Goal: Task Accomplishment & Management: Manage account settings

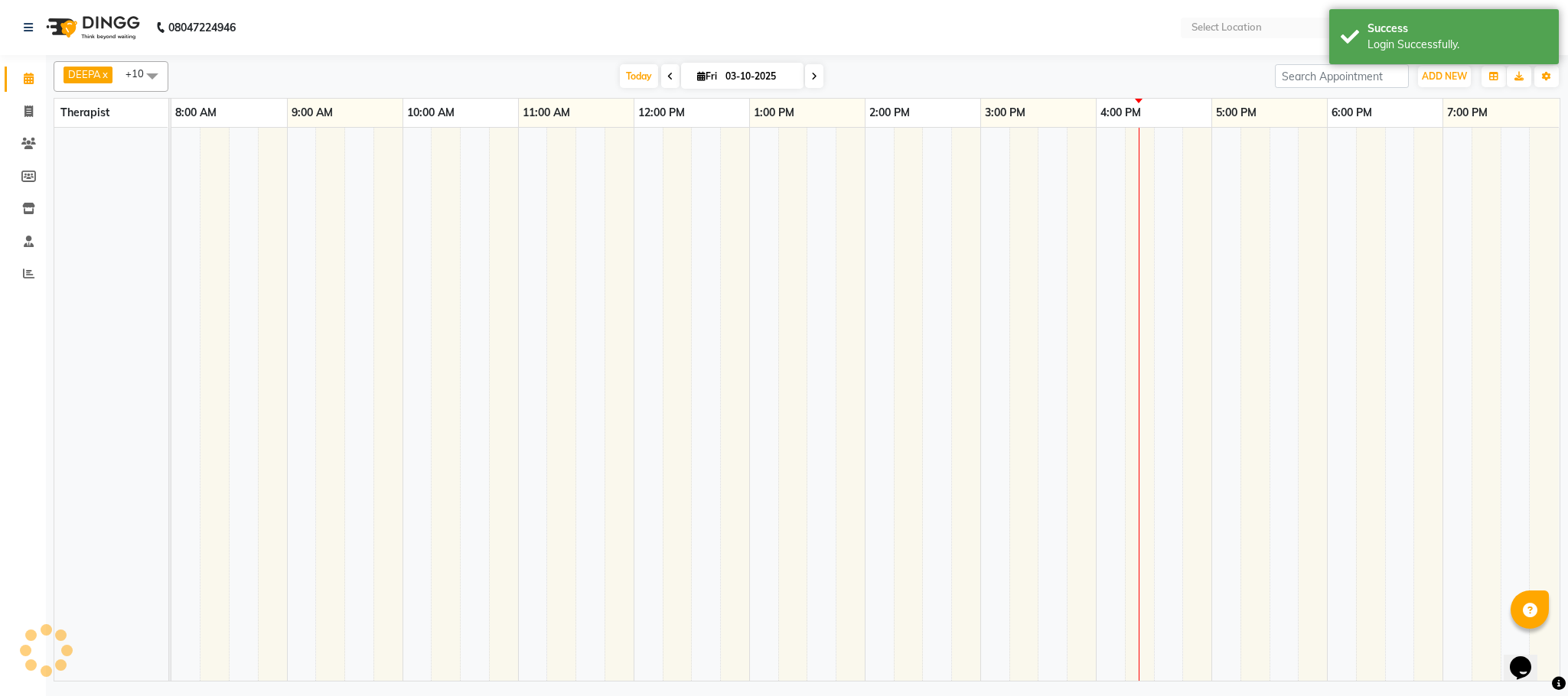
select select "en"
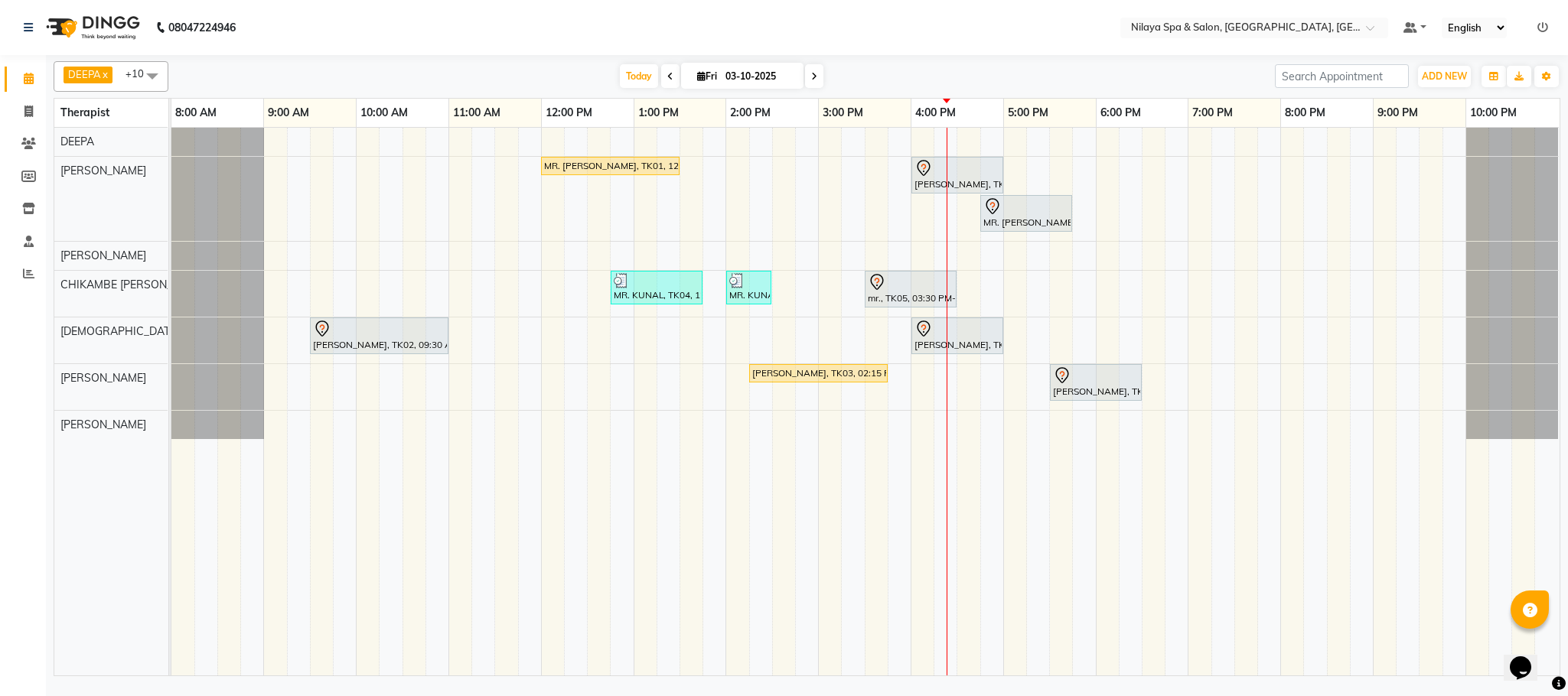
click at [668, 78] on icon at bounding box center [670, 76] width 6 height 9
type input "02-10-2025"
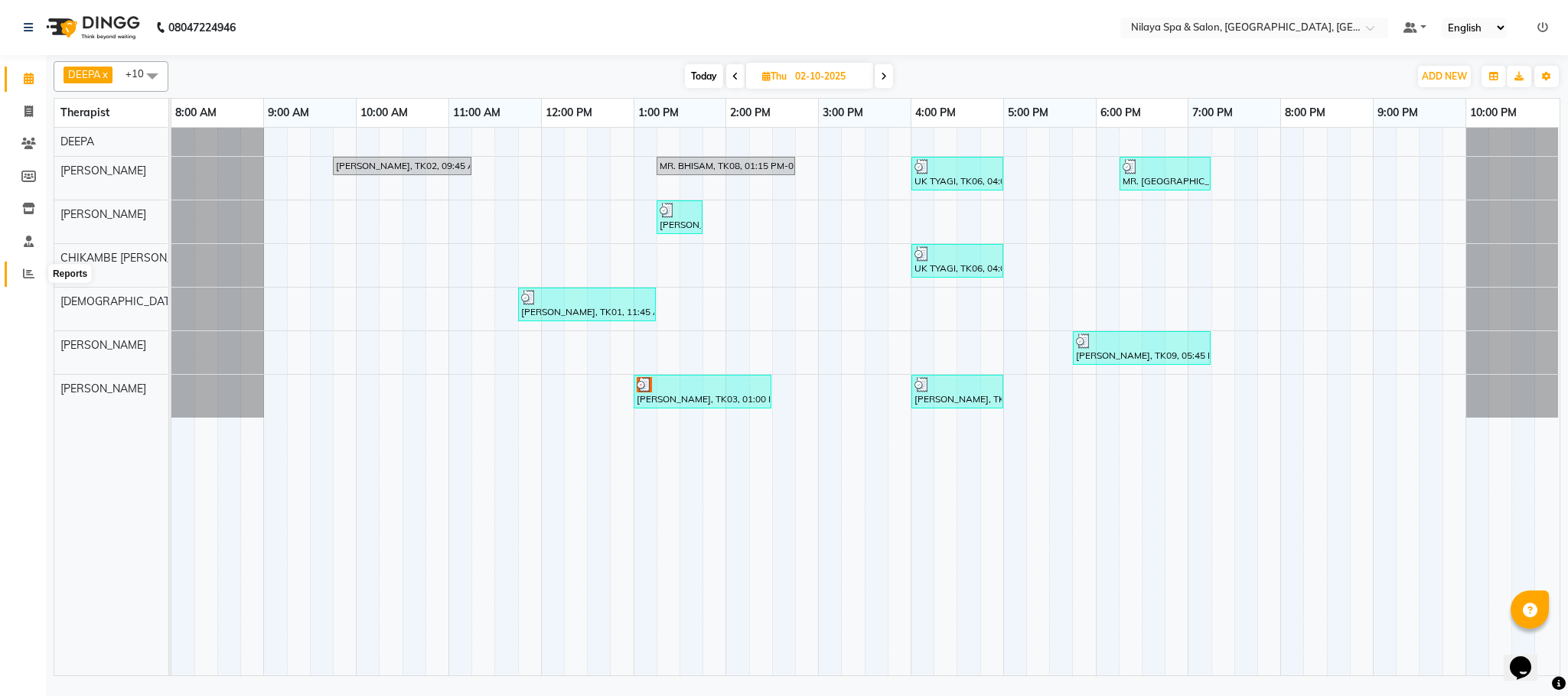
click at [26, 273] on icon at bounding box center [29, 273] width 12 height 12
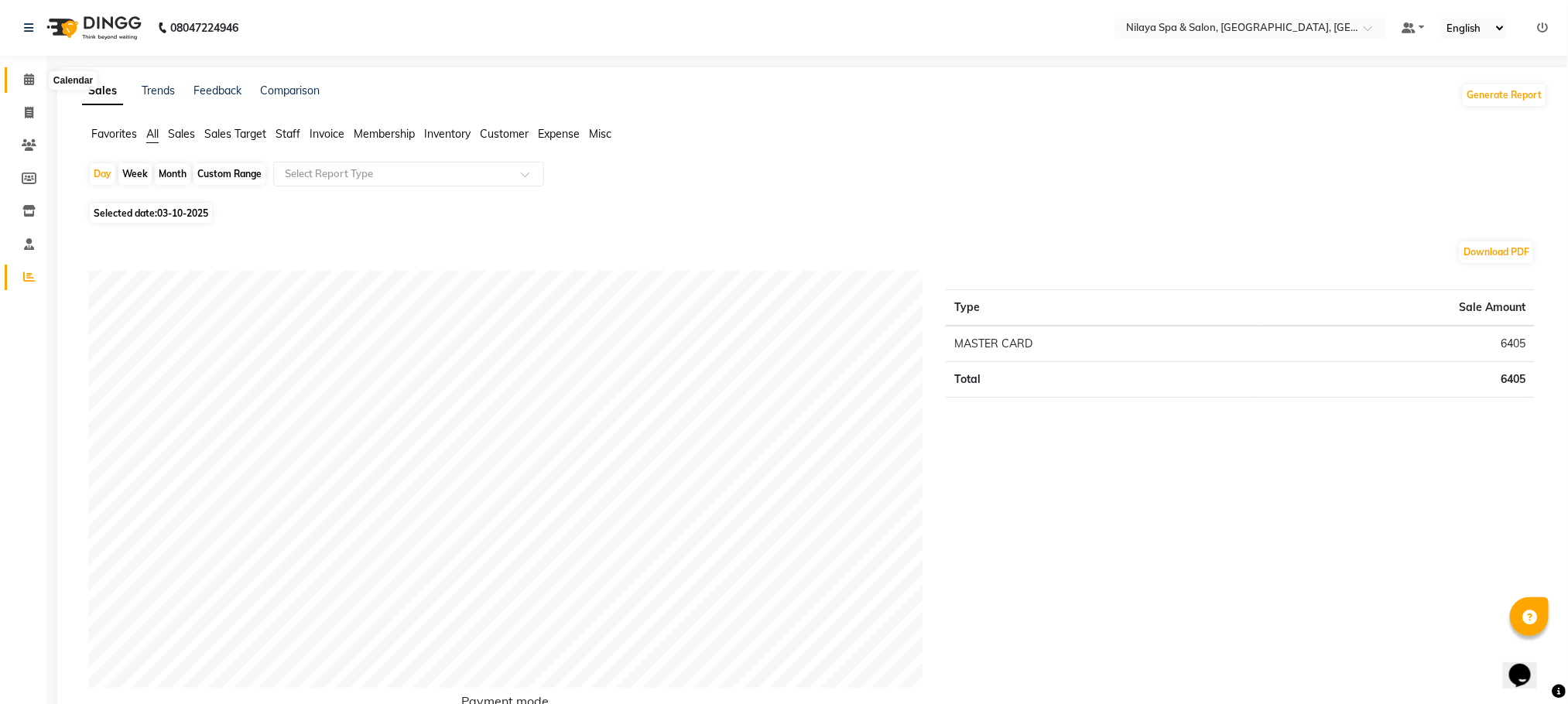
click at [42, 88] on span at bounding box center [28, 80] width 27 height 18
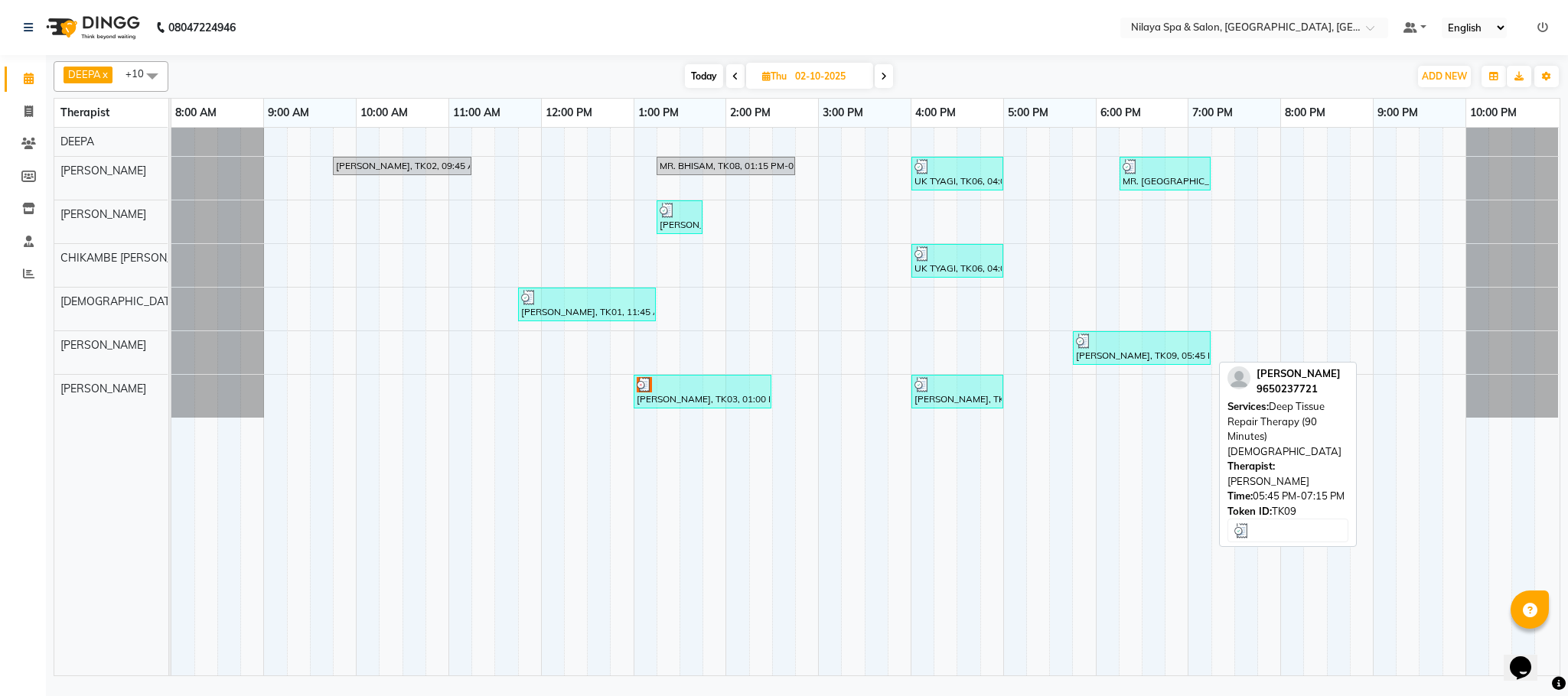
click at [1158, 349] on div at bounding box center [1141, 341] width 132 height 15
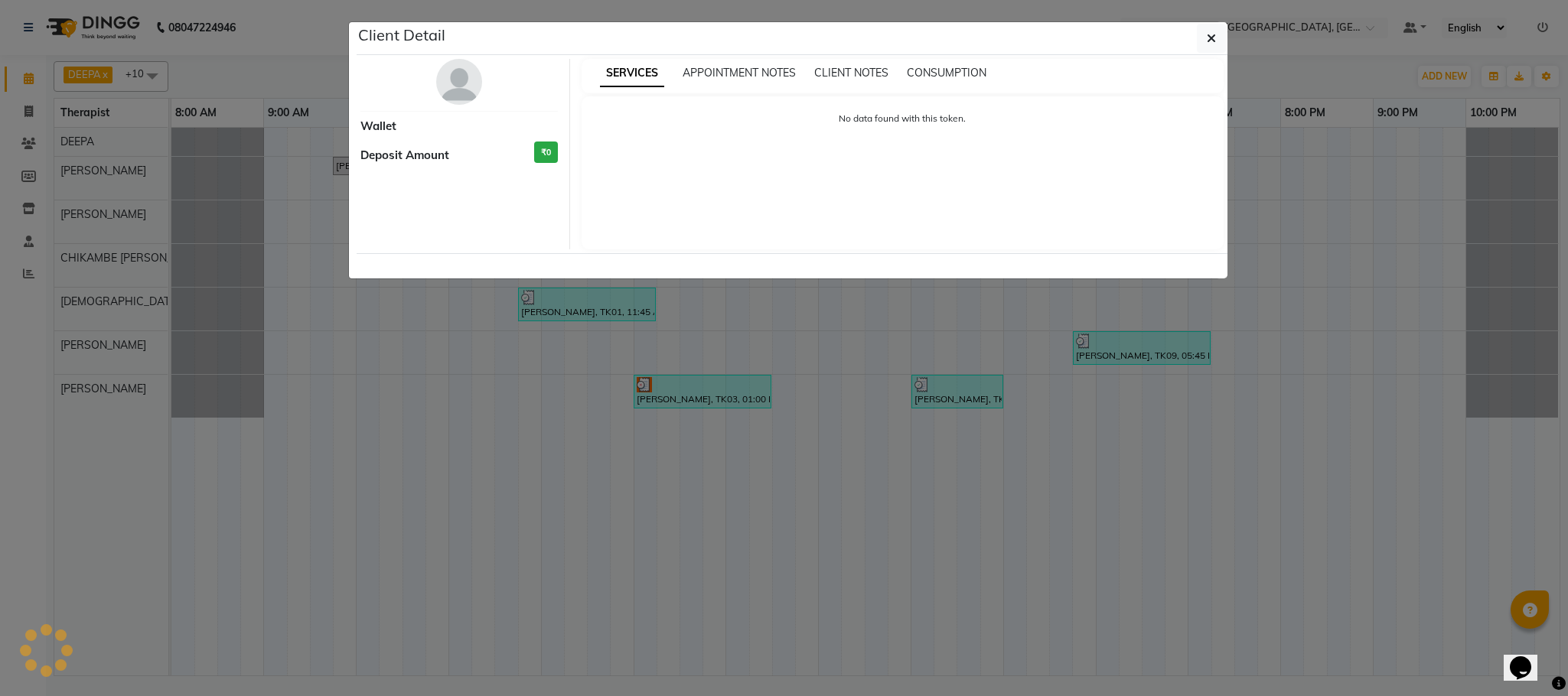
select select "3"
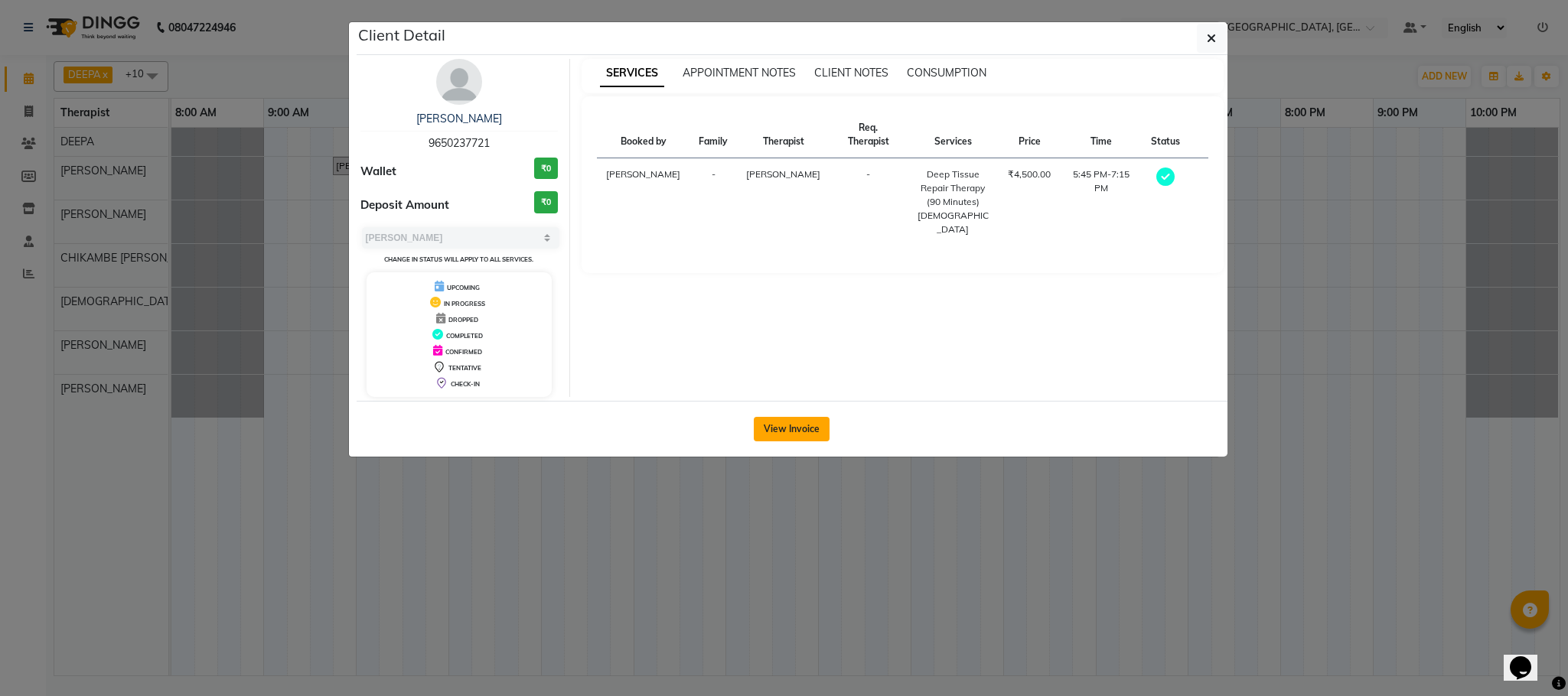
click at [791, 430] on button "View Invoice" at bounding box center [791, 429] width 75 height 25
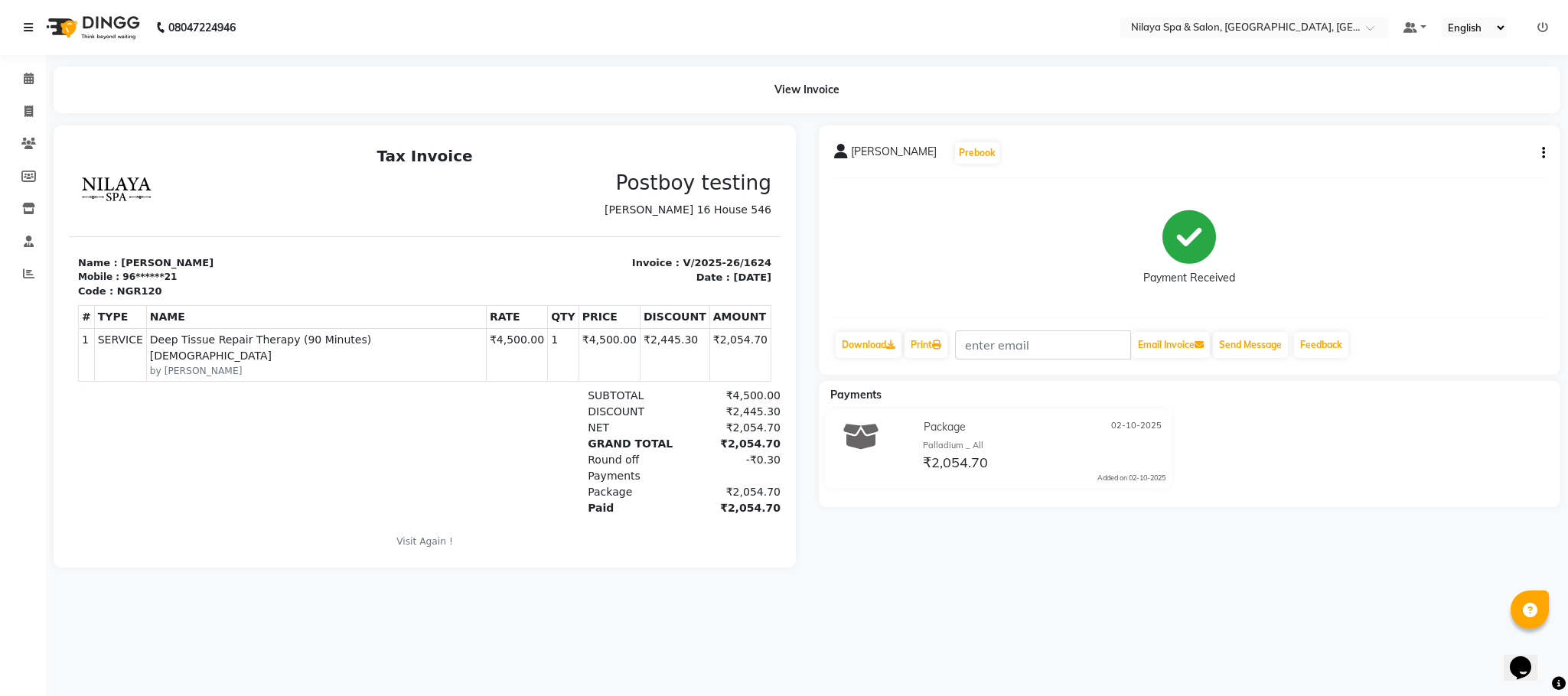
click at [37, 27] on link at bounding box center [31, 27] width 15 height 43
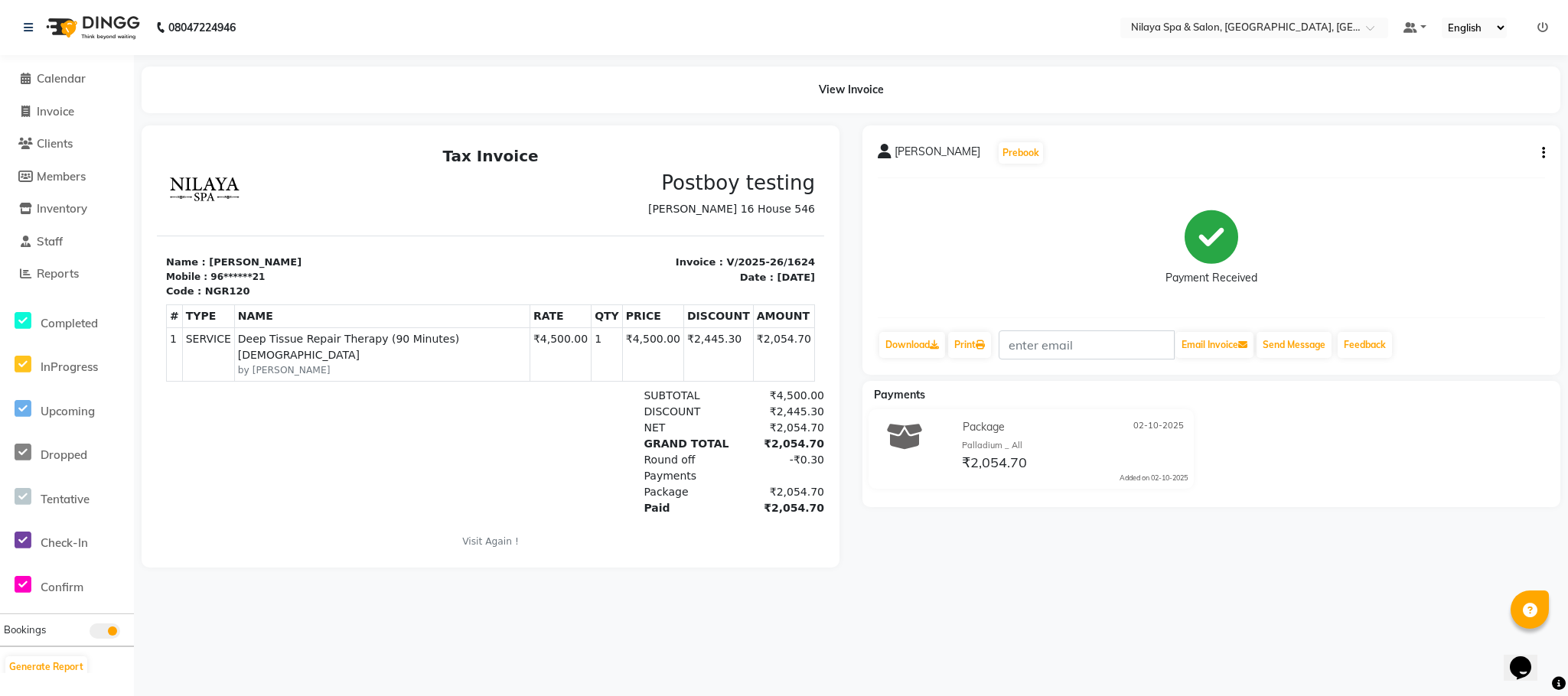
click at [31, 92] on li "Calendar" at bounding box center [67, 80] width 134 height 33
click at [31, 78] on span at bounding box center [26, 79] width 23 height 17
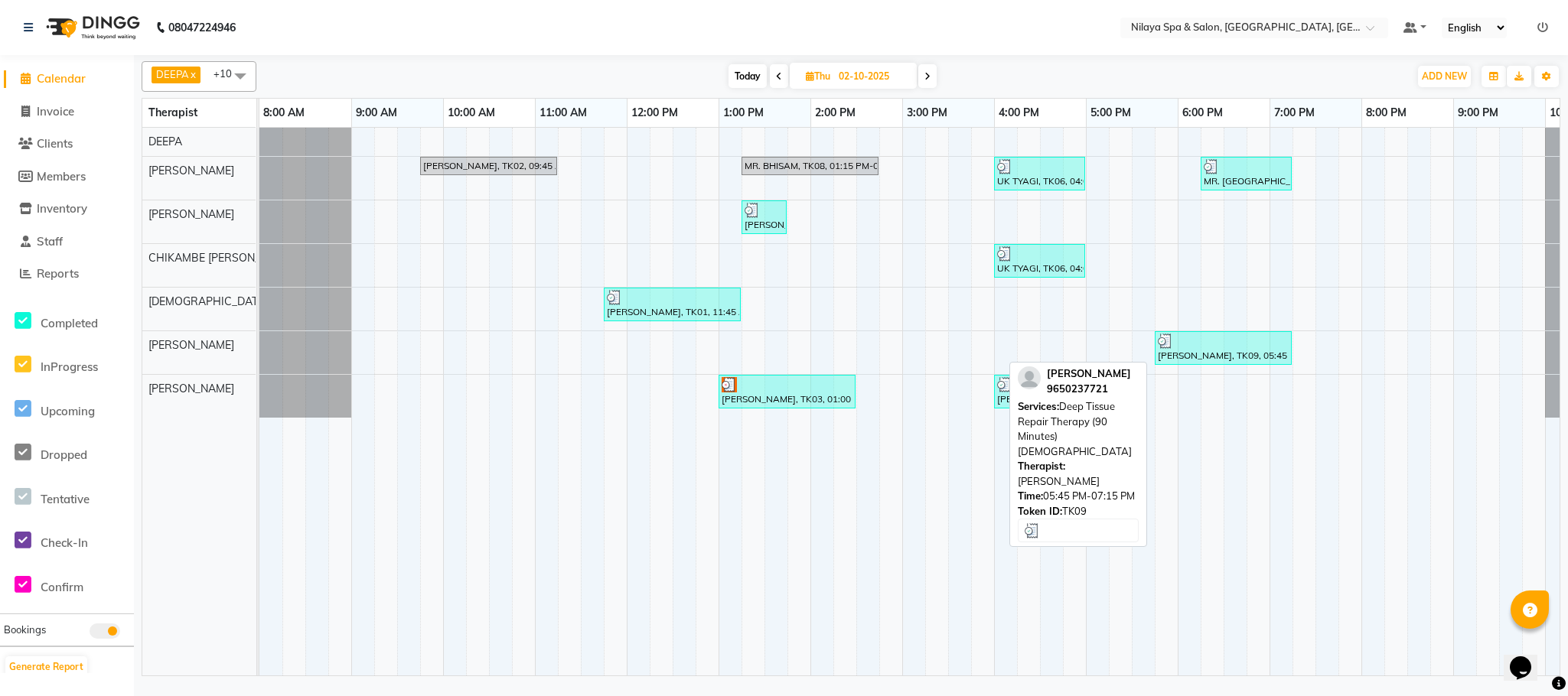
click at [1190, 354] on div "[PERSON_NAME], TK09, 05:45 PM-07:15 PM, Deep Tissue Repair Therapy (90 Minutes)…" at bounding box center [1223, 348] width 134 height 29
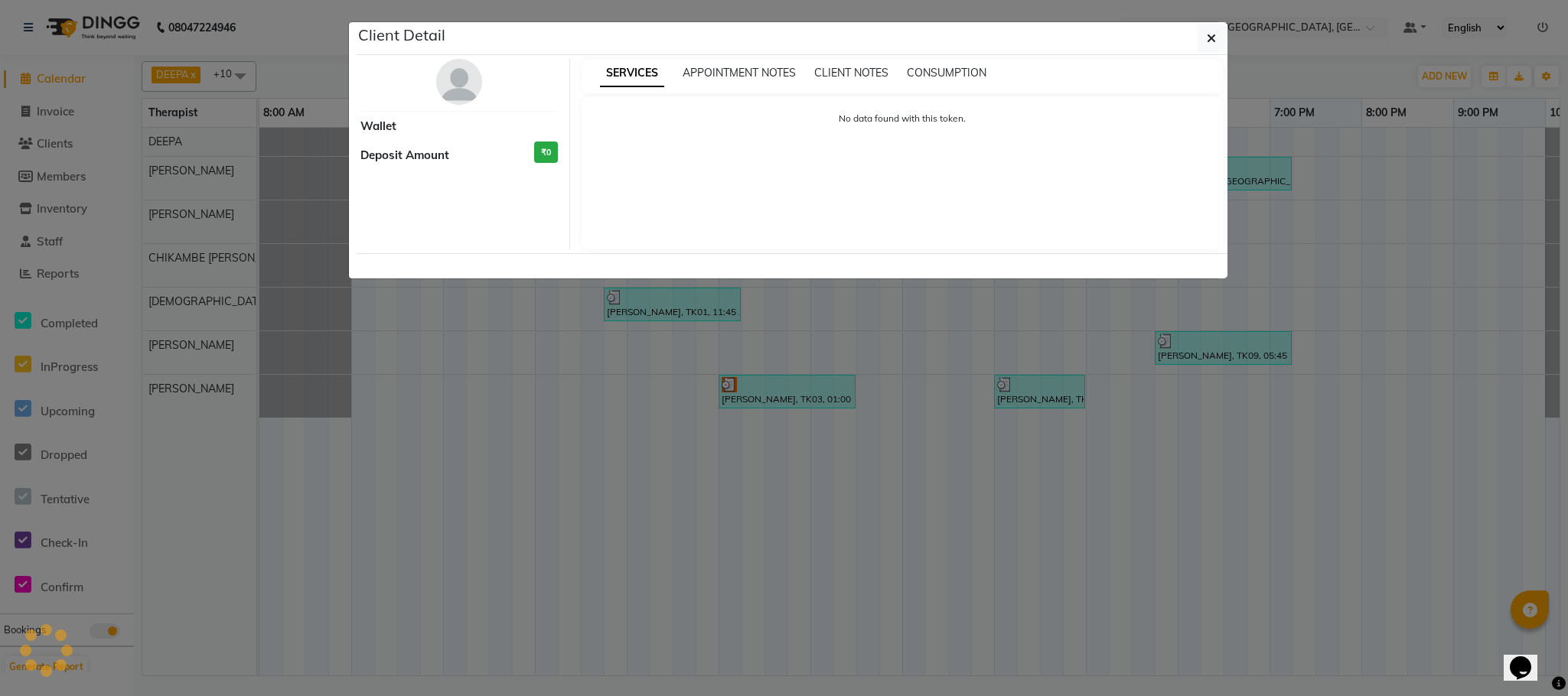
select select "3"
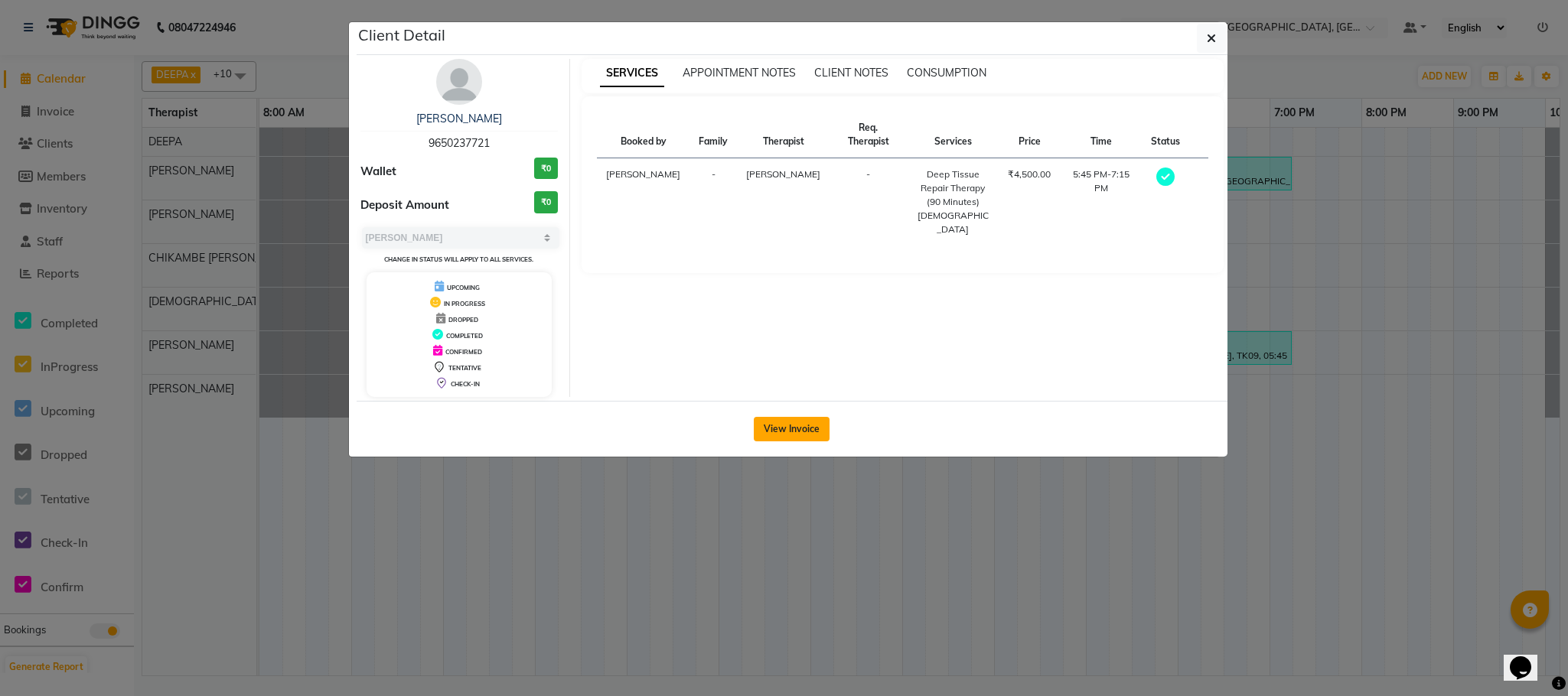
click at [794, 433] on button "View Invoice" at bounding box center [791, 429] width 75 height 25
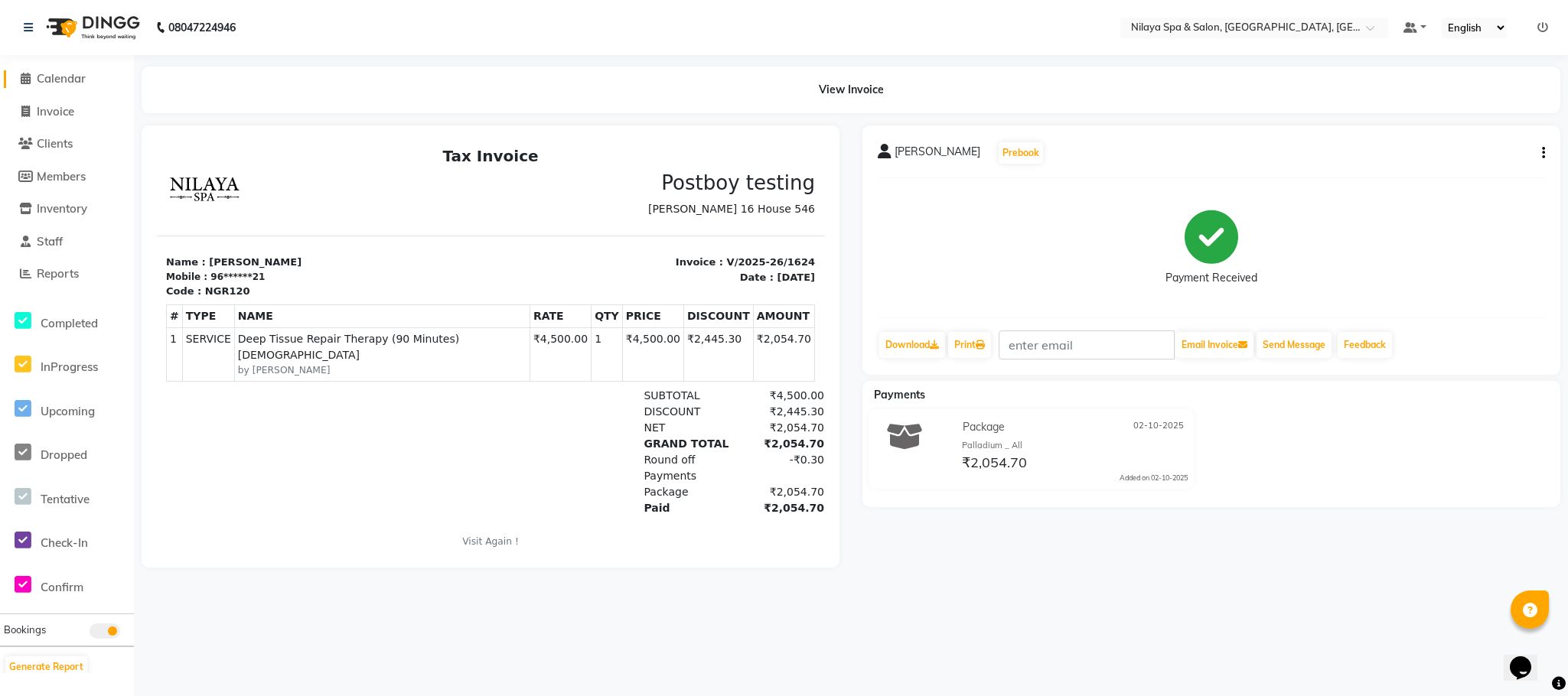
click at [60, 83] on span "Calendar" at bounding box center [60, 79] width 49 height 15
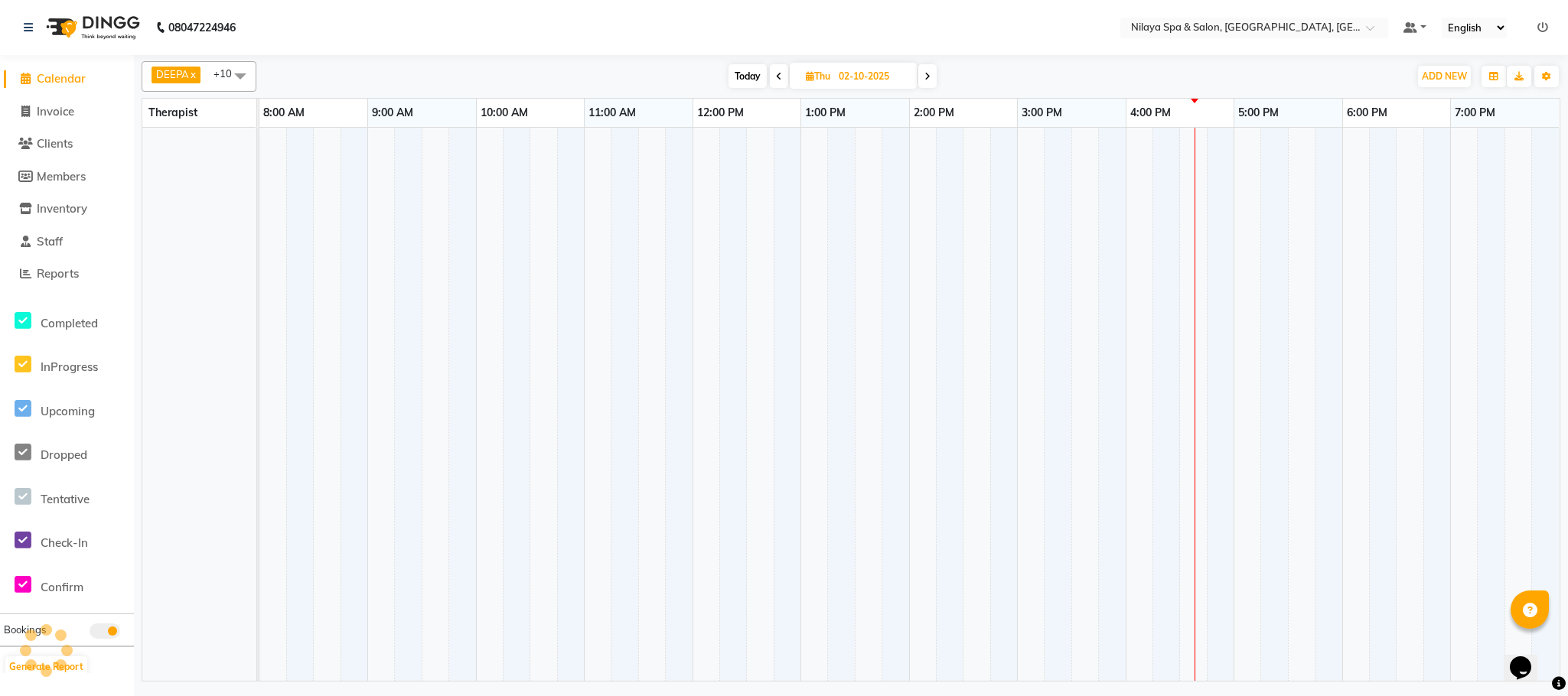
scroll to position [0, 78]
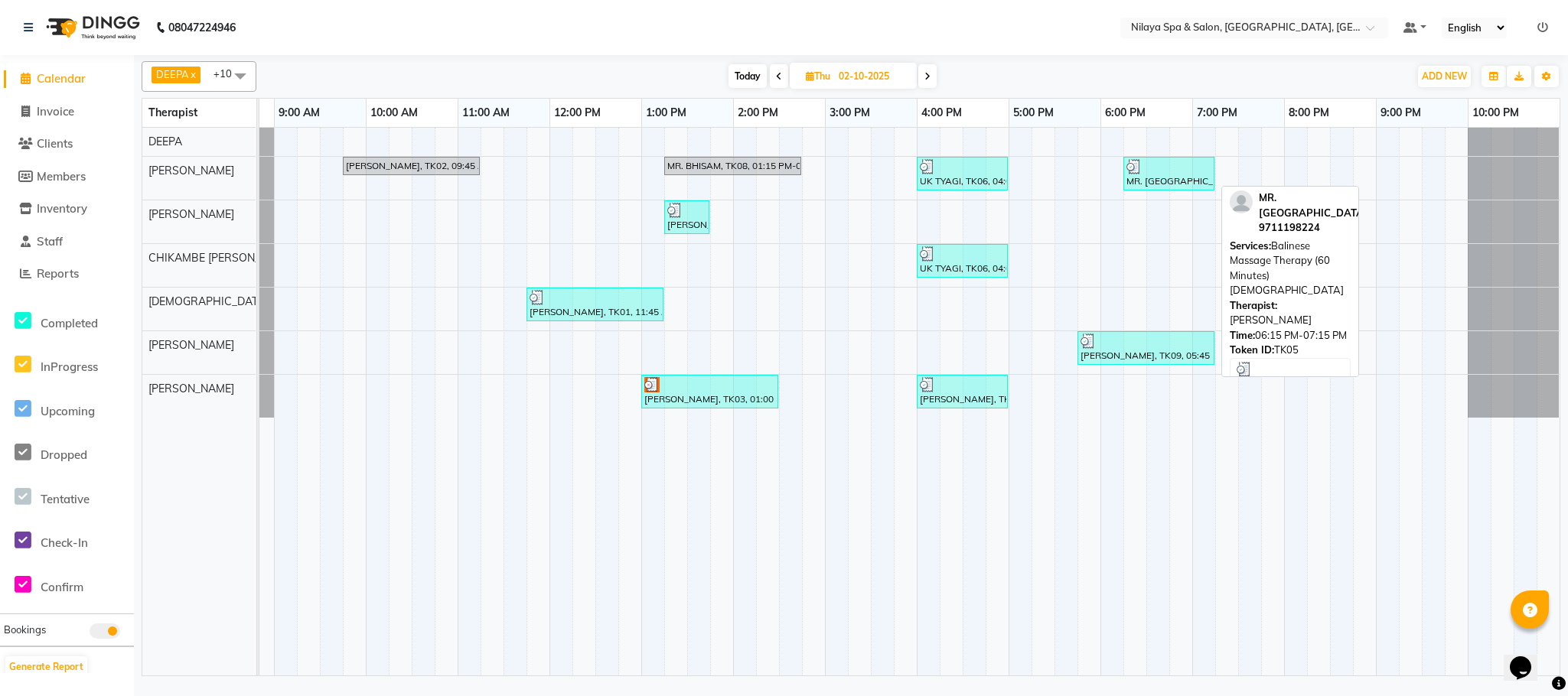
click at [1167, 186] on div "MR. [GEOGRAPHIC_DATA], TK05, 06:15 PM-07:15 PM, Balinese Massage Therapy (60 Mi…" at bounding box center [1169, 173] width 88 height 29
select select "3"
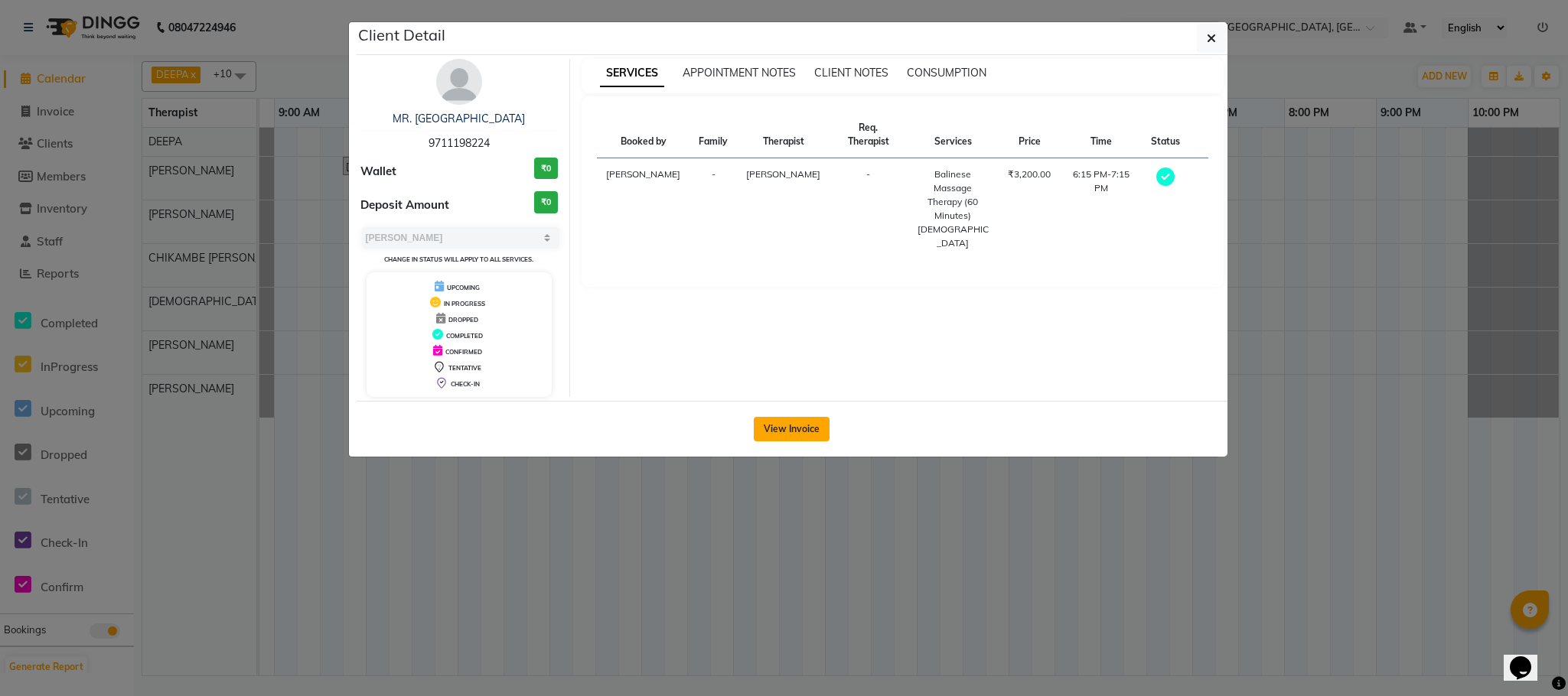
click at [773, 423] on button "View Invoice" at bounding box center [791, 429] width 75 height 25
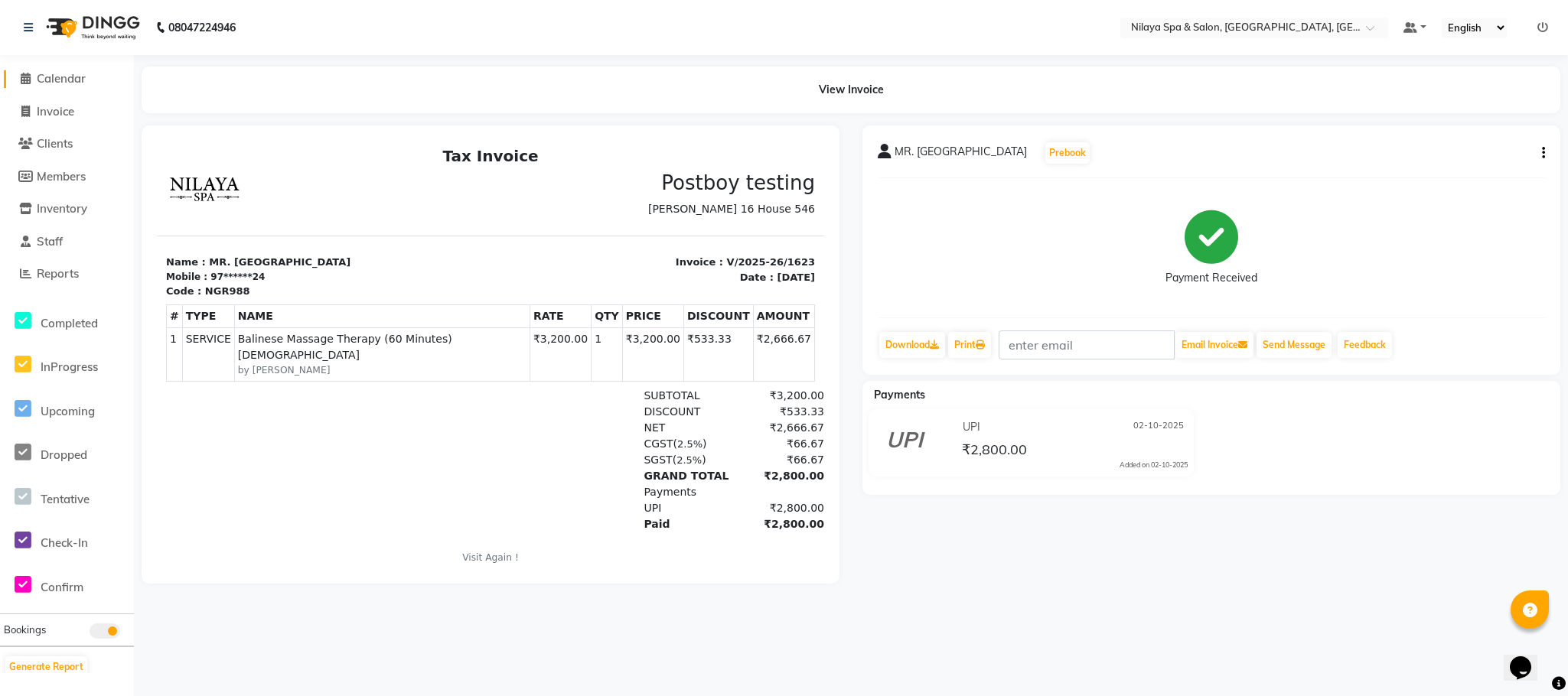
click at [54, 85] on span "Calendar" at bounding box center [60, 79] width 49 height 15
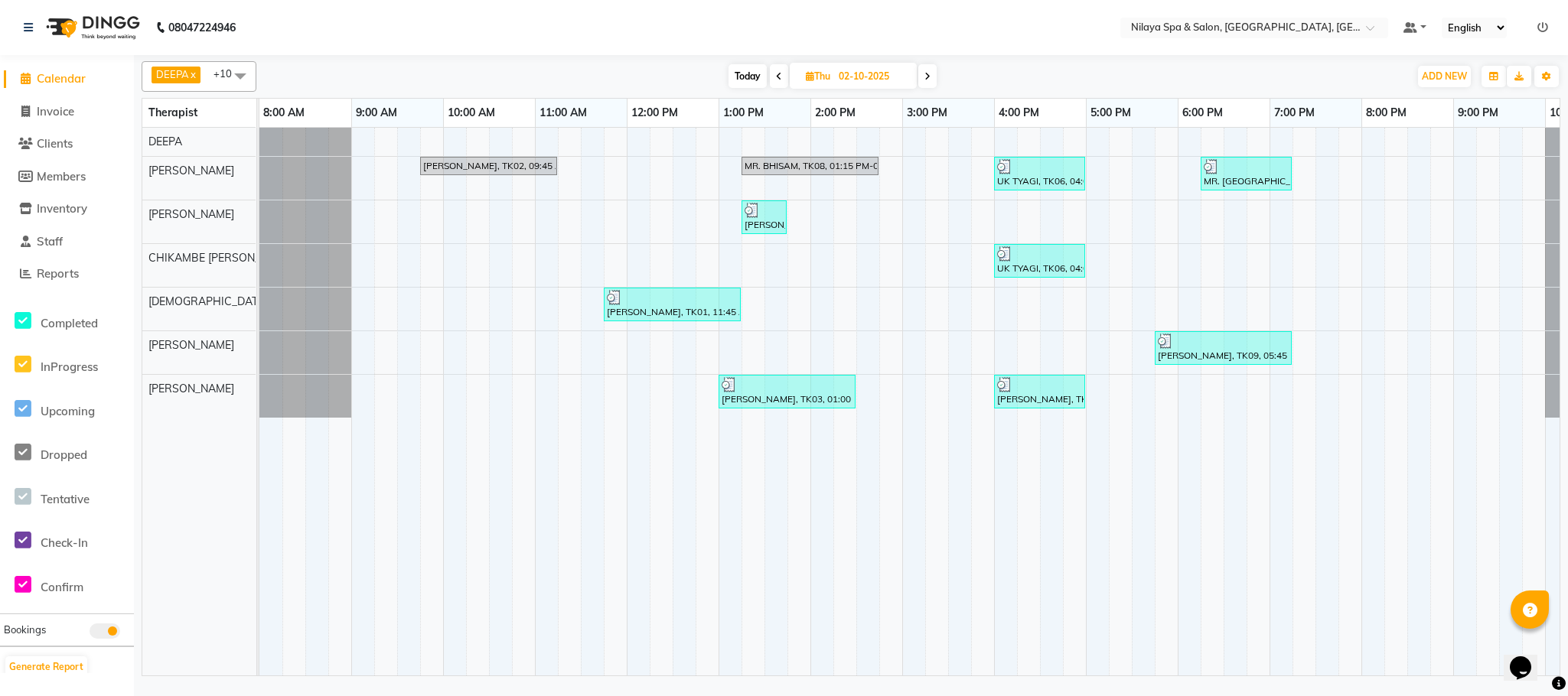
click at [928, 84] on span at bounding box center [927, 76] width 18 height 24
type input "03-10-2025"
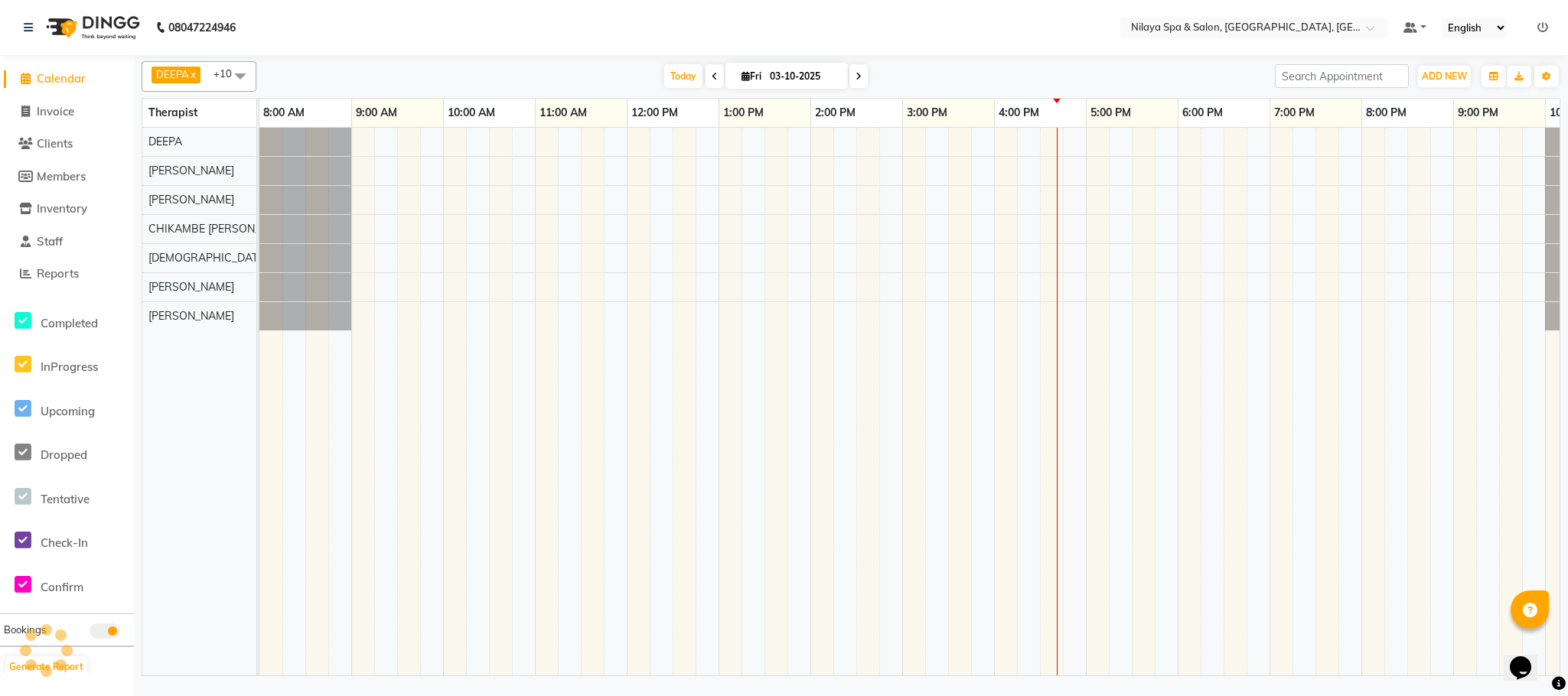
scroll to position [0, 78]
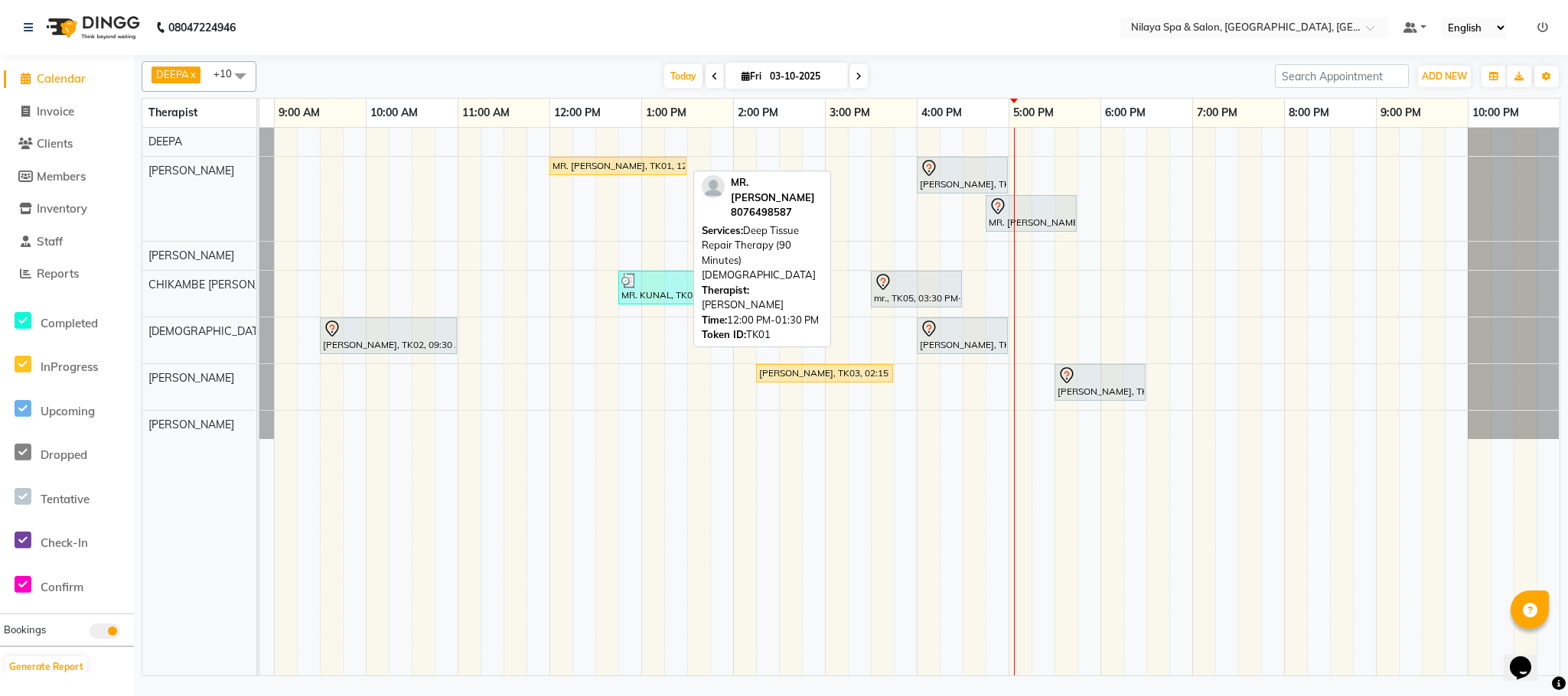
click at [618, 162] on div "MR. [PERSON_NAME], TK01, 12:00 PM-01:30 PM, Deep Tissue Repair Therapy (90 Minu…" at bounding box center [618, 166] width 134 height 14
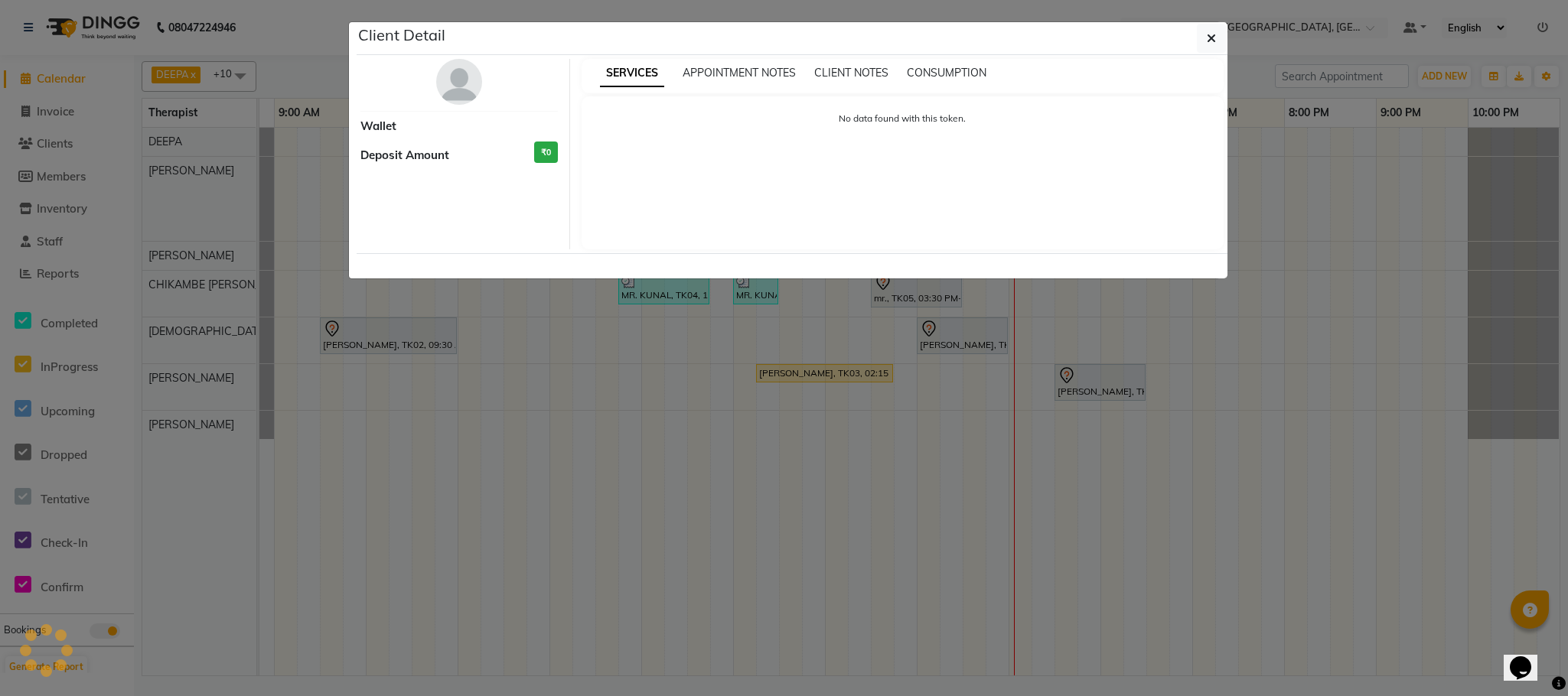
select select "1"
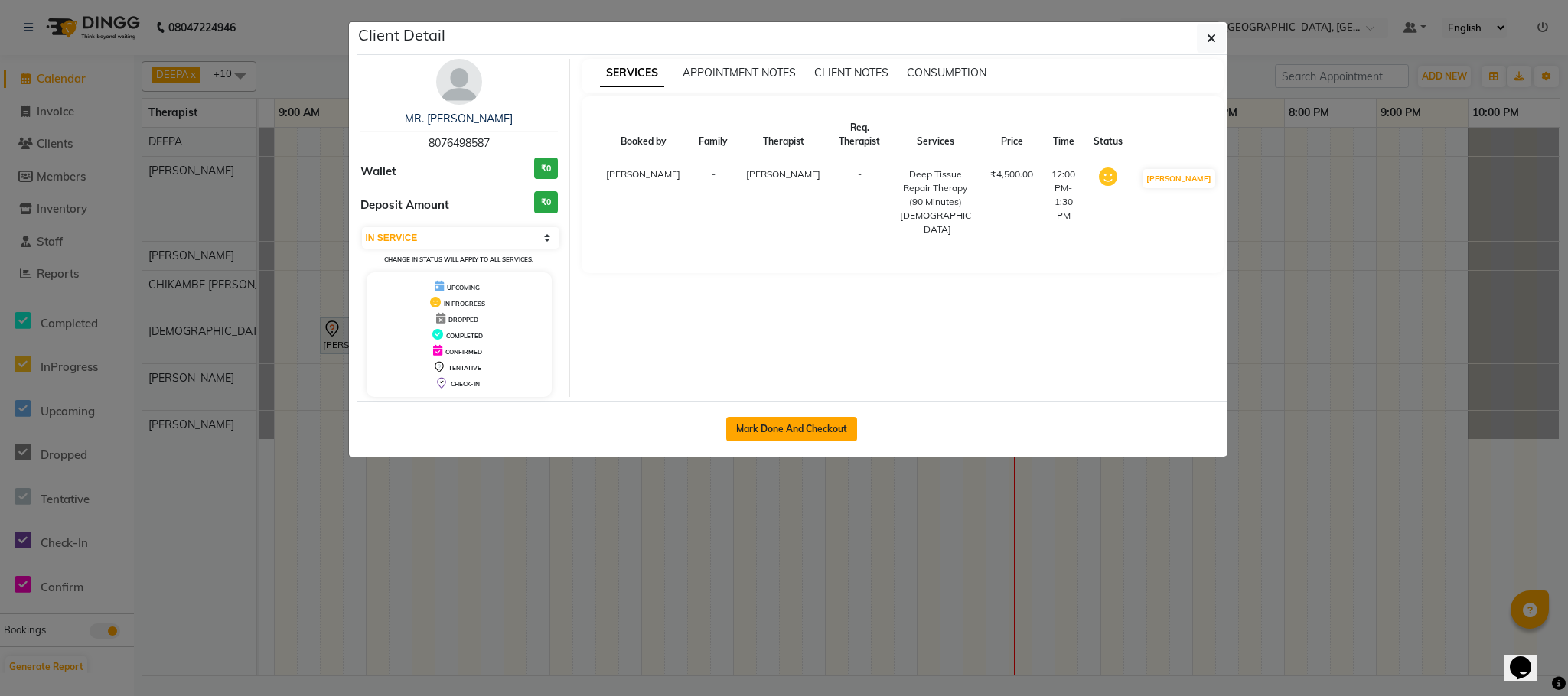
click at [783, 436] on button "Mark Done And Checkout" at bounding box center [791, 429] width 131 height 25
select select "service"
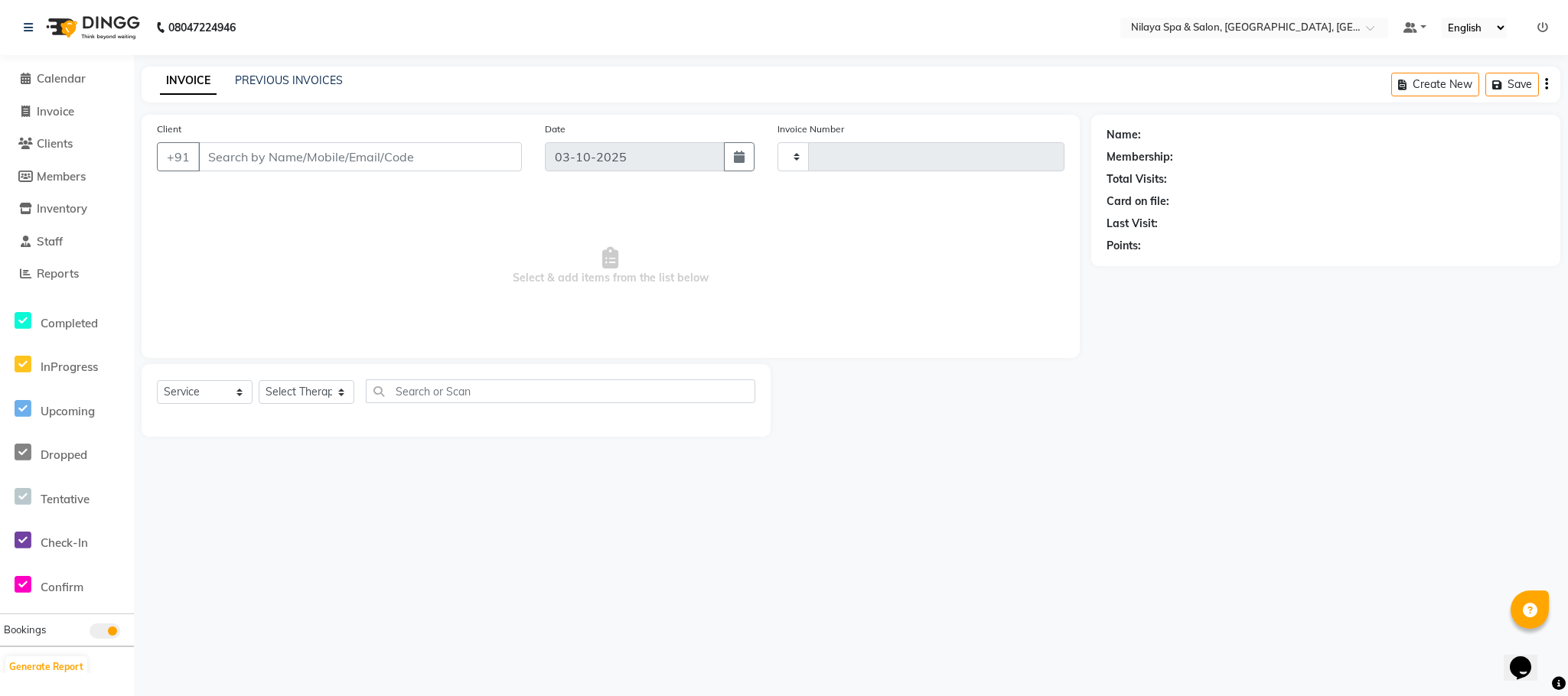
type input "1628"
select select "7983"
type input "80******87"
select select "72261"
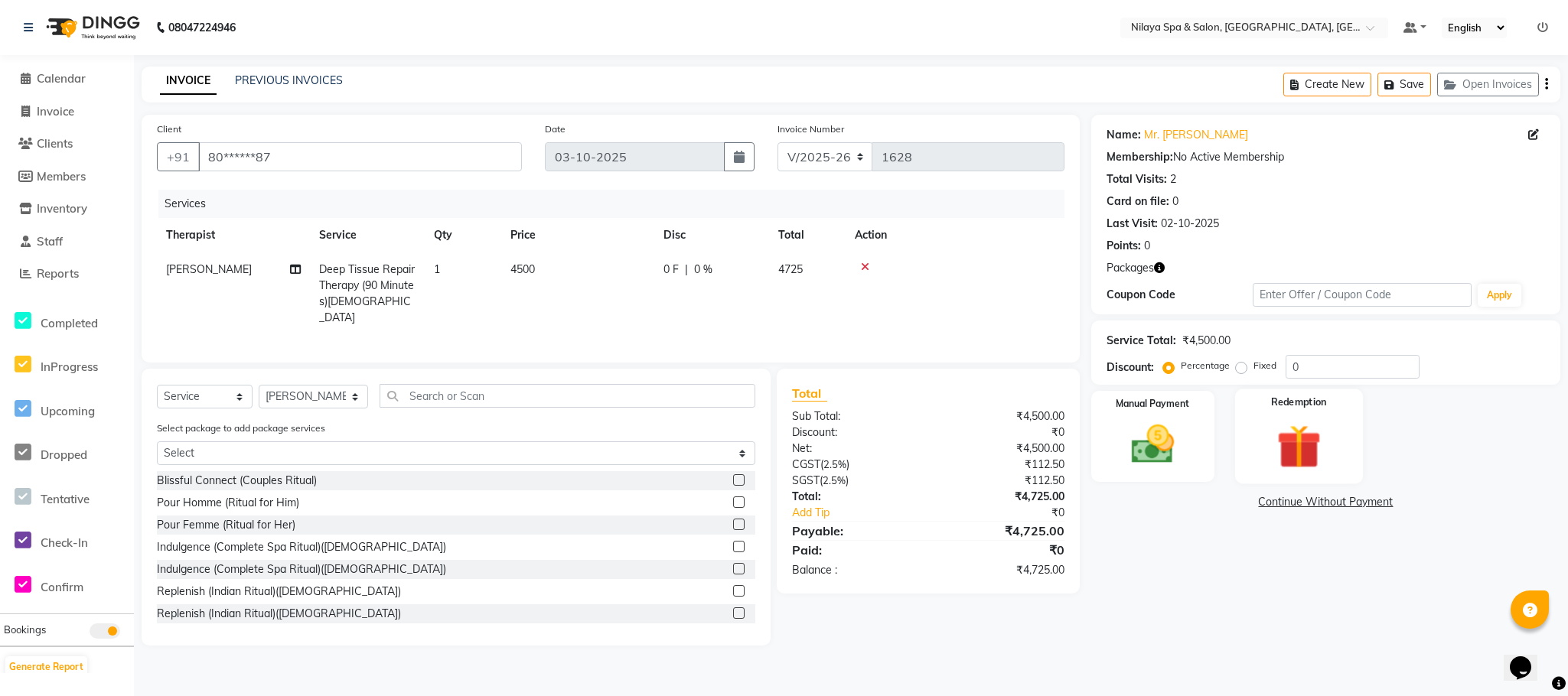
click at [1300, 432] on img at bounding box center [1298, 447] width 72 height 55
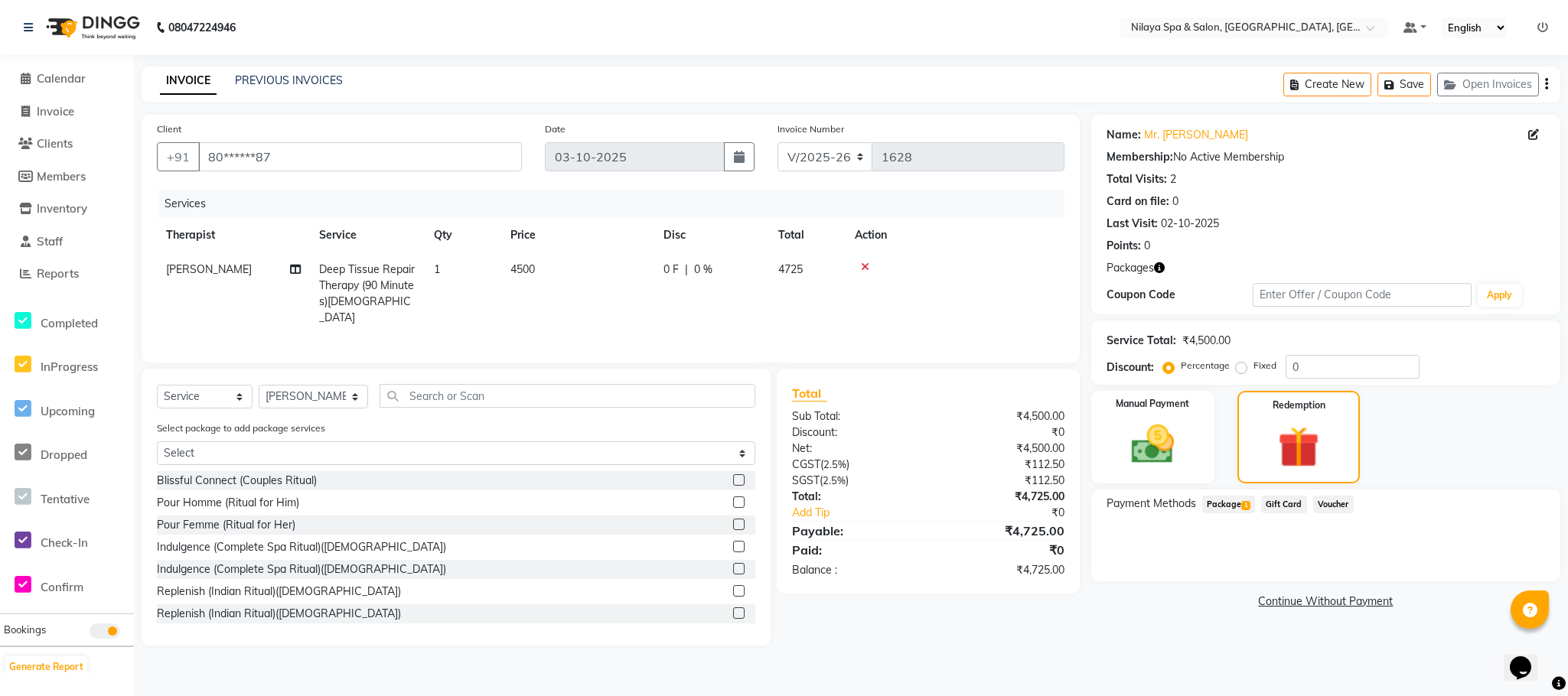
click at [1219, 504] on span "Package 1" at bounding box center [1229, 504] width 53 height 17
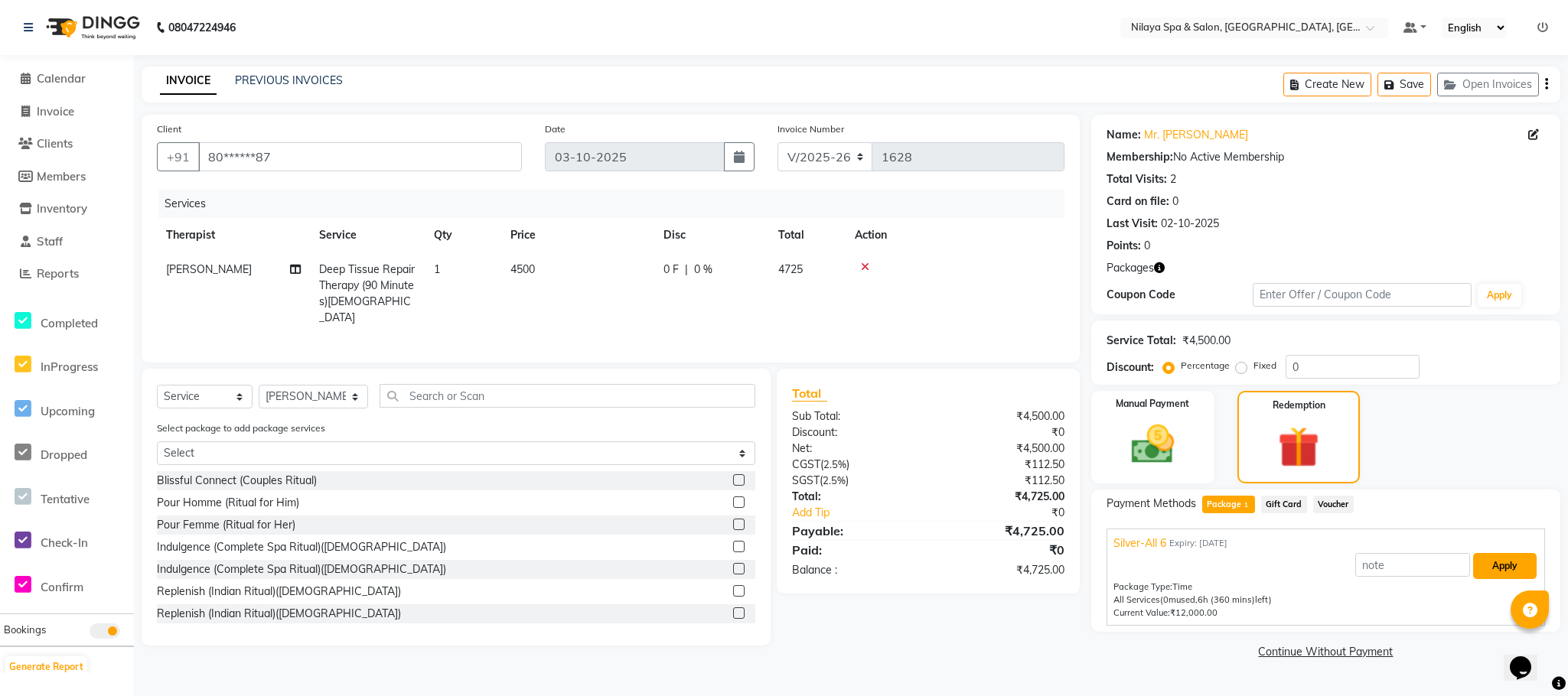
click at [1515, 564] on button "Apply" at bounding box center [1504, 566] width 64 height 26
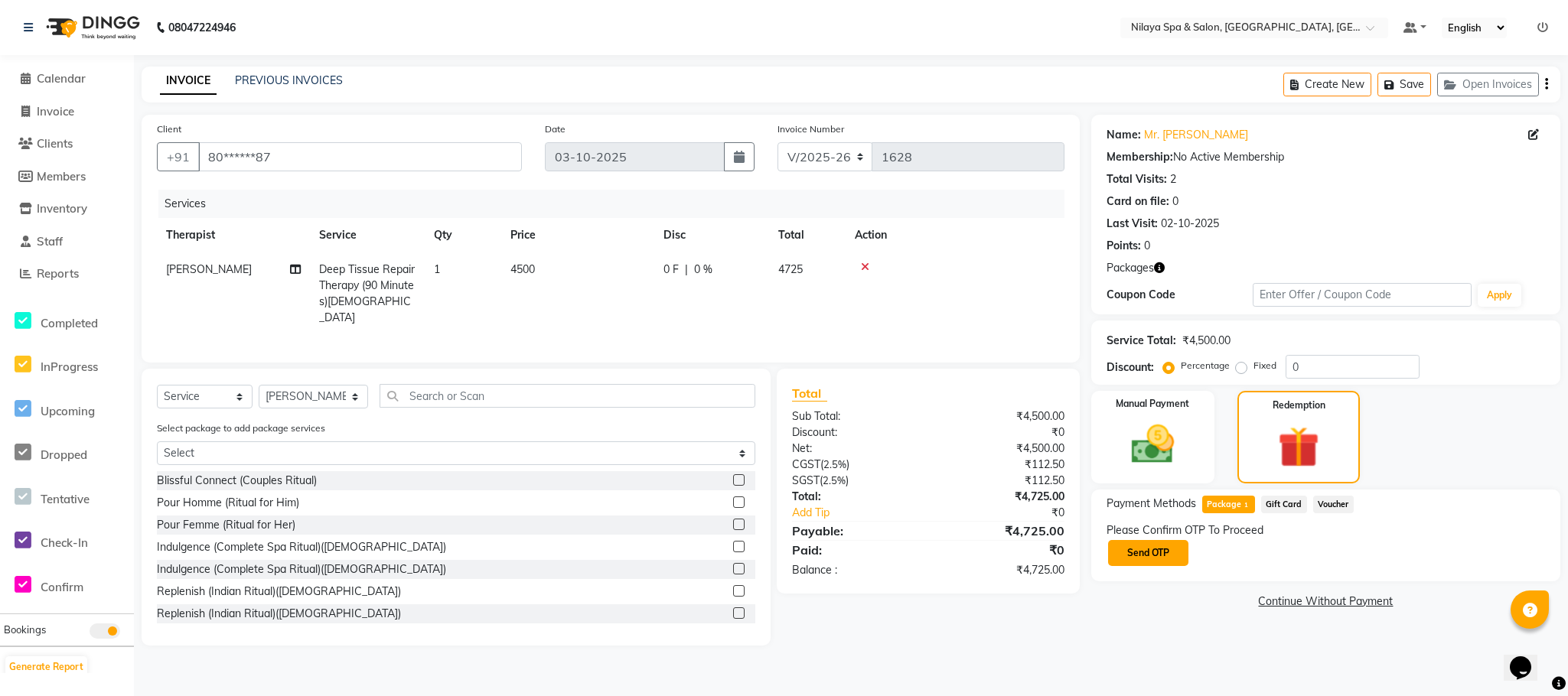
click at [1150, 558] on button "Send OTP" at bounding box center [1148, 553] width 80 height 26
click at [58, 81] on span "Calendar" at bounding box center [60, 79] width 49 height 15
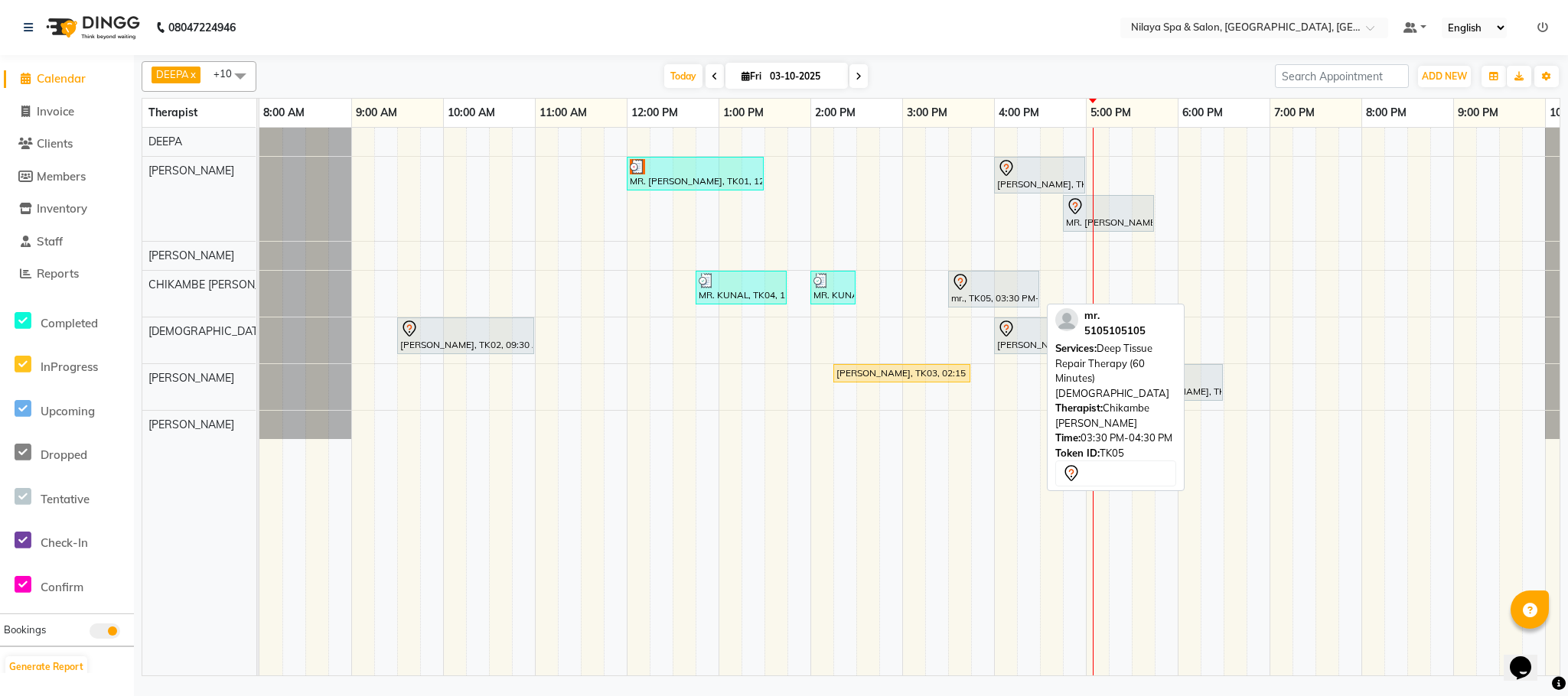
click at [999, 292] on div at bounding box center [994, 283] width 85 height 18
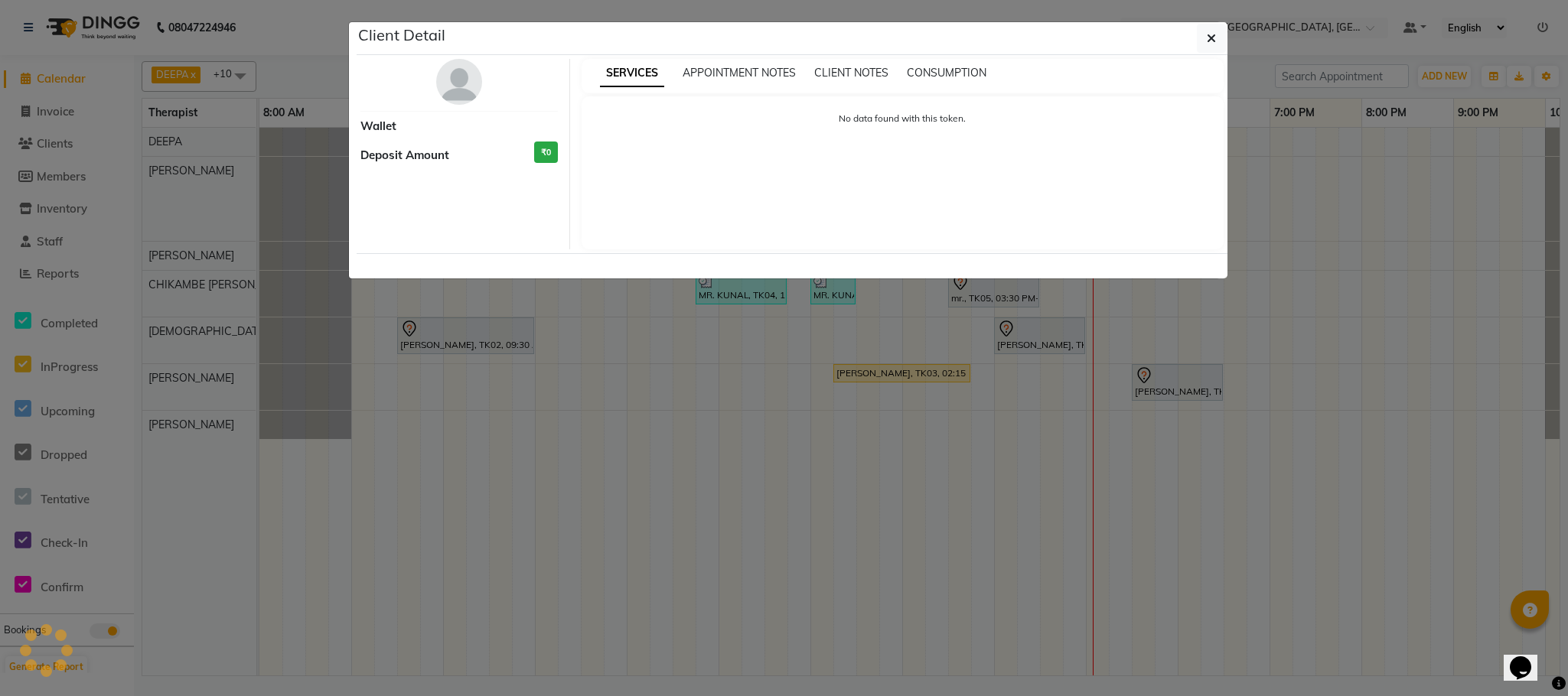
select select "7"
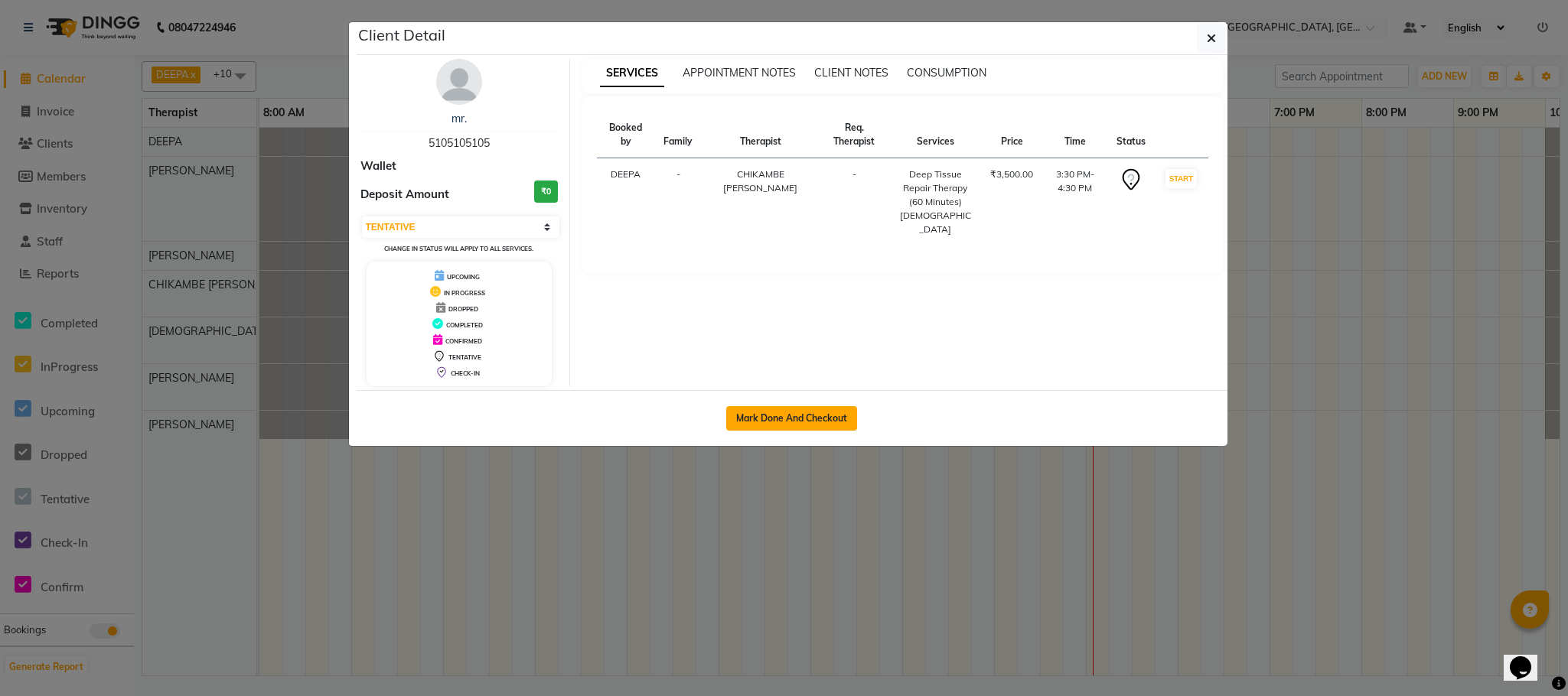
click at [795, 428] on button "Mark Done And Checkout" at bounding box center [791, 418] width 131 height 25
select select "service"
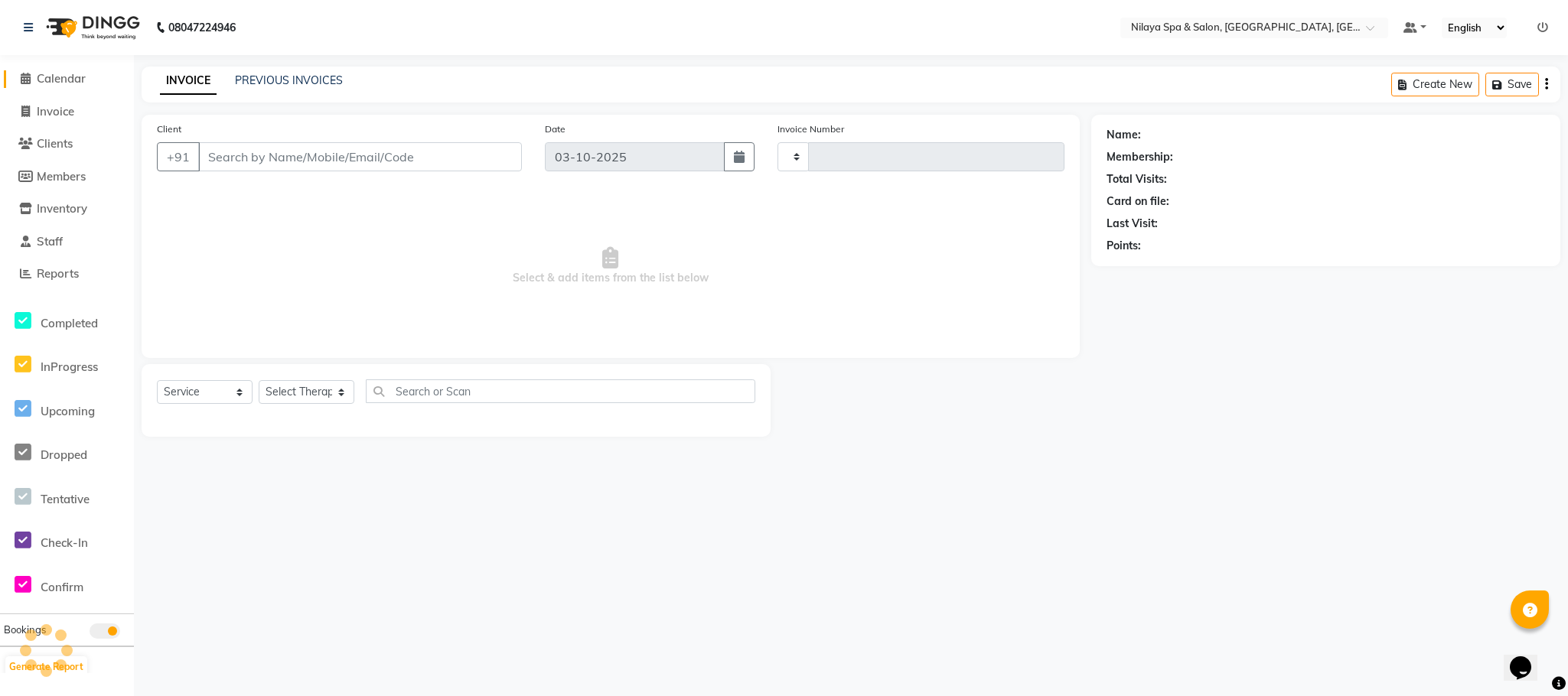
type input "1628"
select select "7983"
type input "51******05"
select select "82530"
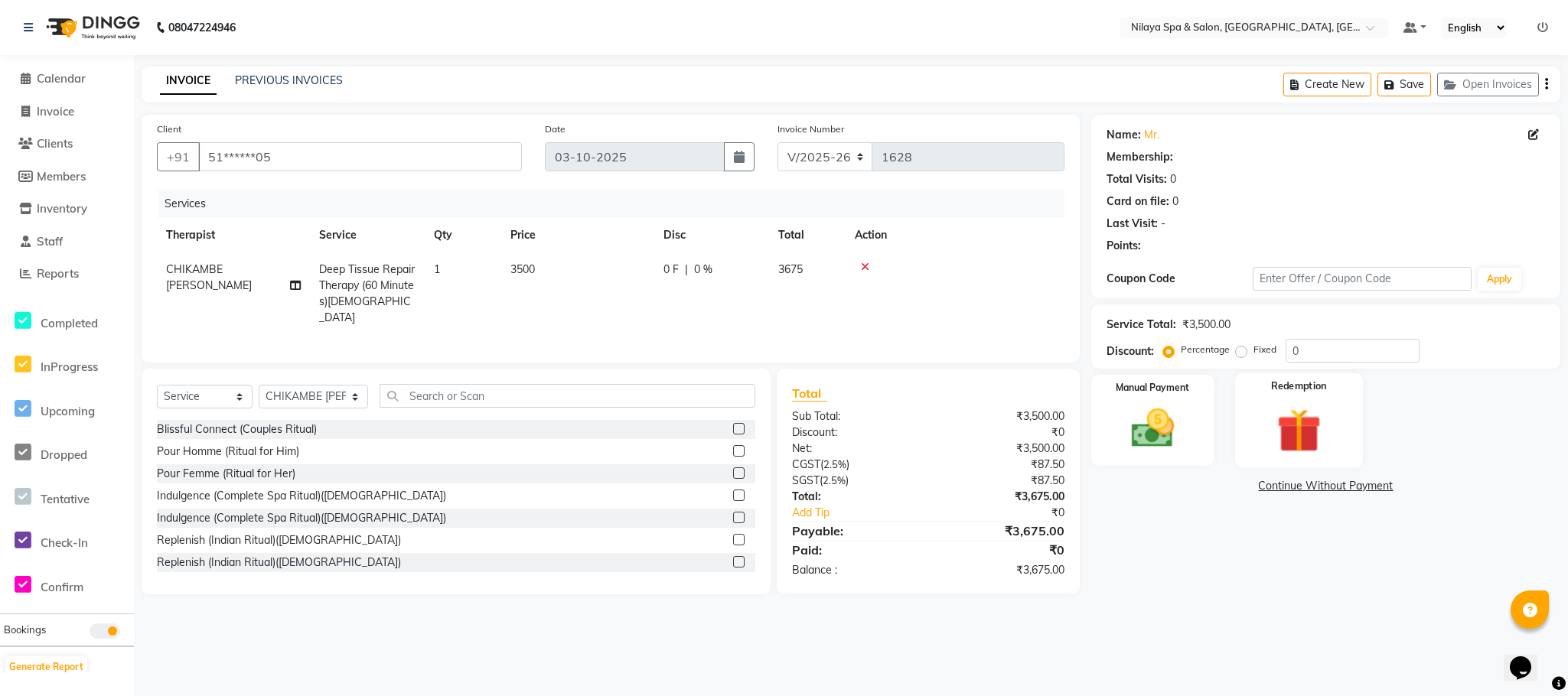
click at [1299, 442] on img at bounding box center [1298, 431] width 72 height 55
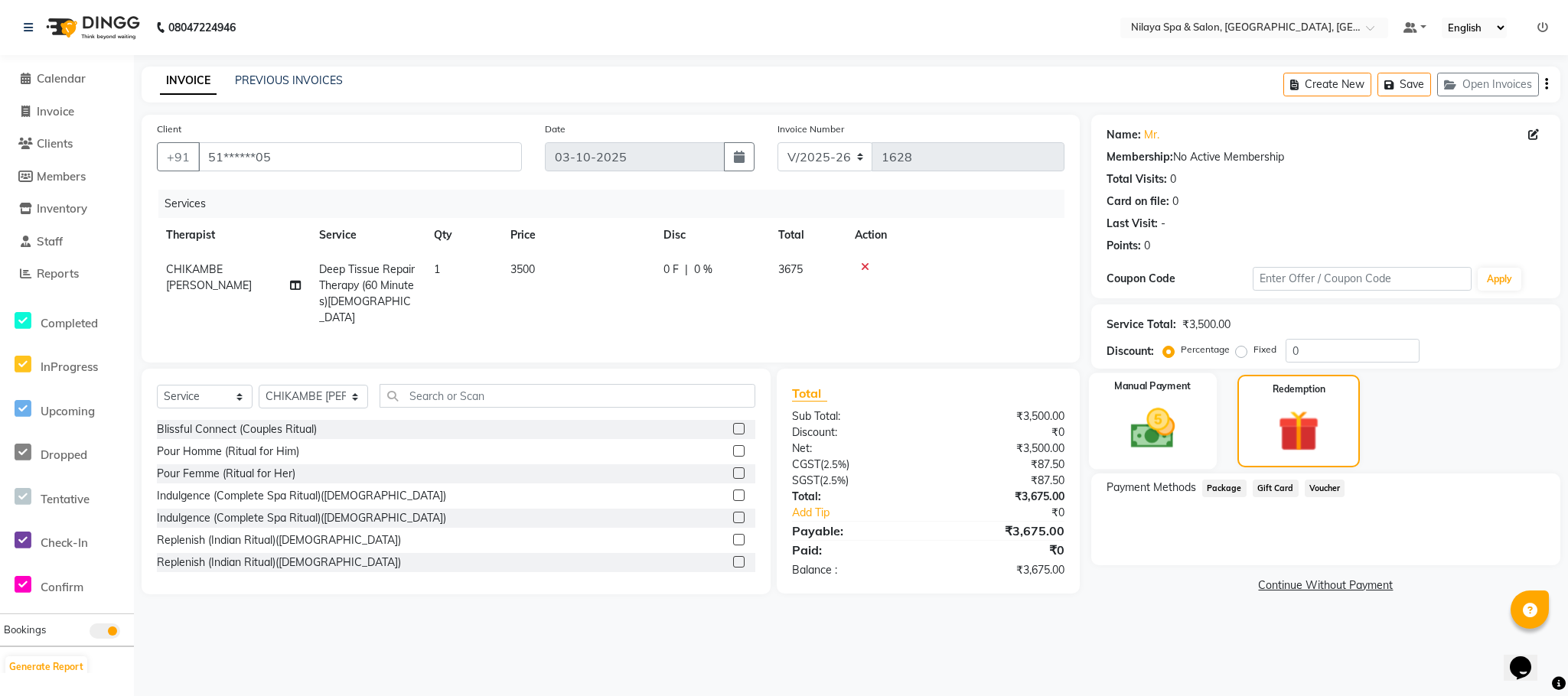
click at [1183, 428] on img at bounding box center [1152, 429] width 72 height 51
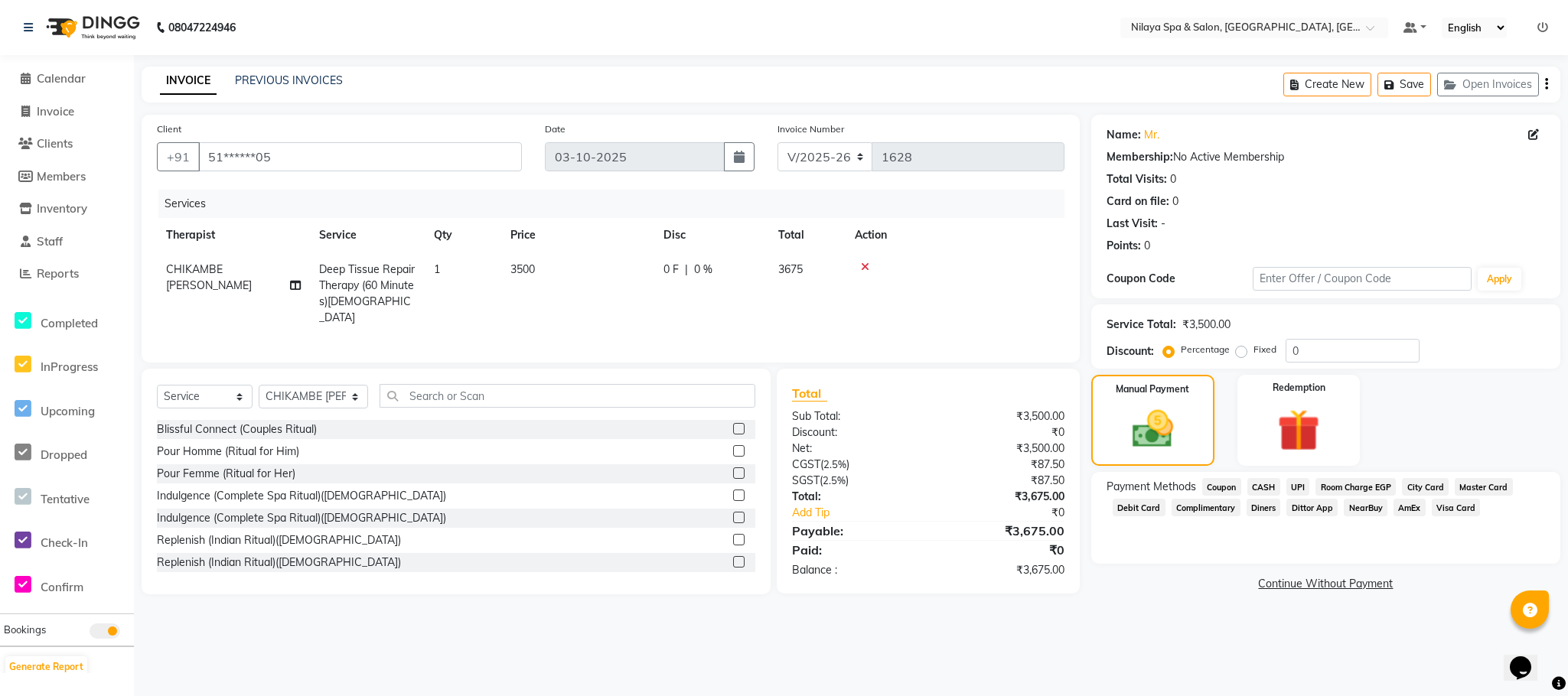
click at [1268, 485] on span "CASH" at bounding box center [1264, 486] width 33 height 17
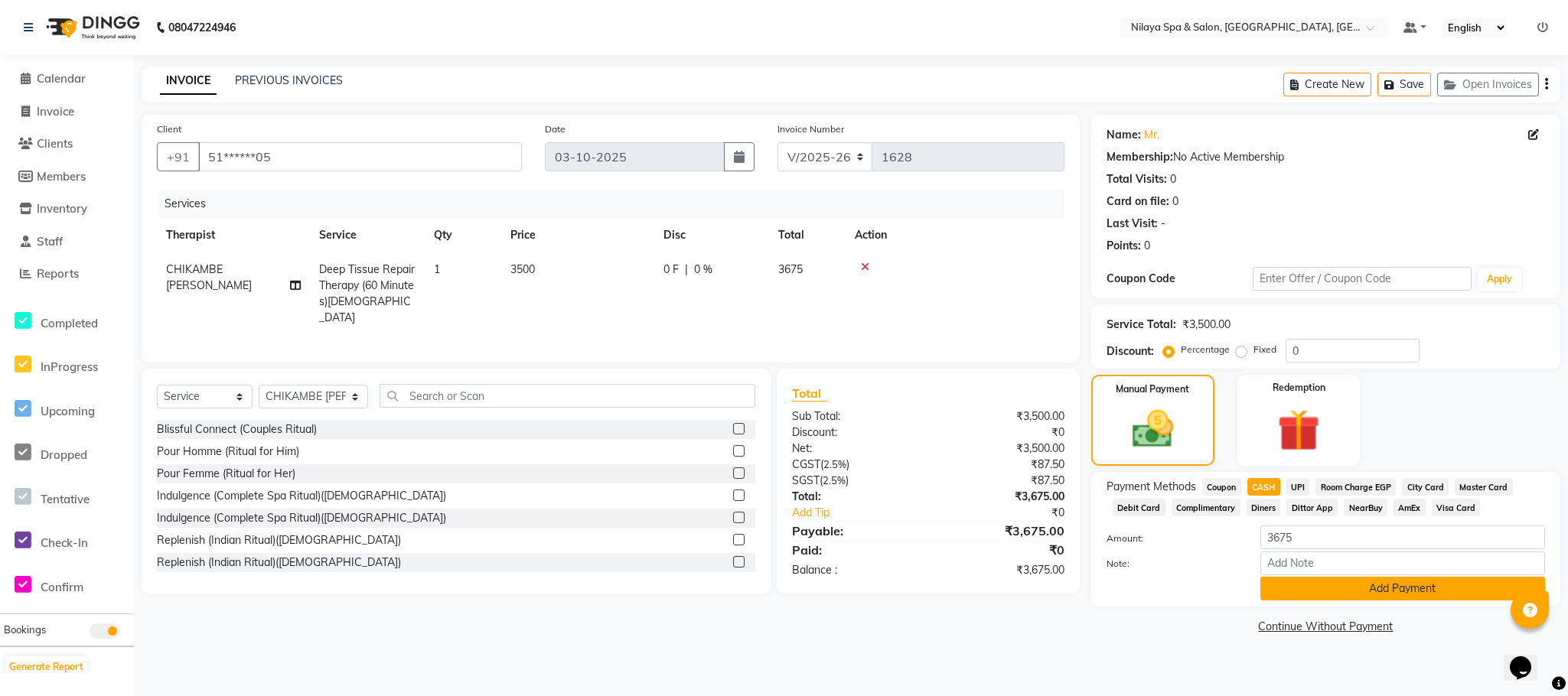
click at [1360, 590] on button "Add Payment" at bounding box center [1402, 588] width 284 height 24
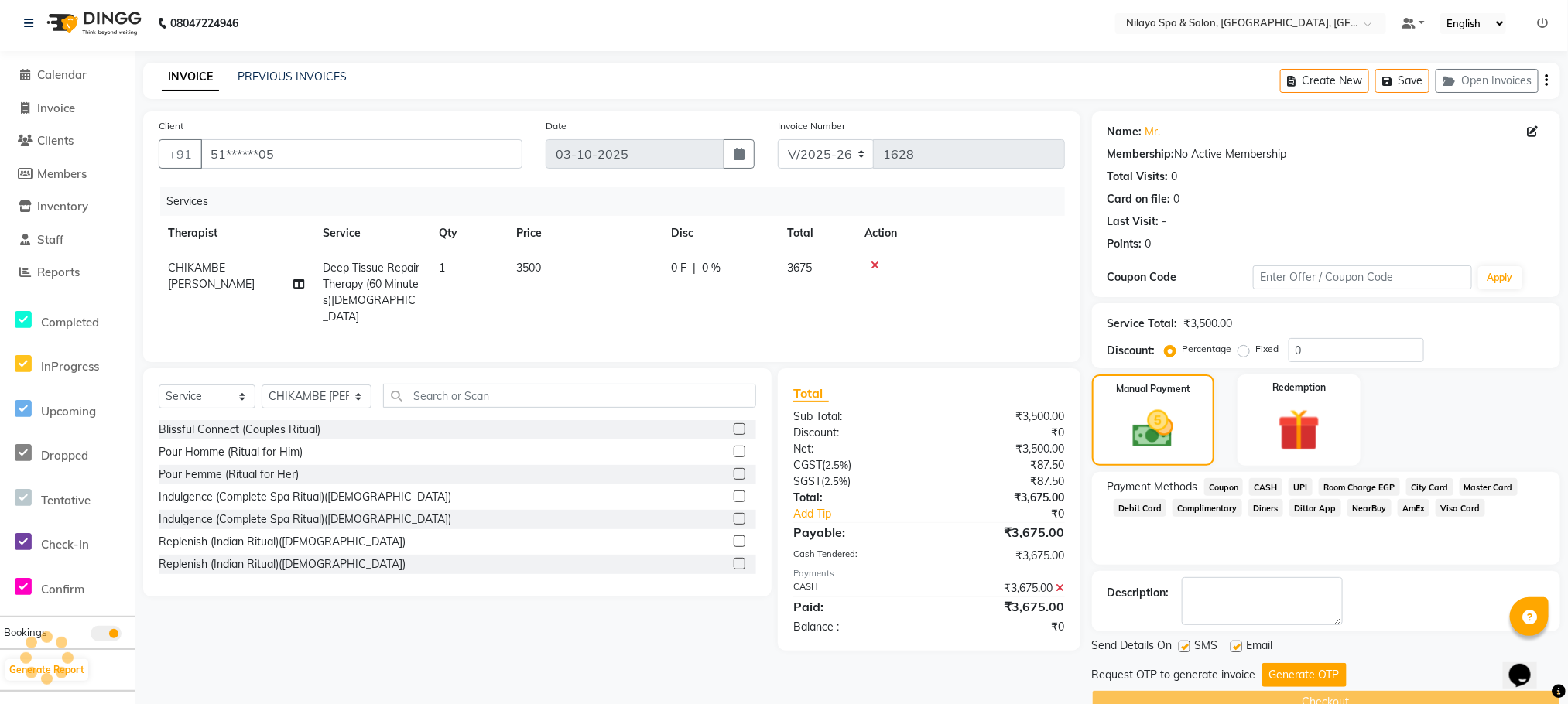
scroll to position [40, 0]
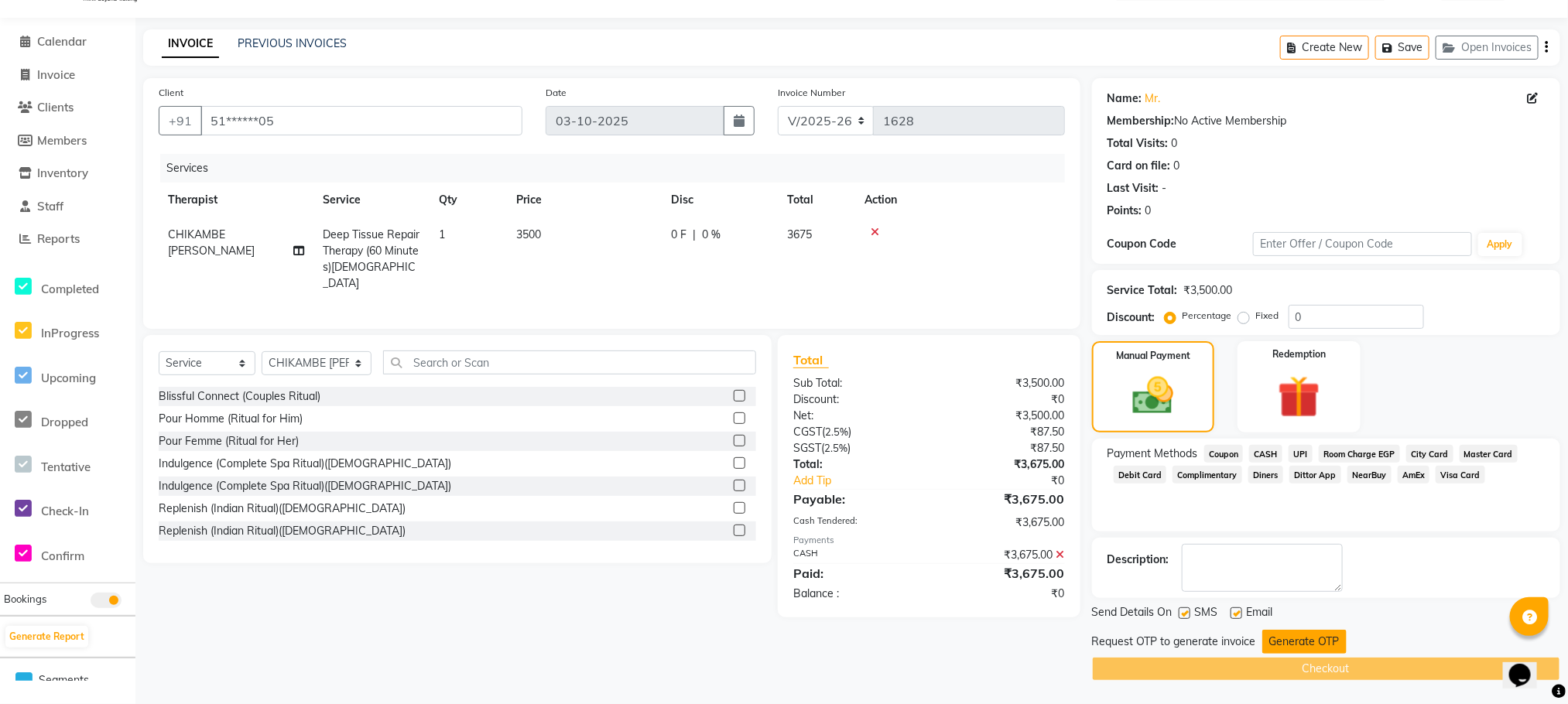
click at [1293, 639] on button "Generate OTP" at bounding box center [1304, 642] width 85 height 24
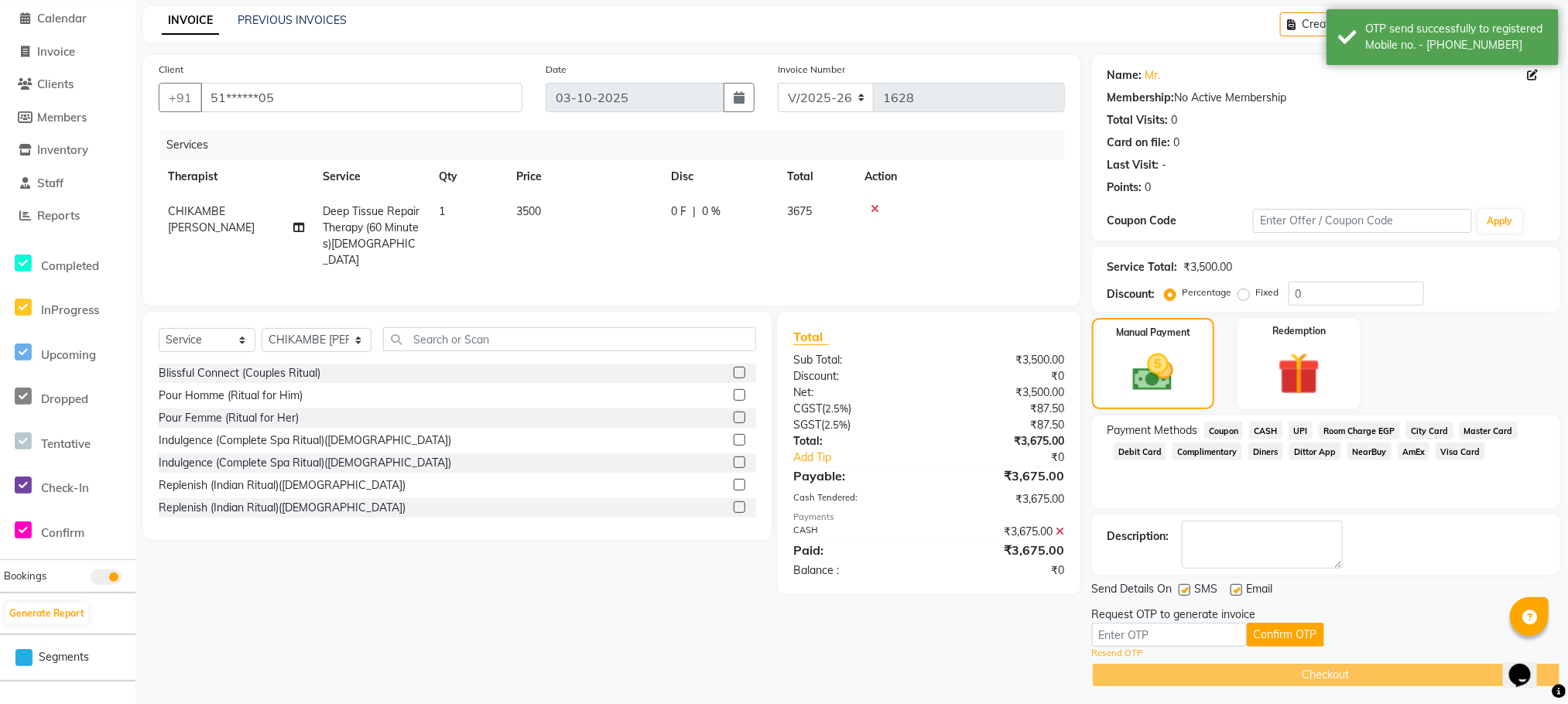
scroll to position [70, 0]
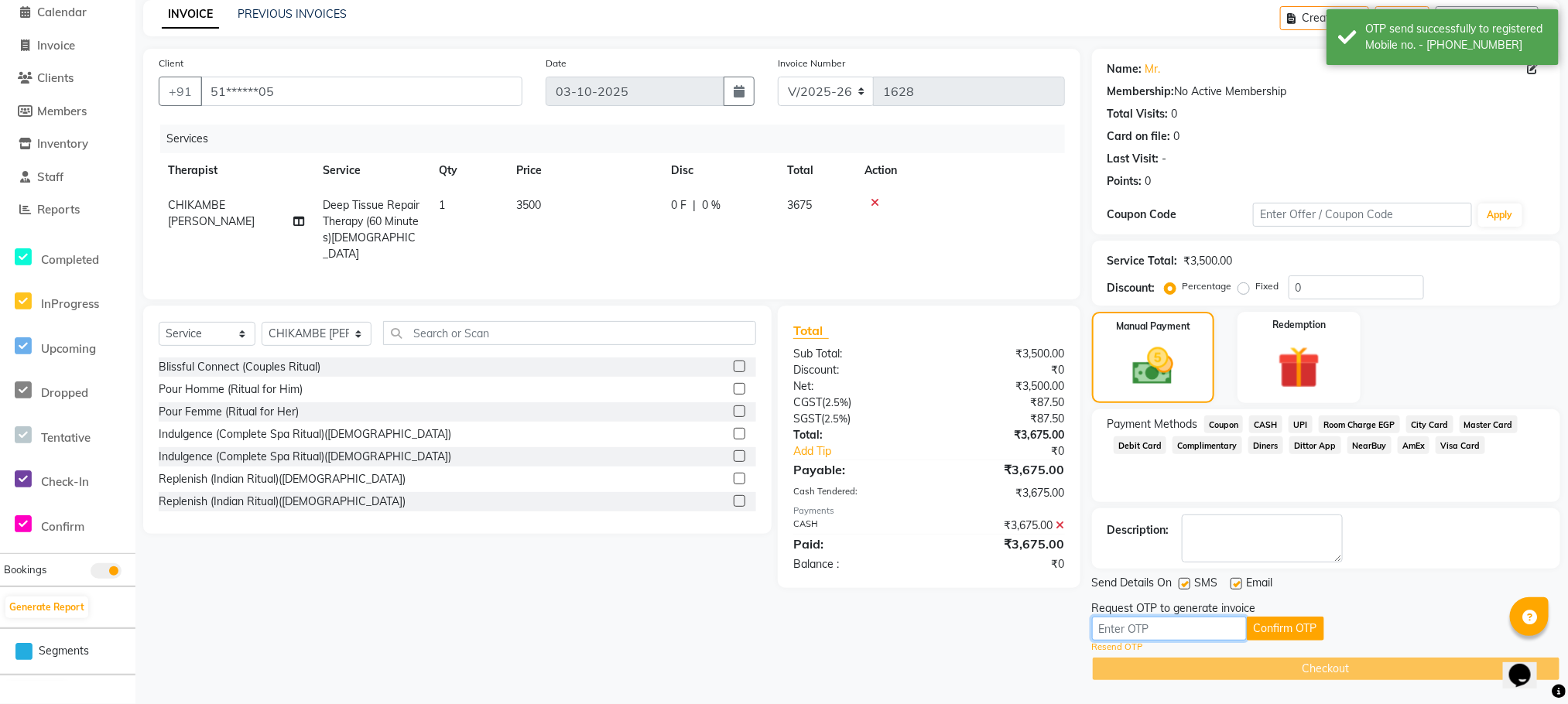
click at [1143, 623] on input "text" at bounding box center [1169, 629] width 155 height 24
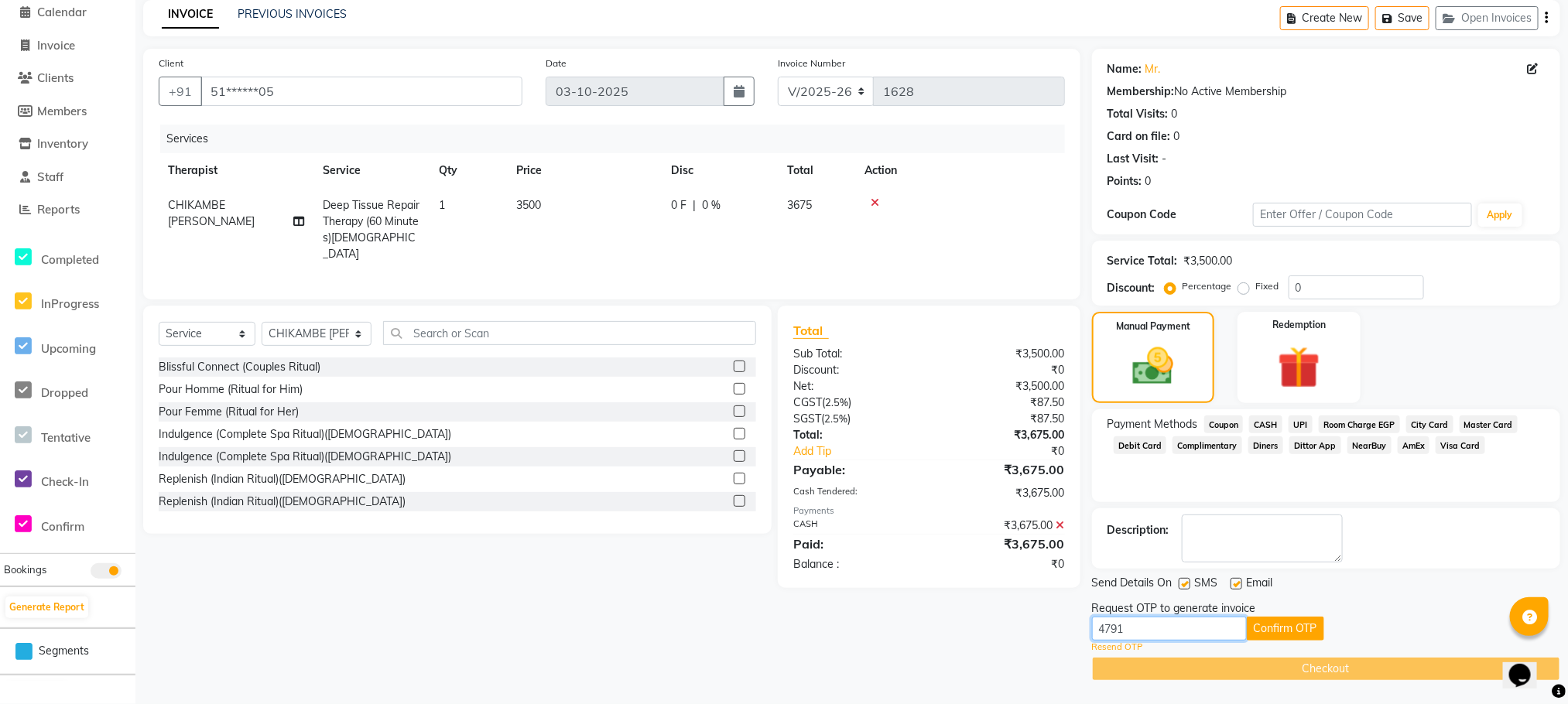
type input "4791"
click at [1291, 613] on div "Request OTP to generate invoice" at bounding box center [1326, 608] width 468 height 16
click at [1281, 628] on button "Confirm OTP" at bounding box center [1285, 629] width 77 height 24
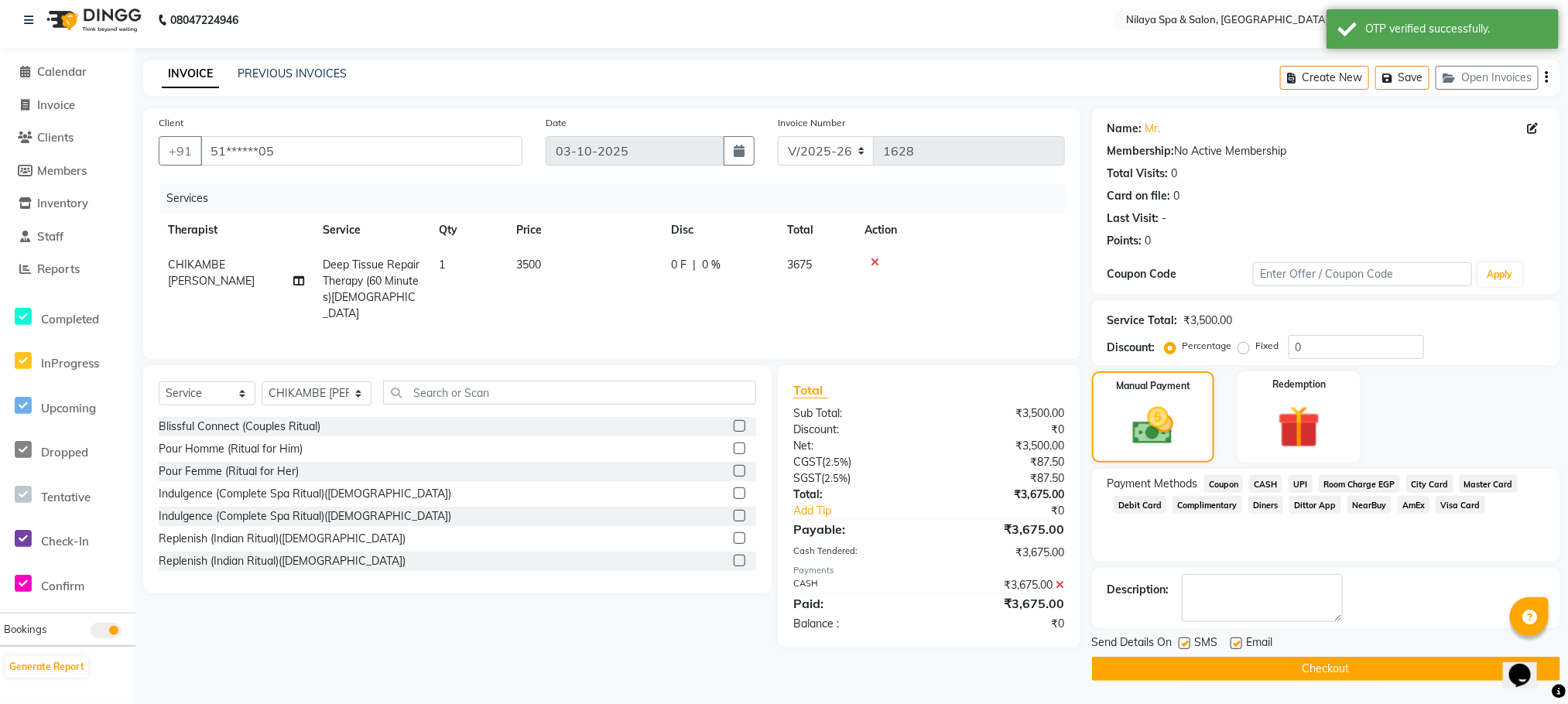
click at [1297, 671] on button "Checkout" at bounding box center [1326, 669] width 468 height 24
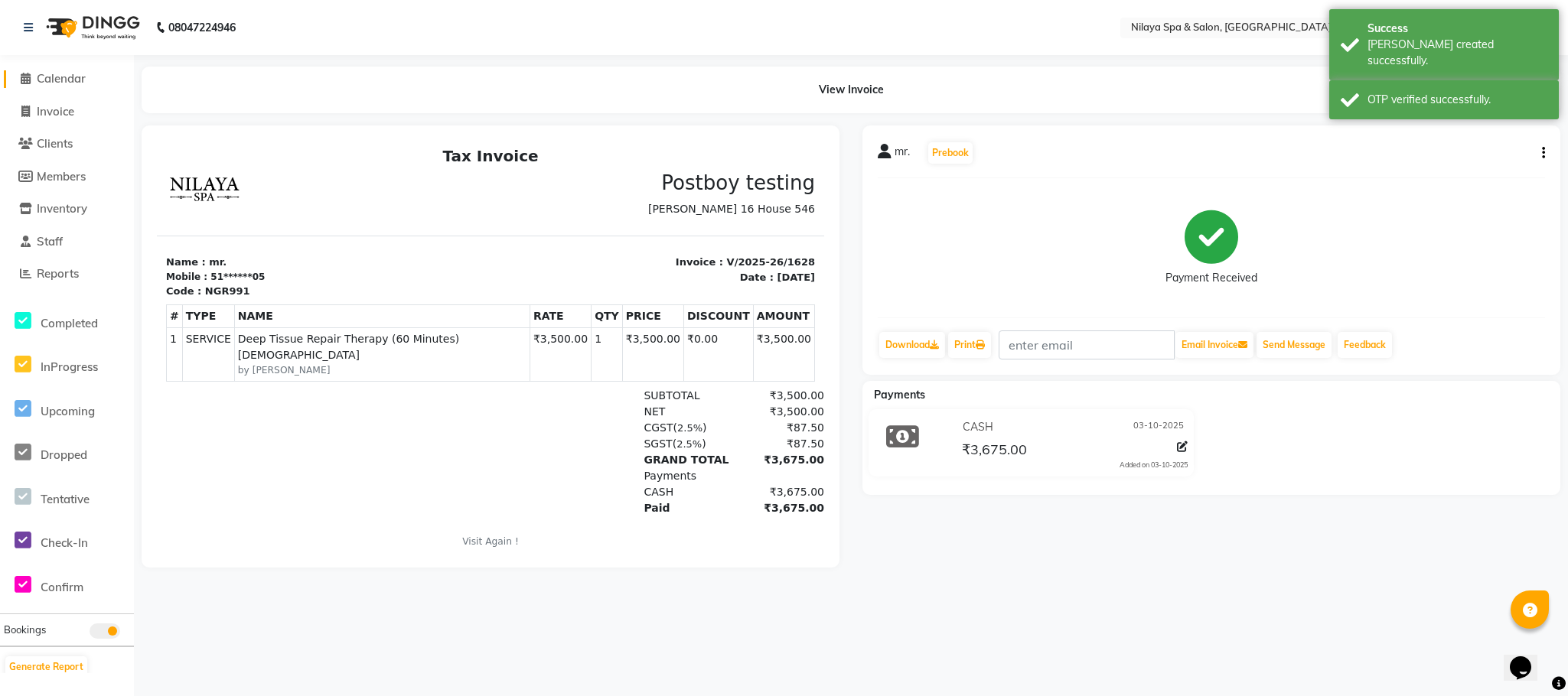
click at [69, 80] on span "Calendar" at bounding box center [60, 79] width 49 height 15
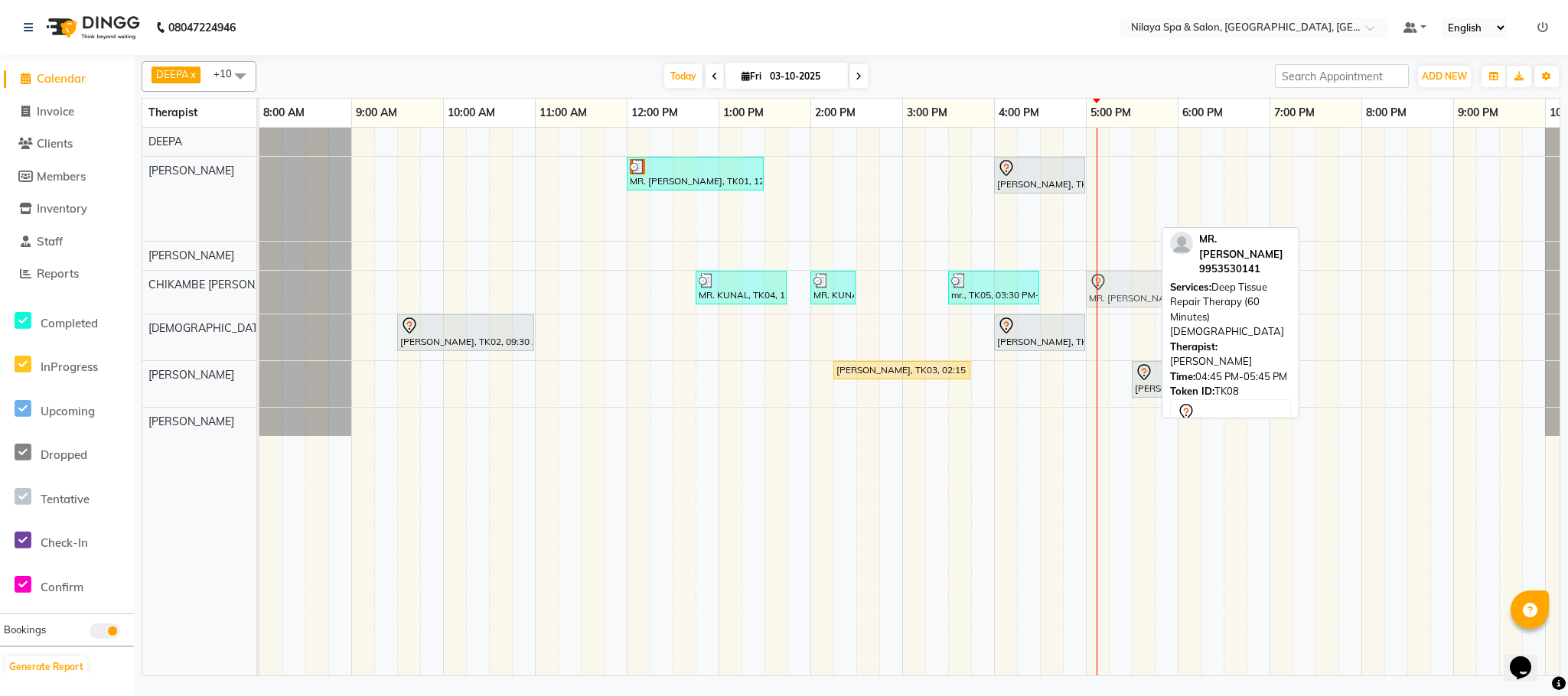
drag, startPoint x: 1109, startPoint y: 212, endPoint x: 1121, endPoint y: 287, distance: 76.0
click at [1121, 287] on tbody "MR. [PERSON_NAME], TK01, 12:00 PM-01:30 PM, Deep Tissue Repair Therapy (90 Minu…" at bounding box center [948, 282] width 1377 height 308
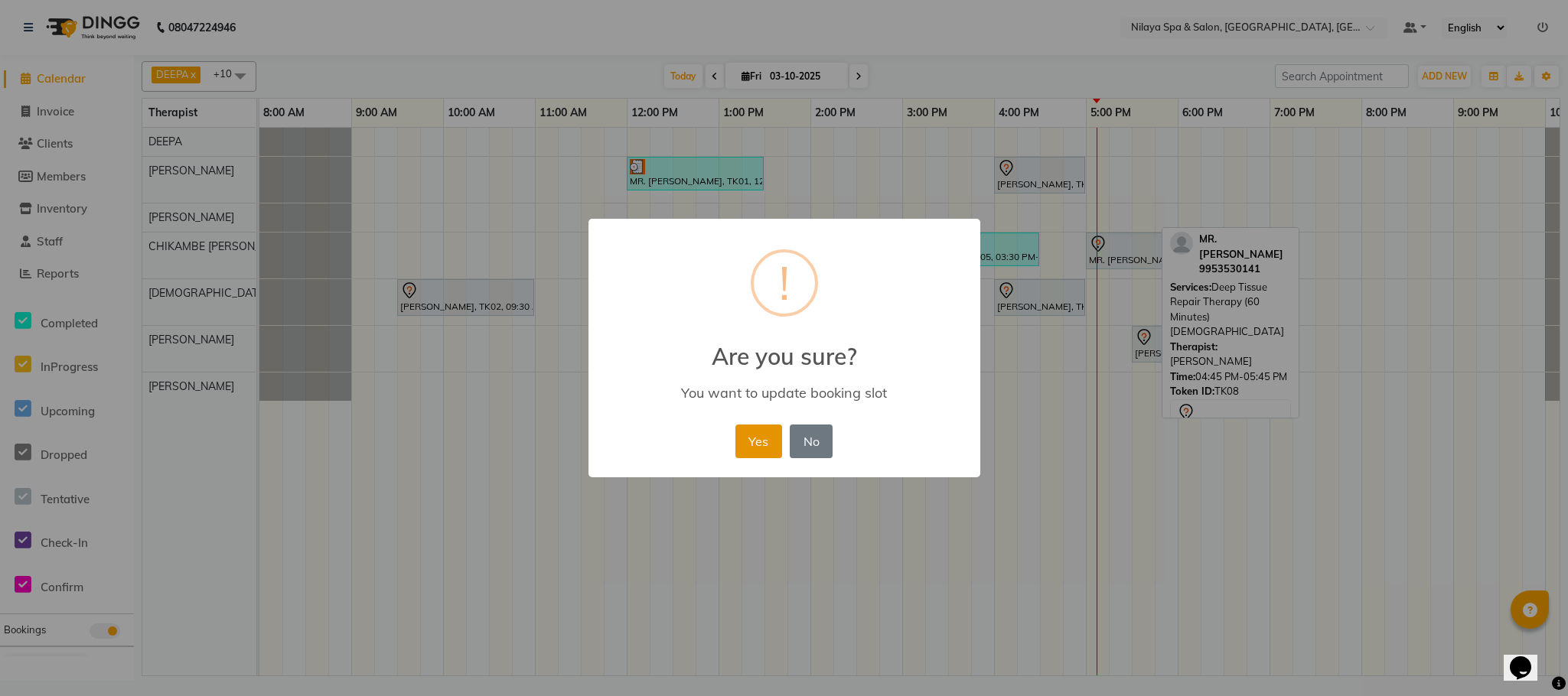
click at [764, 444] on button "Yes" at bounding box center [758, 441] width 46 height 34
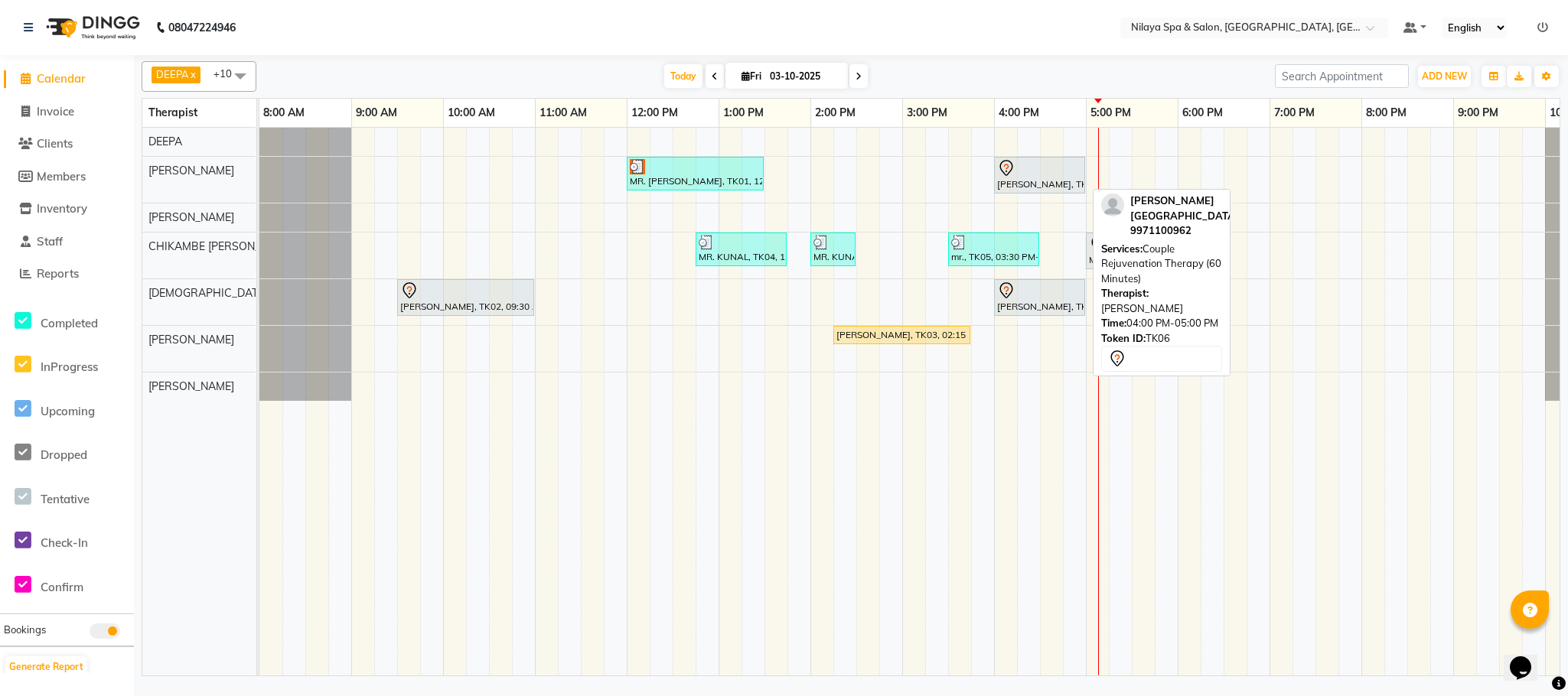
click at [1036, 172] on div at bounding box center [1039, 168] width 85 height 18
click at [1048, 182] on div "[PERSON_NAME], TK06, 04:00 PM-05:00 PM, Couple Rejuvenation Therapy (60 Minutes)" at bounding box center [1039, 175] width 88 height 32
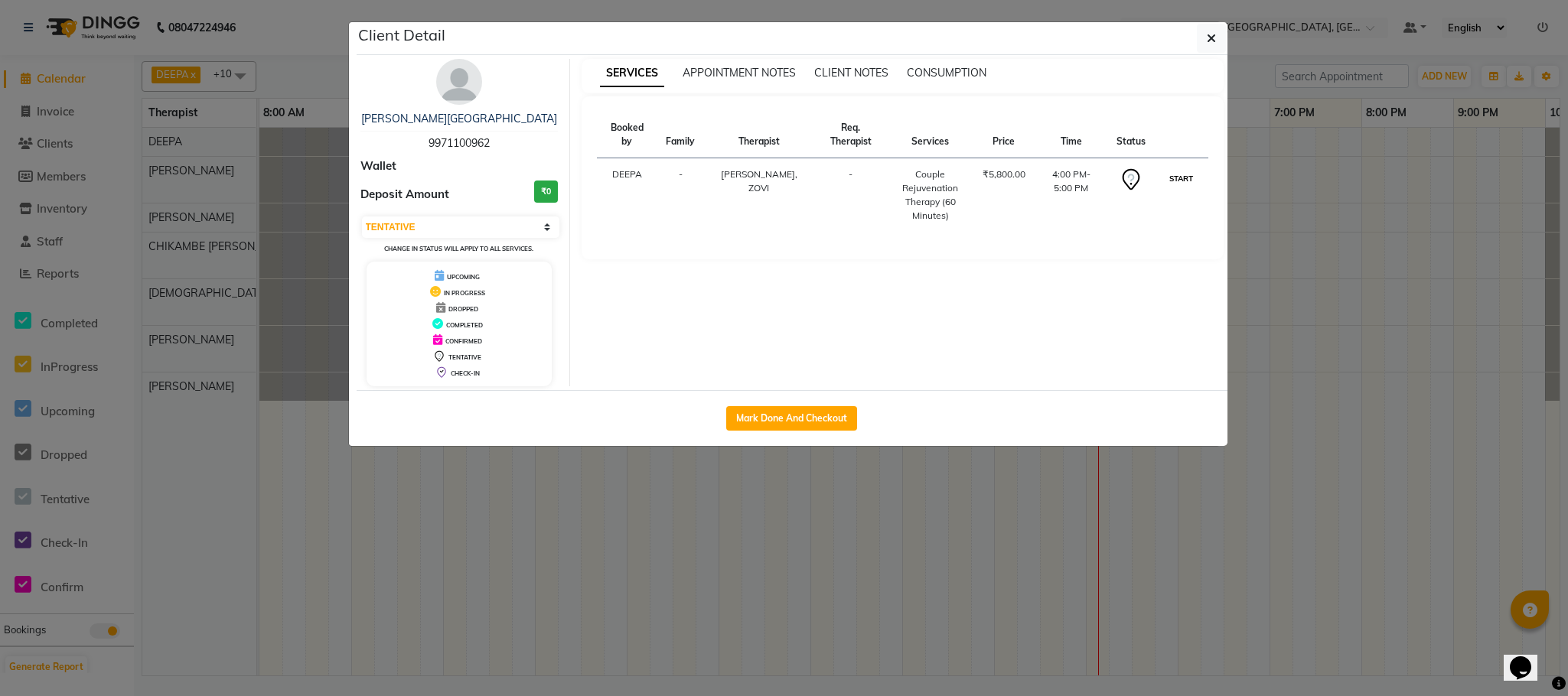
click at [1190, 181] on button "START" at bounding box center [1181, 178] width 31 height 19
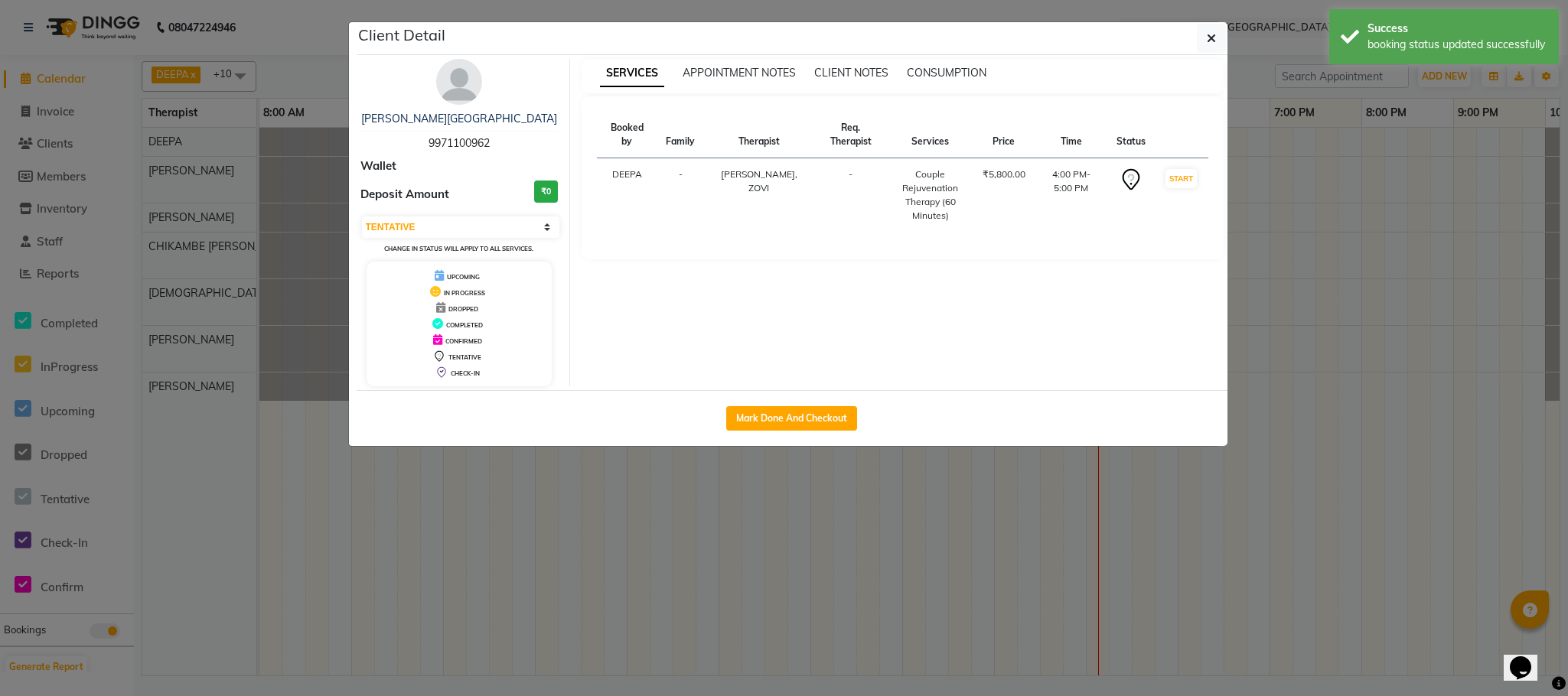
select select "1"
click at [1002, 514] on ngb-modal-window "Client Detail [PERSON_NAME] 9971100962 Wallet Deposit Amount ₹0 Select IN SERVI…" at bounding box center [784, 348] width 1568 height 696
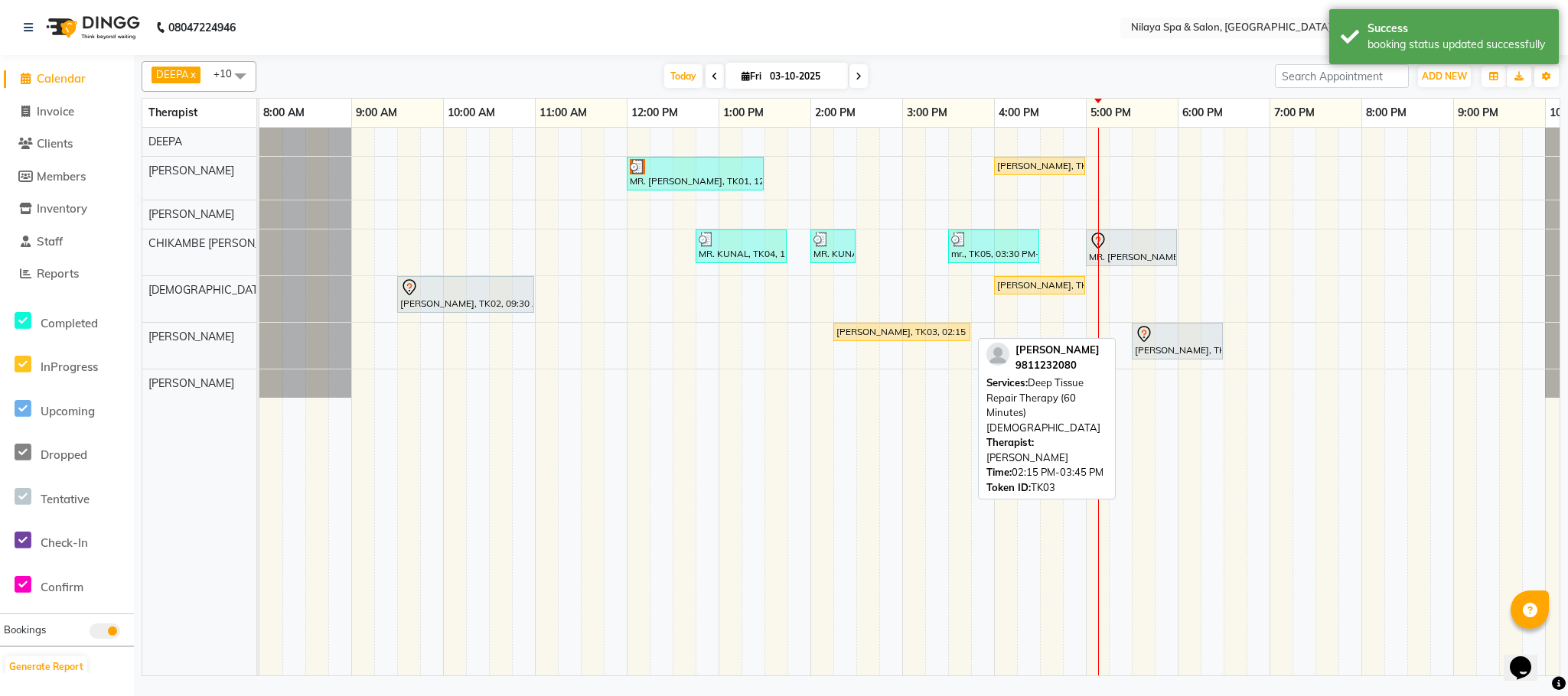
click at [907, 331] on div "[PERSON_NAME], TK03, 02:15 PM-03:45 PM, Deep Tissue Repair Therapy (60 Minutes)…" at bounding box center [902, 331] width 134 height 14
select select "1"
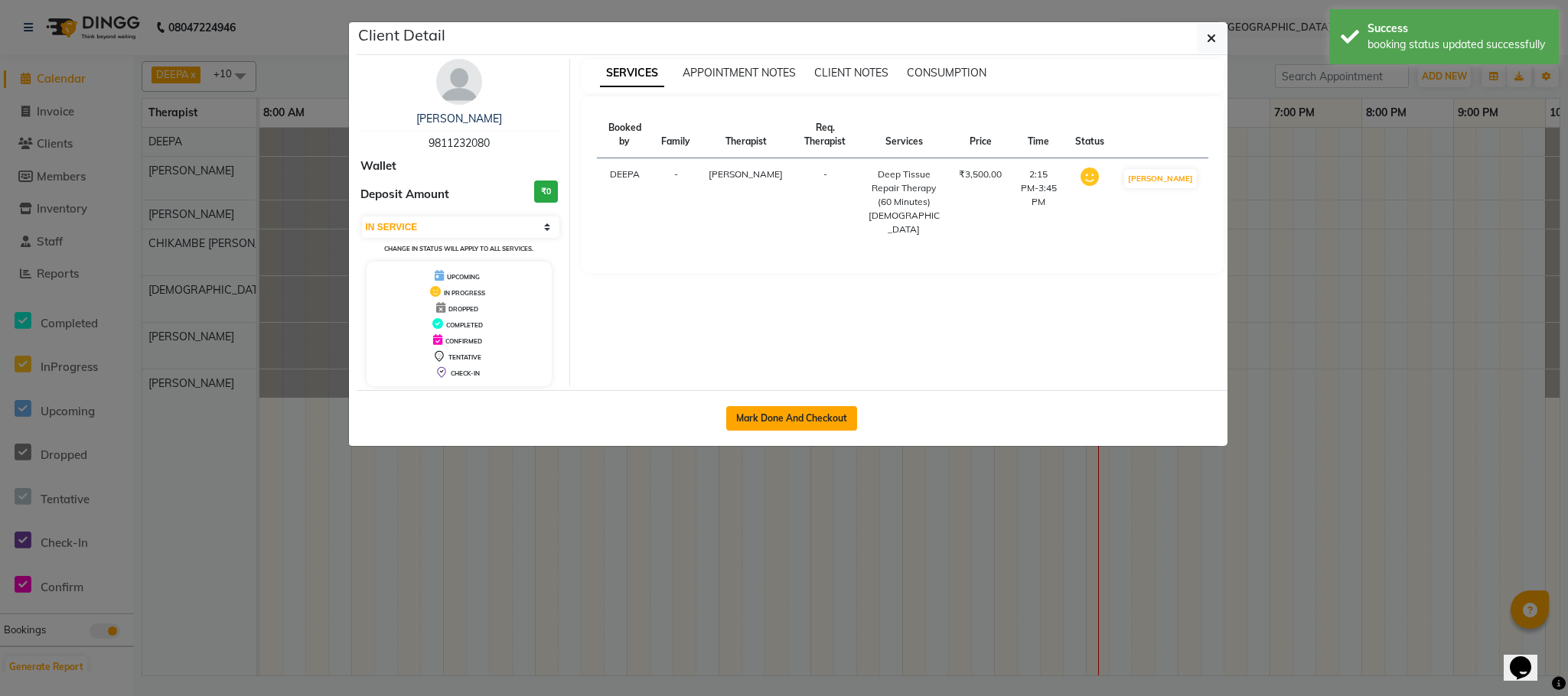
click at [829, 414] on button "Mark Done And Checkout" at bounding box center [791, 418] width 131 height 25
select select "7983"
select select "service"
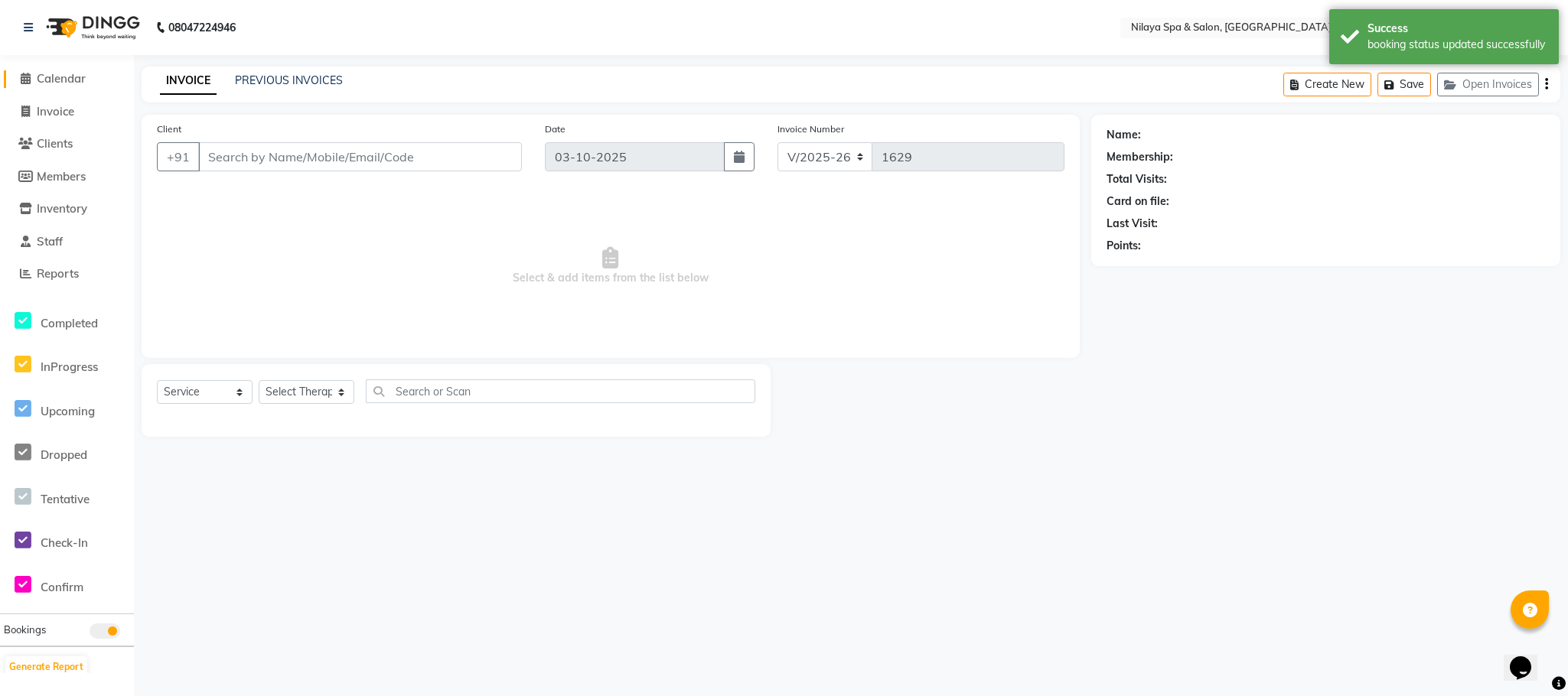
type input "98******80"
select select "88833"
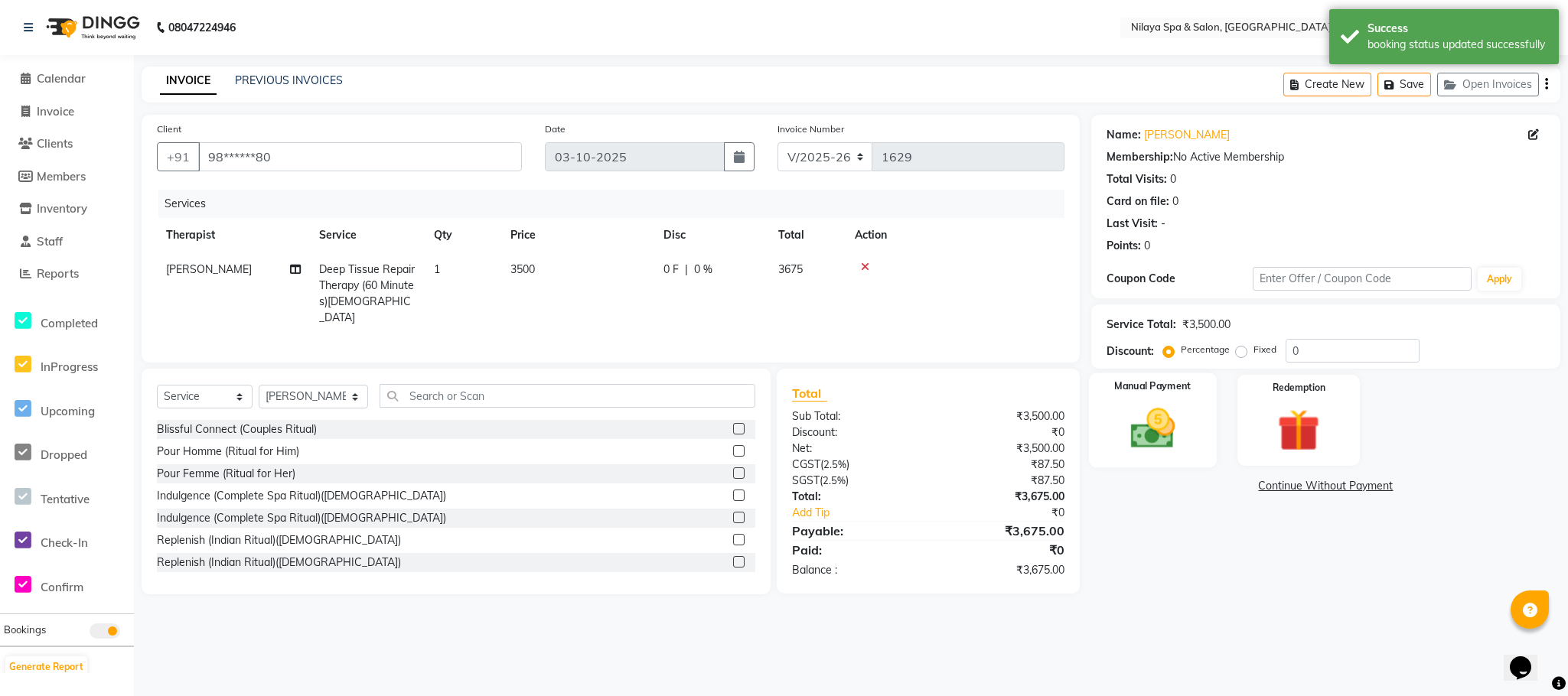
click at [1132, 436] on img at bounding box center [1152, 429] width 72 height 51
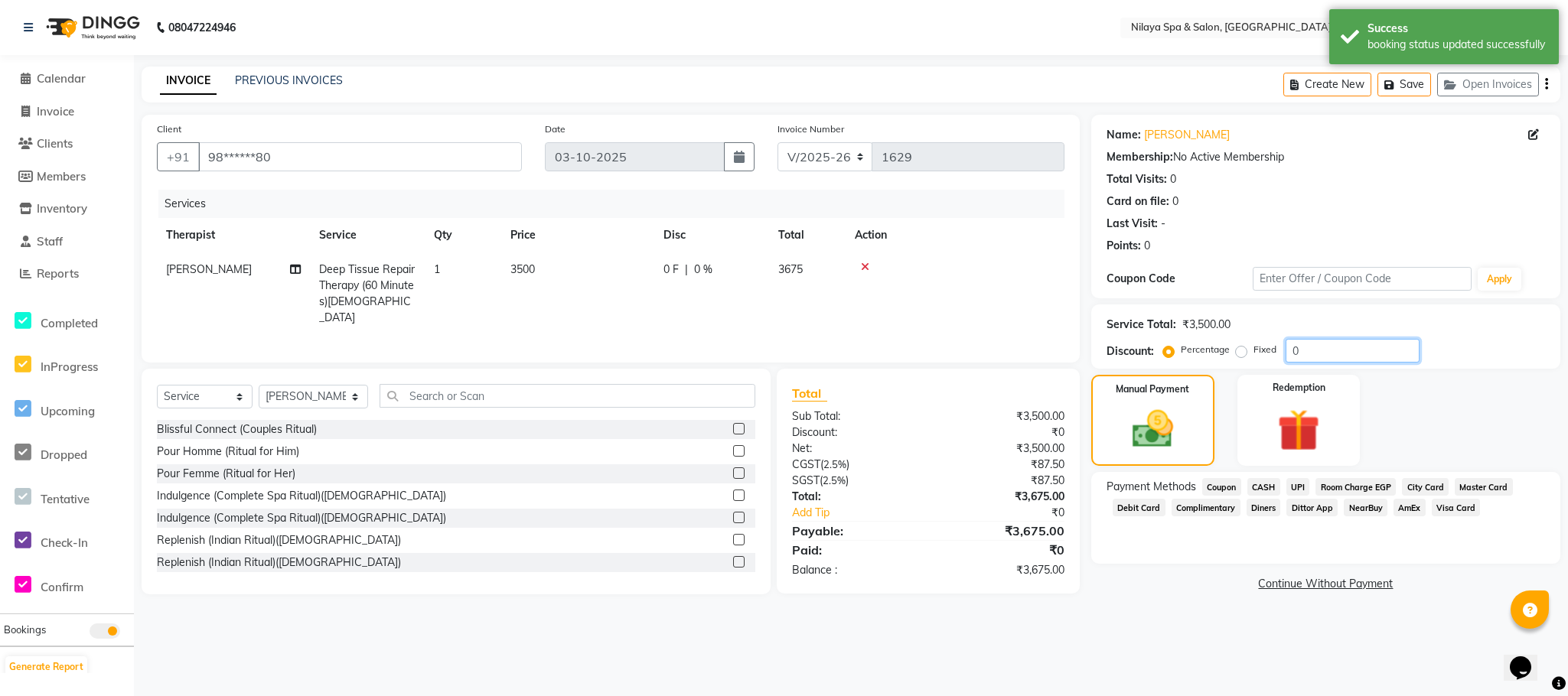
click at [1285, 347] on input "0" at bounding box center [1353, 350] width 134 height 24
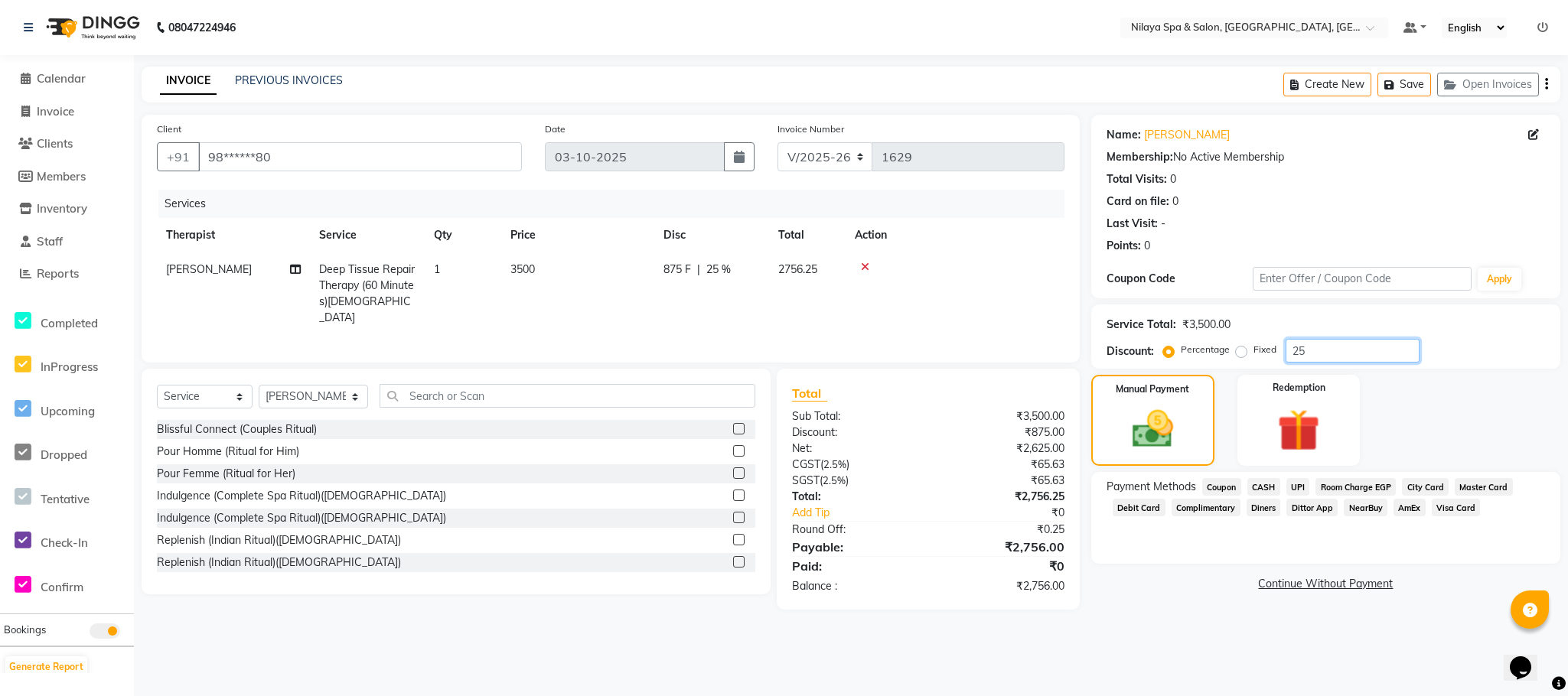
type input "25"
click at [1463, 508] on span "Visa Card" at bounding box center [1456, 507] width 49 height 17
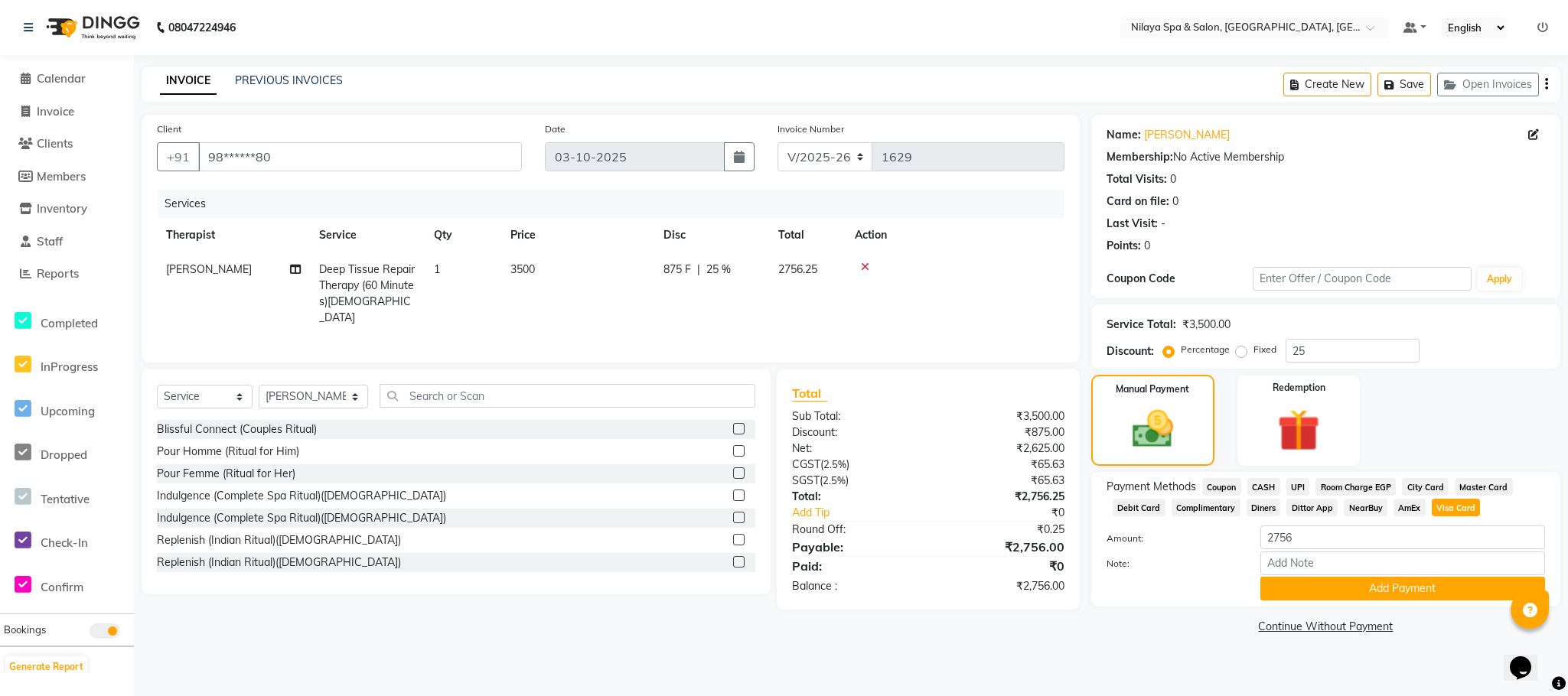
click at [1481, 486] on span "Master Card" at bounding box center [1483, 486] width 58 height 17
click at [1333, 585] on button "Add Payment" at bounding box center [1402, 588] width 284 height 24
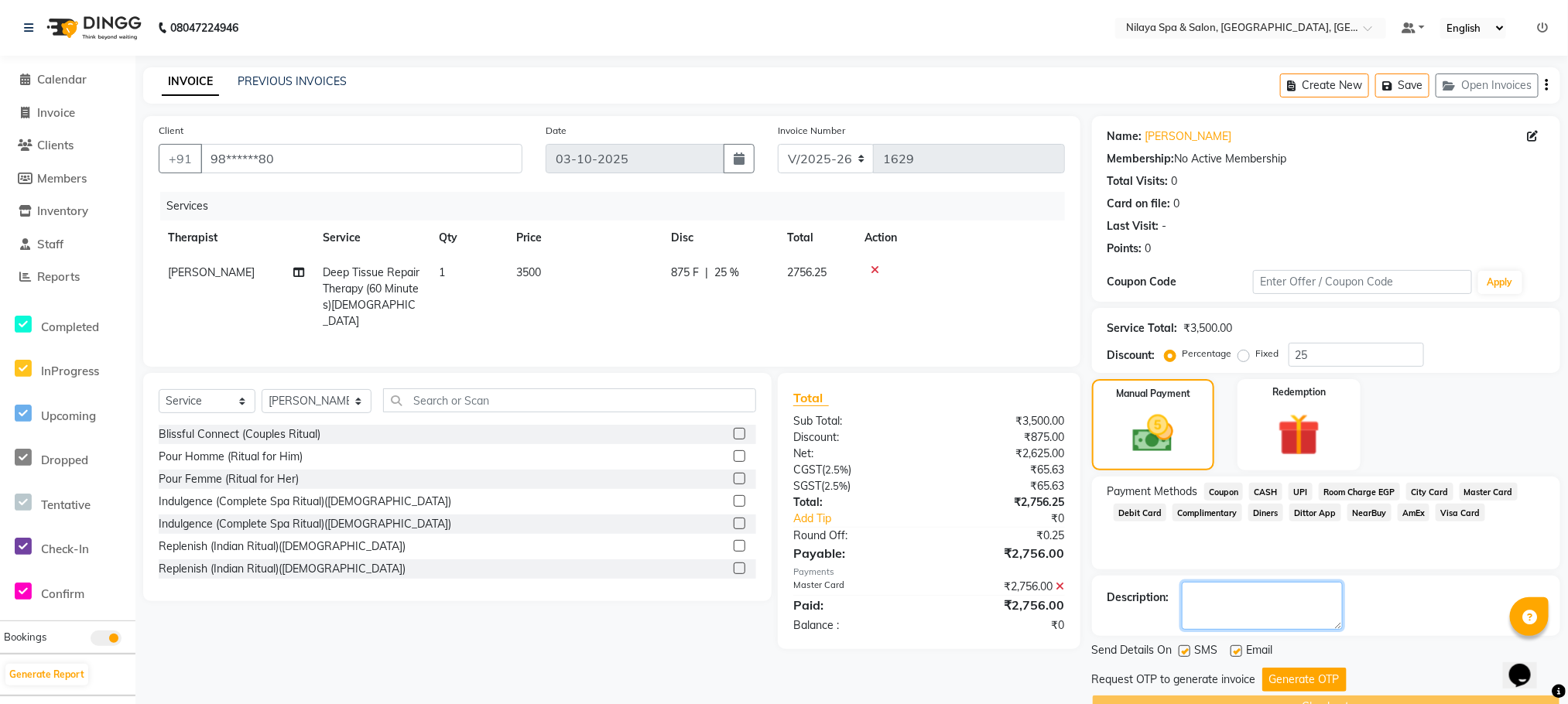
click at [1228, 601] on textarea at bounding box center [1262, 605] width 161 height 48
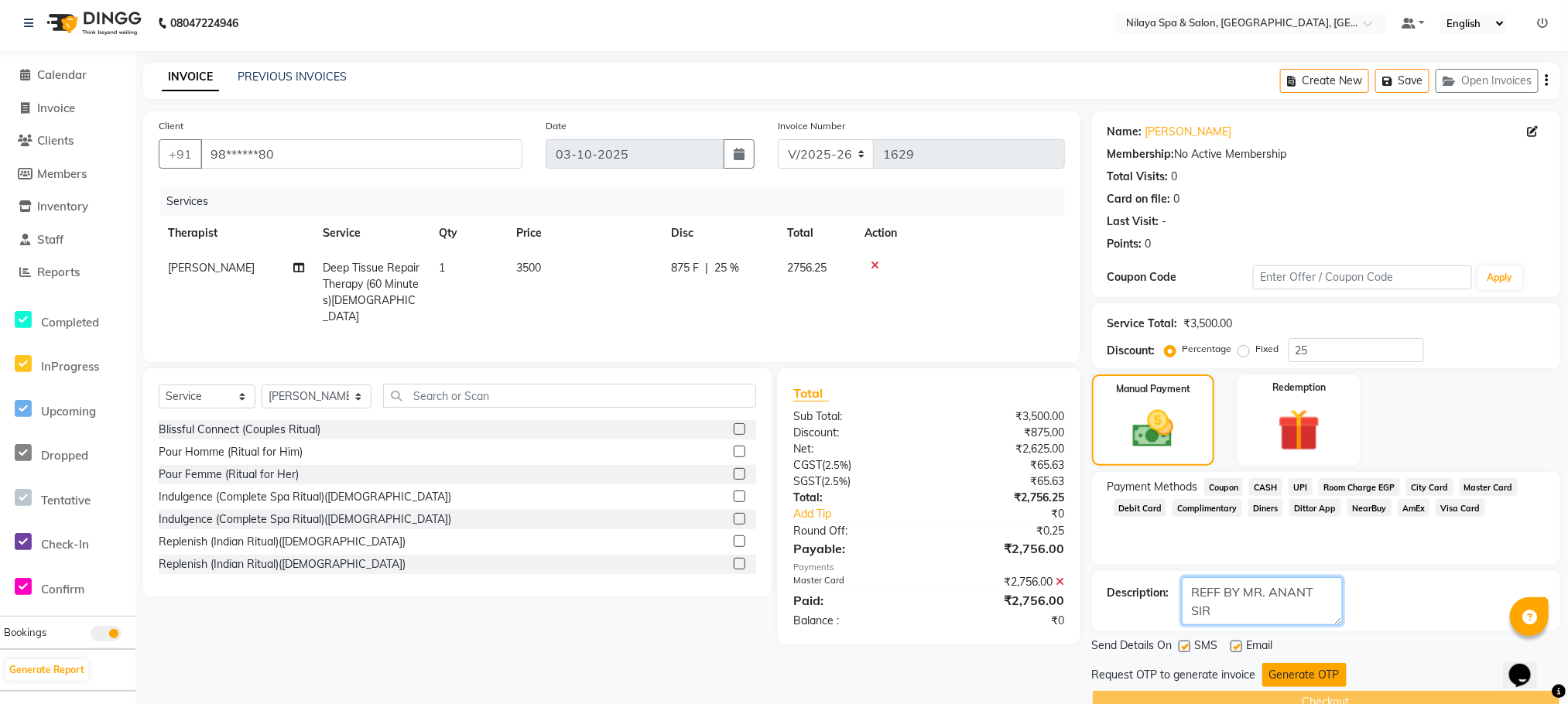
scroll to position [40, 0]
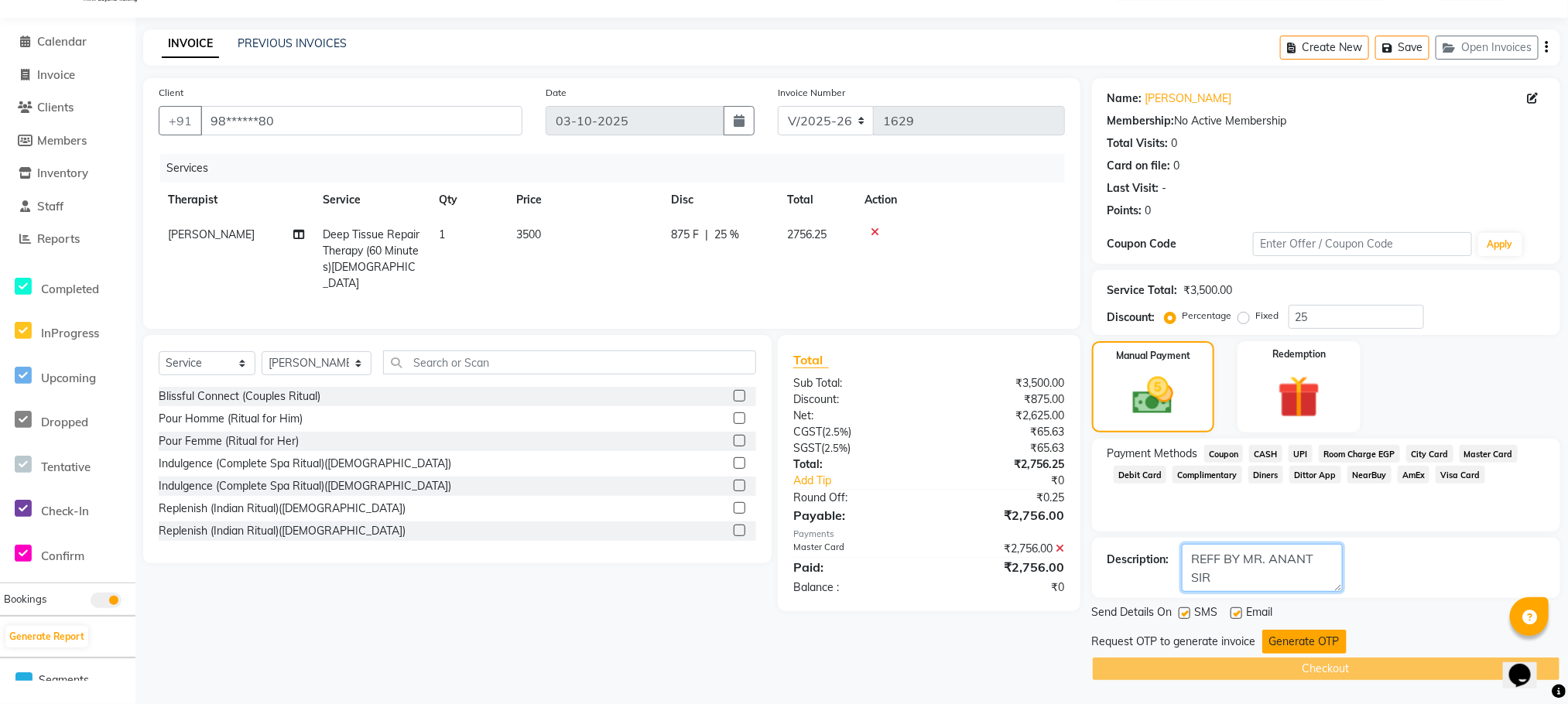
type textarea "REFF BY MR. ANANT SIR"
click at [1302, 641] on button "Generate OTP" at bounding box center [1304, 642] width 85 height 24
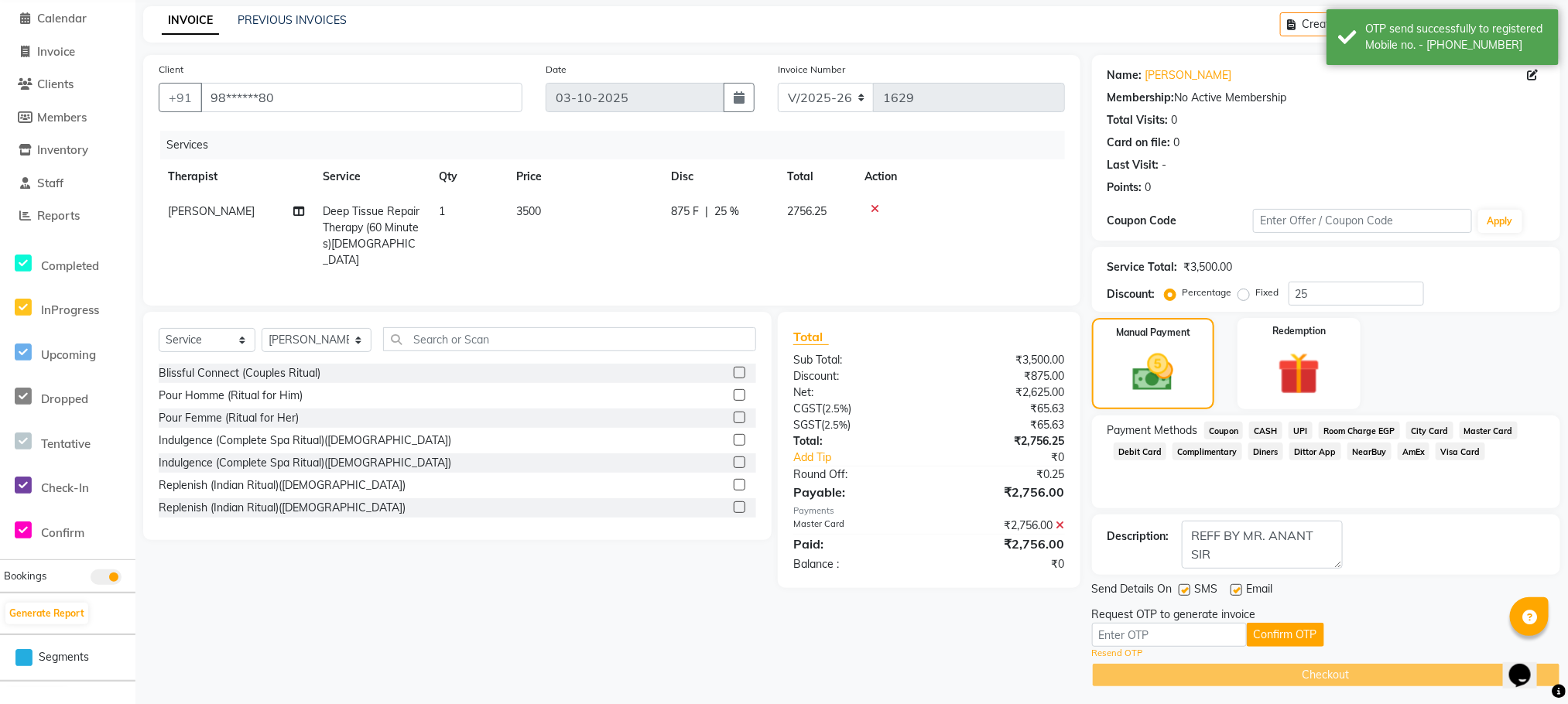
scroll to position [70, 0]
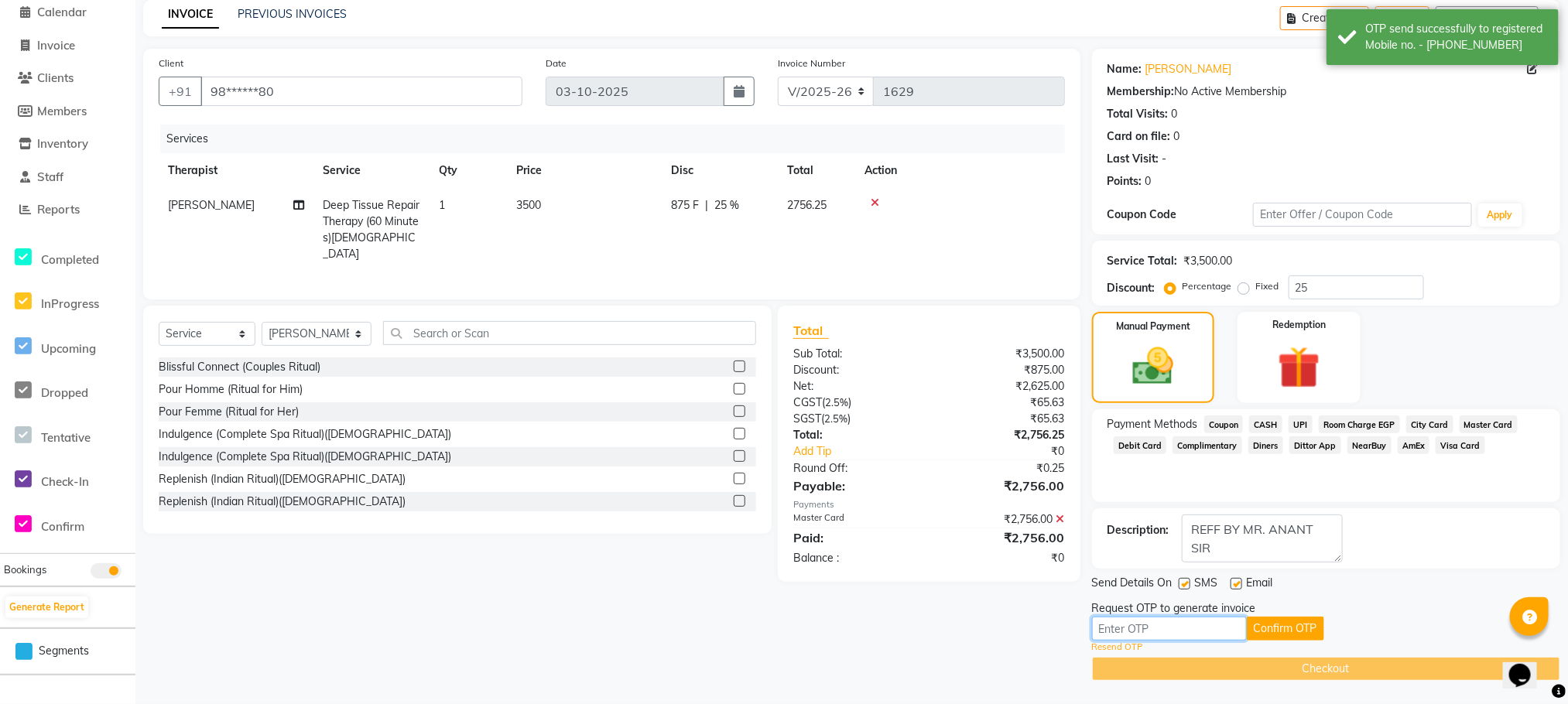
click at [1140, 631] on input "text" at bounding box center [1169, 629] width 155 height 24
click at [1267, 629] on button "Confirm OTP" at bounding box center [1285, 629] width 77 height 24
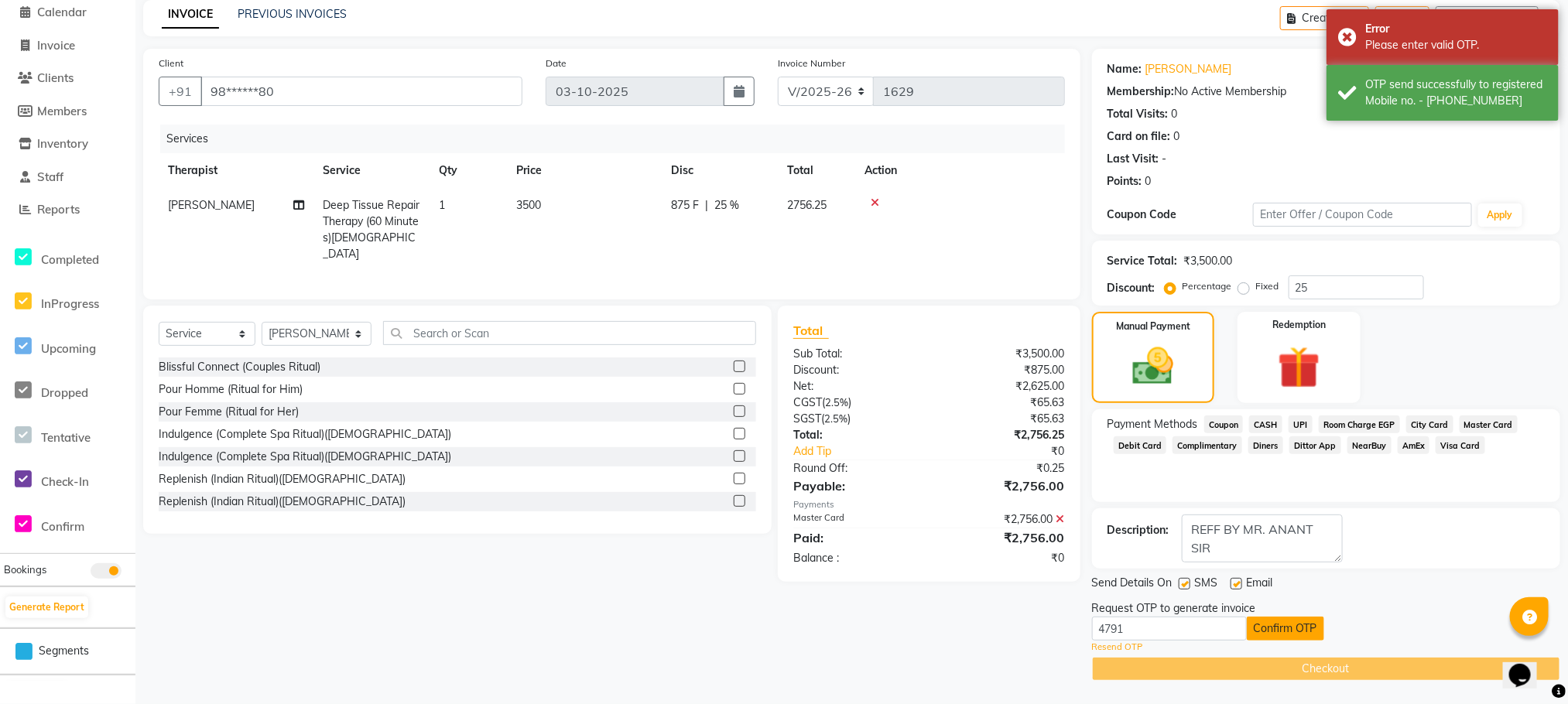
click at [1267, 639] on button "Confirm OTP" at bounding box center [1285, 629] width 77 height 24
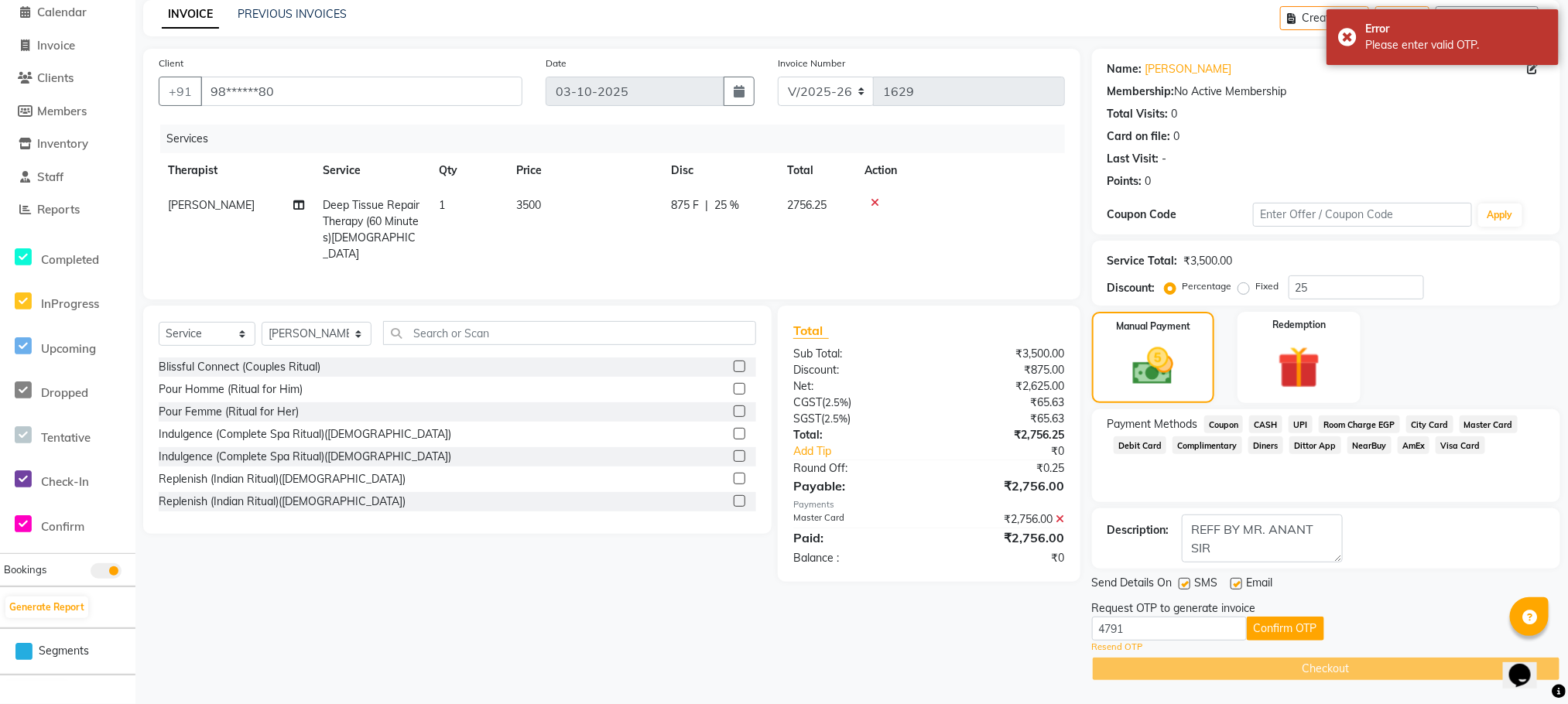
click at [1242, 664] on div "Checkout" at bounding box center [1326, 669] width 468 height 24
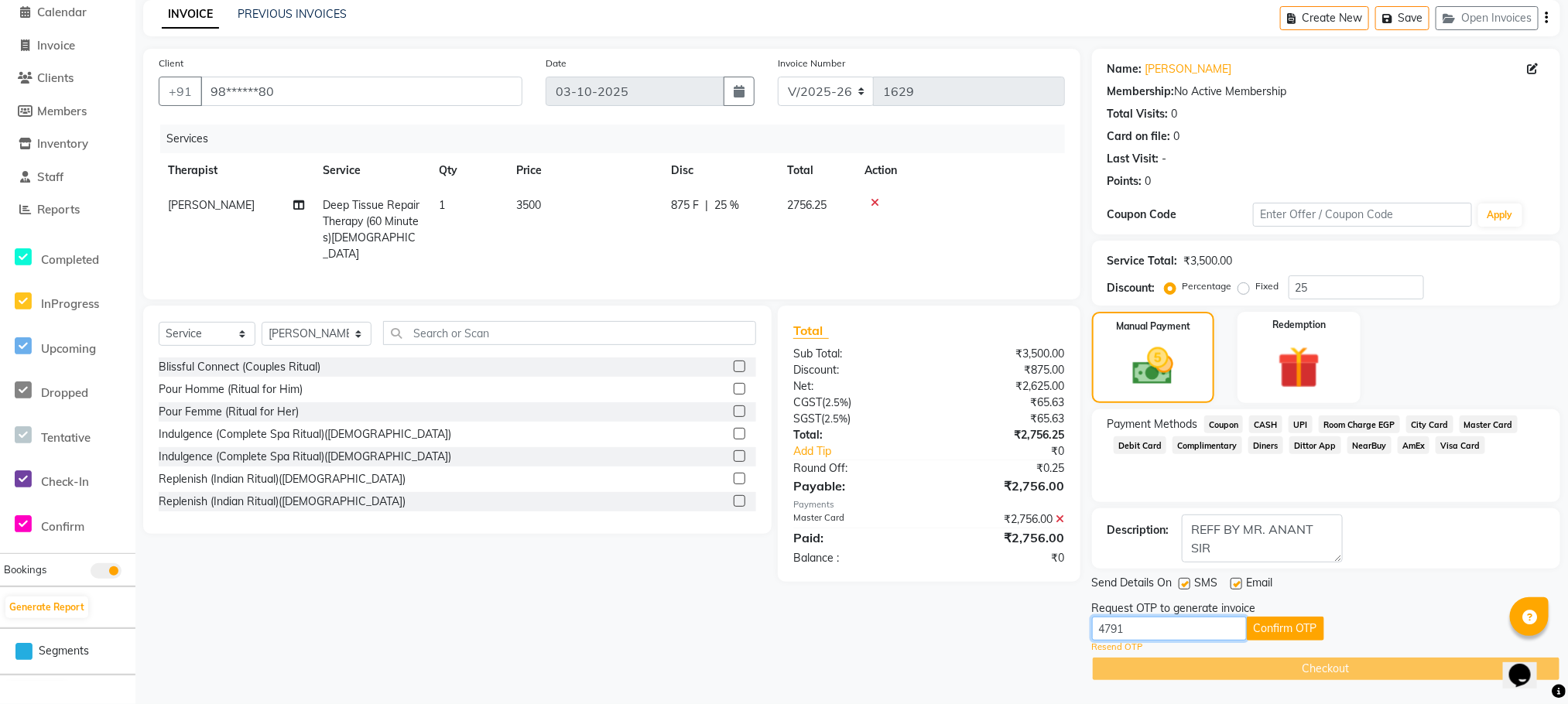
click at [1136, 628] on input "4791" at bounding box center [1169, 629] width 155 height 24
type input "4"
type input "2237"
click at [1289, 620] on button "Confirm OTP" at bounding box center [1285, 629] width 77 height 24
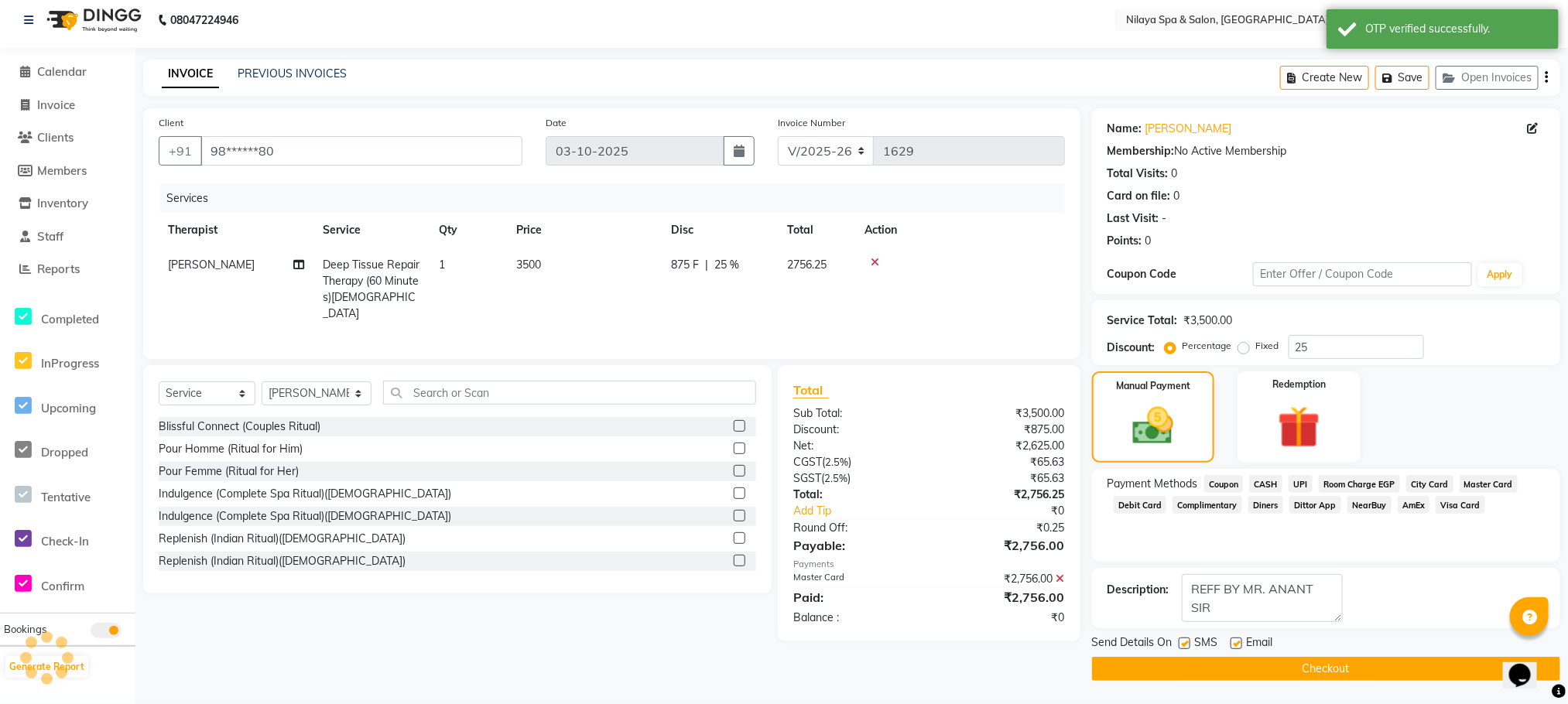
scroll to position [9, 0]
click at [1240, 667] on button "Checkout" at bounding box center [1326, 669] width 468 height 24
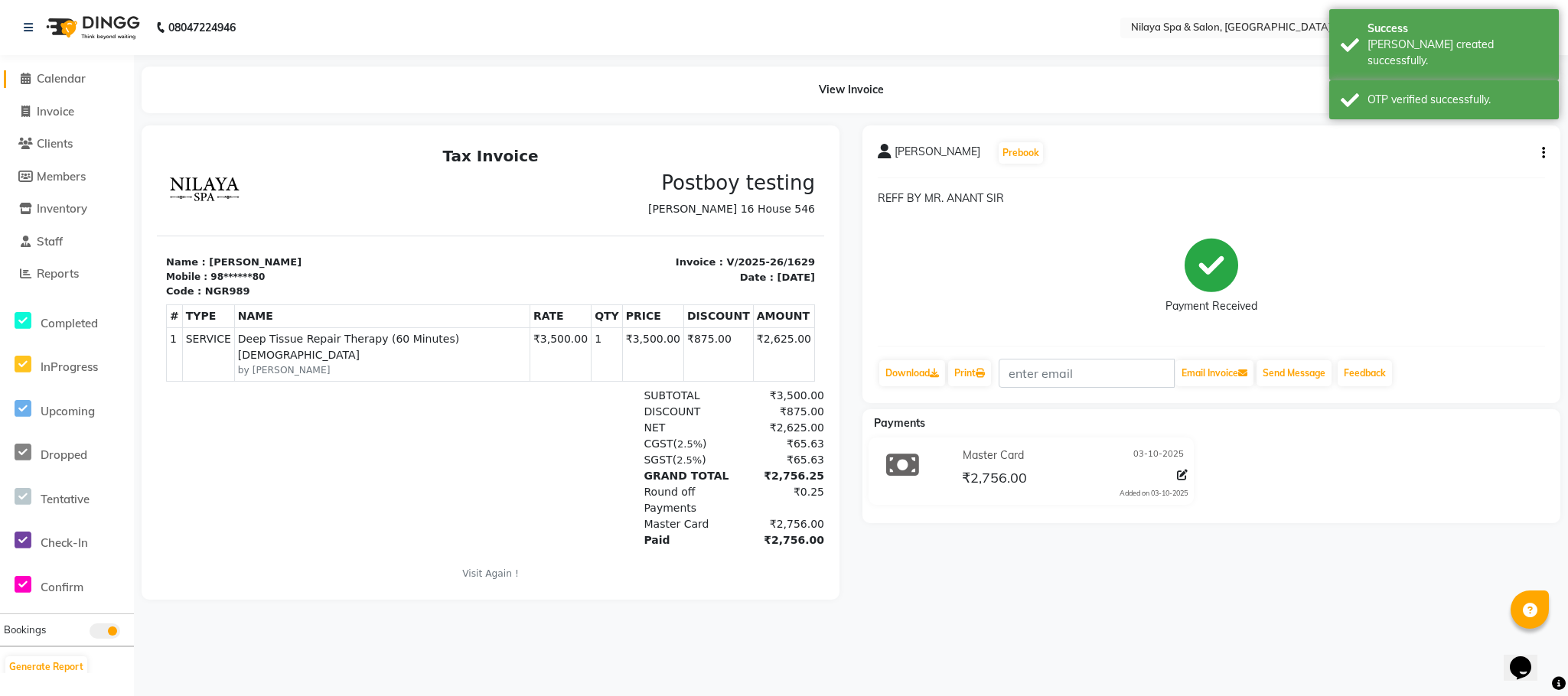
click at [65, 81] on span "Calendar" at bounding box center [60, 79] width 49 height 15
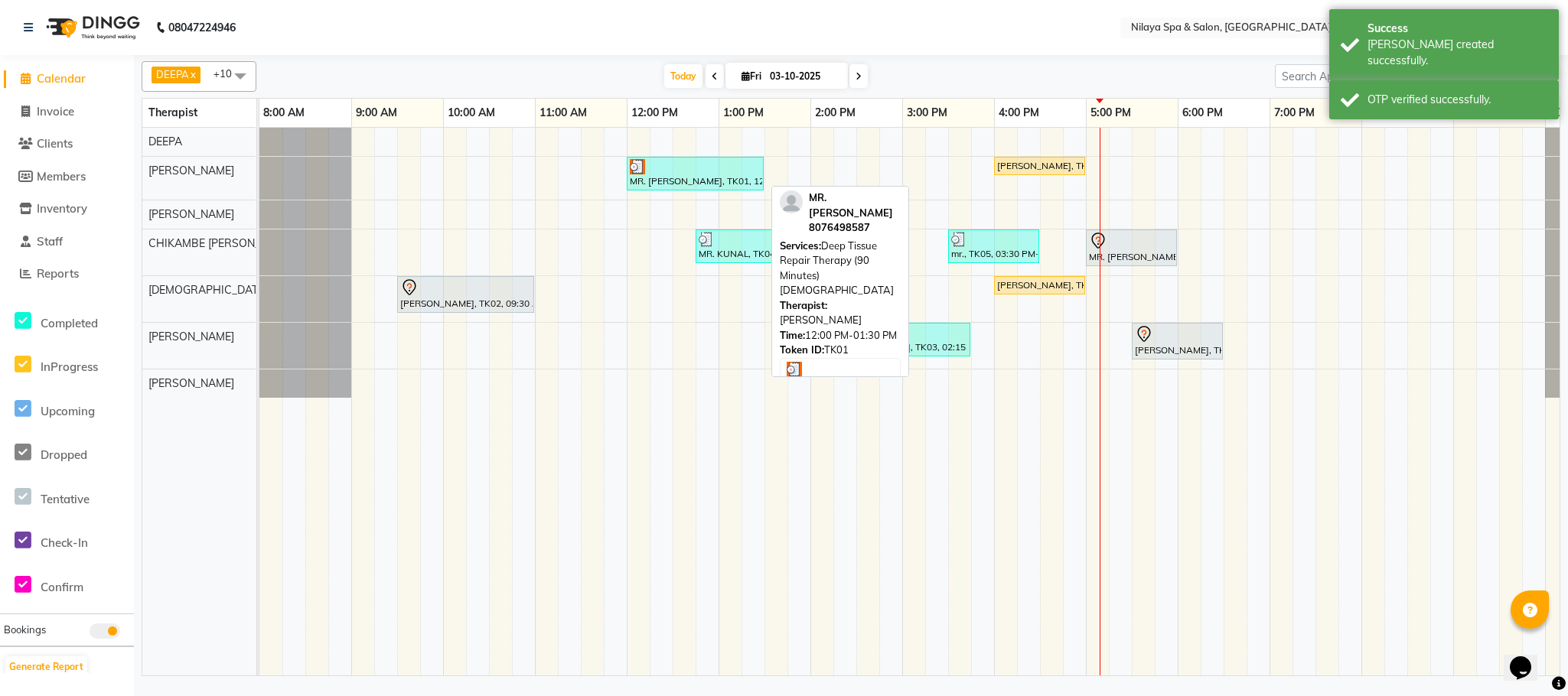
click at [673, 172] on div at bounding box center [695, 167] width 131 height 15
select select "3"
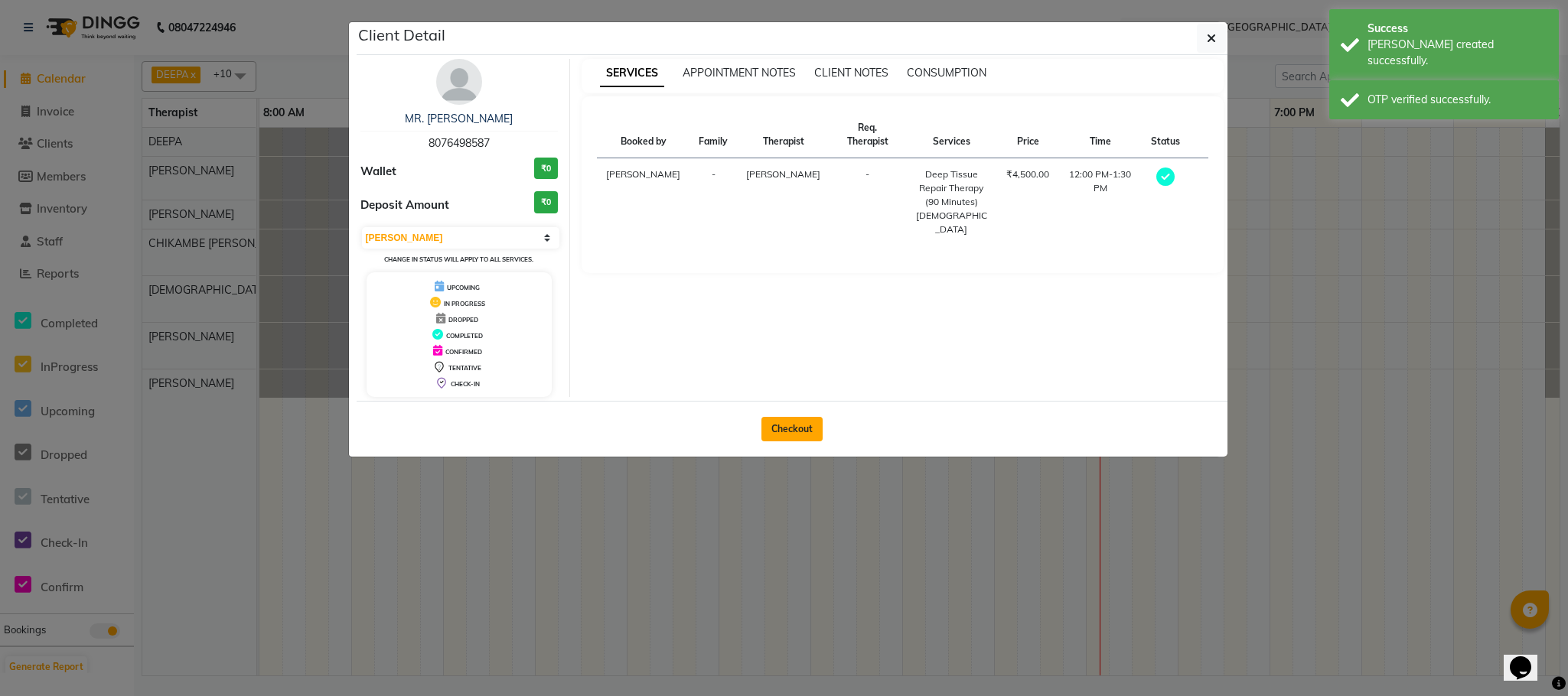
click at [773, 424] on button "Checkout" at bounding box center [792, 429] width 61 height 25
select select "service"
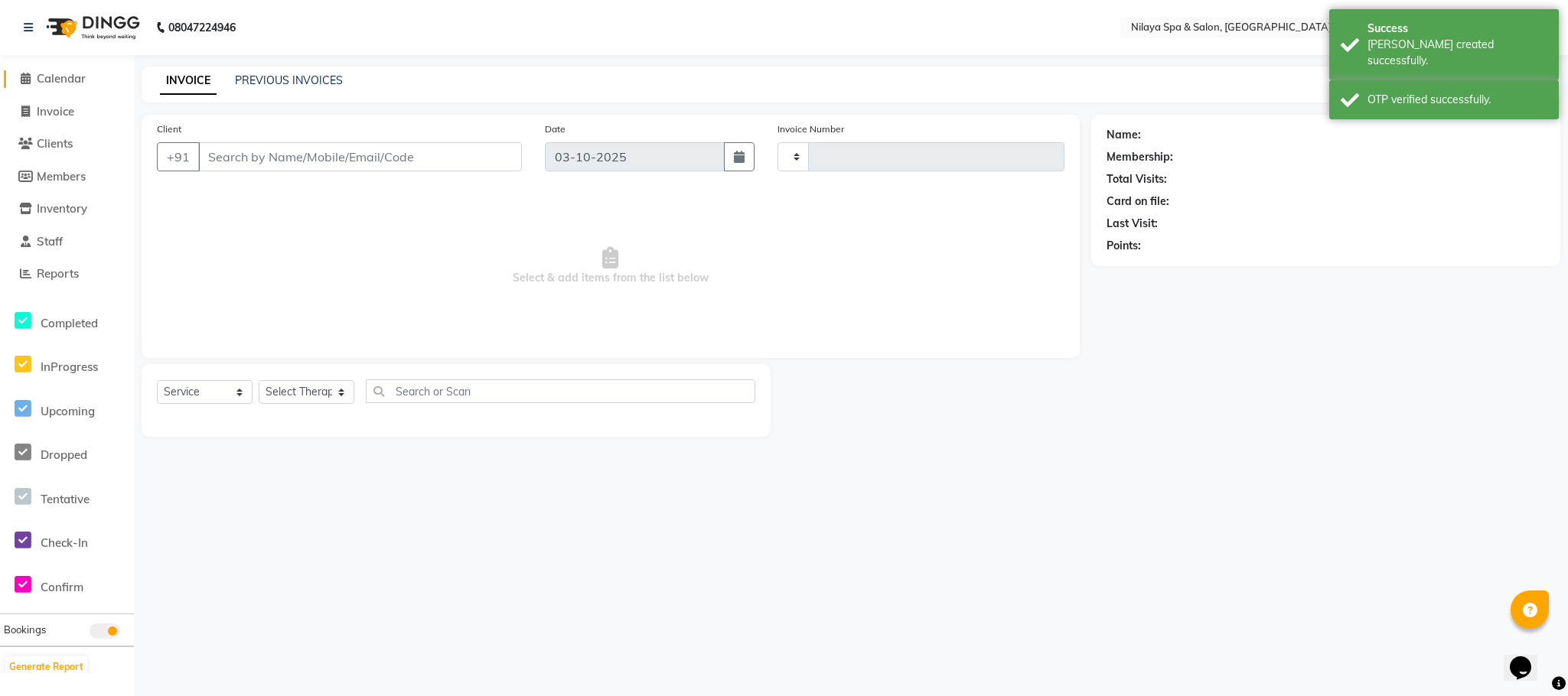
type input "1630"
select select "7983"
type input "80******87"
select select "72261"
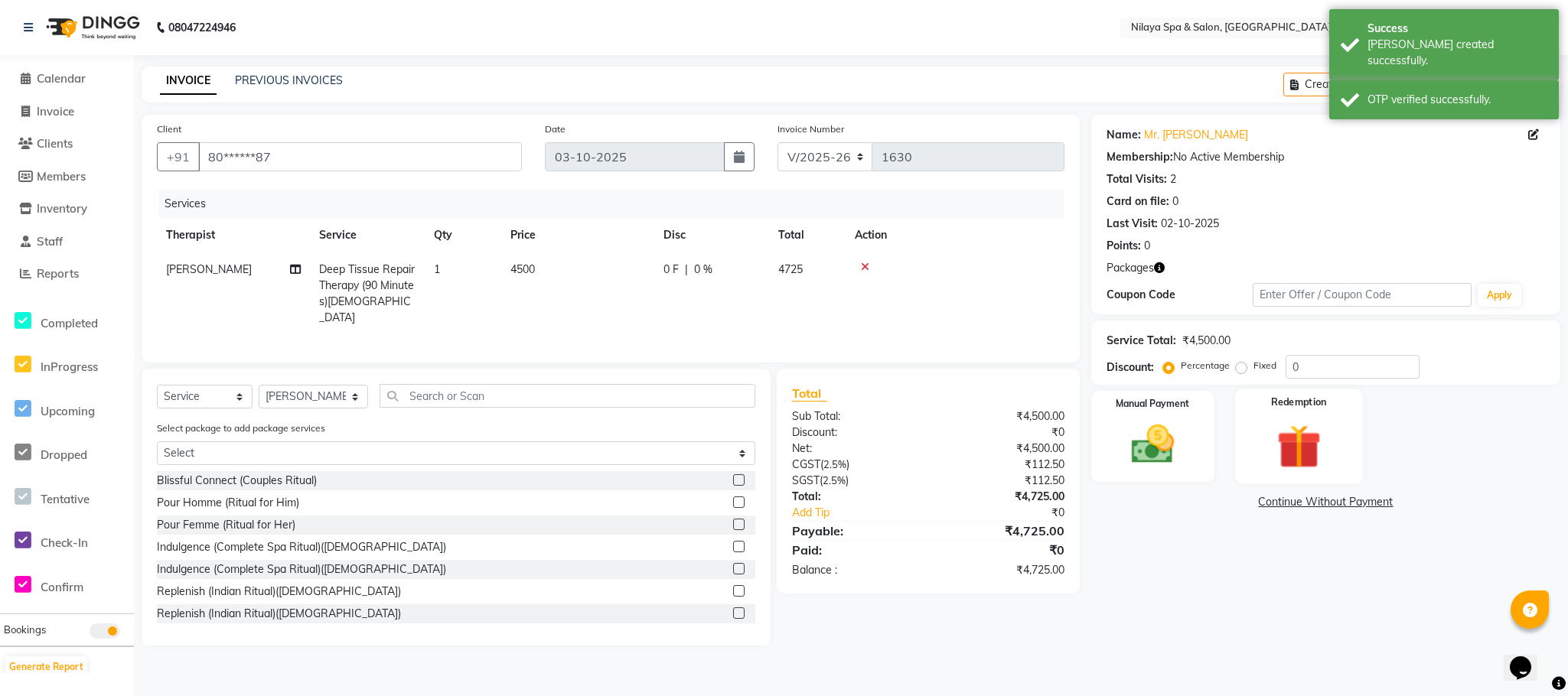
click at [1266, 437] on img at bounding box center [1298, 447] width 72 height 55
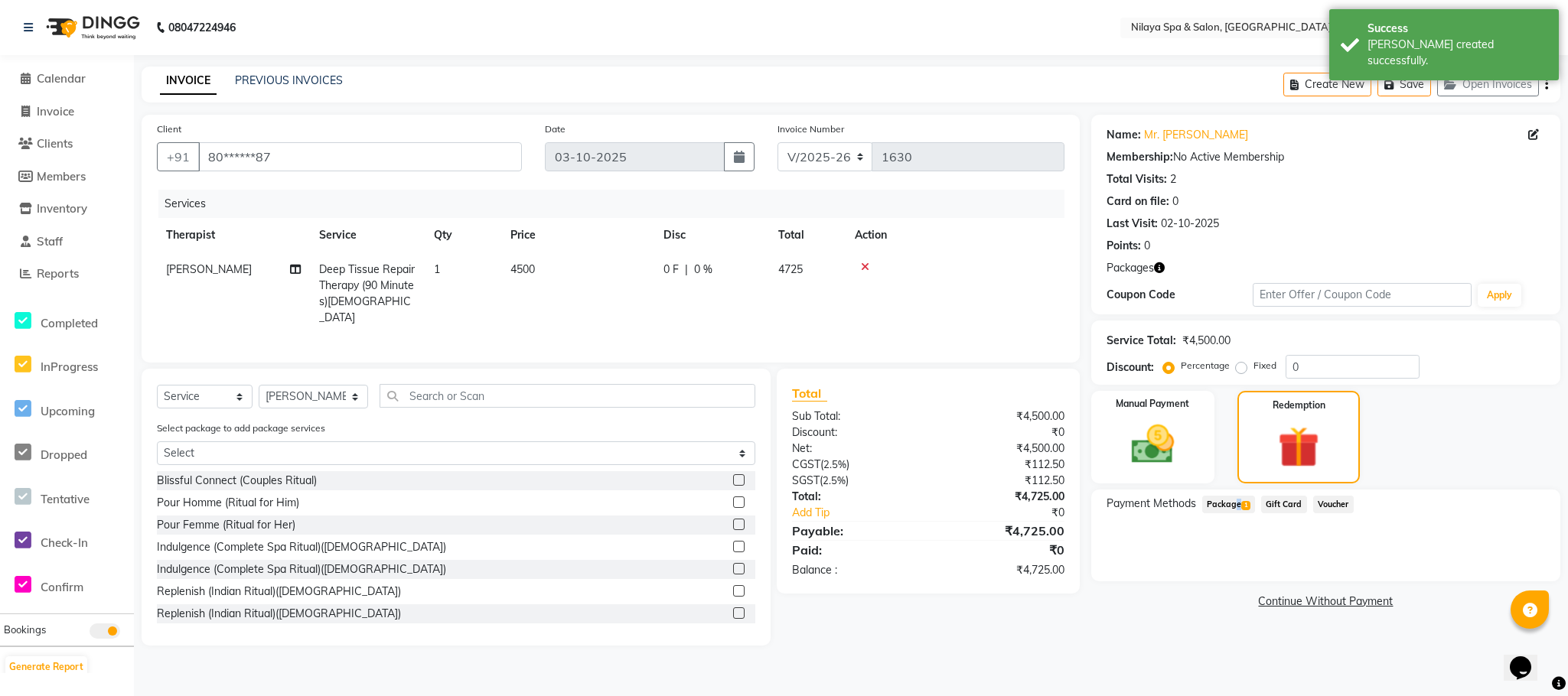
click at [1232, 505] on span "Package 1" at bounding box center [1229, 504] width 53 height 17
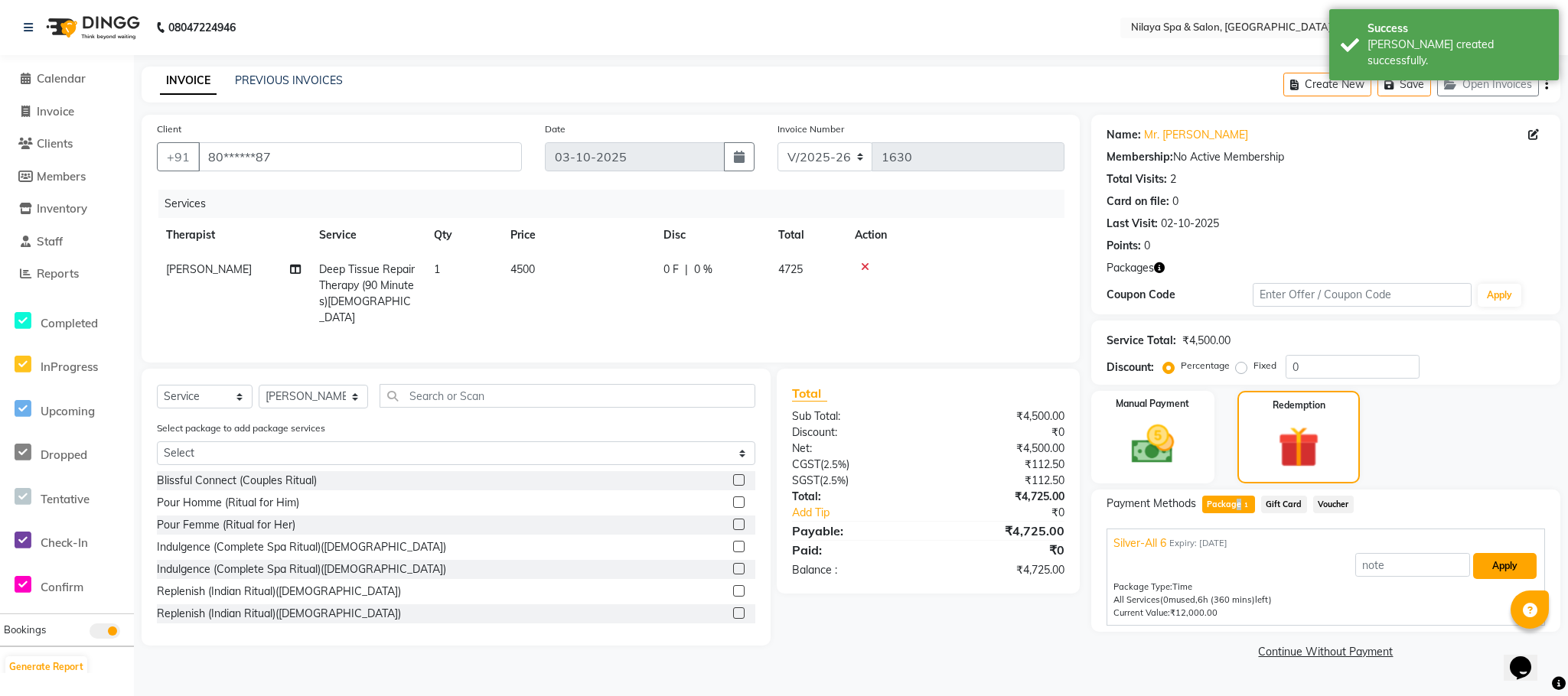
click at [1509, 569] on button "Apply" at bounding box center [1504, 566] width 64 height 26
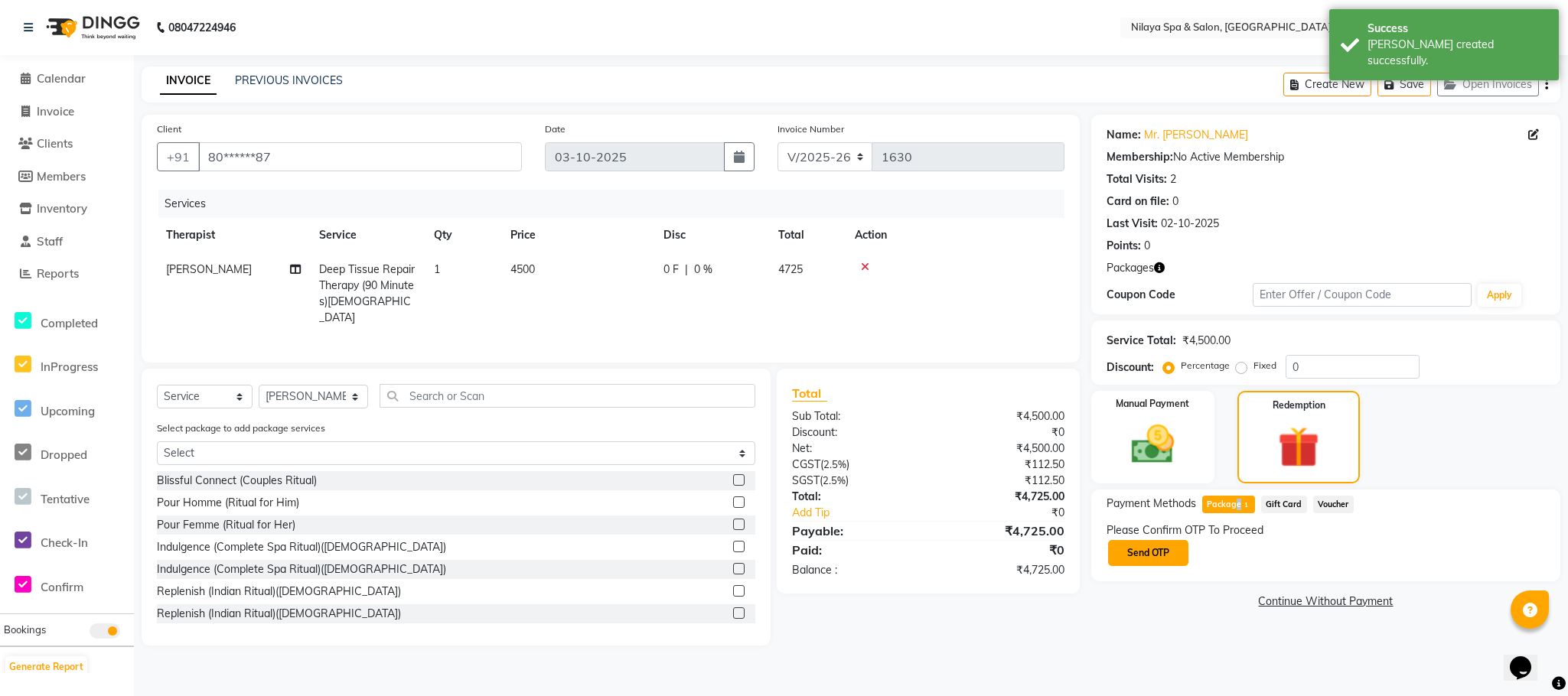
click at [1164, 553] on button "Send OTP" at bounding box center [1148, 553] width 80 height 26
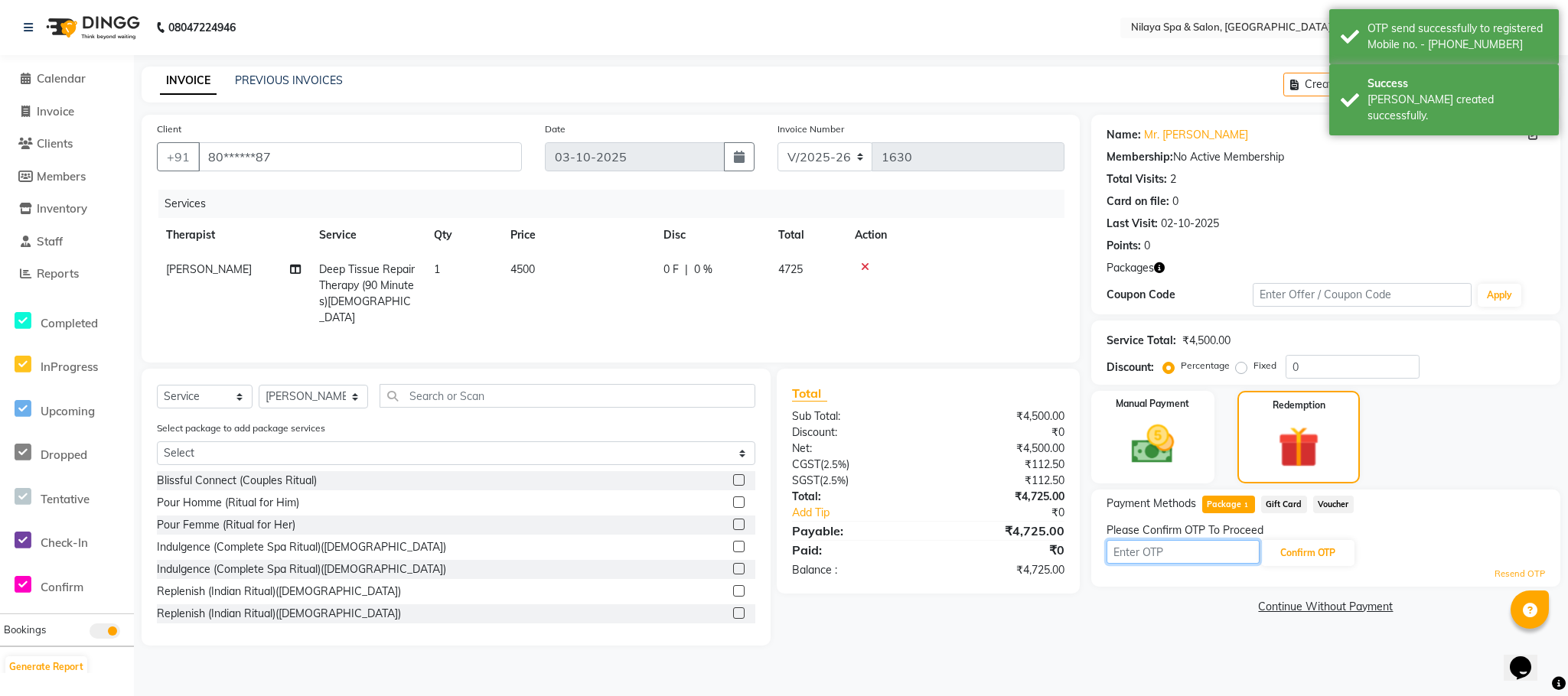
drag, startPoint x: 1150, startPoint y: 544, endPoint x: 1307, endPoint y: 586, distance: 162.5
click at [1151, 544] on input "text" at bounding box center [1183, 552] width 153 height 24
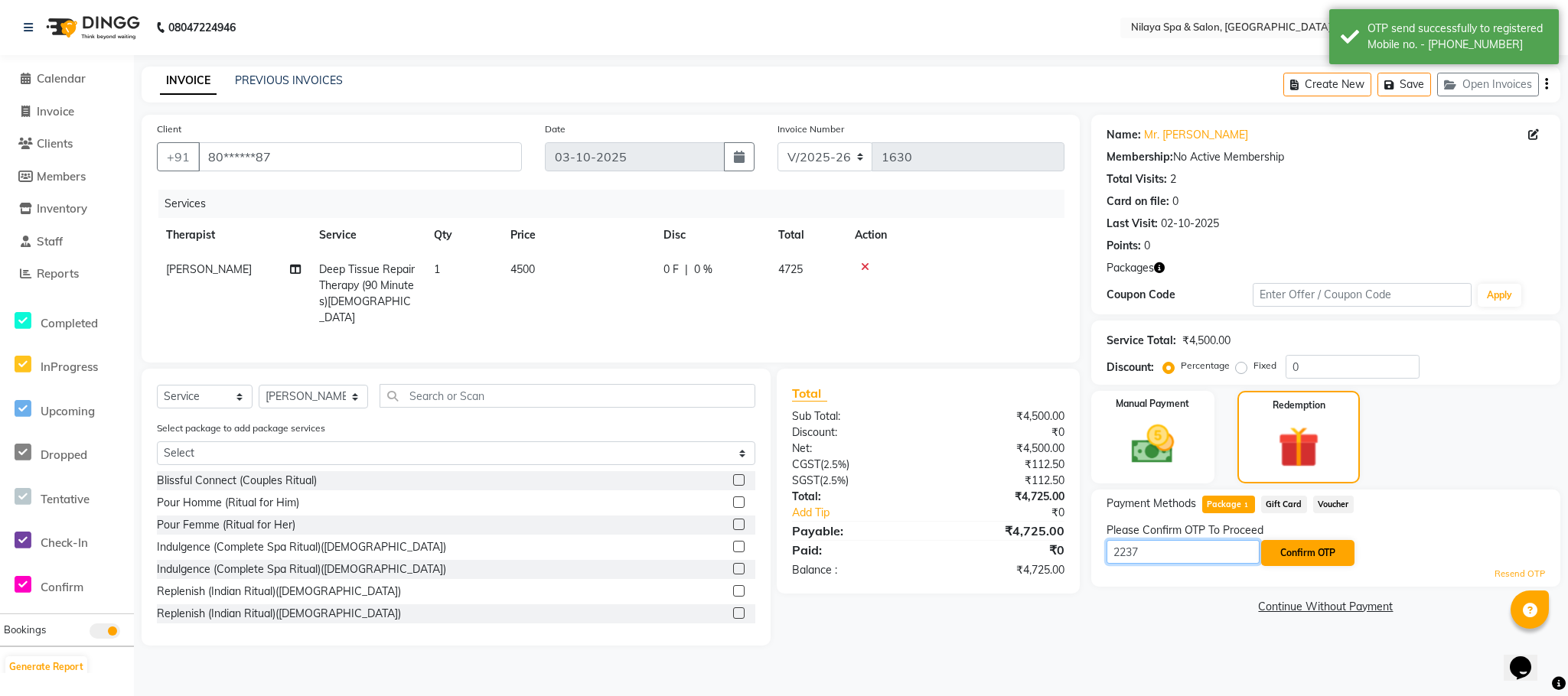
type input "2237"
click at [1306, 552] on button "Confirm OTP" at bounding box center [1308, 553] width 94 height 26
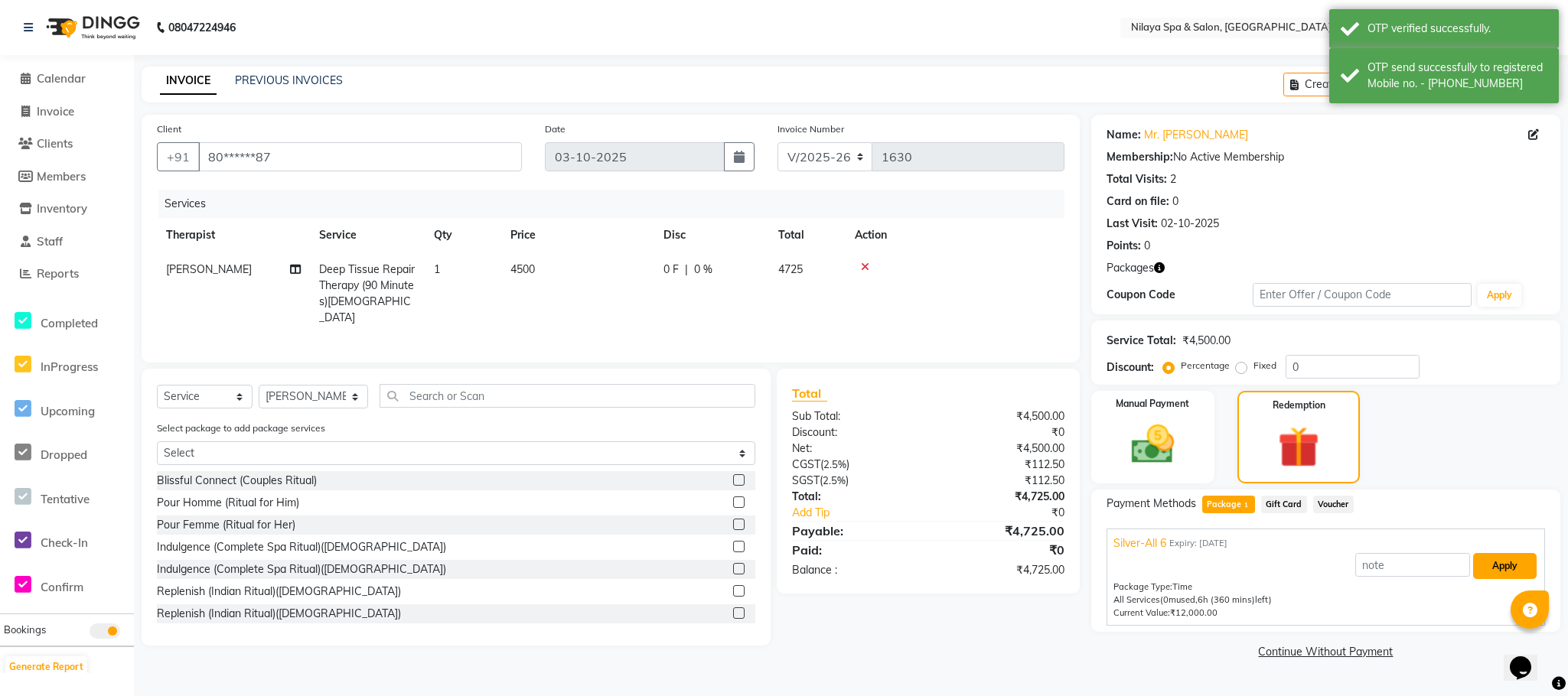
click at [1506, 568] on button "Apply" at bounding box center [1504, 566] width 64 height 26
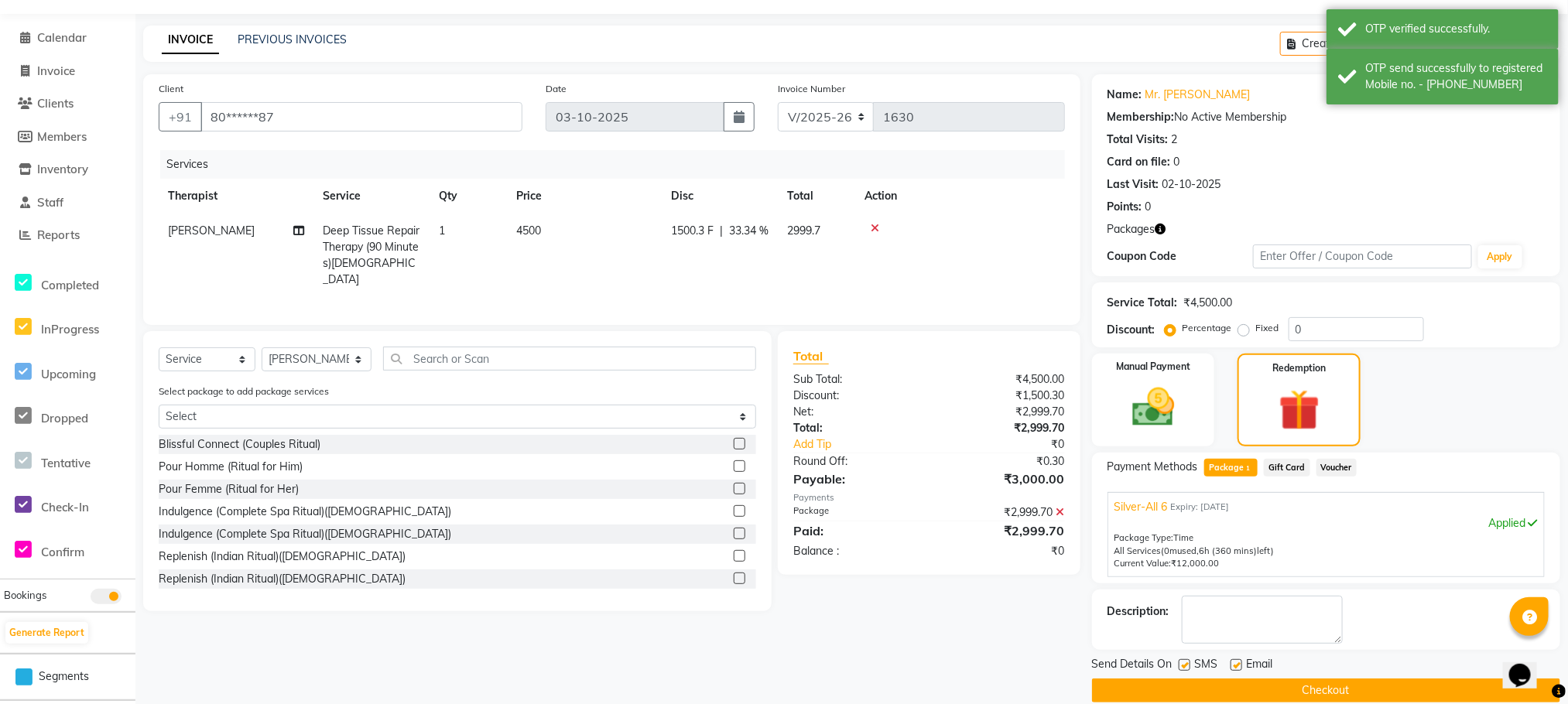
scroll to position [65, 0]
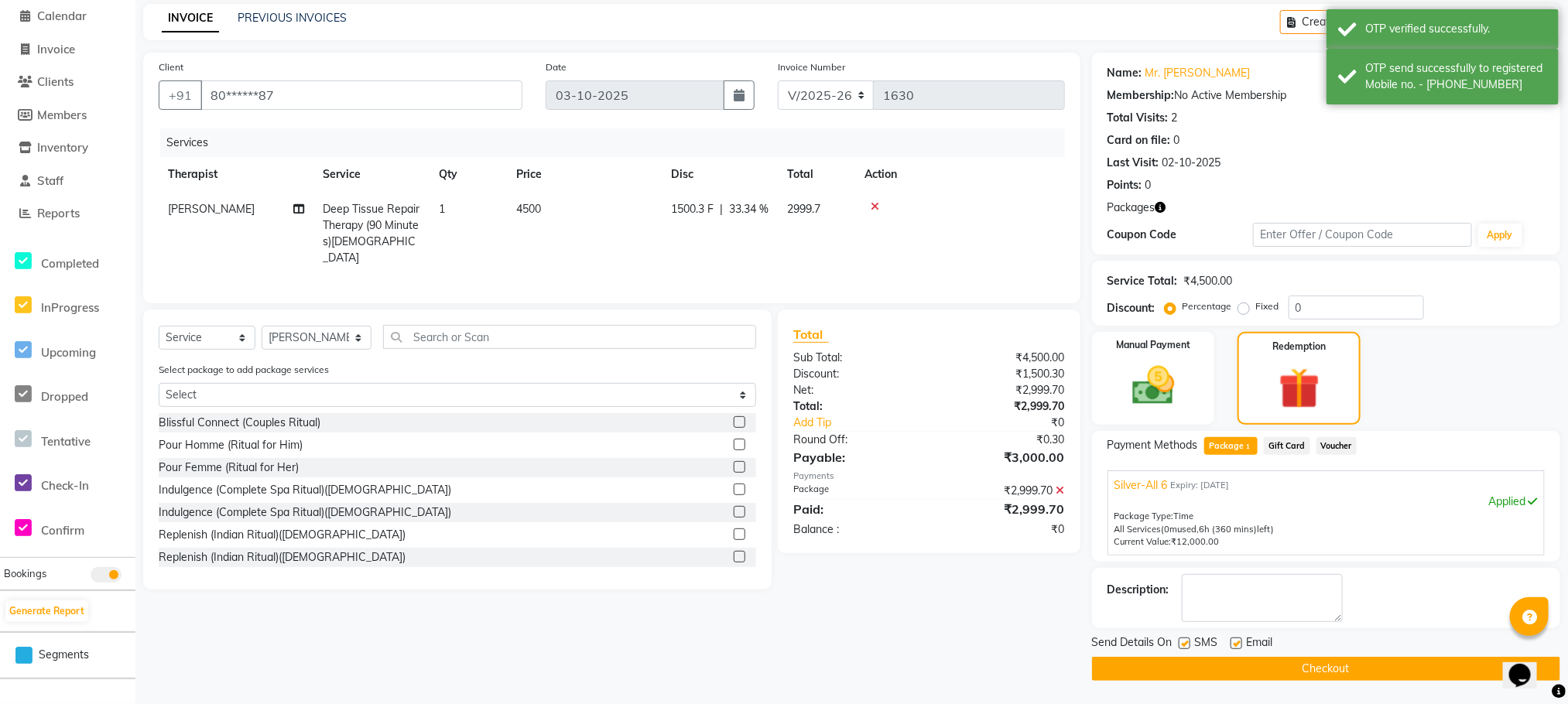
click at [1246, 660] on button "Checkout" at bounding box center [1326, 669] width 468 height 24
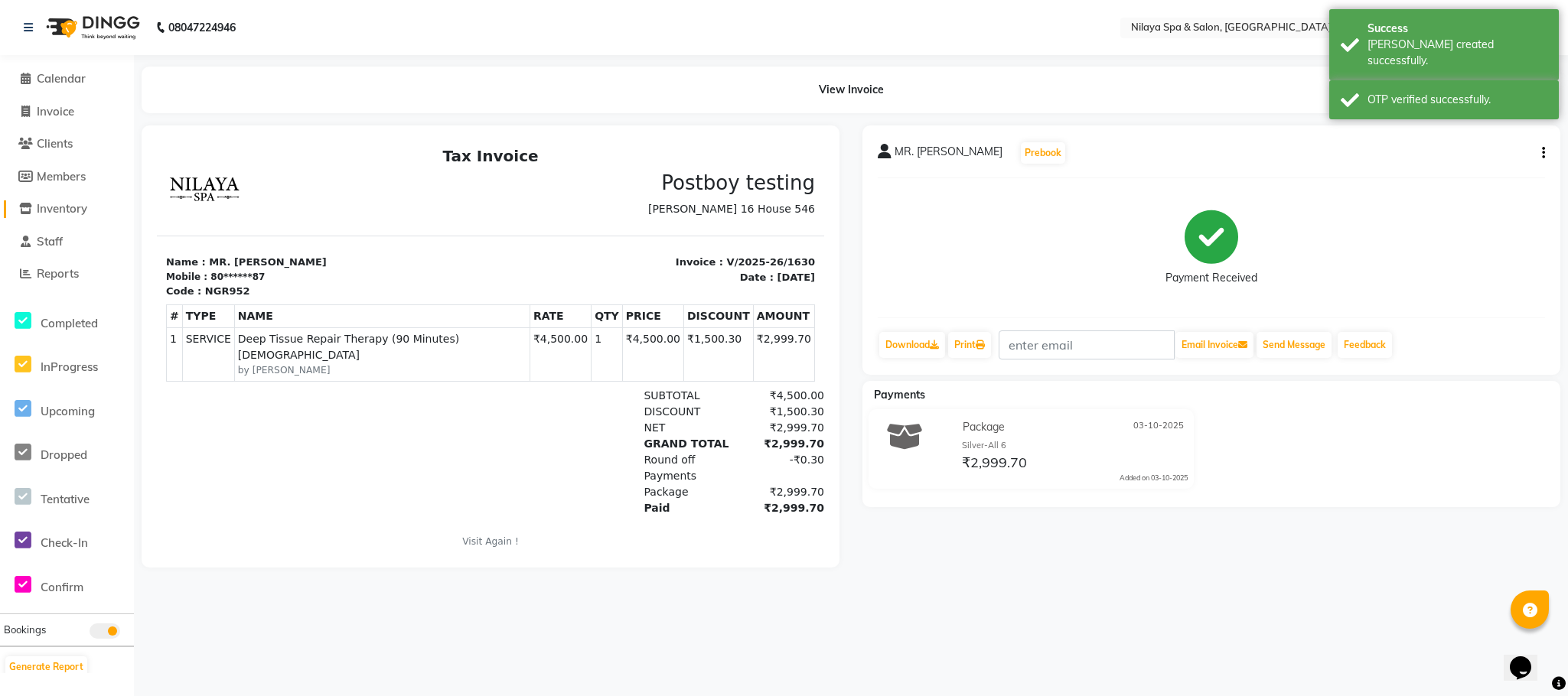
click at [60, 210] on span "Inventory" at bounding box center [61, 209] width 51 height 15
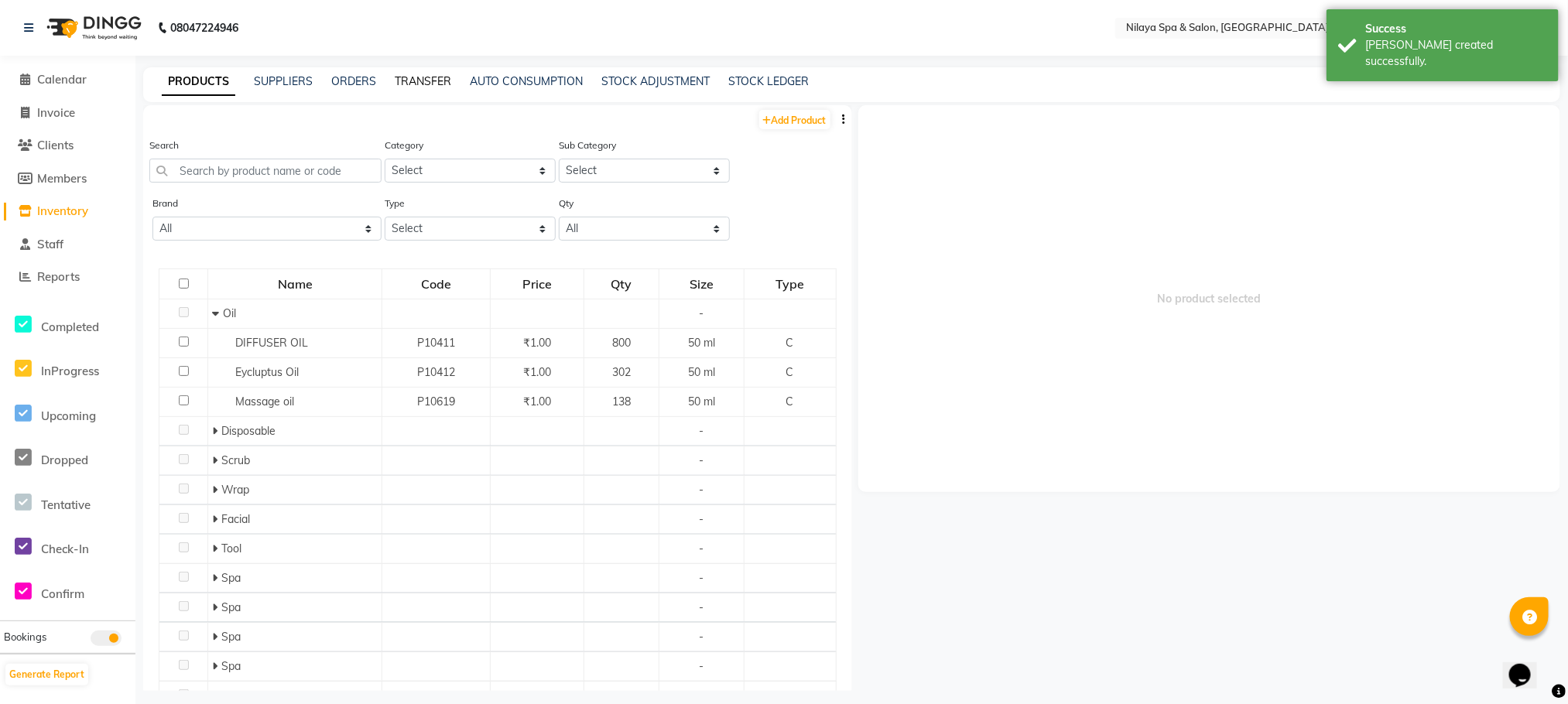
click at [427, 76] on link "TRANSFER" at bounding box center [422, 81] width 56 height 14
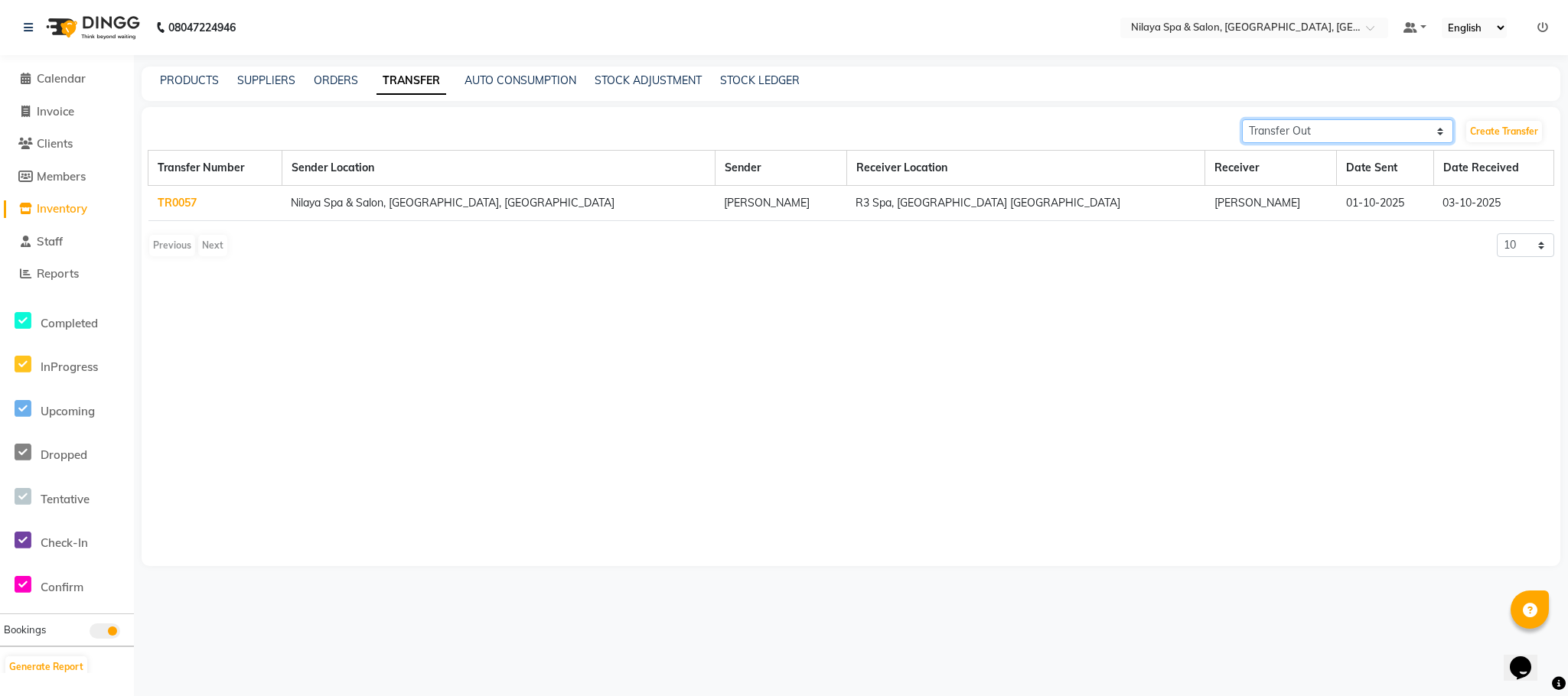
click at [1423, 126] on select "Transfer In Transfer Out" at bounding box center [1348, 131] width 211 height 24
select select "receiving"
click at [1242, 119] on select "Transfer In Transfer Out" at bounding box center [1348, 131] width 211 height 24
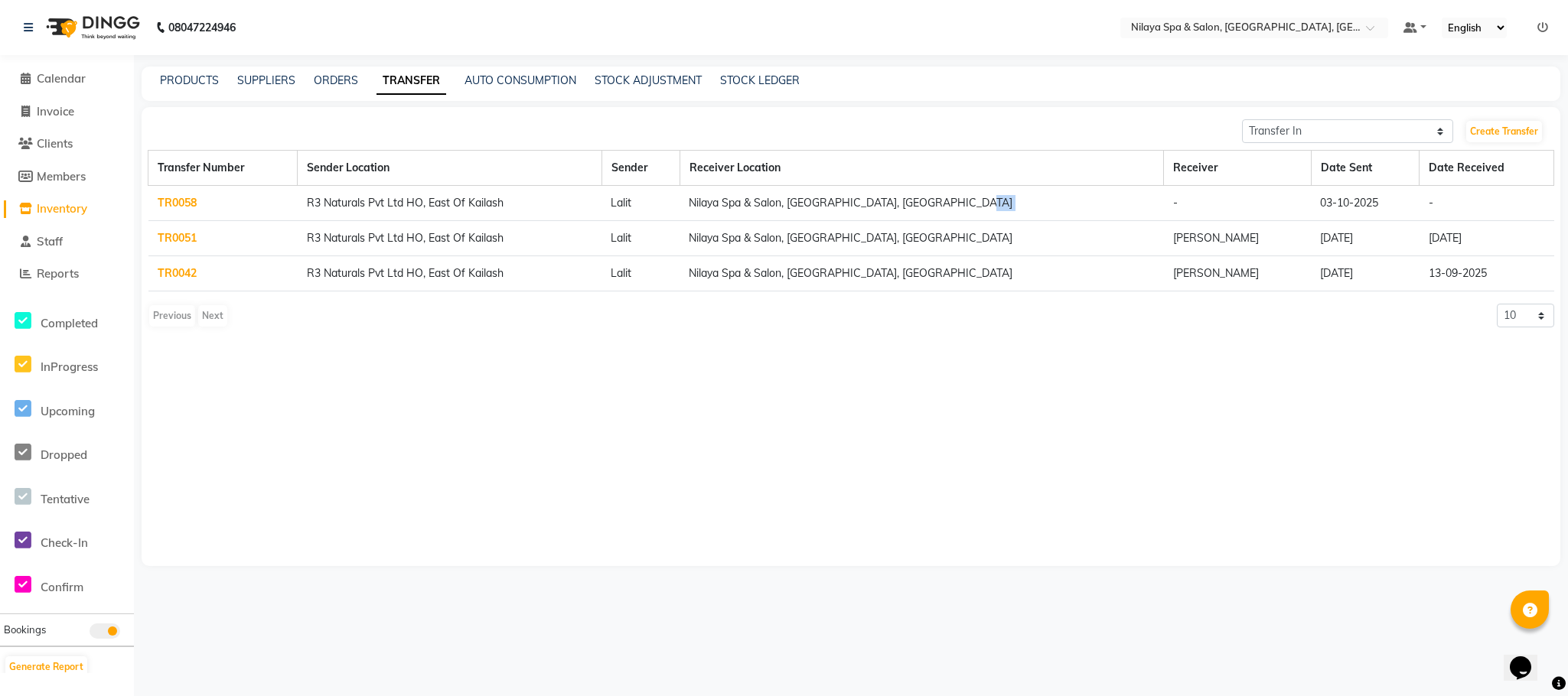
click at [1183, 198] on tr "TR0058 R3 Naturals Pvt Ltd HO, East Of Kailash Lalit Nilaya Spa & Salon, [GEOGR…" at bounding box center [851, 203] width 1406 height 35
click at [1006, 202] on td "Nilaya Spa & Salon, [GEOGRAPHIC_DATA], [GEOGRAPHIC_DATA]" at bounding box center [922, 203] width 484 height 35
click at [1223, 155] on th "Receiver" at bounding box center [1236, 168] width 147 height 35
click at [1214, 171] on th "Receiver" at bounding box center [1236, 168] width 147 height 35
click at [1249, 168] on th "Receiver" at bounding box center [1236, 168] width 147 height 35
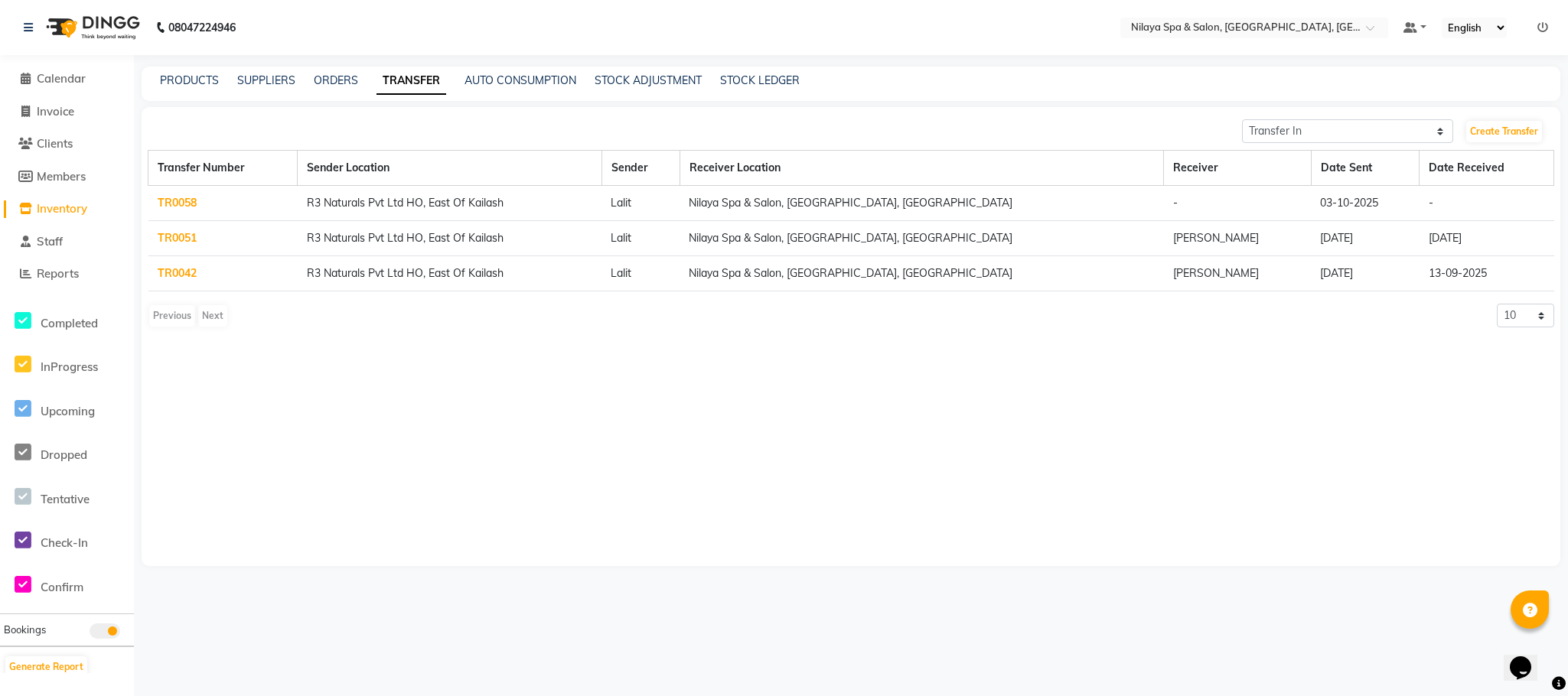
click at [170, 203] on link "TR0058" at bounding box center [177, 202] width 39 height 14
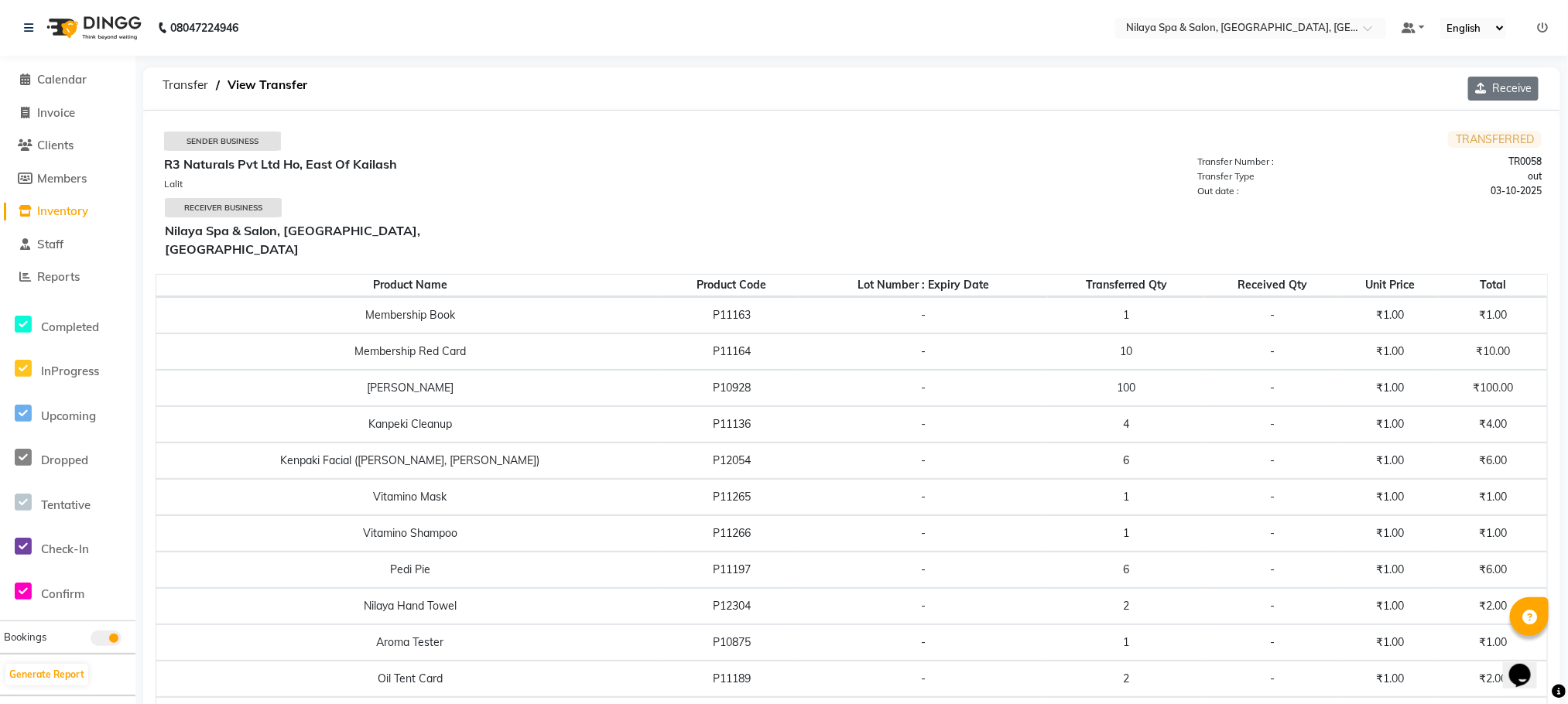
click at [1511, 76] on button "Receive" at bounding box center [1503, 88] width 70 height 24
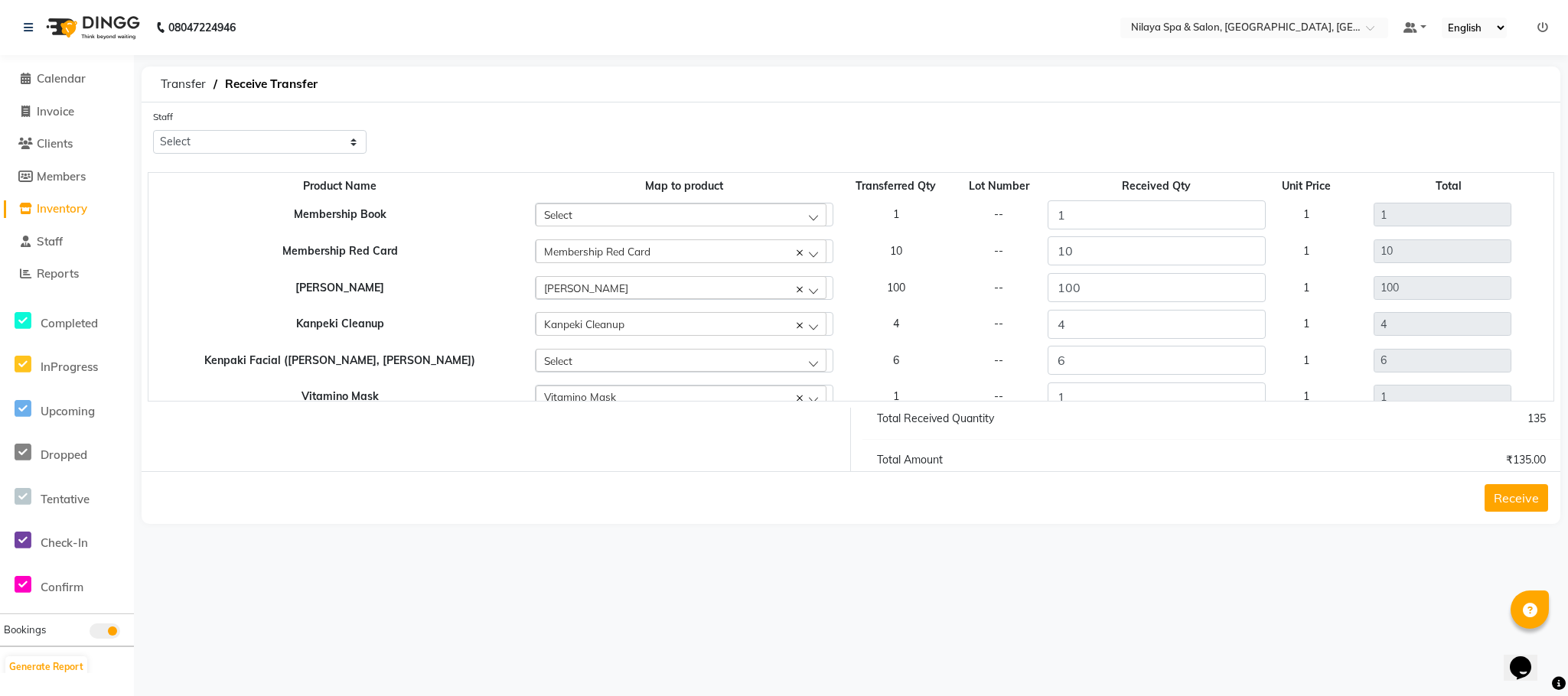
click at [1518, 492] on button "Receive" at bounding box center [1516, 497] width 64 height 27
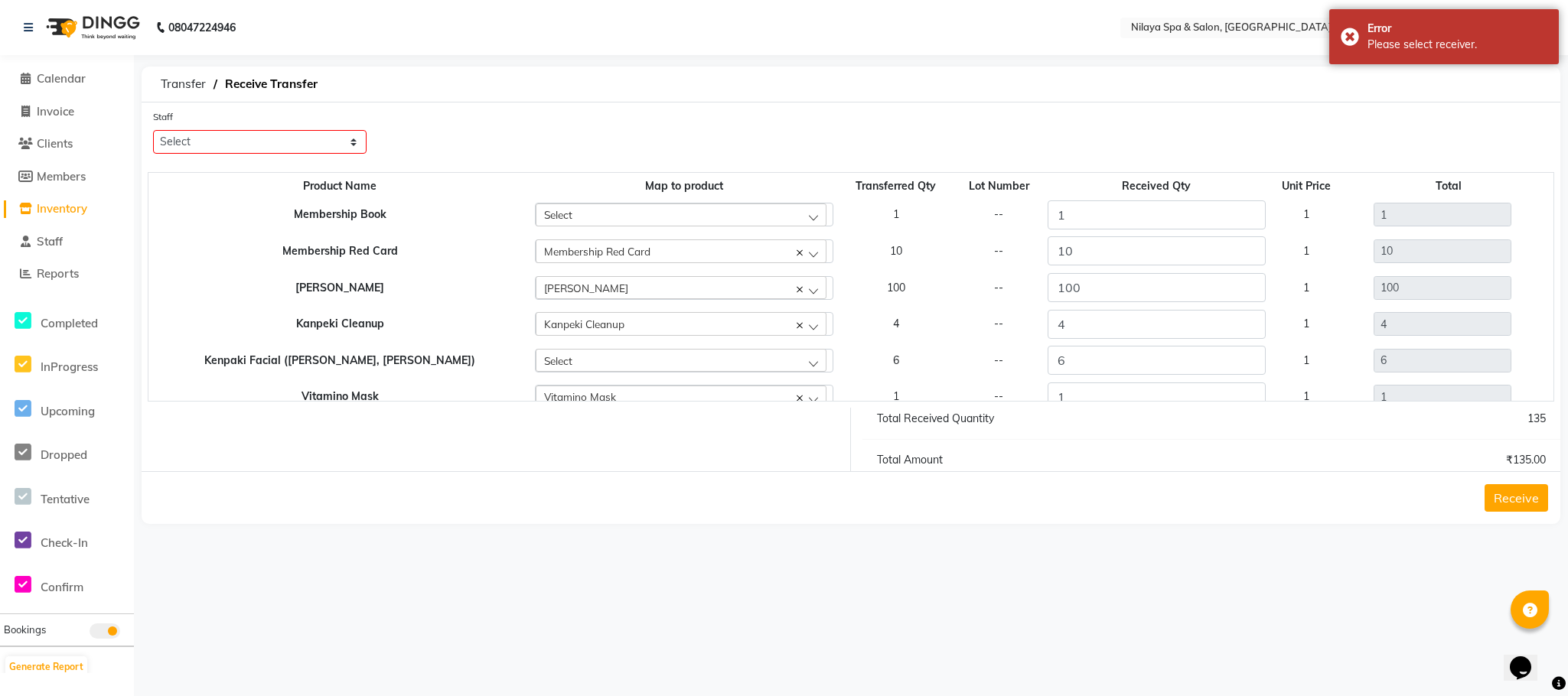
click at [1518, 498] on button "Receive" at bounding box center [1516, 497] width 64 height 27
click at [351, 143] on select "Select ACHUI [PERSON_NAME] CHIKAMBE [PERSON_NAME] [PERSON_NAME] Geeta [PERSON_N…" at bounding box center [260, 142] width 214 height 24
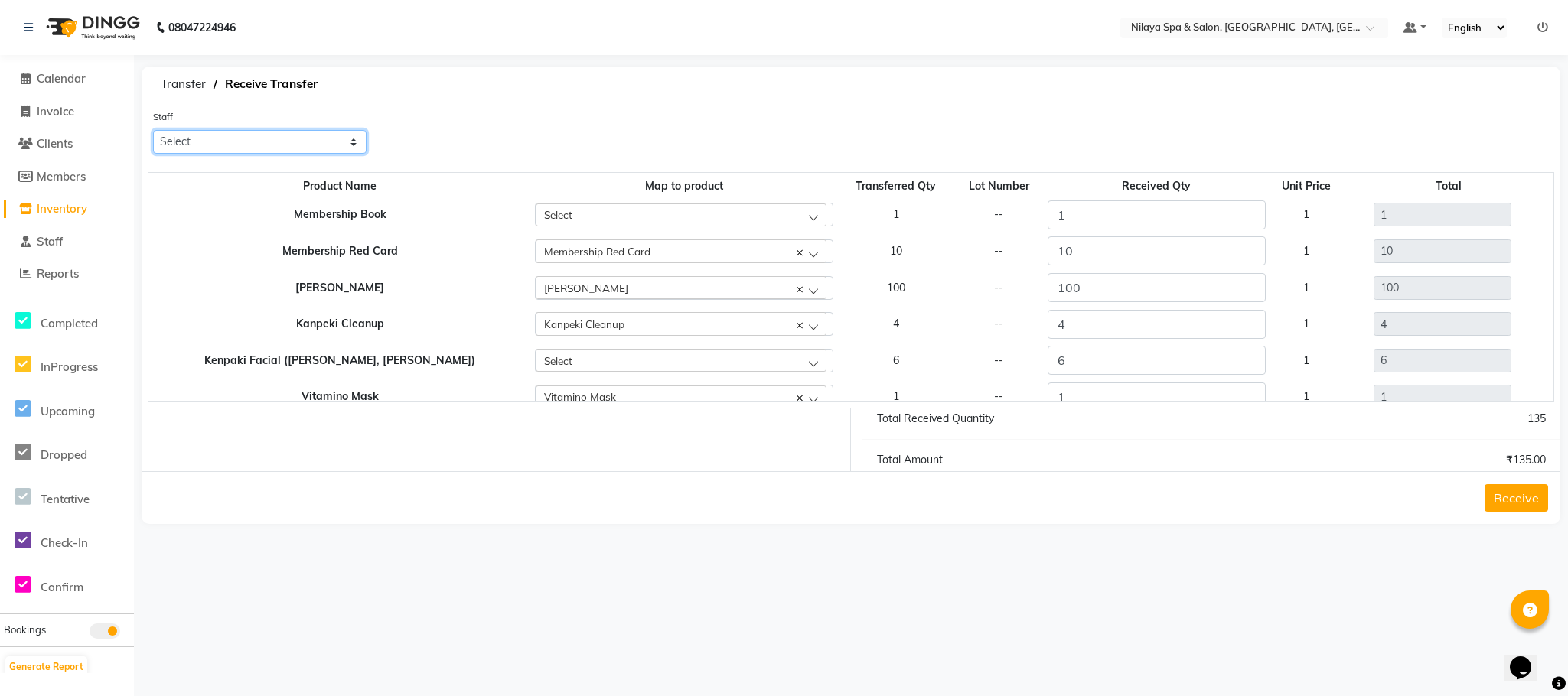
select select "72264"
click at [153, 130] on select "Select ACHUI [PERSON_NAME] CHIKAMBE [PERSON_NAME] [PERSON_NAME] Geeta [PERSON_N…" at bounding box center [260, 142] width 214 height 24
click at [1512, 508] on button "Receive" at bounding box center [1516, 497] width 64 height 27
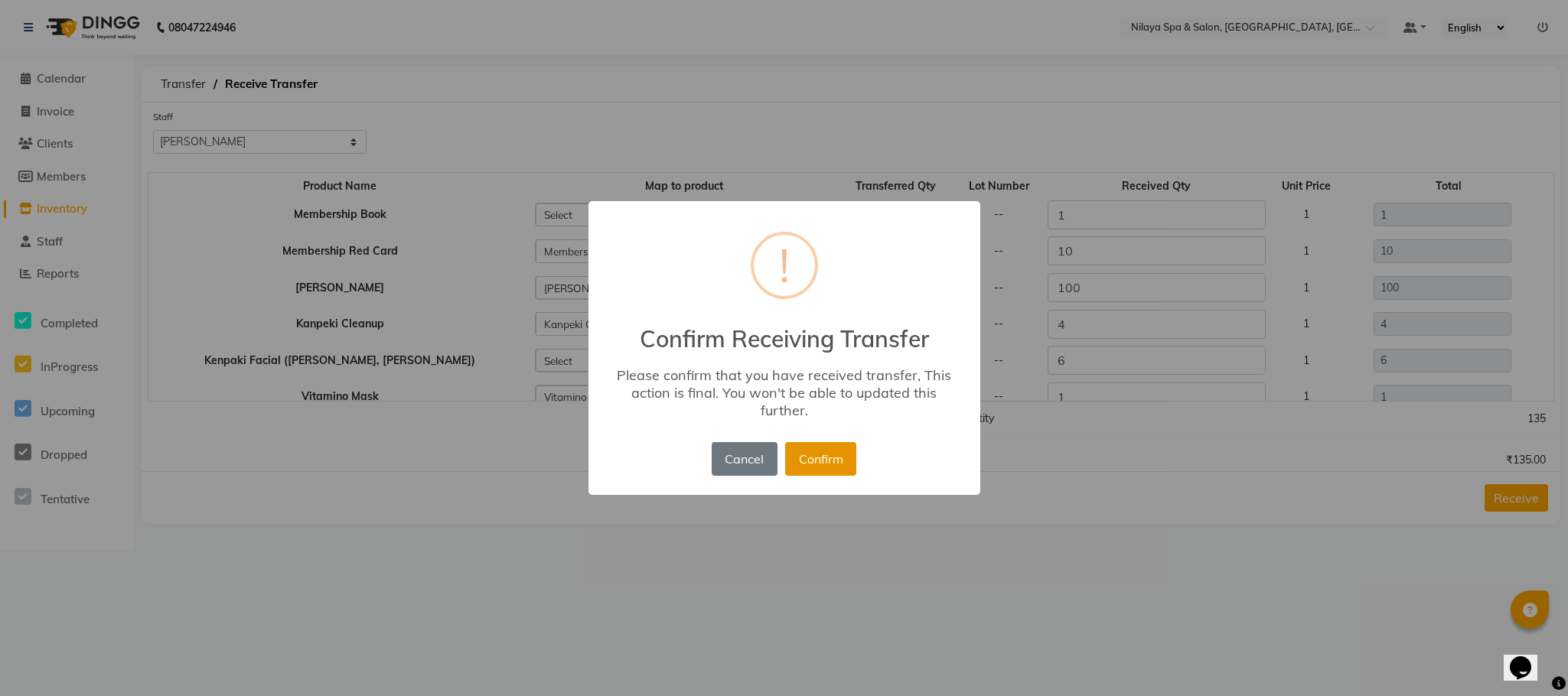
click at [820, 462] on button "Confirm" at bounding box center [820, 459] width 71 height 34
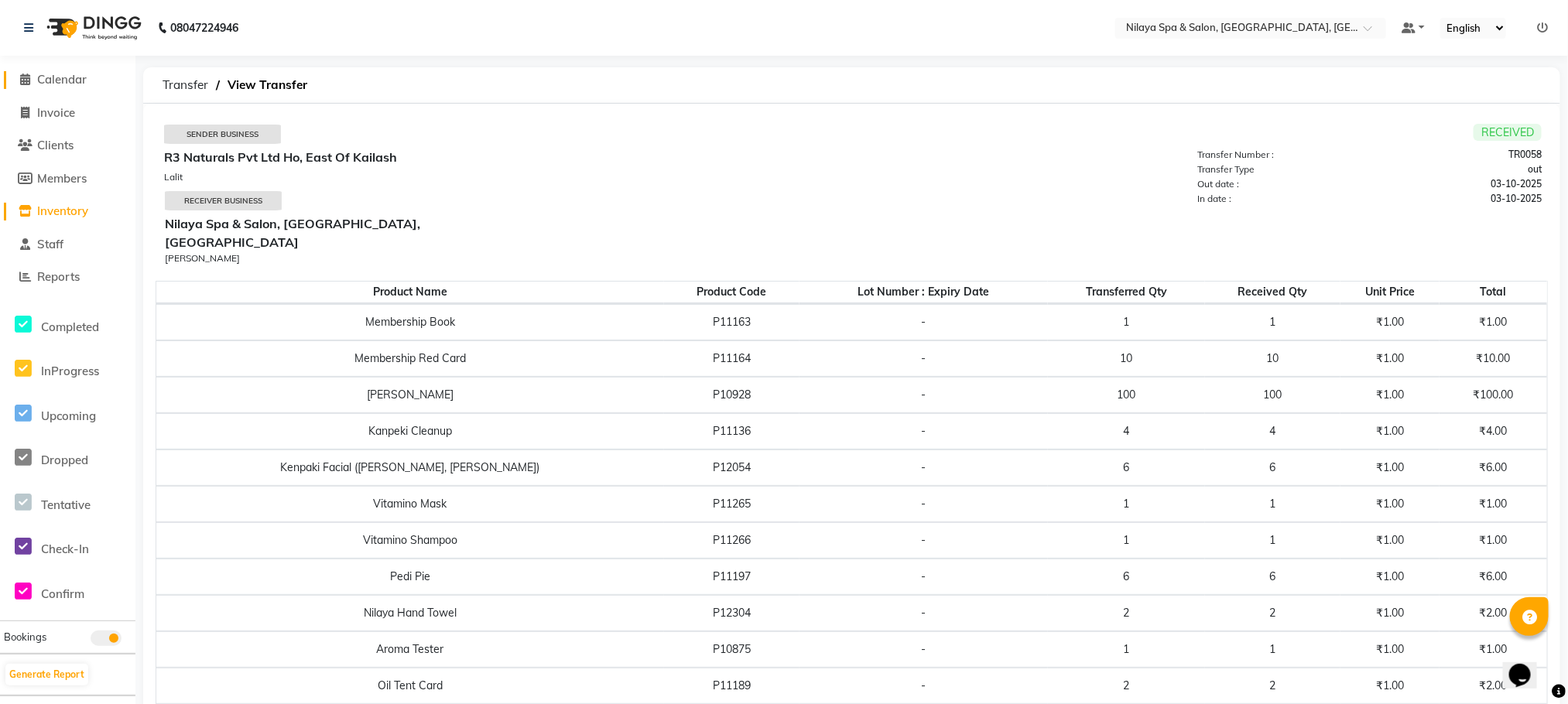
click at [67, 81] on span "Calendar" at bounding box center [61, 80] width 49 height 15
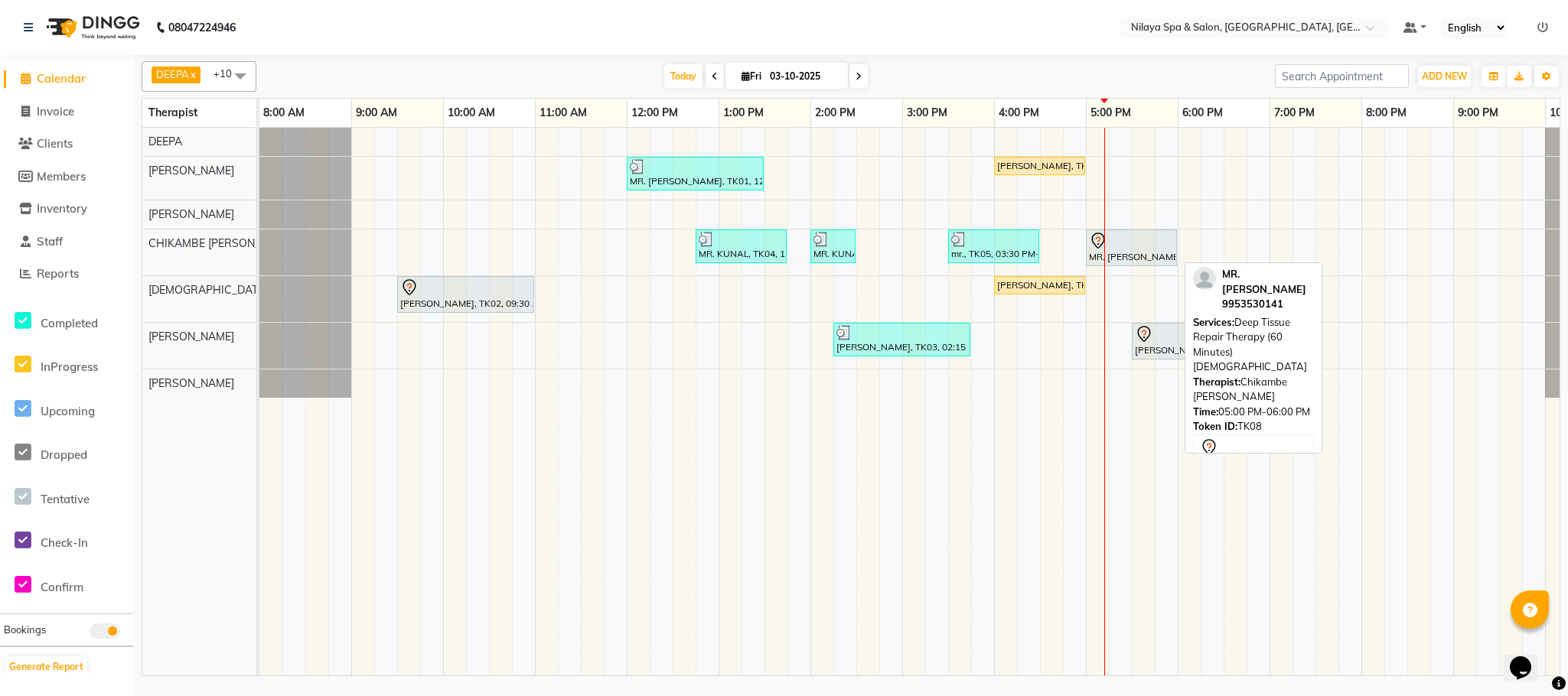
click at [1153, 254] on div "MR. [PERSON_NAME], TK08, 05:00 PM-06:00 PM, Deep Tissue Repair Therapy (60 Minu…" at bounding box center [1131, 248] width 88 height 32
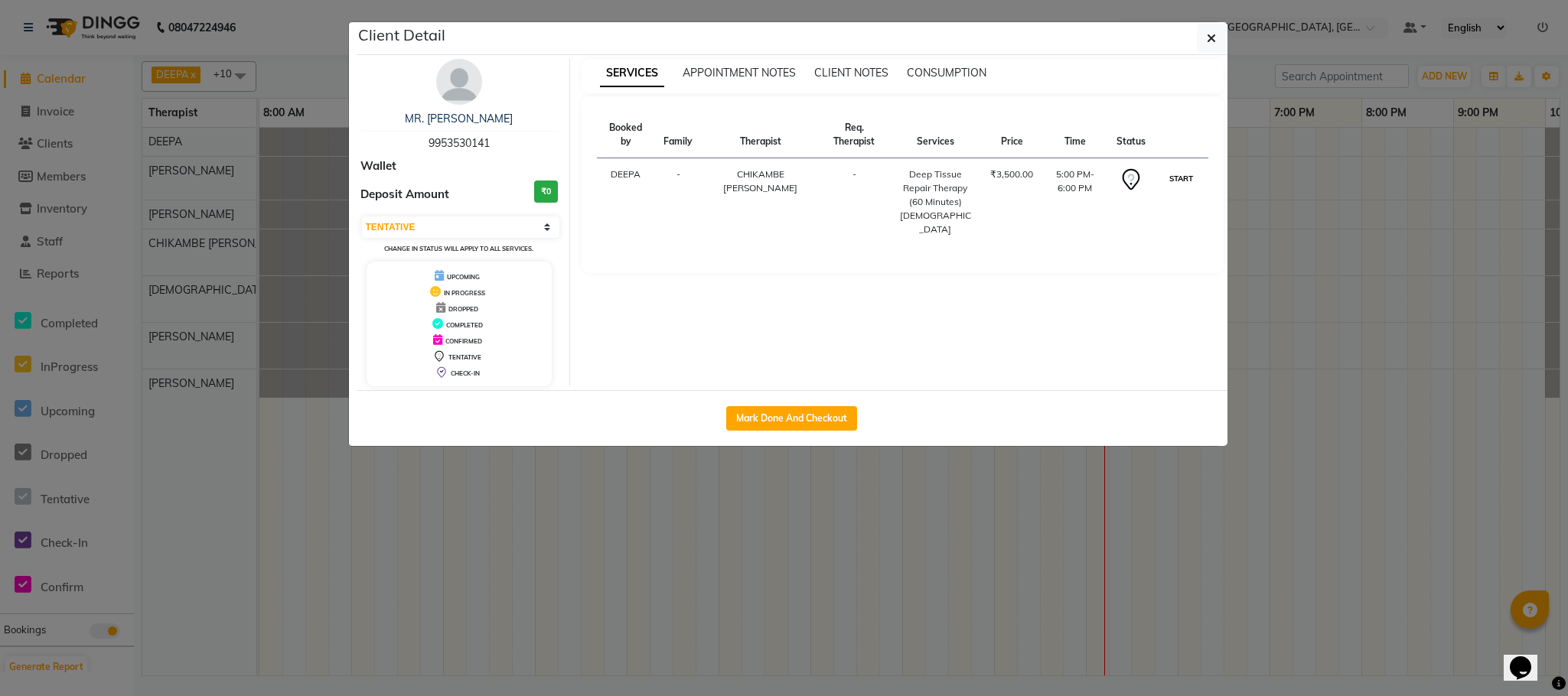
click at [1172, 180] on button "START" at bounding box center [1181, 178] width 31 height 19
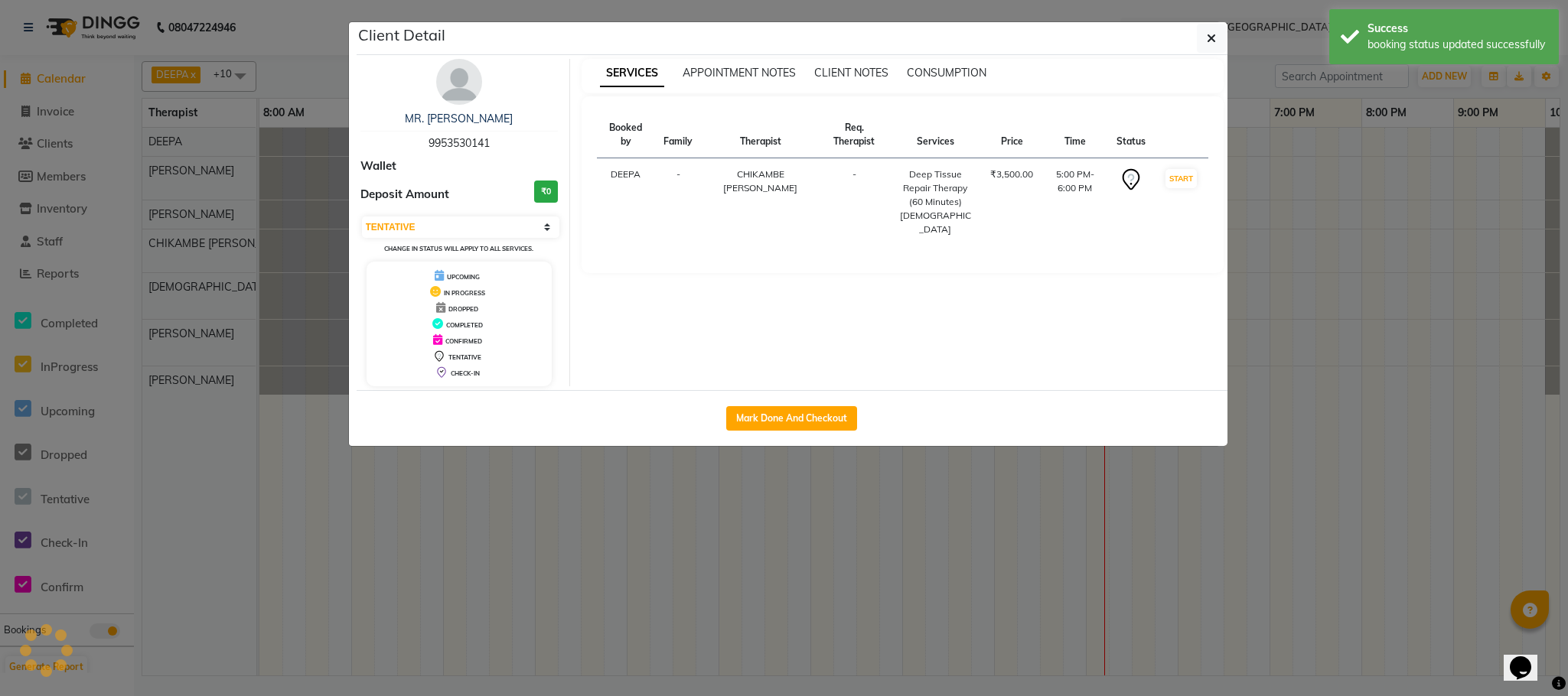
select select "1"
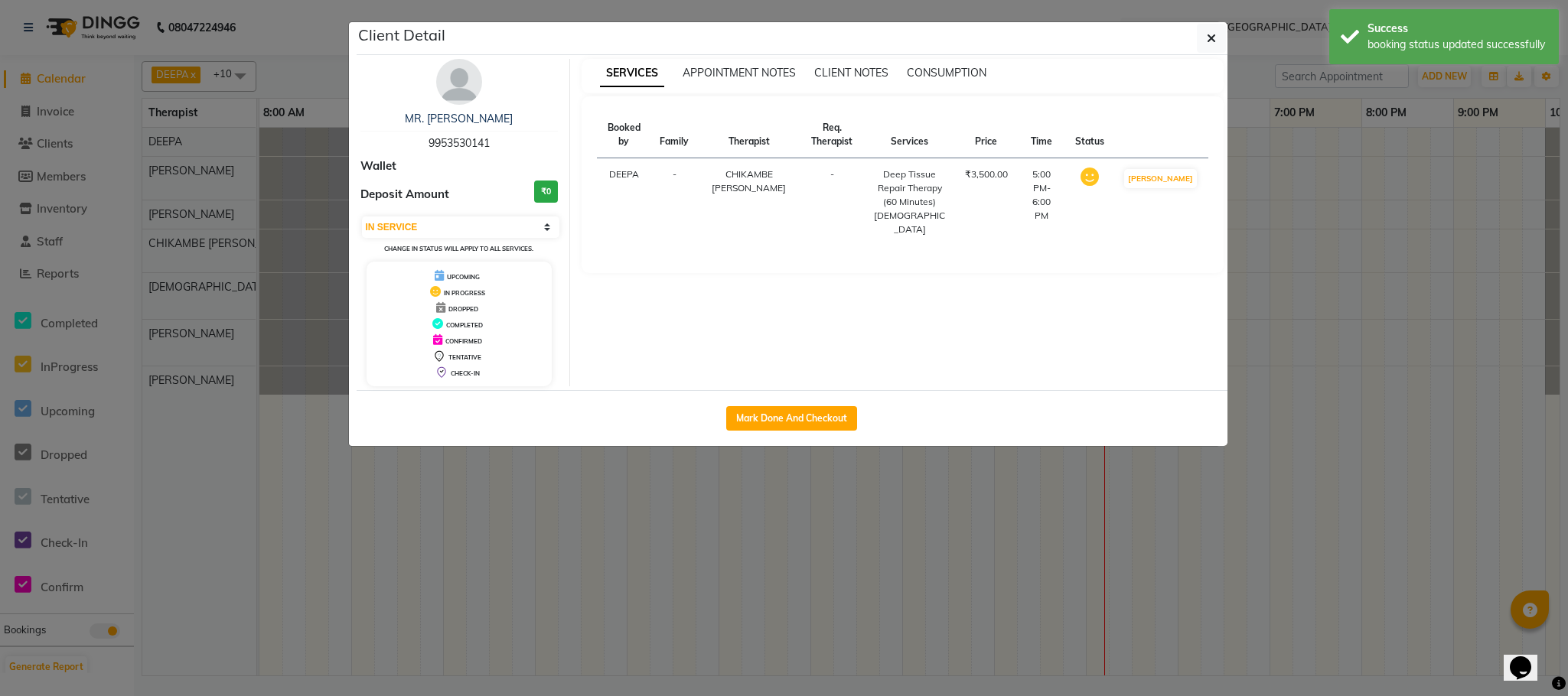
drag, startPoint x: 1206, startPoint y: 501, endPoint x: 1205, endPoint y: 482, distance: 19.0
click at [1208, 499] on ngb-modal-window "Client Detail MR. [PERSON_NAME] 9953530141 Wallet Deposit Amount ₹0 Select IN S…" at bounding box center [784, 348] width 1568 height 696
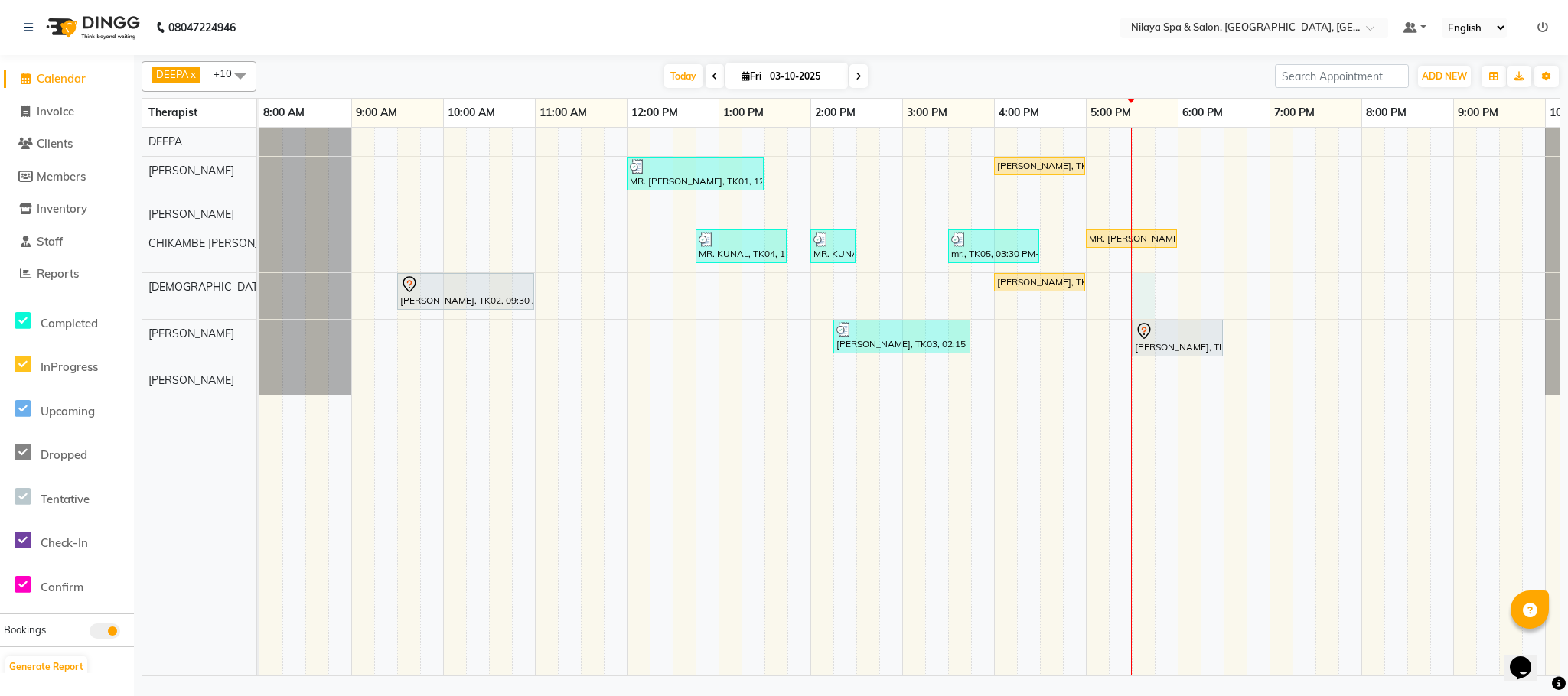
click at [1146, 288] on div "MR. [PERSON_NAME], TK01, 12:00 PM-01:30 PM, Deep Tissue Repair Therapy (90 Minu…" at bounding box center [948, 401] width 1377 height 548
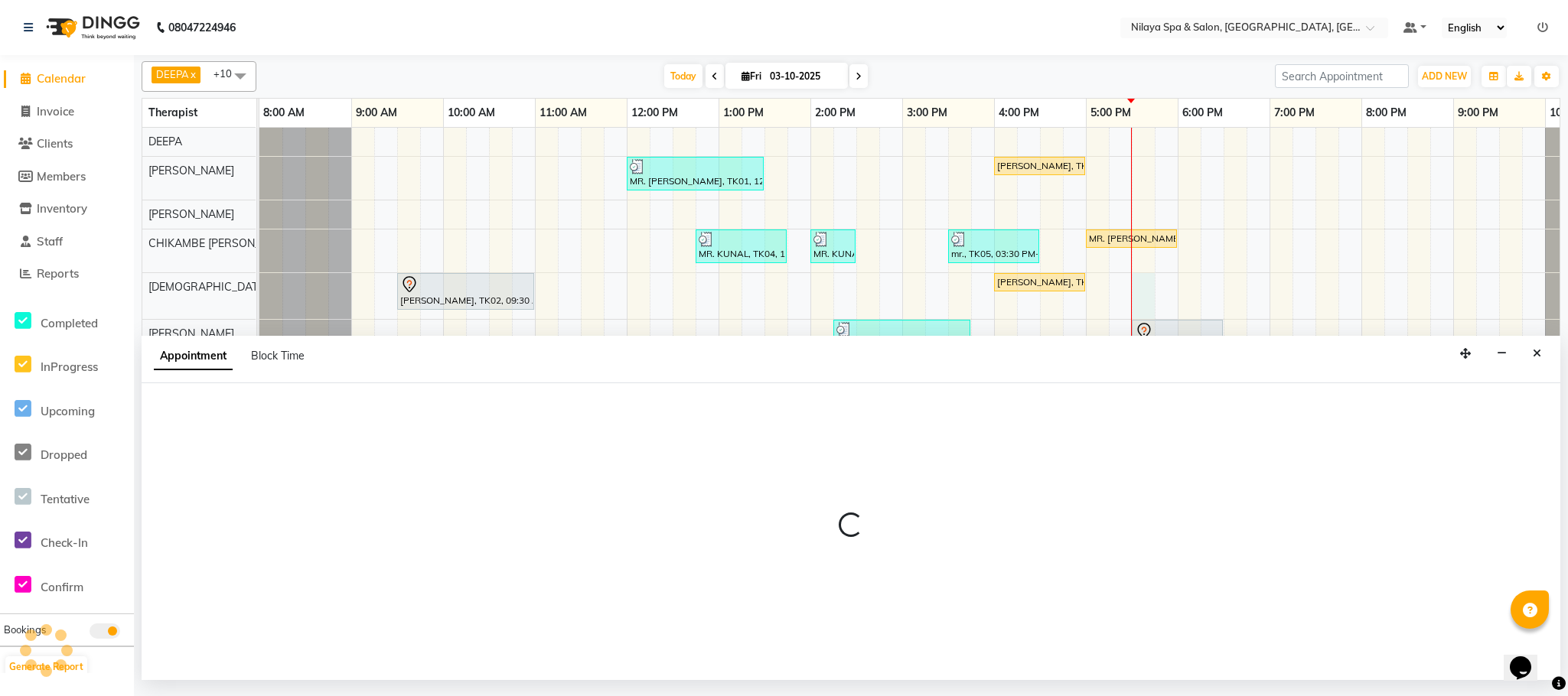
select select "85437"
select select "1050"
select select "tentative"
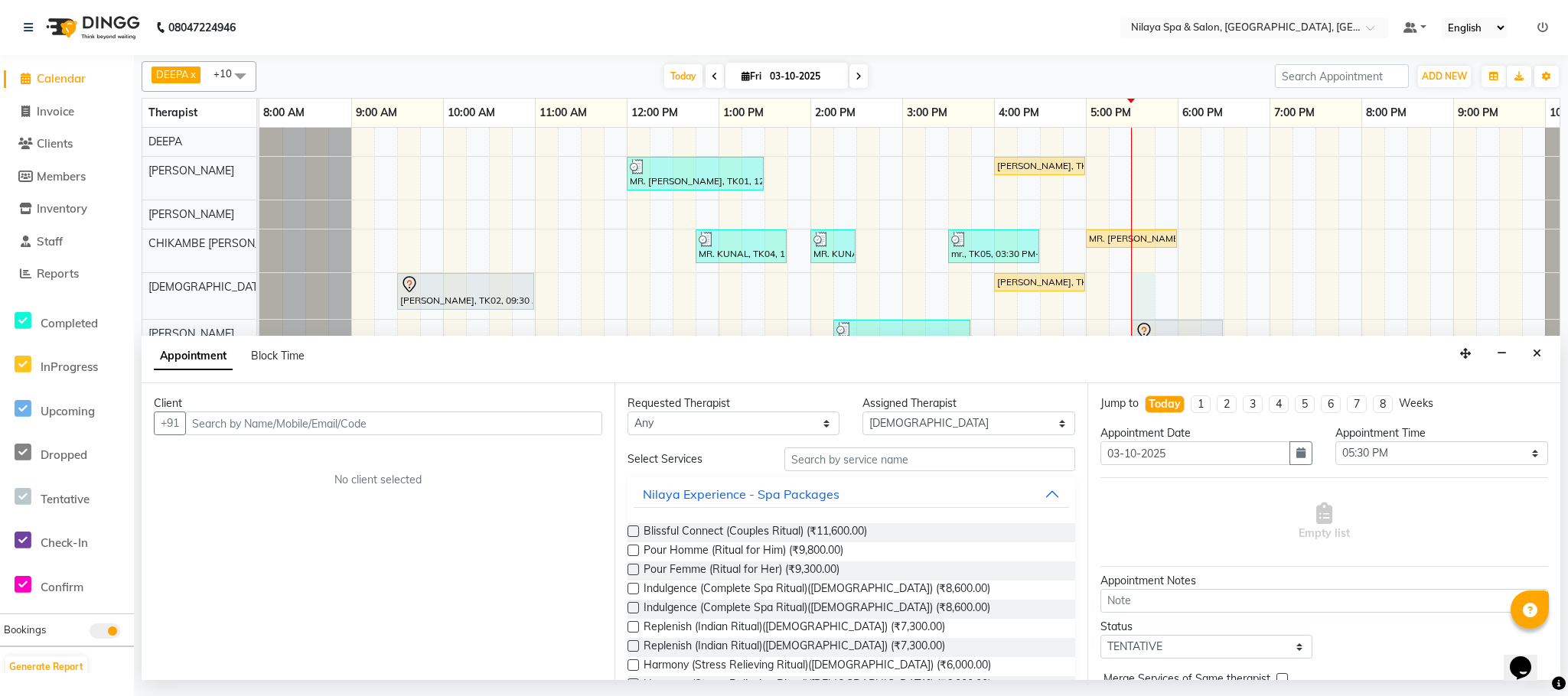
click at [212, 421] on input "text" at bounding box center [393, 423] width 417 height 24
type input "9518036875"
click at [554, 432] on button "Add Client" at bounding box center [570, 423] width 64 height 24
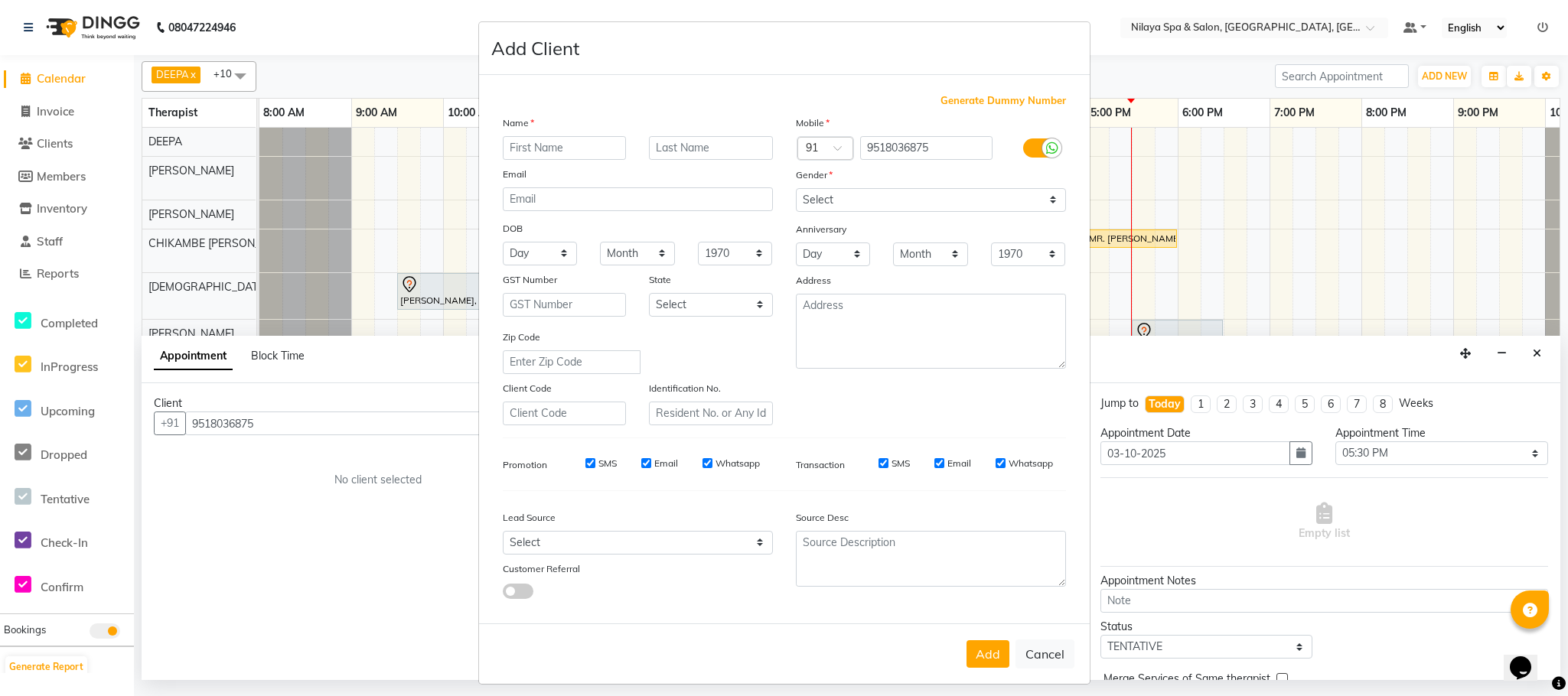
click at [535, 157] on input "text" at bounding box center [565, 147] width 124 height 24
type input "MR. SURESH"
click at [689, 143] on input "text" at bounding box center [711, 147] width 124 height 24
type input "AGARWAL"
click at [1048, 191] on select "Select [DEMOGRAPHIC_DATA] [DEMOGRAPHIC_DATA] Other Prefer Not To Say" at bounding box center [931, 200] width 270 height 24
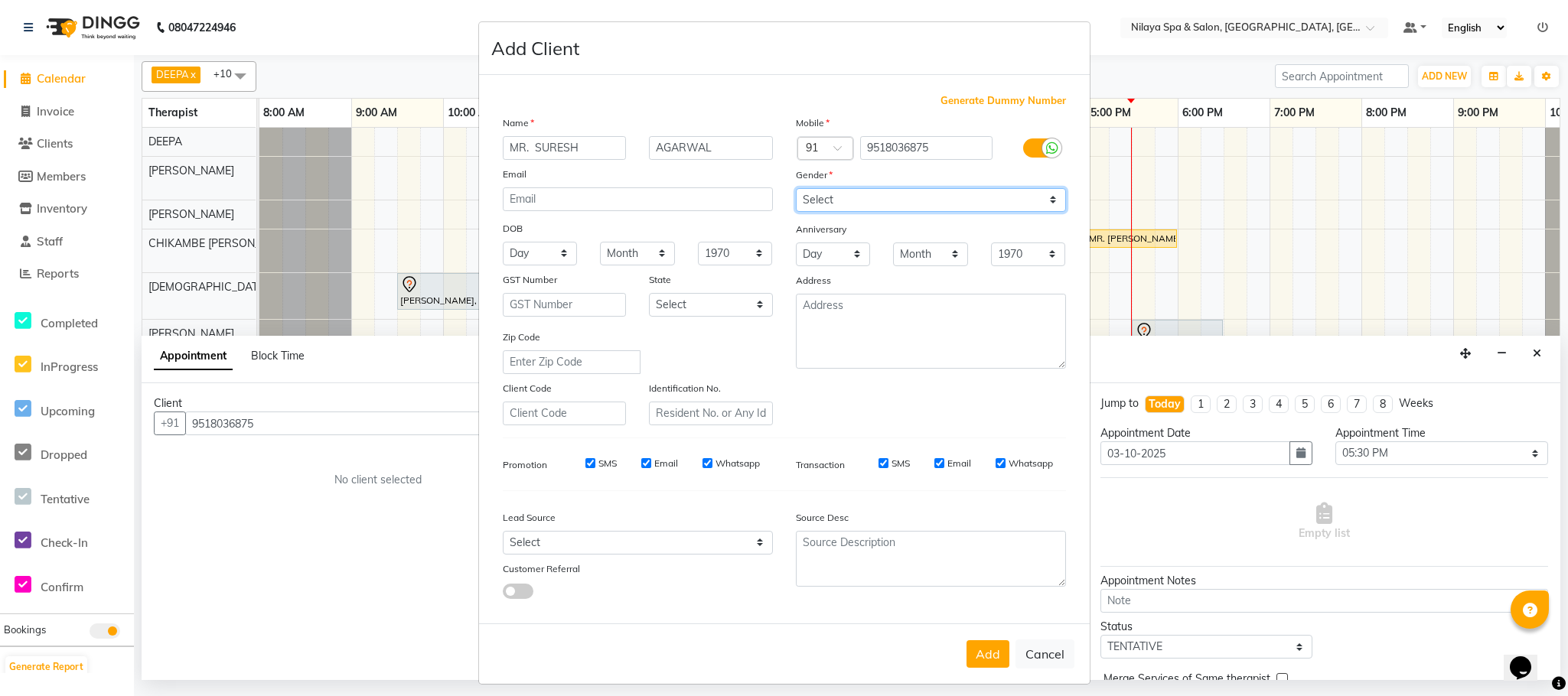
select select "[DEMOGRAPHIC_DATA]"
click at [796, 188] on select "Select [DEMOGRAPHIC_DATA] [DEMOGRAPHIC_DATA] Other Prefer Not To Say" at bounding box center [931, 200] width 270 height 24
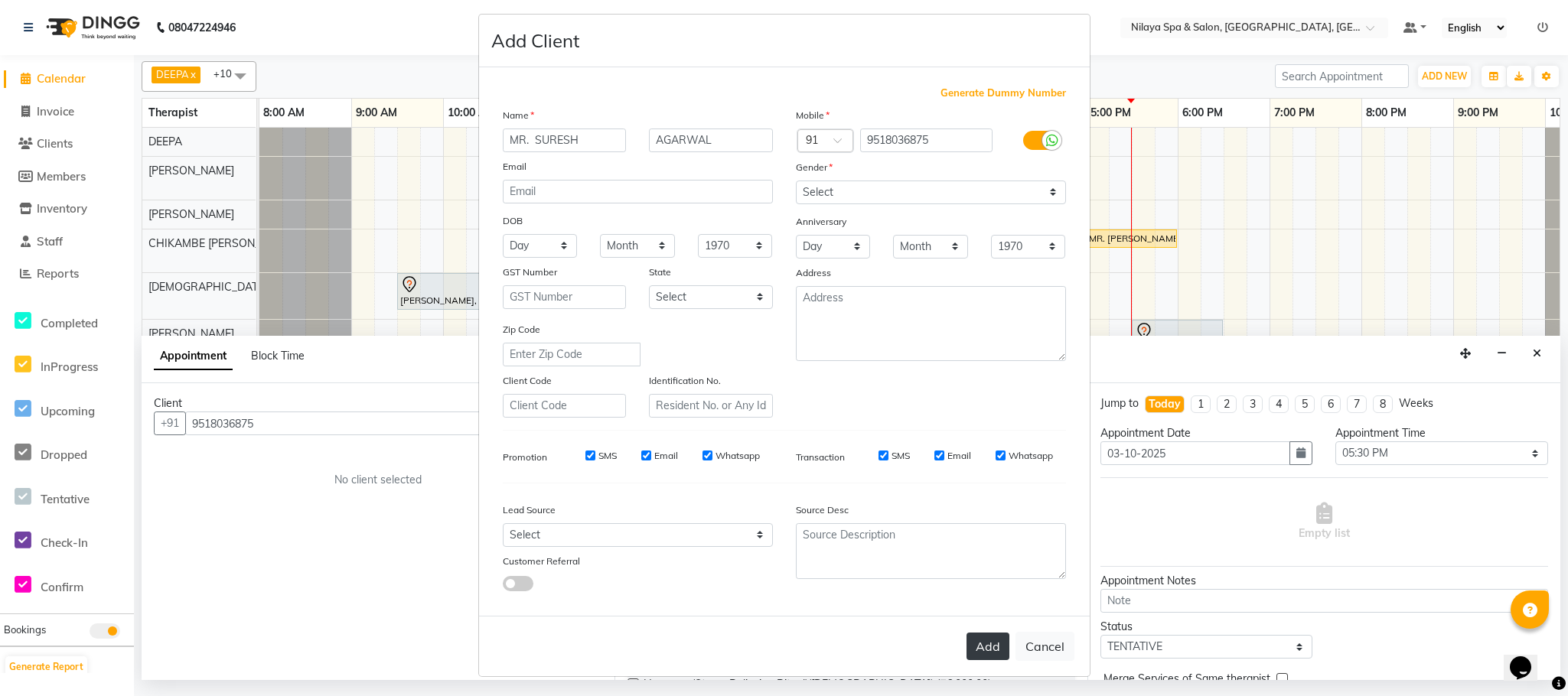
click at [972, 647] on button "Add" at bounding box center [988, 646] width 43 height 27
type input "95******75"
select select
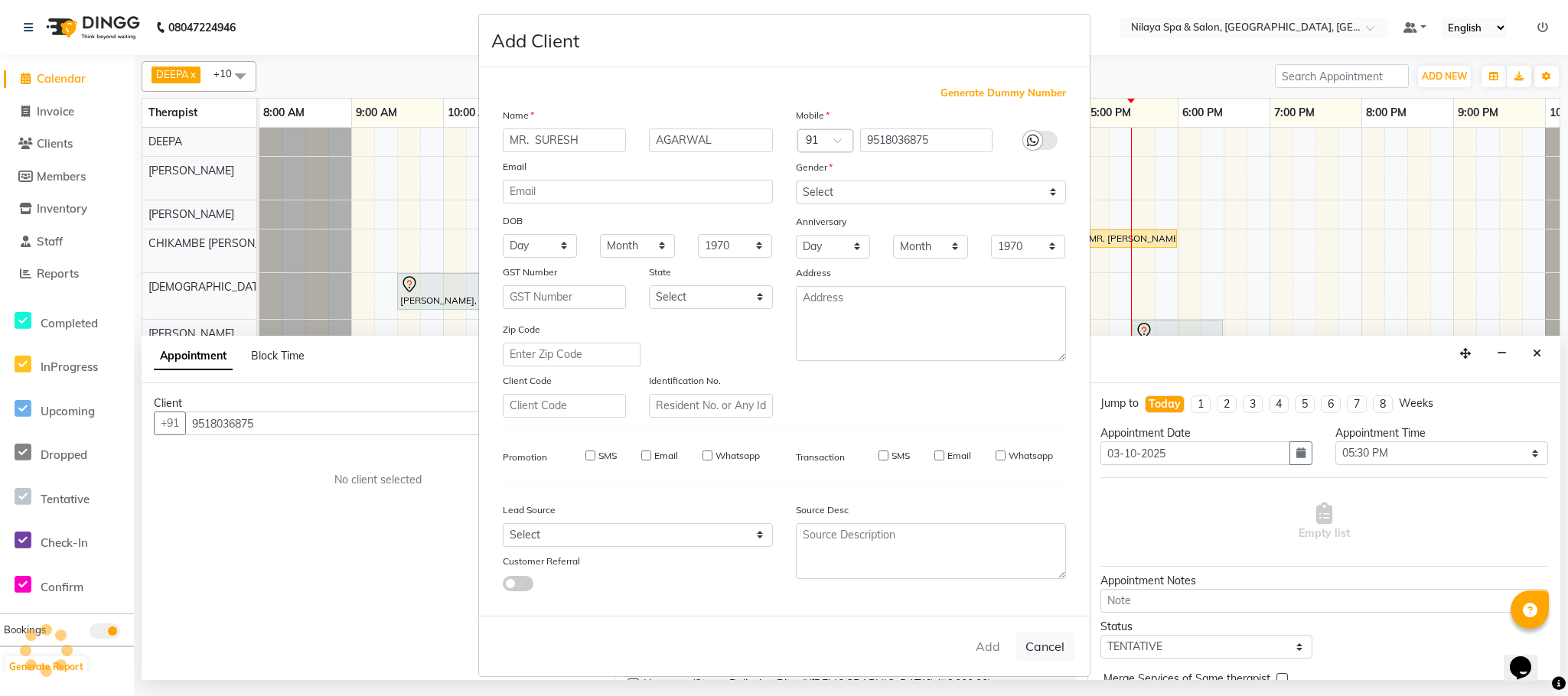
select select
checkbox input "false"
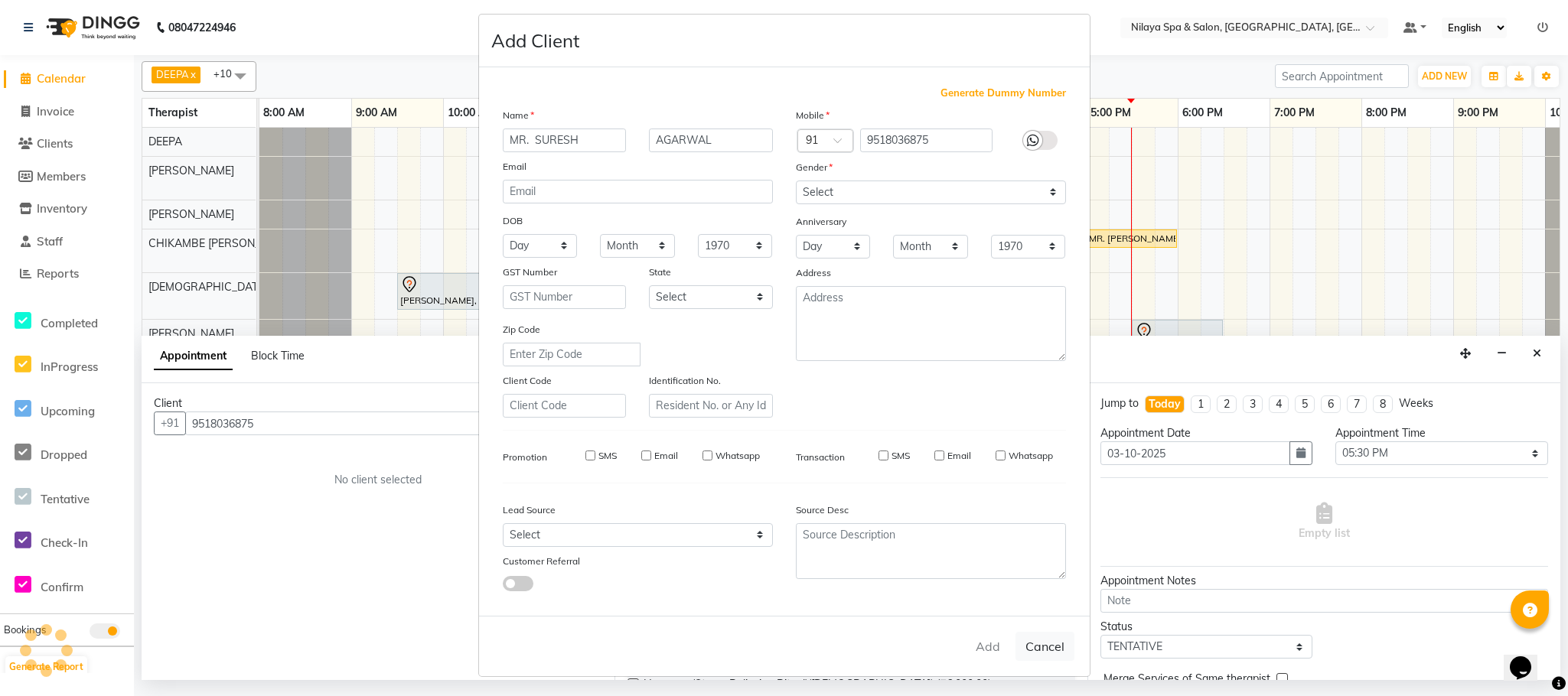
checkbox input "false"
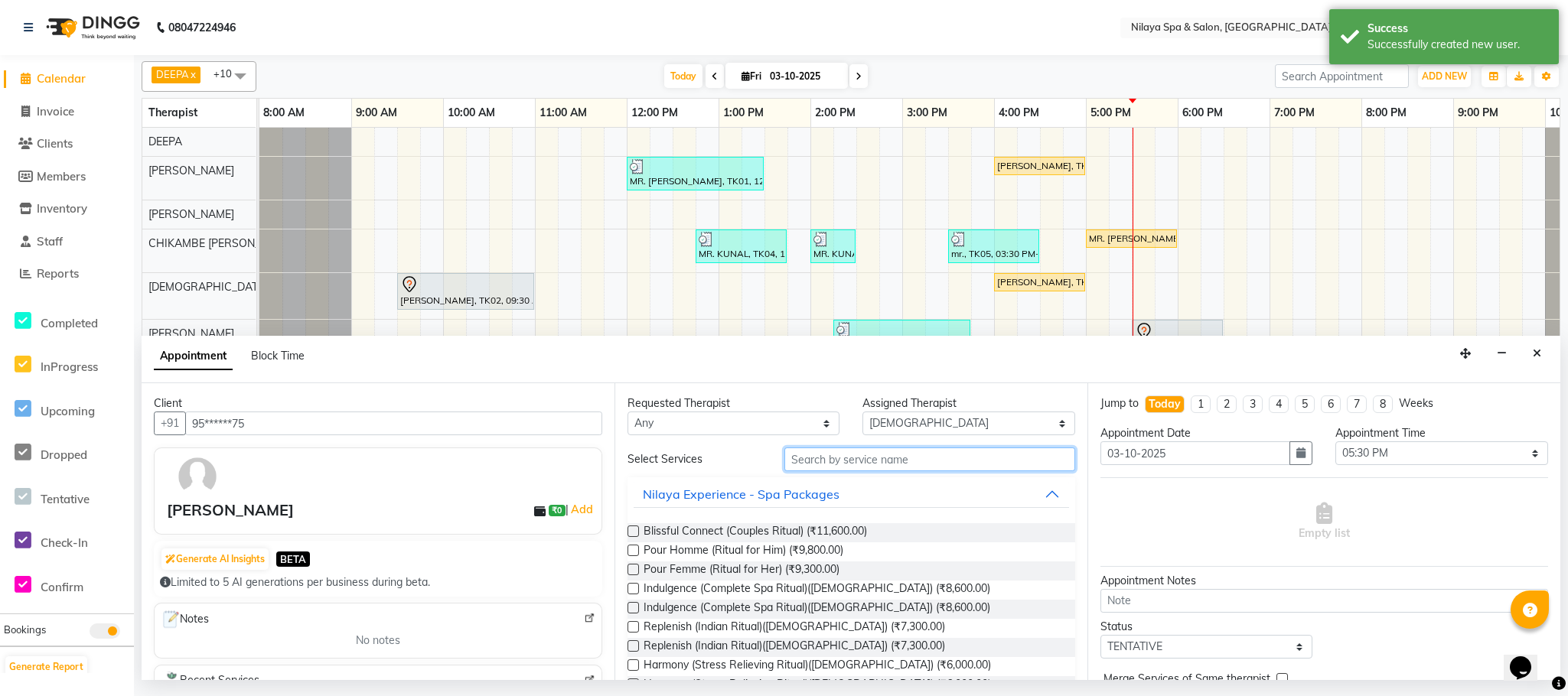
click at [815, 457] on input "text" at bounding box center [929, 459] width 291 height 24
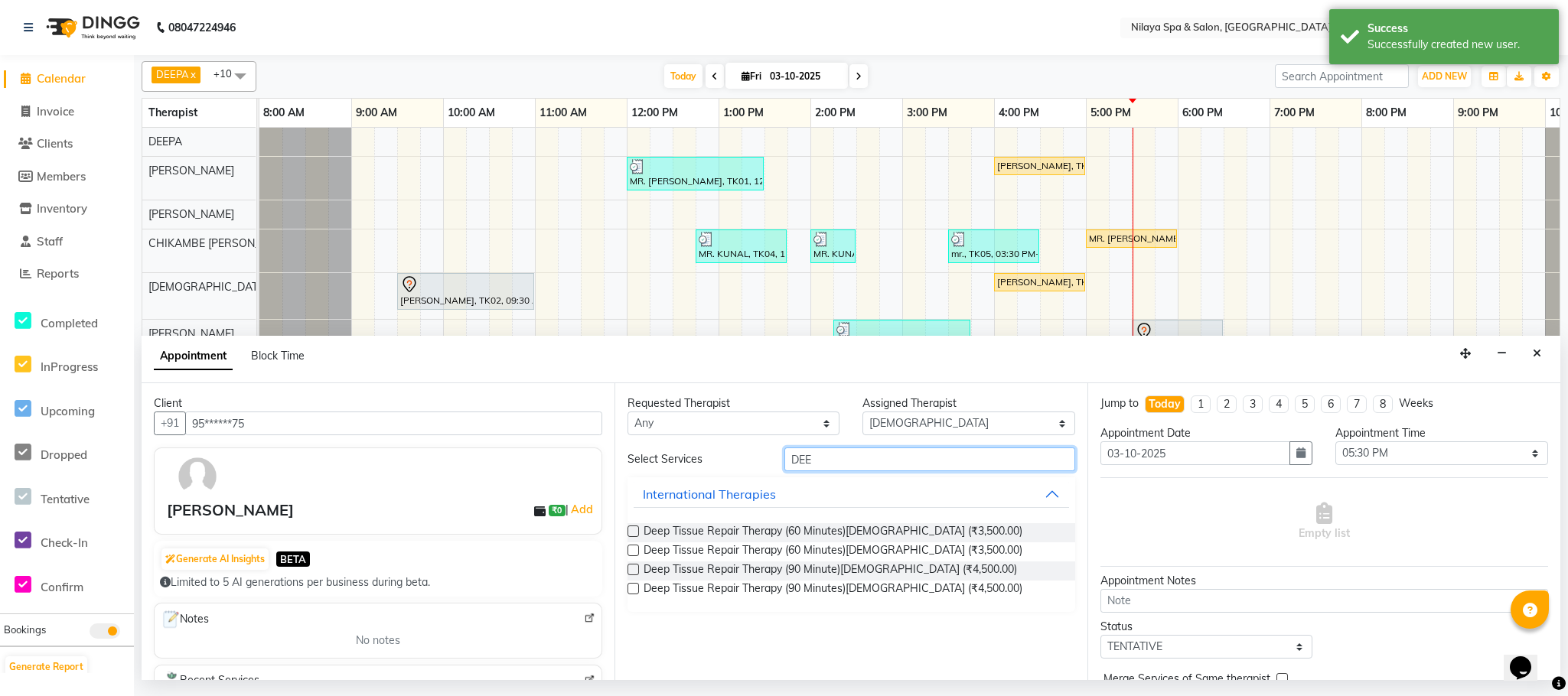
type input "DEE"
click at [629, 533] on label at bounding box center [633, 531] width 12 height 12
click at [629, 533] on input "checkbox" at bounding box center [632, 533] width 10 height 10
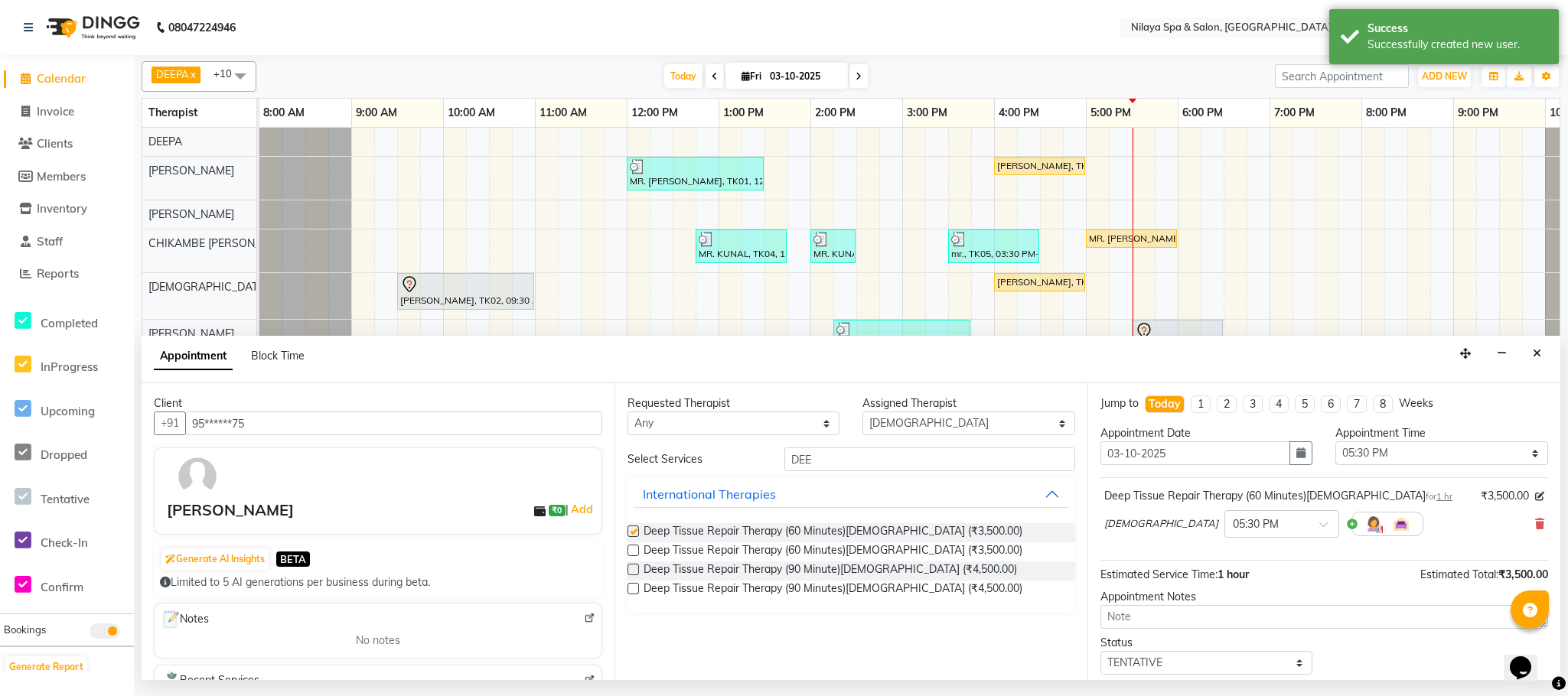
checkbox input "false"
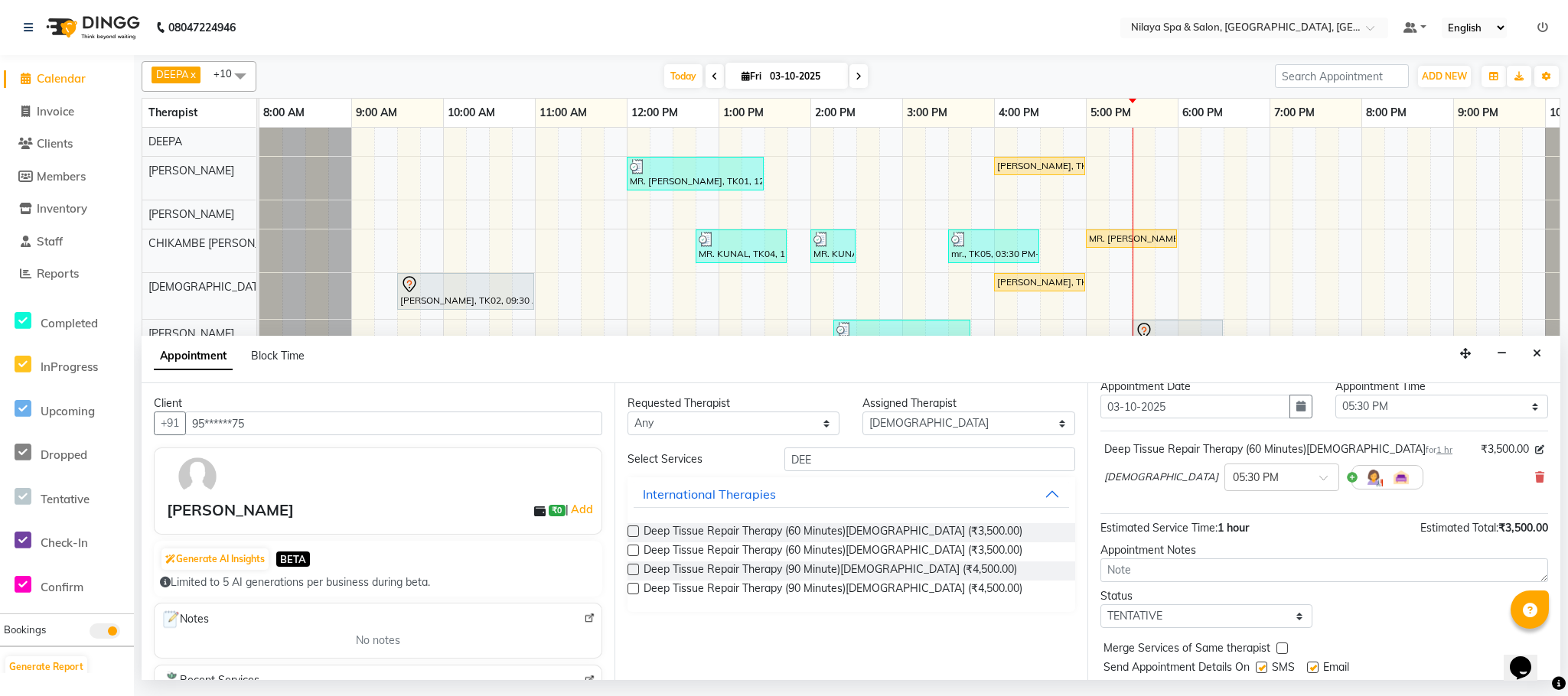
scroll to position [0, 0]
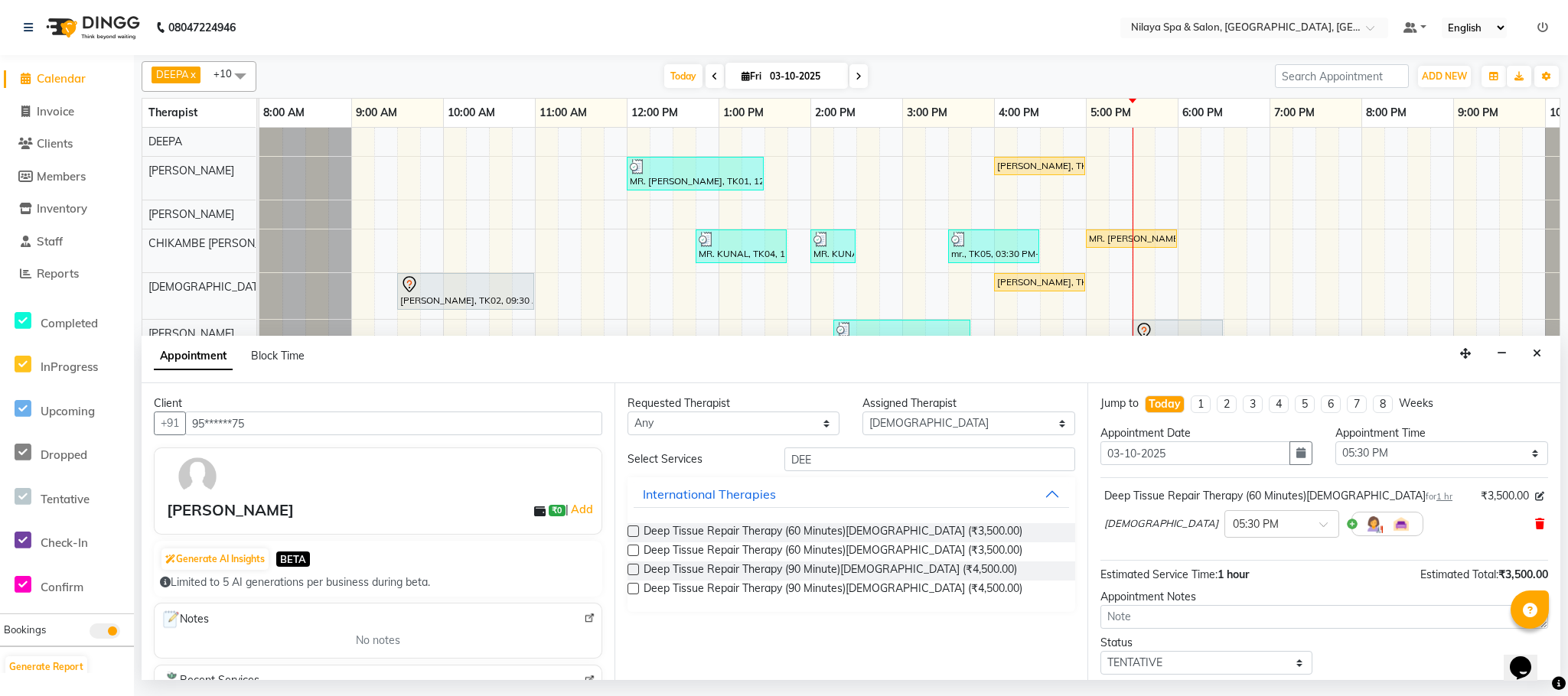
click at [1535, 525] on icon at bounding box center [1539, 524] width 9 height 11
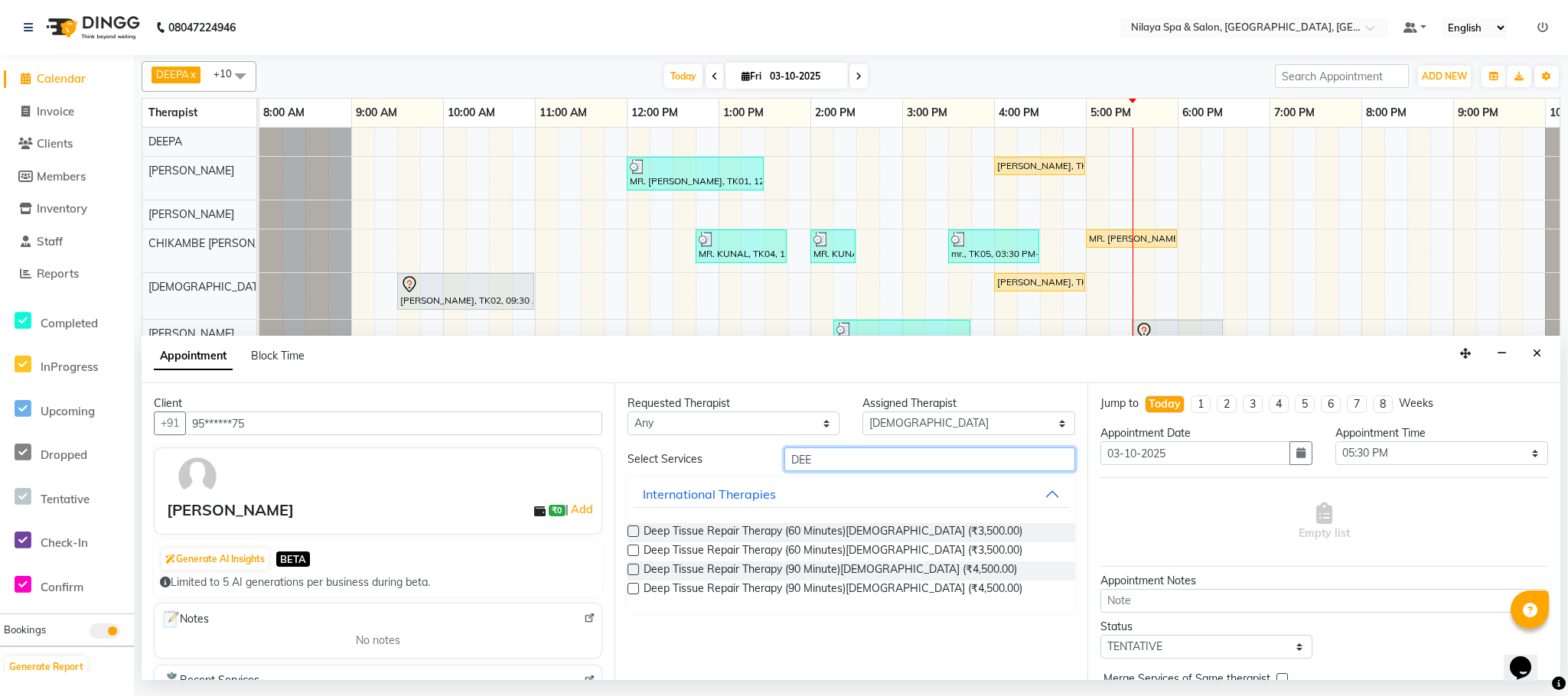
click at [811, 462] on input "DEE" at bounding box center [929, 459] width 291 height 24
type input "D"
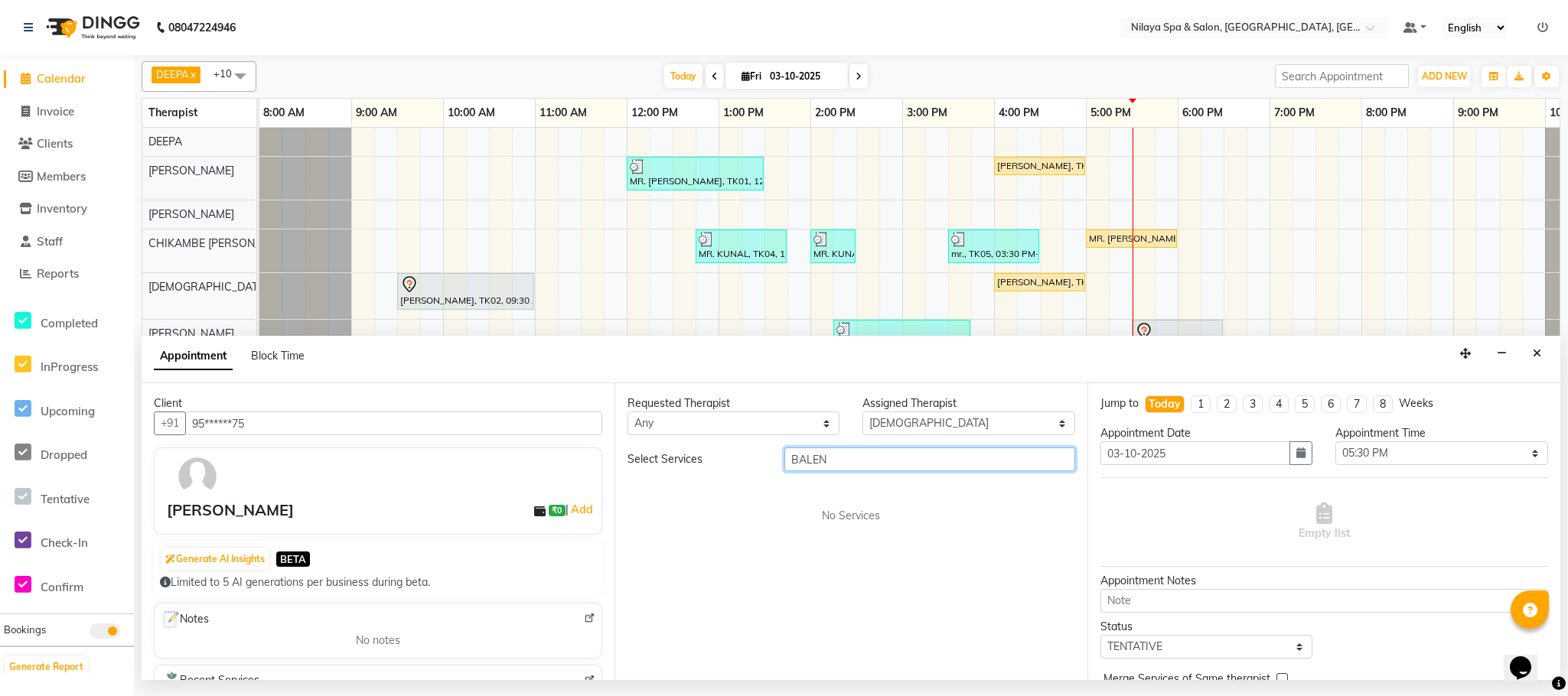
click at [873, 471] on input "BALEN" at bounding box center [929, 459] width 291 height 24
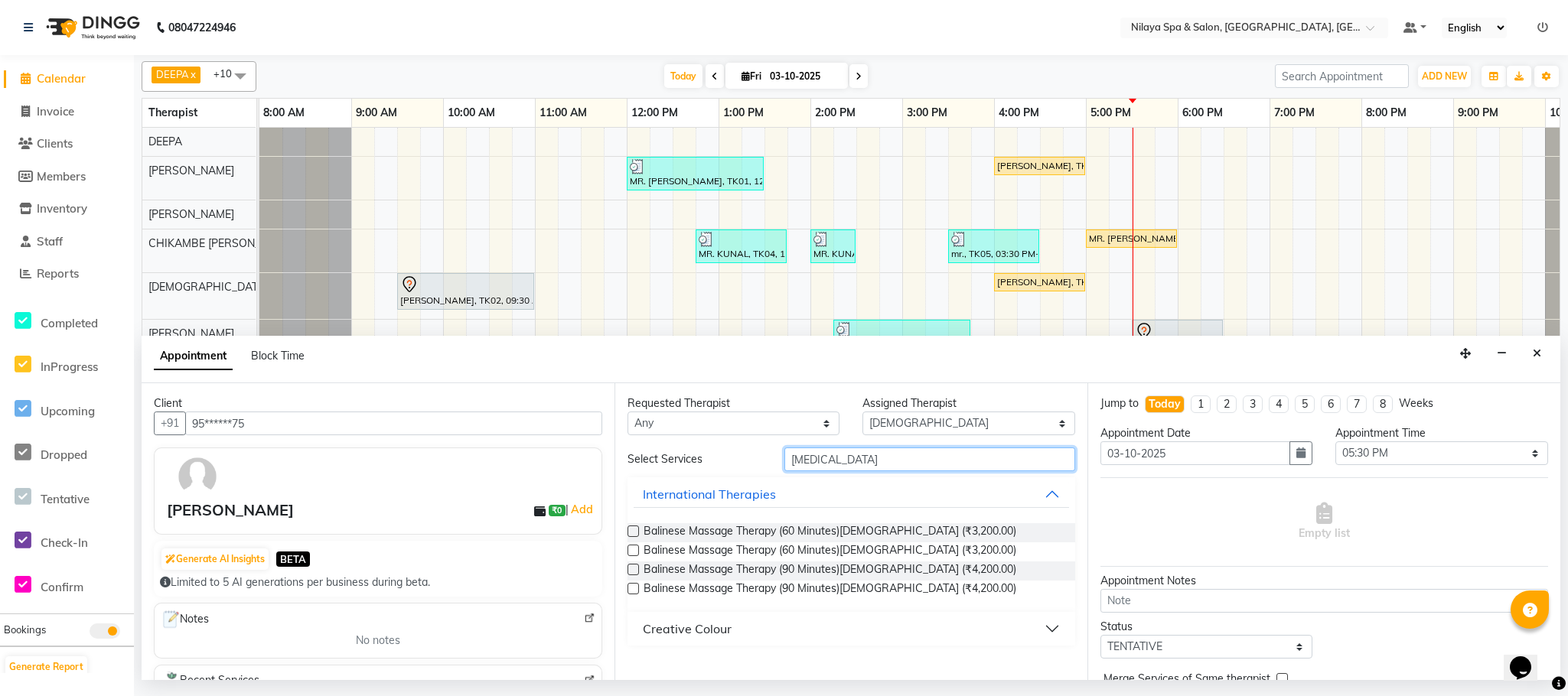
type input "[MEDICAL_DATA]"
click at [632, 528] on label at bounding box center [633, 531] width 12 height 12
click at [632, 528] on input "checkbox" at bounding box center [632, 533] width 10 height 10
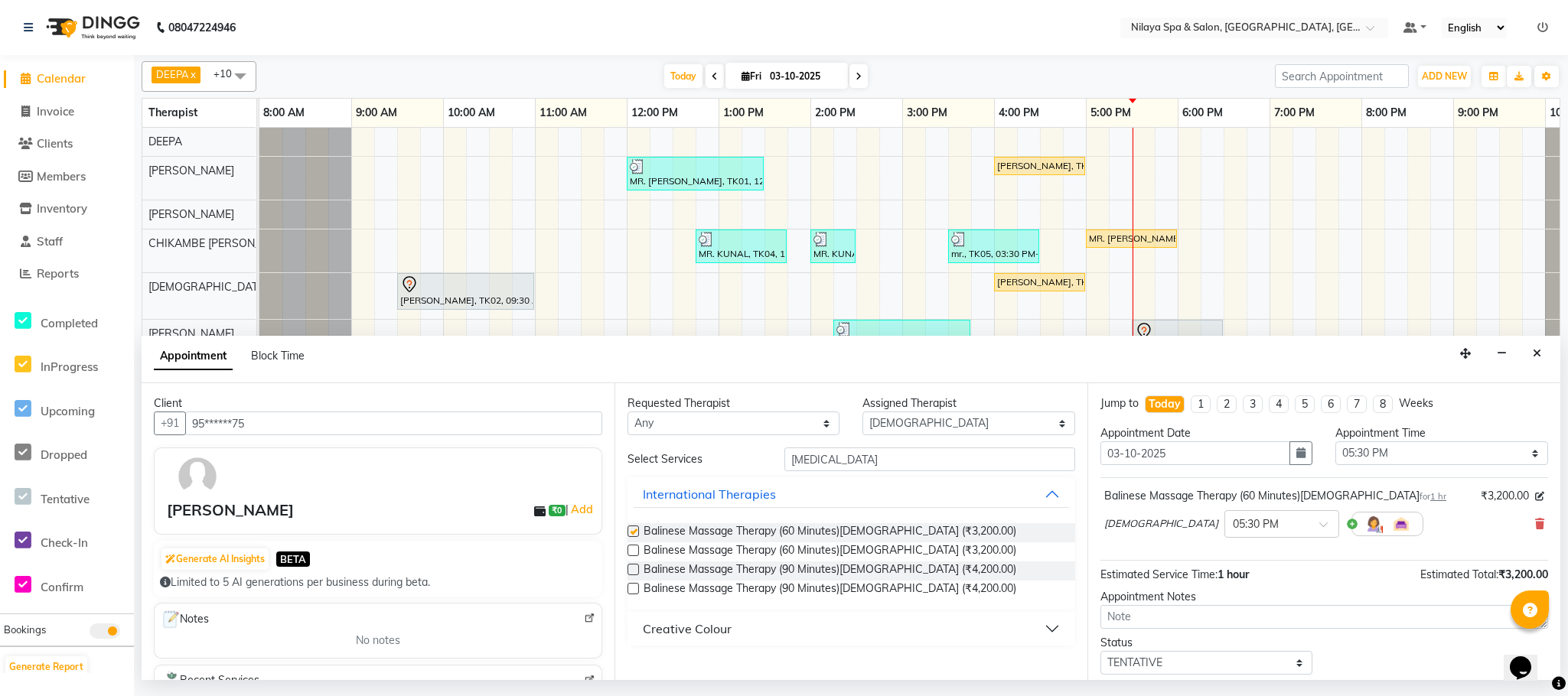
checkbox input "false"
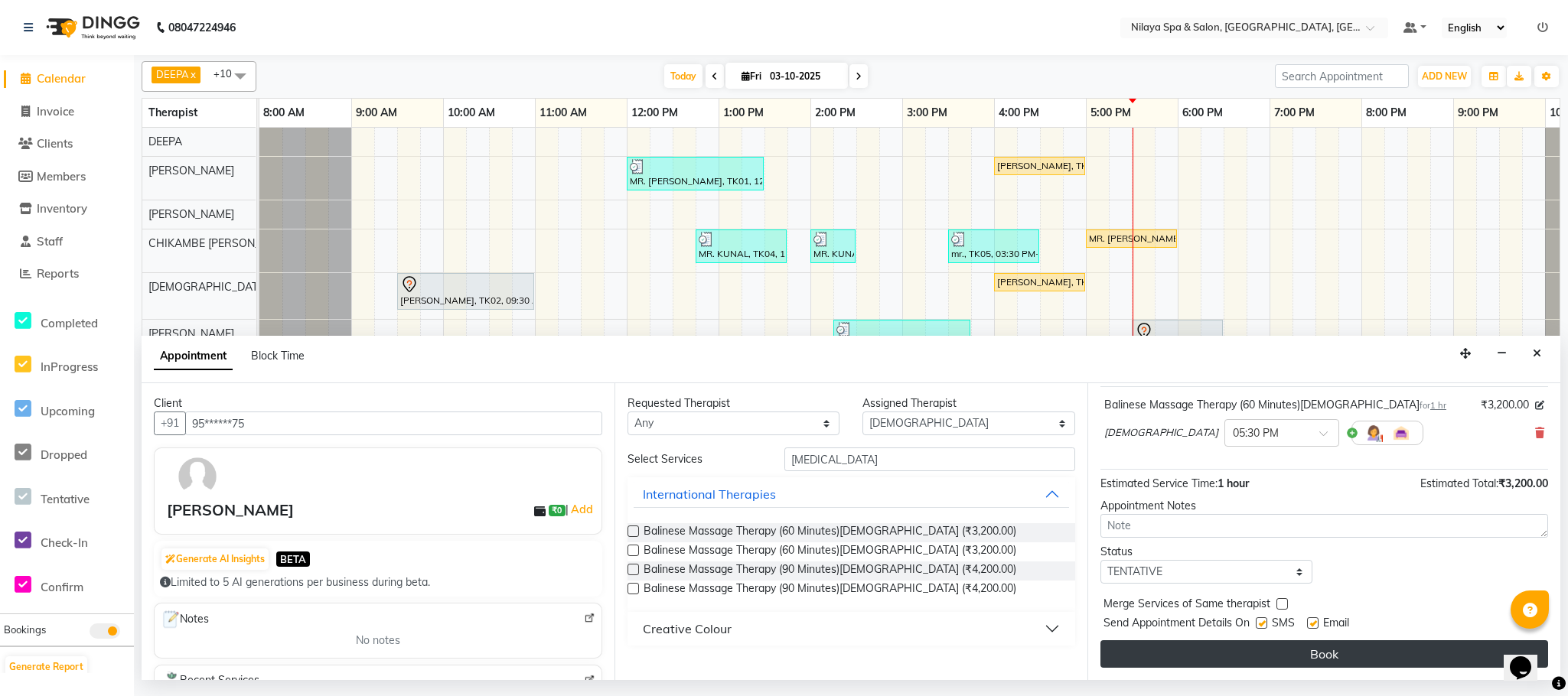
click at [1279, 650] on button "Book" at bounding box center [1324, 654] width 448 height 27
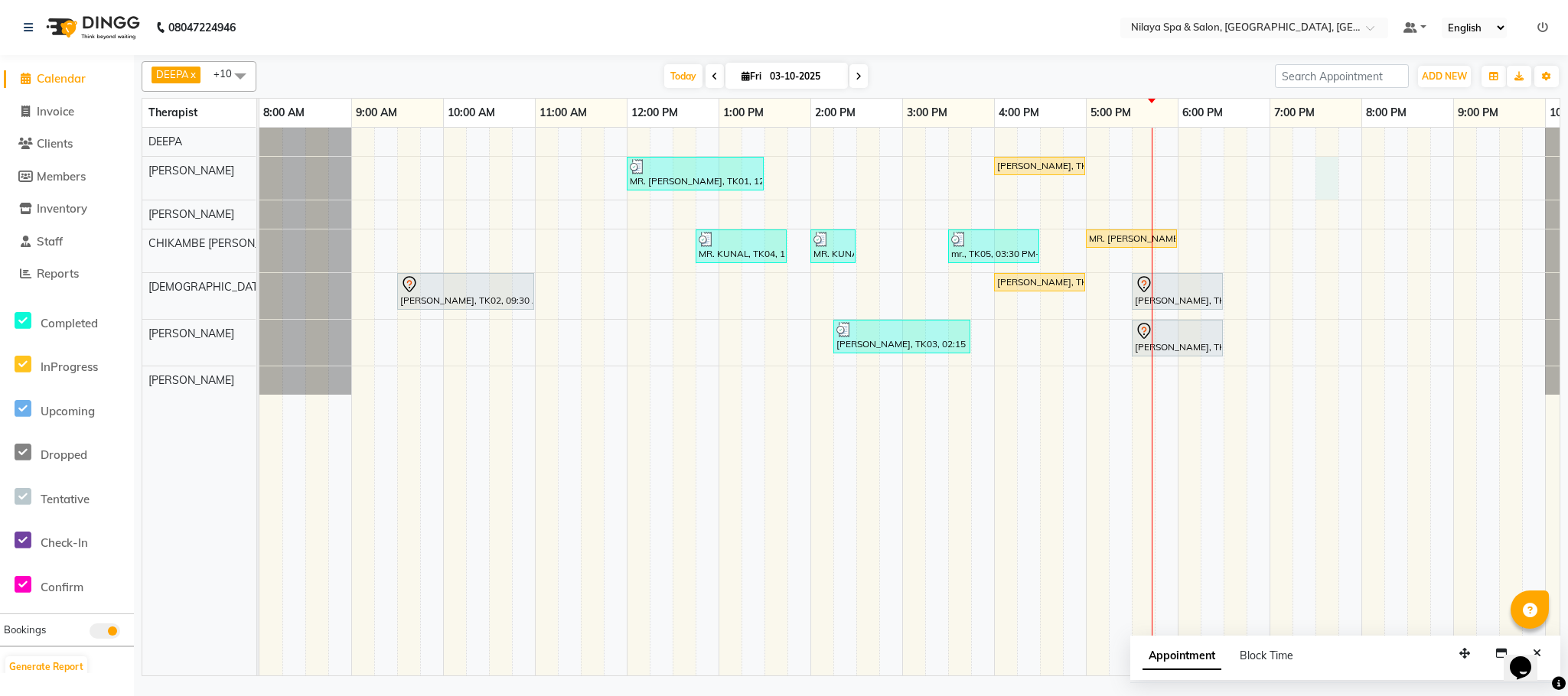
click at [1316, 170] on div "MR. [PERSON_NAME], TK01, 12:00 PM-01:30 PM, Deep Tissue Repair Therapy (90 Minu…" at bounding box center [948, 401] width 1377 height 548
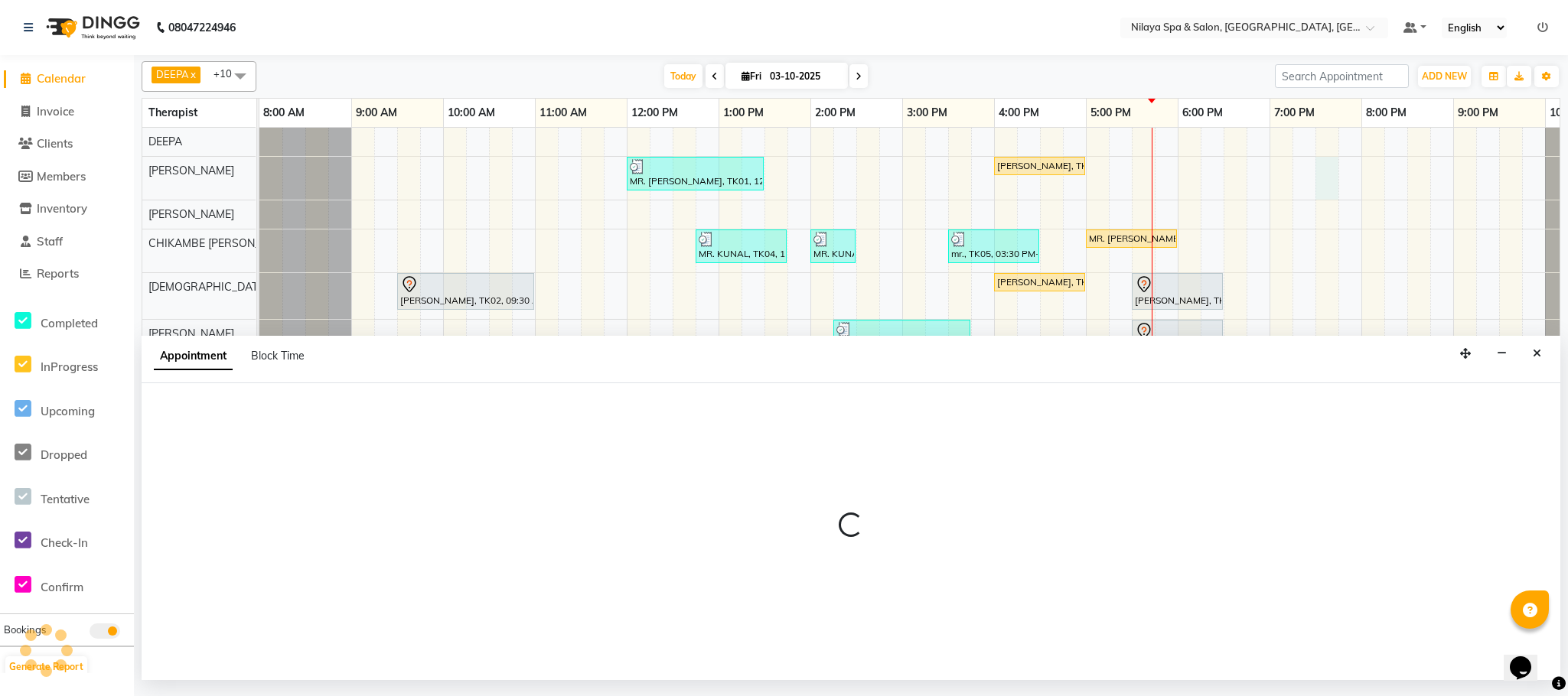
select select "72261"
select select "1170"
select select "tentative"
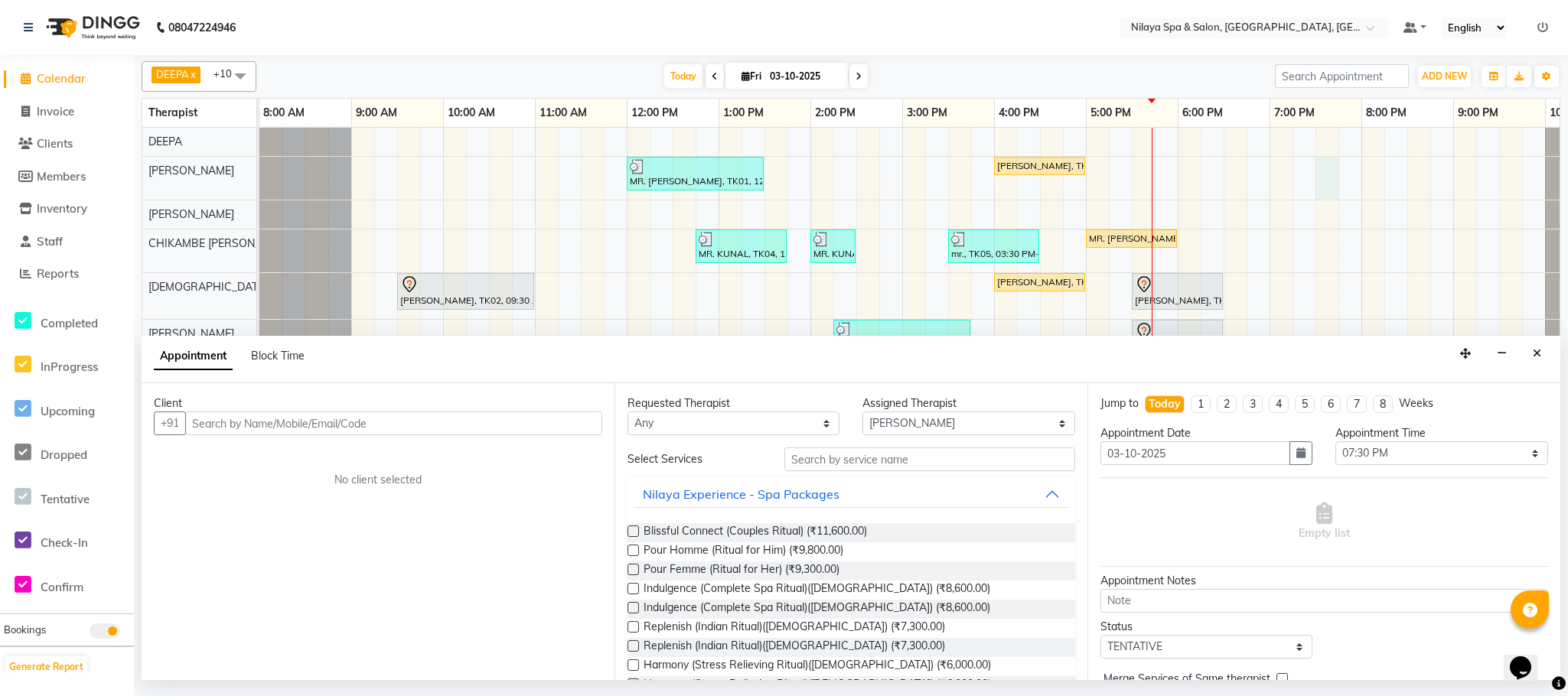
drag, startPoint x: 257, startPoint y: 423, endPoint x: 301, endPoint y: 416, distance: 44.6
click at [278, 421] on input "text" at bounding box center [393, 423] width 417 height 24
click at [220, 414] on input "text" at bounding box center [393, 423] width 417 height 24
type input "9810186522"
click at [568, 421] on span "Add Client" at bounding box center [570, 423] width 51 height 14
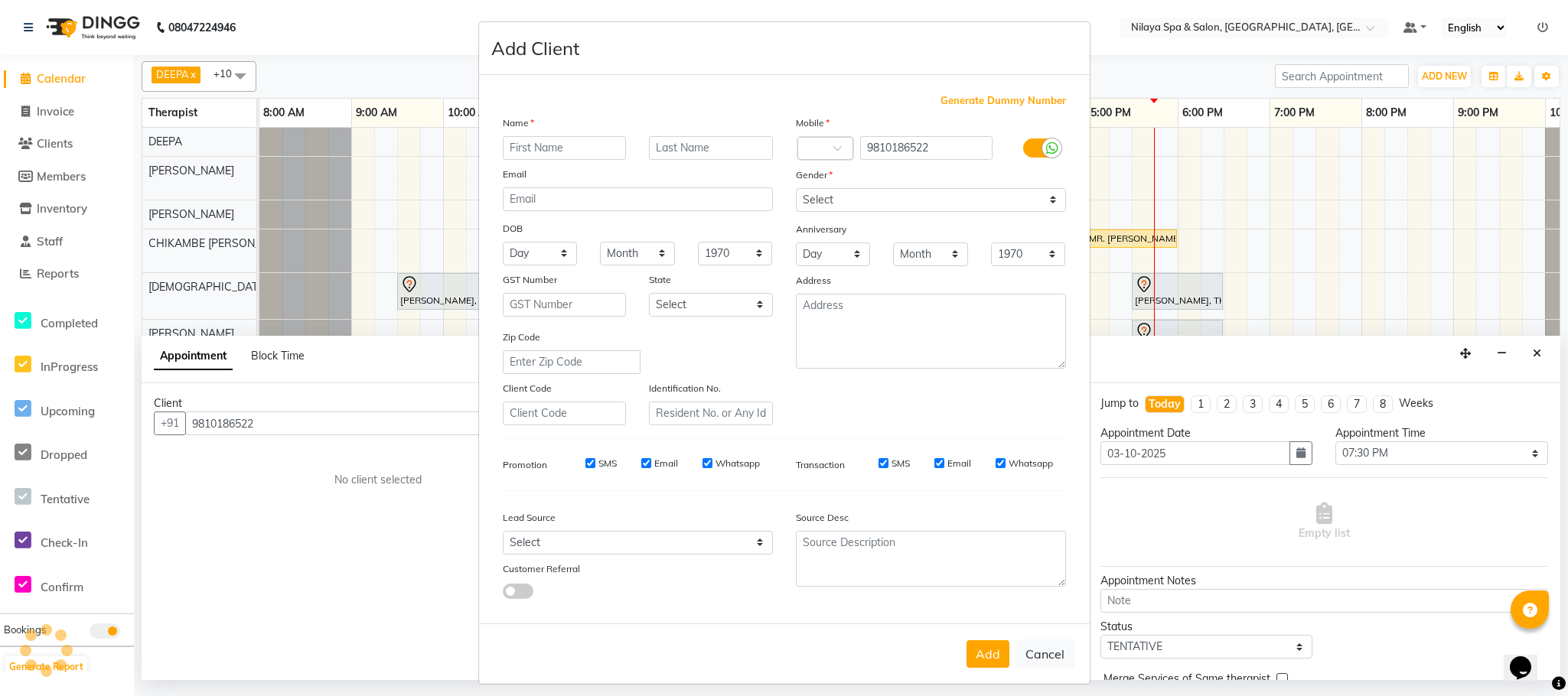
click at [520, 150] on input "text" at bounding box center [565, 147] width 124 height 24
type input "[PERSON_NAME]"
click at [970, 205] on select "Select [DEMOGRAPHIC_DATA] [DEMOGRAPHIC_DATA] Other Prefer Not To Say" at bounding box center [931, 200] width 270 height 24
select select "[DEMOGRAPHIC_DATA]"
click at [796, 188] on select "Select [DEMOGRAPHIC_DATA] [DEMOGRAPHIC_DATA] Other Prefer Not To Say" at bounding box center [931, 200] width 270 height 24
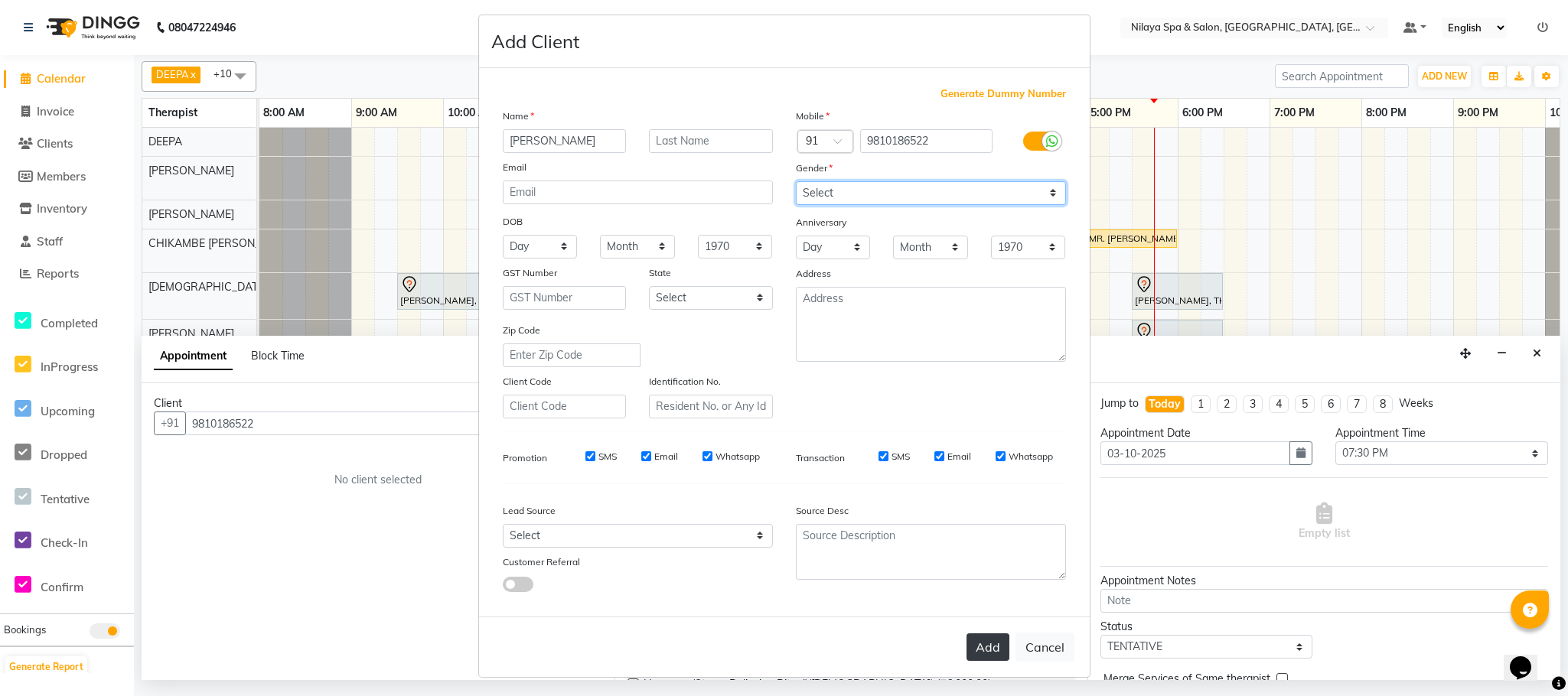
scroll to position [7, 0]
click at [983, 653] on button "Add" at bounding box center [988, 646] width 43 height 27
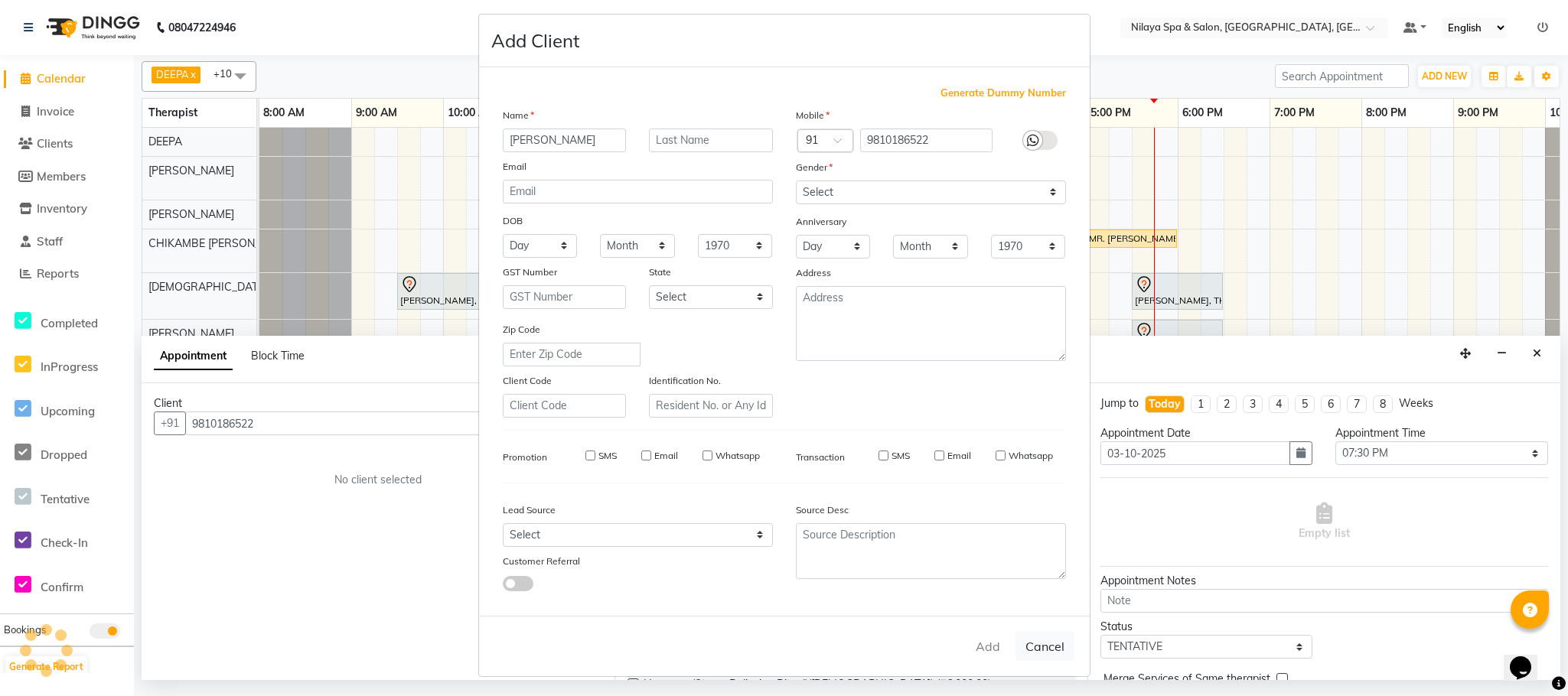
type input "98******22"
select select
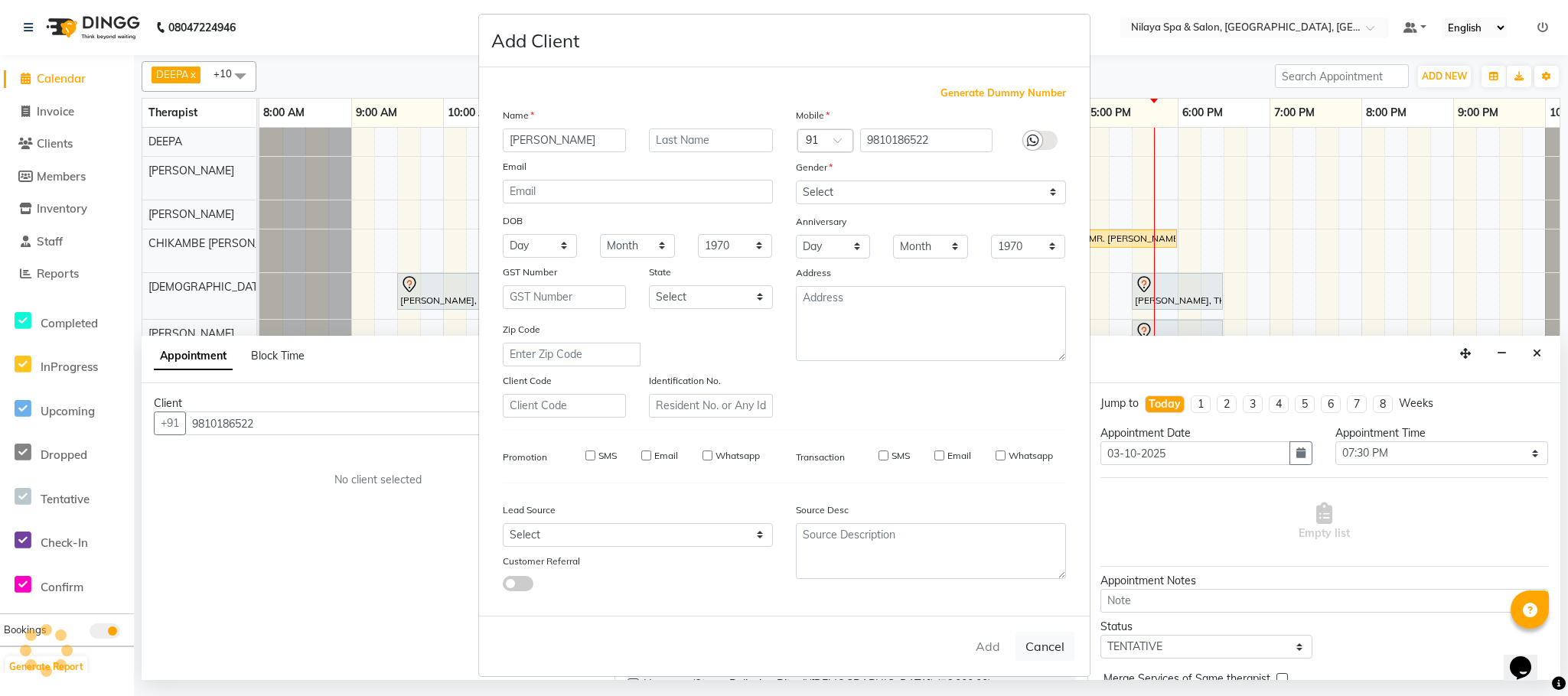
select select
checkbox input "false"
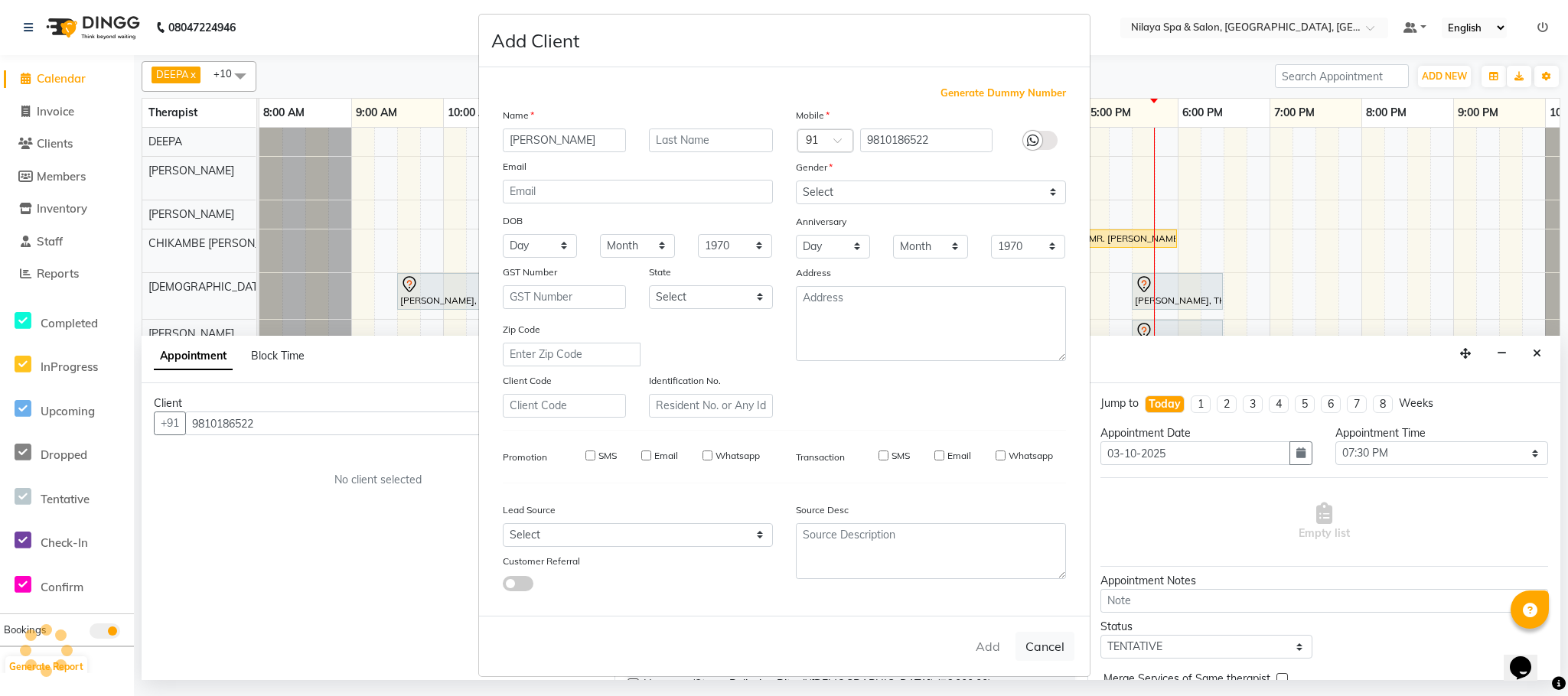
checkbox input "false"
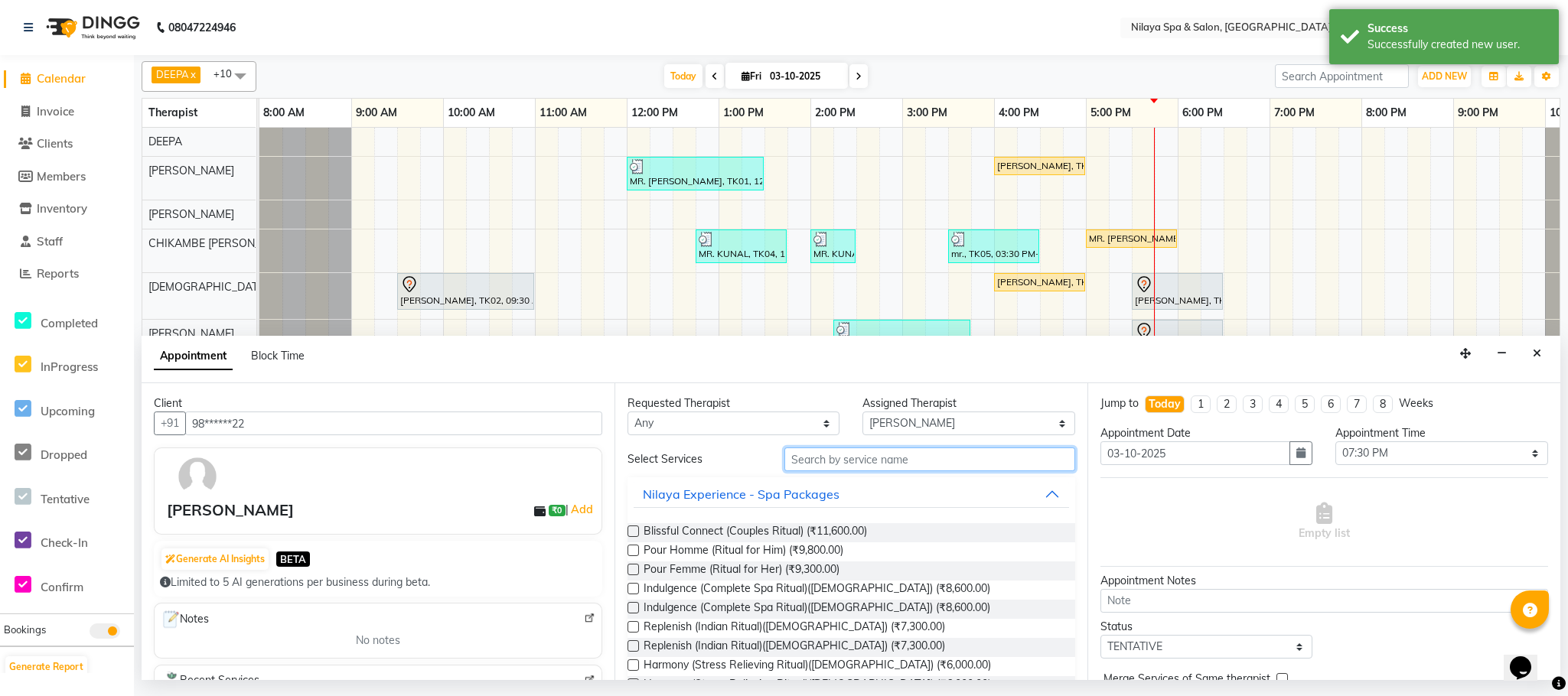
click at [820, 450] on input "text" at bounding box center [929, 459] width 291 height 24
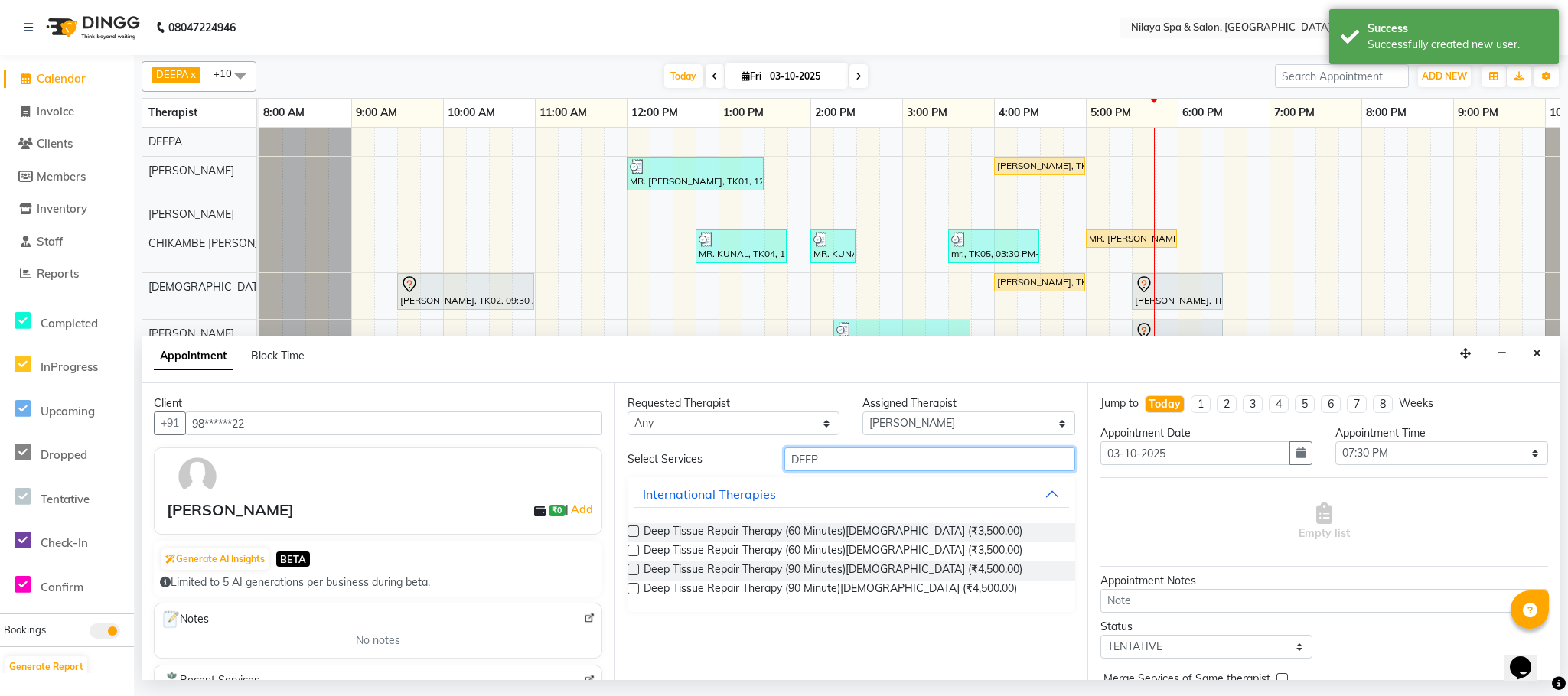
type input "DEEP"
click at [630, 528] on label at bounding box center [633, 531] width 12 height 12
click at [630, 528] on input "checkbox" at bounding box center [632, 533] width 10 height 10
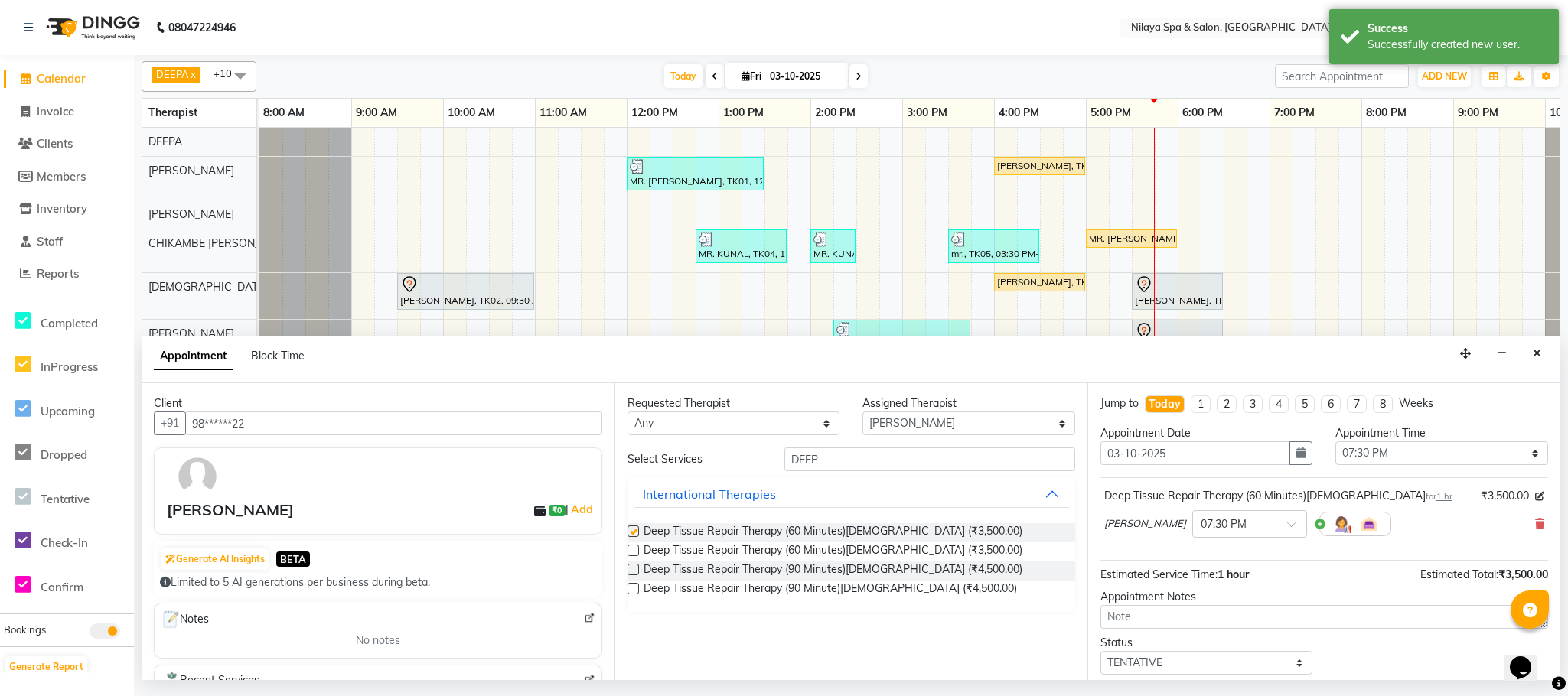
checkbox input "false"
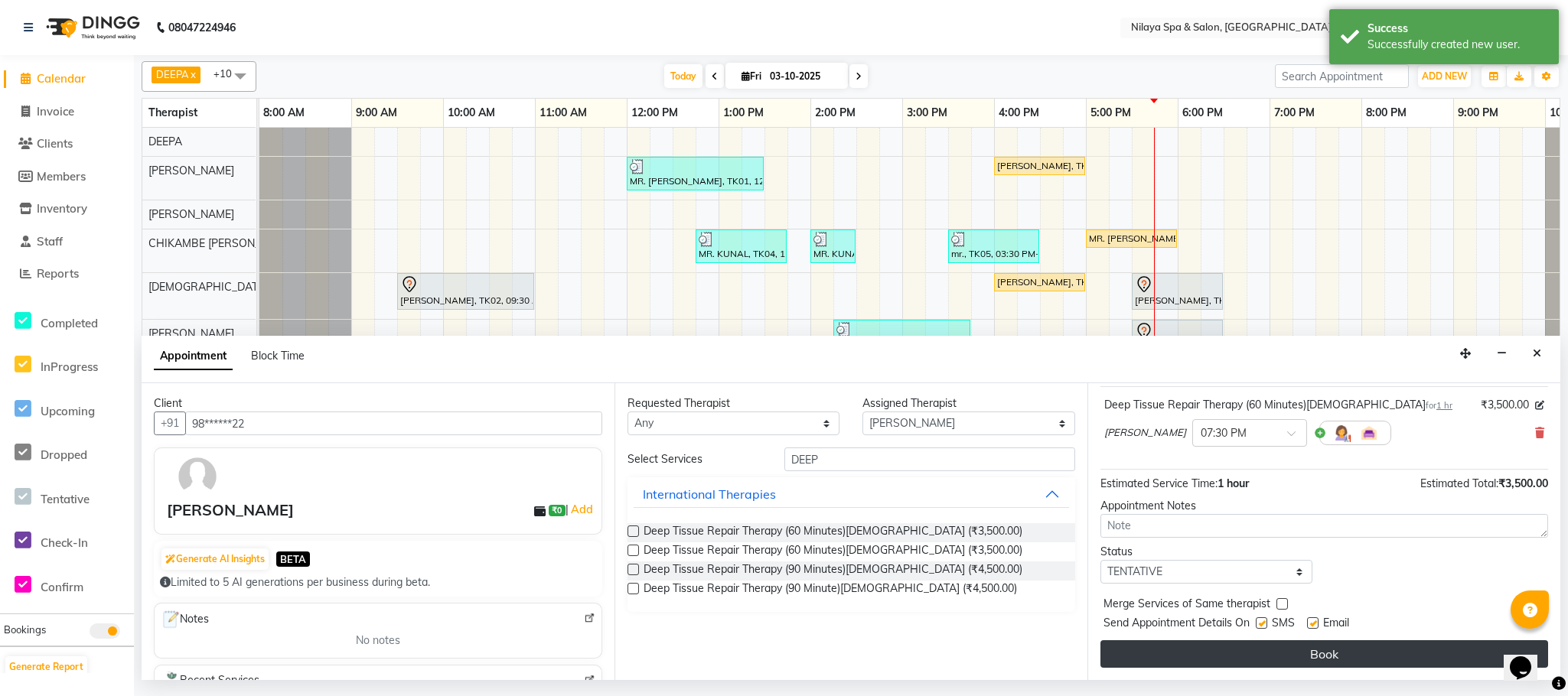
click at [1286, 657] on button "Book" at bounding box center [1324, 654] width 448 height 27
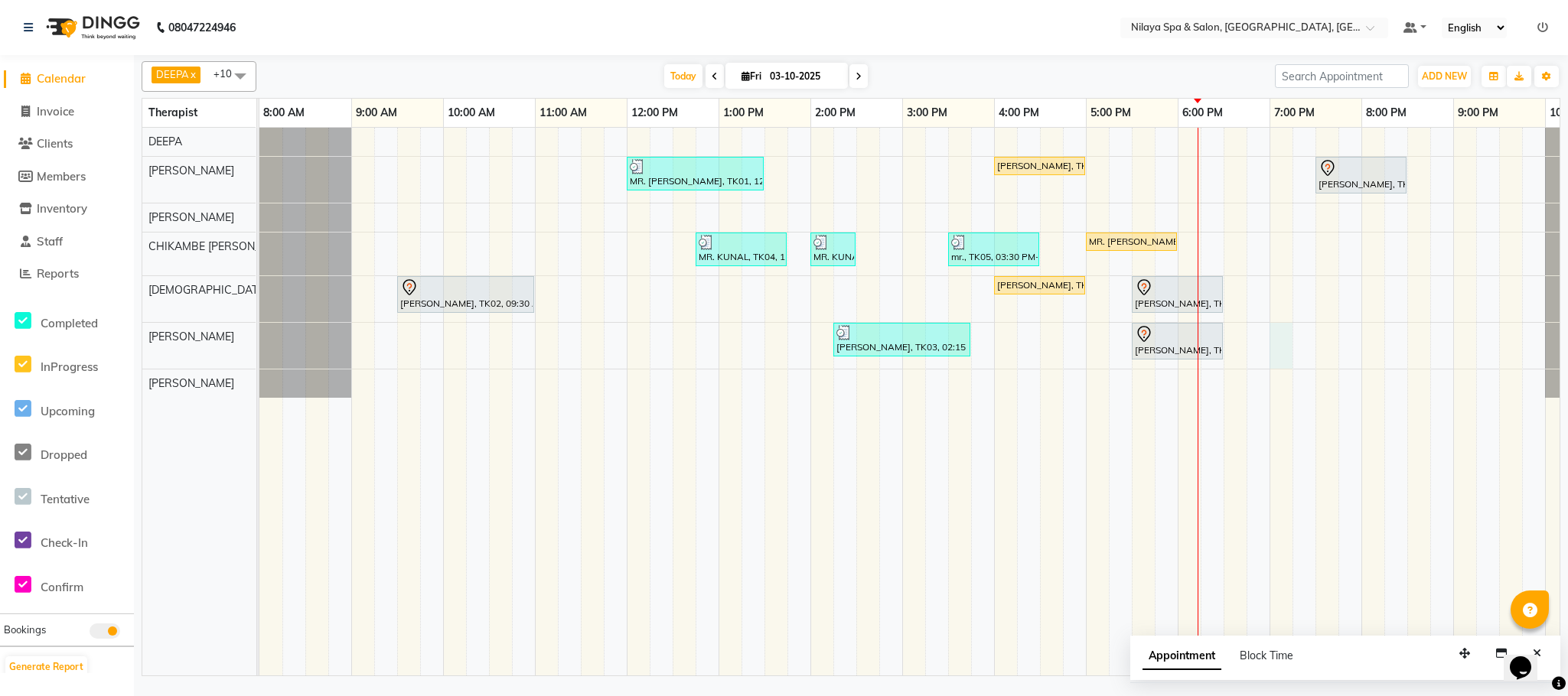
click at [1289, 341] on div "MR. [PERSON_NAME], TK01, 12:00 PM-01:30 PM, Deep Tissue Repair Therapy (90 Minu…" at bounding box center [948, 401] width 1377 height 548
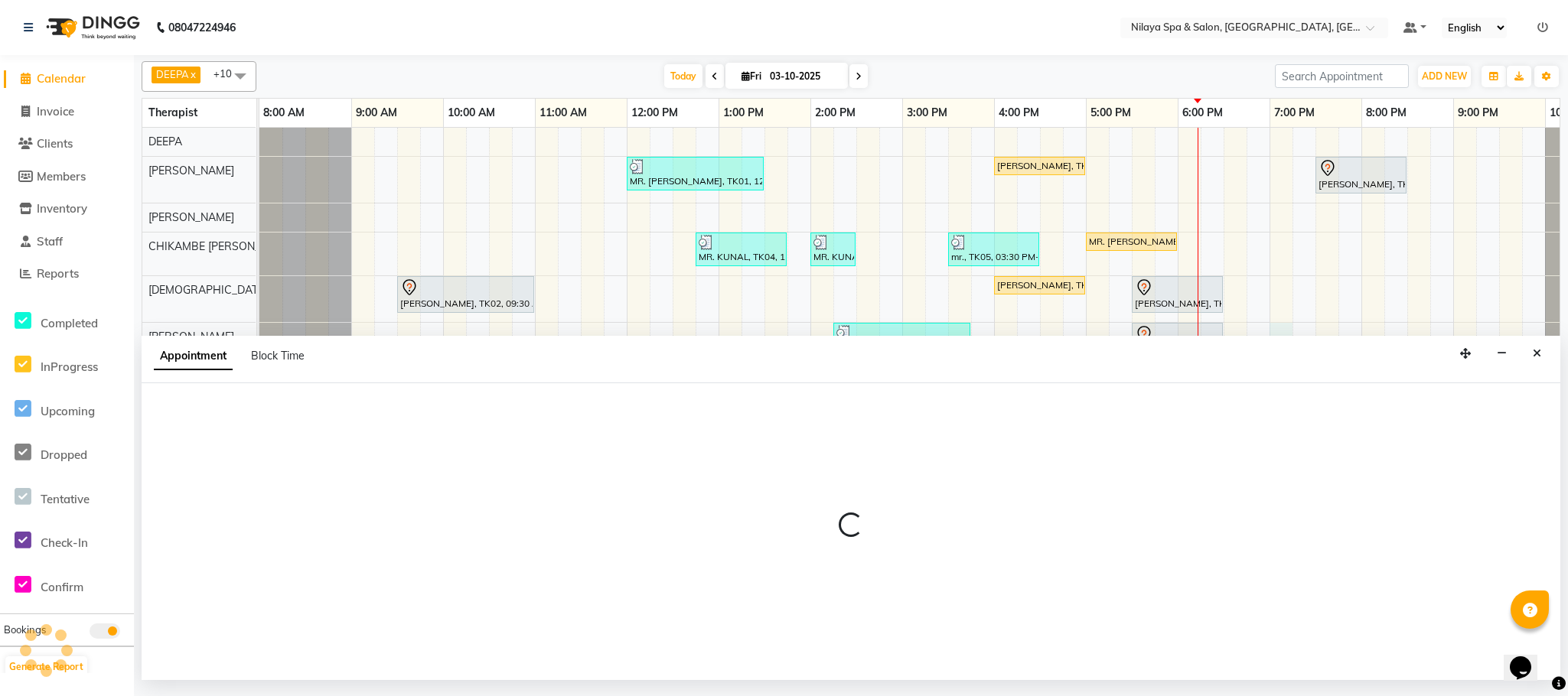
select select "88833"
select select "tentative"
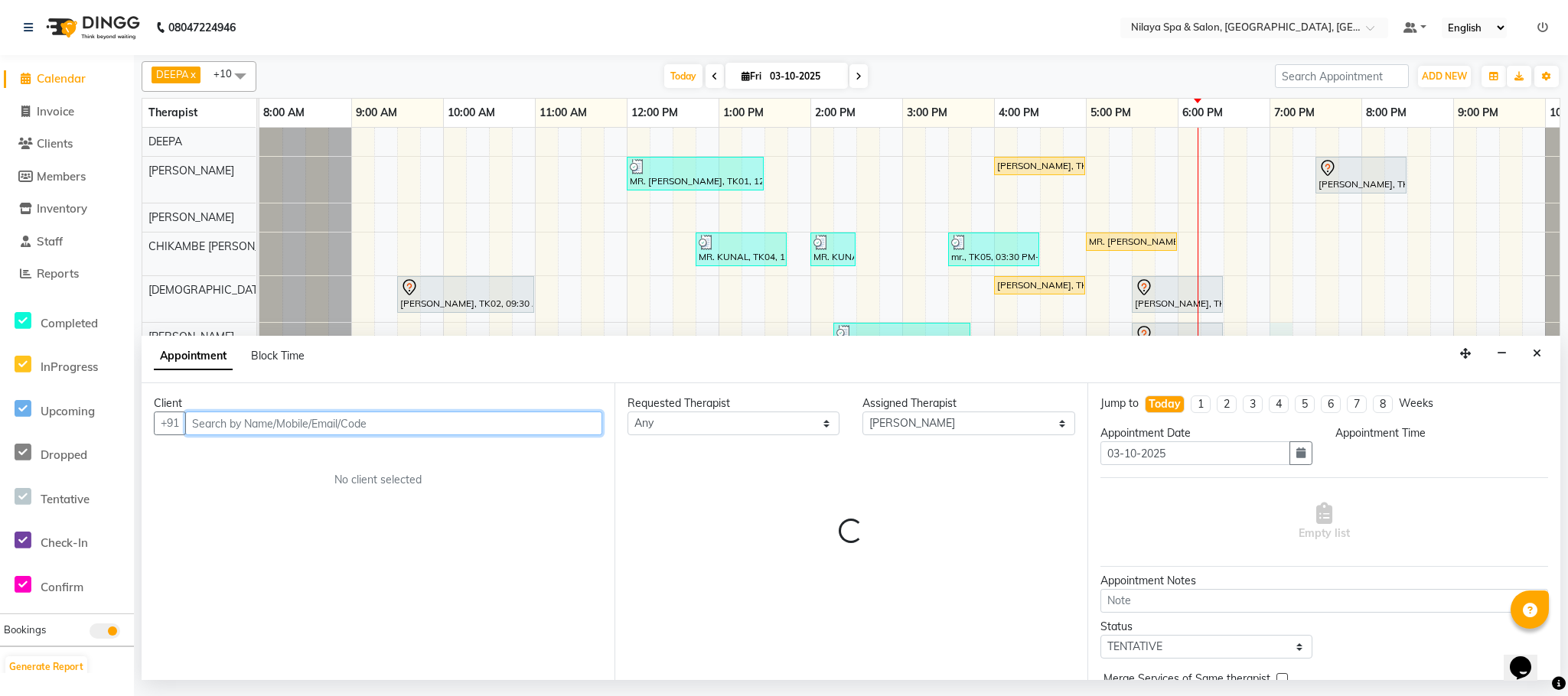
select select "1140"
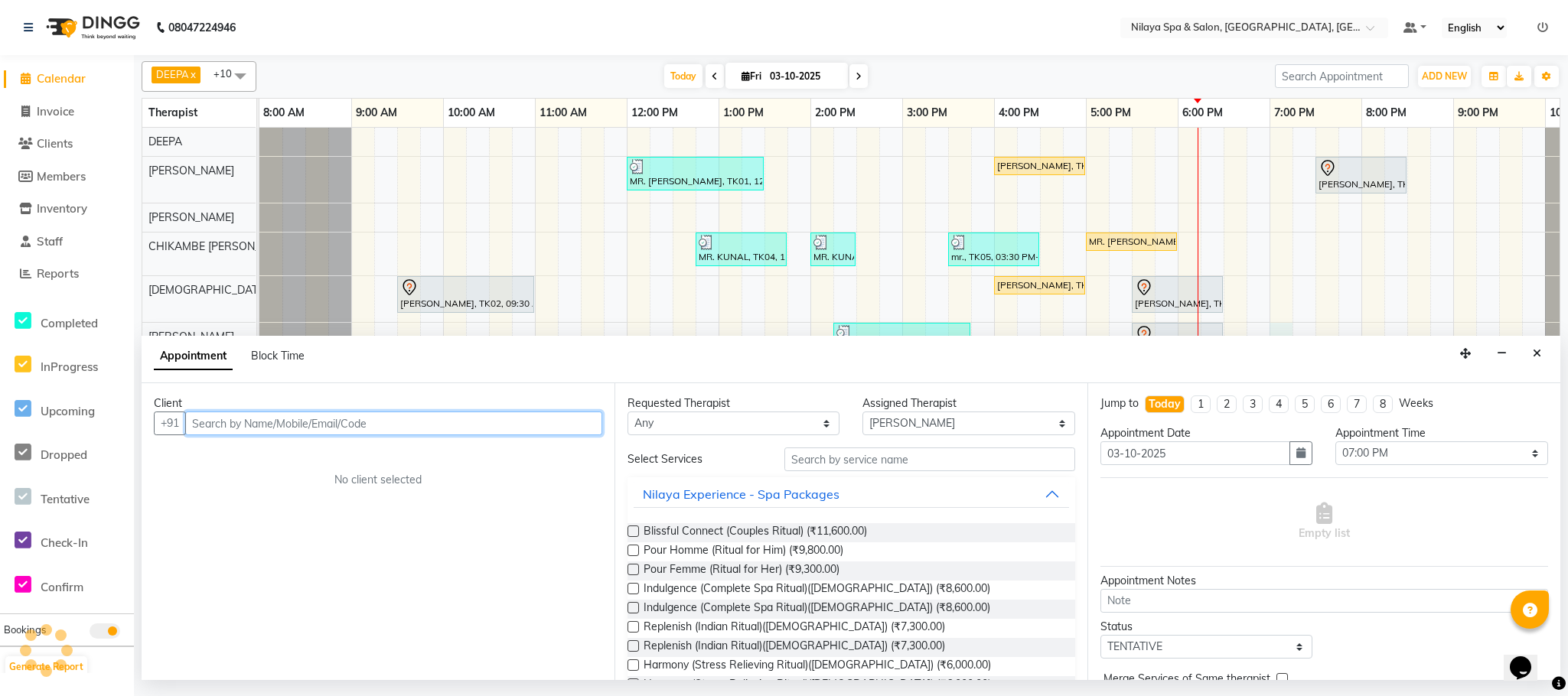
click at [528, 430] on input "text" at bounding box center [393, 423] width 417 height 24
type input "8968998431"
click at [574, 424] on span "Add Client" at bounding box center [570, 423] width 51 height 14
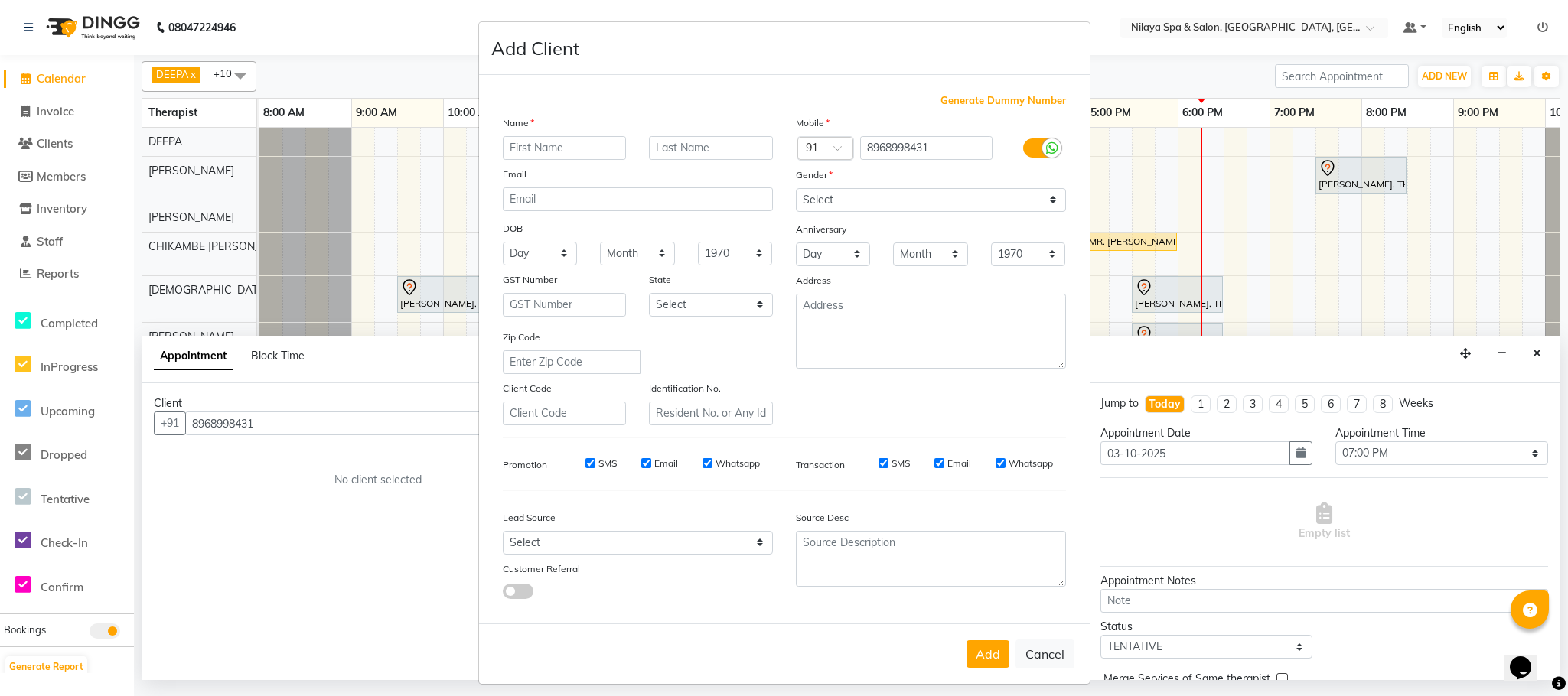
click at [558, 149] on input "text" at bounding box center [565, 147] width 124 height 24
type input "ADITYA"
click at [1041, 202] on select "Select [DEMOGRAPHIC_DATA] [DEMOGRAPHIC_DATA] Other Prefer Not To Say" at bounding box center [931, 200] width 270 height 24
select select "[DEMOGRAPHIC_DATA]"
click at [796, 188] on select "Select [DEMOGRAPHIC_DATA] [DEMOGRAPHIC_DATA] Other Prefer Not To Say" at bounding box center [931, 200] width 270 height 24
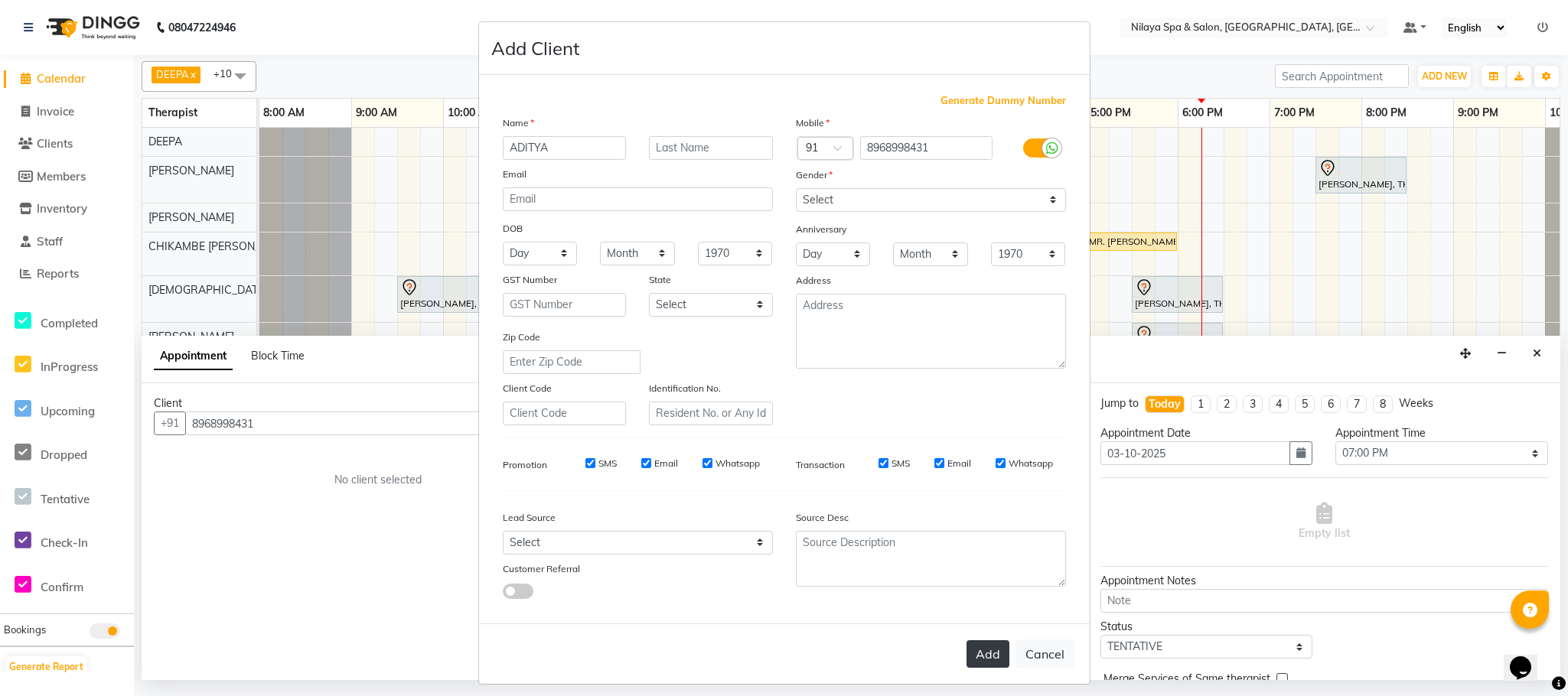
click at [980, 655] on button "Add" at bounding box center [988, 654] width 43 height 27
type input "89******31"
select select
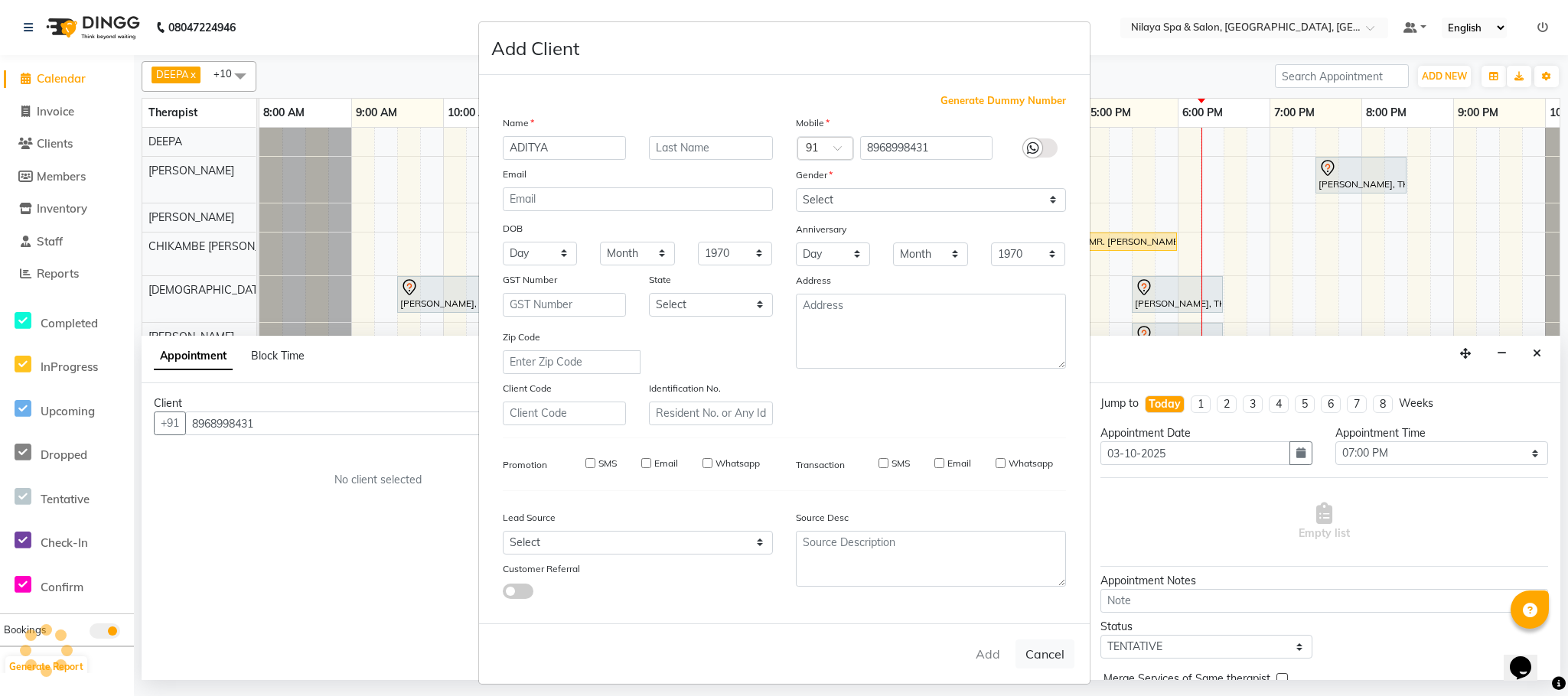
select select
checkbox input "false"
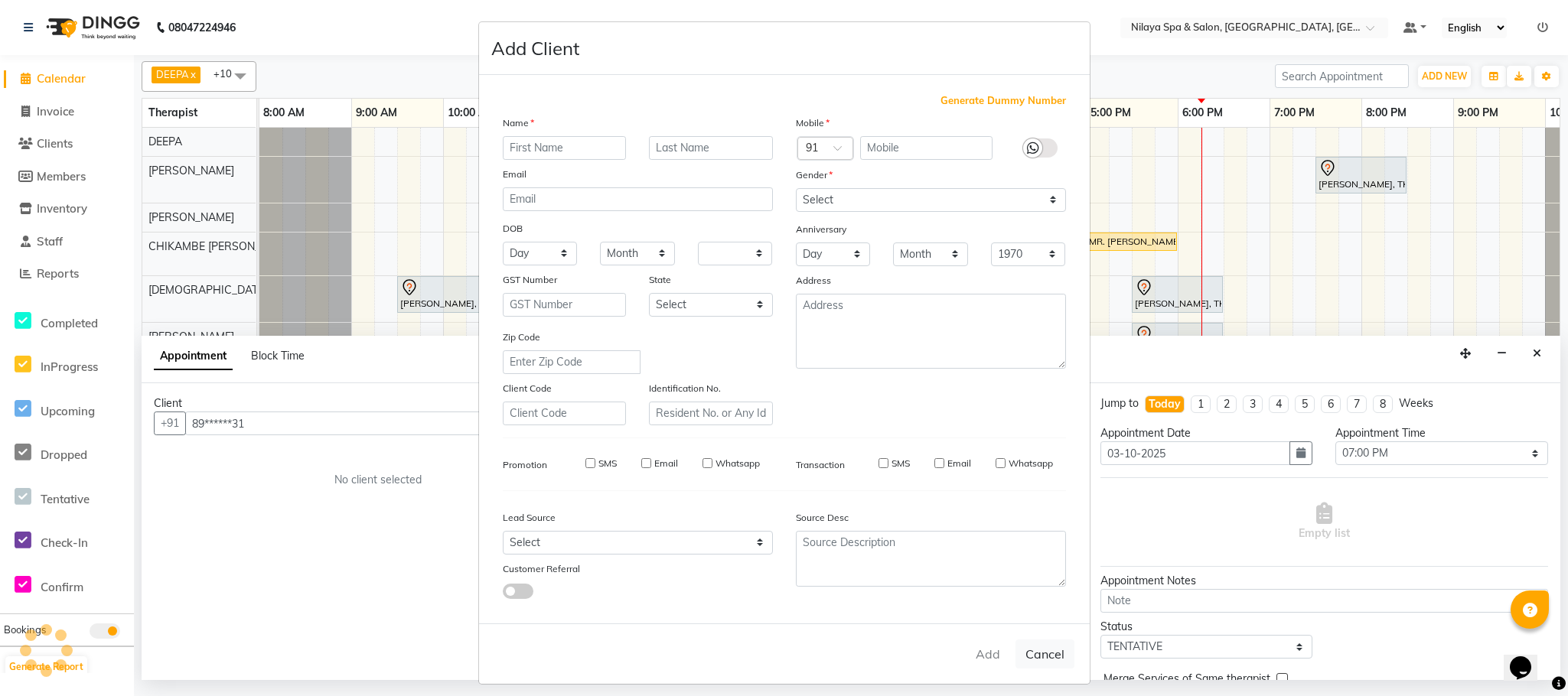
checkbox input "false"
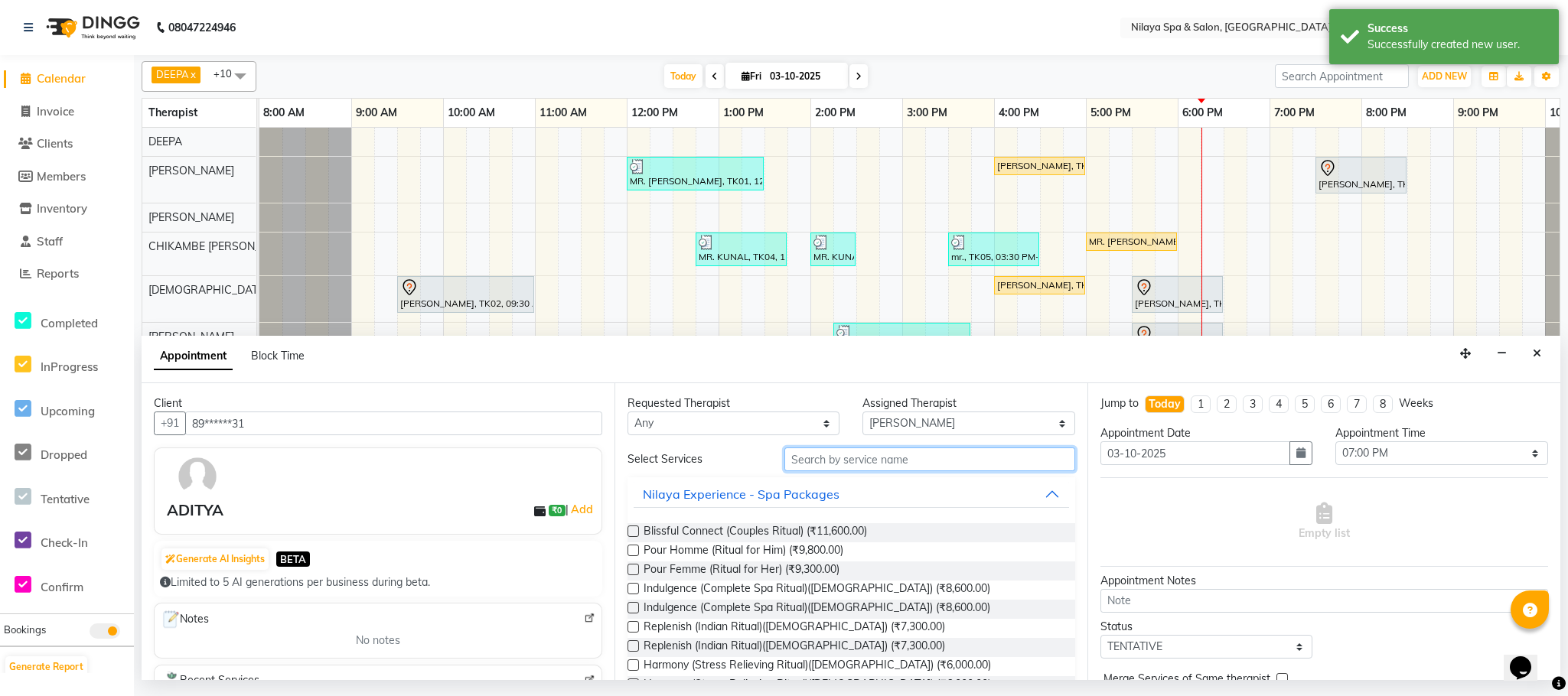
click at [891, 464] on input "text" at bounding box center [929, 459] width 291 height 24
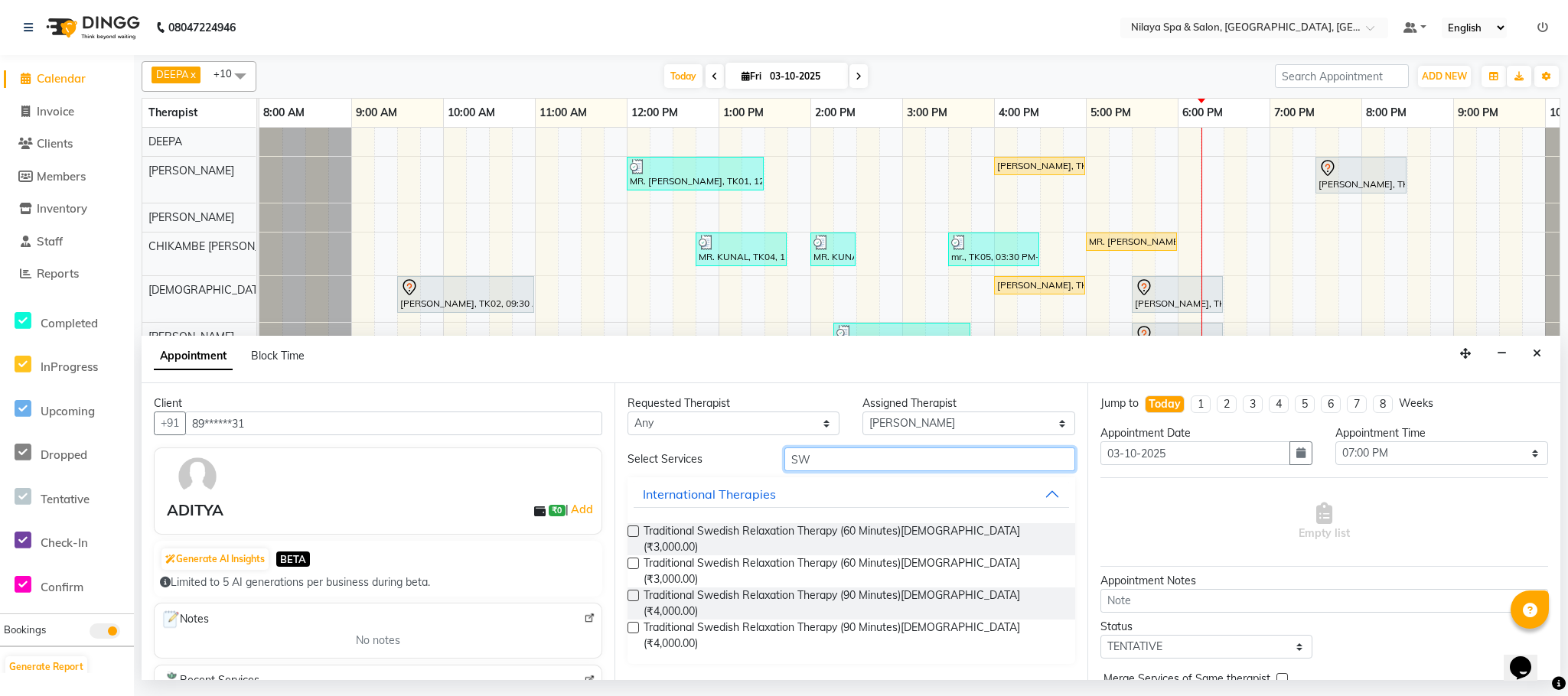
type input "SW"
click at [634, 622] on label at bounding box center [633, 628] width 12 height 12
click at [634, 624] on input "checkbox" at bounding box center [632, 629] width 10 height 10
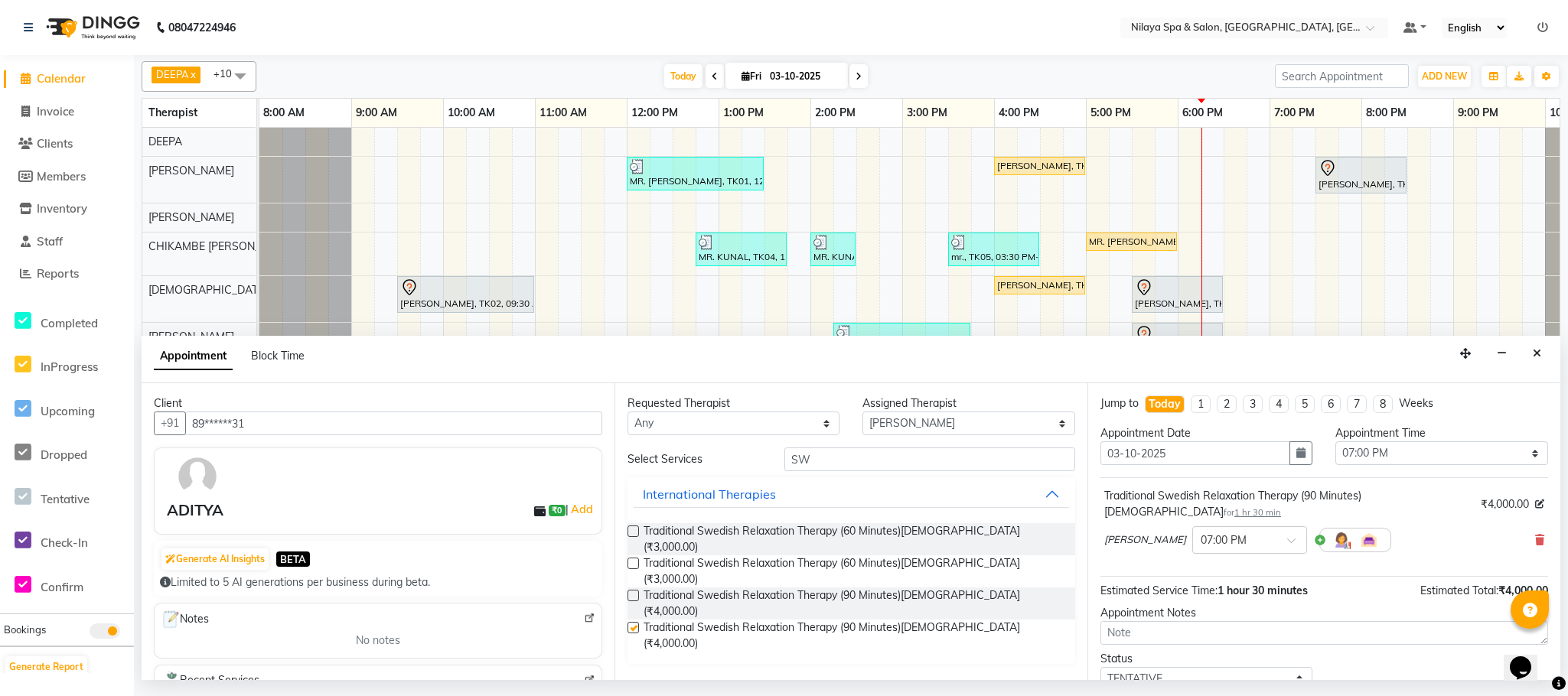
checkbox input "false"
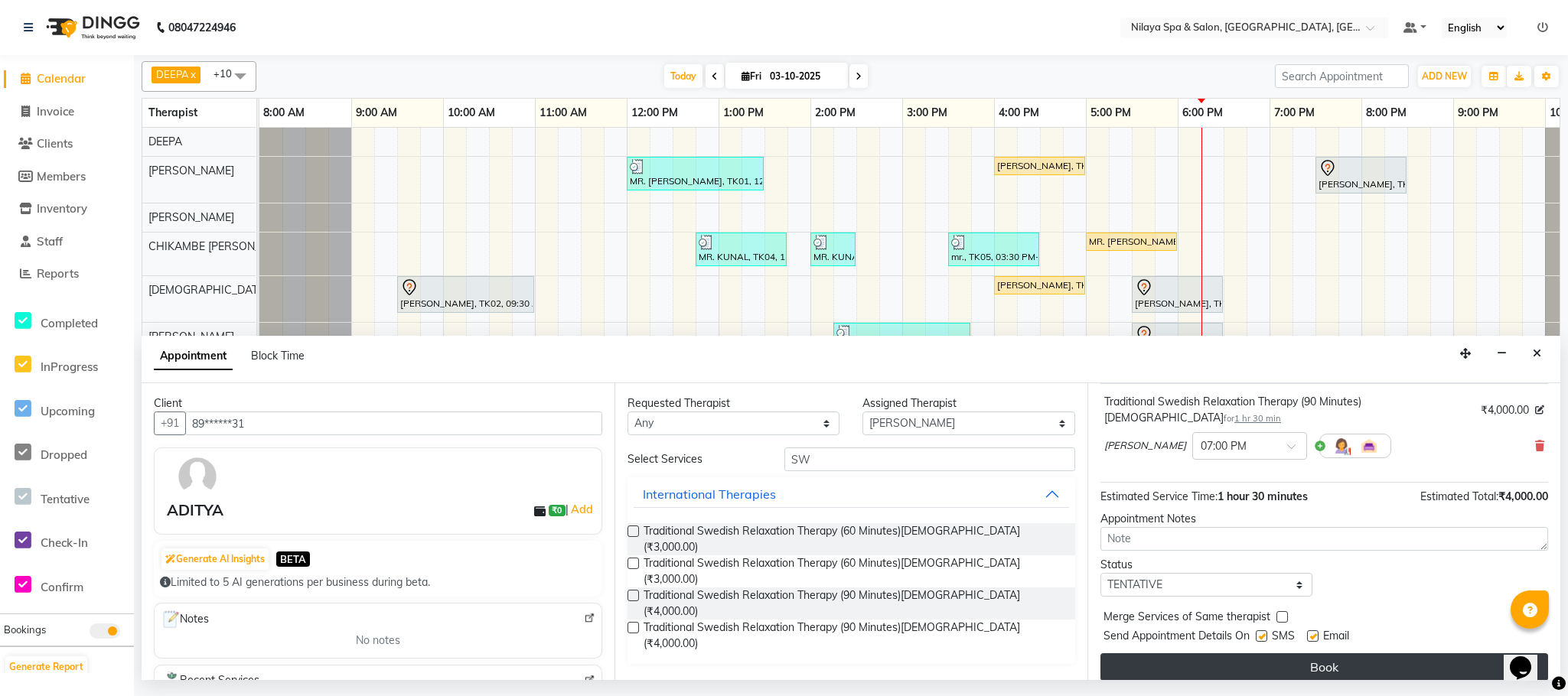
click at [1295, 654] on button "Book" at bounding box center [1324, 667] width 448 height 27
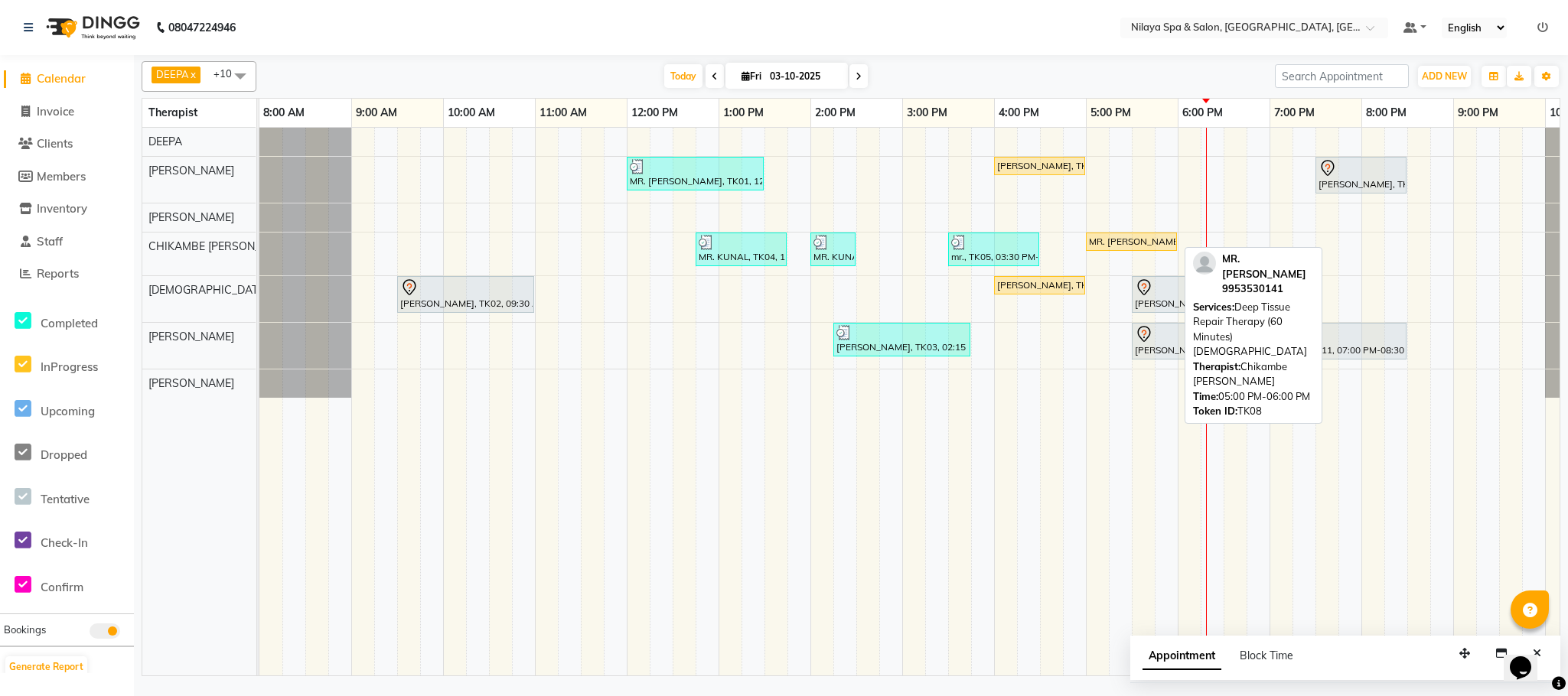
click at [1148, 248] on div "MR. [PERSON_NAME], TK08, 05:00 PM-06:00 PM, Deep Tissue Repair Therapy (60 Minu…" at bounding box center [1131, 241] width 88 height 14
select select "1"
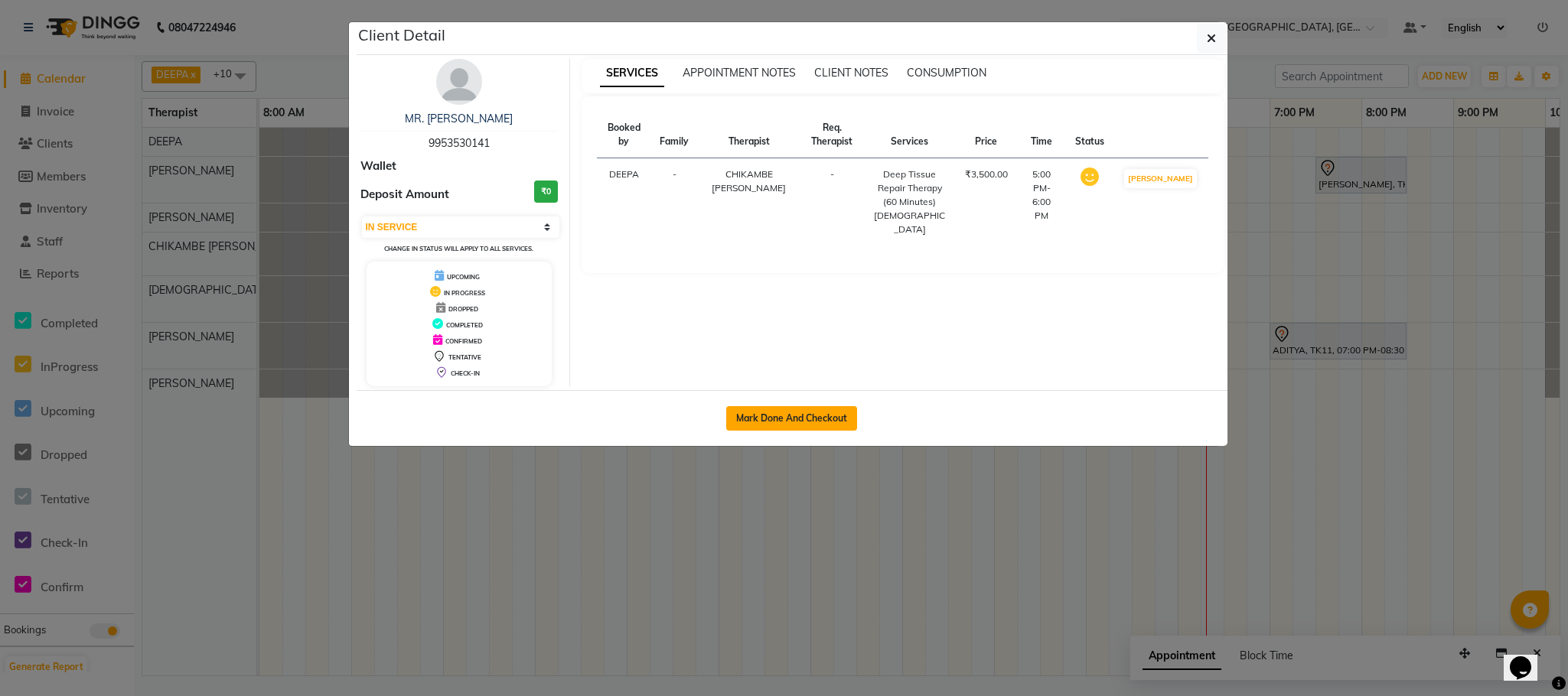
click at [811, 424] on button "Mark Done And Checkout" at bounding box center [791, 418] width 131 height 25
select select "service"
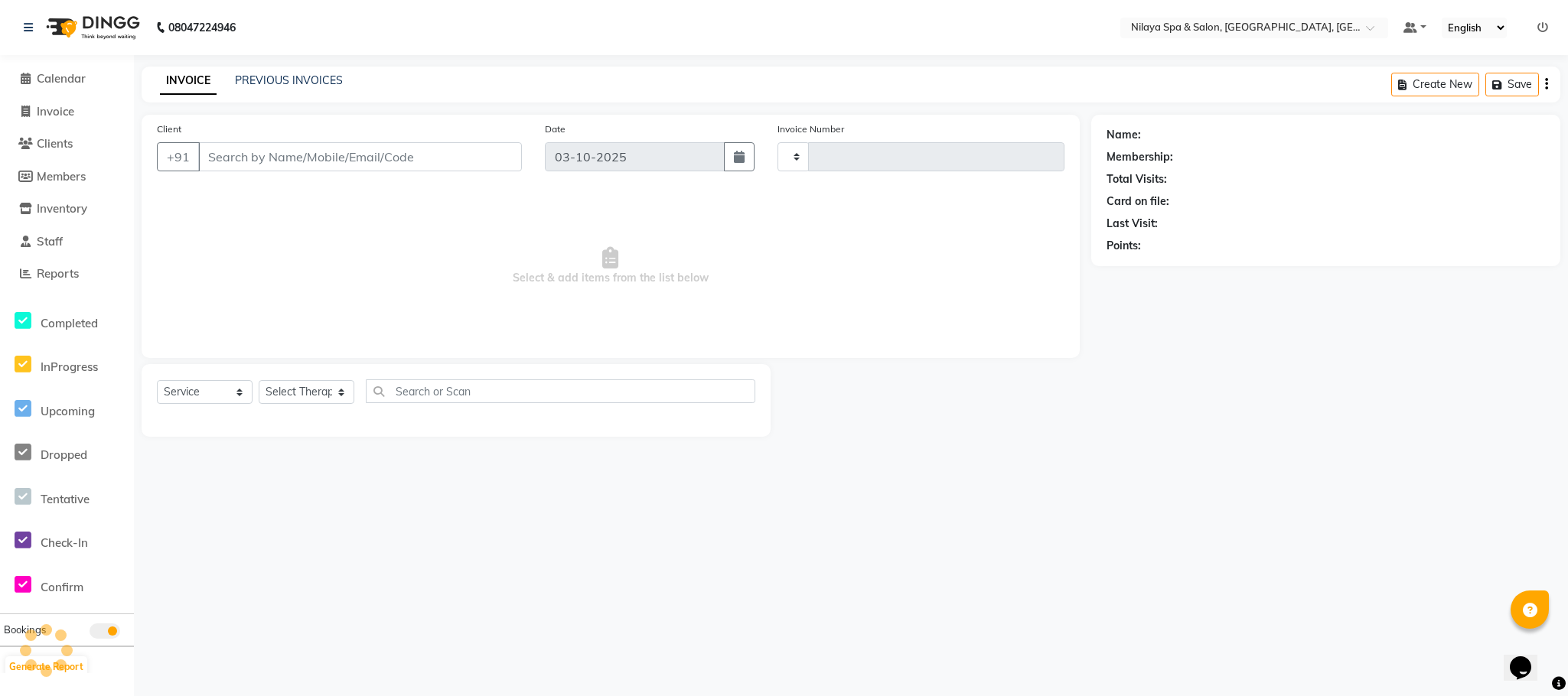
type input "1631"
select select "7983"
type input "99******41"
select select "82530"
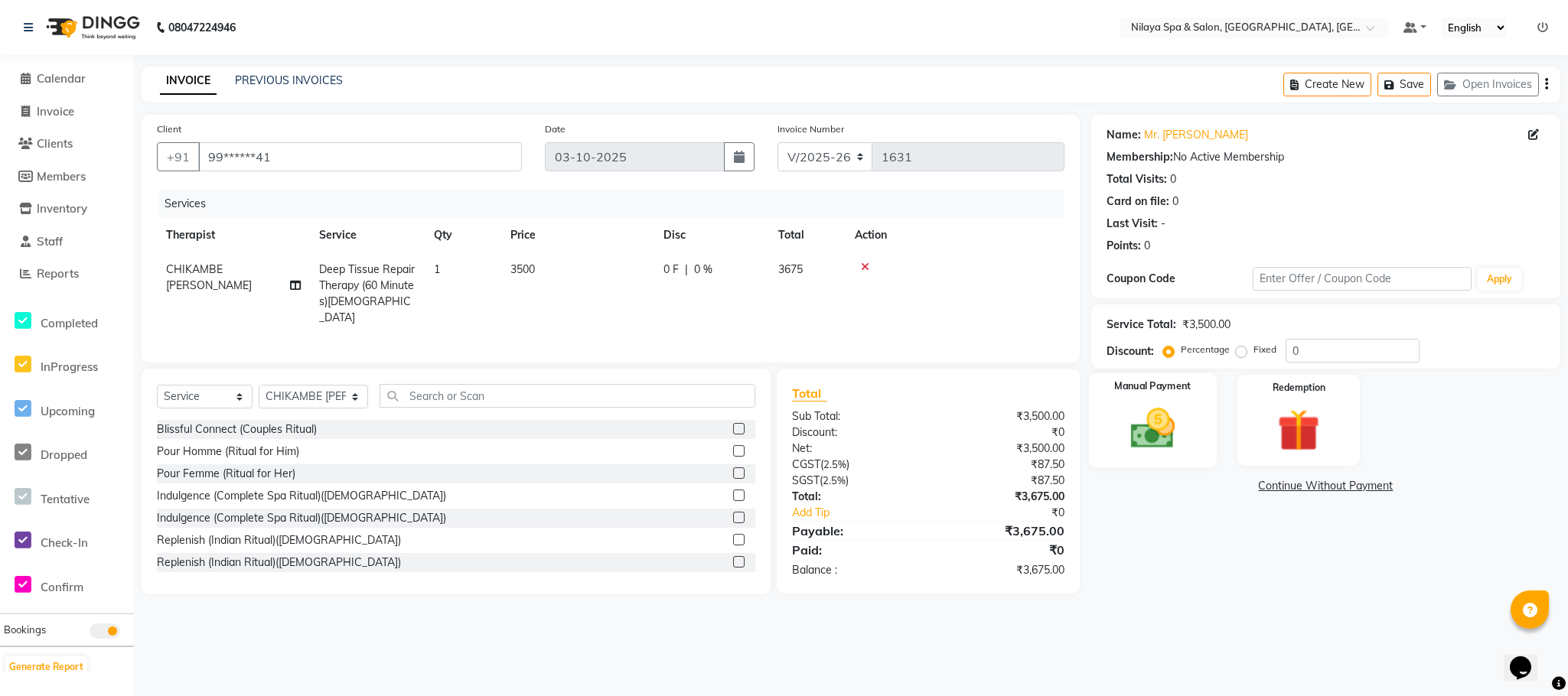
click at [1140, 425] on img at bounding box center [1152, 429] width 72 height 51
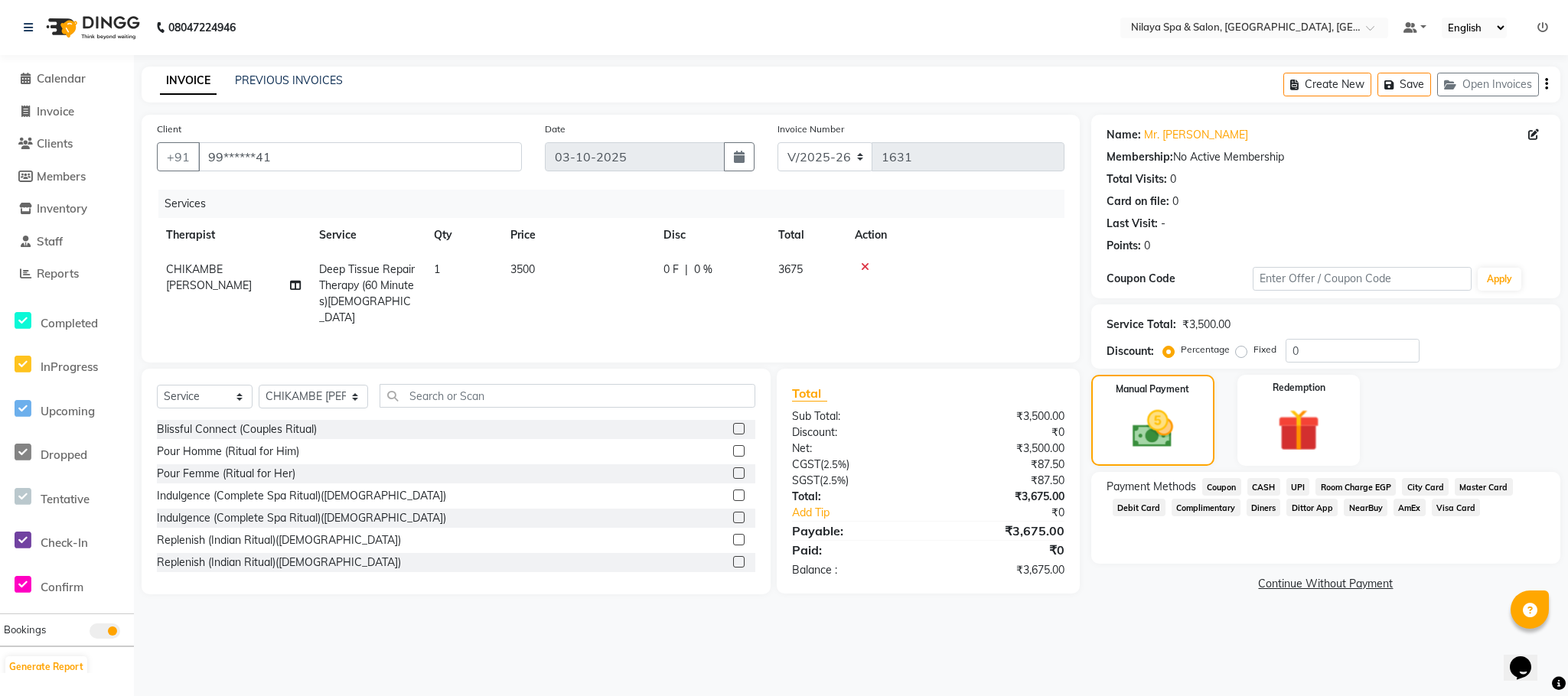
click at [1302, 494] on span "UPI" at bounding box center [1298, 486] width 24 height 17
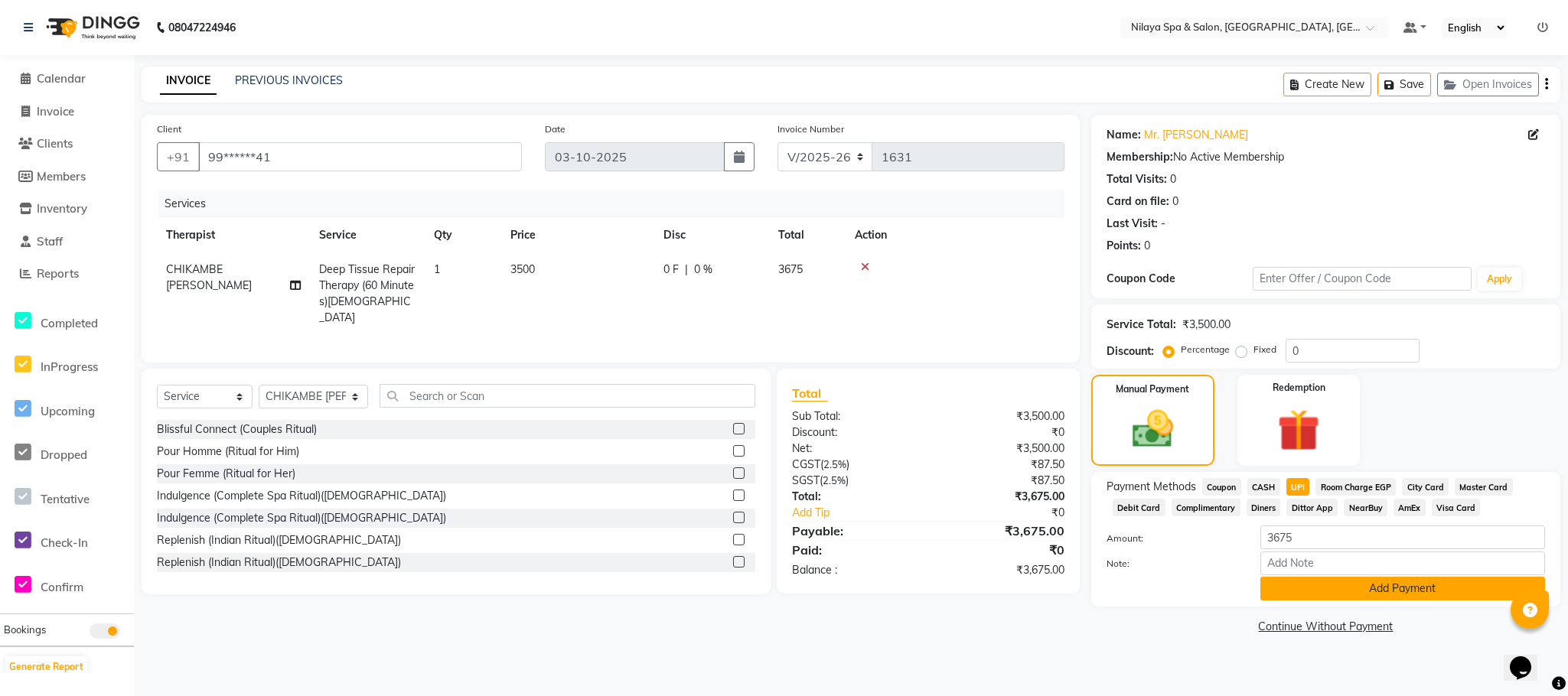
click at [1314, 593] on button "Add Payment" at bounding box center [1402, 588] width 284 height 24
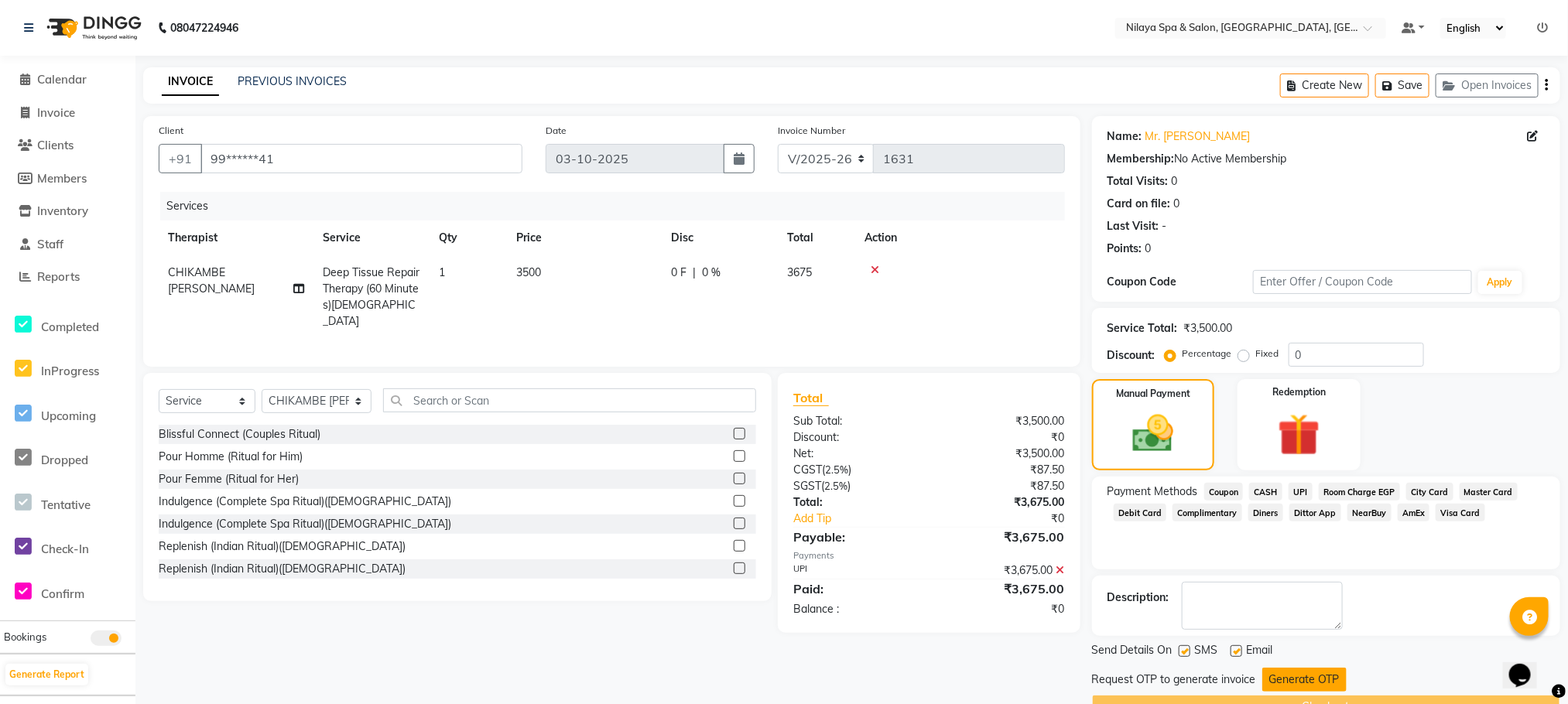
click at [1307, 681] on button "Generate OTP" at bounding box center [1304, 680] width 85 height 24
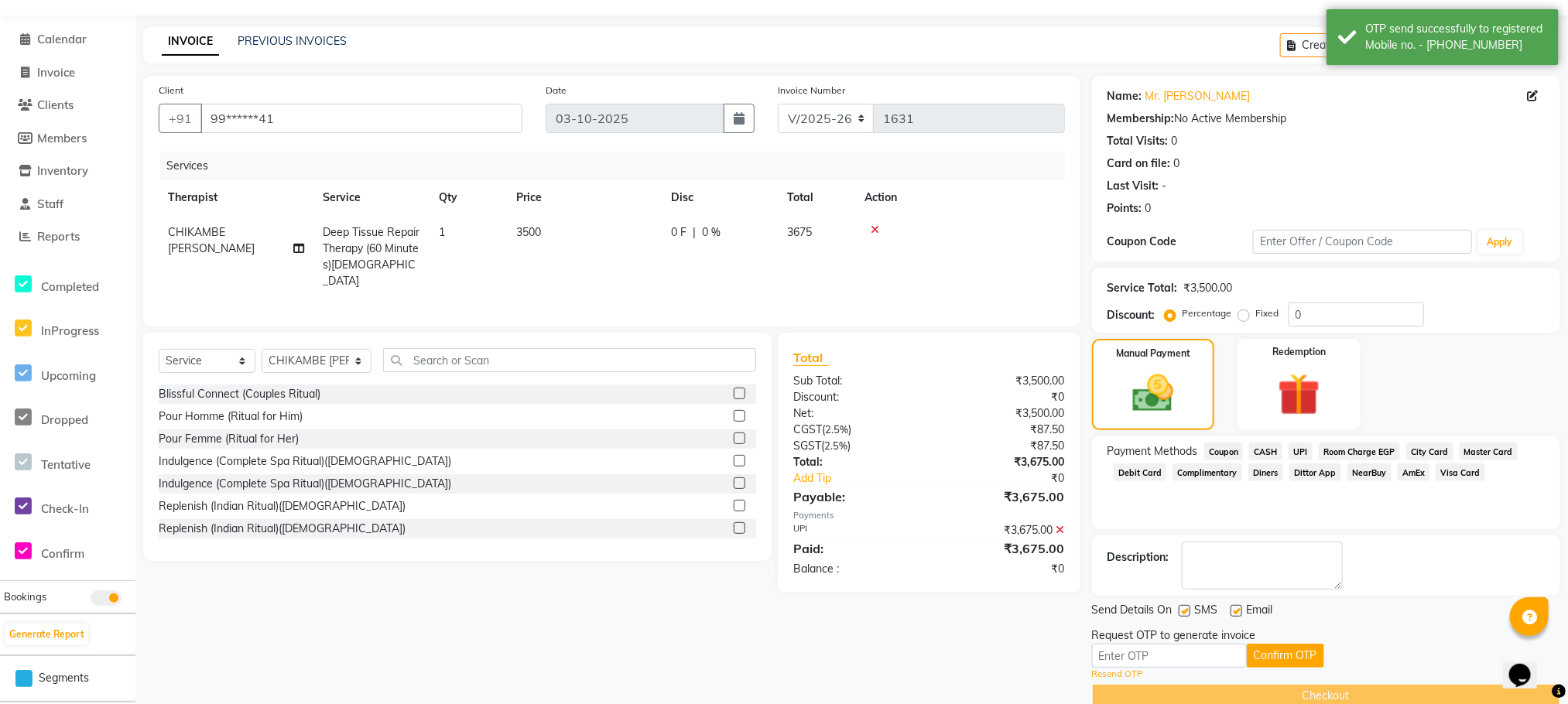
scroll to position [70, 0]
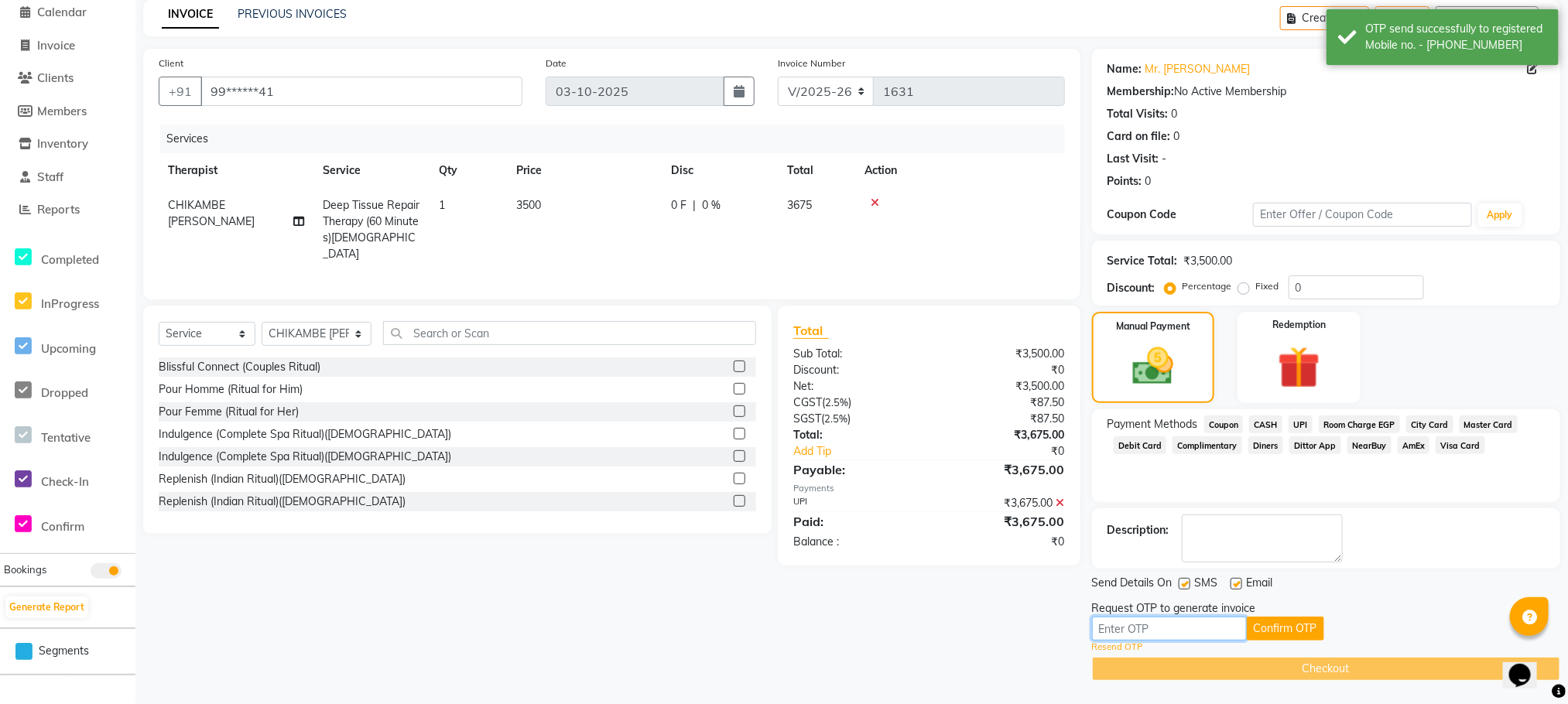
click at [1198, 639] on input "text" at bounding box center [1169, 629] width 155 height 24
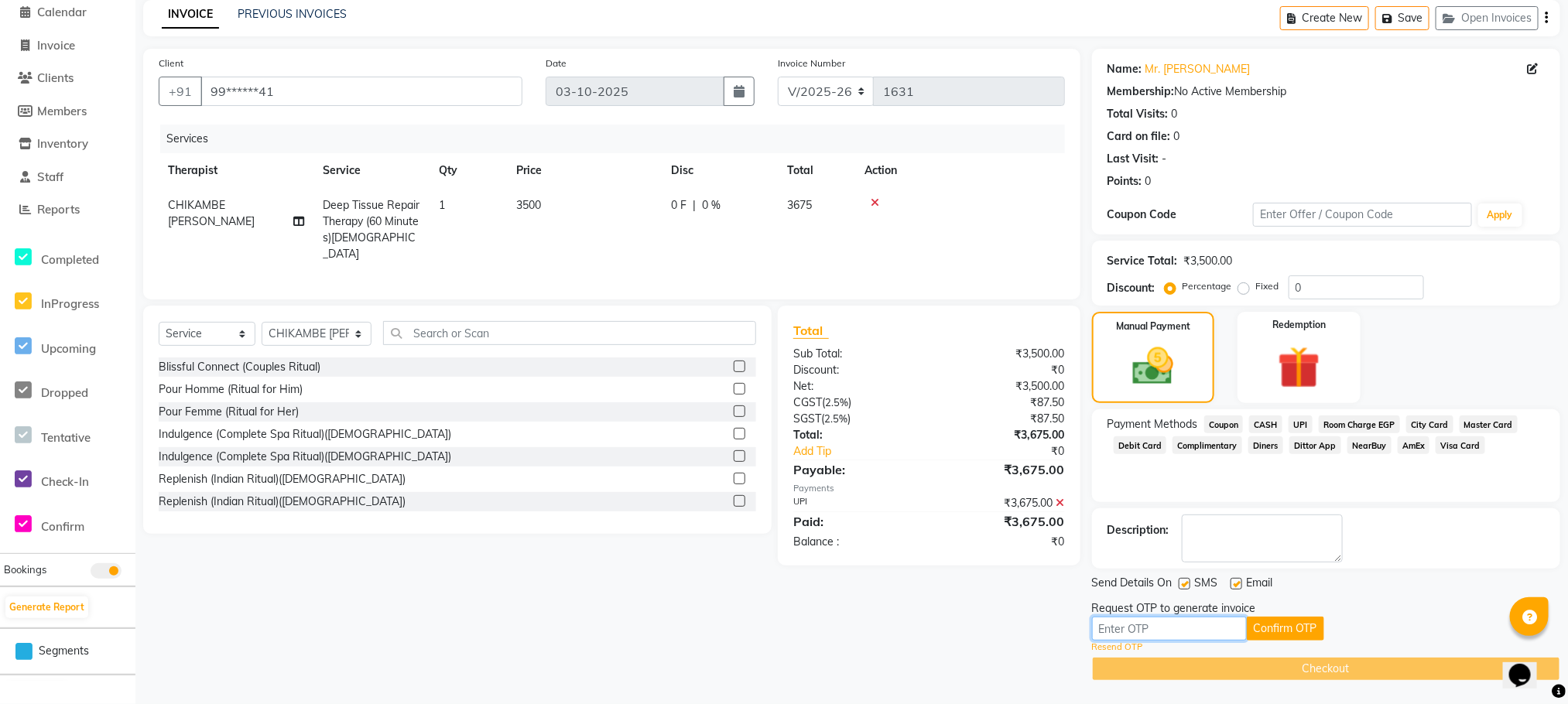
click at [1170, 624] on input "text" at bounding box center [1169, 629] width 155 height 24
click at [950, 590] on div "Client +91 99******41 Date [DATE] Invoice Number V/2025 V/[PHONE_NUMBER] Servic…" at bounding box center [612, 365] width 960 height 632
click at [82, 49] on link "Invoice" at bounding box center [68, 45] width 127 height 18
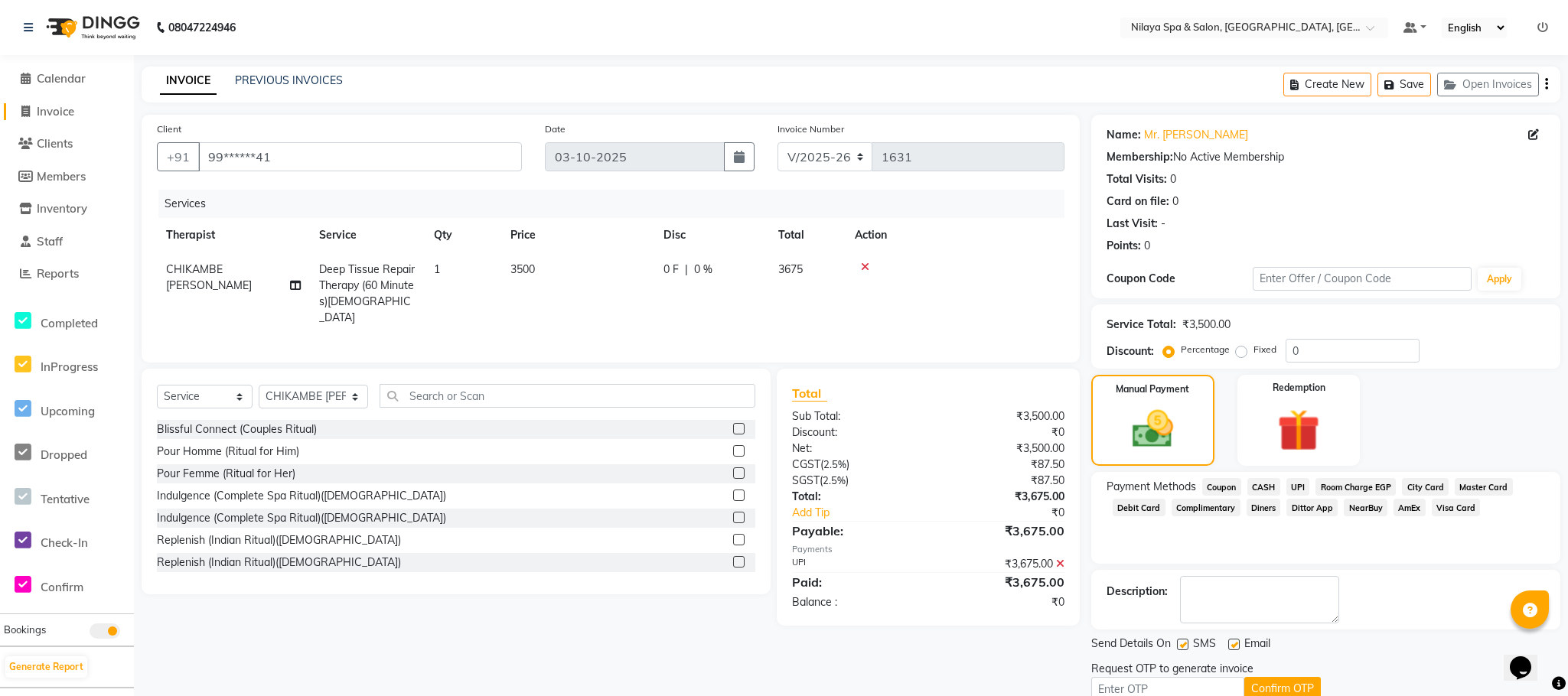
select select "service"
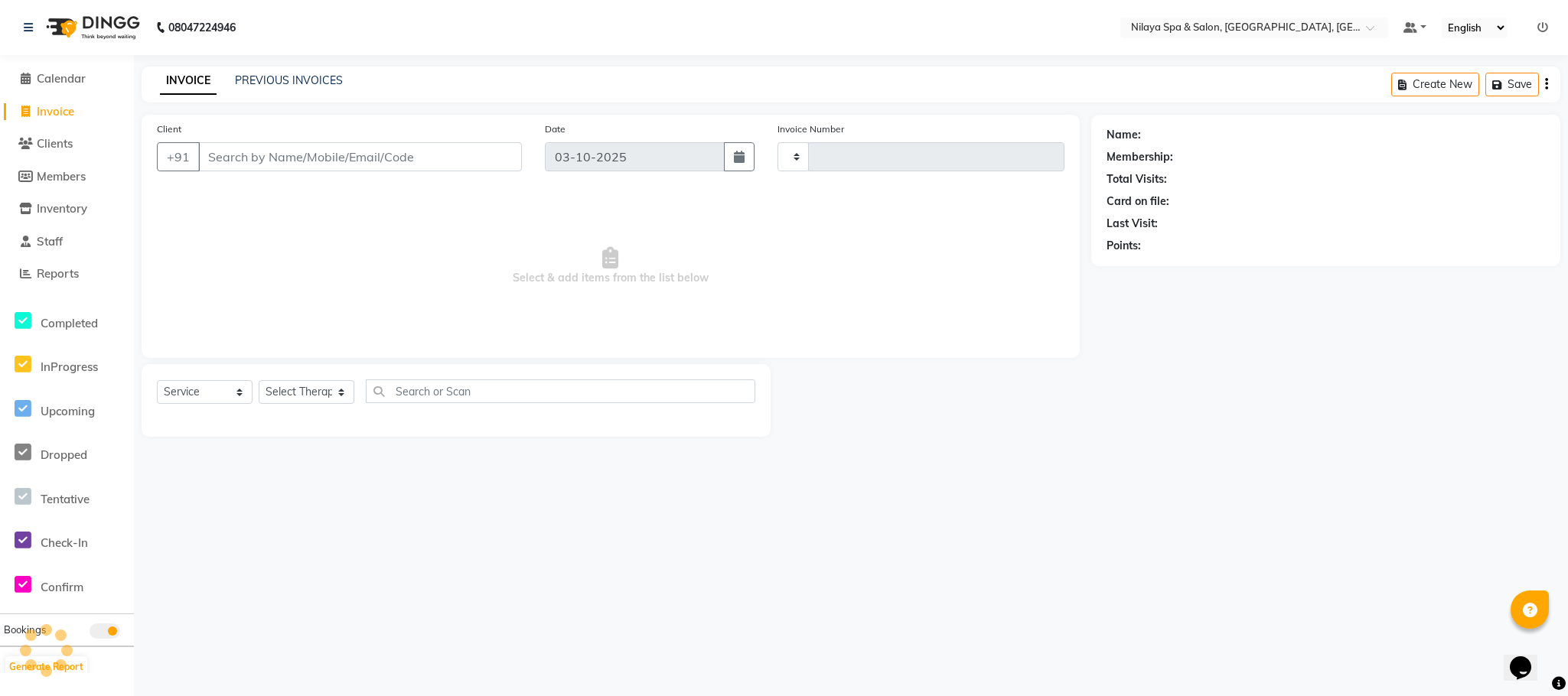
type input "1631"
select select "7983"
click at [67, 87] on link "Calendar" at bounding box center [67, 79] width 126 height 17
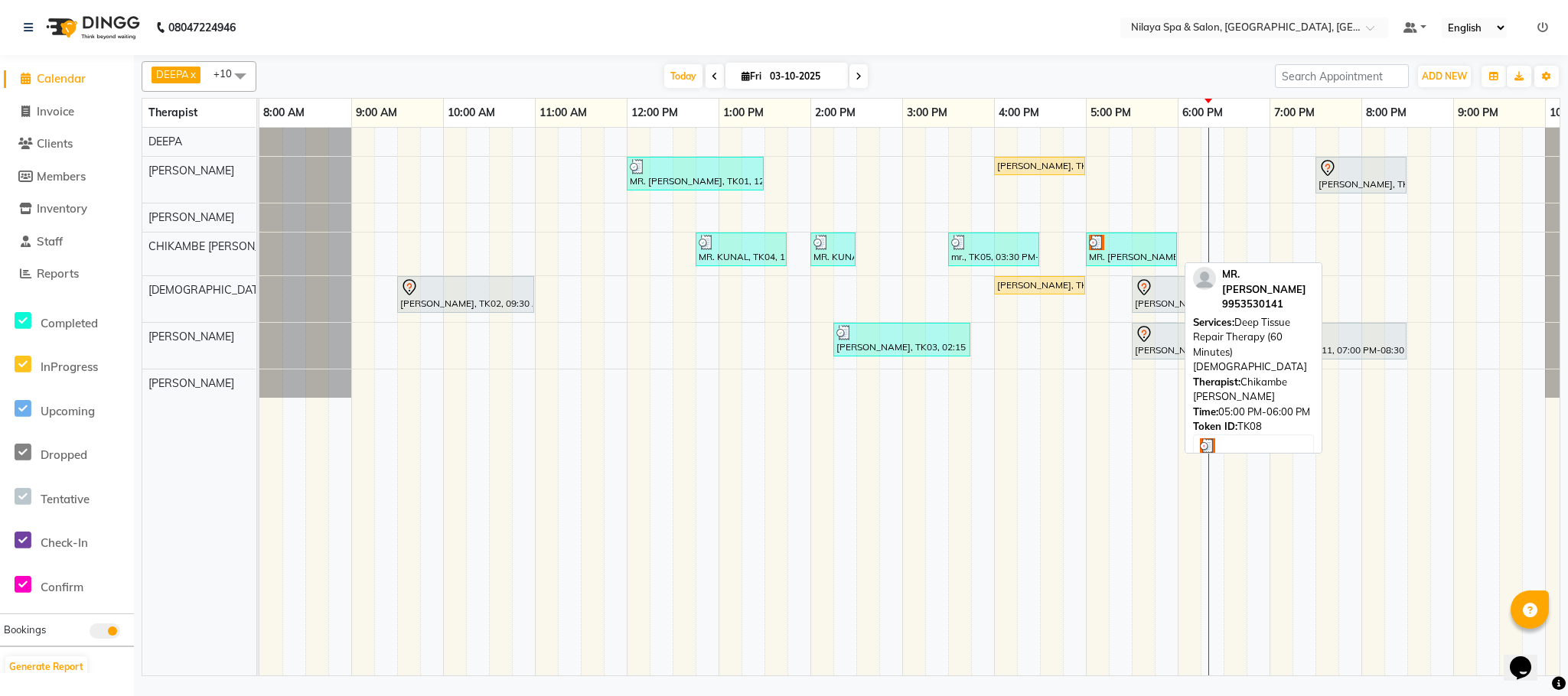
click at [1149, 242] on div at bounding box center [1131, 242] width 85 height 15
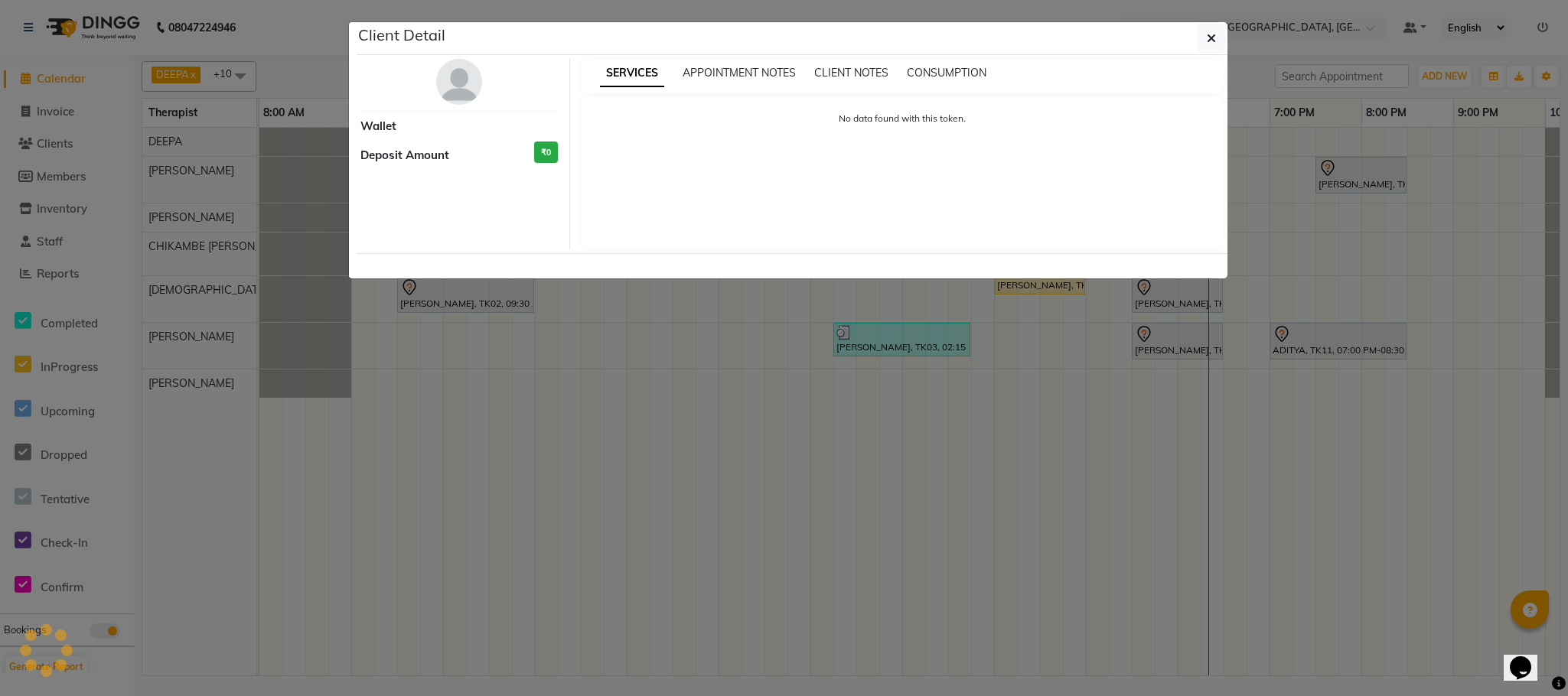
select select "3"
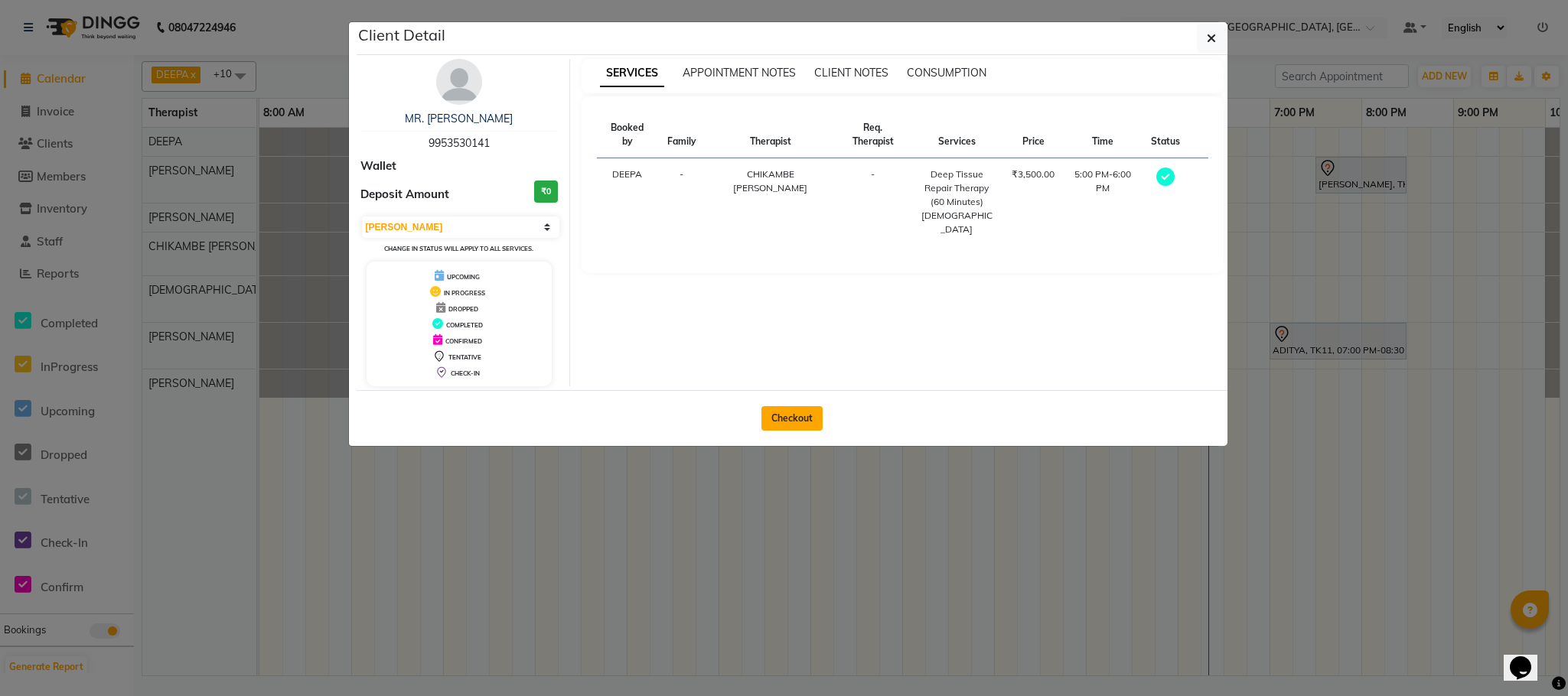
click at [792, 425] on button "Checkout" at bounding box center [792, 418] width 61 height 25
select select "7983"
select select "service"
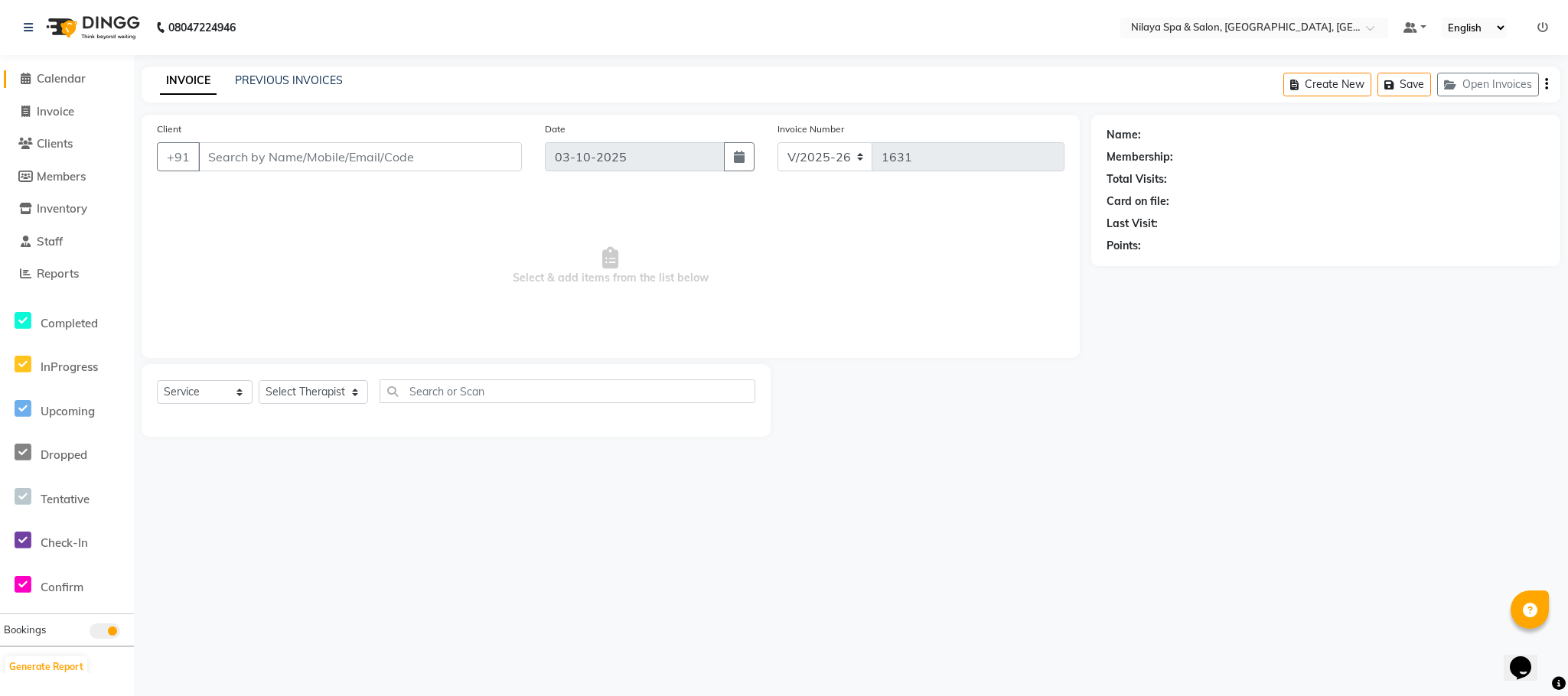
type input "99******41"
select select "82530"
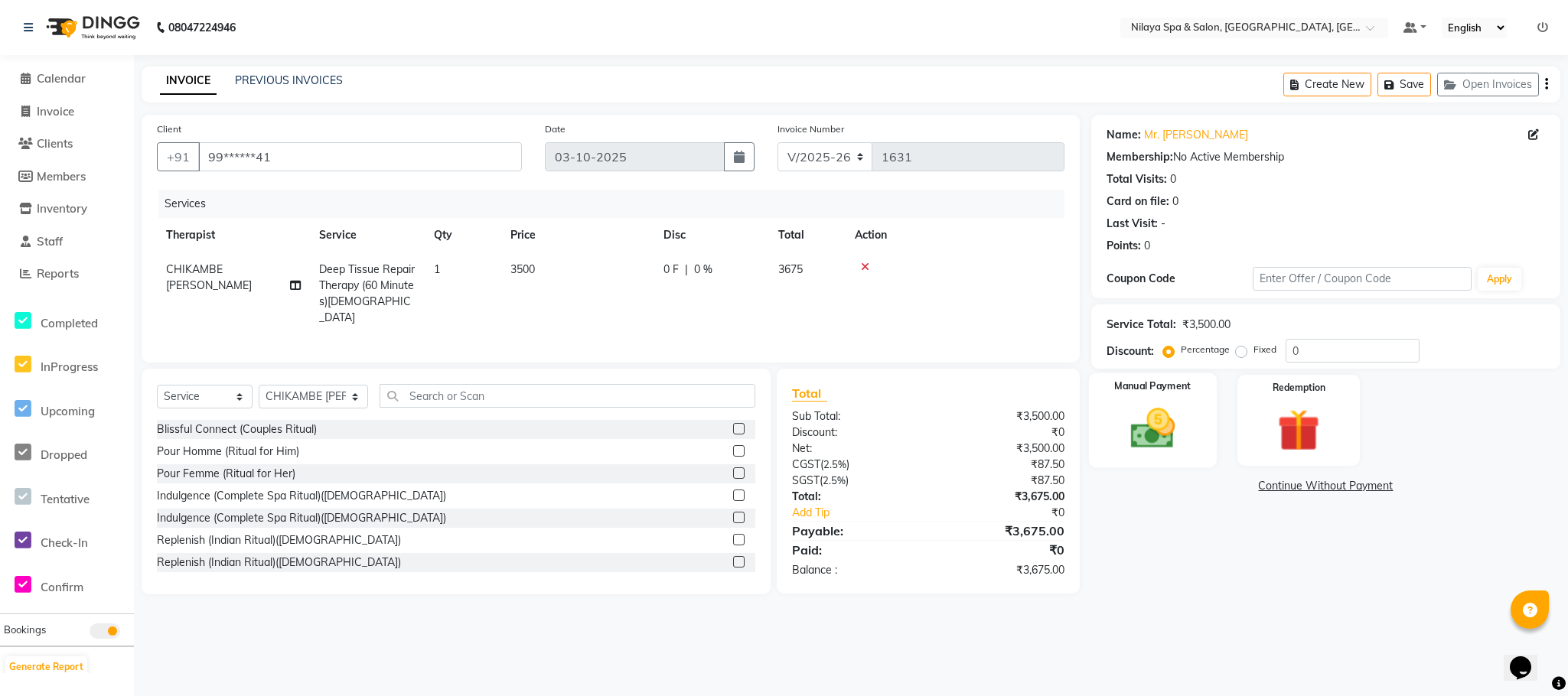
click at [1153, 425] on img at bounding box center [1152, 429] width 72 height 51
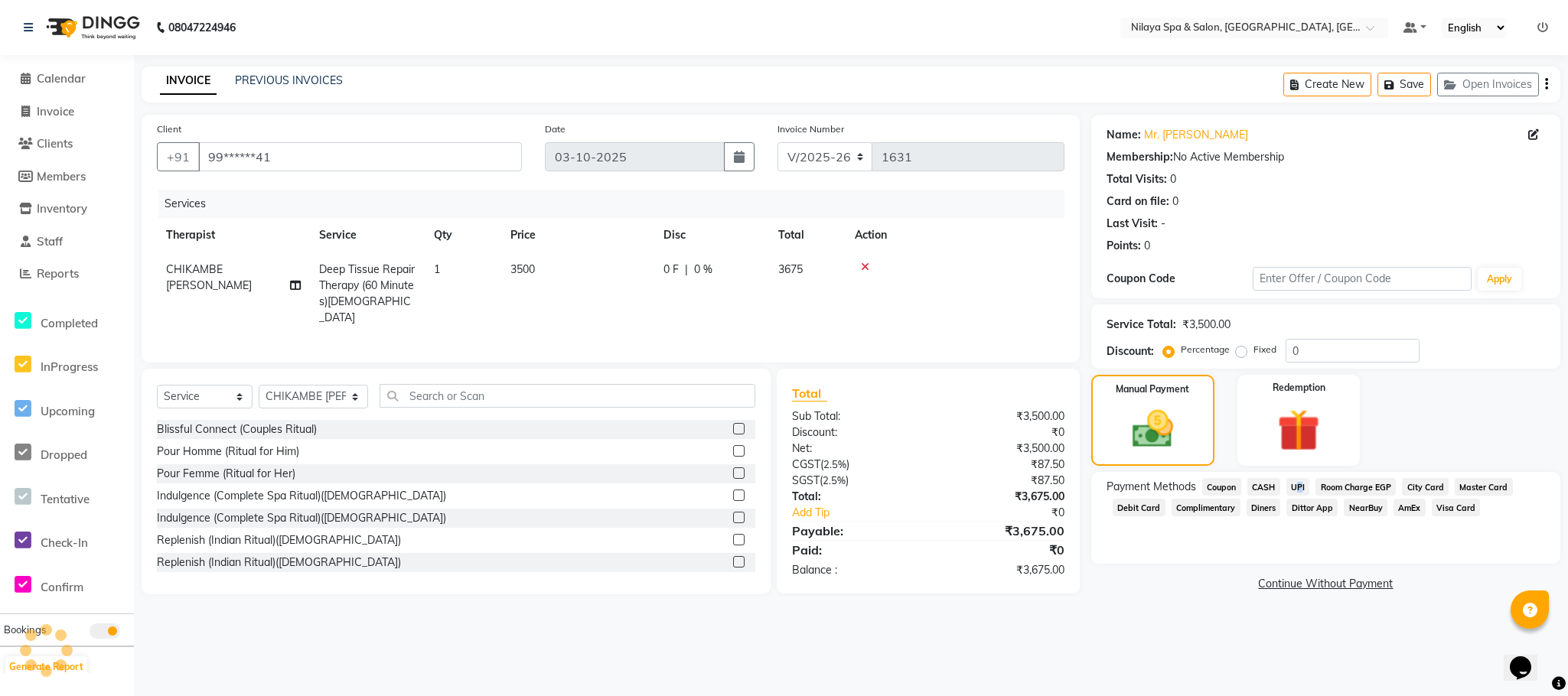
click at [1299, 486] on span "UPI" at bounding box center [1298, 486] width 24 height 17
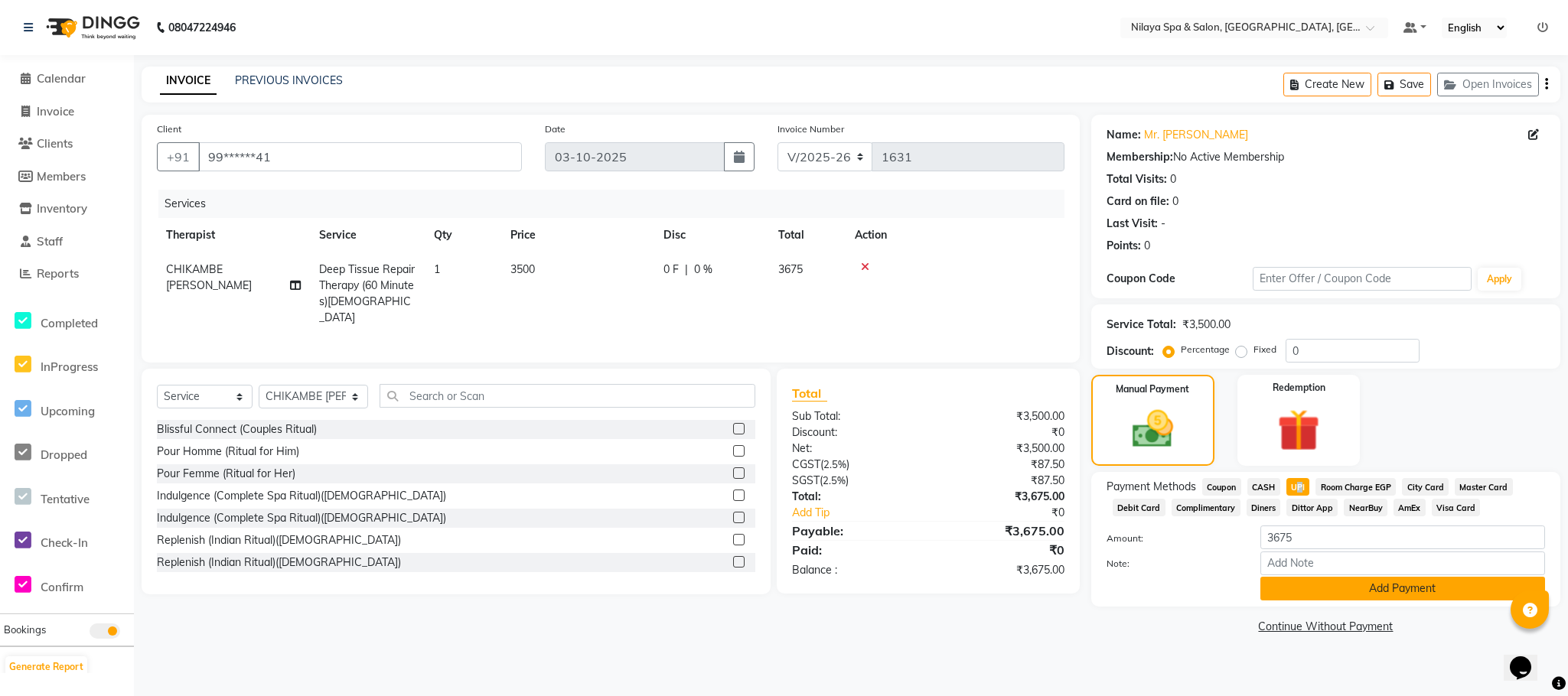
click at [1345, 588] on button "Add Payment" at bounding box center [1402, 588] width 284 height 24
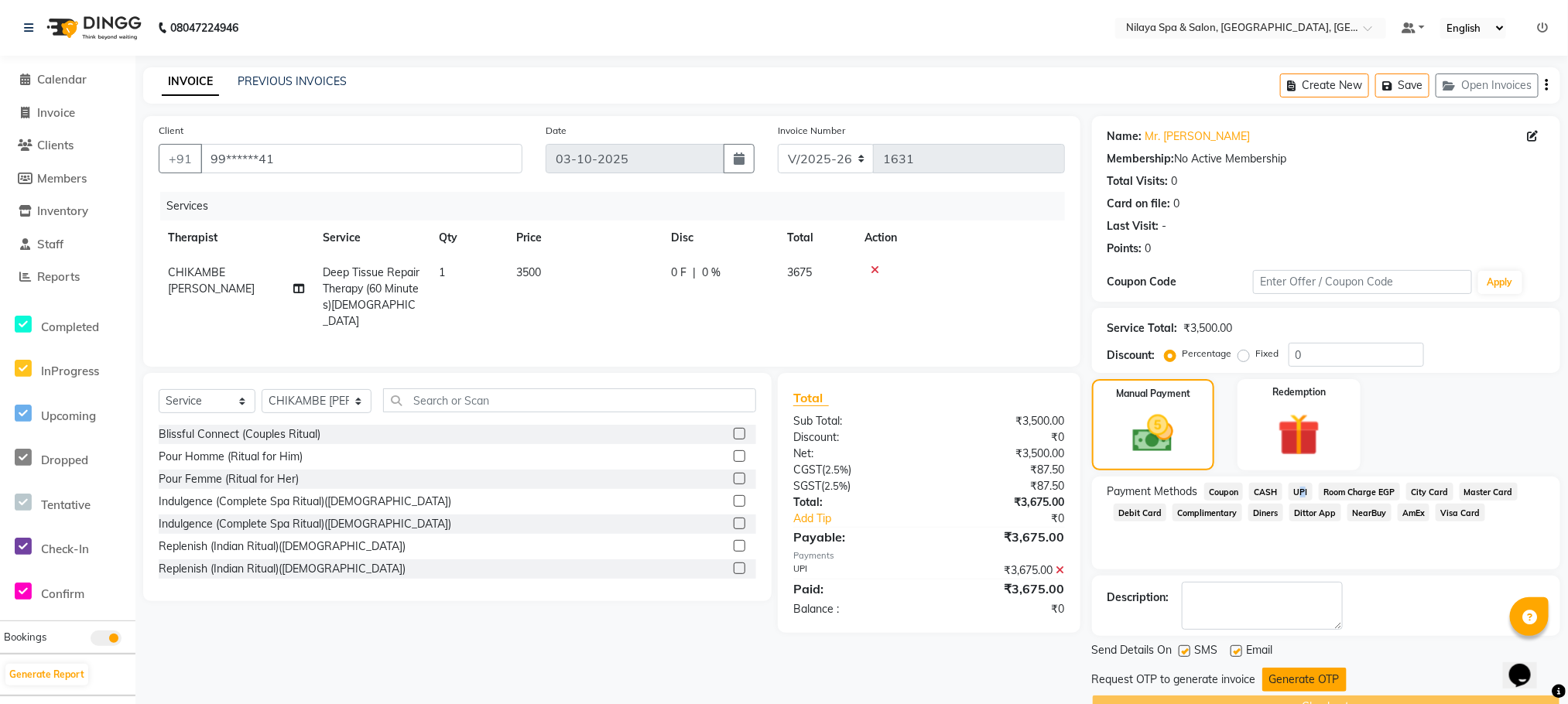
click at [1282, 678] on button "Generate OTP" at bounding box center [1304, 680] width 85 height 24
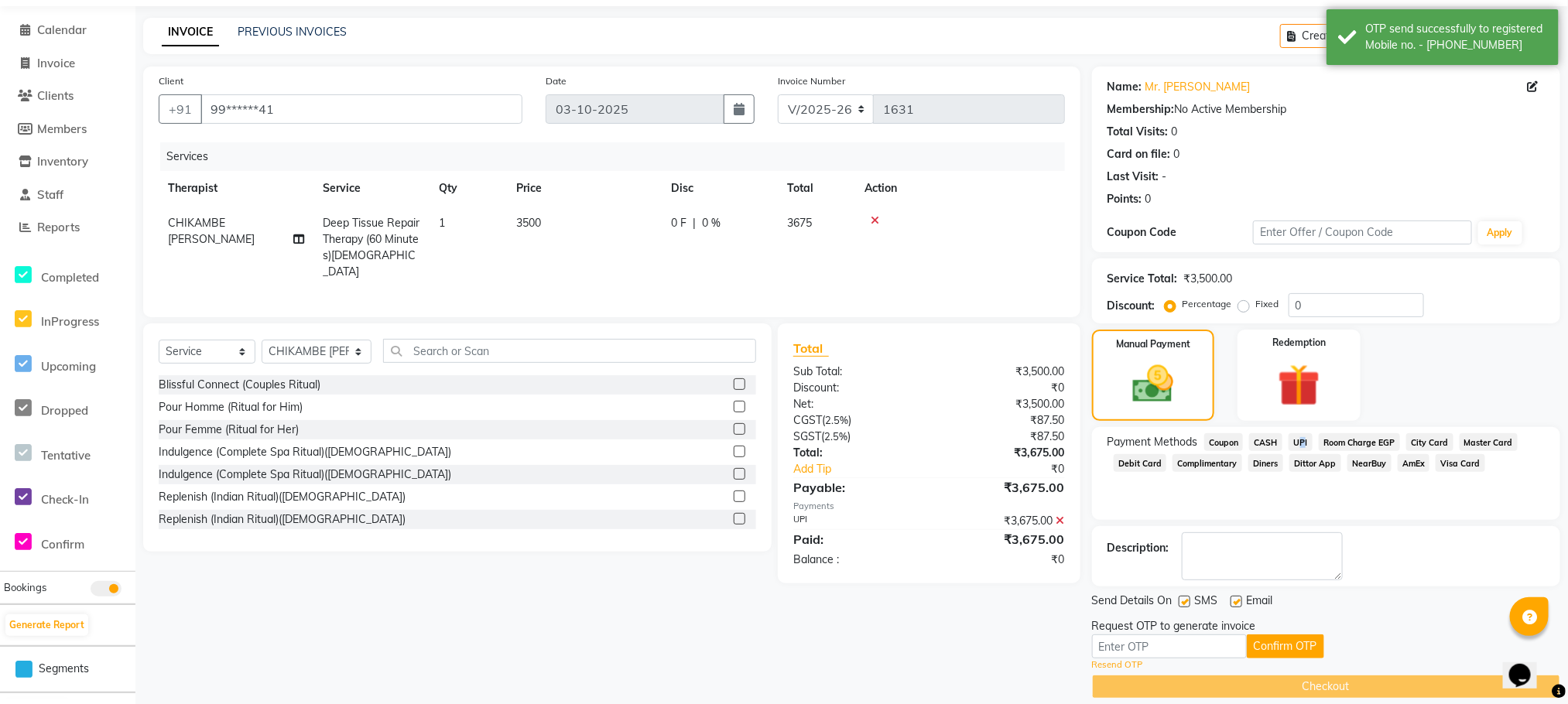
scroll to position [70, 0]
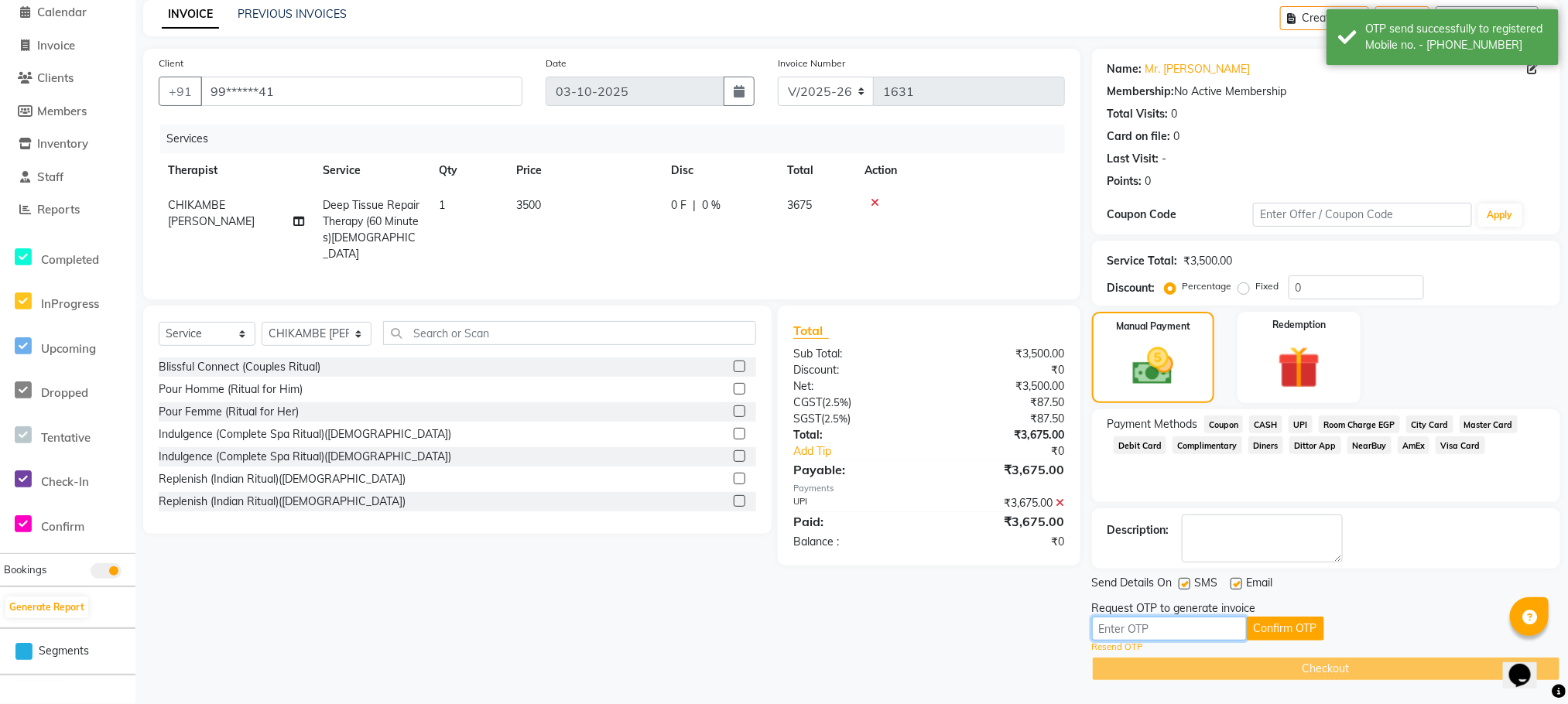
click at [1172, 622] on input "text" at bounding box center [1169, 629] width 155 height 24
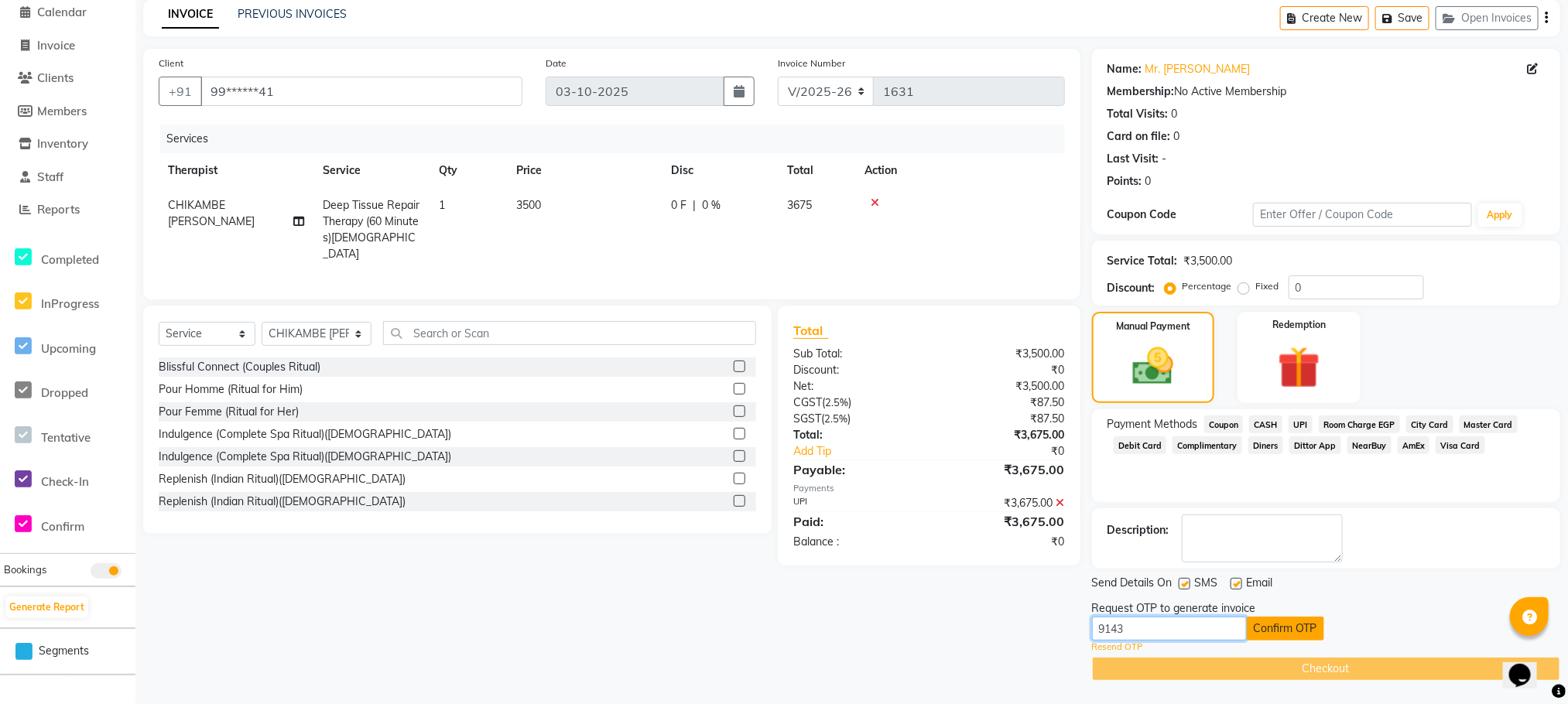
type input "9143"
click at [1288, 632] on button "Confirm OTP" at bounding box center [1285, 629] width 77 height 24
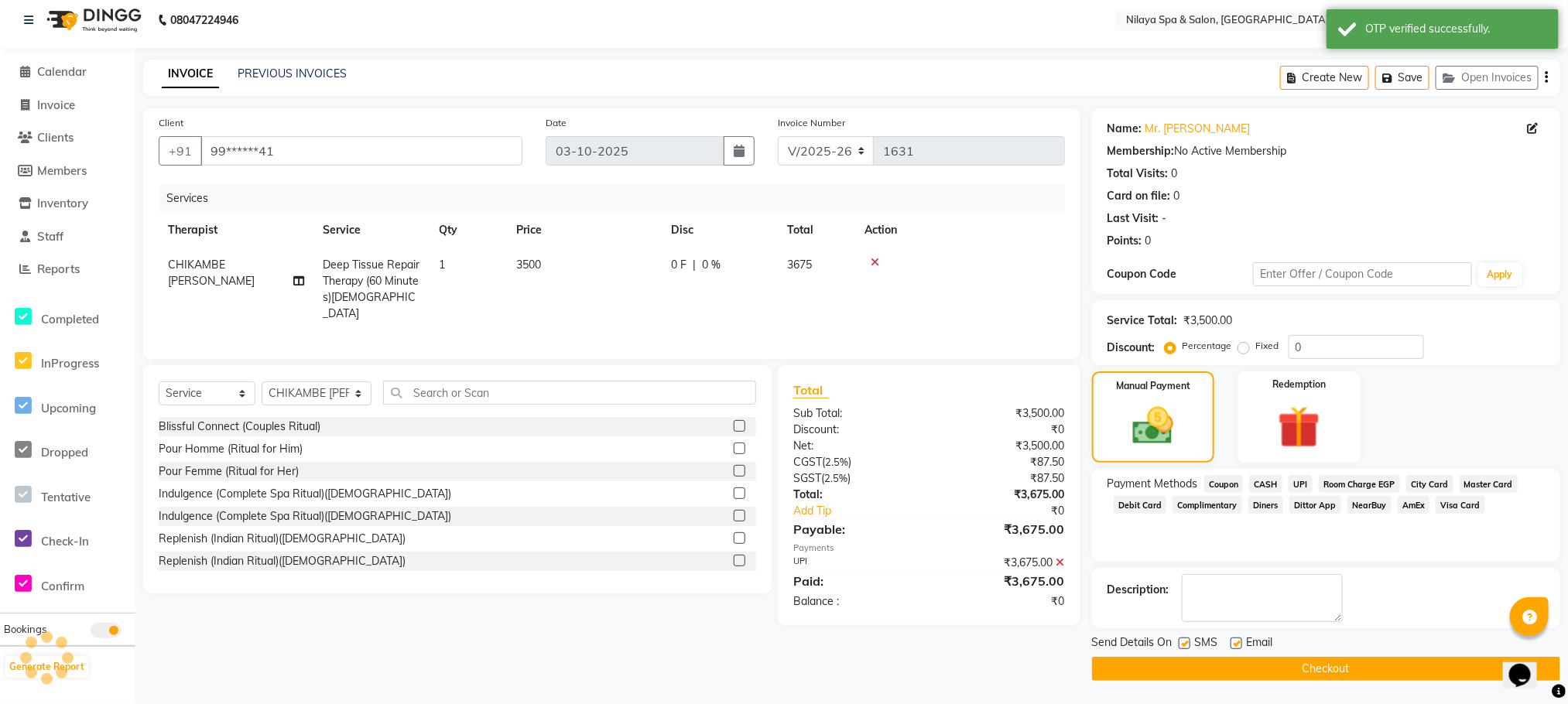
scroll to position [9, 0]
click at [1277, 670] on button "Checkout" at bounding box center [1326, 669] width 468 height 24
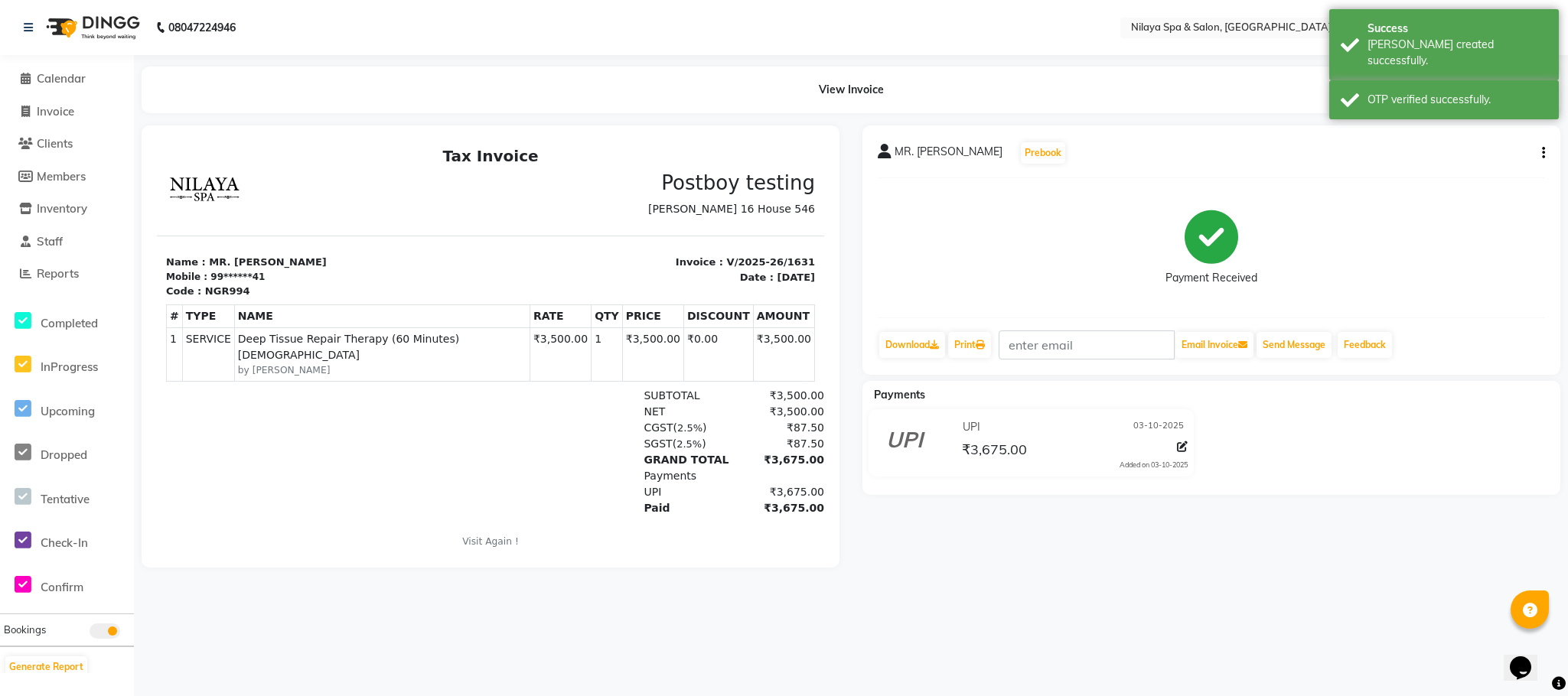
click at [69, 95] on li "Invoice" at bounding box center [67, 112] width 134 height 33
click at [67, 85] on span "Calendar" at bounding box center [60, 79] width 49 height 15
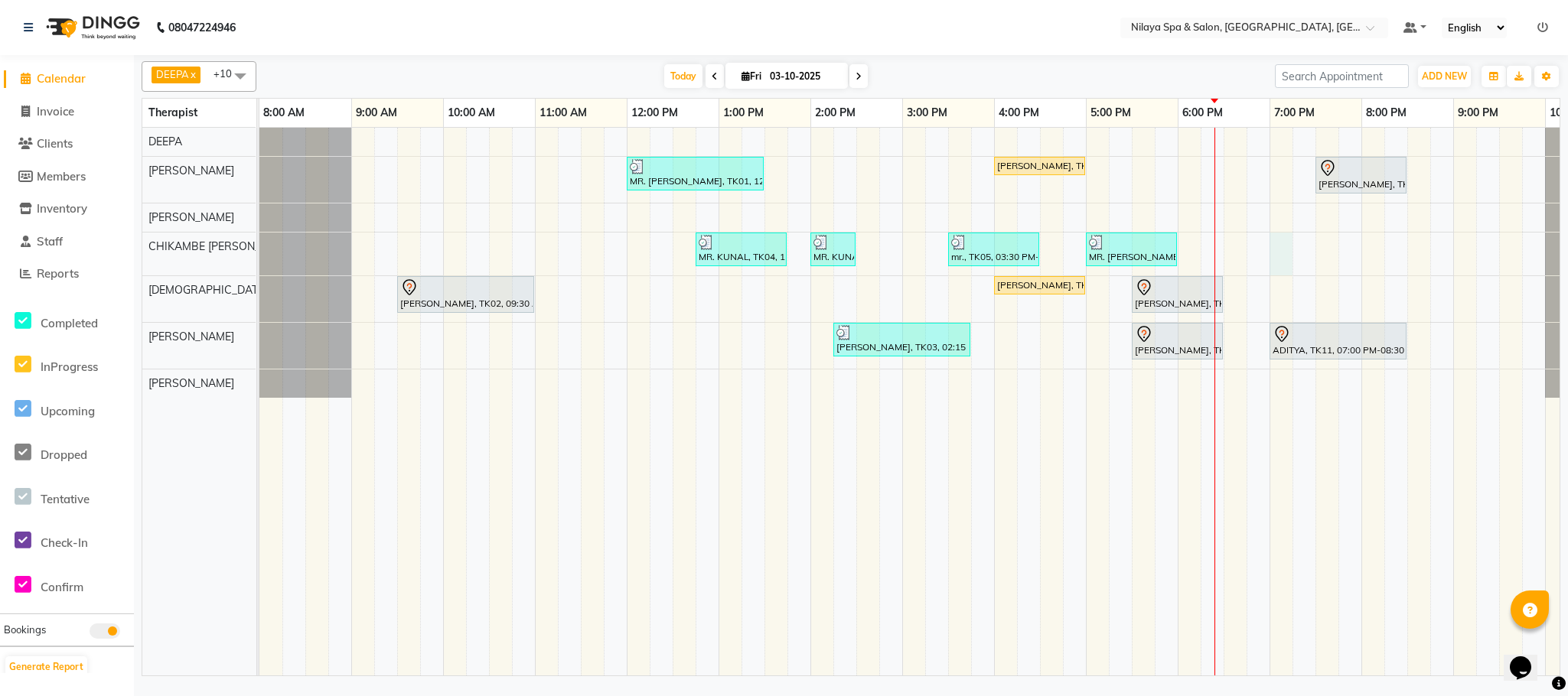
click at [1276, 254] on div "MR. [PERSON_NAME], TK01, 12:00 PM-01:30 PM, Deep Tissue Repair Therapy (90 Minu…" at bounding box center [948, 401] width 1377 height 548
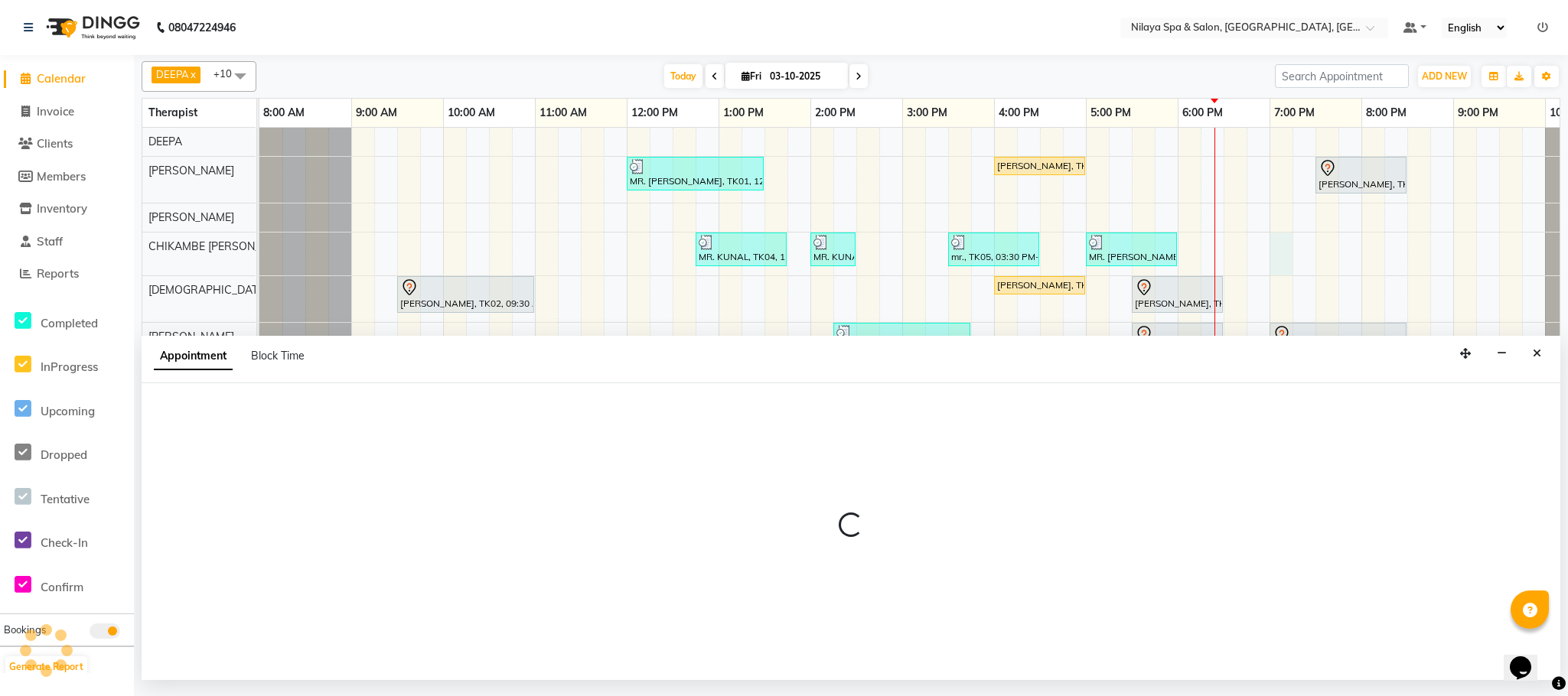
select select "82530"
select select "1140"
select select "tentative"
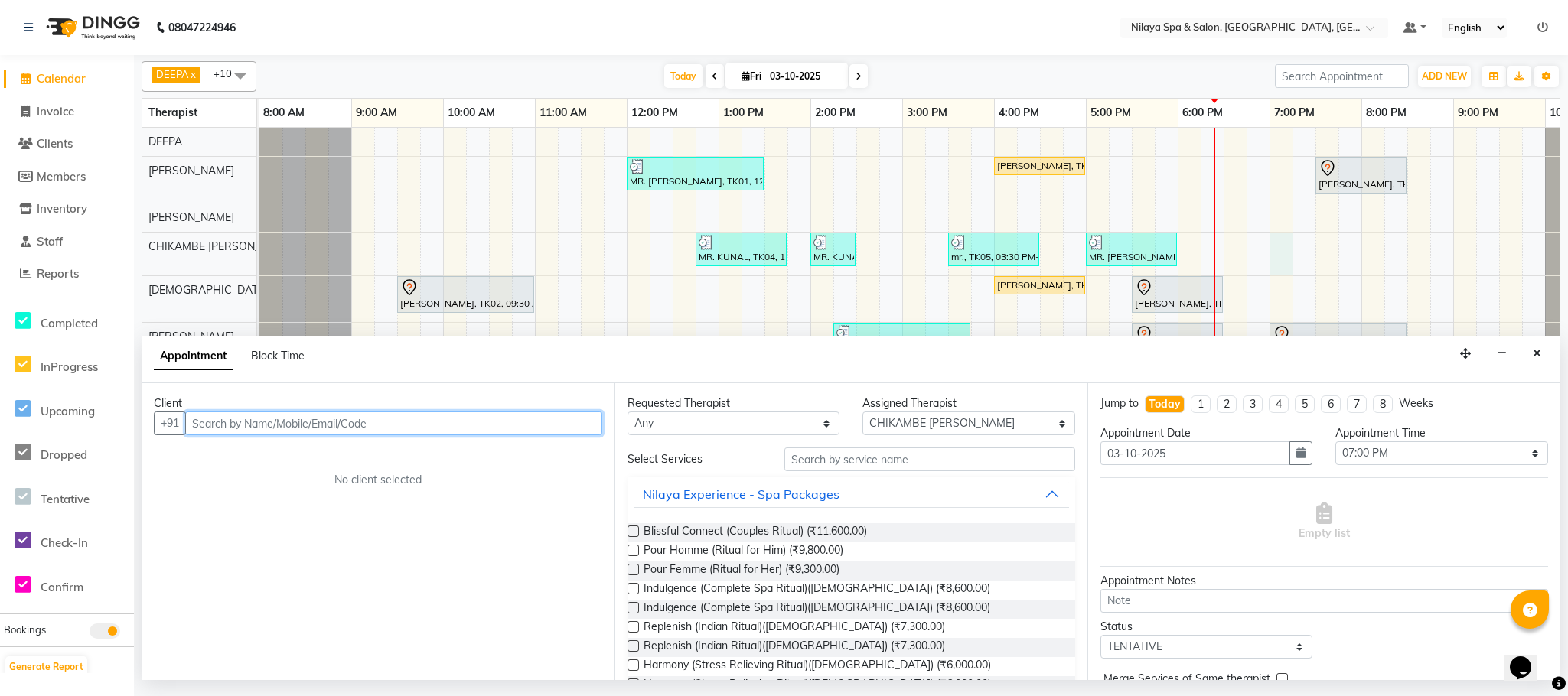
click at [494, 416] on input "text" at bounding box center [393, 423] width 417 height 24
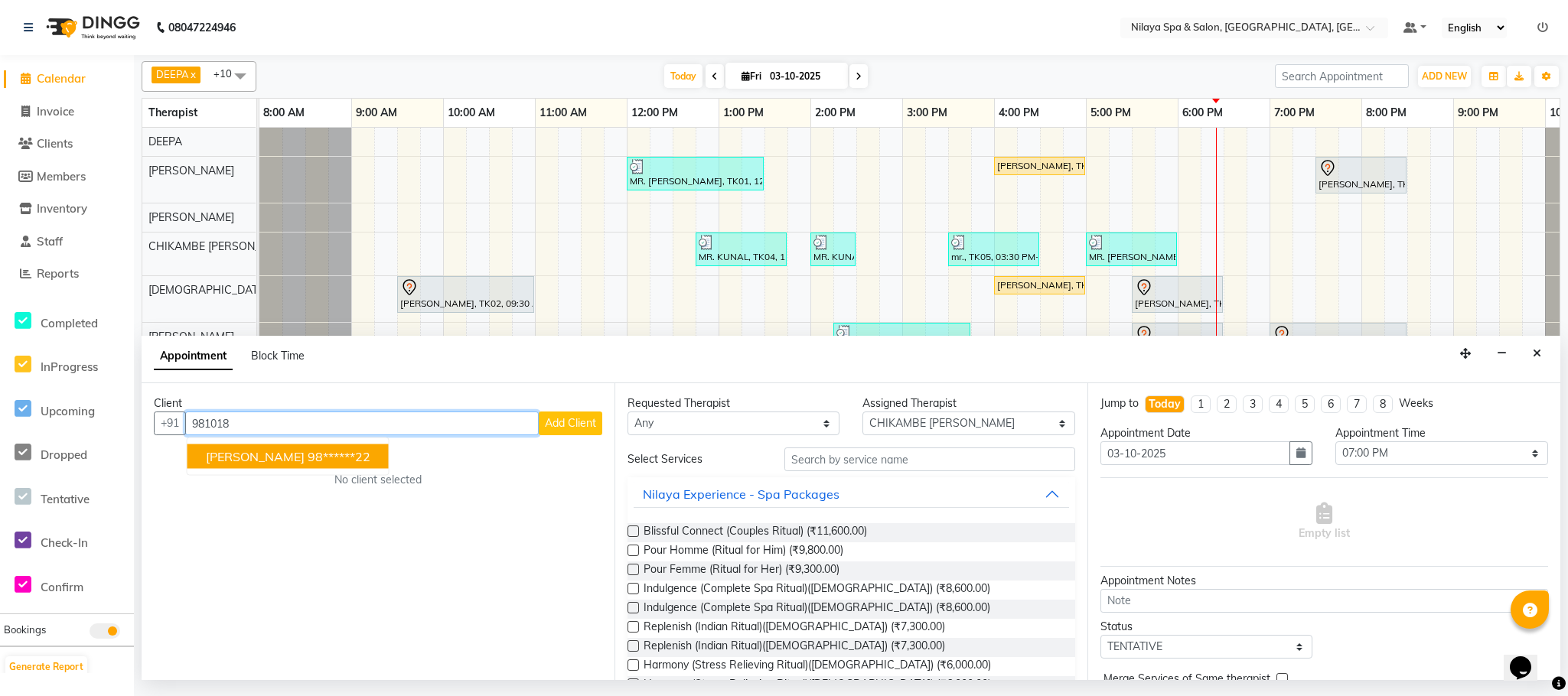
click at [322, 462] on ngb-highlight "98******22" at bounding box center [339, 457] width 63 height 15
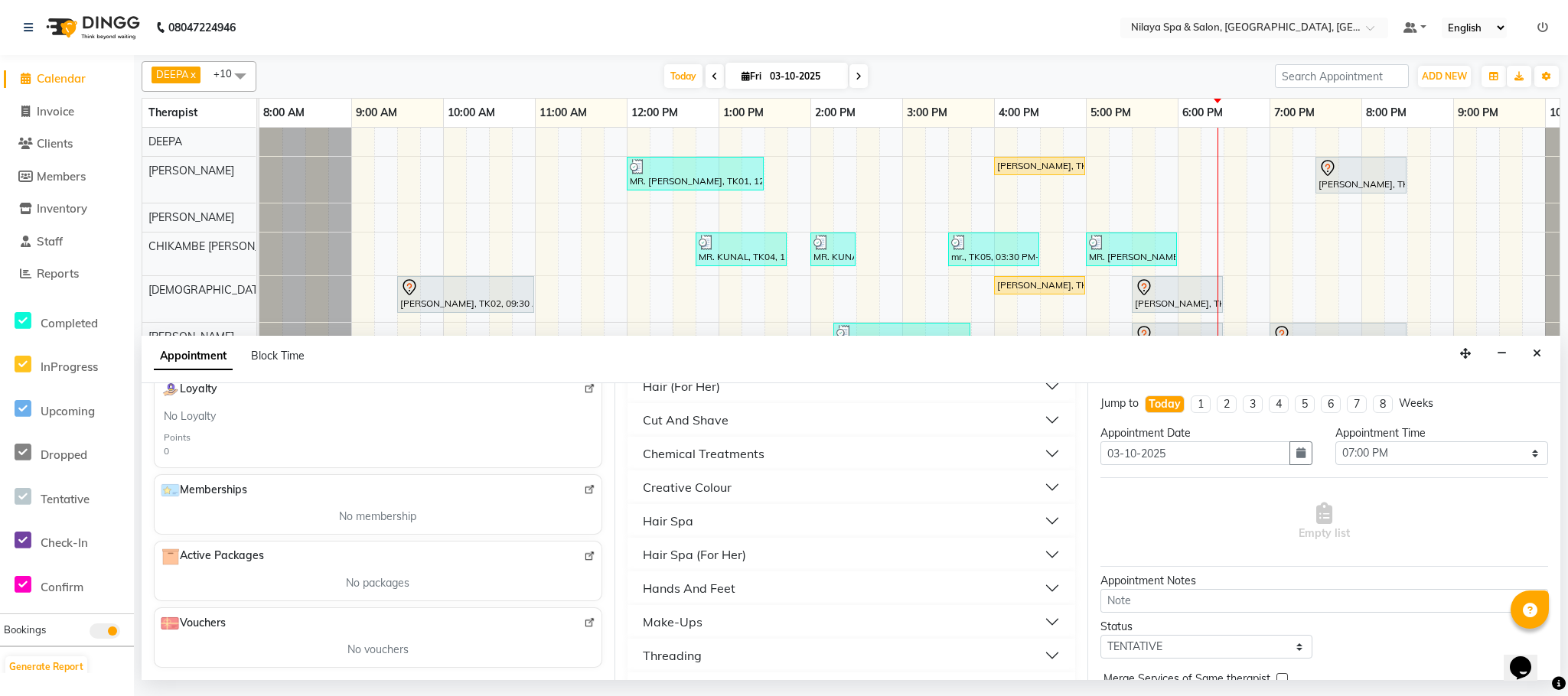
scroll to position [364, 0]
type input "98******22"
click at [1541, 355] on icon "Close" at bounding box center [1537, 353] width 8 height 11
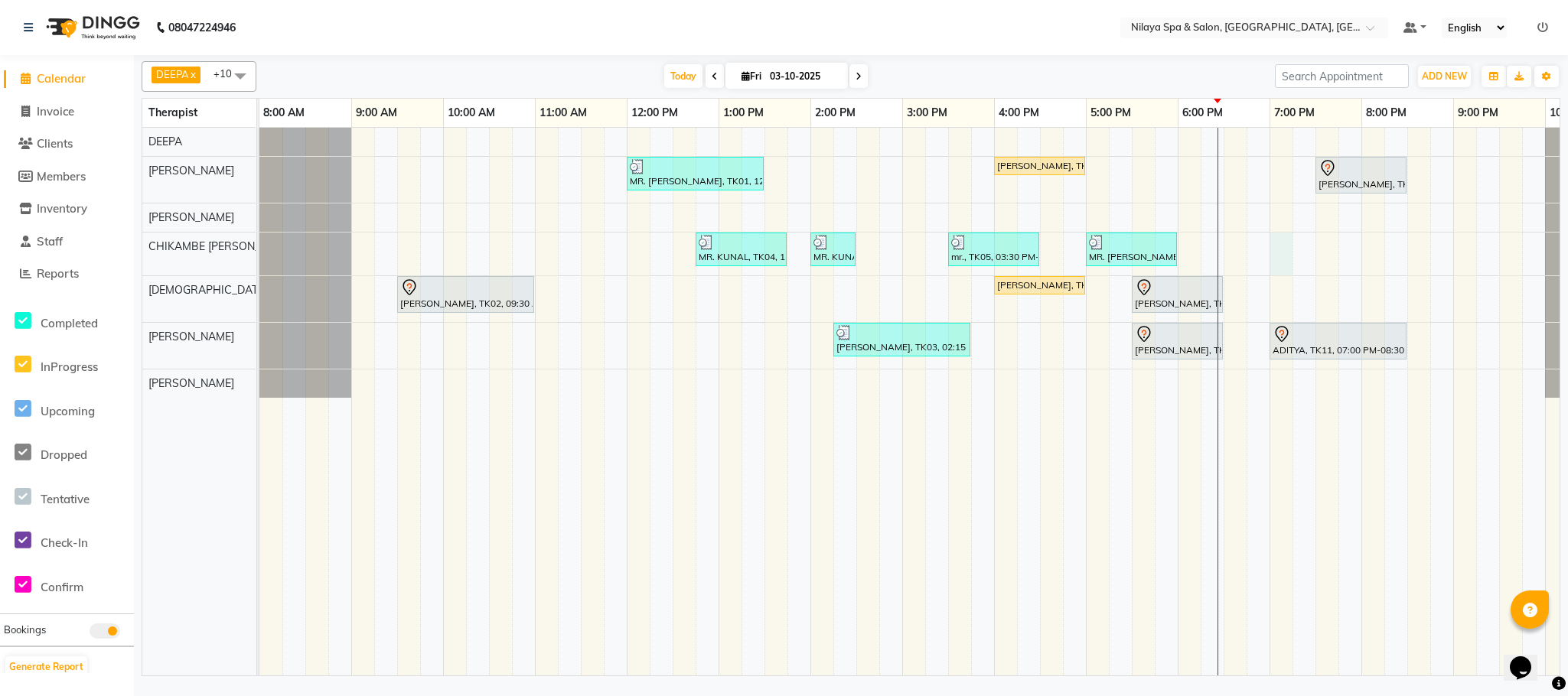
click at [1279, 262] on div "MR. [PERSON_NAME], TK01, 12:00 PM-01:30 PM, Deep Tissue Repair Therapy (90 Minu…" at bounding box center [948, 401] width 1377 height 548
select select "82530"
select select "tentative"
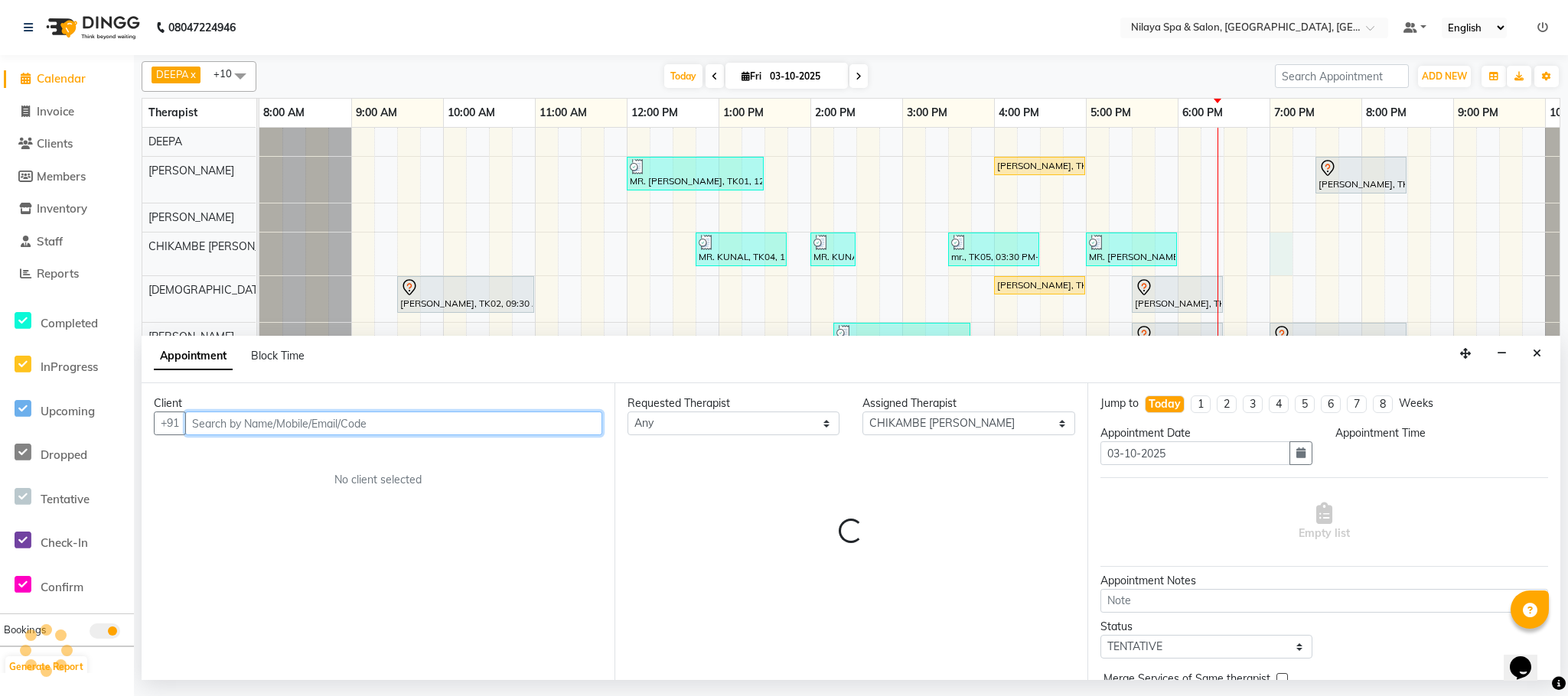
select select "1140"
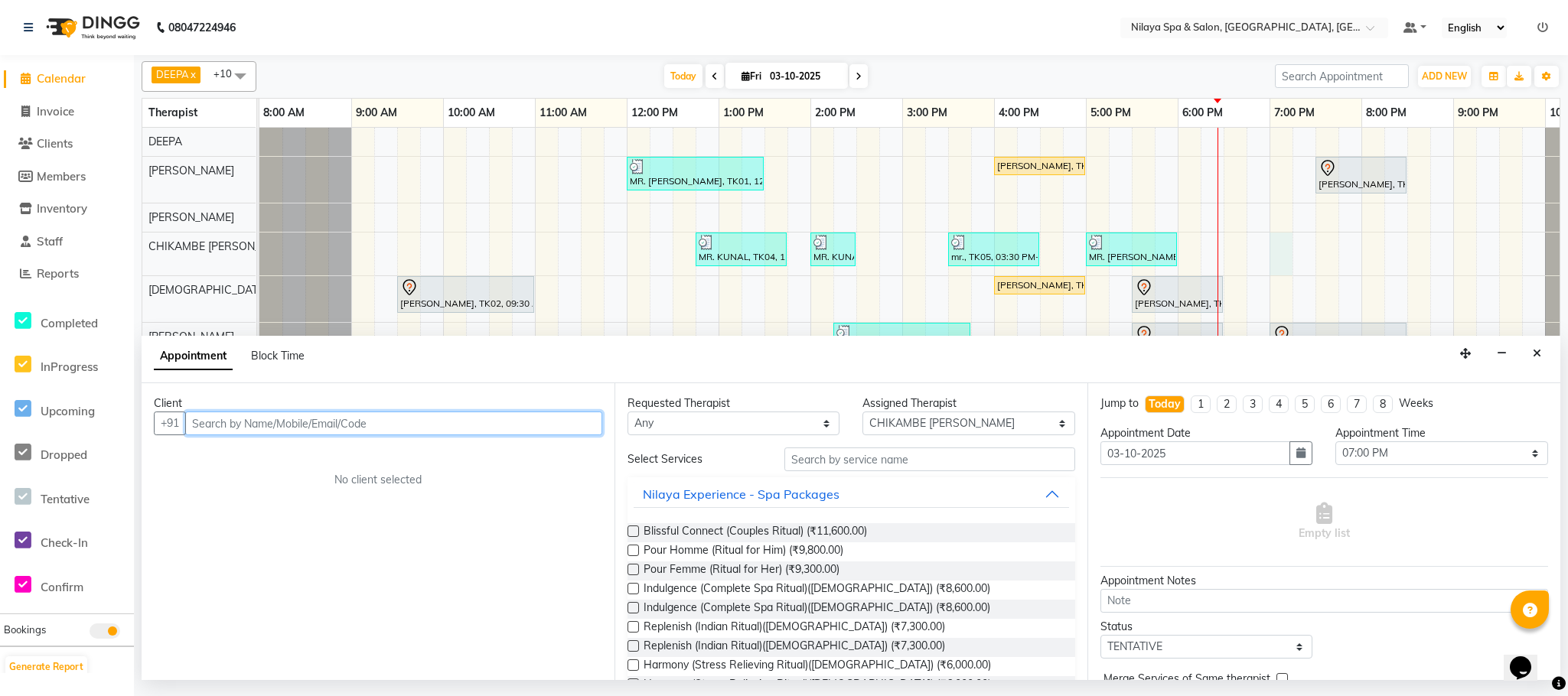
click at [469, 430] on input "text" at bounding box center [393, 423] width 417 height 24
click at [472, 425] on input "text" at bounding box center [393, 423] width 417 height 24
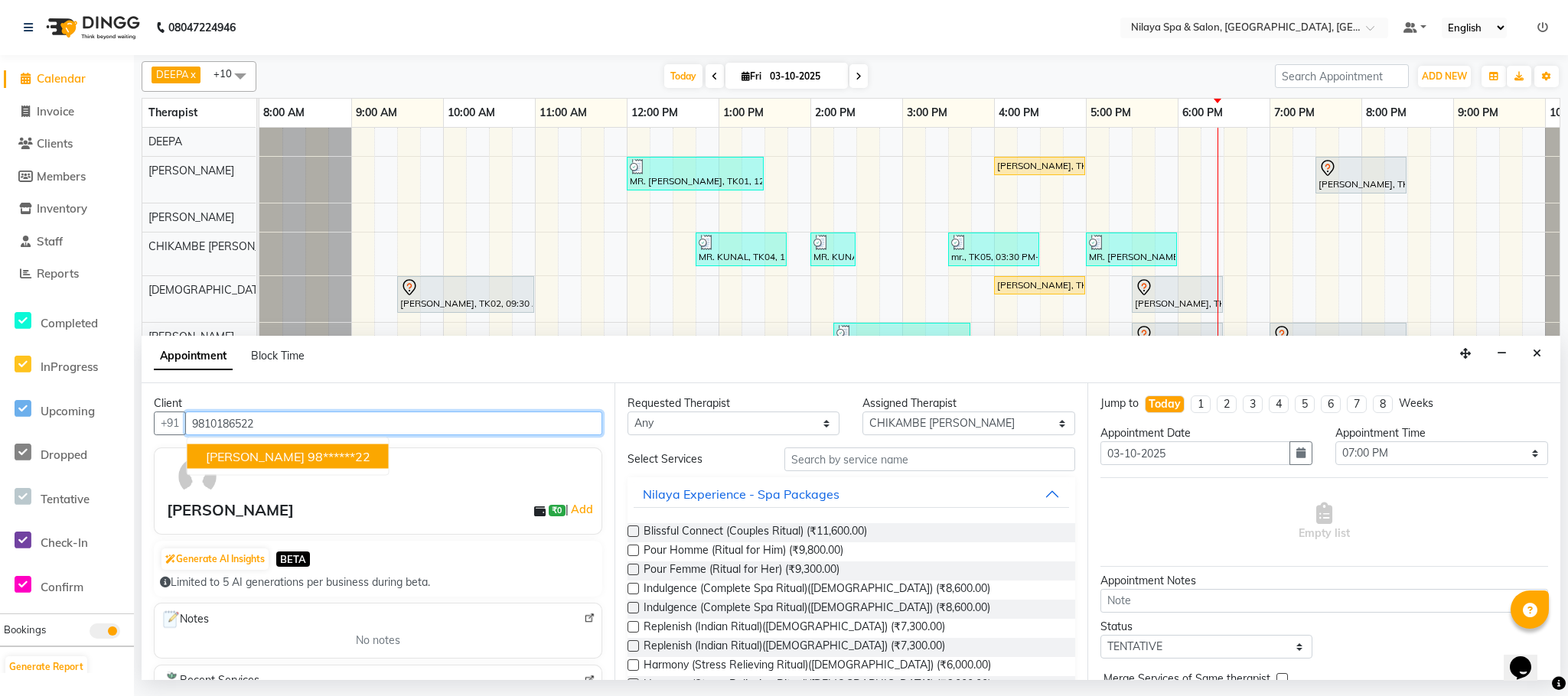
click at [307, 464] on ngb-highlight "98******22" at bounding box center [339, 457] width 63 height 15
type input "98******22"
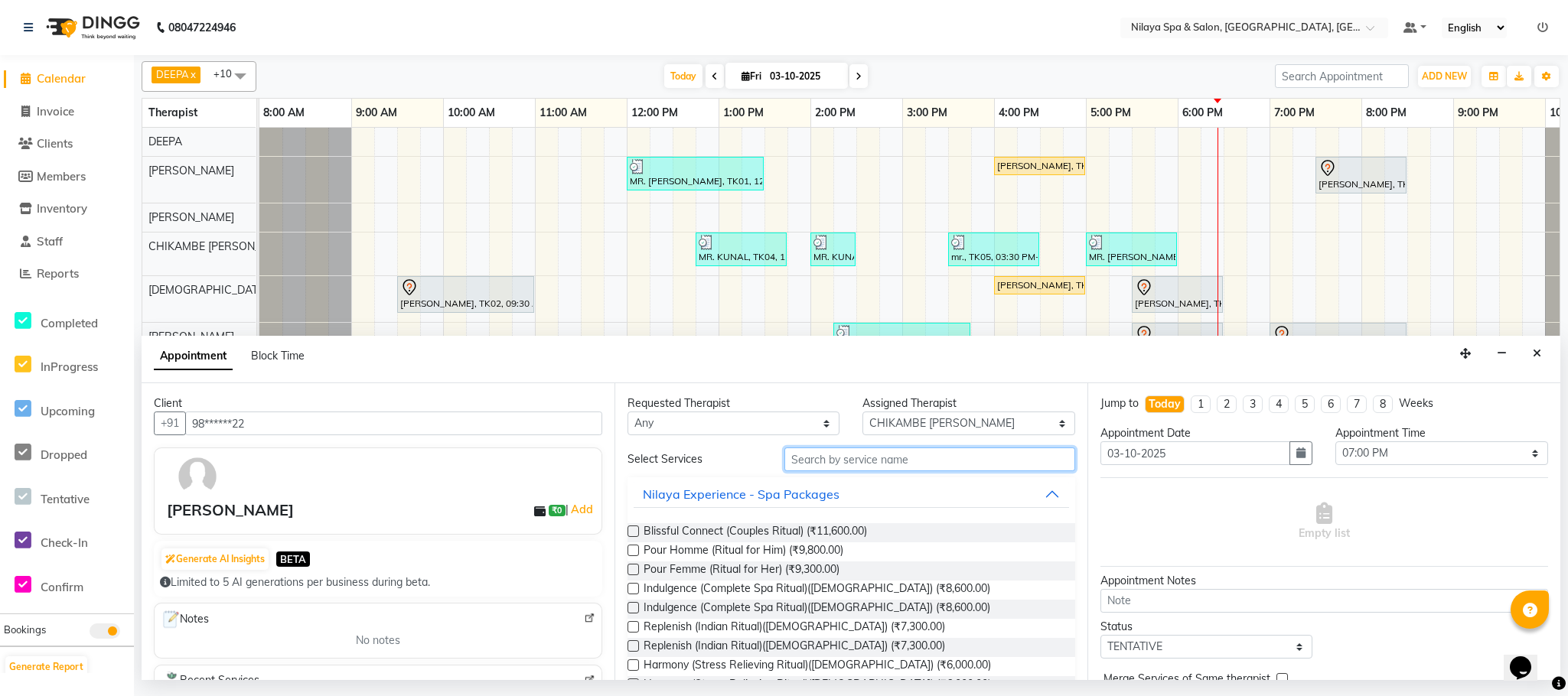
click at [896, 462] on input "text" at bounding box center [929, 459] width 291 height 24
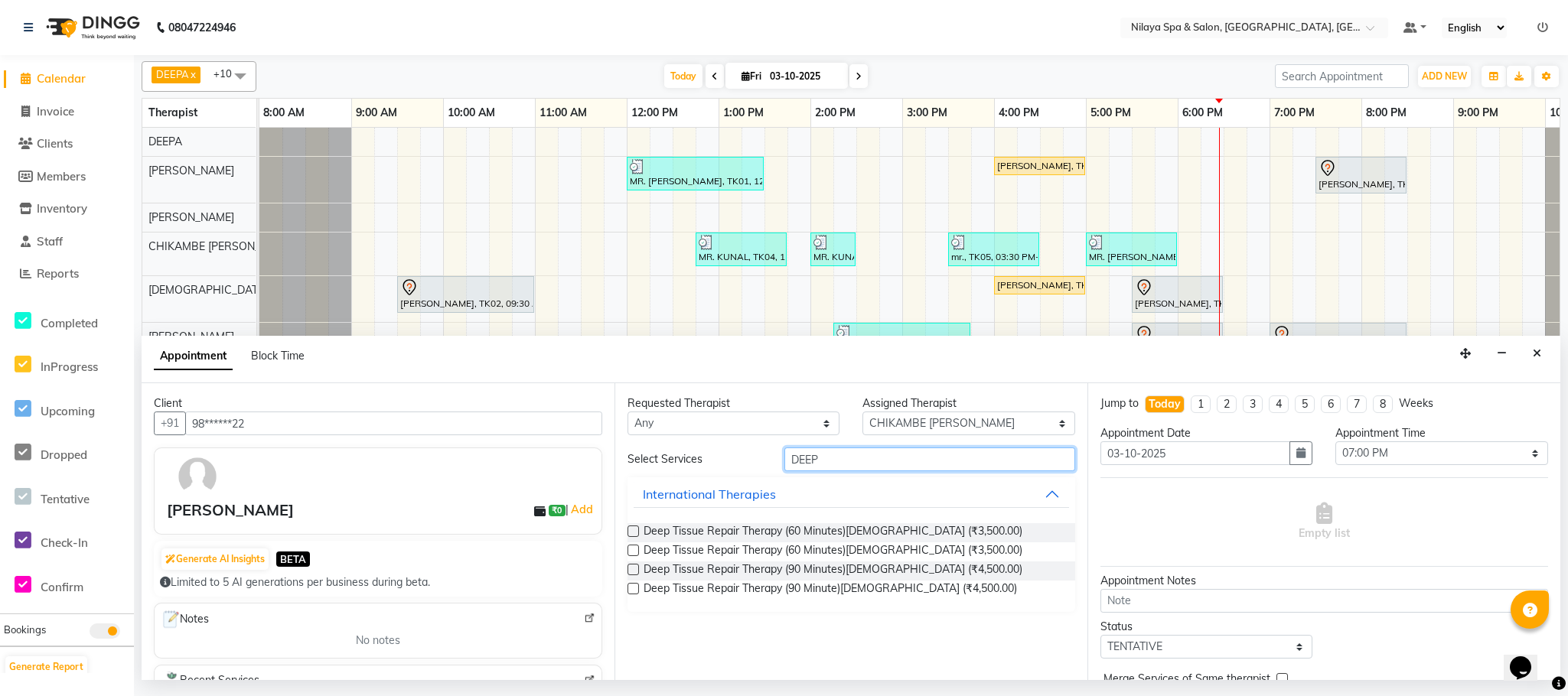
type input "DEEP"
click at [630, 574] on label at bounding box center [633, 569] width 12 height 12
click at [630, 574] on input "checkbox" at bounding box center [632, 571] width 10 height 10
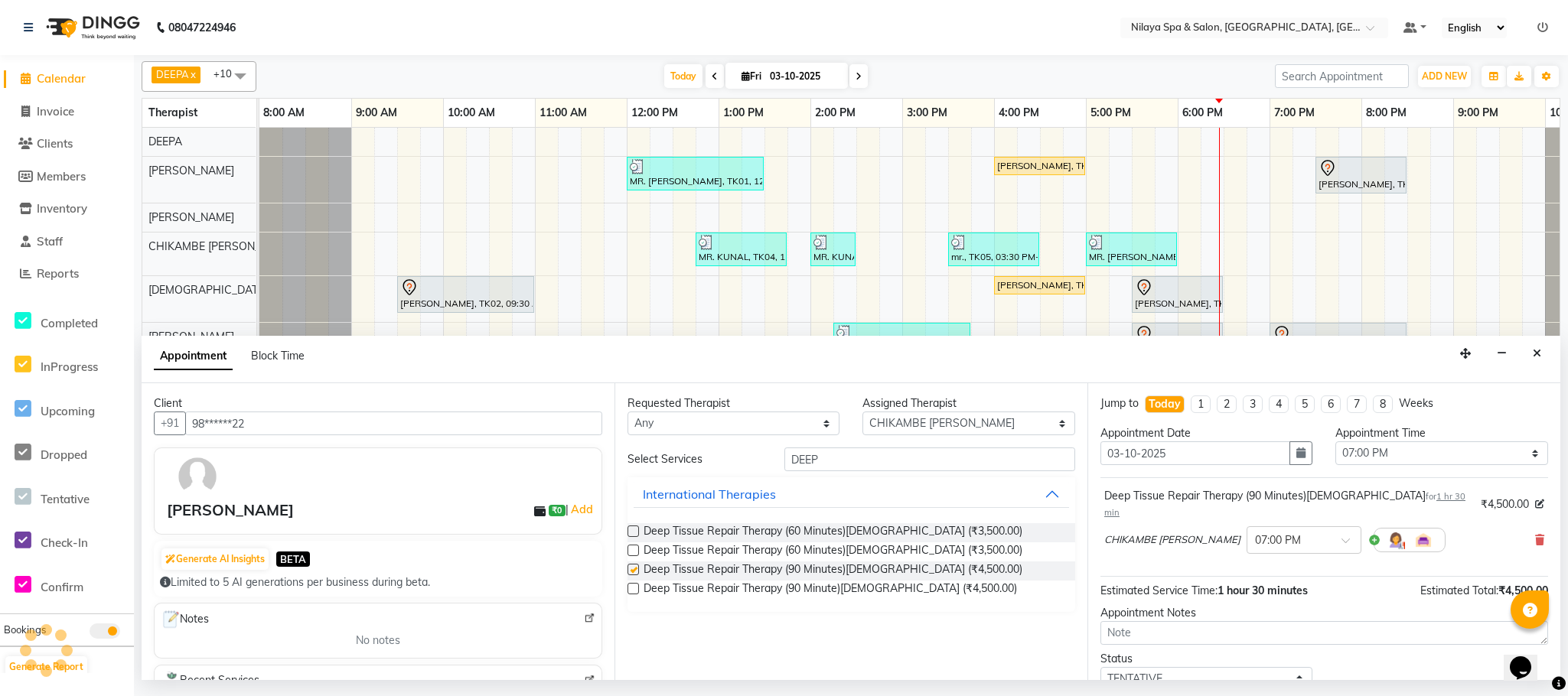
checkbox input "false"
click at [1261, 624] on textarea at bounding box center [1324, 633] width 448 height 24
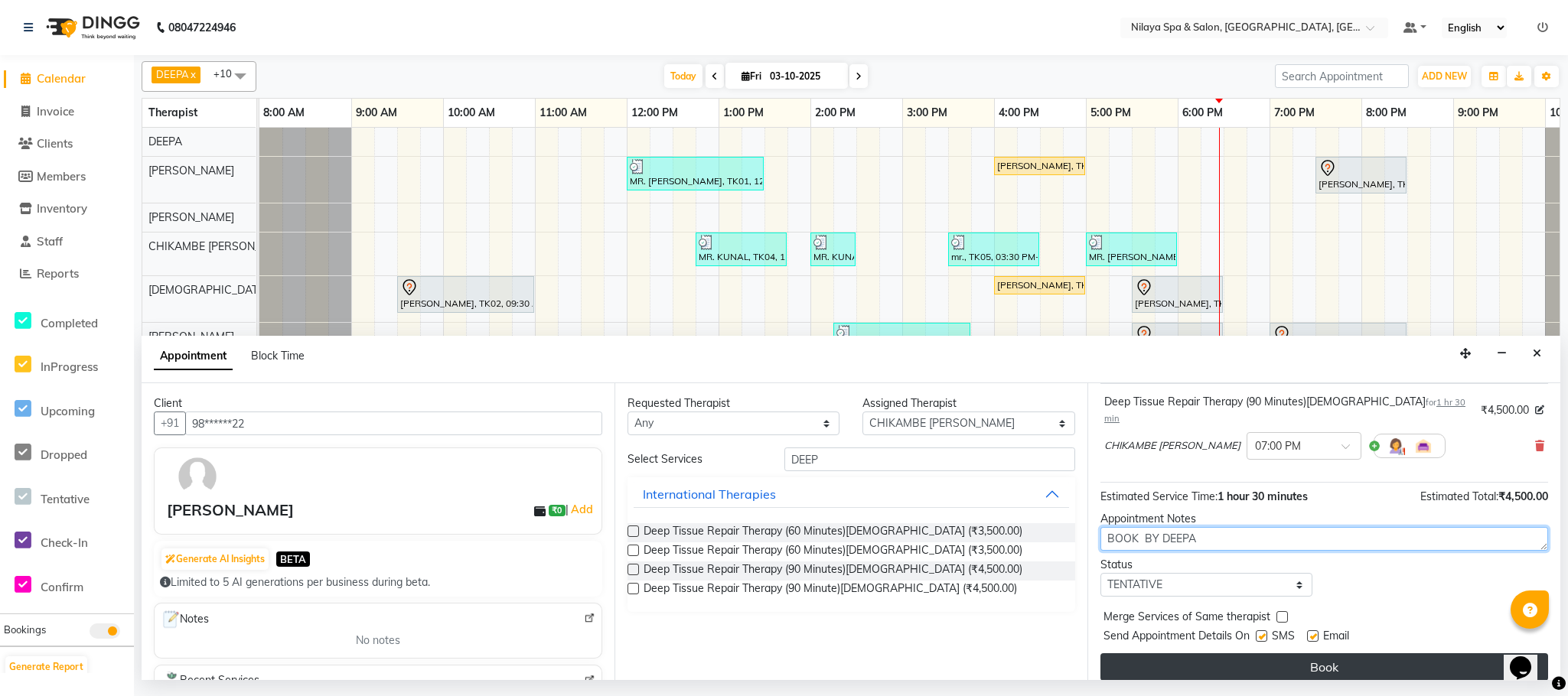
type textarea "BOOK BY DEEPA"
click at [1314, 654] on button "Book" at bounding box center [1324, 667] width 448 height 27
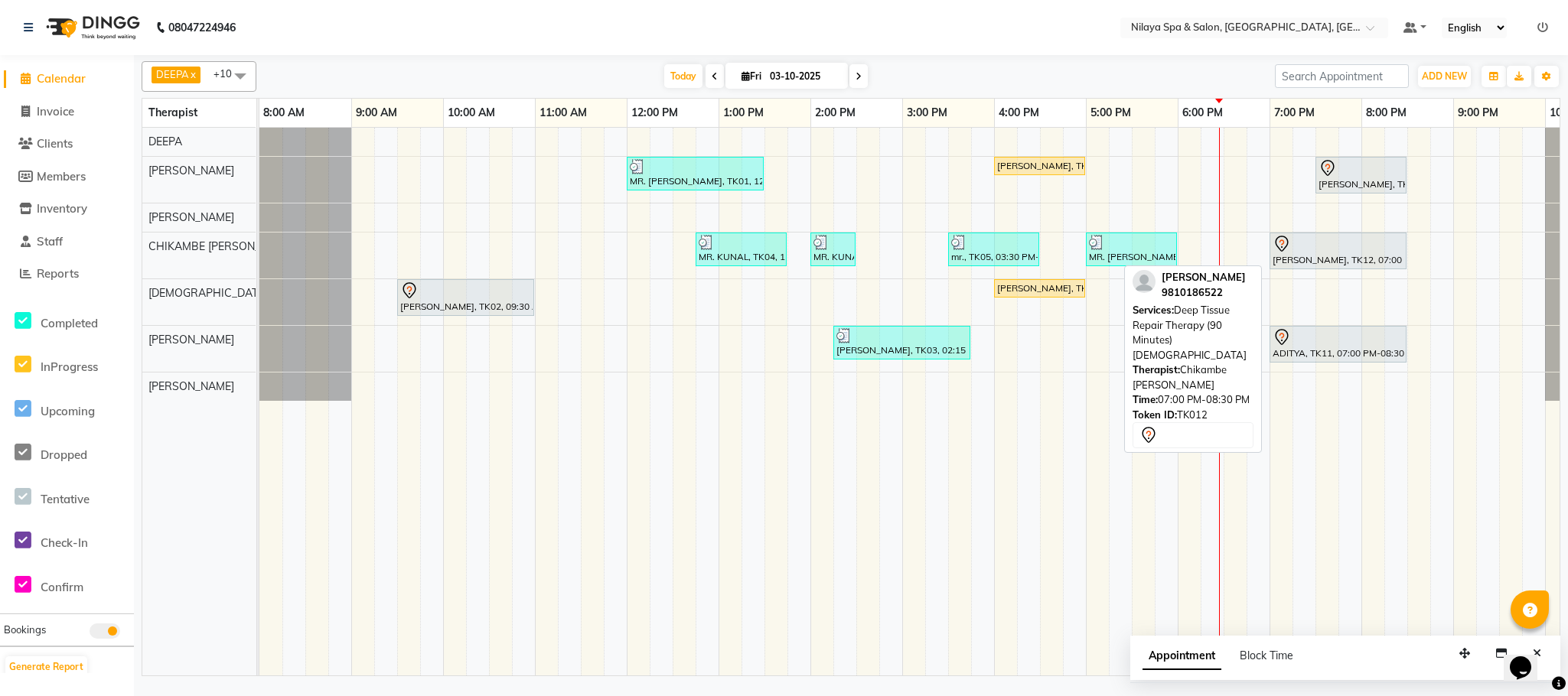
click at [1307, 267] on div "[PERSON_NAME], TK12, 07:00 PM-08:30 PM, Deep Tissue Repair Therapy (90 Minutes)…" at bounding box center [1338, 250] width 134 height 32
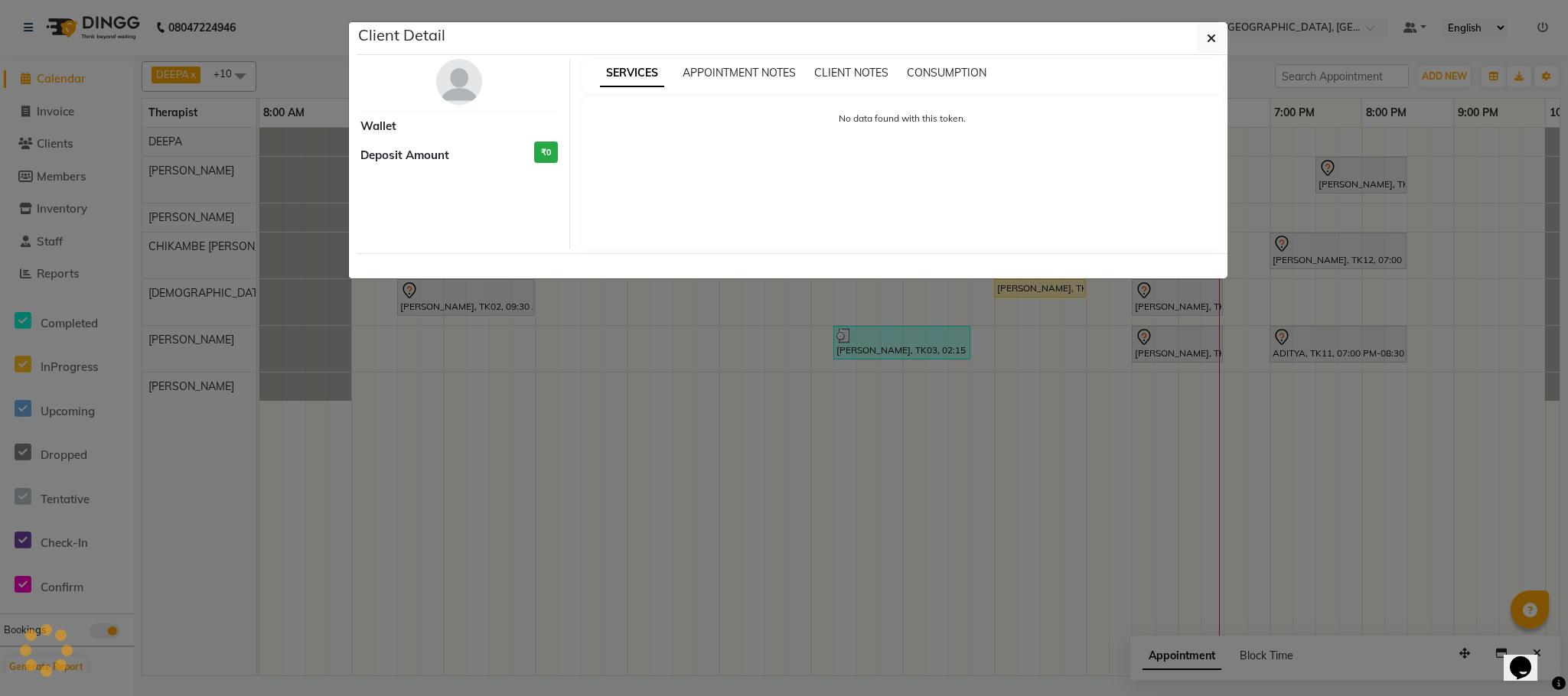
select select "7"
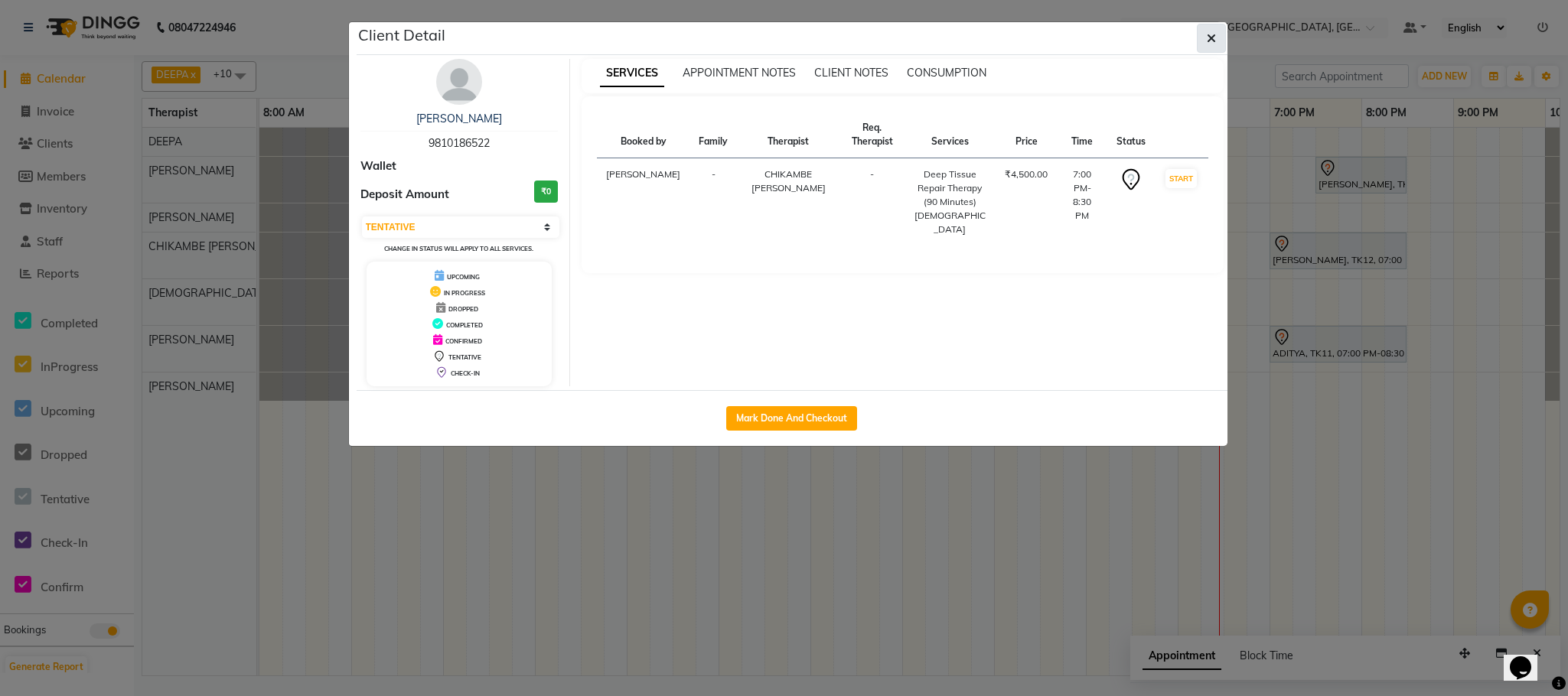
click at [1212, 48] on button "button" at bounding box center [1211, 38] width 29 height 29
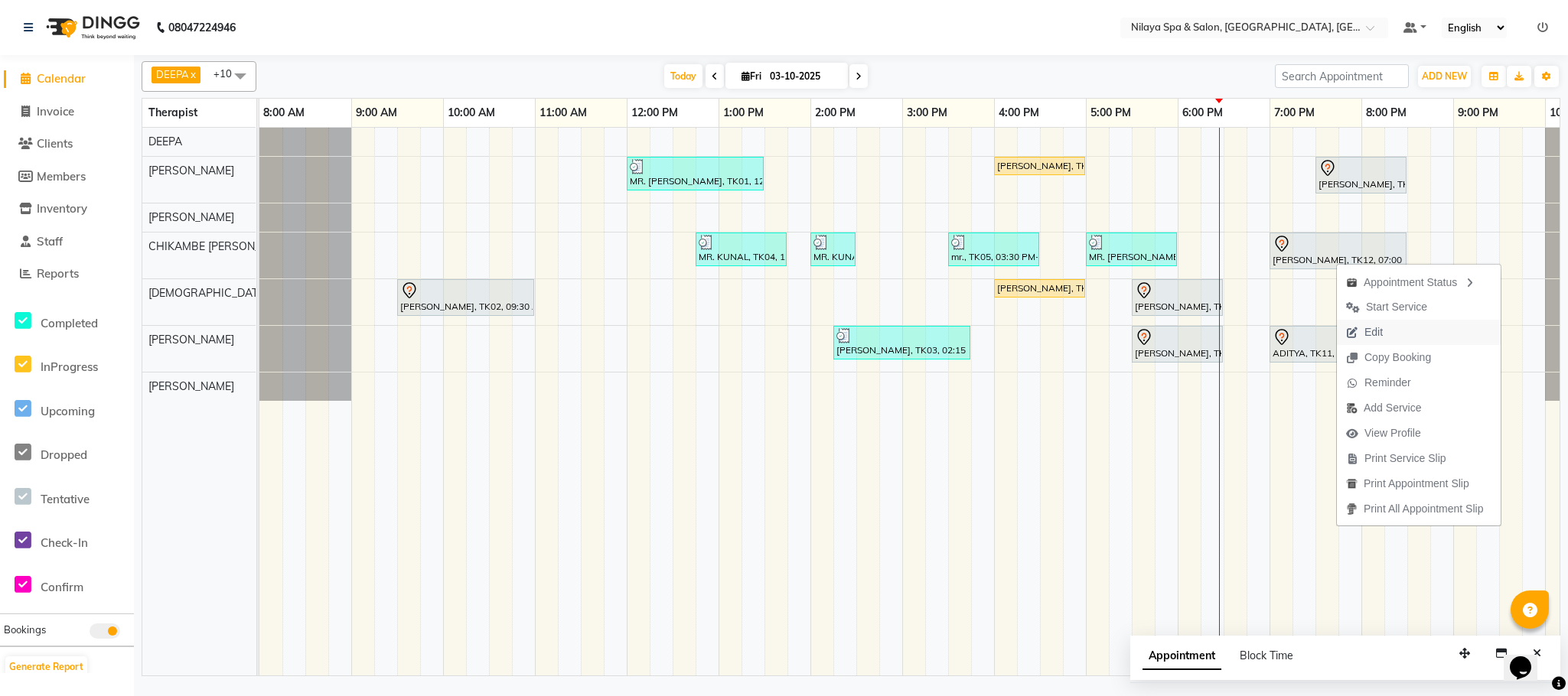
click at [1396, 337] on button "Edit" at bounding box center [1419, 332] width 164 height 25
select select "tentative"
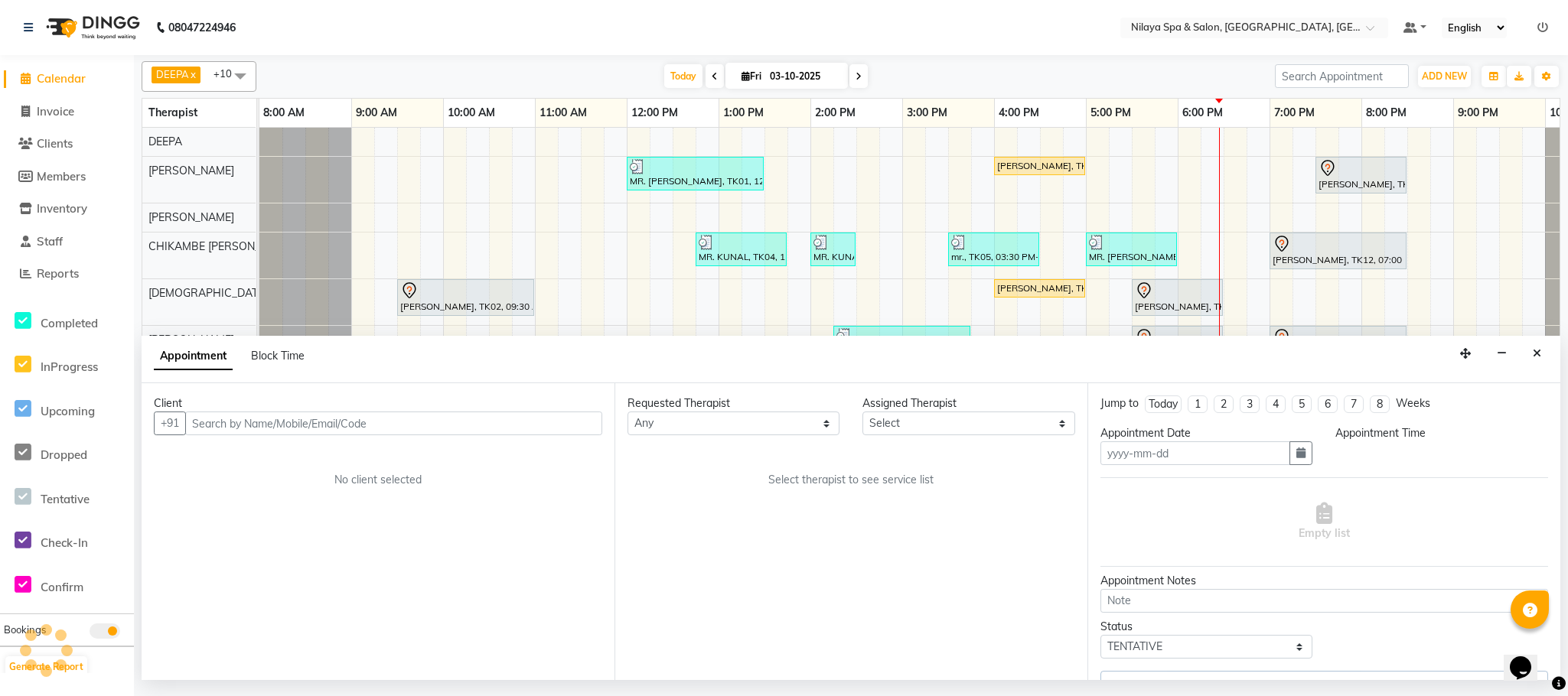
type input "03-10-2025"
type textarea "BOOK BY DEEPA"
select select "82530"
select select "1140"
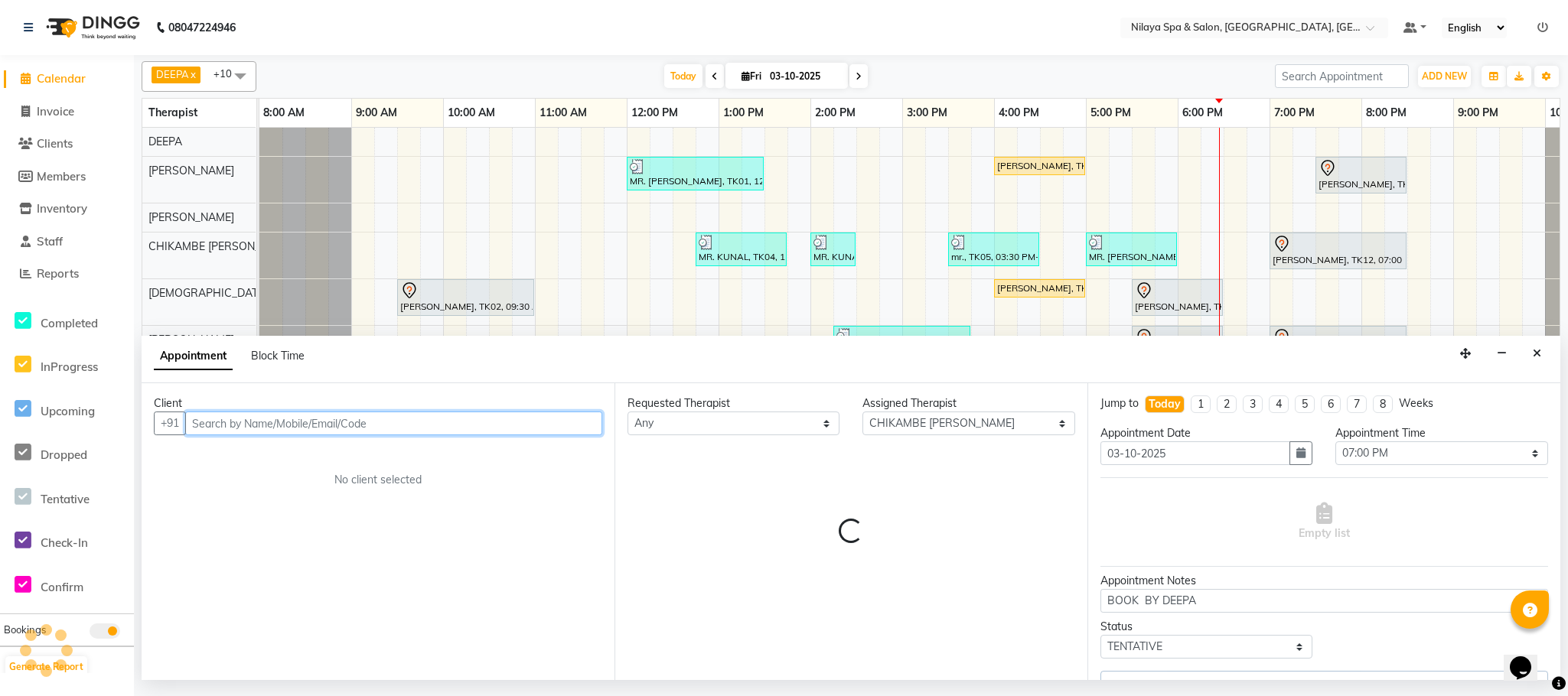
scroll to position [0, 78]
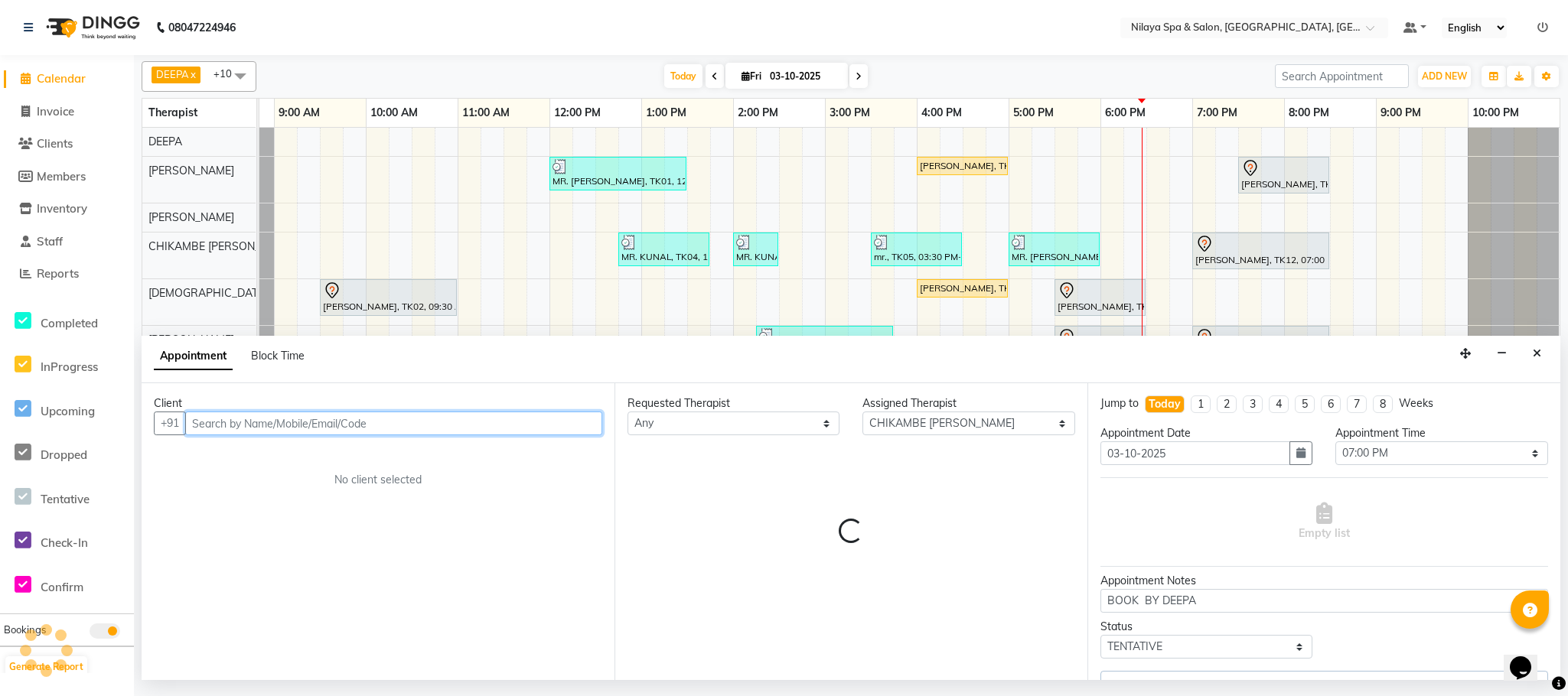
select select "4019"
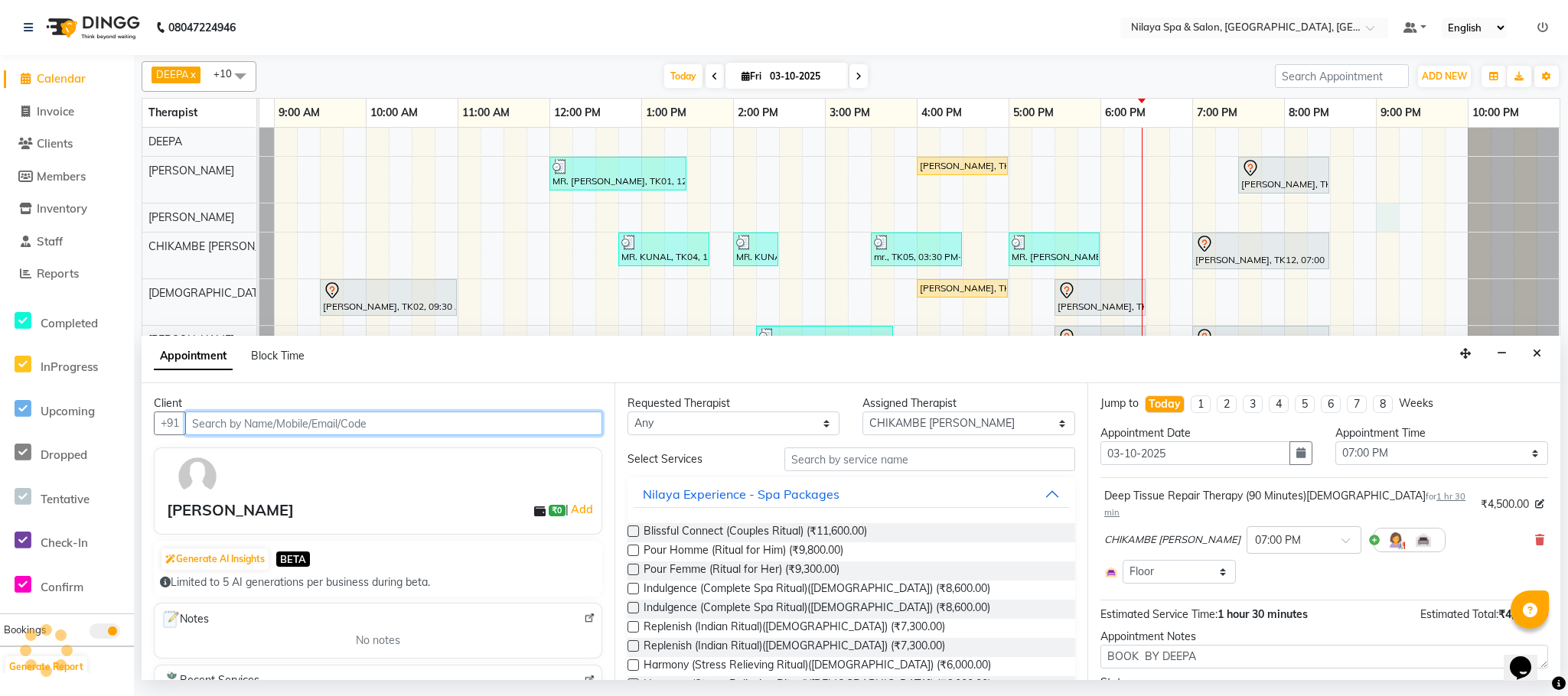
click at [1384, 218] on div "MR. [PERSON_NAME], TK01, 12:00 PM-01:30 PM, Deep Tissue Repair Therapy (90 Minu…" at bounding box center [871, 401] width 1377 height 548
click at [1529, 361] on button "Close" at bounding box center [1537, 354] width 22 height 24
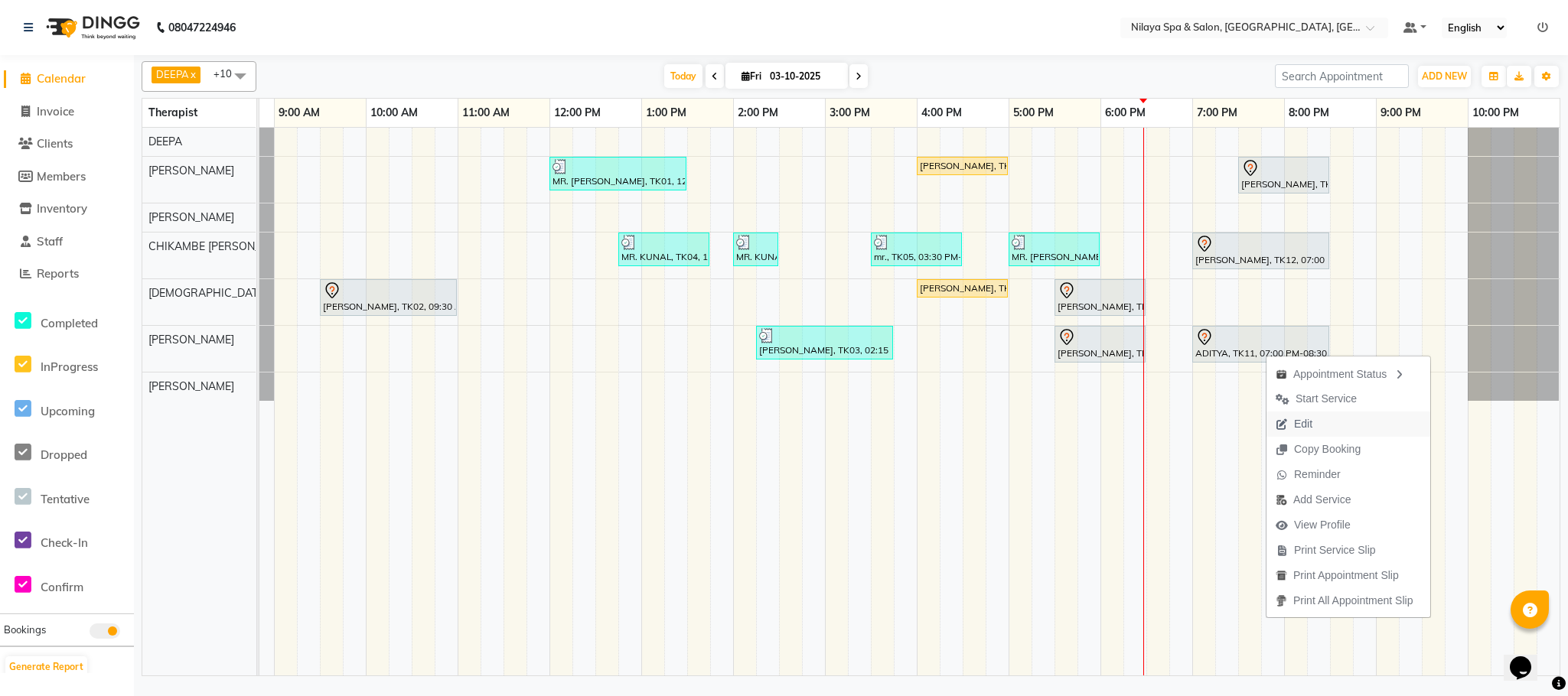
click at [1313, 429] on span "Edit" at bounding box center [1294, 424] width 55 height 25
select select "tentative"
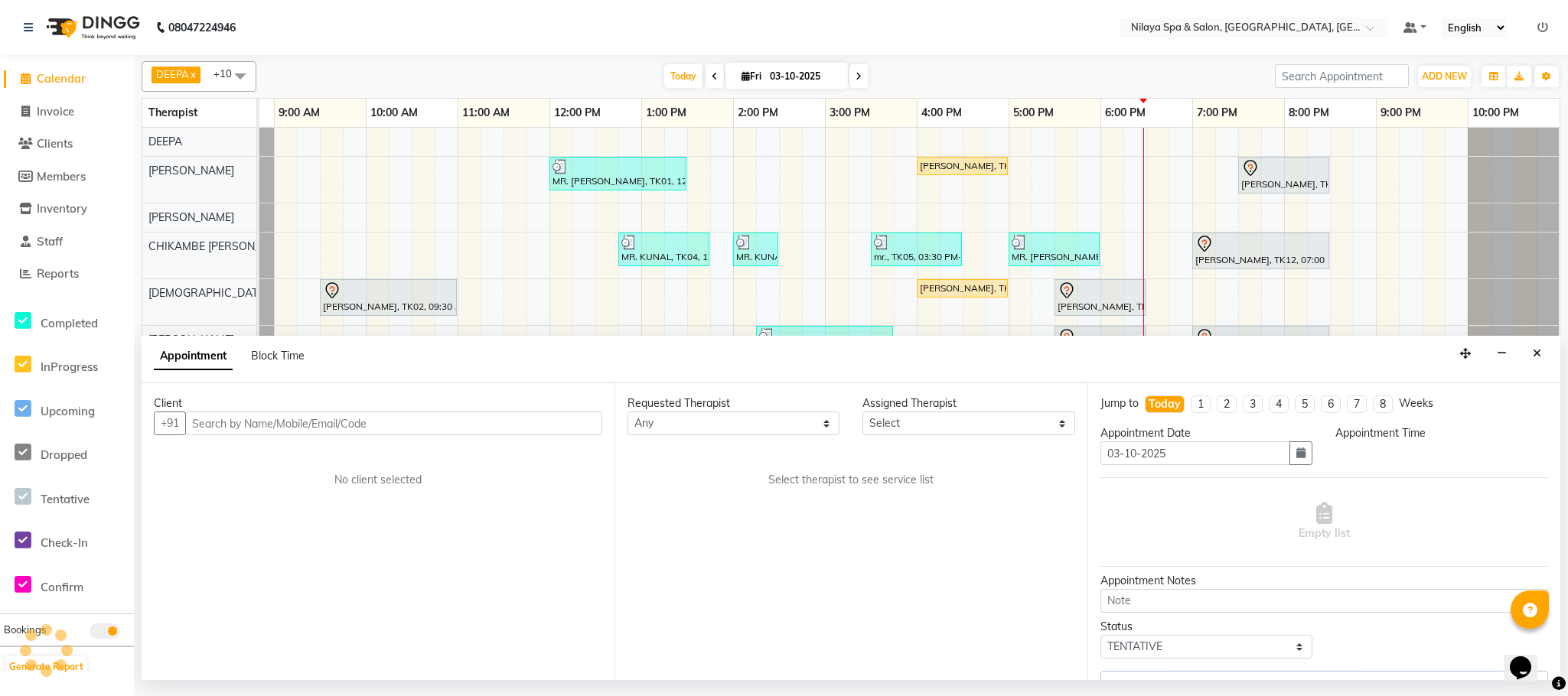
select select "88833"
select select "1140"
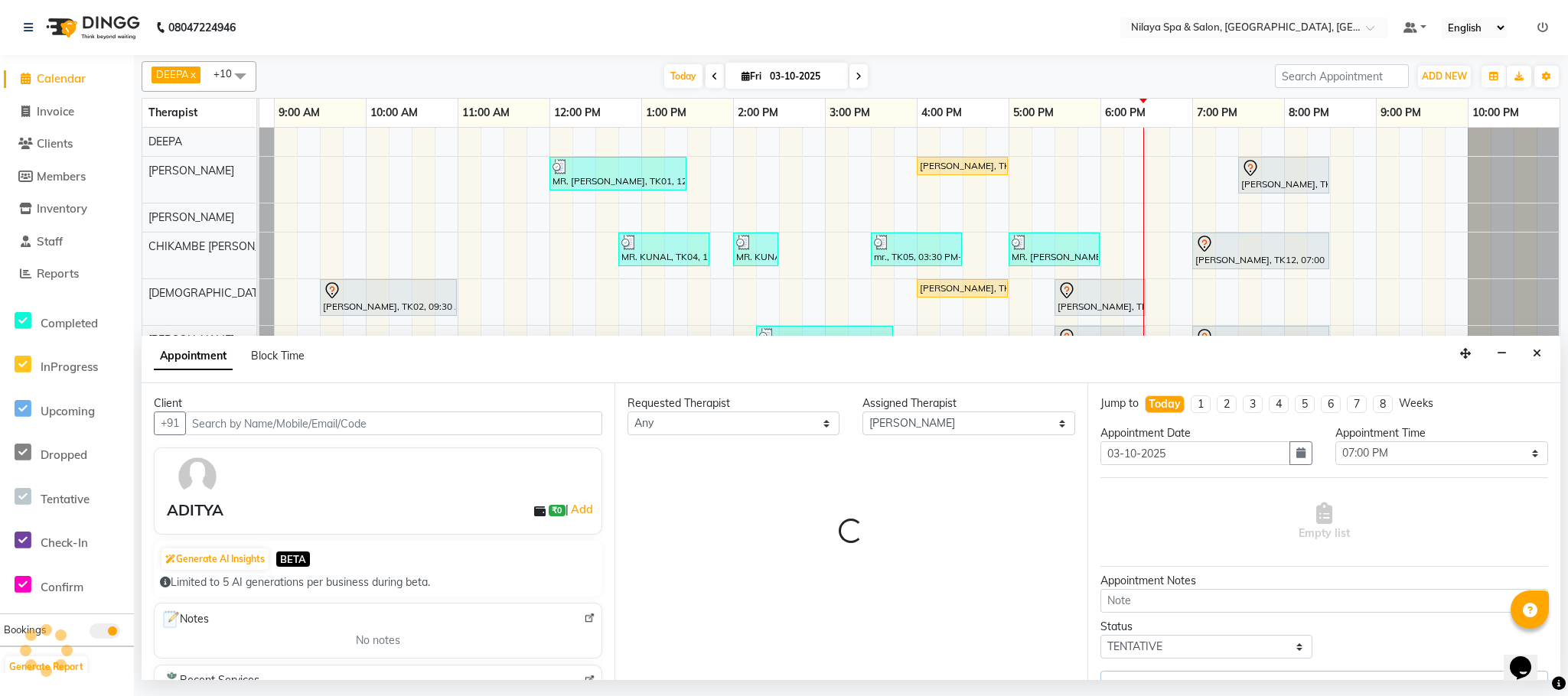
select select "4019"
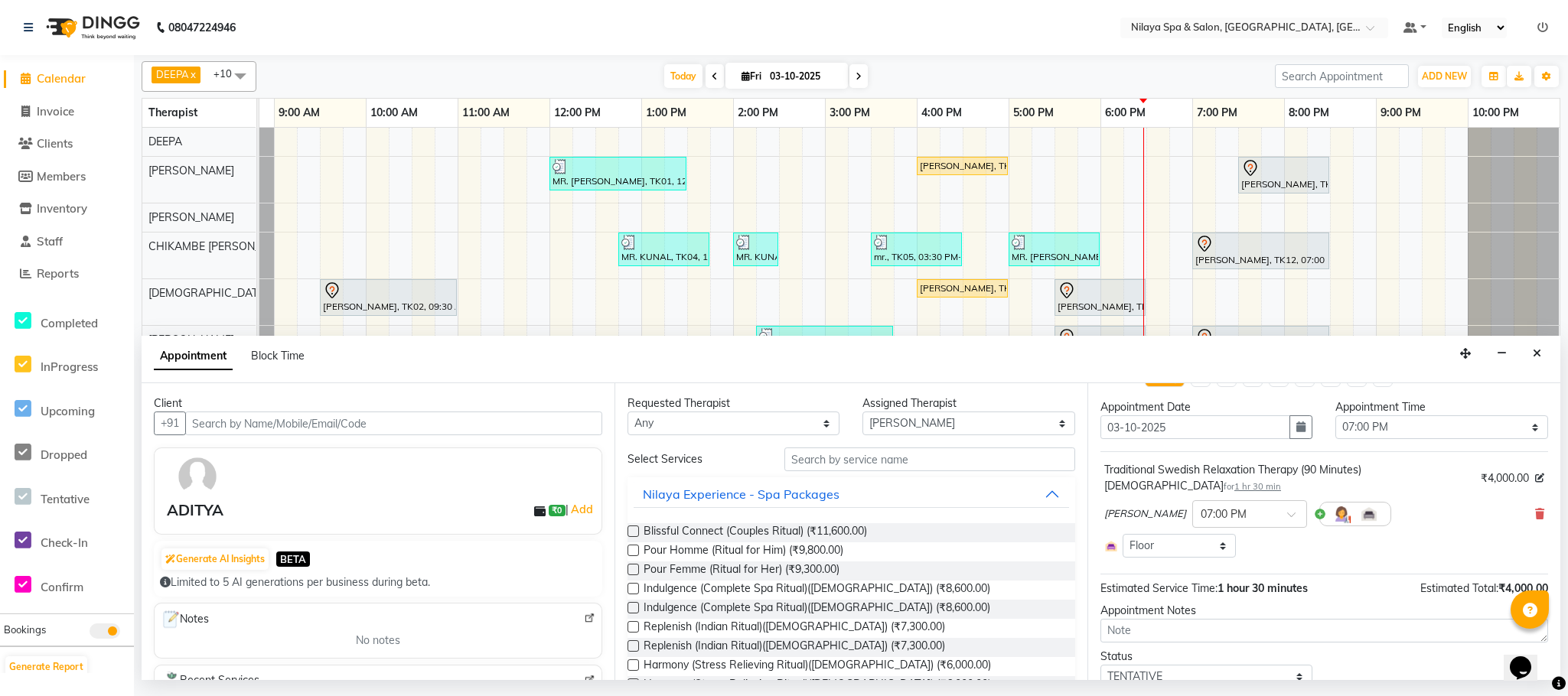
scroll to position [74, 0]
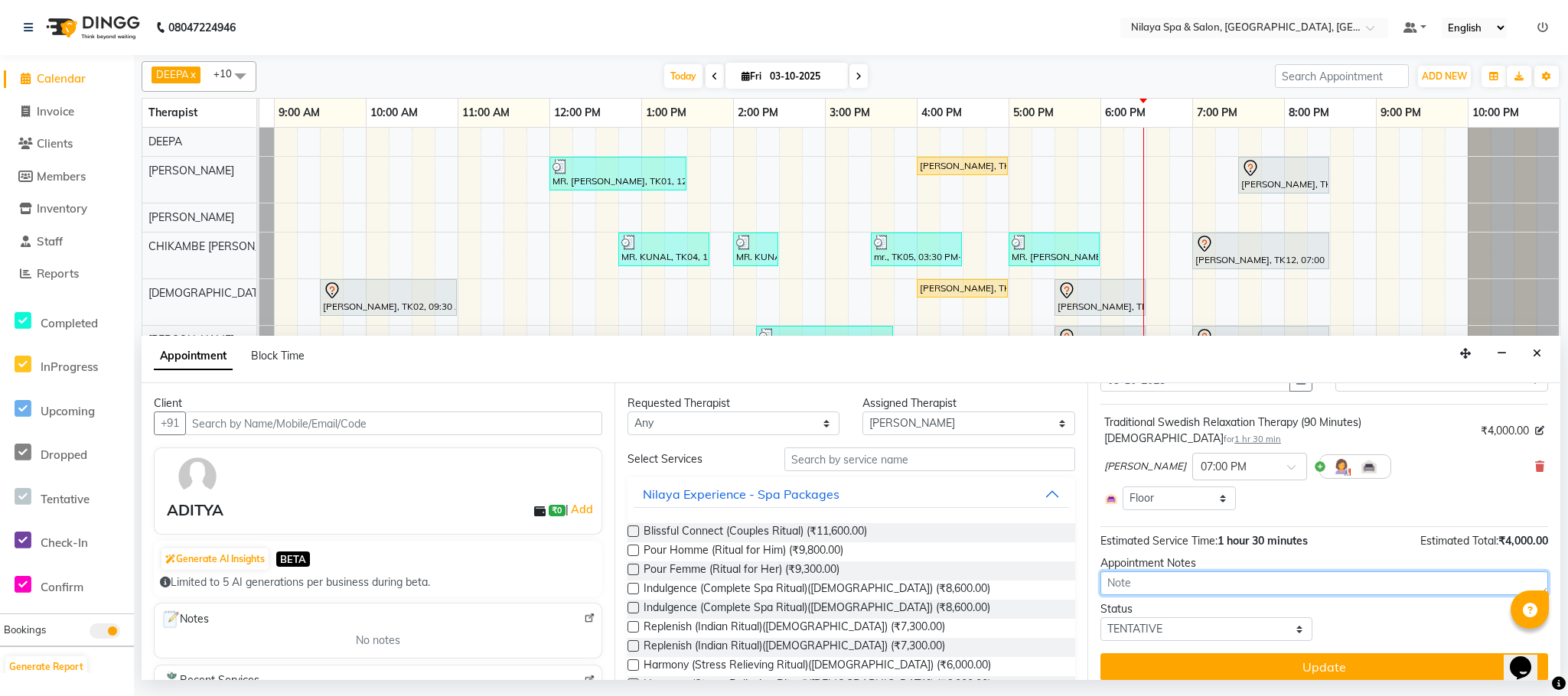
click at [1229, 572] on textarea at bounding box center [1324, 583] width 448 height 24
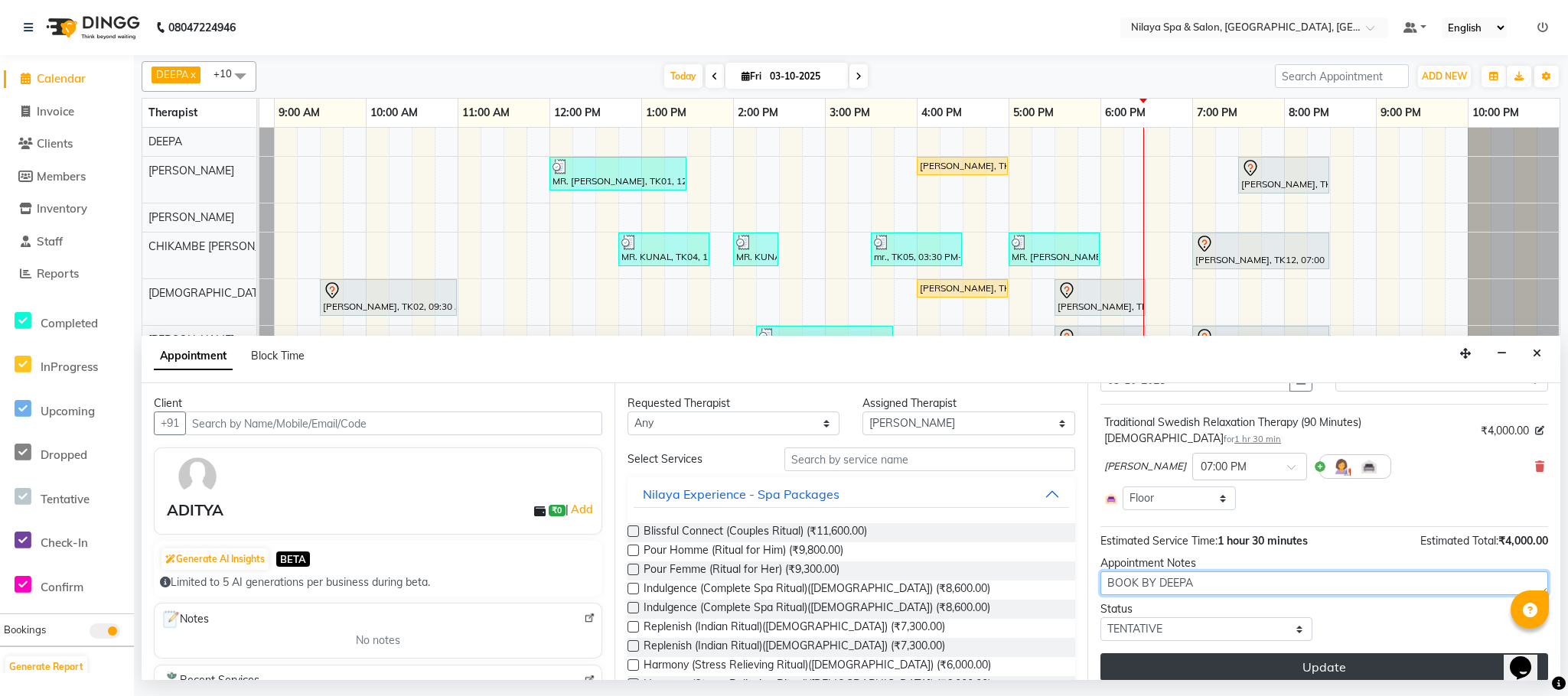
type textarea "BOOK BY DEEPA"
click at [1311, 656] on button "Update" at bounding box center [1324, 667] width 448 height 27
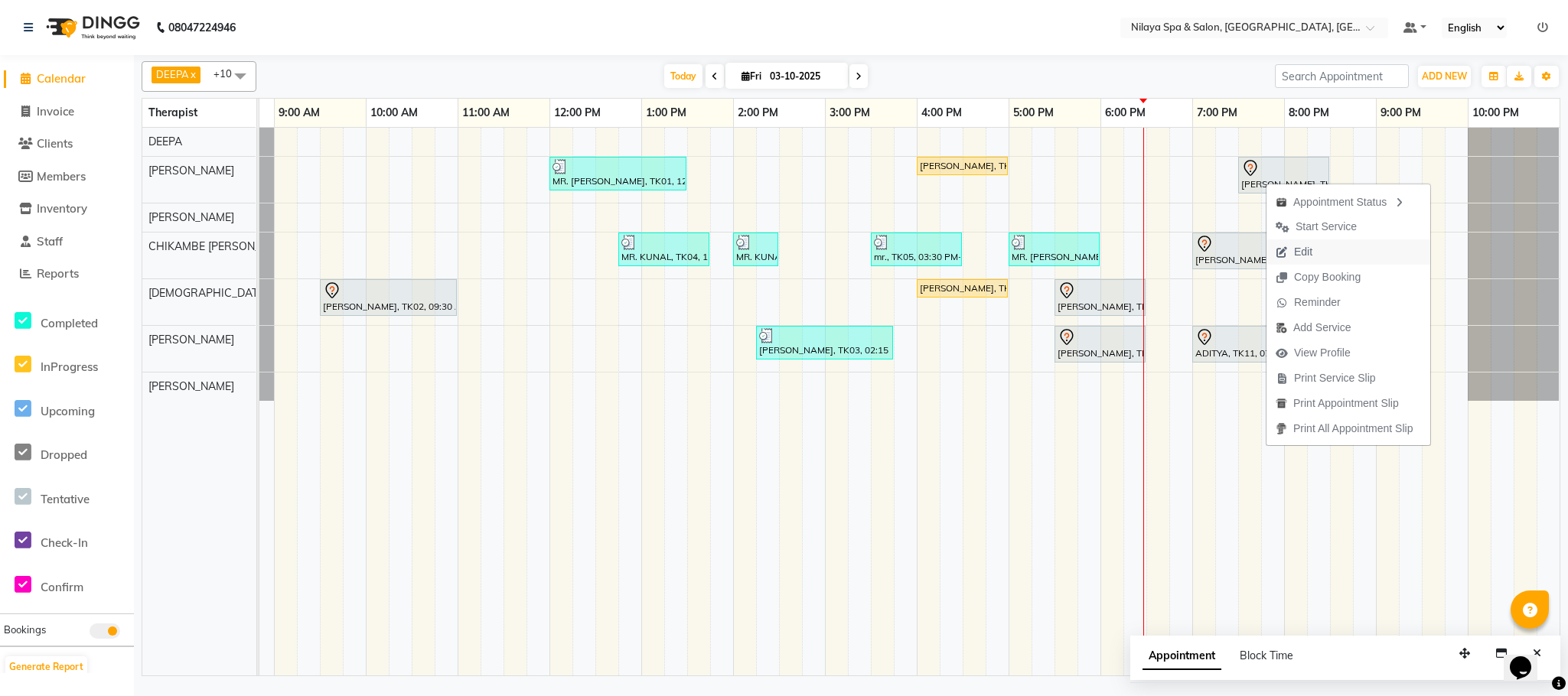
click at [1323, 259] on button "Edit" at bounding box center [1348, 252] width 164 height 25
select select "tentative"
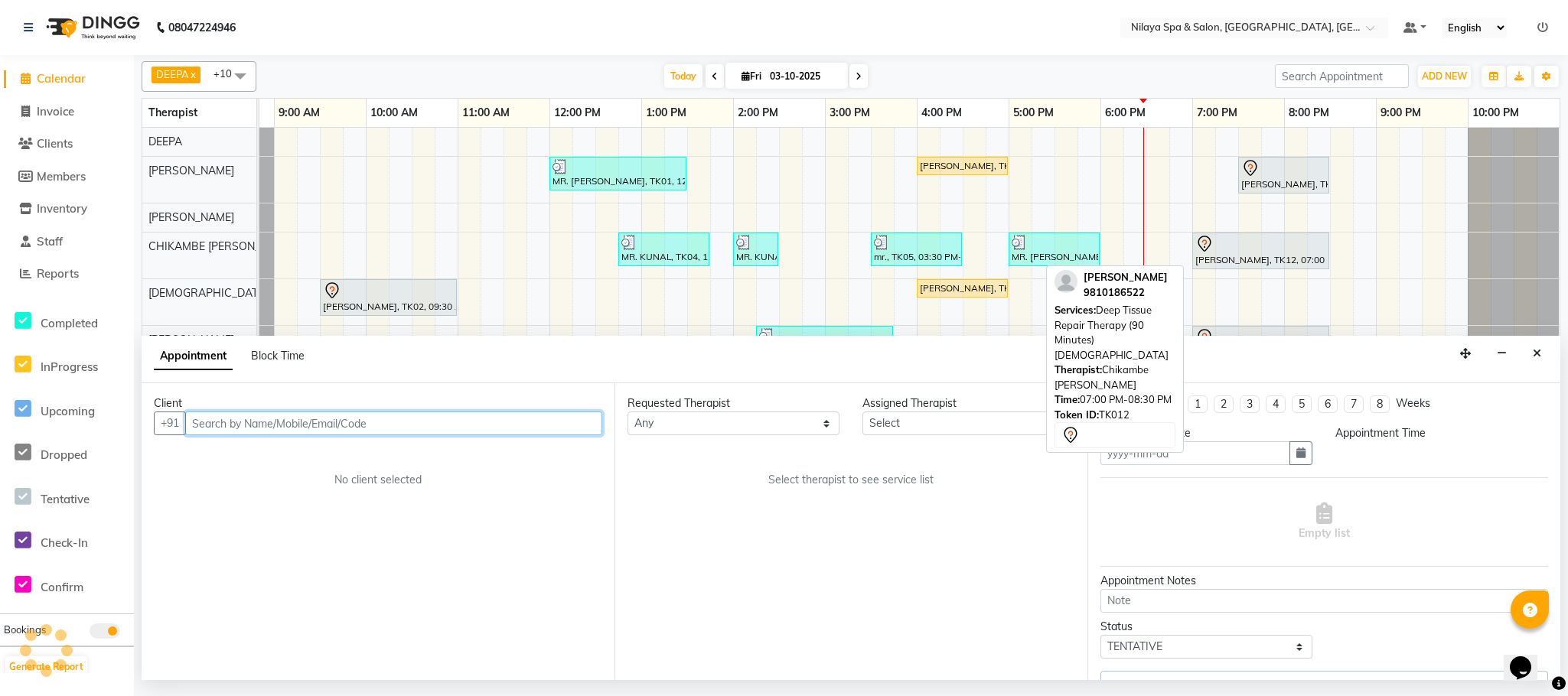
type input "03-10-2025"
select select "72261"
select select "1170"
select select "4019"
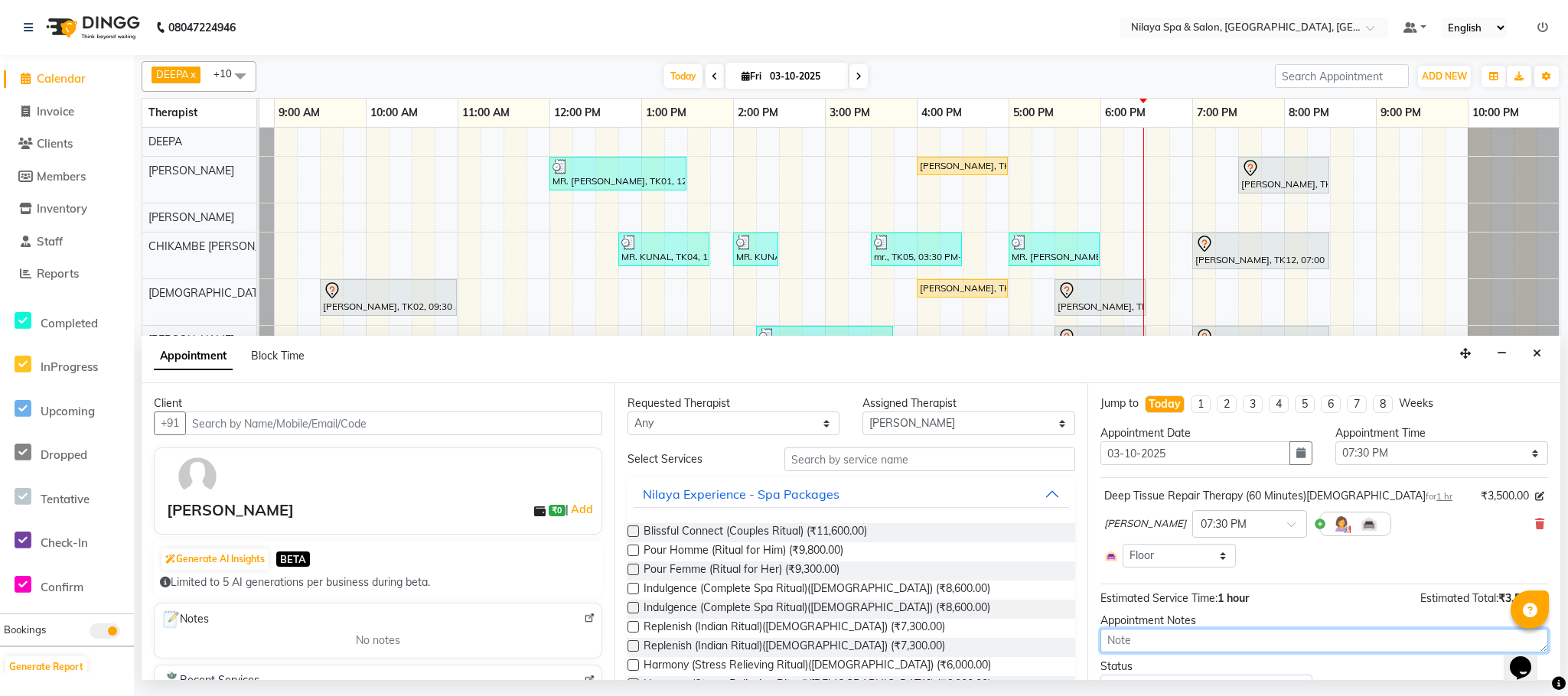
click at [1229, 636] on textarea at bounding box center [1324, 640] width 448 height 24
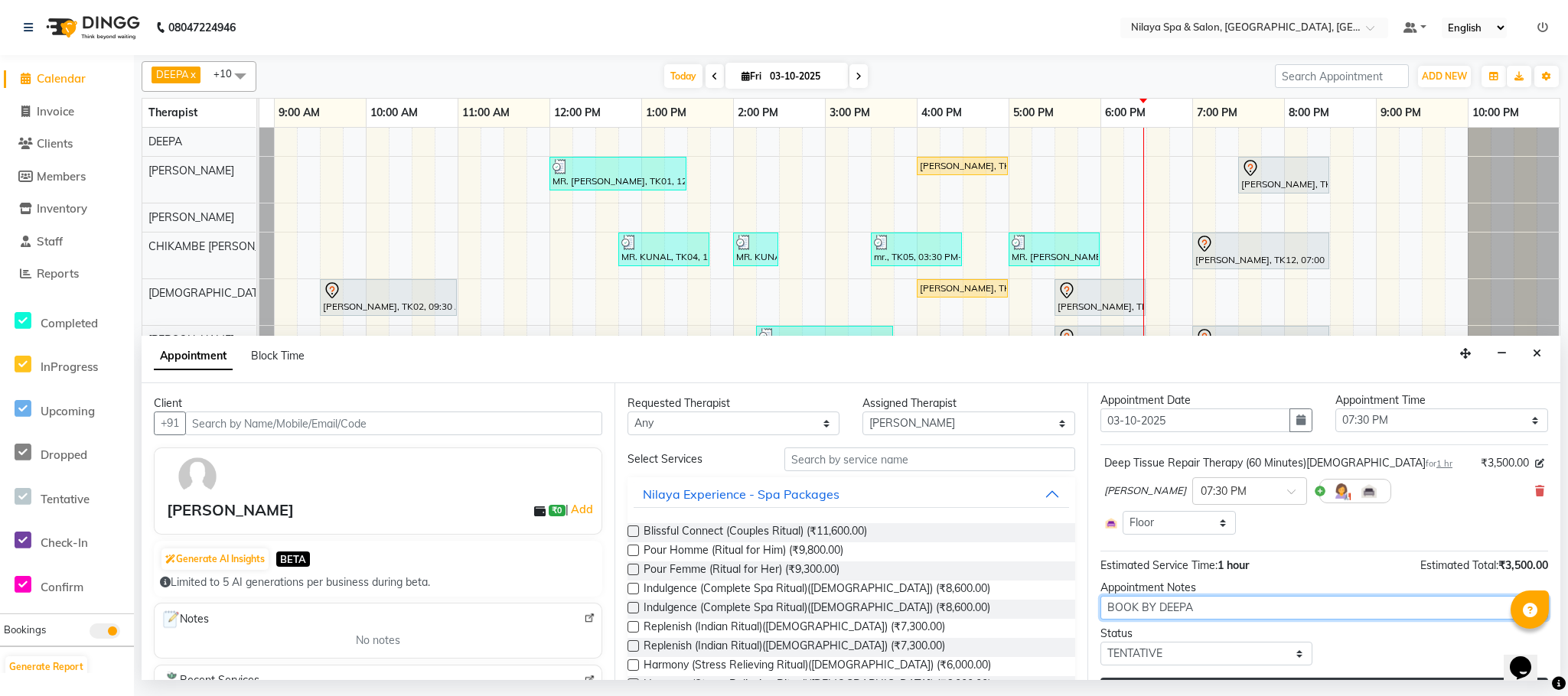
scroll to position [74, 0]
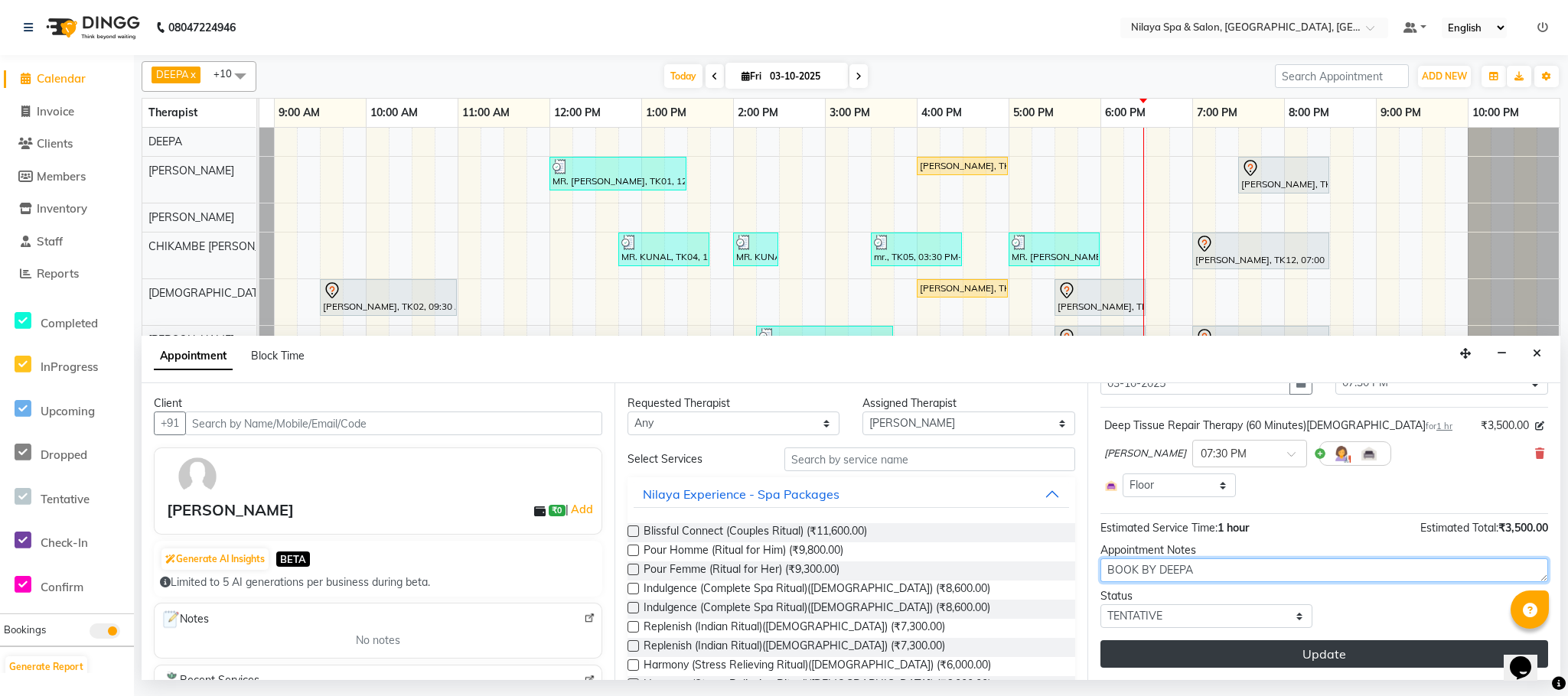
type textarea "BOOK BY DEEPA"
click at [1252, 656] on button "Update" at bounding box center [1324, 654] width 448 height 27
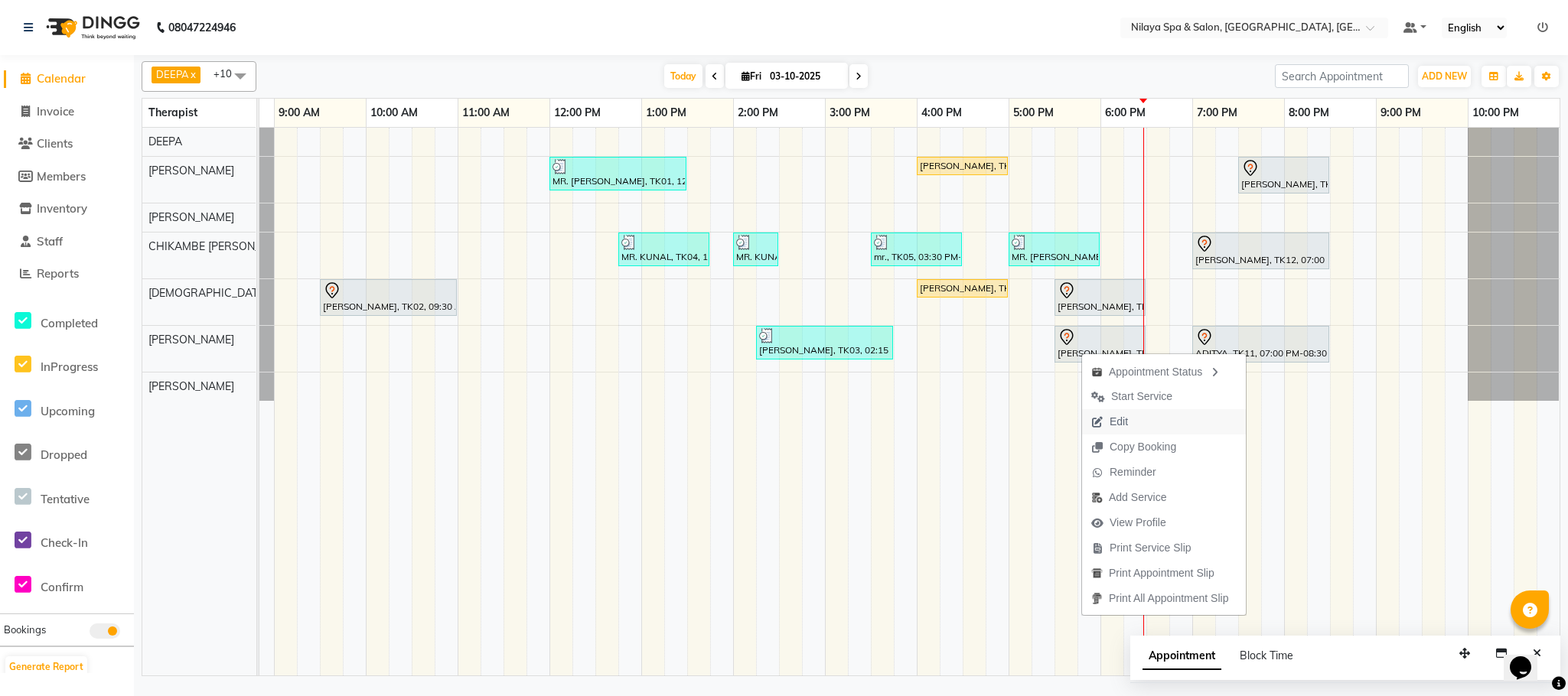
click at [1119, 414] on span "Edit" at bounding box center [1119, 422] width 18 height 16
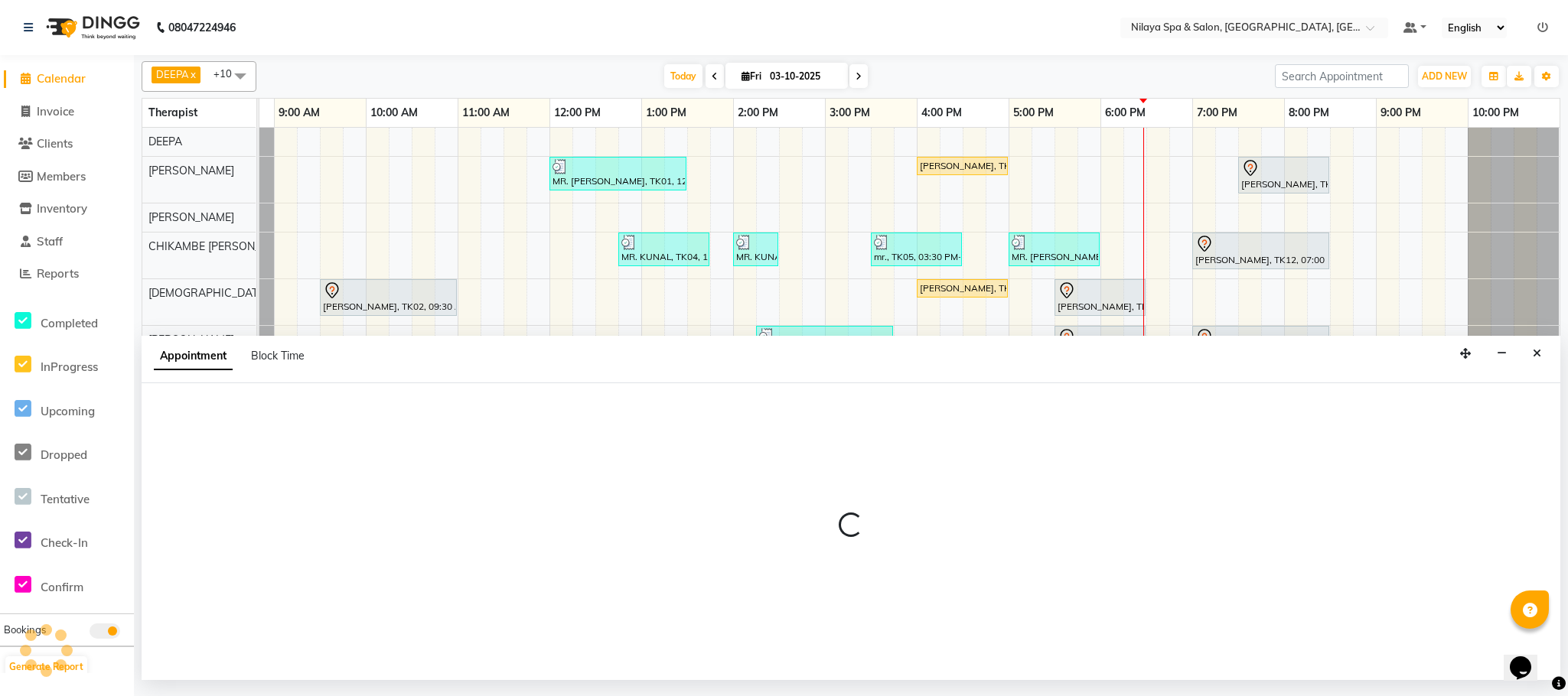
select select "tentative"
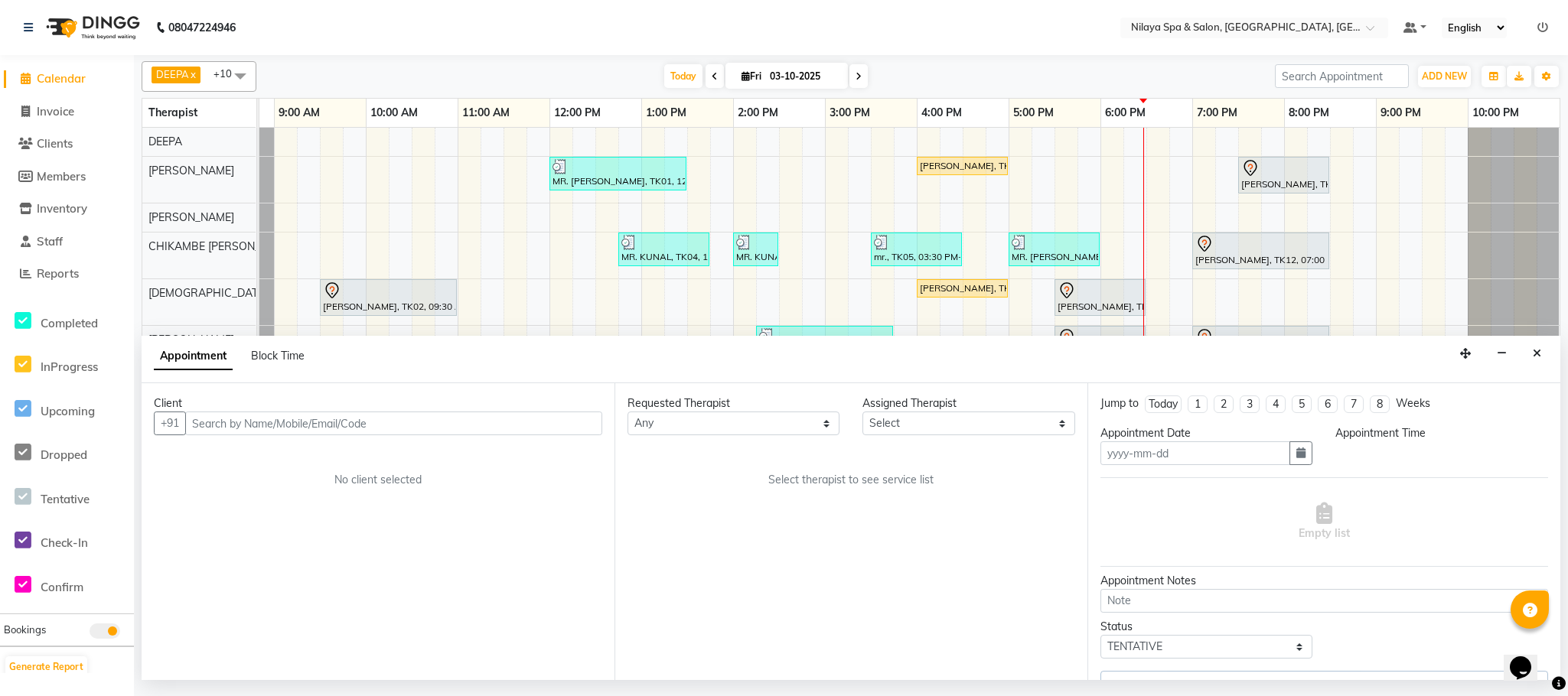
type input "03-10-2025"
select select "88833"
select select "1050"
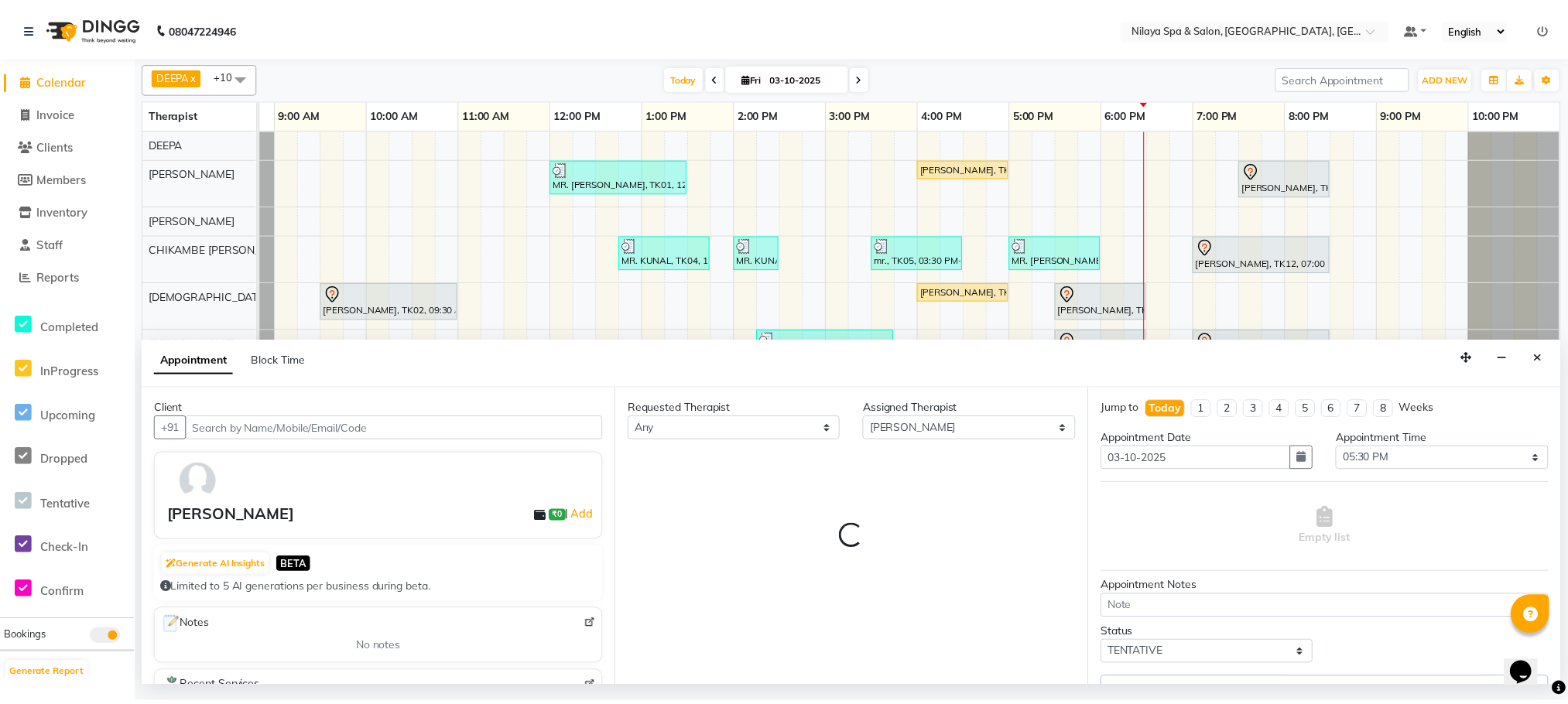
scroll to position [0, 79]
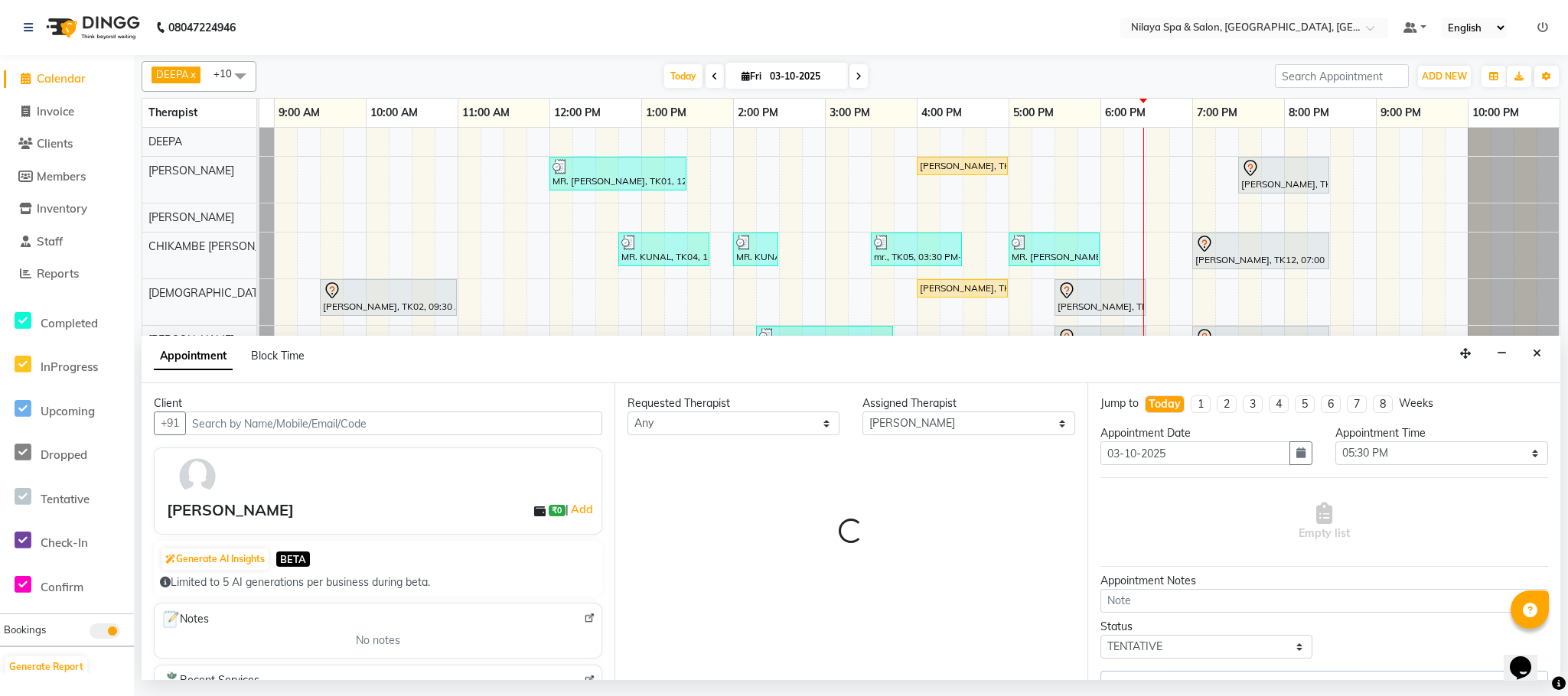
select select "4019"
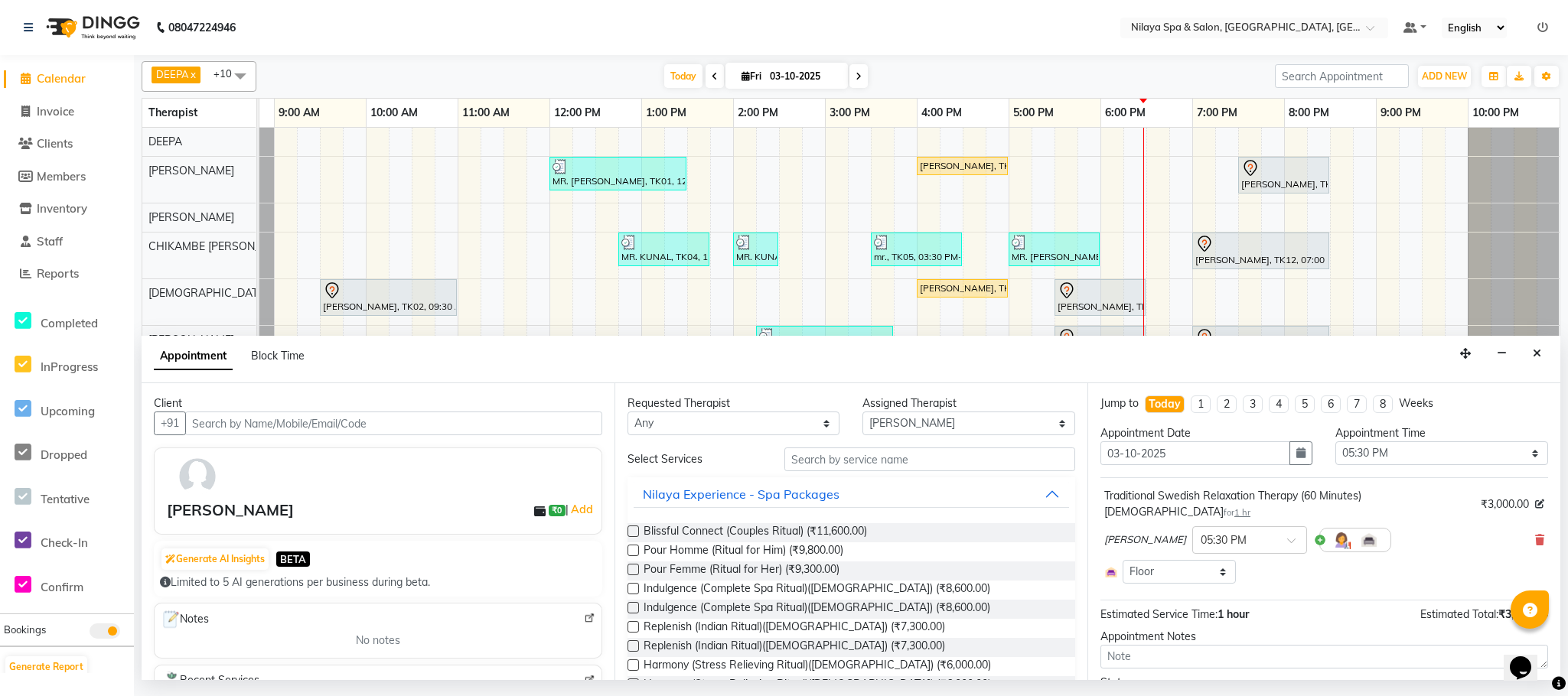
click at [1212, 674] on div "Status" at bounding box center [1207, 682] width 212 height 16
click at [1210, 652] on textarea at bounding box center [1324, 656] width 448 height 24
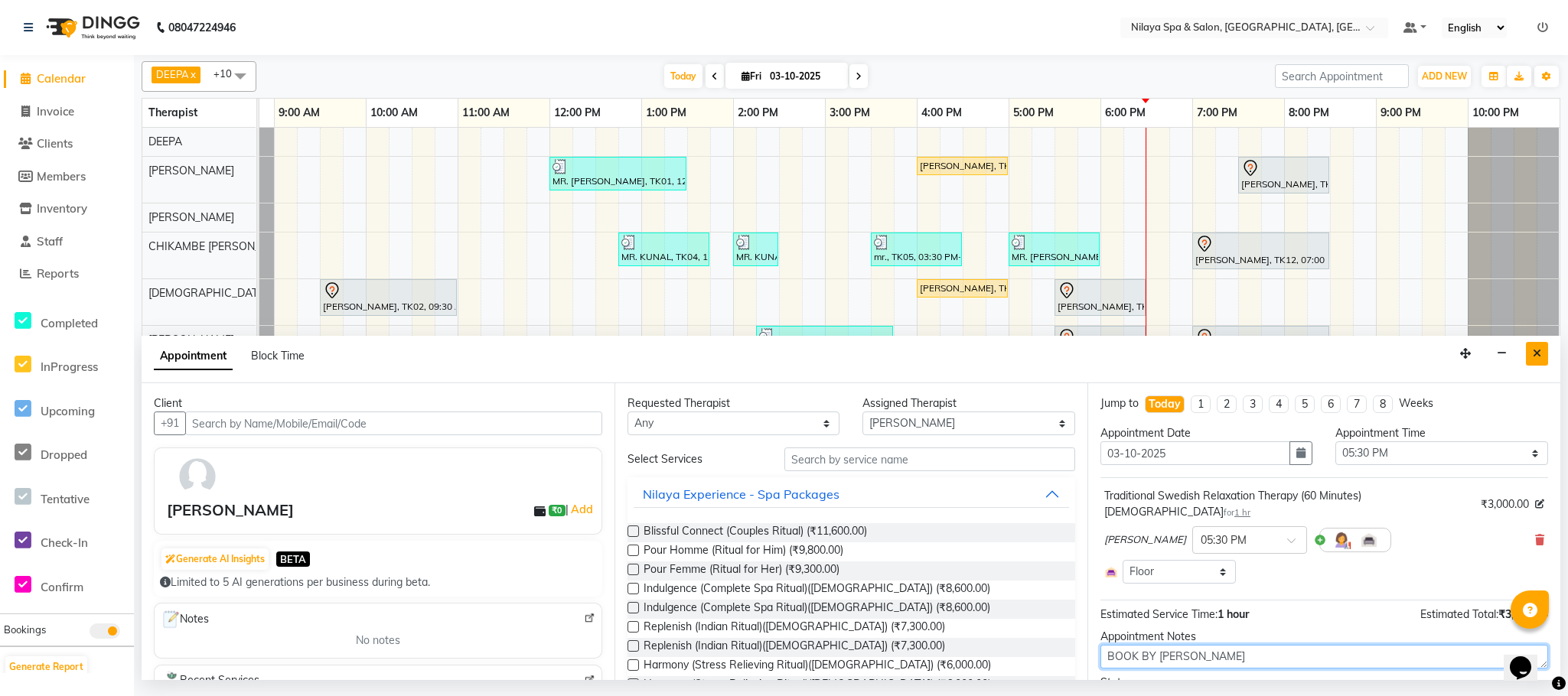
type textarea "BOOK BY [PERSON_NAME]"
click at [1532, 349] on icon "Close" at bounding box center [1537, 353] width 8 height 11
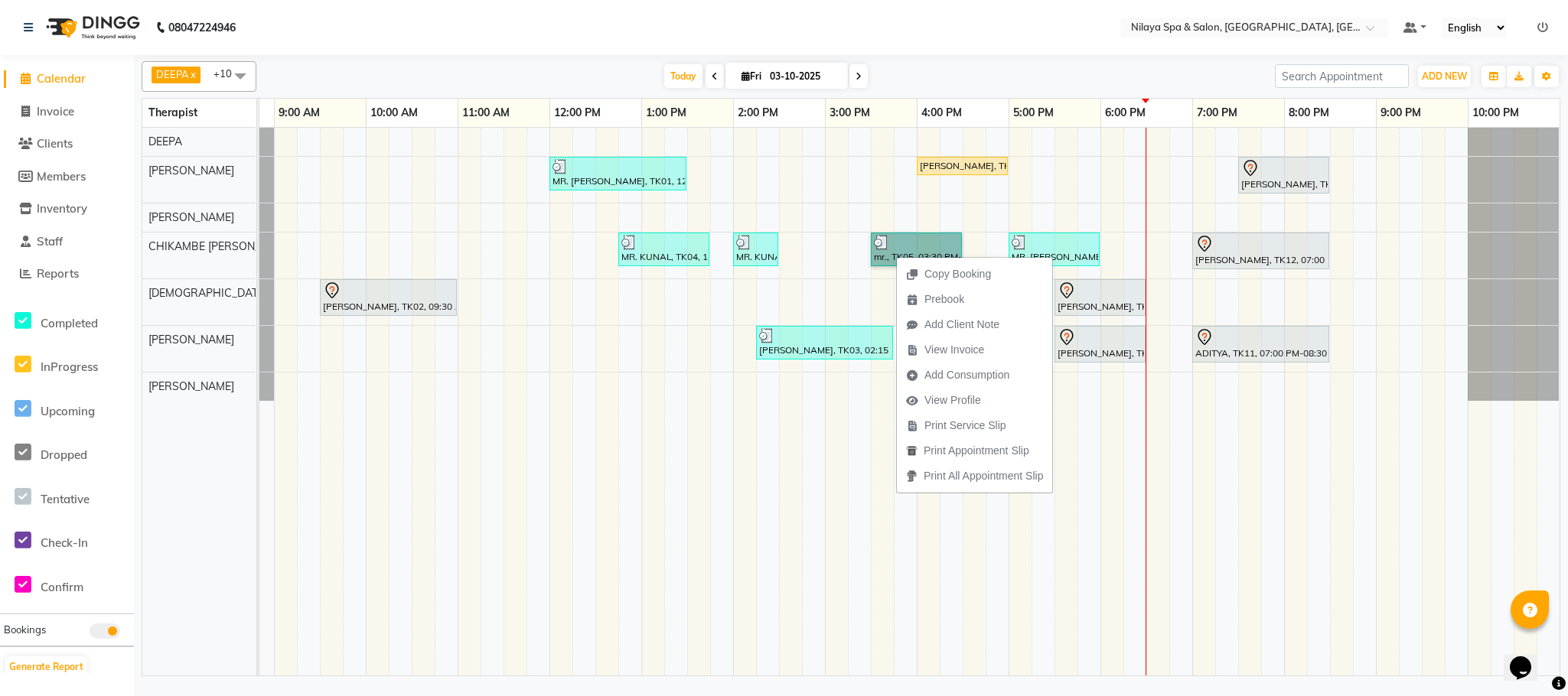
click at [963, 558] on td at bounding box center [975, 401] width 23 height 548
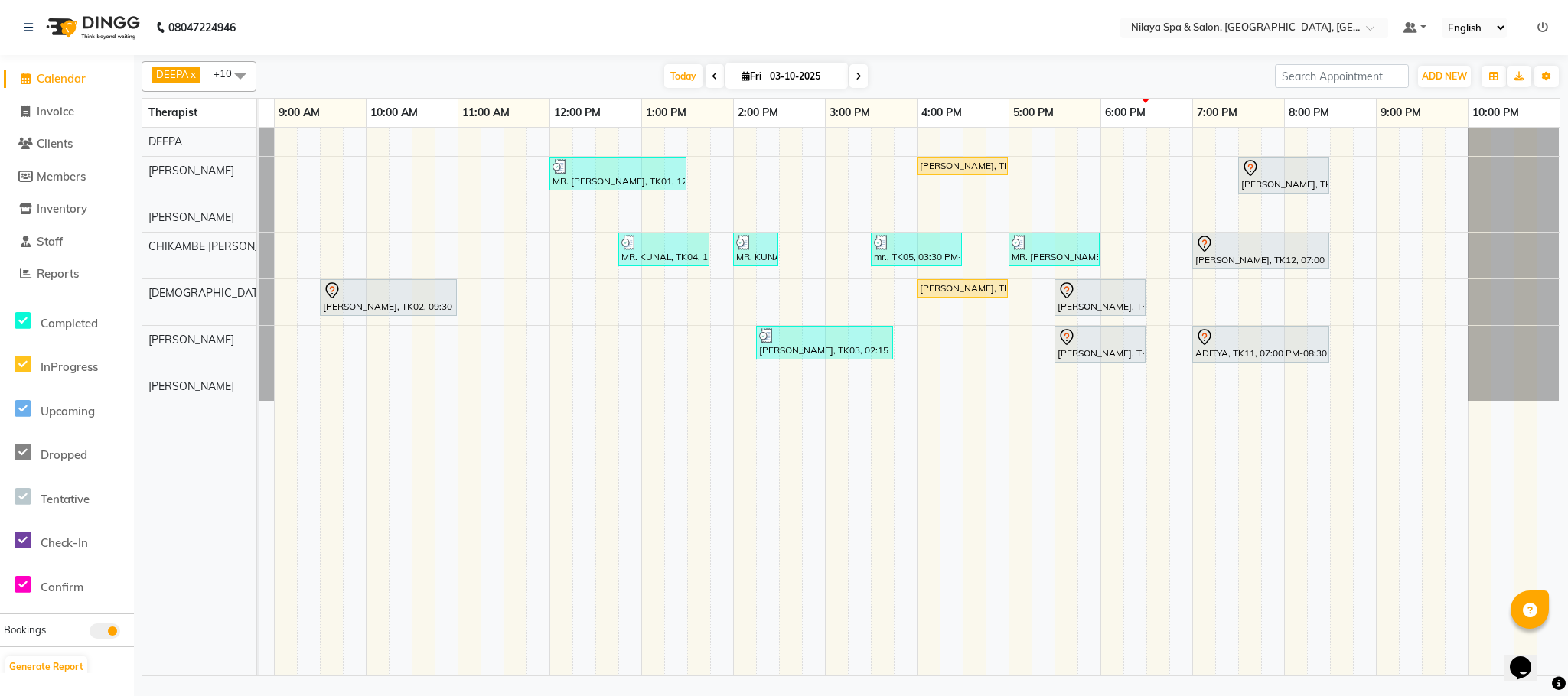
click at [665, 27] on nav "08047224946 Select Location × Nilaya Spa & Salon, [GEOGRAPHIC_DATA], [GEOGRAPHI…" at bounding box center [784, 27] width 1568 height 55
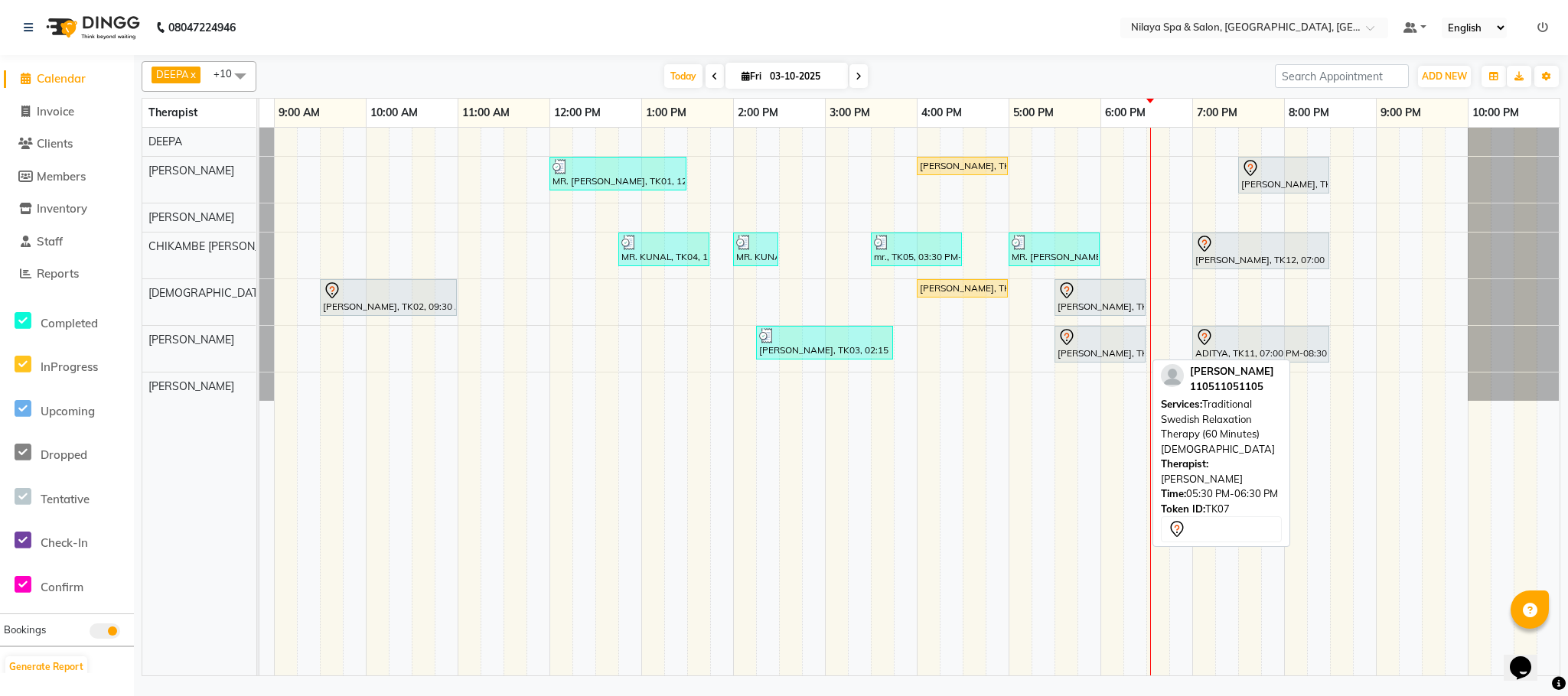
click at [1068, 350] on div "[PERSON_NAME], TK07, 05:30 PM-06:30 PM, Traditional Swedish Relaxation Therapy …" at bounding box center [1100, 344] width 88 height 32
select select "7"
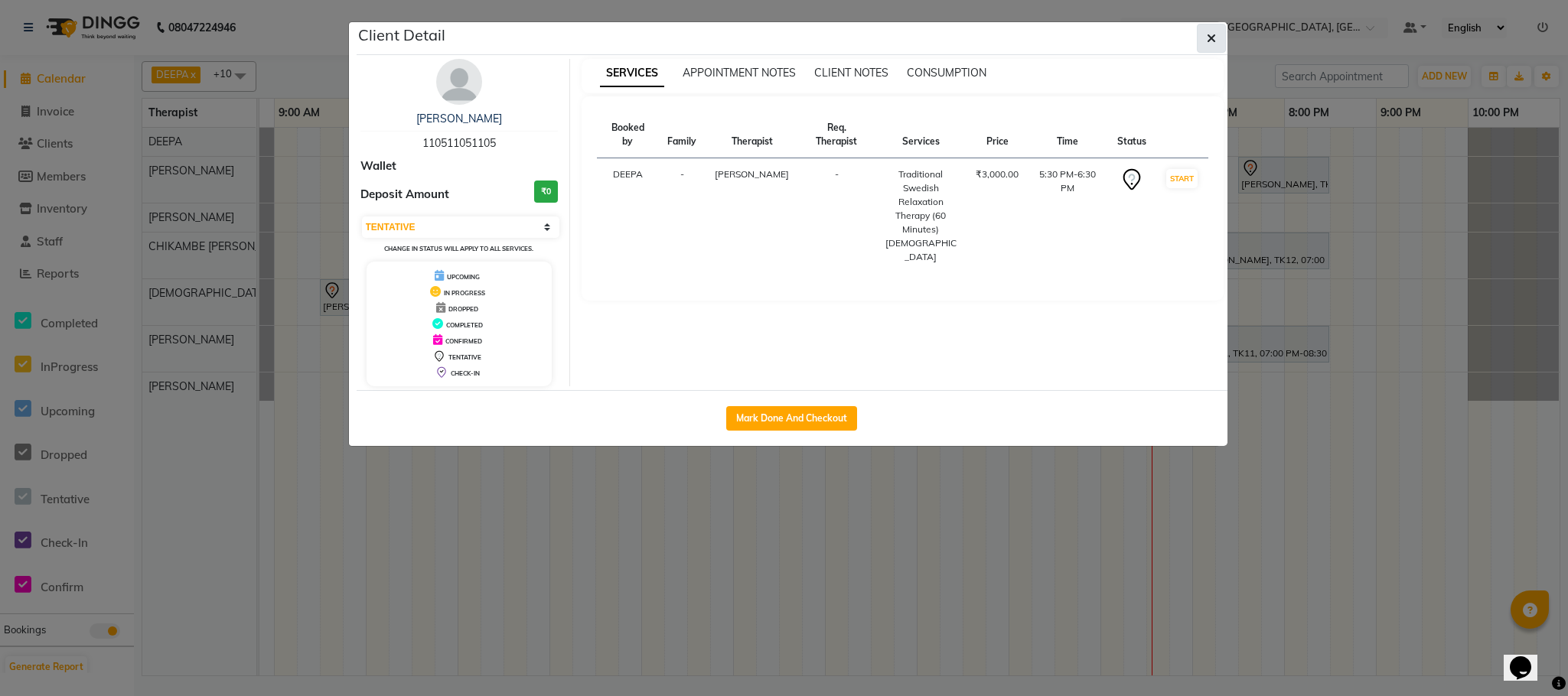
click at [1207, 42] on icon "button" at bounding box center [1211, 38] width 9 height 12
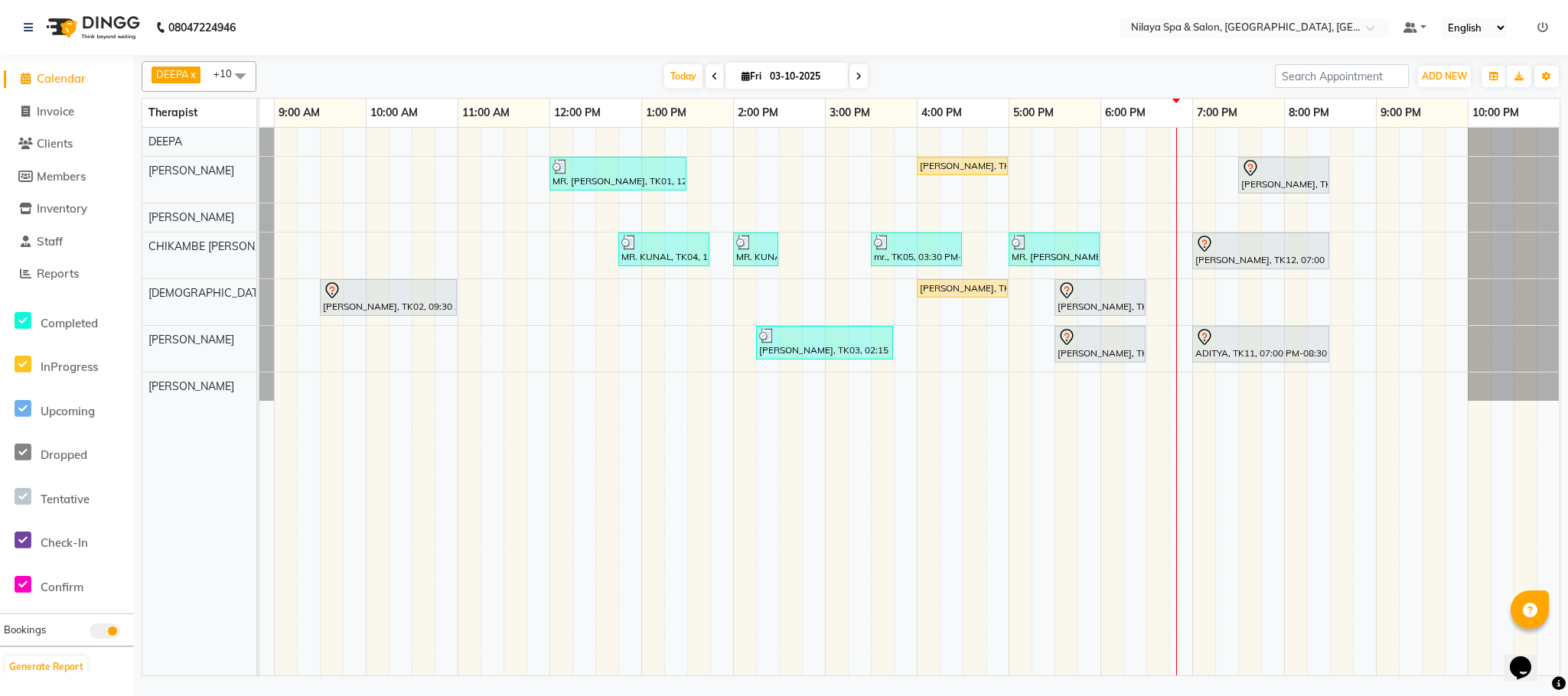
click at [1162, 219] on div "MR. [PERSON_NAME], TK01, 12:00 PM-01:30 PM, Deep Tissue Repair Therapy (90 Minu…" at bounding box center [871, 401] width 1377 height 548
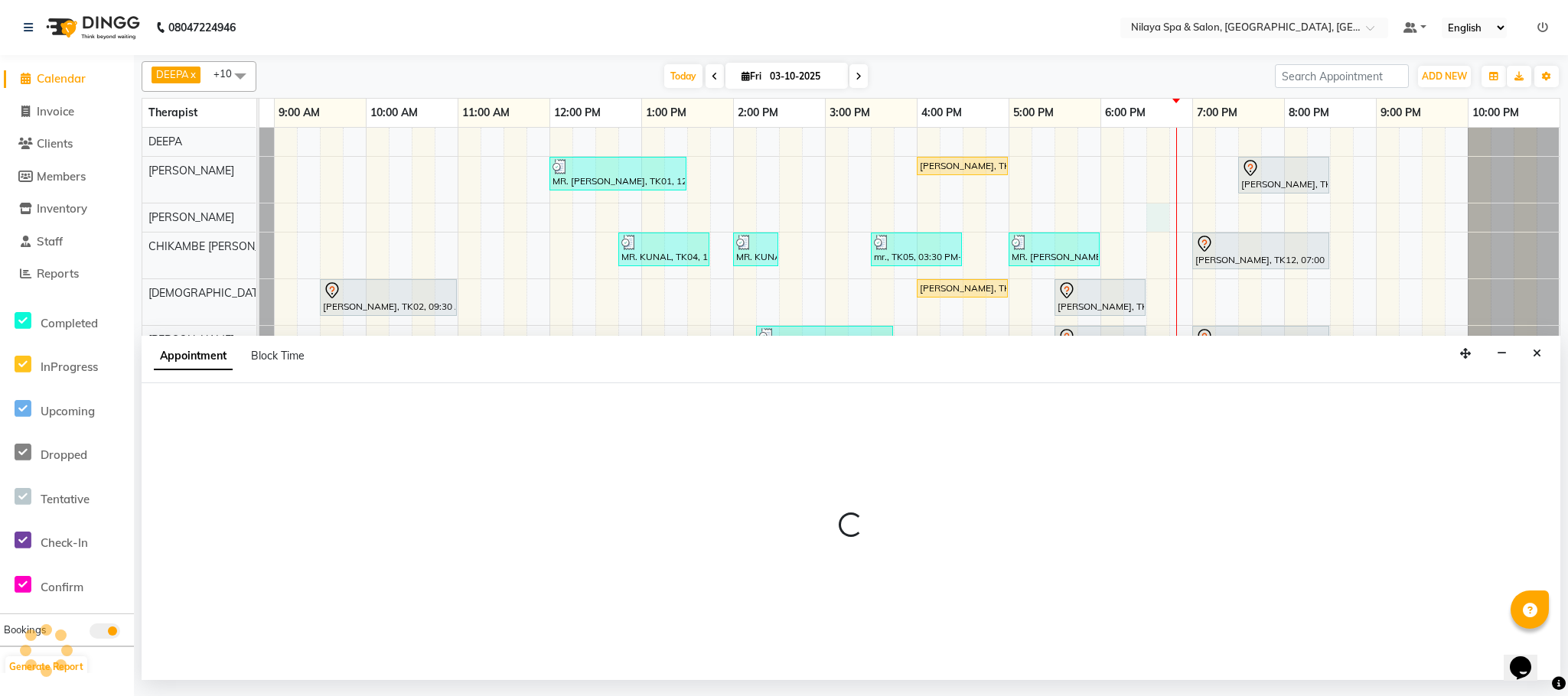
select select "72264"
select select "1110"
select select "tentative"
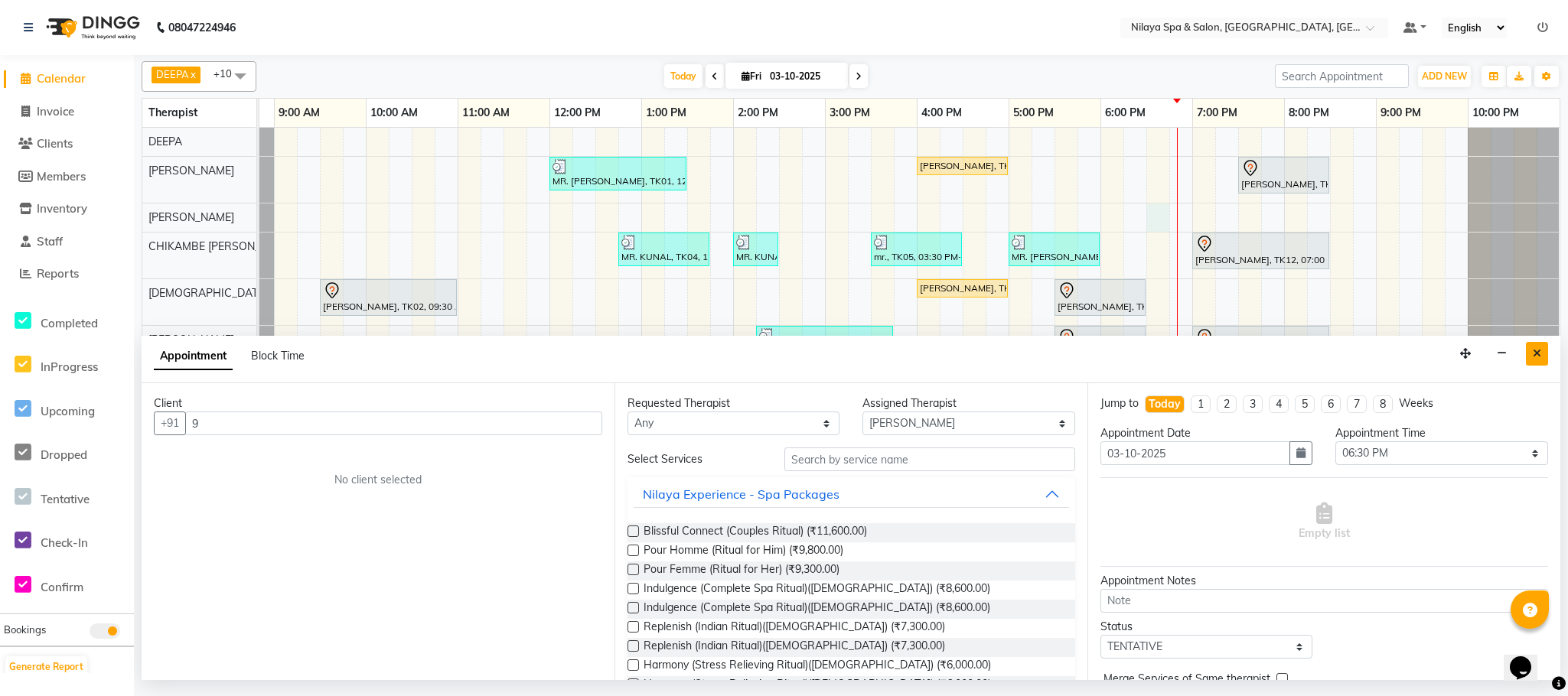
type input "9"
click at [1541, 359] on icon "Close" at bounding box center [1537, 353] width 8 height 11
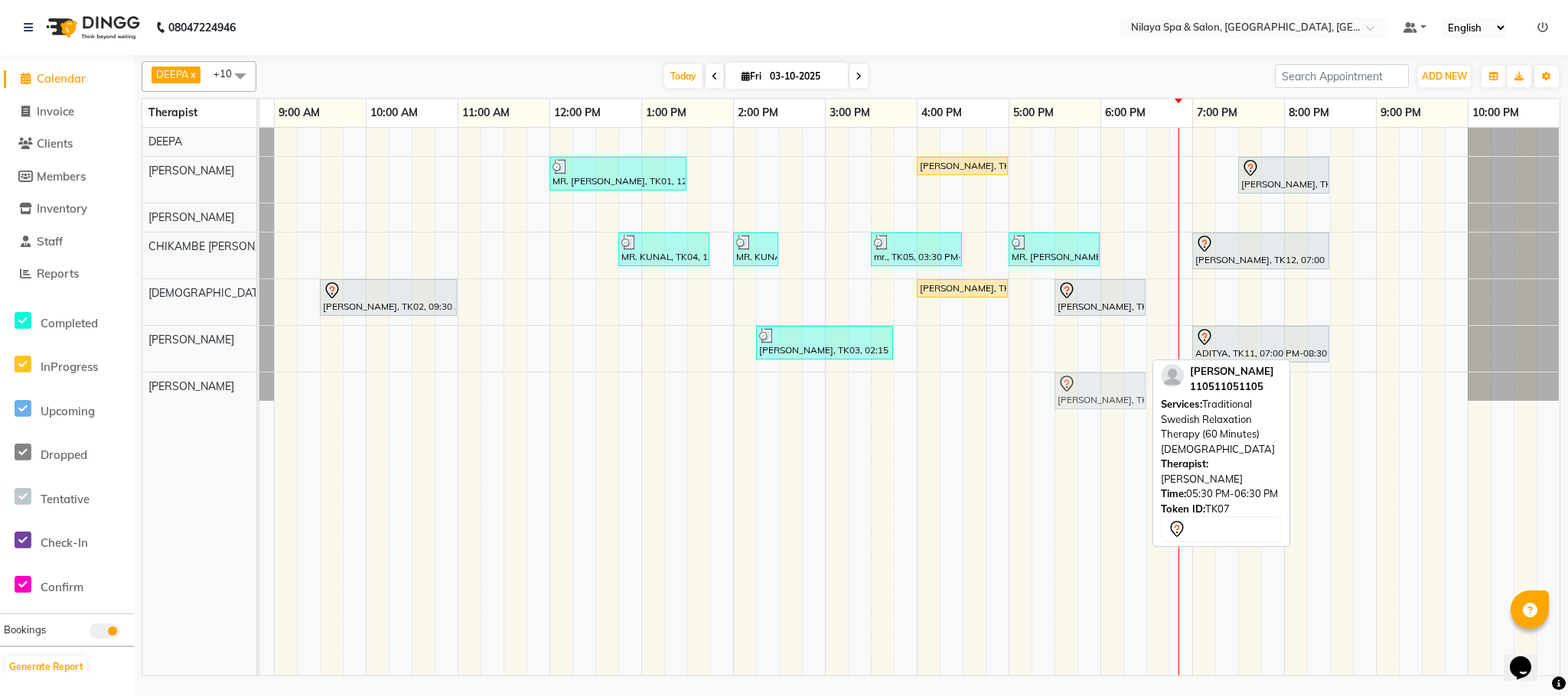
drag, startPoint x: 1093, startPoint y: 359, endPoint x: 1098, endPoint y: 379, distance: 20.6
click at [1098, 386] on div "MR. [PERSON_NAME], TK01, 12:00 PM-01:30 PM, Deep Tissue Repair Therapy (90 Minu…" at bounding box center [871, 401] width 1377 height 548
drag, startPoint x: 1098, startPoint y: 349, endPoint x: 1096, endPoint y: 400, distance: 51.0
click at [1096, 400] on tbody "MR. [PERSON_NAME], TK01, 12:00 PM-01:30 PM, Deep Tissue Repair Therapy (90 Minu…" at bounding box center [871, 264] width 1377 height 273
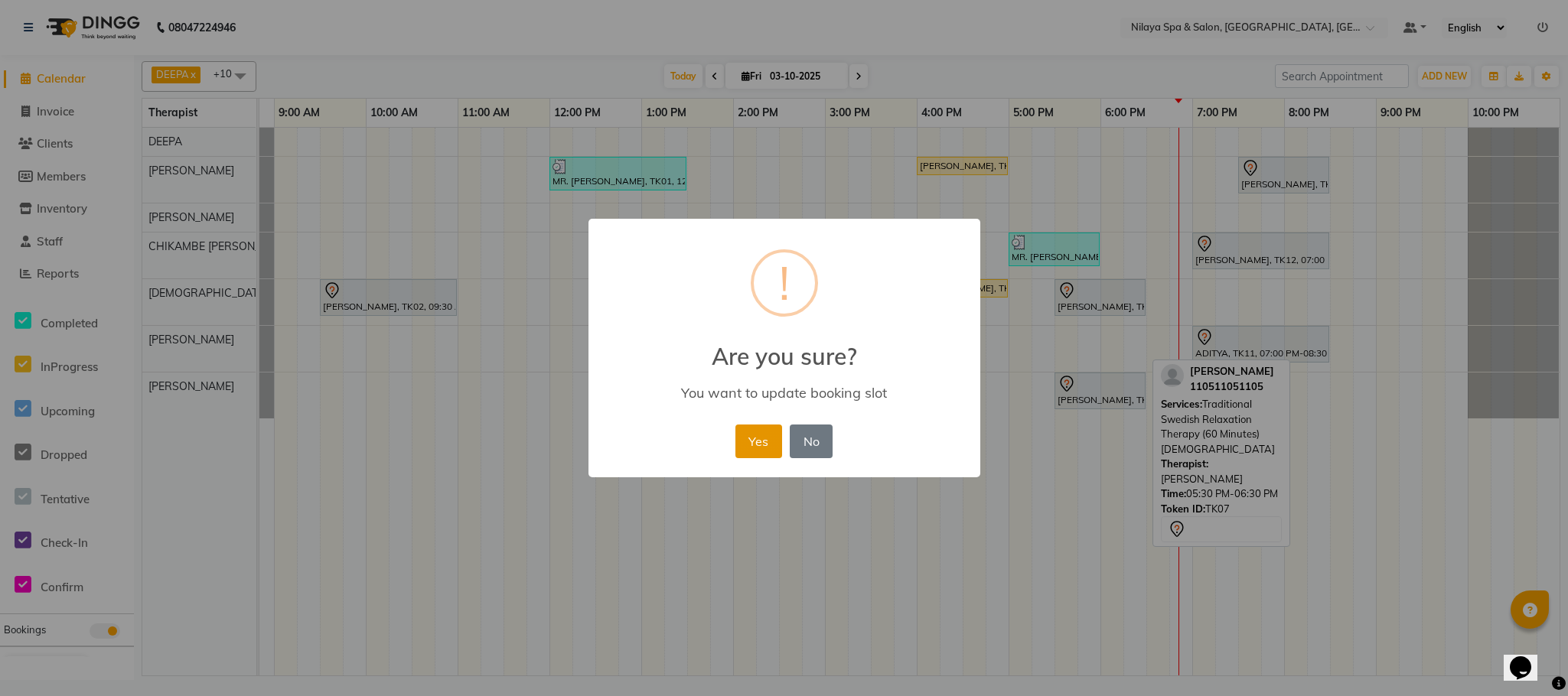
click at [751, 444] on button "Yes" at bounding box center [758, 441] width 46 height 34
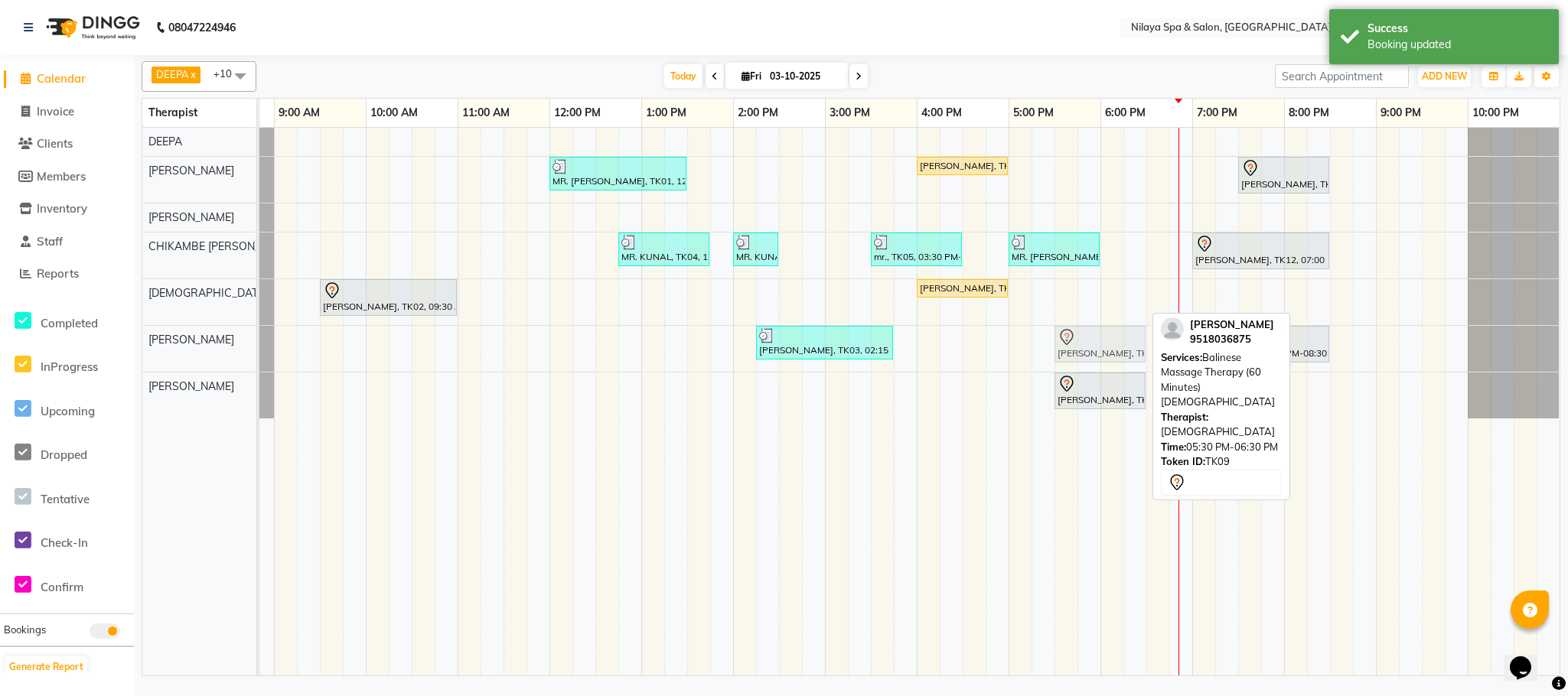
drag, startPoint x: 1079, startPoint y: 307, endPoint x: 1077, endPoint y: 337, distance: 30.1
click at [1074, 354] on tbody "MR. [PERSON_NAME], TK01, 12:00 PM-01:30 PM, Deep Tissue Repair Therapy (90 Minu…" at bounding box center [871, 273] width 1377 height 291
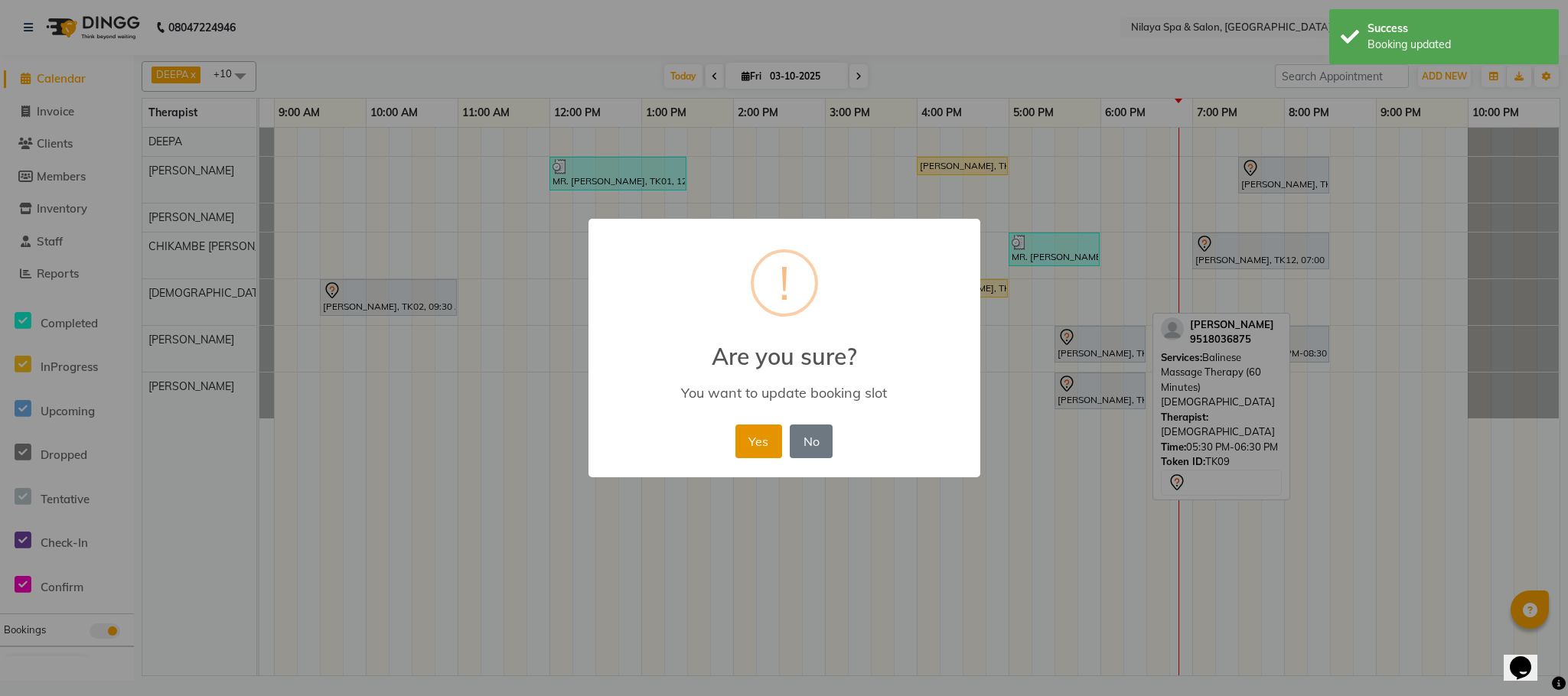
click at [744, 441] on button "Yes" at bounding box center [758, 441] width 46 height 34
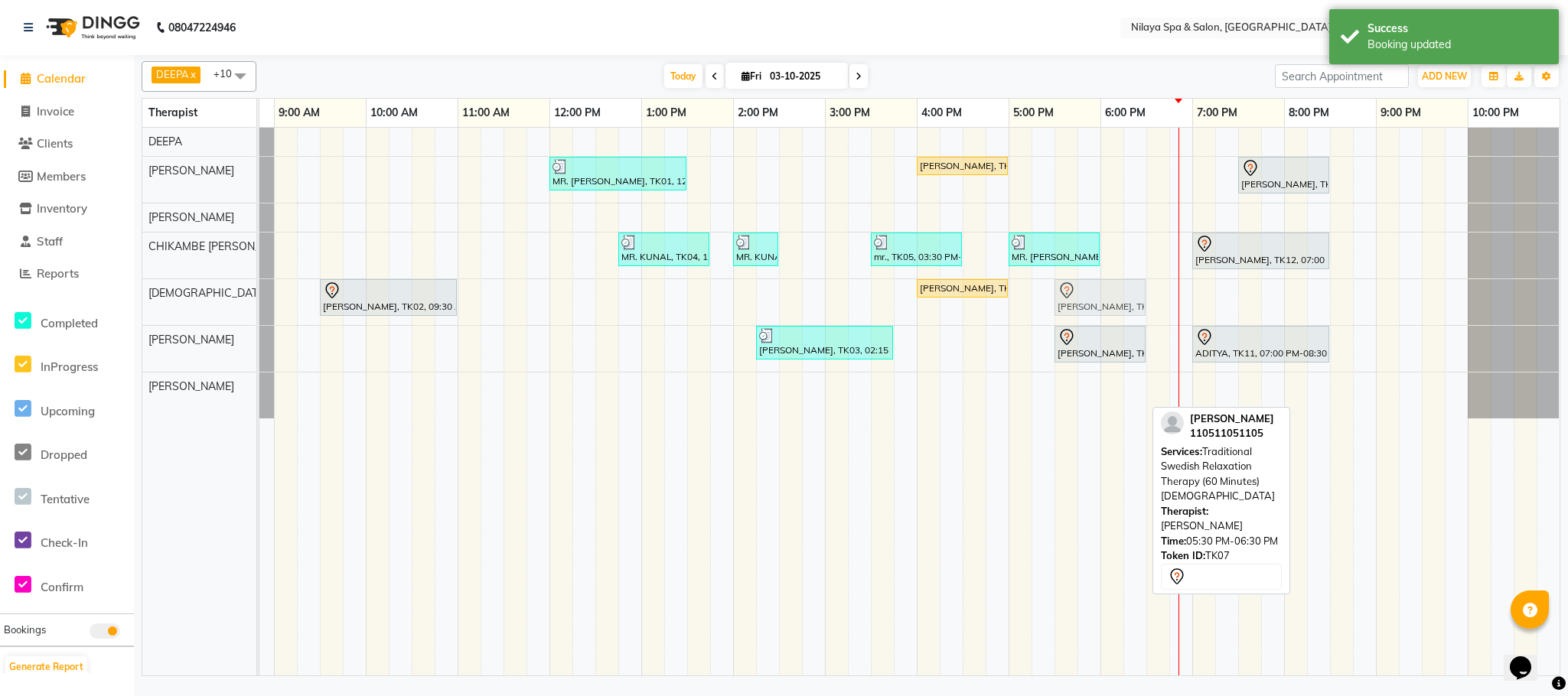
drag, startPoint x: 1116, startPoint y: 403, endPoint x: 1123, endPoint y: 321, distance: 82.3
click at [1125, 317] on tbody "MR. [PERSON_NAME], TK01, 12:00 PM-01:30 PM, Deep Tissue Repair Therapy (90 Minu…" at bounding box center [871, 273] width 1377 height 291
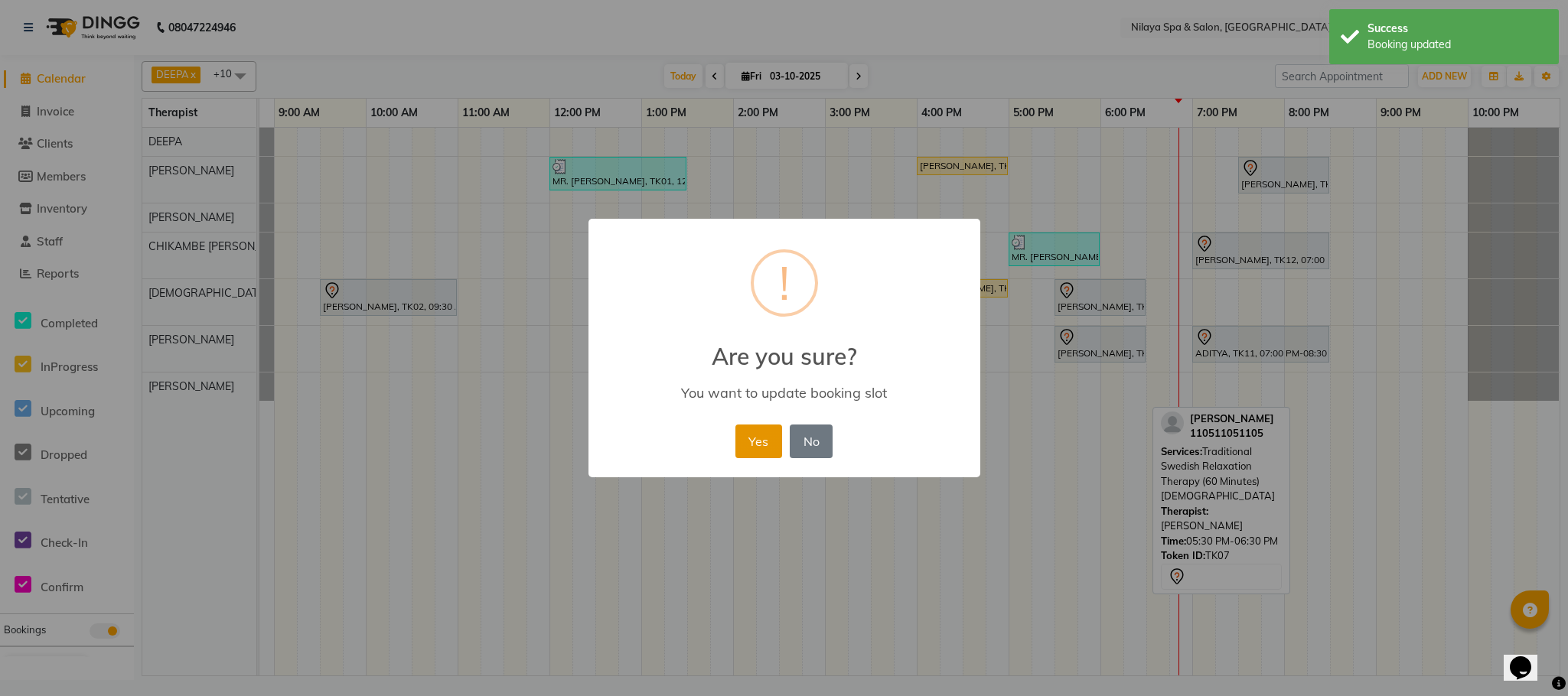
click at [772, 434] on button "Yes" at bounding box center [758, 441] width 46 height 34
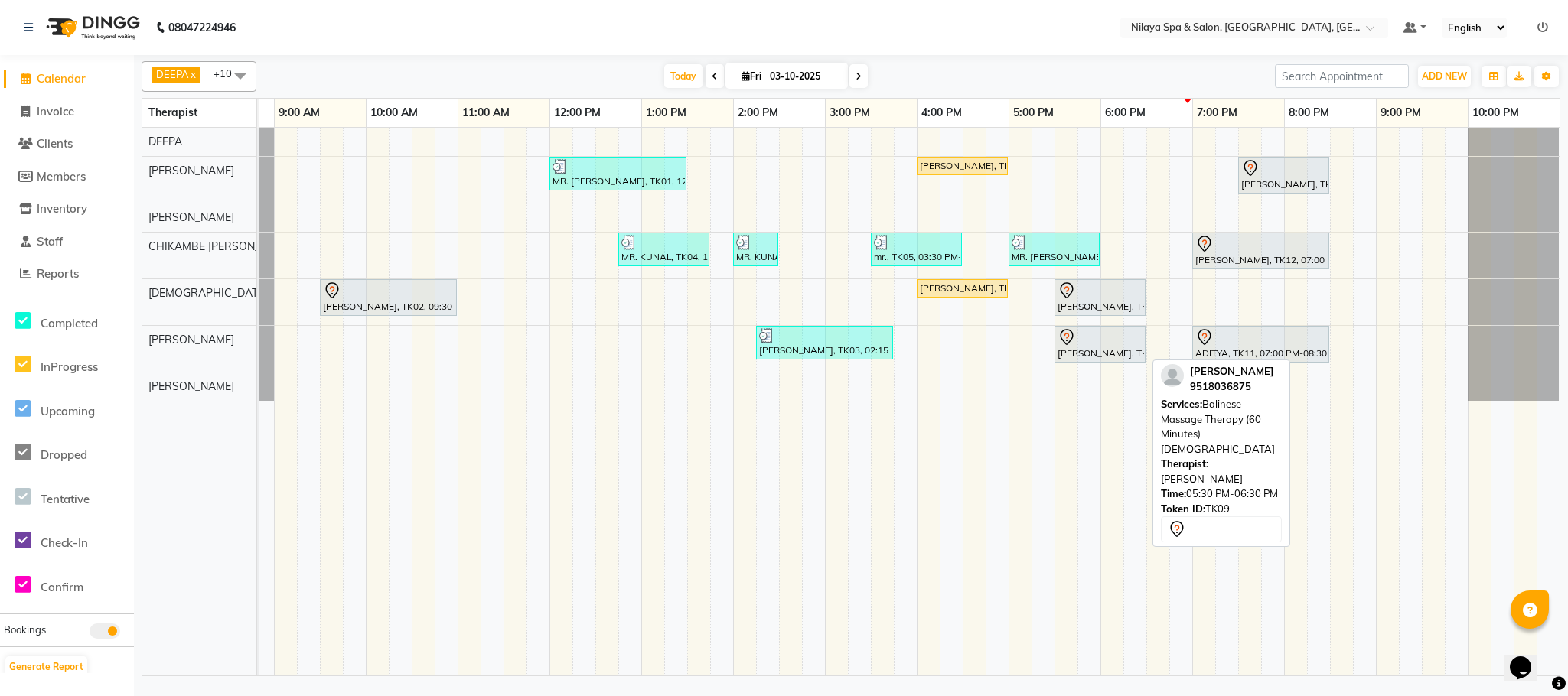
click at [1093, 354] on div "[PERSON_NAME], TK09, 05:30 PM-06:30 PM, Balinese Massage Therapy (60 Minutes)[D…" at bounding box center [1100, 344] width 88 height 32
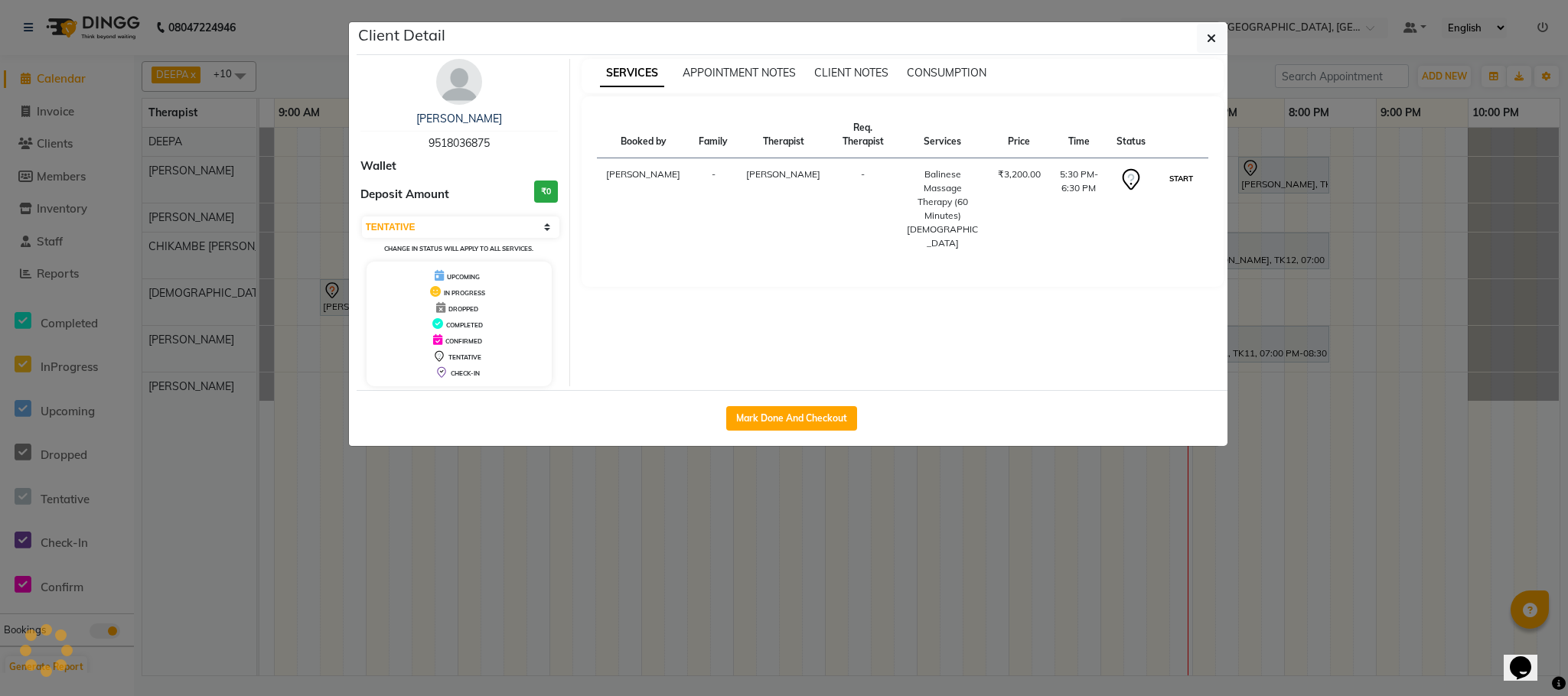
click at [1181, 169] on button "START" at bounding box center [1181, 178] width 31 height 19
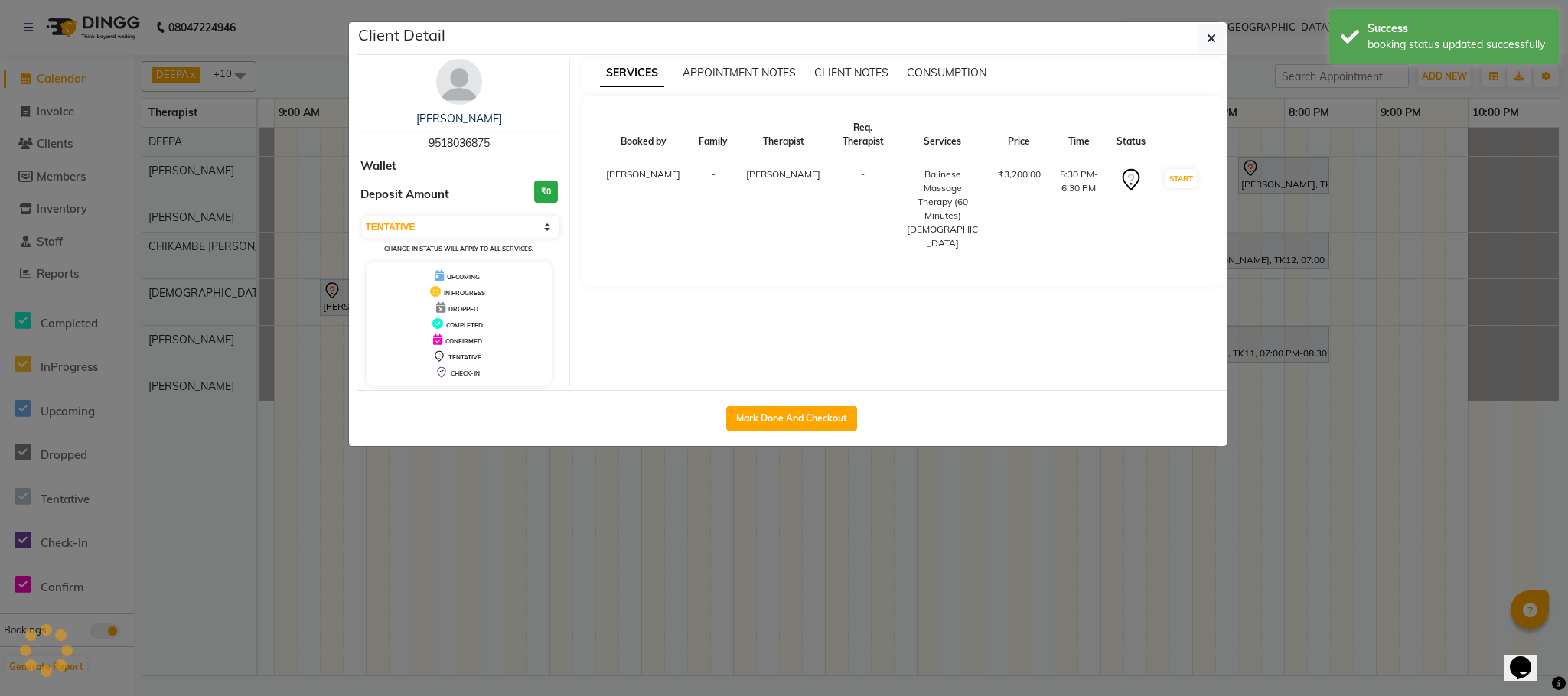
select select "1"
click at [824, 420] on button "Mark Done And Checkout" at bounding box center [791, 418] width 131 height 25
select select "service"
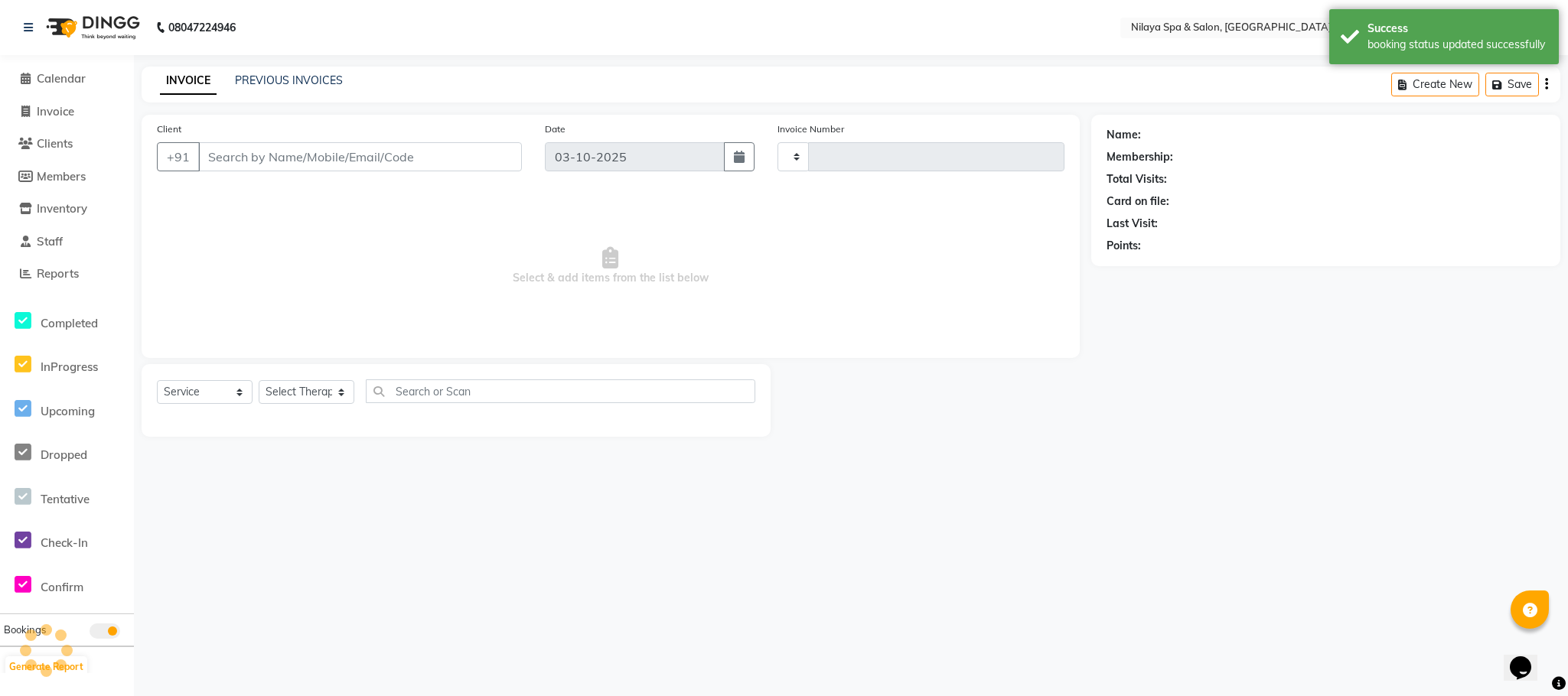
type input "1632"
select select "7983"
type input "95******75"
select select "88833"
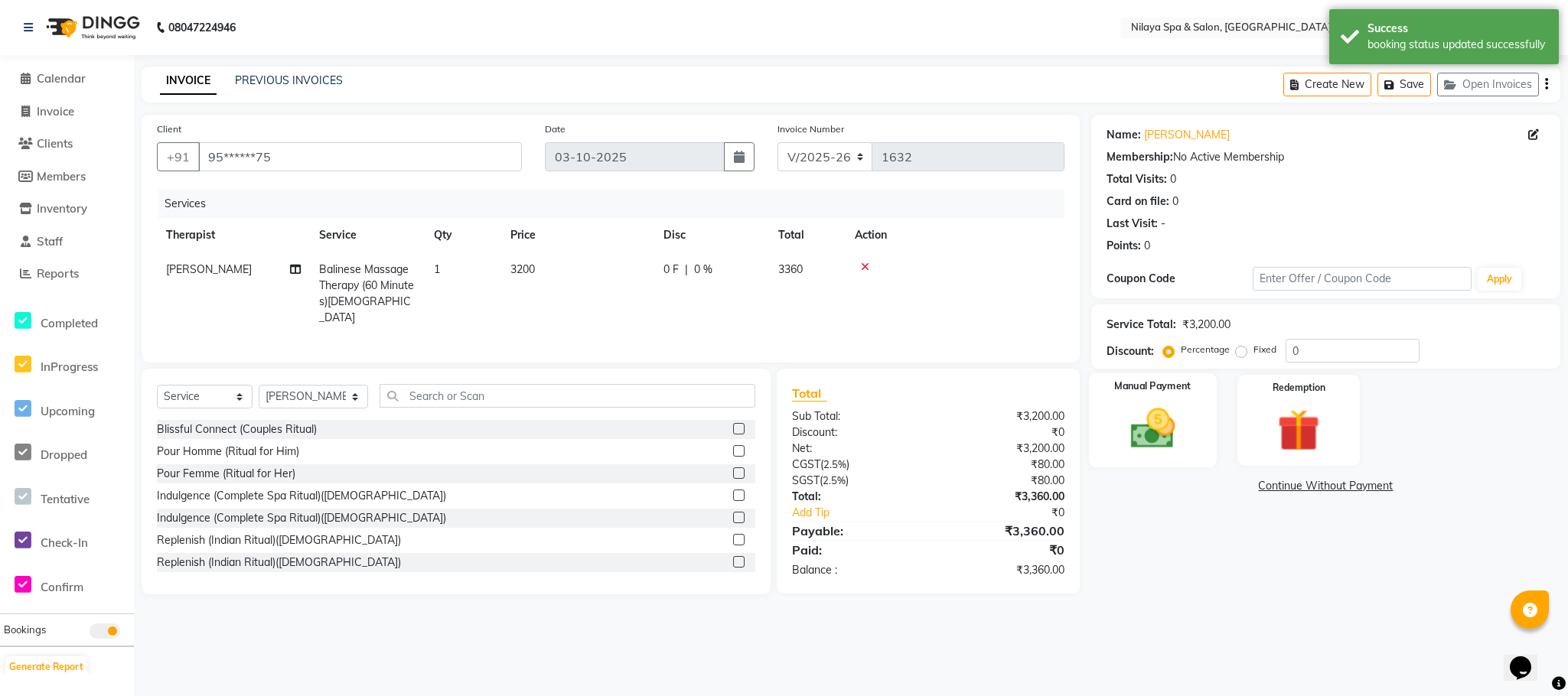
click at [1137, 428] on img at bounding box center [1152, 429] width 72 height 51
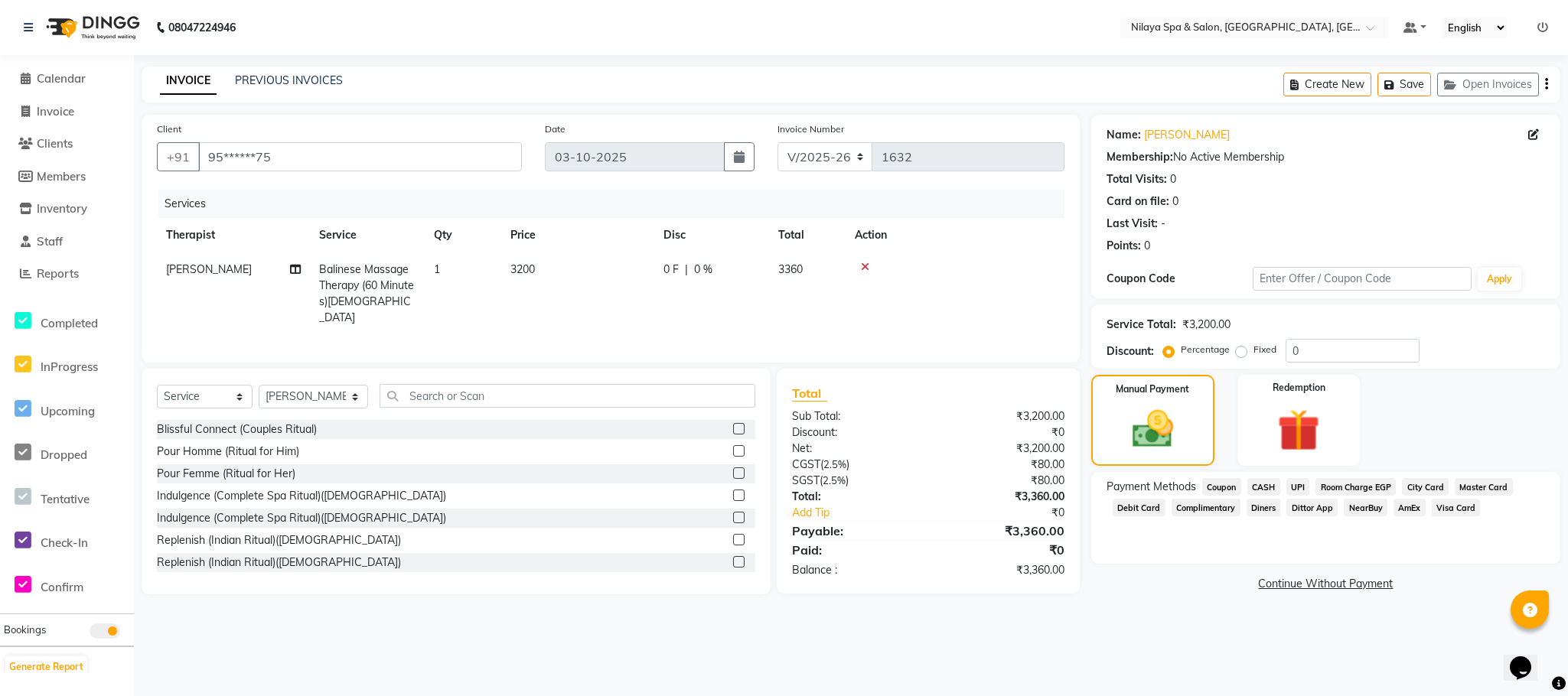
click at [1342, 490] on span "Room Charge EGP" at bounding box center [1355, 486] width 80 height 17
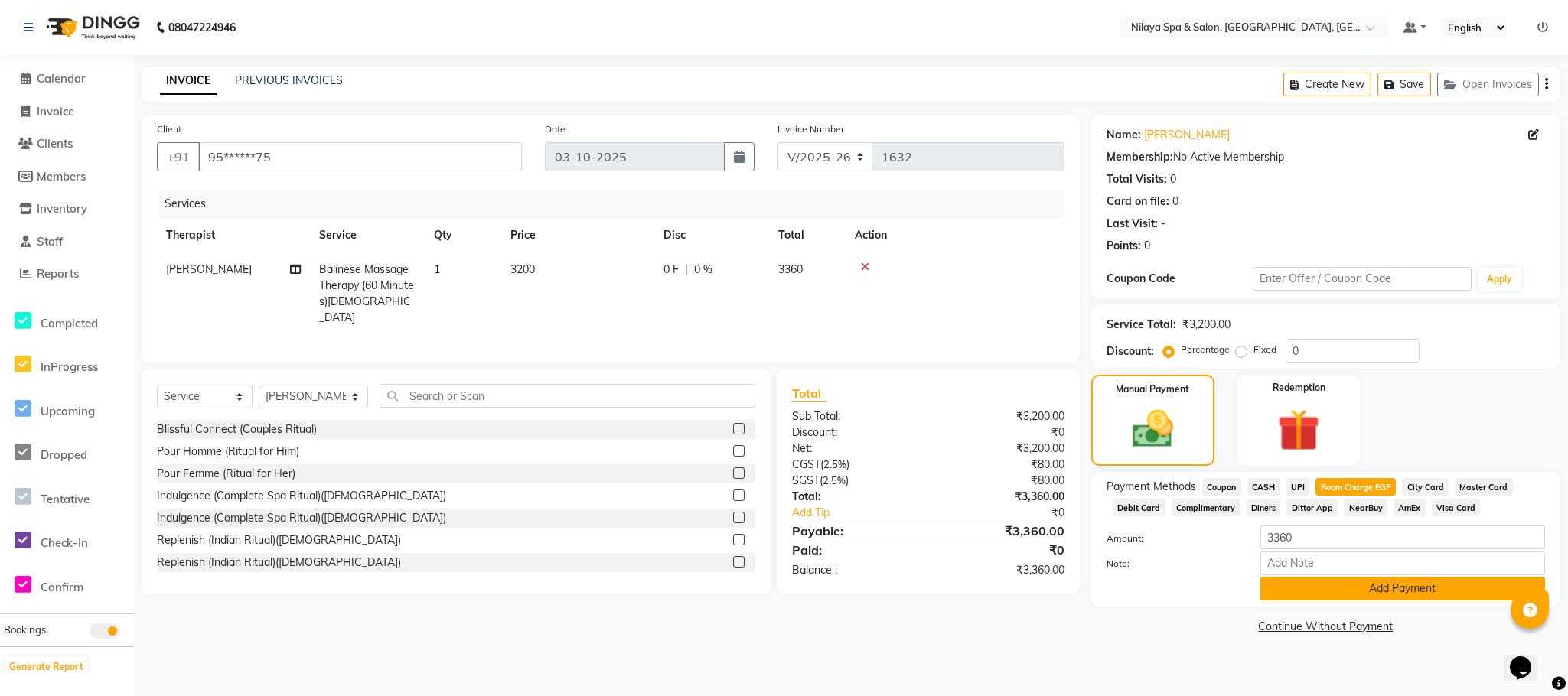
click at [1343, 583] on button "Add Payment" at bounding box center [1402, 588] width 284 height 24
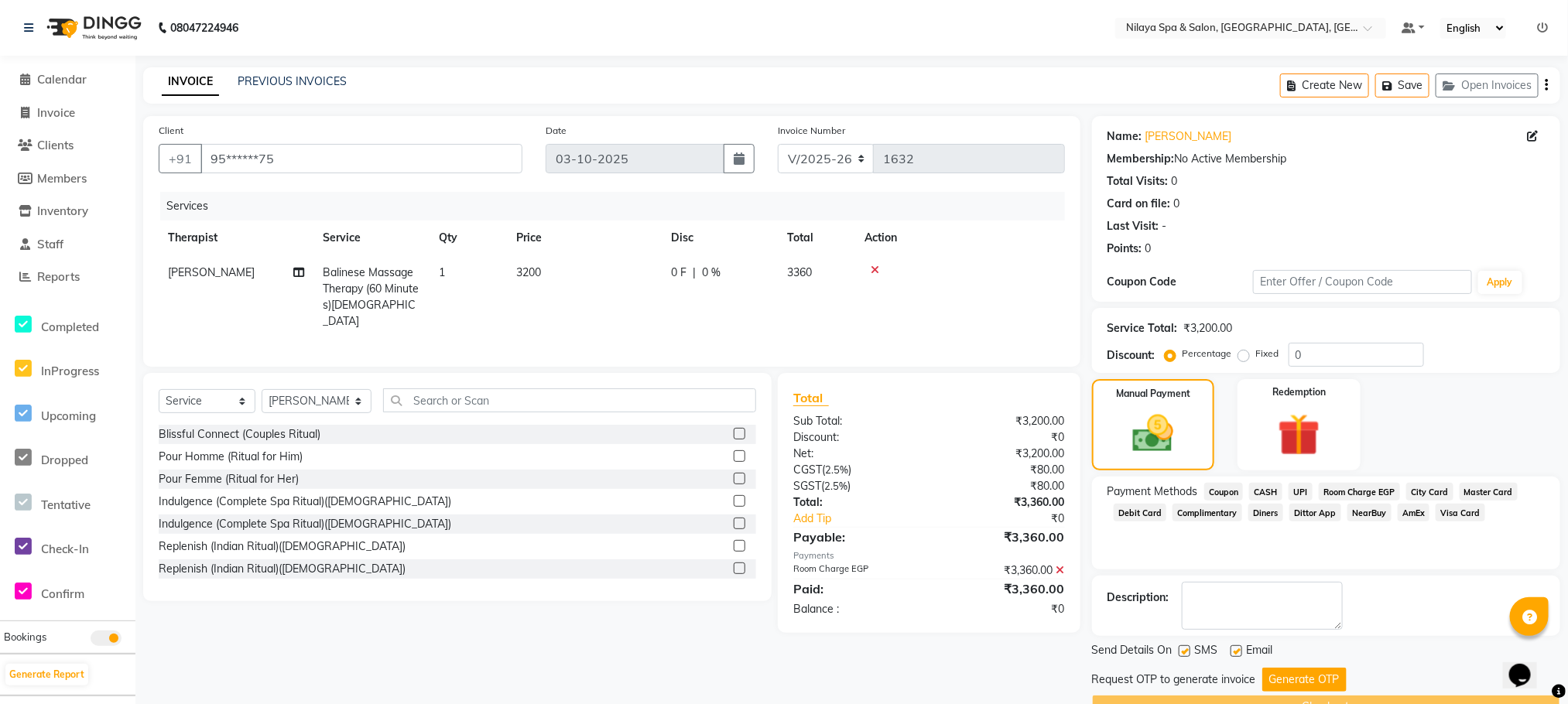
scroll to position [40, 0]
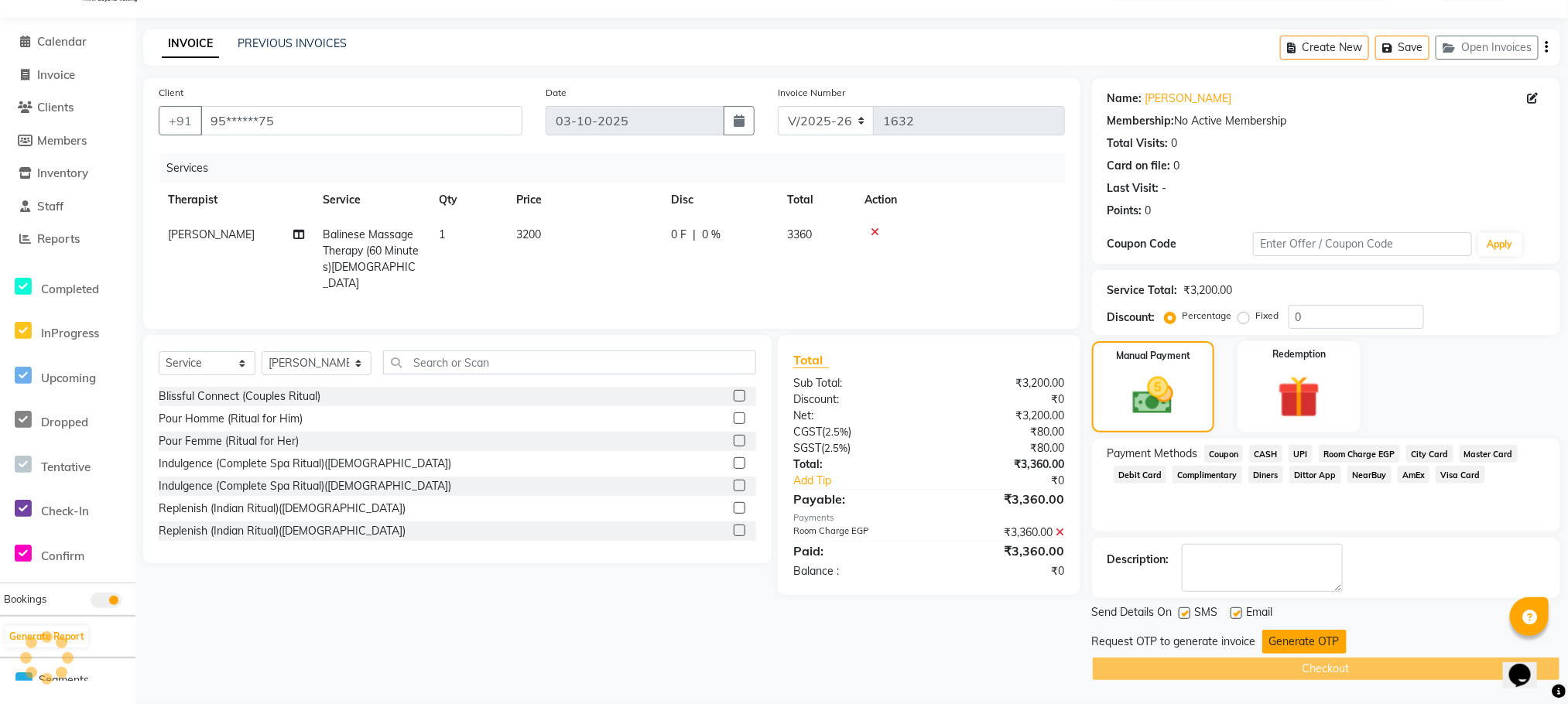
click at [1297, 637] on button "Generate OTP" at bounding box center [1304, 642] width 85 height 24
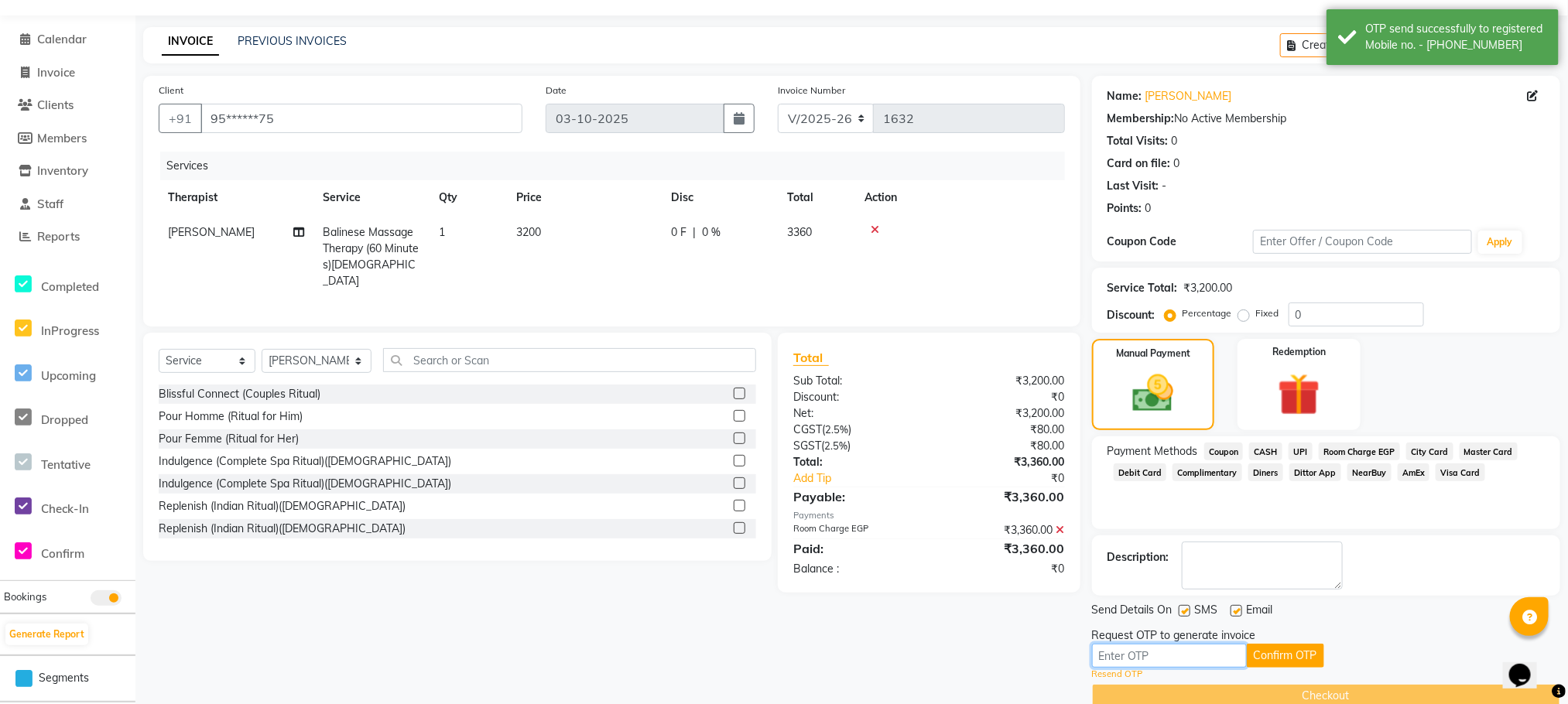
drag, startPoint x: 1131, startPoint y: 653, endPoint x: 1137, endPoint y: 671, distance: 19.0
click at [1131, 653] on input "text" at bounding box center [1169, 655] width 155 height 24
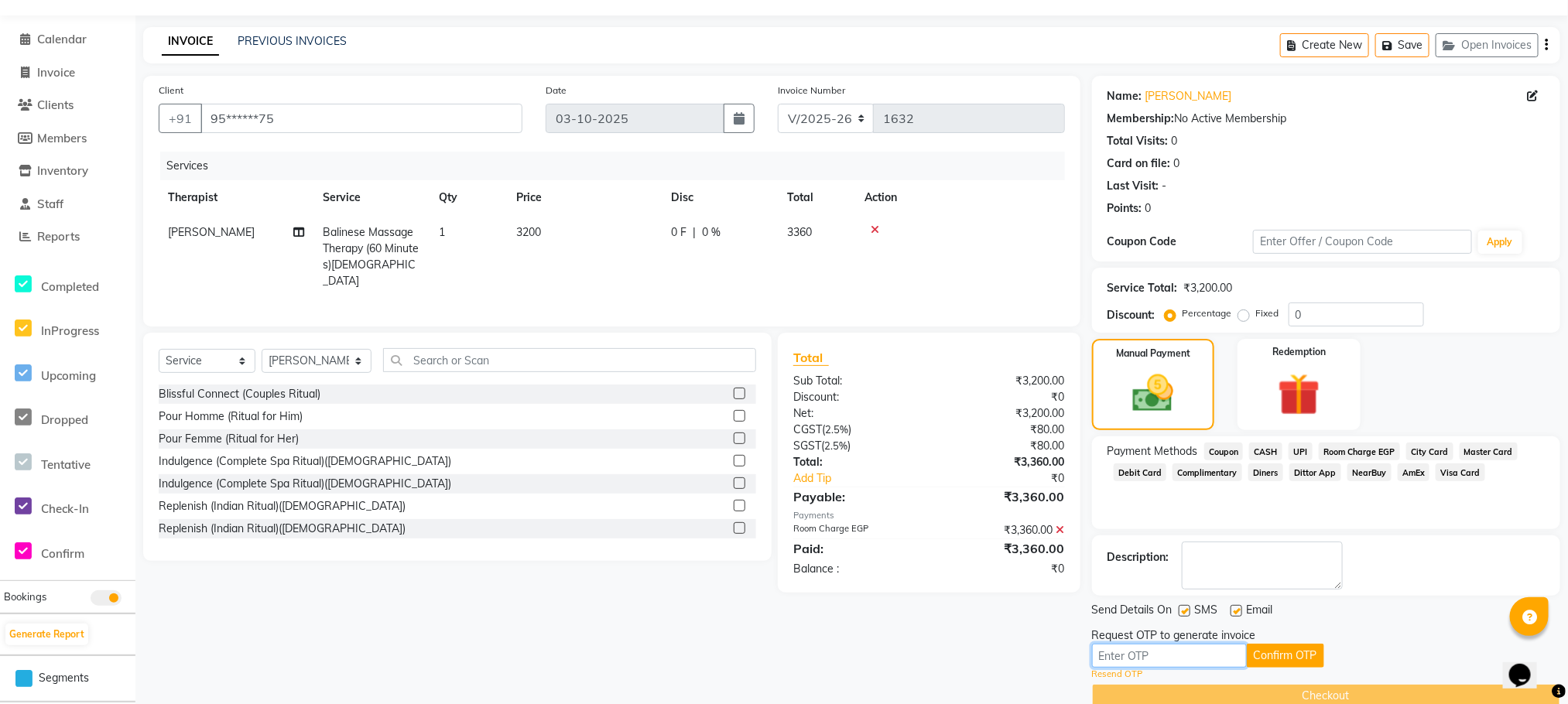
scroll to position [70, 0]
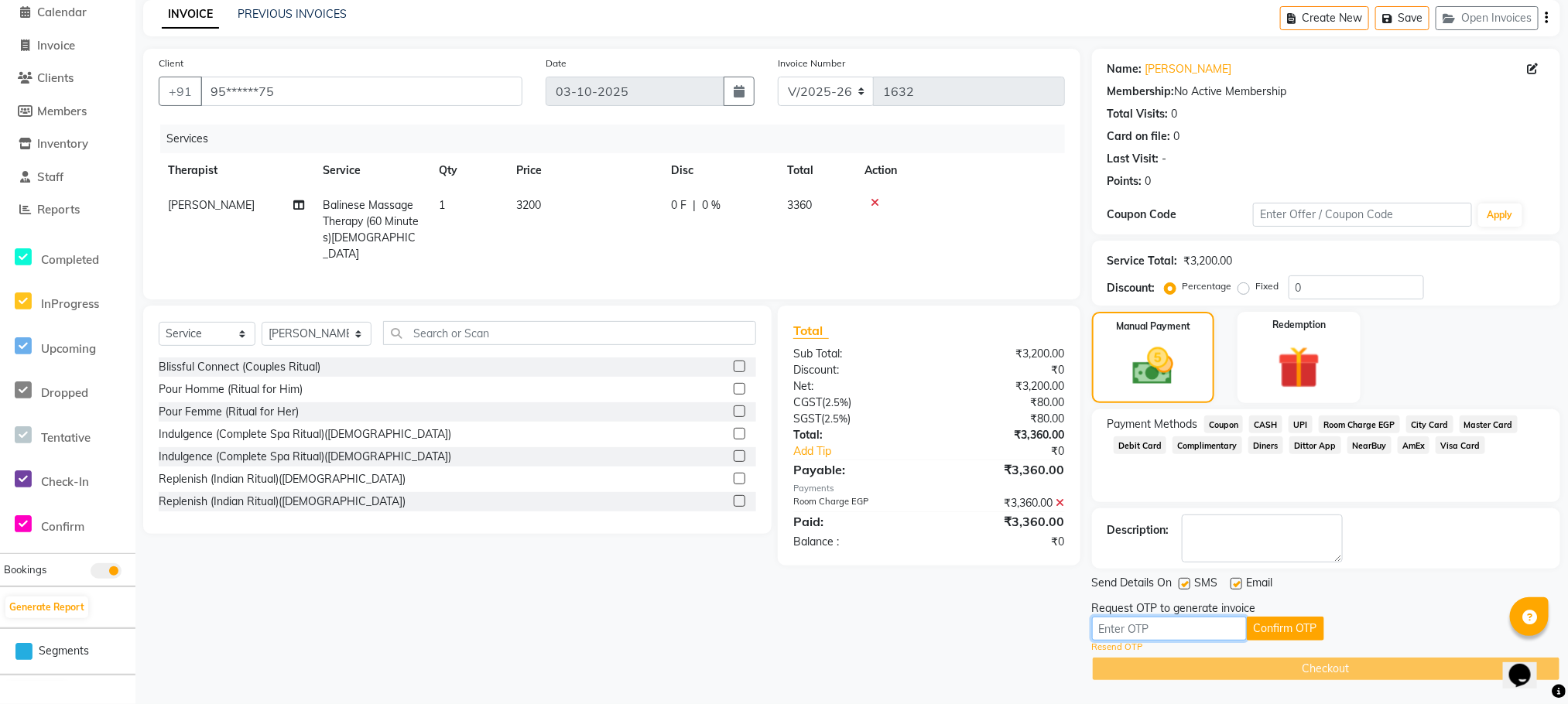
drag, startPoint x: 1129, startPoint y: 627, endPoint x: 1137, endPoint y: 634, distance: 10.6
click at [1129, 628] on input "text" at bounding box center [1169, 629] width 155 height 24
type input "3743"
click at [1261, 623] on button "Confirm OTP" at bounding box center [1285, 629] width 77 height 24
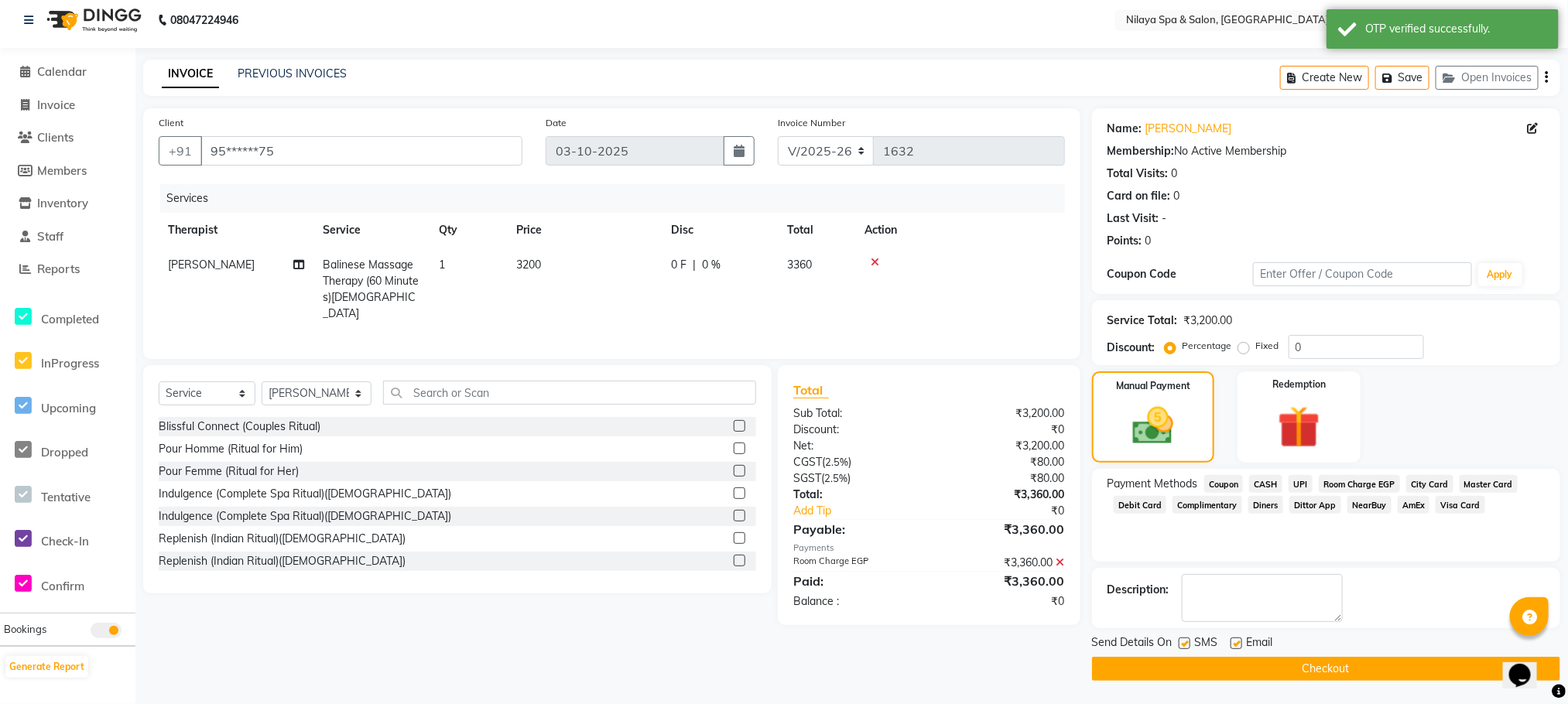
click at [1270, 671] on button "Checkout" at bounding box center [1326, 669] width 468 height 24
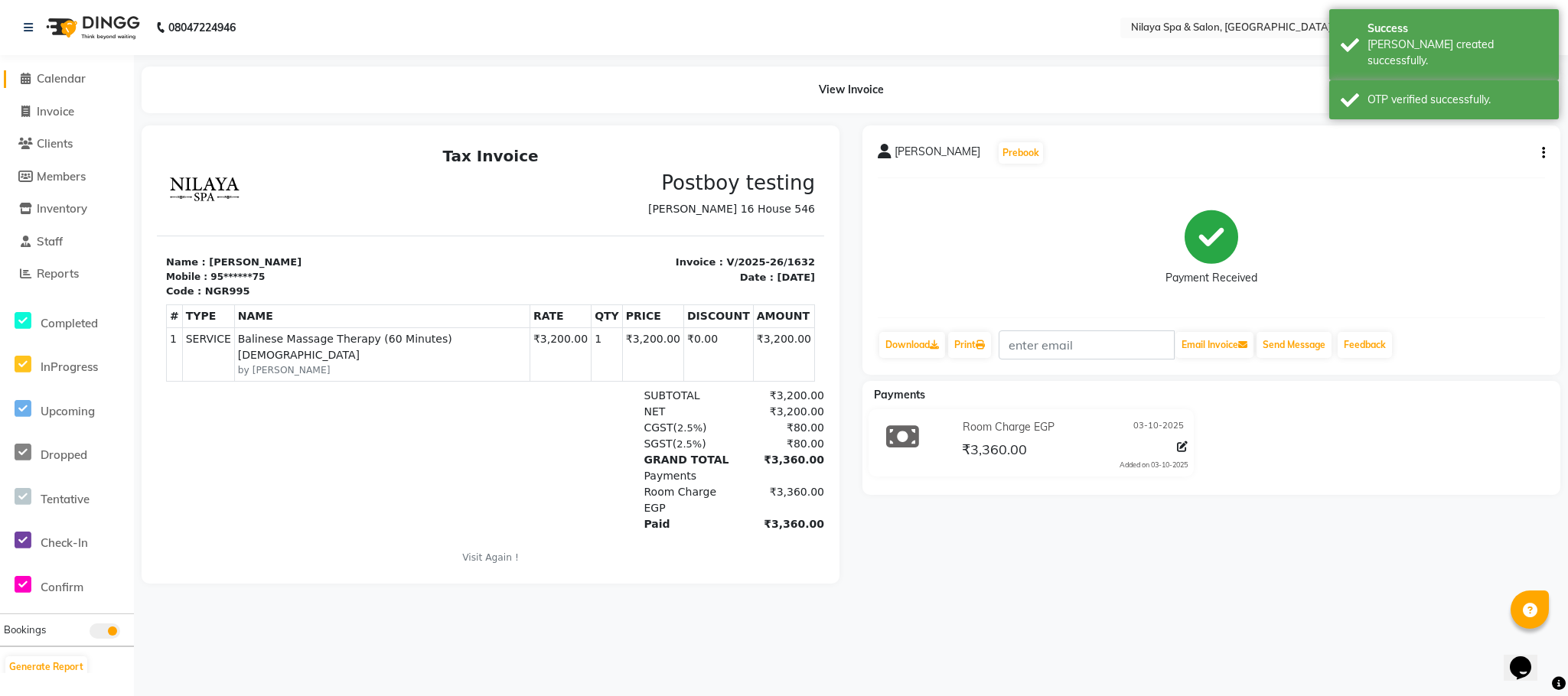
click at [71, 85] on span "Calendar" at bounding box center [60, 79] width 49 height 15
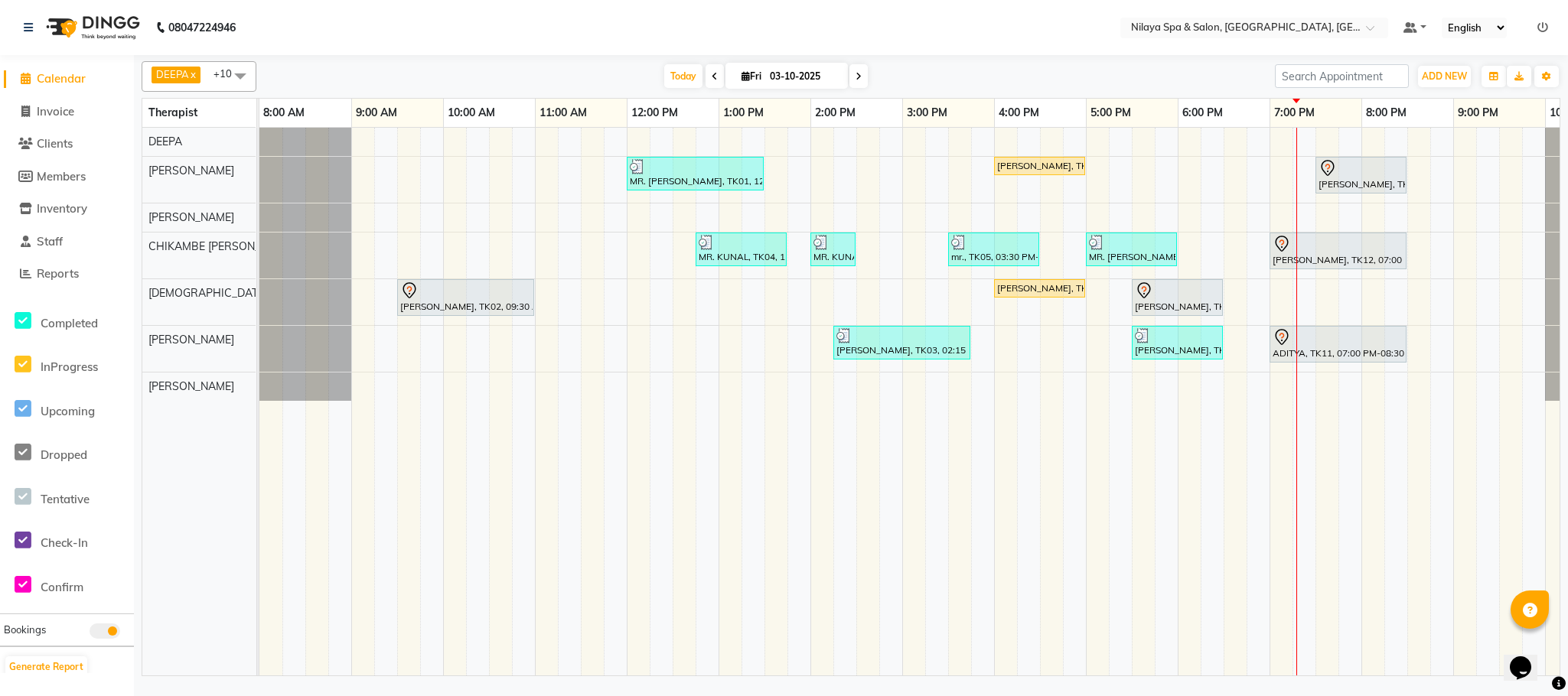
click at [74, 78] on span "Calendar" at bounding box center [60, 79] width 49 height 15
click at [58, 138] on span "Clients" at bounding box center [54, 143] width 36 height 15
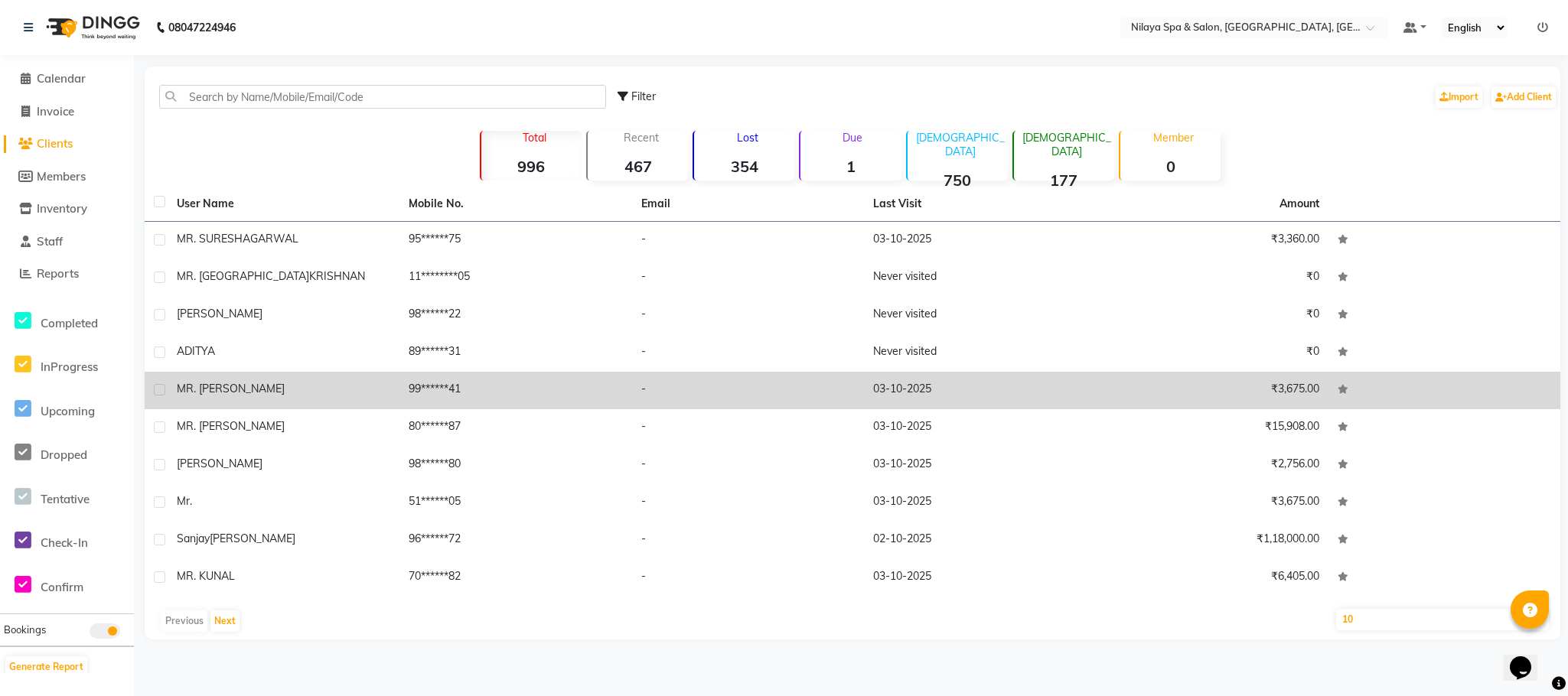
click at [233, 389] on span "MR. [PERSON_NAME]" at bounding box center [230, 389] width 108 height 14
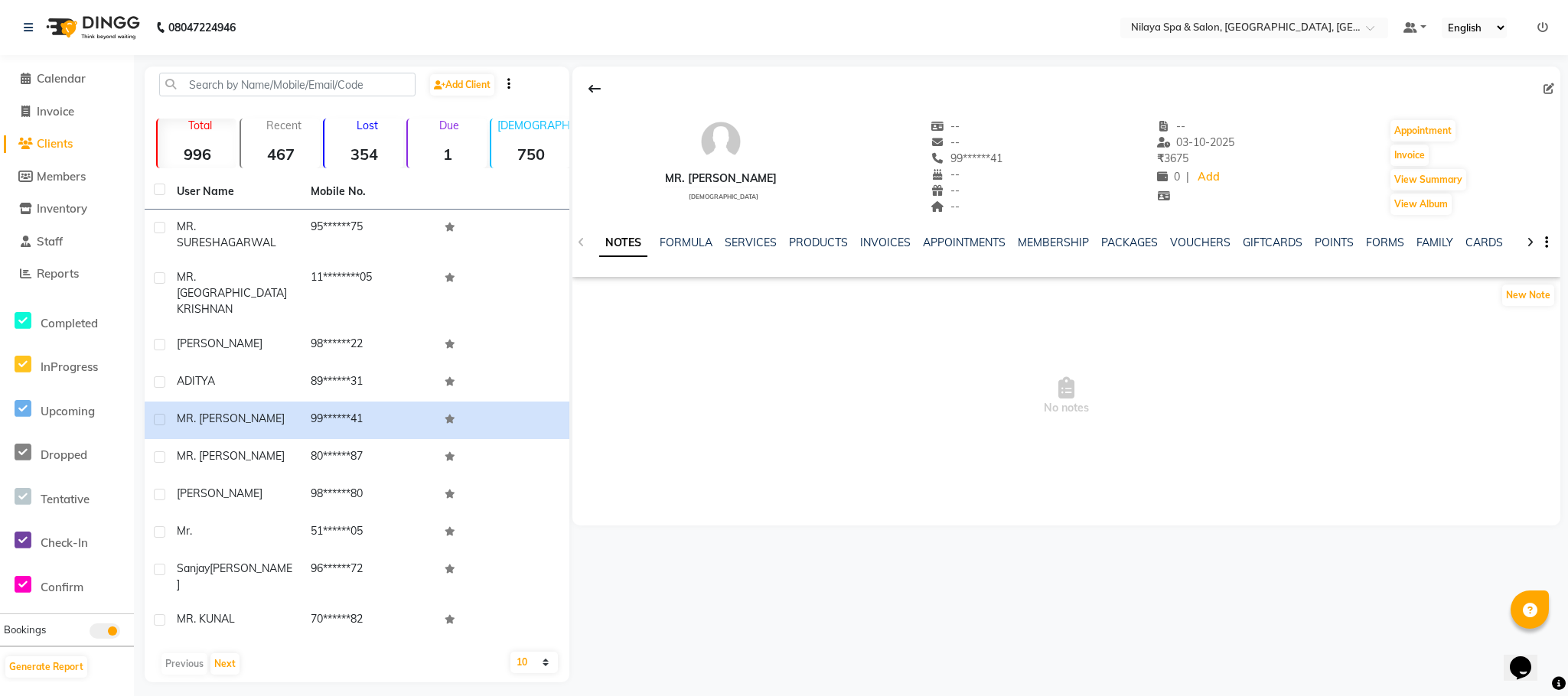
click at [1357, 245] on ul "NOTES FORMULA SERVICES PRODUCTS INVOICES APPOINTMENTS MEMBERSHIP PACKAGES VOUCH…" at bounding box center [1085, 242] width 972 height 16
click at [1366, 244] on link "FORMS" at bounding box center [1385, 242] width 38 height 14
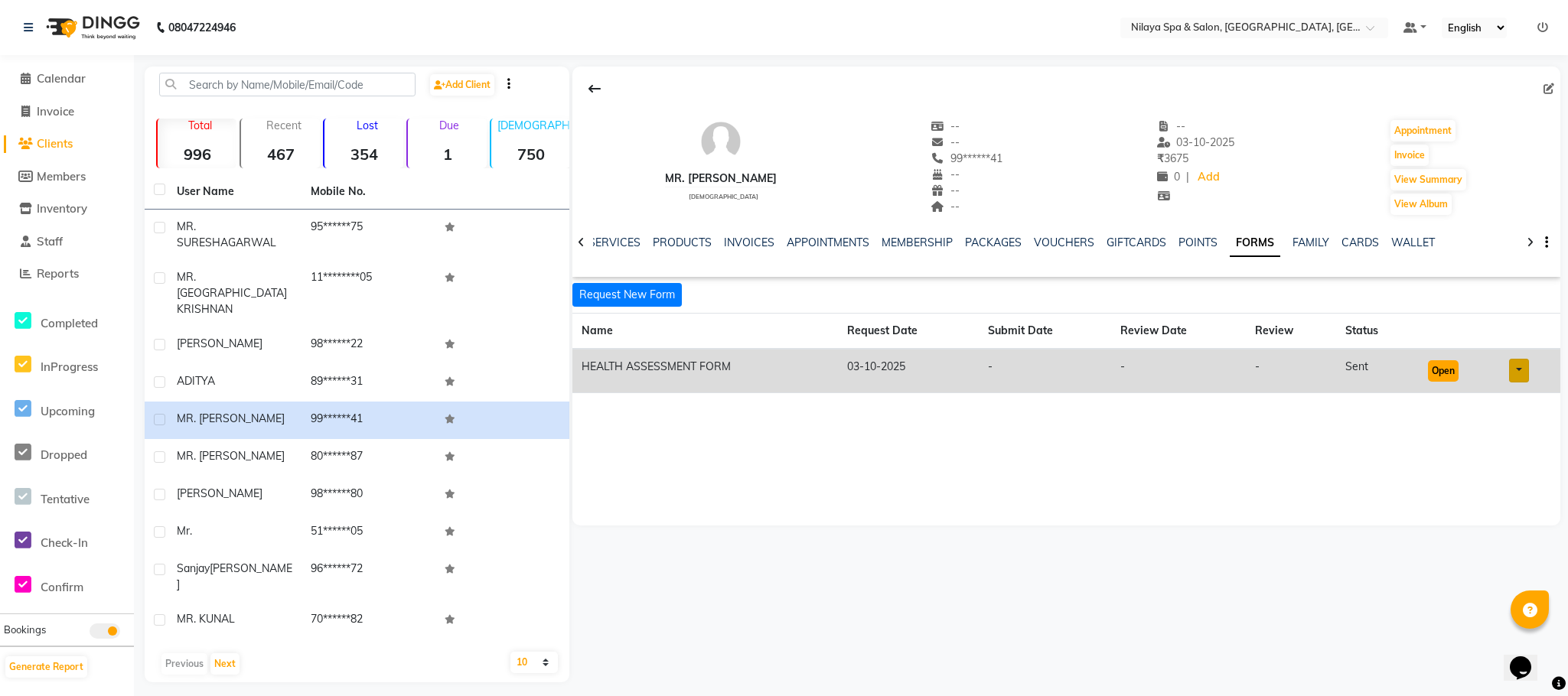
click at [1451, 370] on button "Open" at bounding box center [1443, 371] width 31 height 22
click at [58, 90] on li "Calendar" at bounding box center [67, 80] width 134 height 33
click at [70, 76] on span "Calendar" at bounding box center [60, 79] width 49 height 15
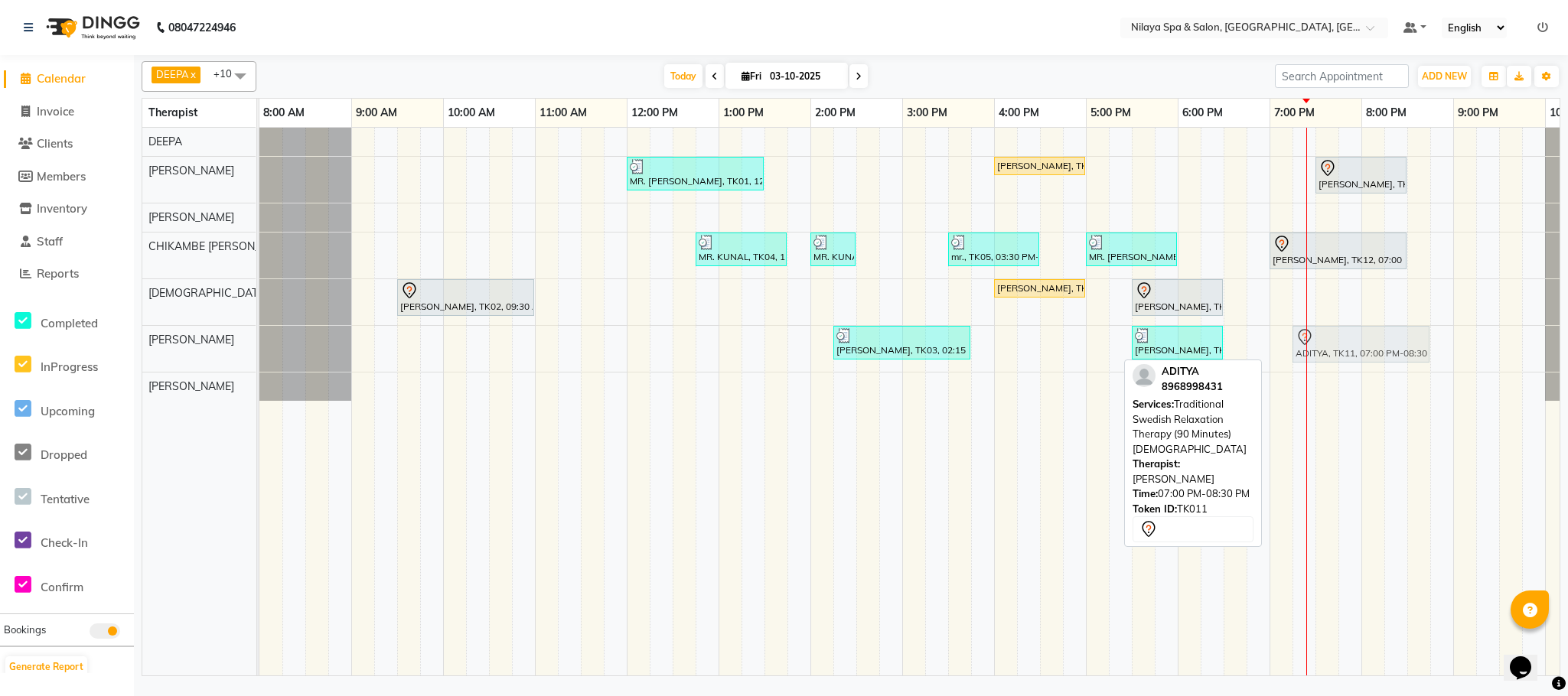
drag, startPoint x: 1332, startPoint y: 352, endPoint x: 1353, endPoint y: 352, distance: 21.0
click at [259, 352] on div "[PERSON_NAME], TK03, 02:15 PM-03:45 PM, Deep Tissue Repair Therapy (60 Minutes)…" at bounding box center [259, 348] width 0 height 46
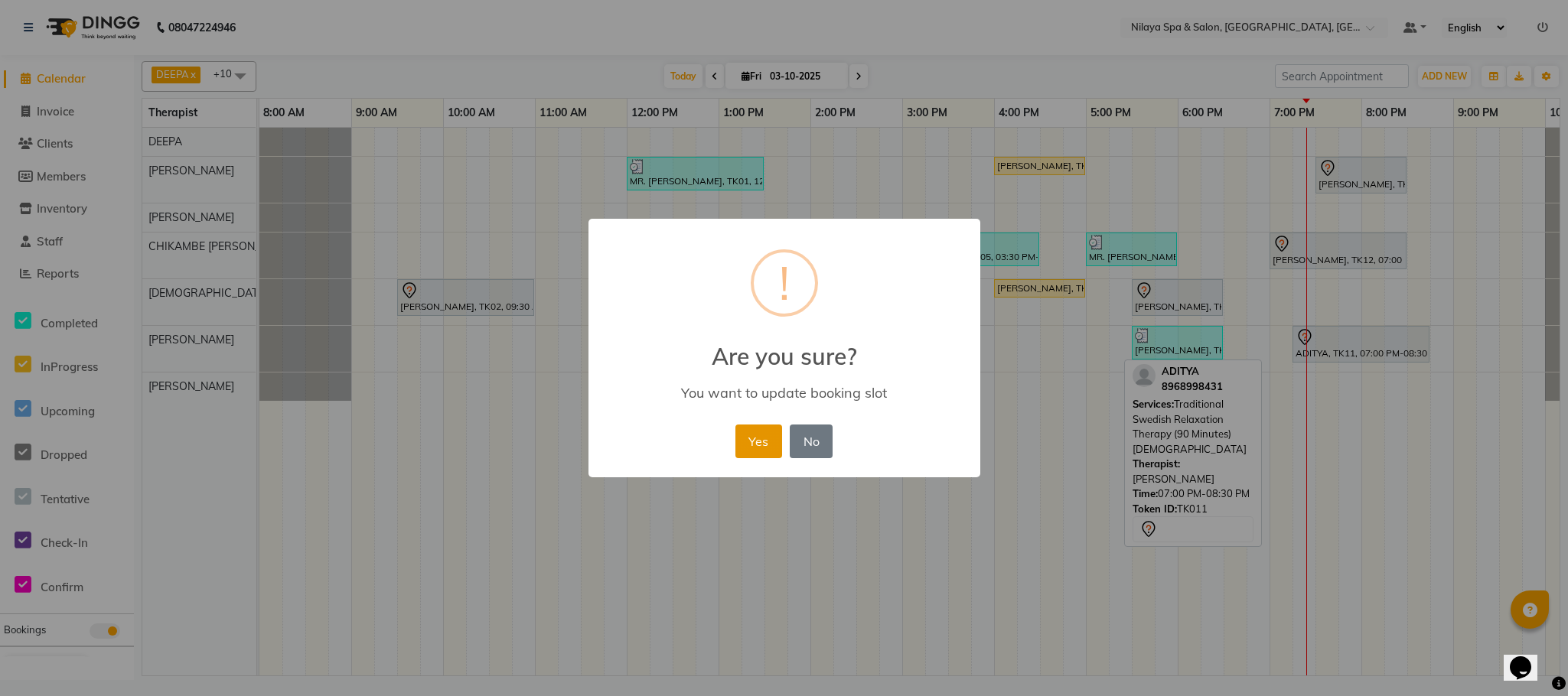
click at [746, 447] on button "Yes" at bounding box center [758, 441] width 46 height 34
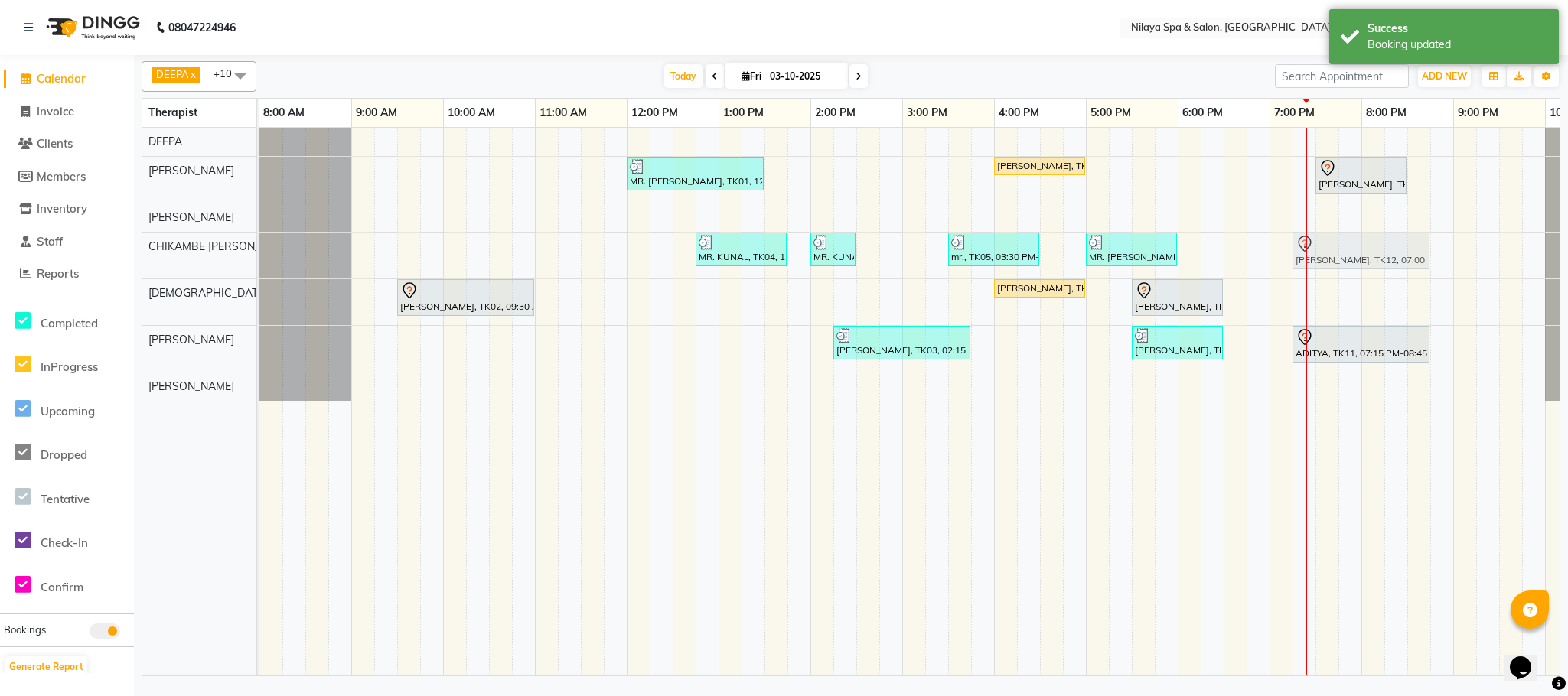
drag, startPoint x: 1302, startPoint y: 258, endPoint x: 1323, endPoint y: 259, distance: 21.0
click at [259, 259] on div "MR. KUNAL, TK04, 12:45 PM-01:45 PM, Deep Tissue Repair Therapy (60 Minutes)[DEM…" at bounding box center [259, 255] width 0 height 46
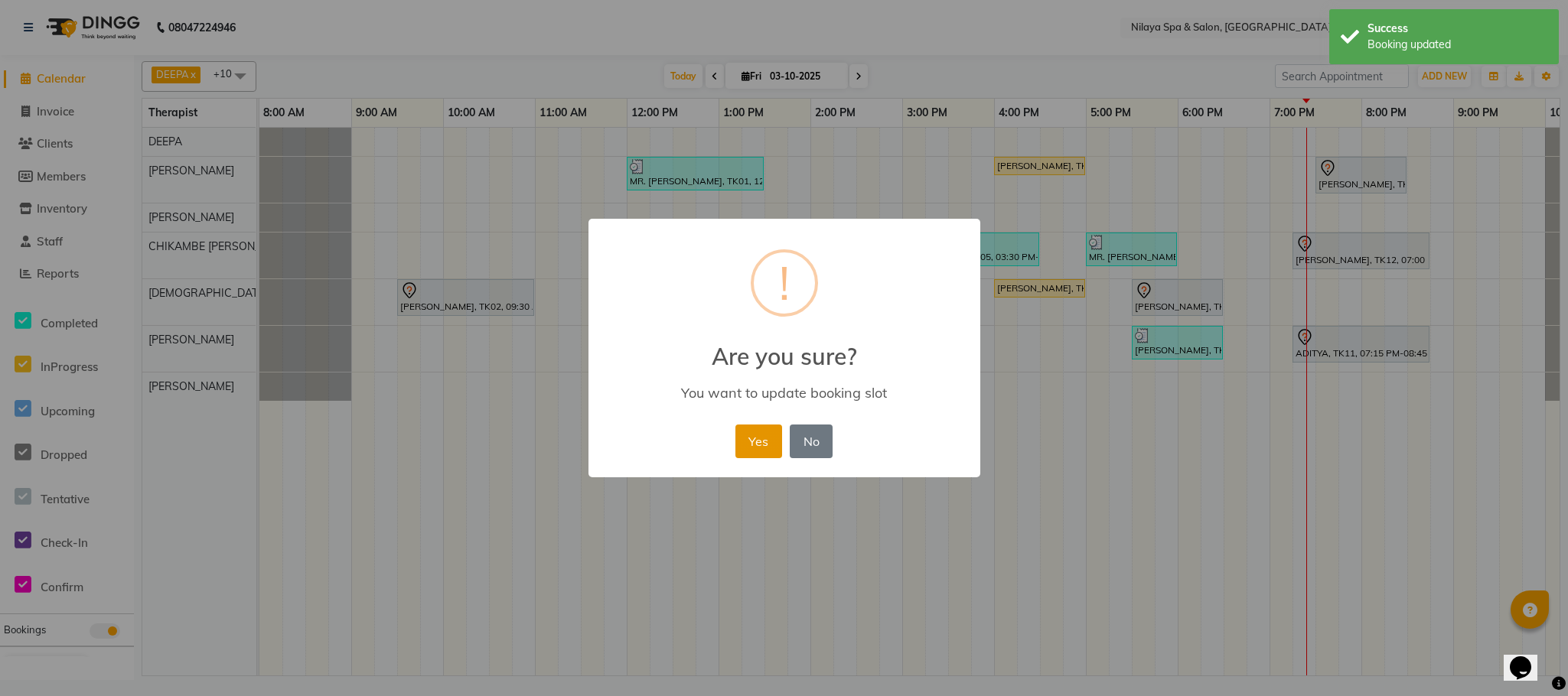
click at [757, 436] on button "Yes" at bounding box center [758, 441] width 46 height 34
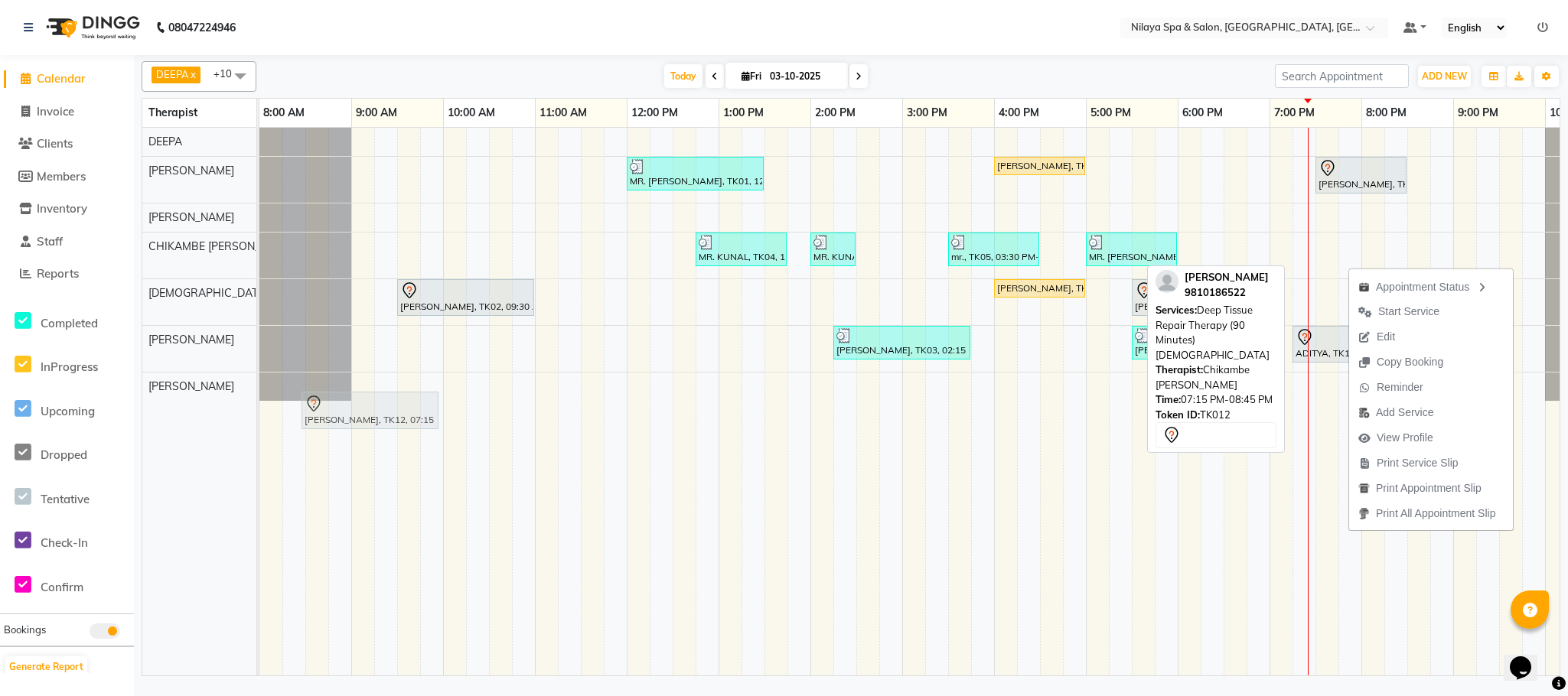
click at [345, 401] on tbody "MR. [PERSON_NAME], TK01, 12:00 PM-01:30 PM, Deep Tissue Repair Therapy (90 Minu…" at bounding box center [948, 264] width 1377 height 273
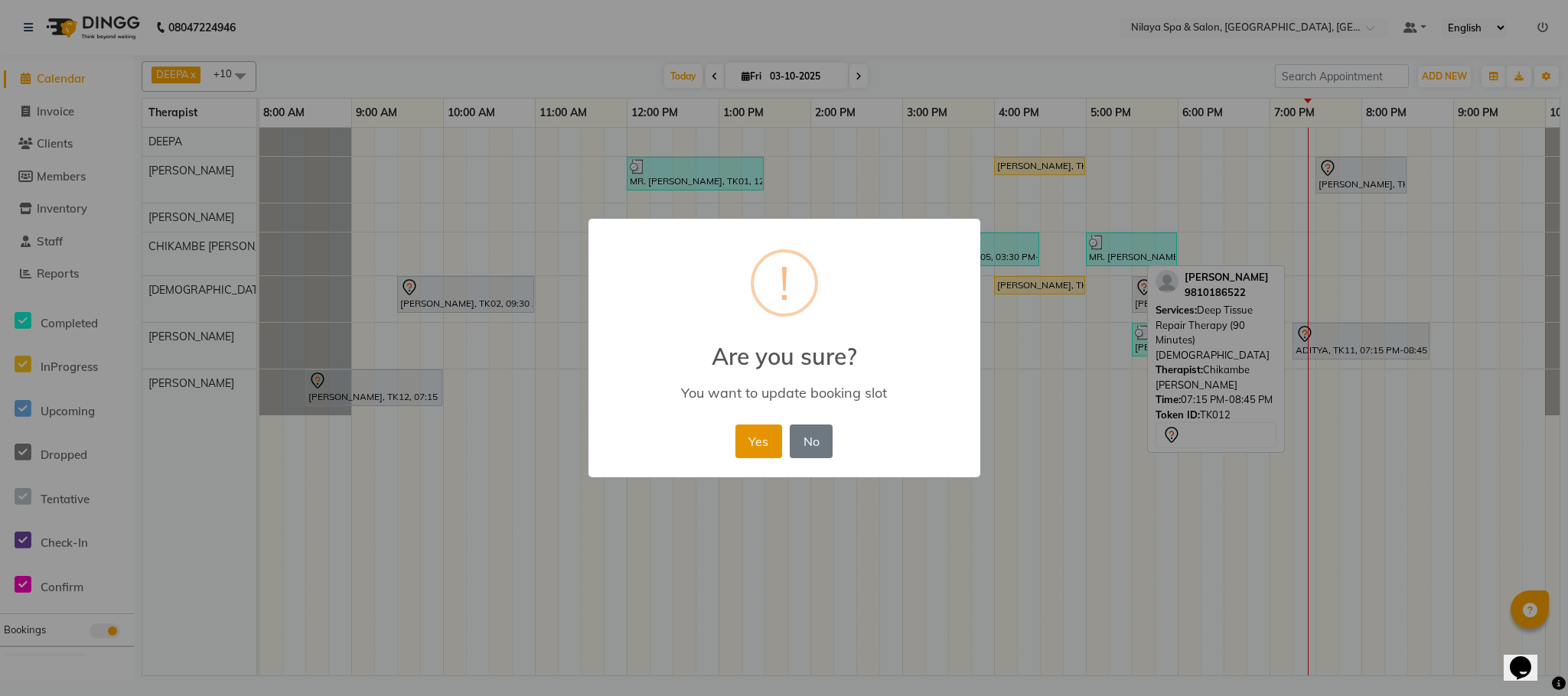
click at [746, 437] on button "Yes" at bounding box center [758, 441] width 46 height 34
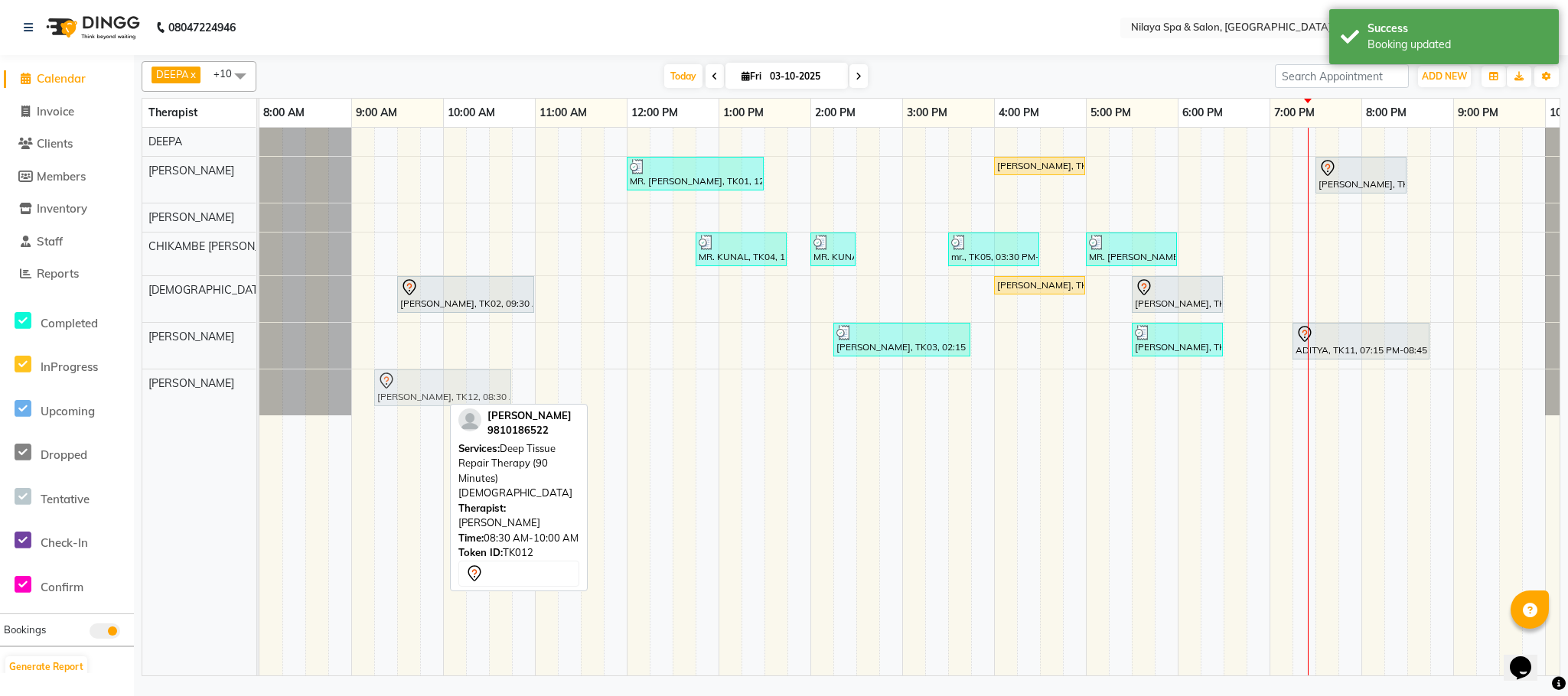
drag, startPoint x: 395, startPoint y: 399, endPoint x: 406, endPoint y: 398, distance: 11.0
click at [259, 398] on div "[PERSON_NAME], TK12, 08:30 AM-10:00 AM, Deep Tissue Repair Therapy (90 Minutes)…" at bounding box center [259, 392] width 0 height 46
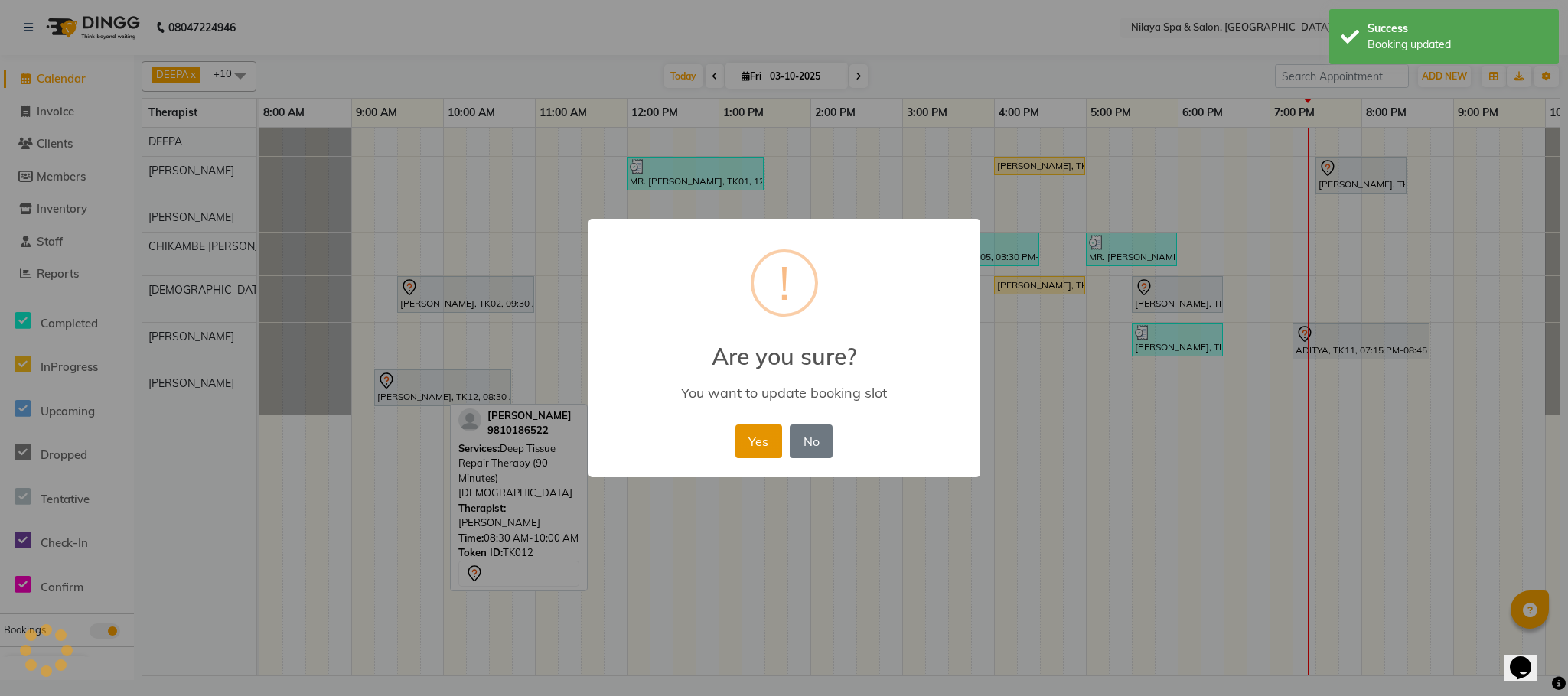
click at [739, 443] on button "Yes" at bounding box center [758, 441] width 46 height 34
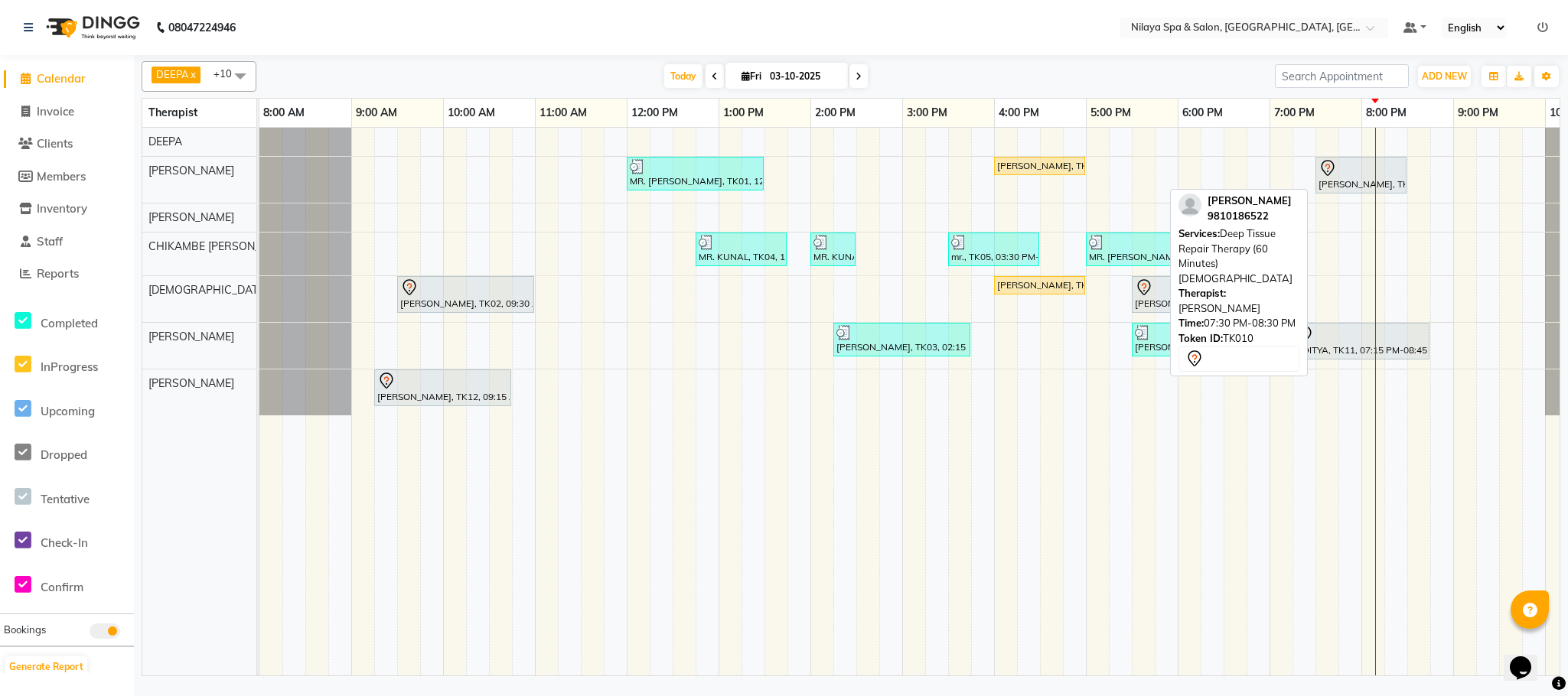
click at [1372, 186] on div "[PERSON_NAME], TK10, 07:30 PM-08:30 PM, Deep Tissue Repair Therapy (60 Minutes)…" at bounding box center [1361, 175] width 88 height 32
click at [1350, 182] on div "[PERSON_NAME], TK10, 07:30 PM-08:30 PM, Deep Tissue Repair Therapy (60 Minutes)…" at bounding box center [1361, 175] width 88 height 32
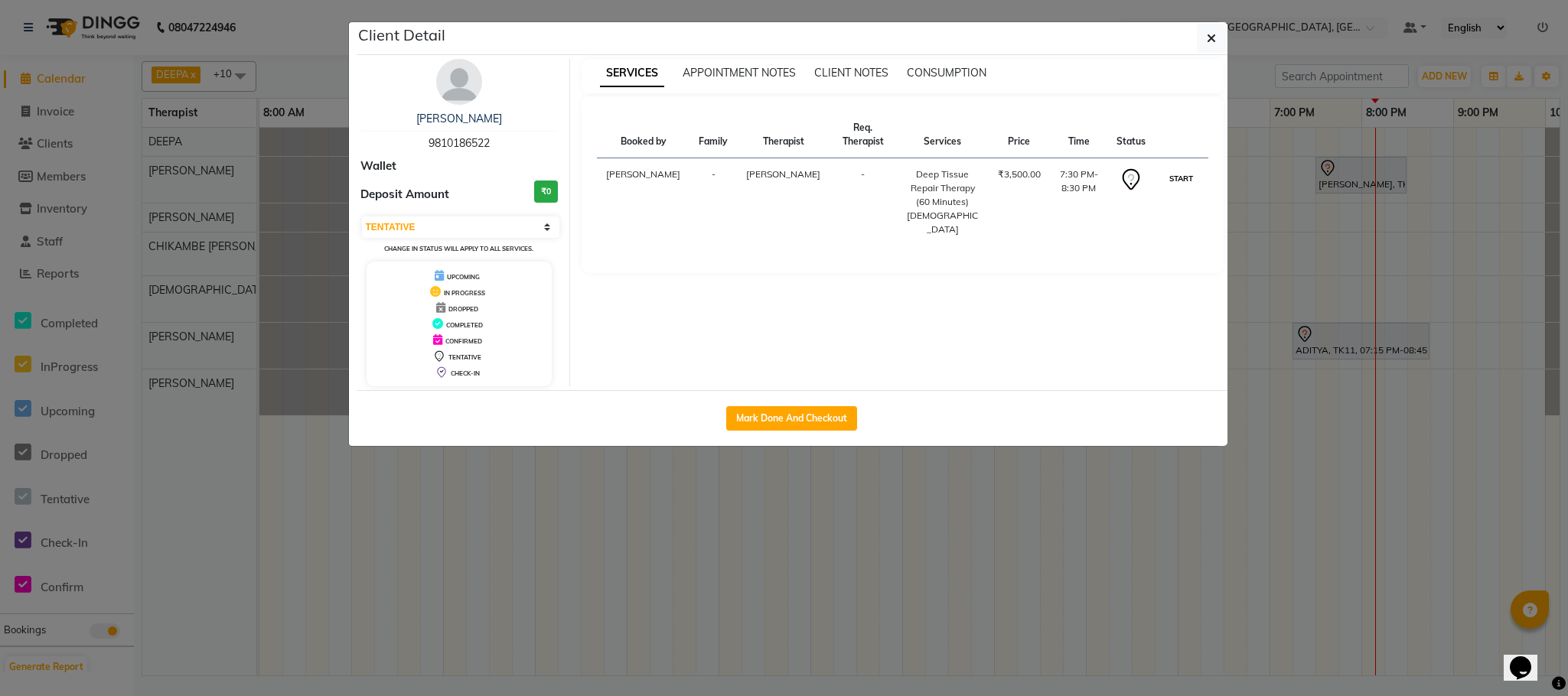
click at [1193, 169] on button "START" at bounding box center [1181, 178] width 31 height 19
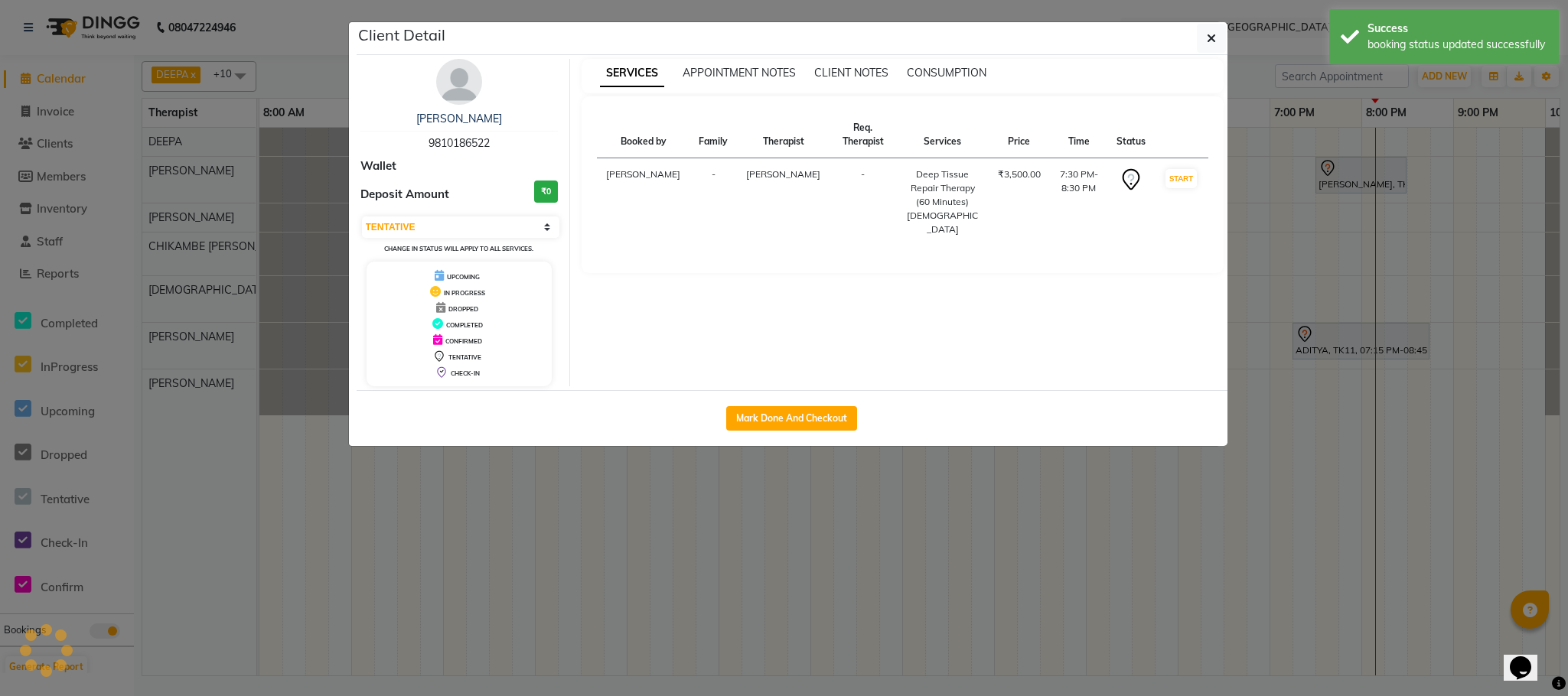
select select "1"
click at [1357, 344] on ngb-modal-window "Client Detail [PERSON_NAME] 9810186522 Wallet Deposit Amount ₹0 Select IN SERVI…" at bounding box center [784, 348] width 1568 height 696
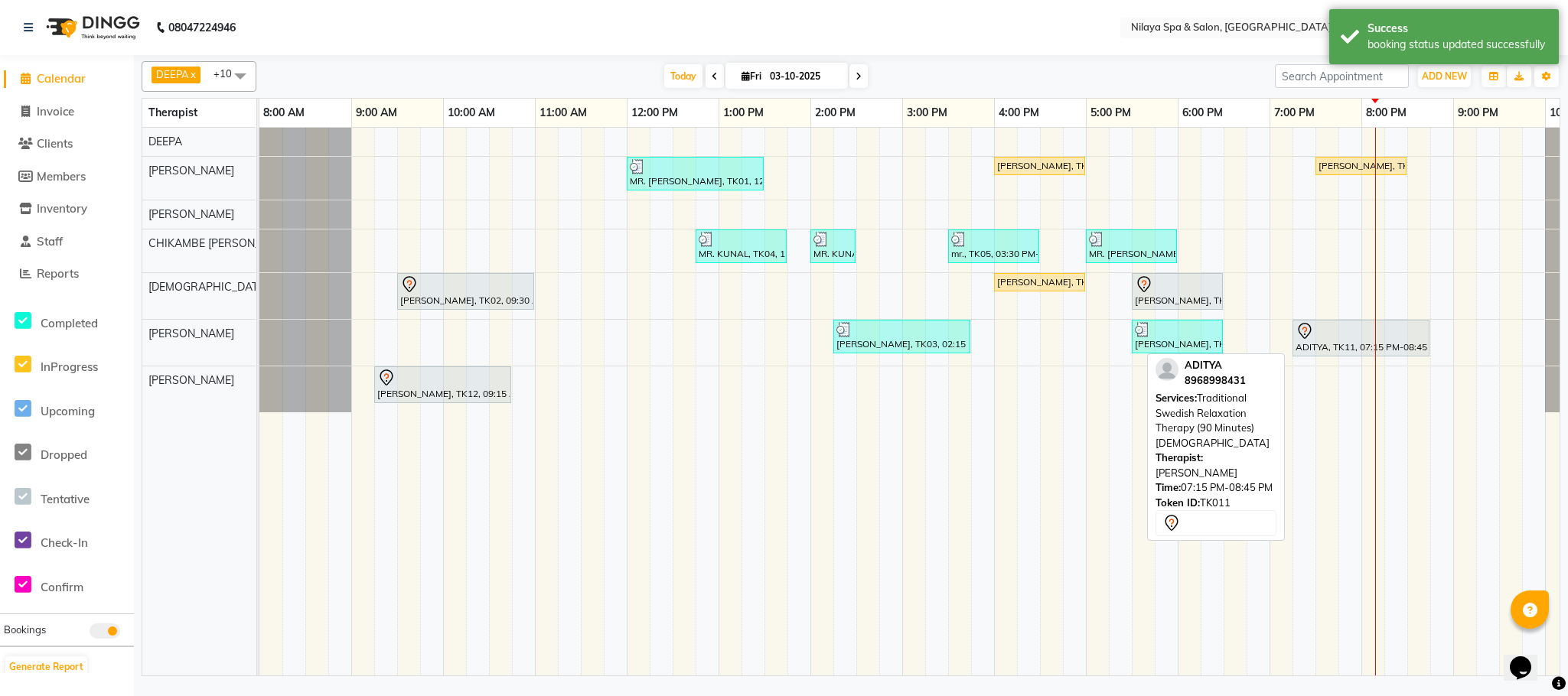
click at [1329, 338] on div at bounding box center [1361, 331] width 131 height 18
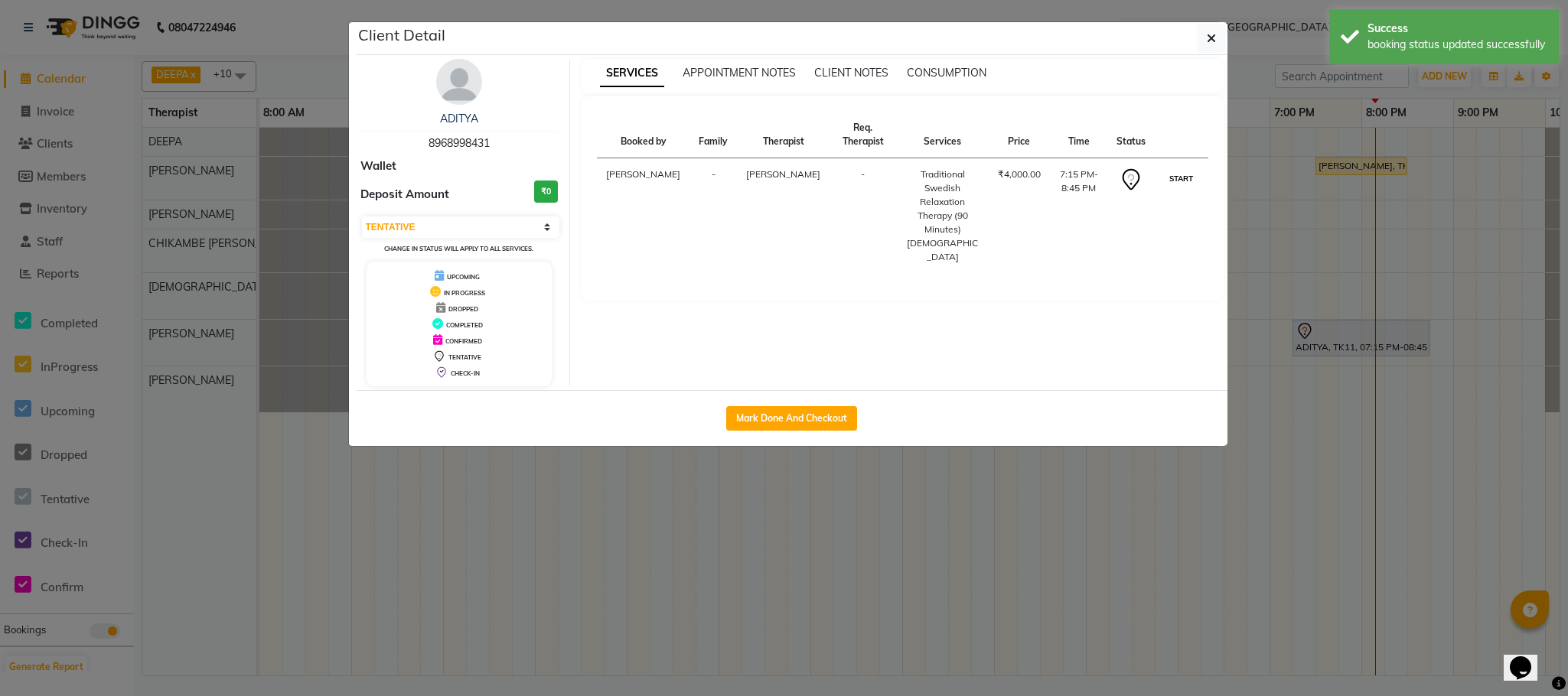
click at [1181, 169] on button "START" at bounding box center [1181, 178] width 31 height 19
select select "1"
drag, startPoint x: 1299, startPoint y: 404, endPoint x: 1283, endPoint y: 433, distance: 33.1
click at [1297, 404] on ngb-modal-window "Client Detail ADITYA 8968998431 Wallet Deposit Amount ₹0 Select IN SERVICE CONF…" at bounding box center [784, 348] width 1568 height 696
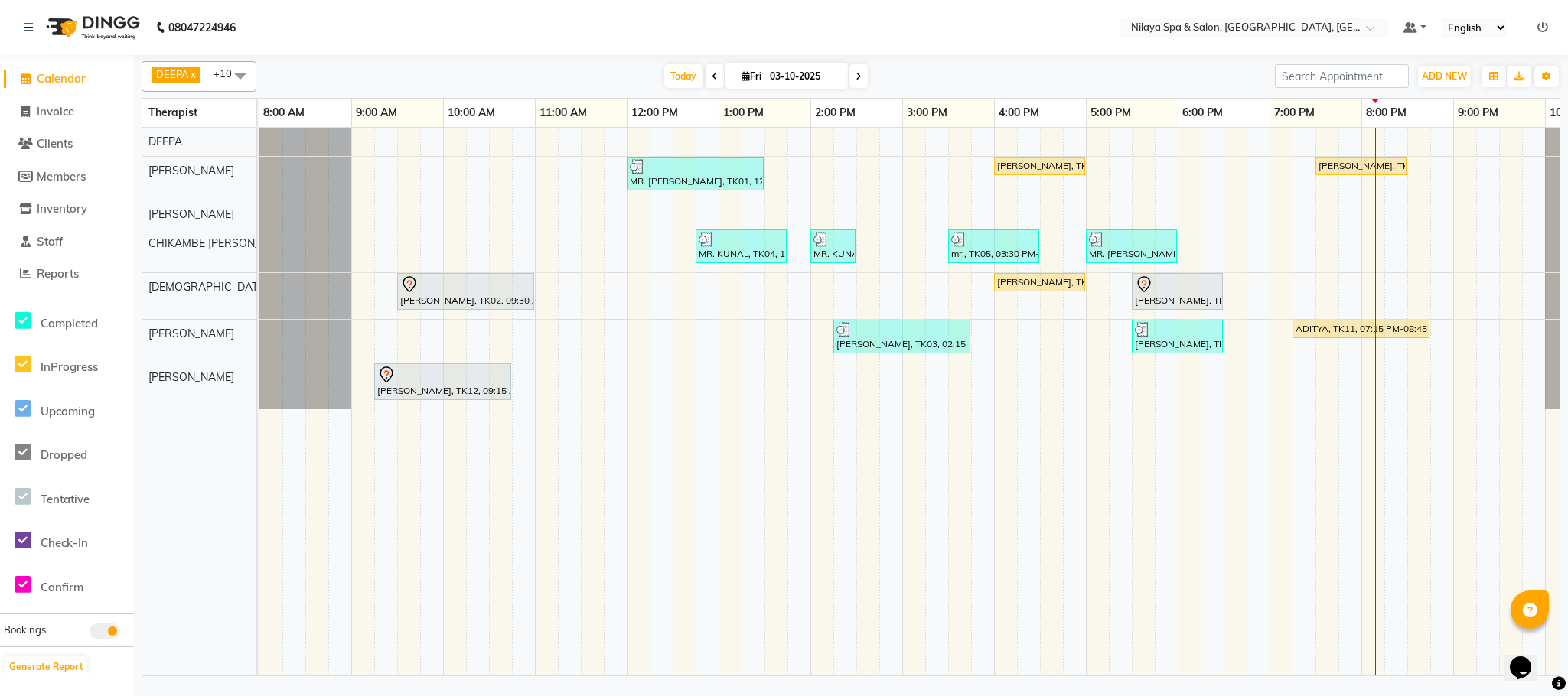
click at [1232, 244] on div "MR. [PERSON_NAME], TK01, 12:00 PM-01:30 PM, Deep Tissue Repair Therapy (90 Minu…" at bounding box center [948, 401] width 1377 height 548
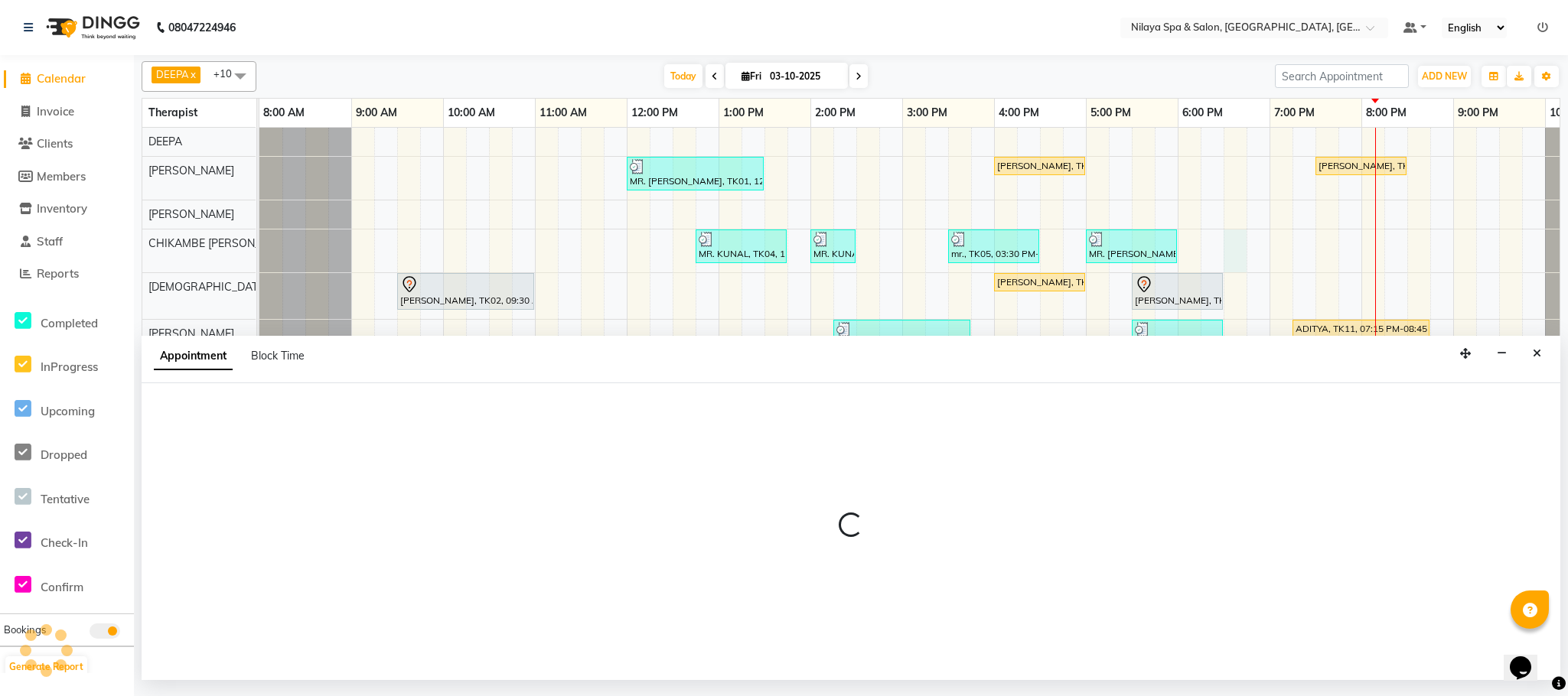
select select "82530"
select select "1110"
select select "tentative"
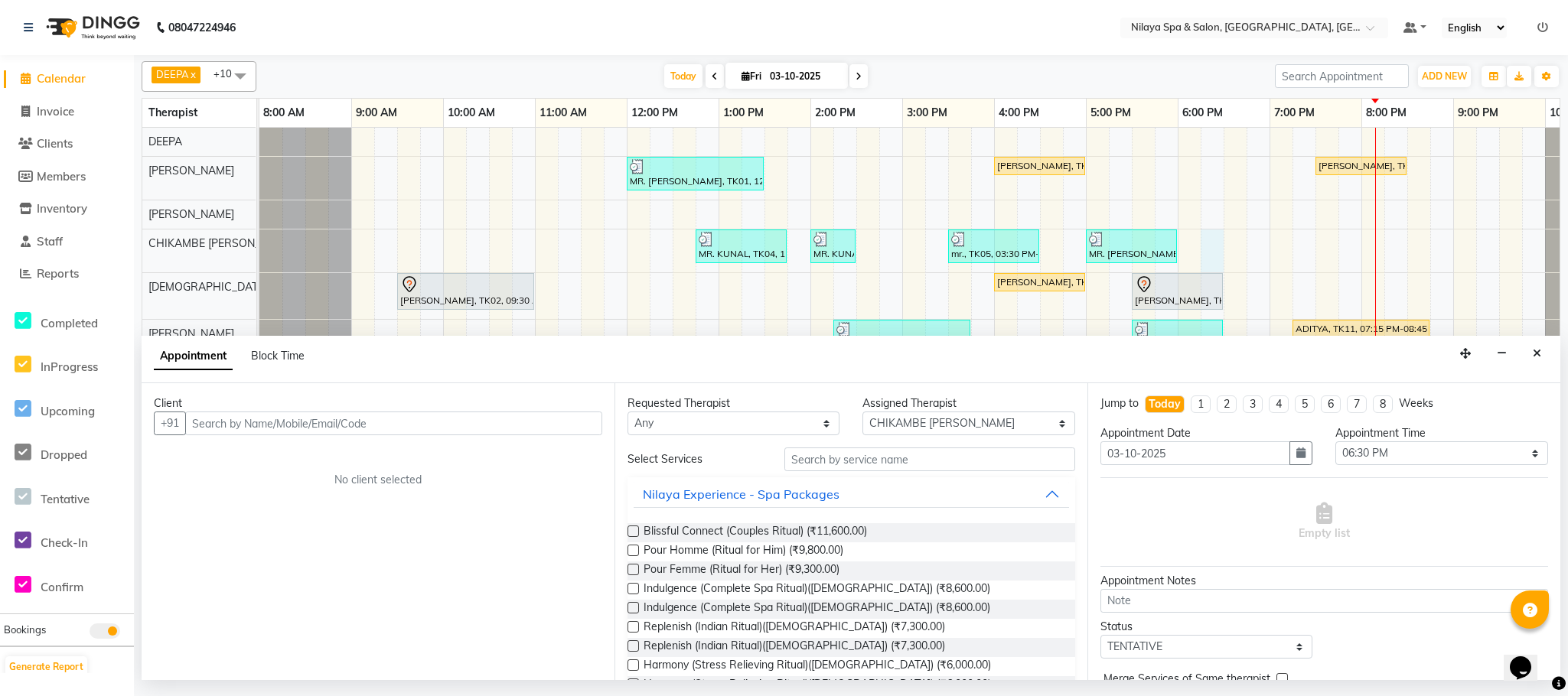
click at [1210, 251] on div "MR. [PERSON_NAME], TK01, 12:00 PM-01:30 PM, Deep Tissue Repair Therapy (90 Minu…" at bounding box center [948, 401] width 1377 height 548
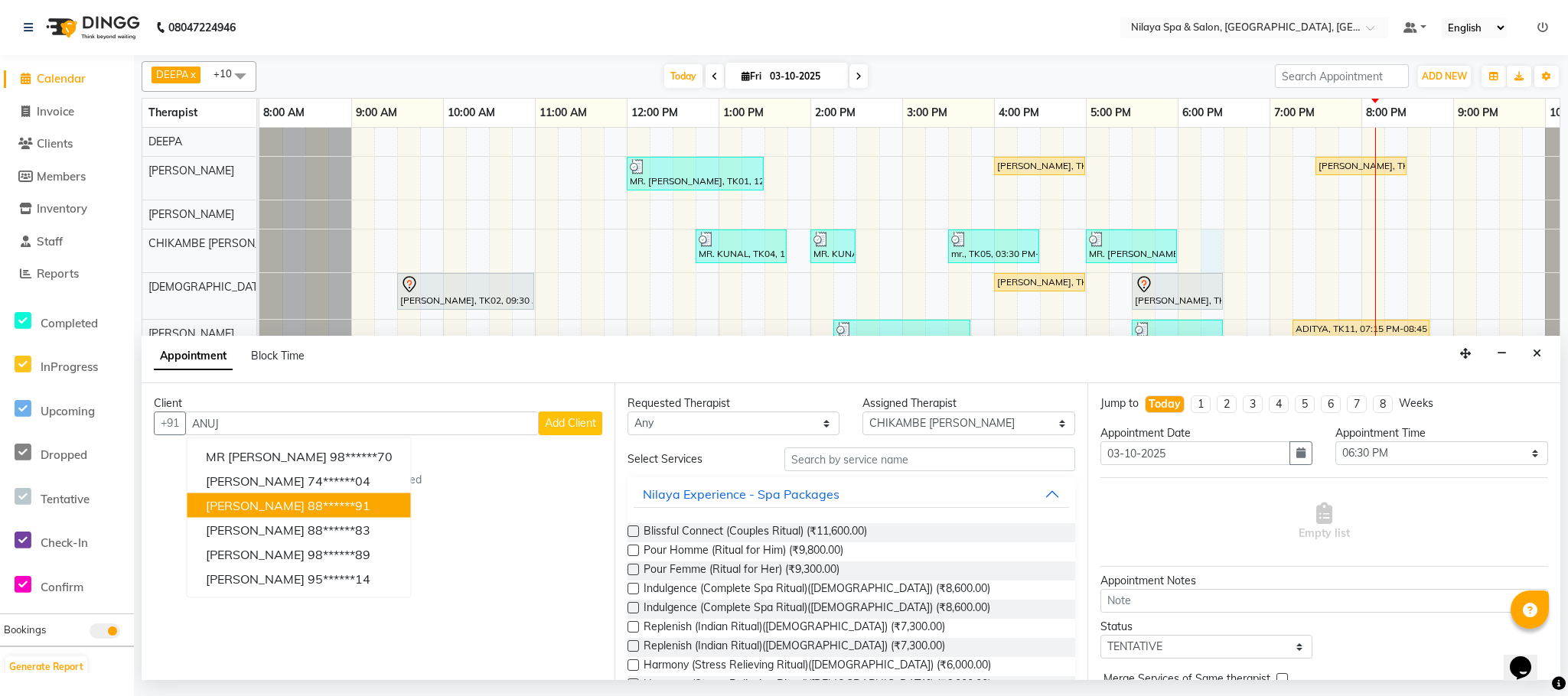
click at [283, 507] on span "[PERSON_NAME]" at bounding box center [254, 505] width 99 height 15
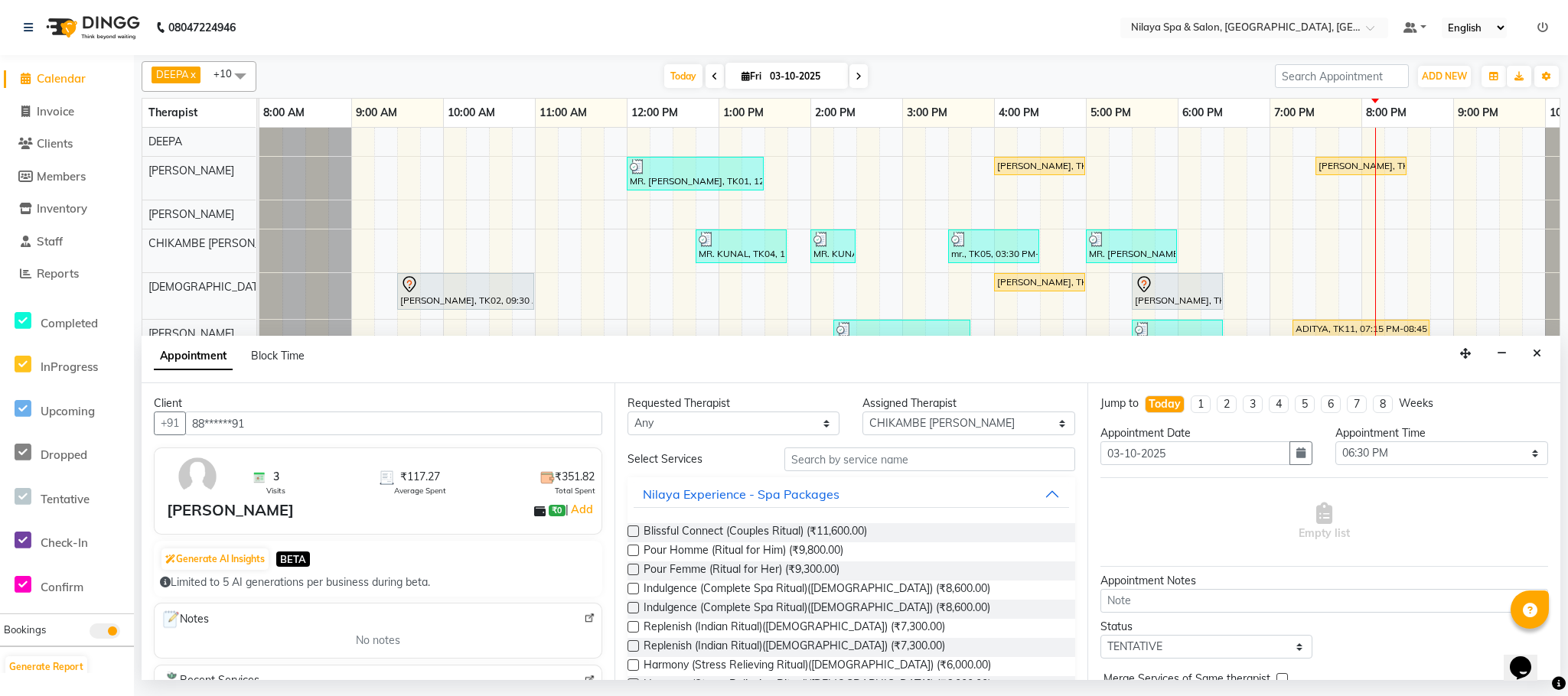
type input "88******91"
click at [815, 464] on input "text" at bounding box center [929, 459] width 291 height 24
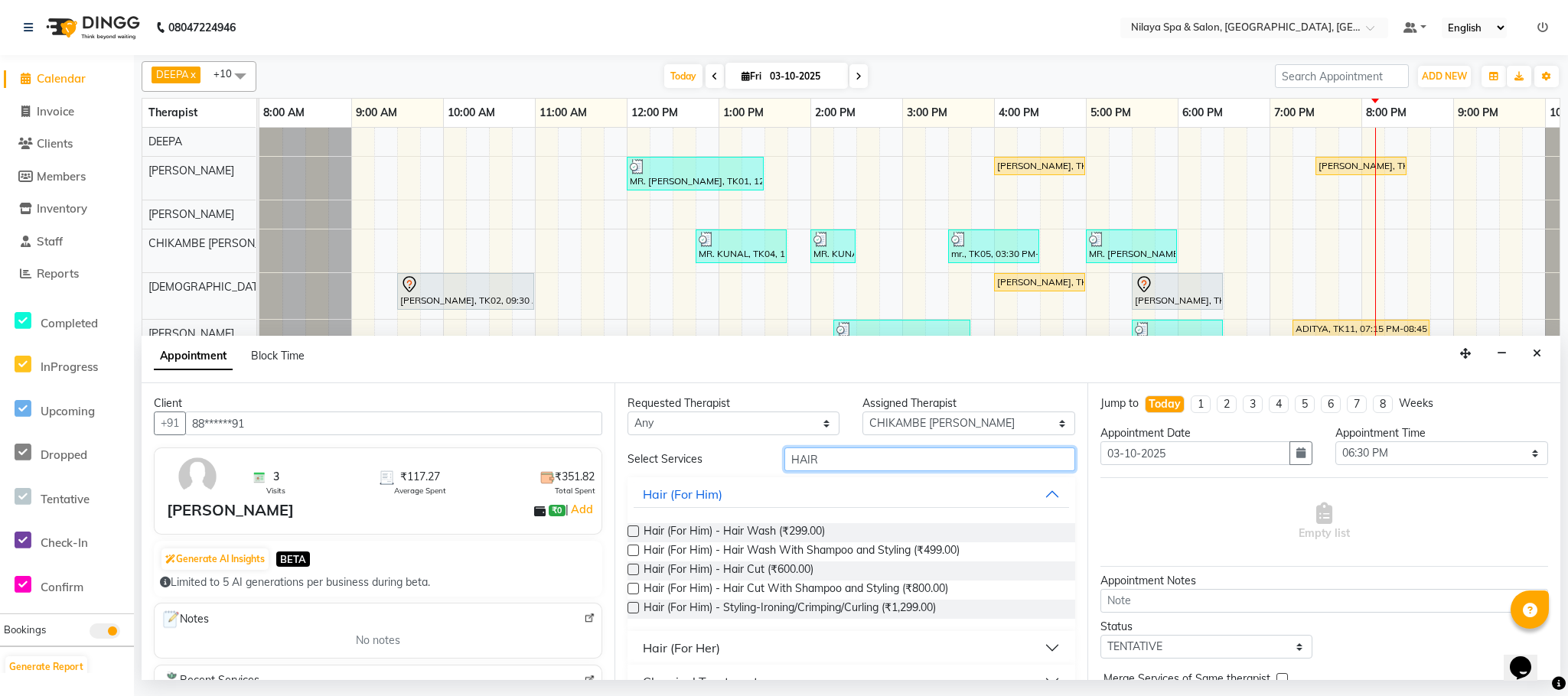
type input "HAIR"
click at [629, 573] on label at bounding box center [633, 569] width 12 height 12
click at [629, 573] on input "checkbox" at bounding box center [632, 571] width 10 height 10
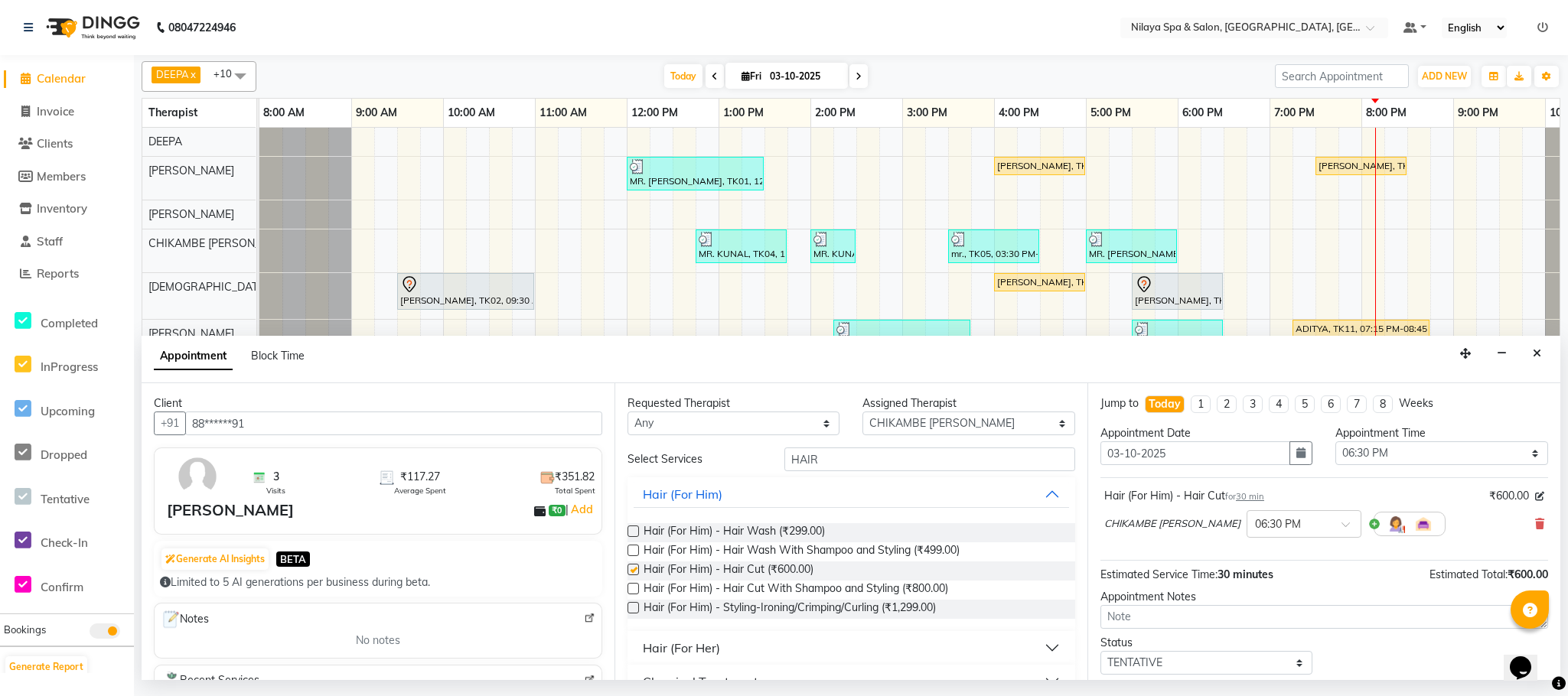
checkbox input "false"
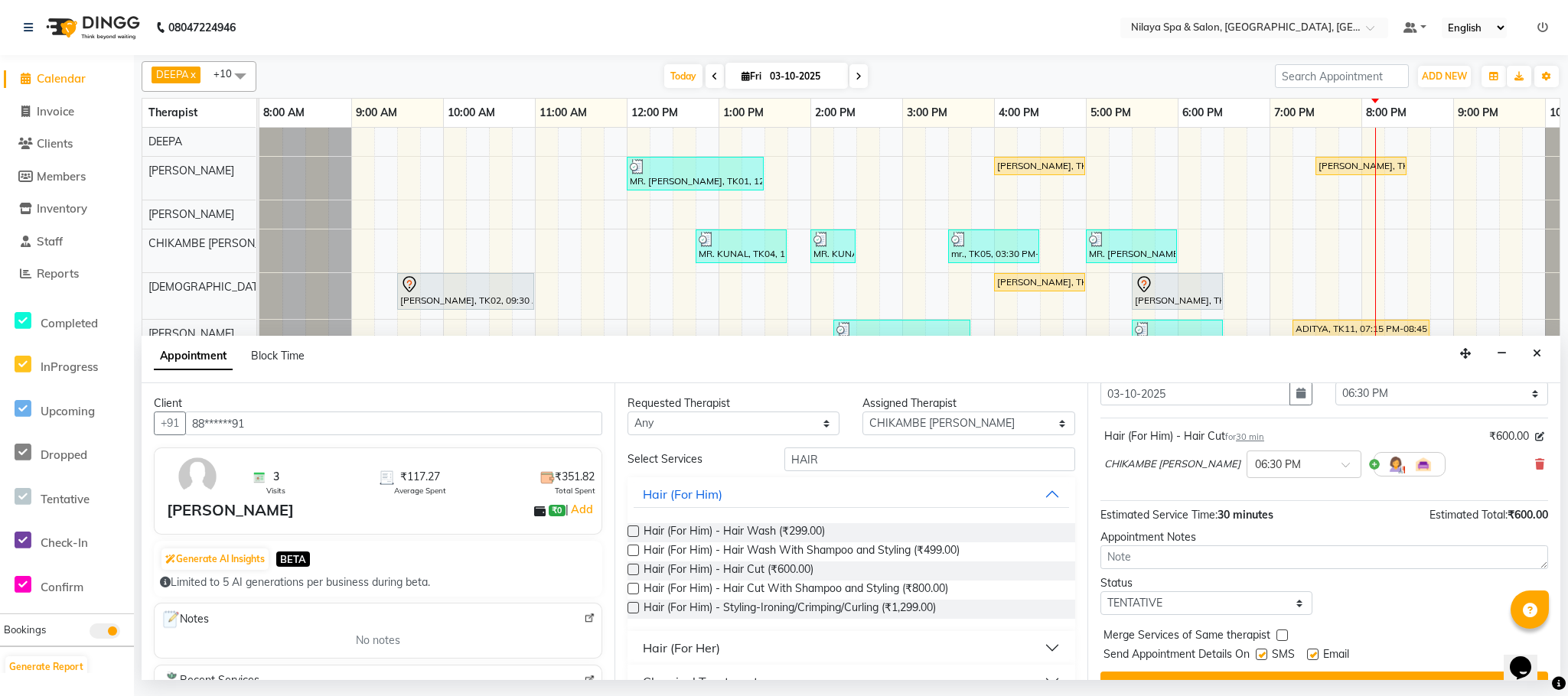
scroll to position [94, 0]
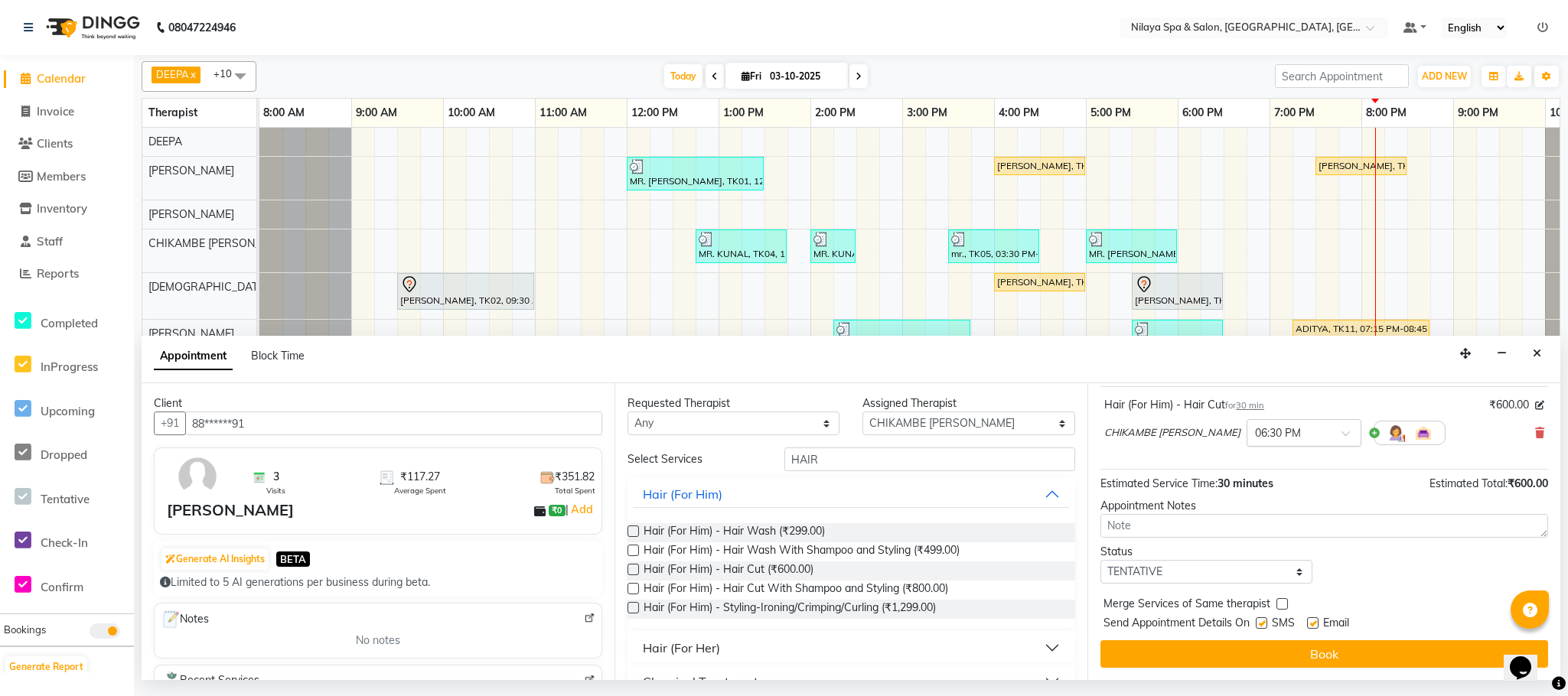
click at [1281, 427] on input "text" at bounding box center [1288, 432] width 67 height 16
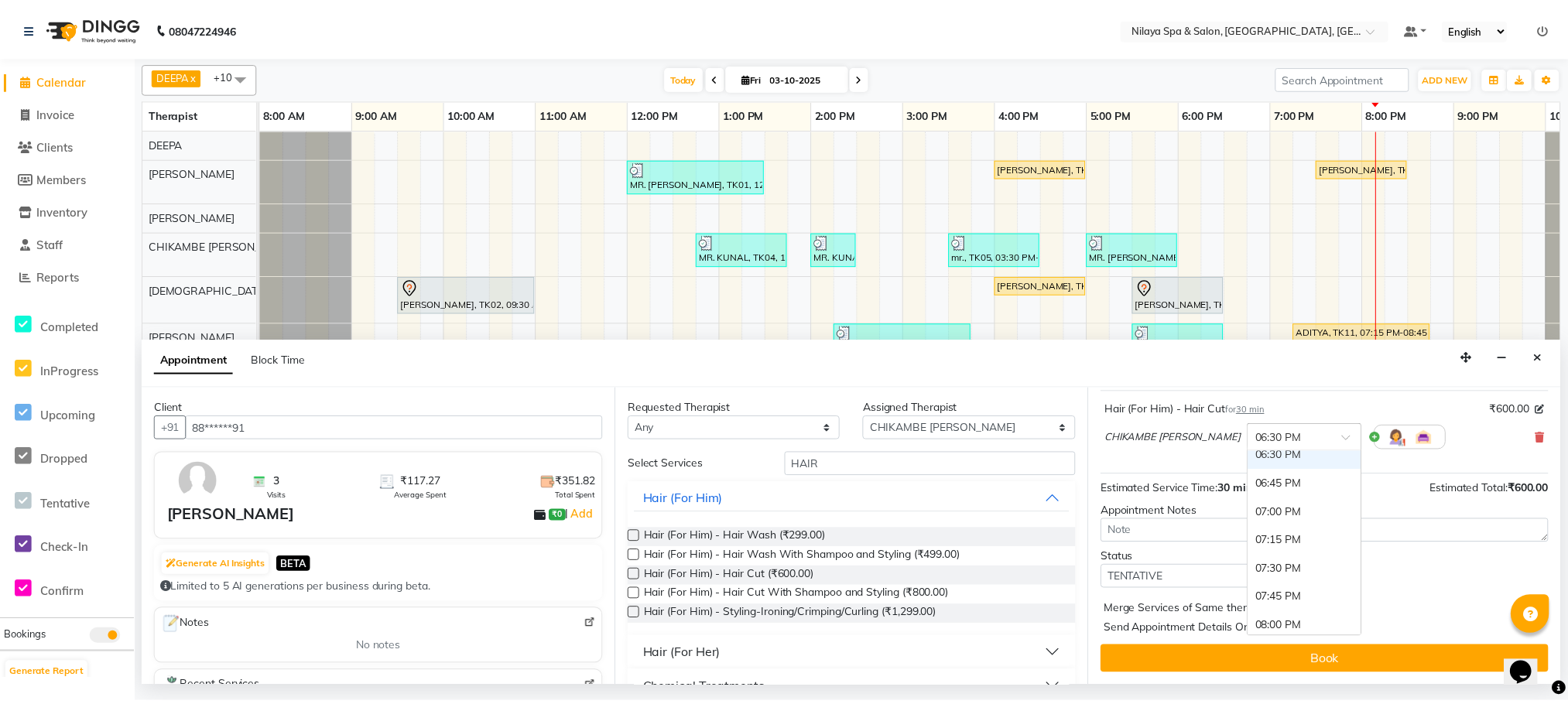
scroll to position [1004, 0]
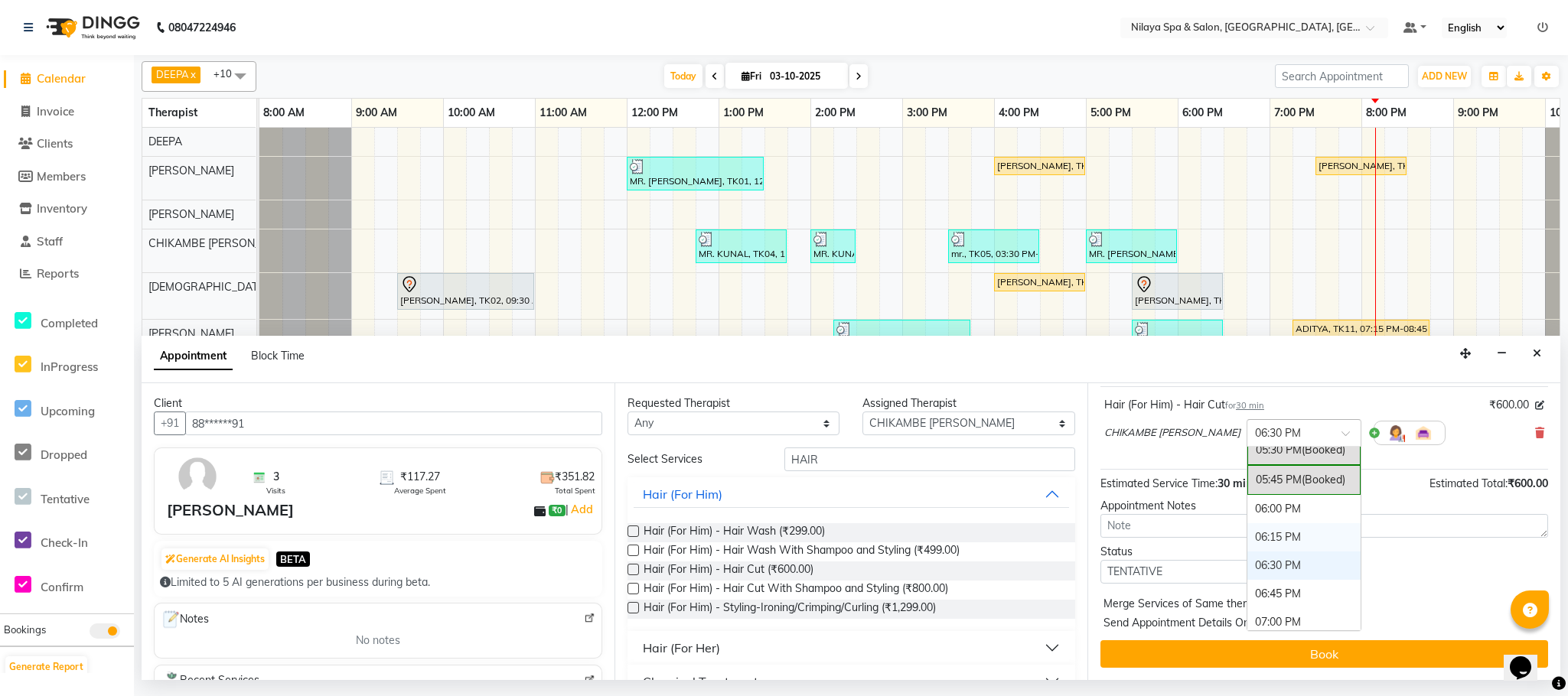
click at [1249, 544] on div "06:15 PM" at bounding box center [1304, 538] width 114 height 28
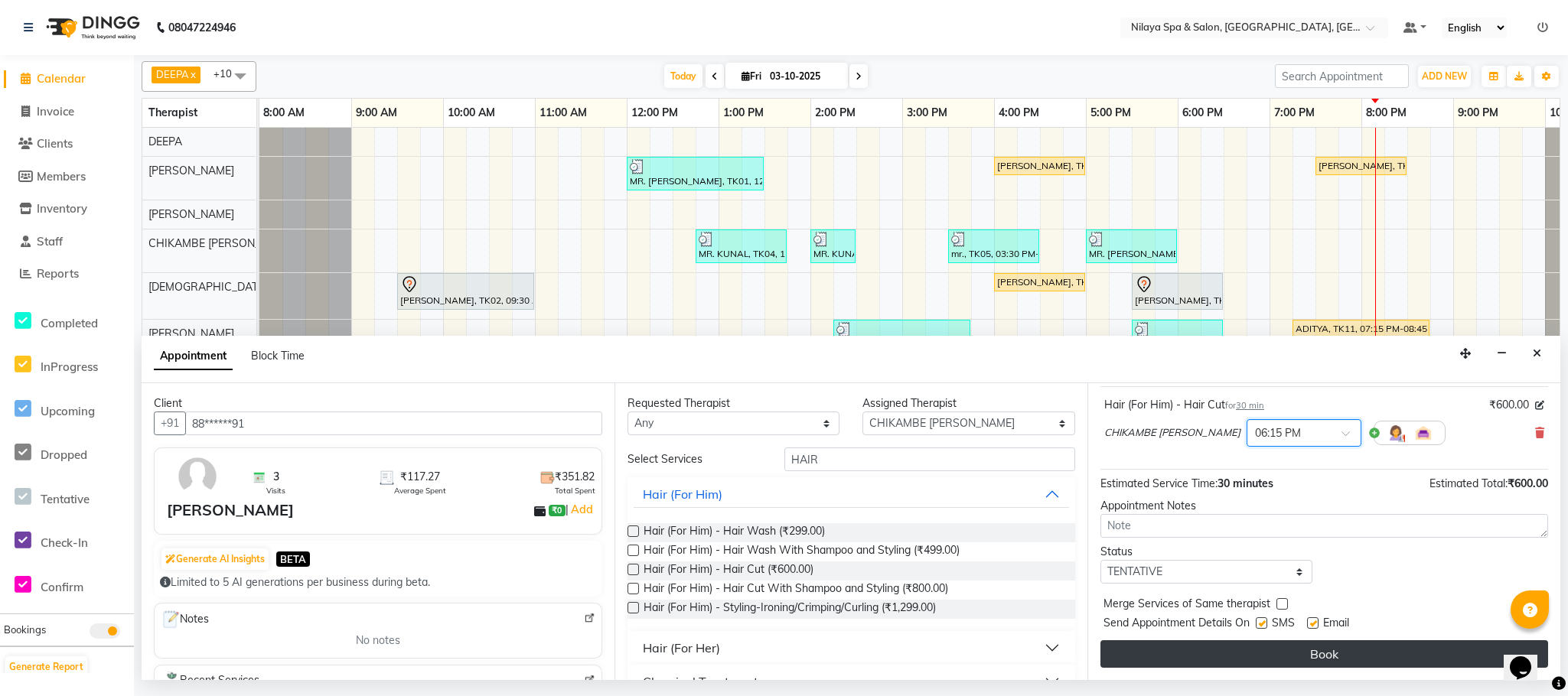
click at [1306, 653] on button "Book" at bounding box center [1324, 654] width 448 height 27
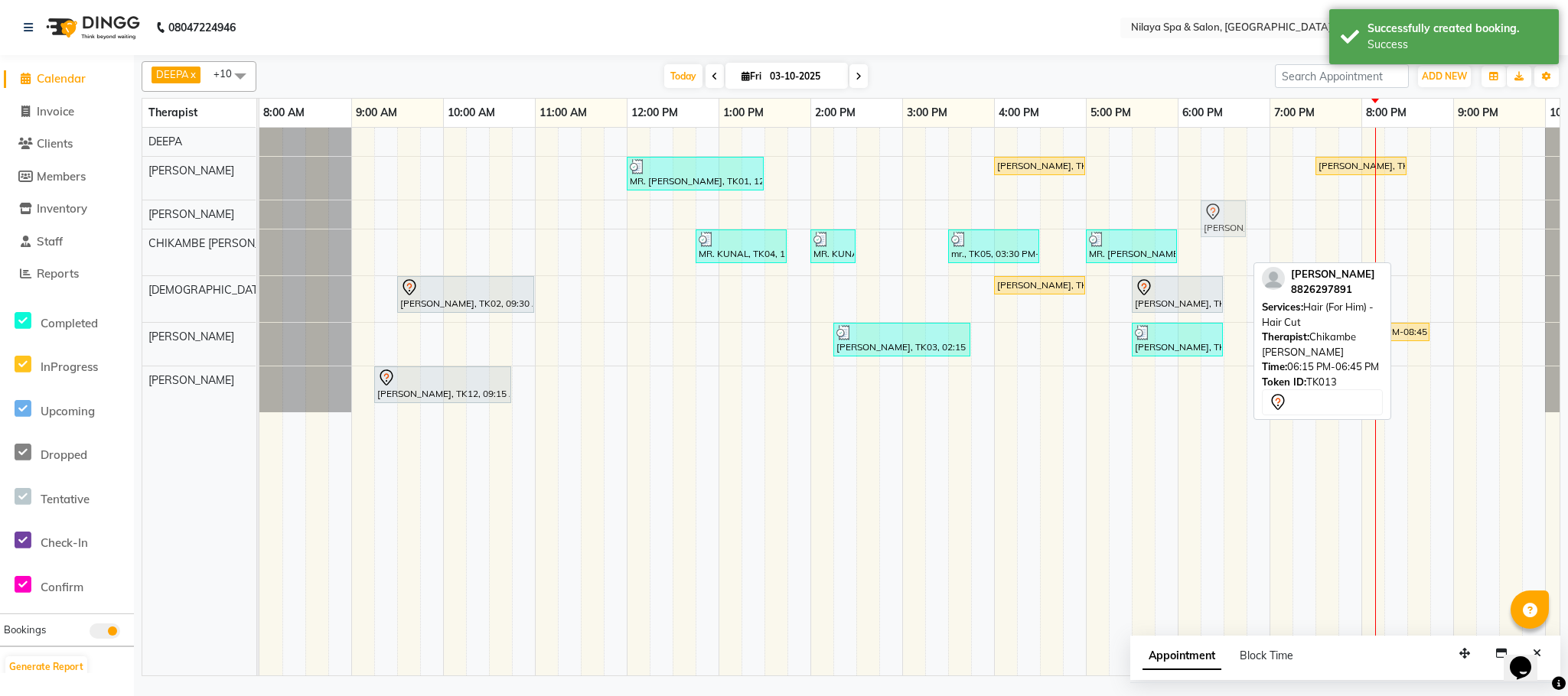
drag, startPoint x: 1224, startPoint y: 245, endPoint x: 1220, endPoint y: 214, distance: 31.3
click at [1220, 214] on tbody "MR. [PERSON_NAME], TK01, 12:00 PM-01:30 PM, Deep Tissue Repair Therapy (90 Minu…" at bounding box center [948, 269] width 1377 height 284
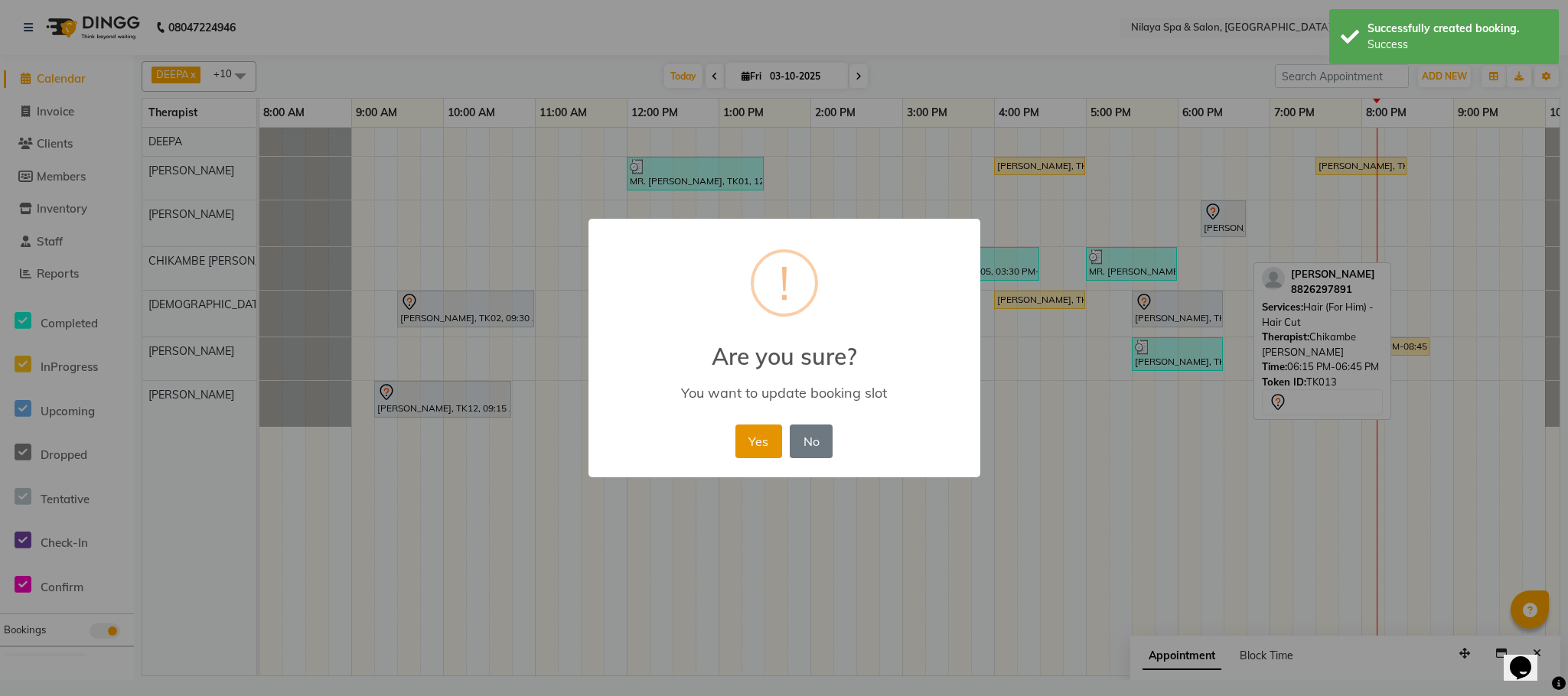
click at [758, 434] on button "Yes" at bounding box center [758, 441] width 46 height 34
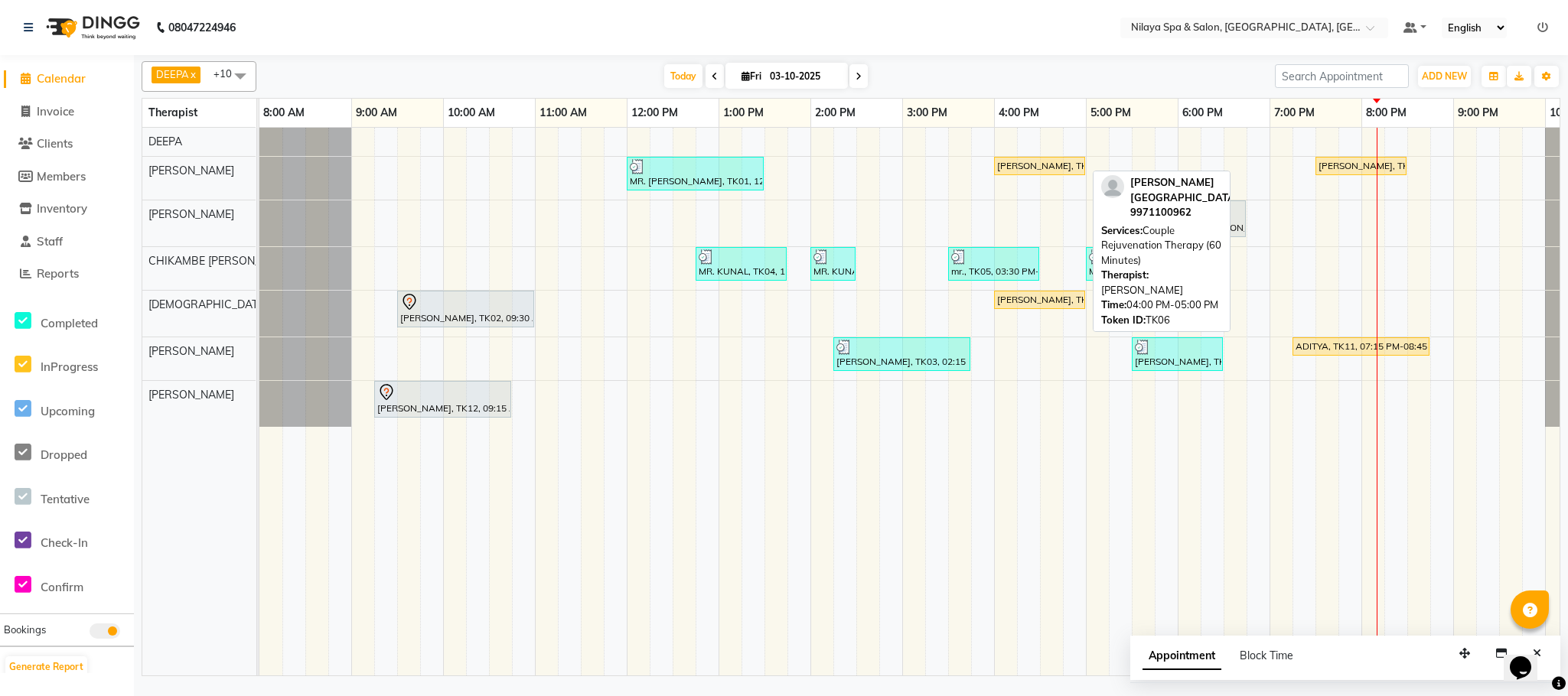
click at [1013, 167] on div "[PERSON_NAME], TK06, 04:00 PM-05:00 PM, Couple Rejuvenation Therapy (60 Minutes)" at bounding box center [1039, 166] width 88 height 14
click at [1029, 168] on div "[PERSON_NAME], TK06, 04:00 PM-05:00 PM, Couple Rejuvenation Therapy (60 Minutes)" at bounding box center [1039, 166] width 88 height 14
select select "1"
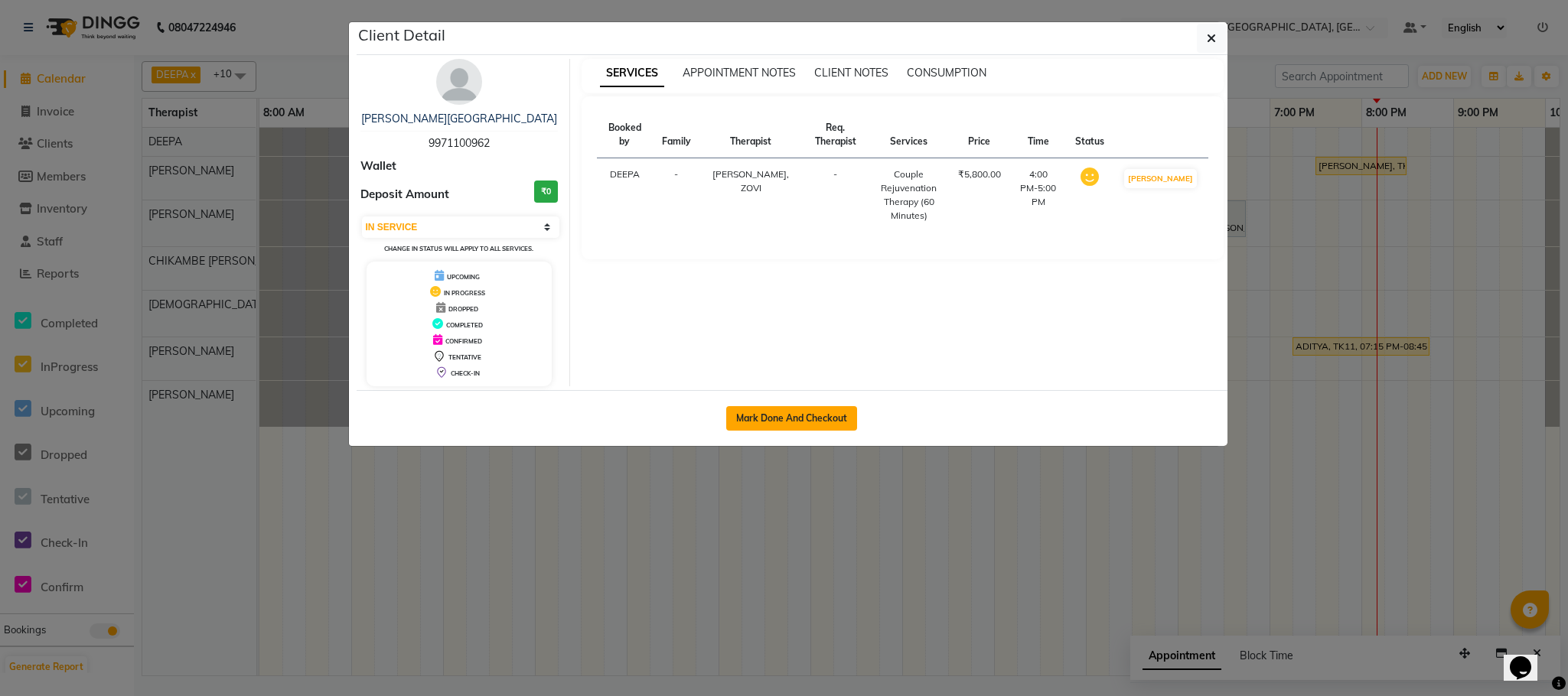
click at [783, 427] on button "Mark Done And Checkout" at bounding box center [791, 418] width 131 height 25
select select "service"
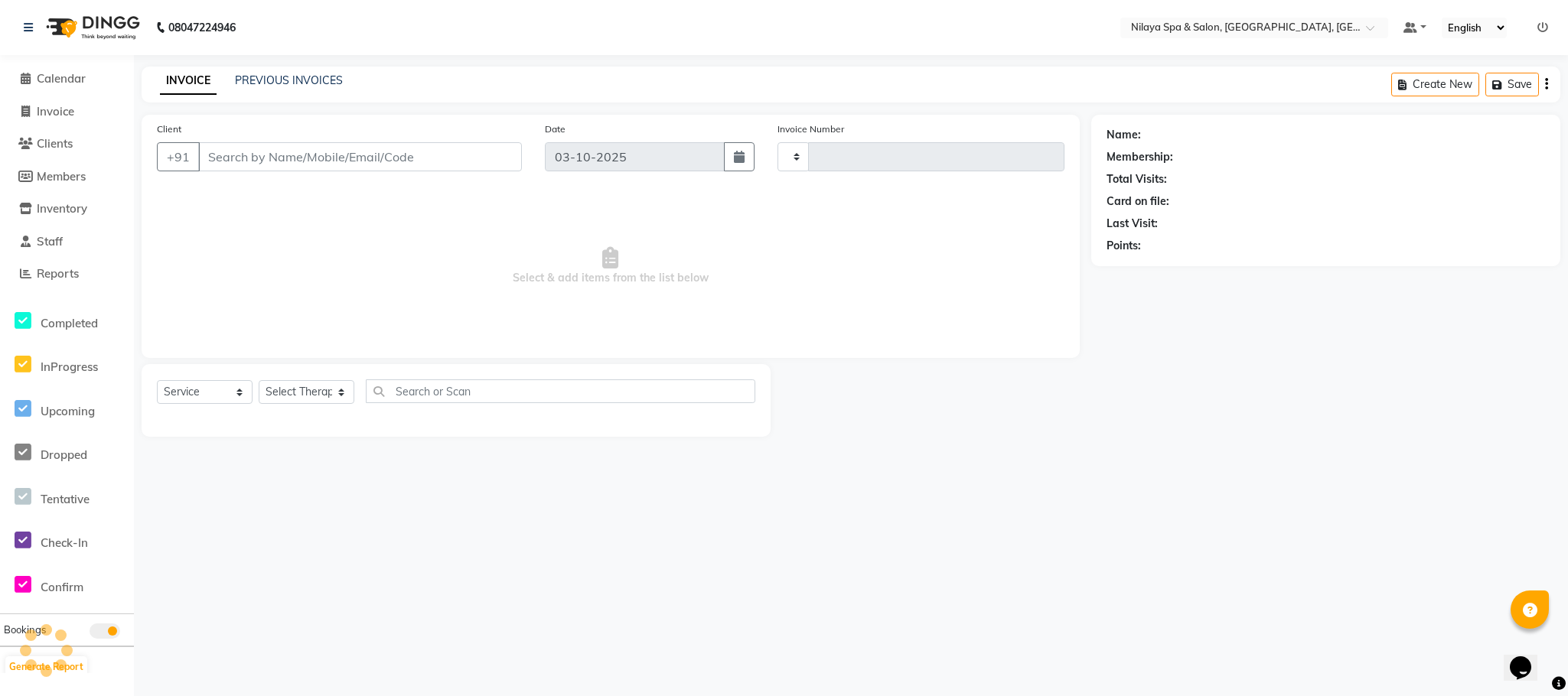
type input "1633"
select select "7983"
type input "99******62"
select select "72261"
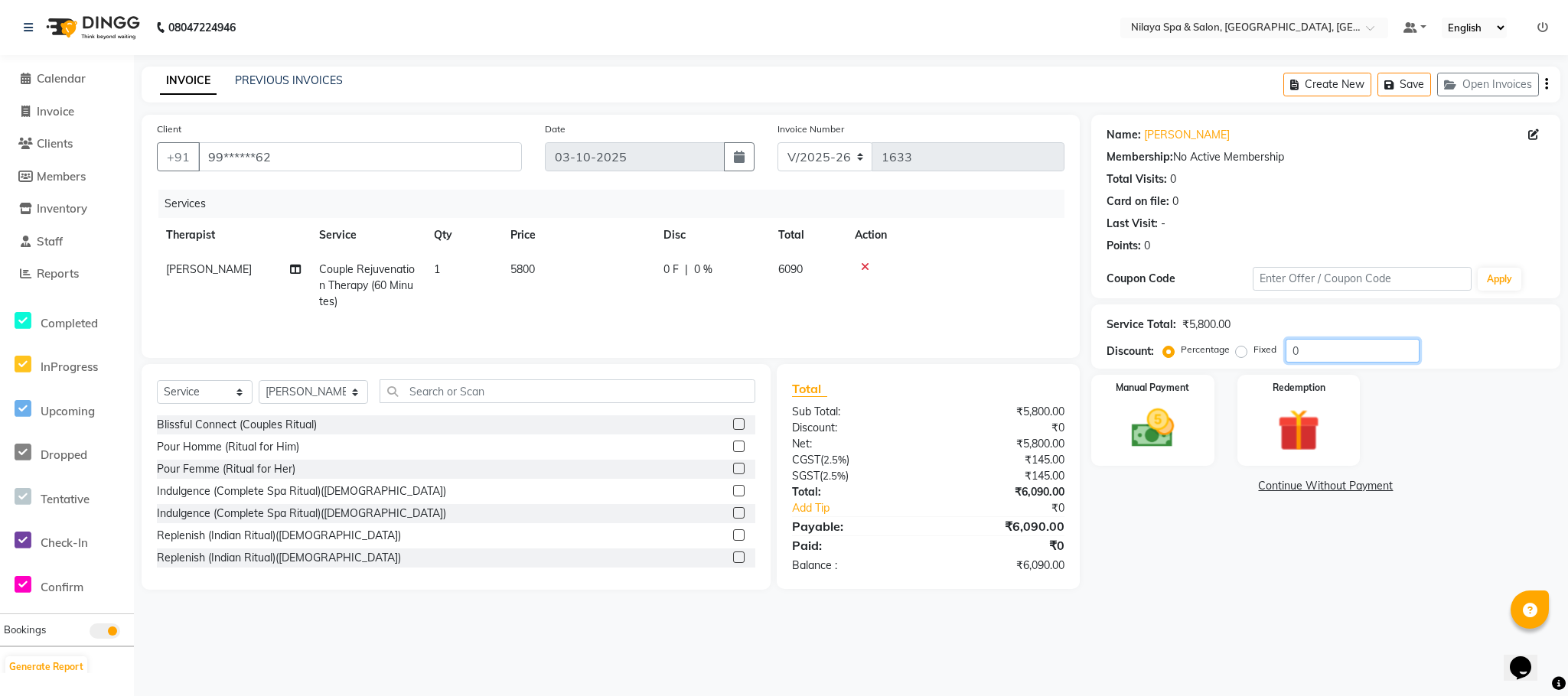
click at [1297, 351] on input "0" at bounding box center [1353, 350] width 134 height 24
type input "1"
click at [1253, 354] on label "Fixed" at bounding box center [1265, 350] width 23 height 14
click at [1239, 354] on input "Fixed" at bounding box center [1244, 349] width 11 height 11
radio input "true"
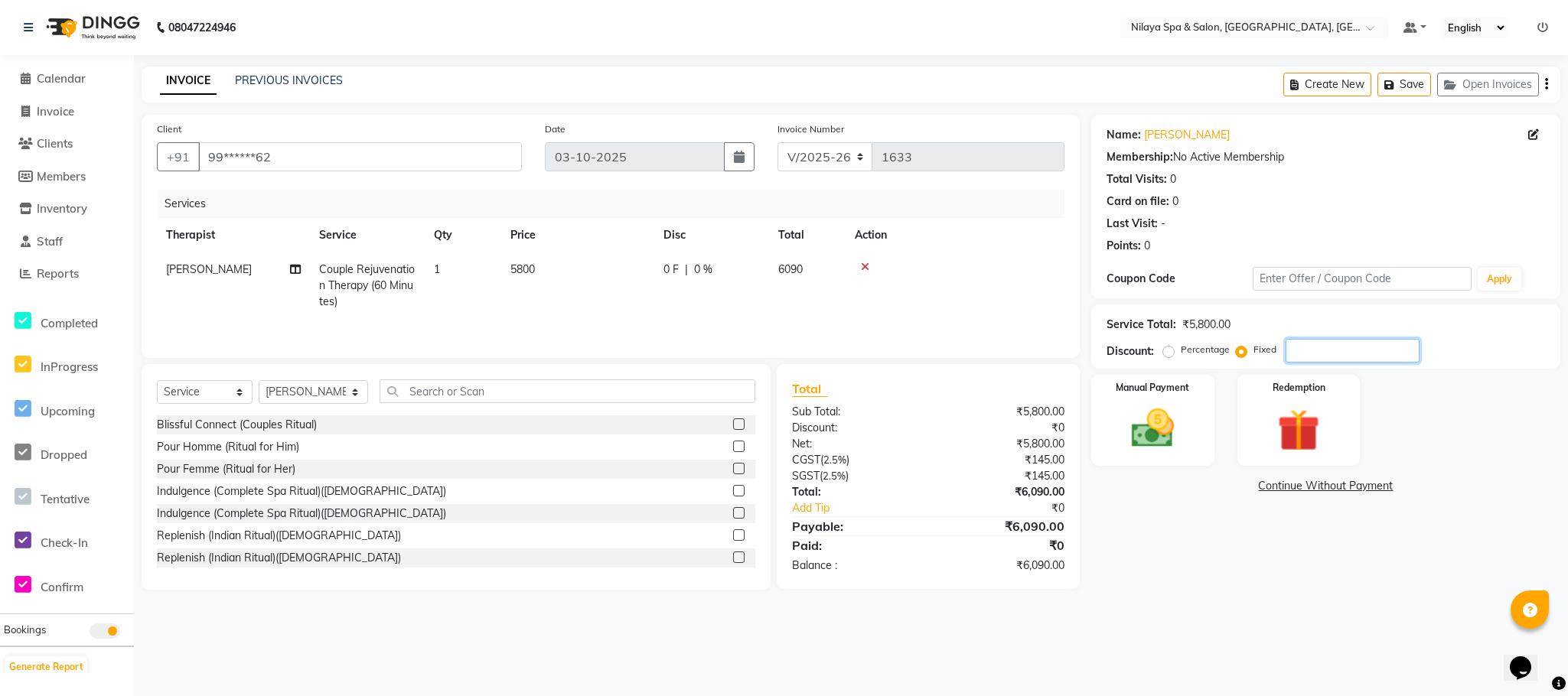
click at [1300, 349] on input "number" at bounding box center [1353, 350] width 134 height 24
type input "500"
click at [1157, 424] on img at bounding box center [1152, 429] width 72 height 51
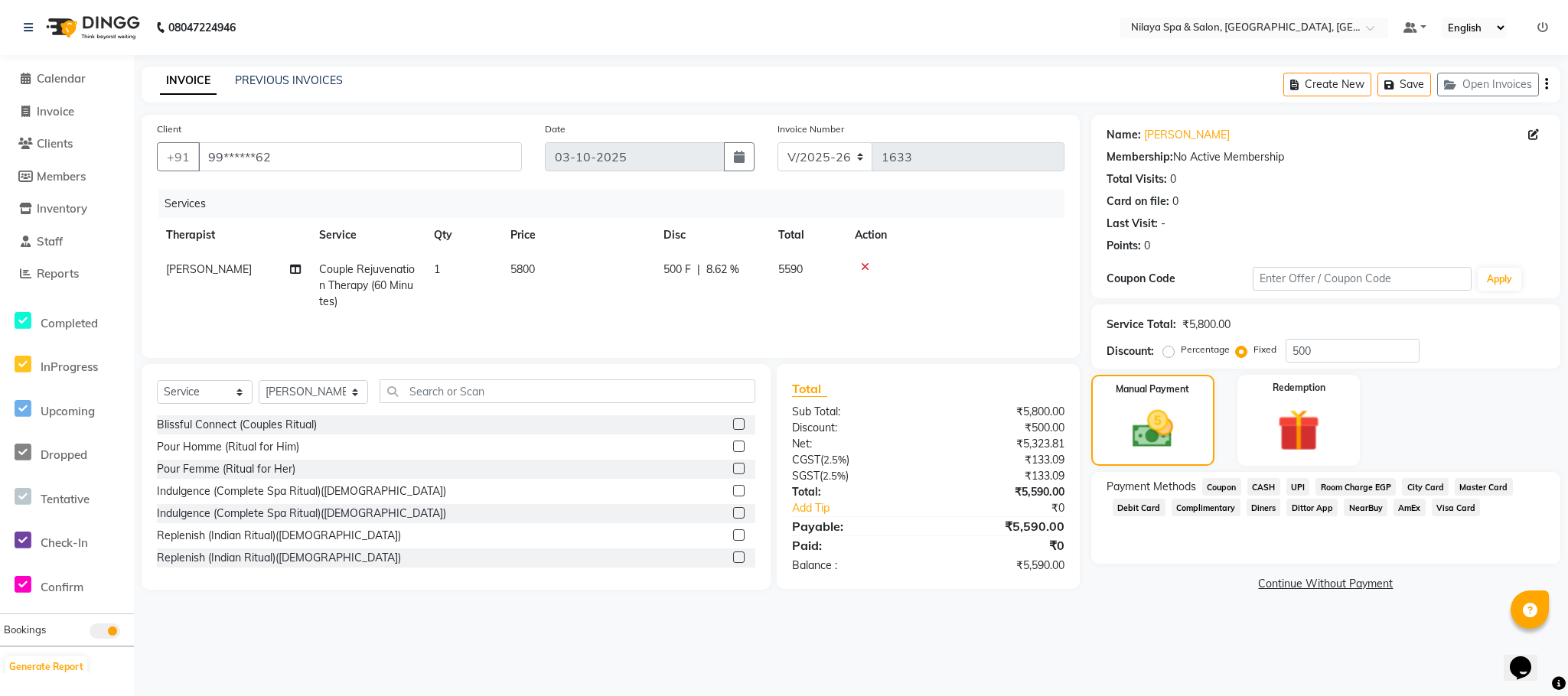
click at [1293, 486] on span "UPI" at bounding box center [1298, 486] width 24 height 17
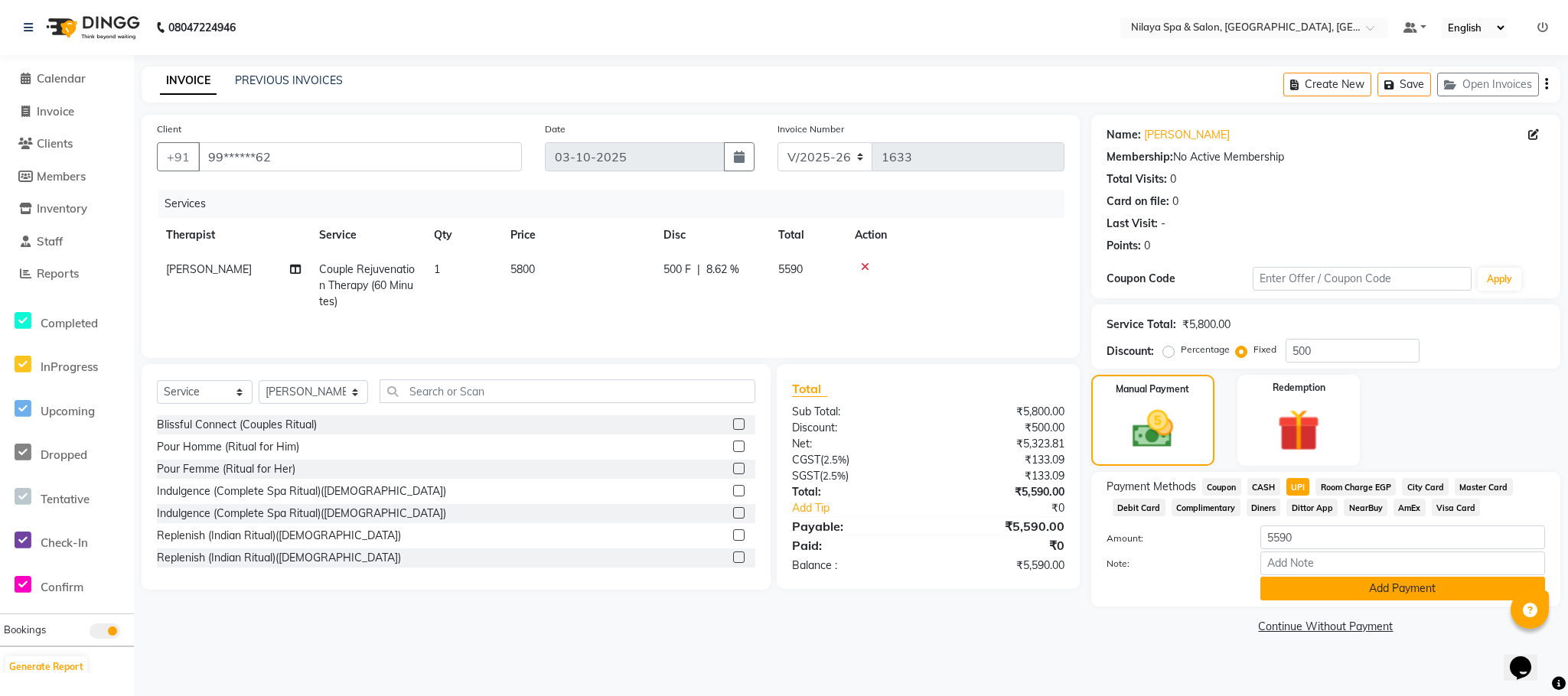
click at [1342, 586] on button "Add Payment" at bounding box center [1402, 588] width 284 height 24
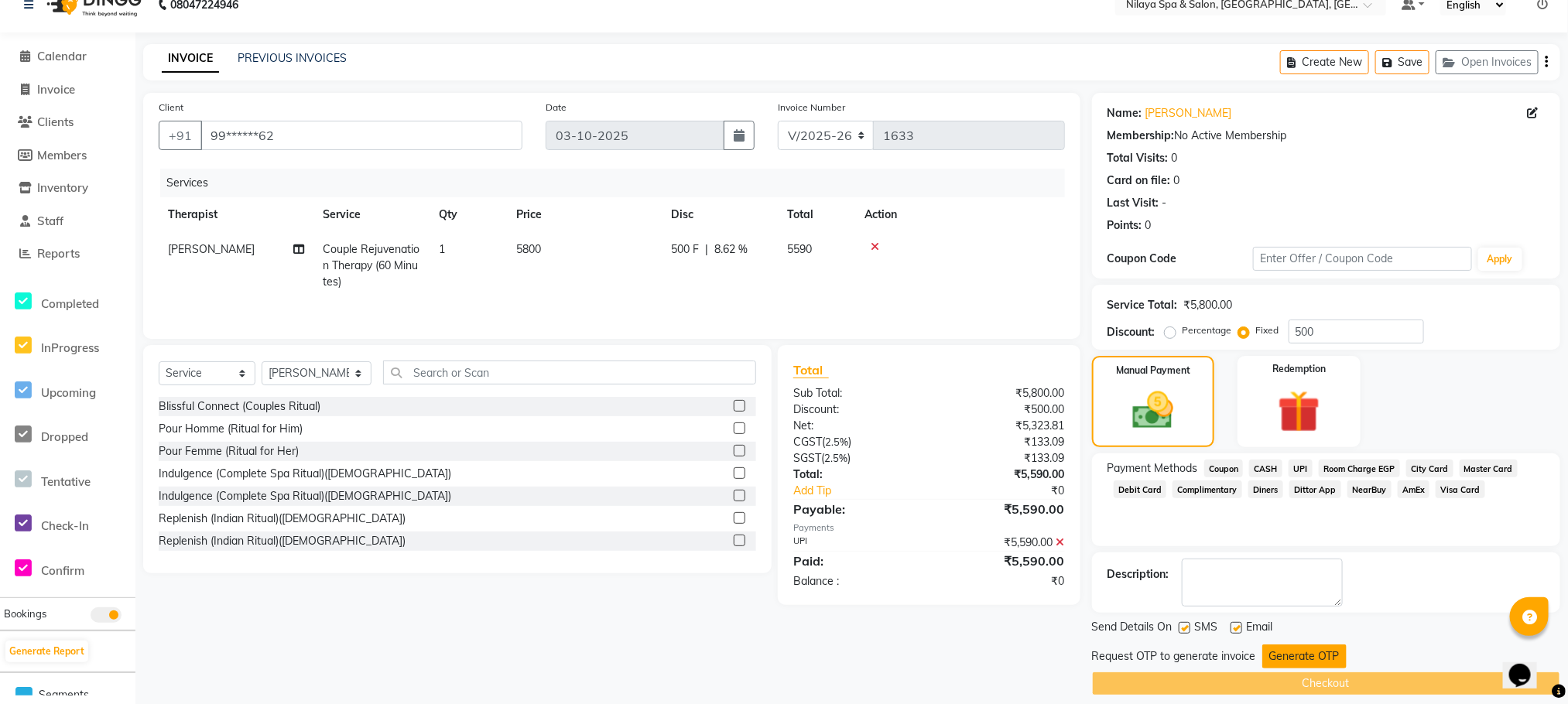
scroll to position [40, 0]
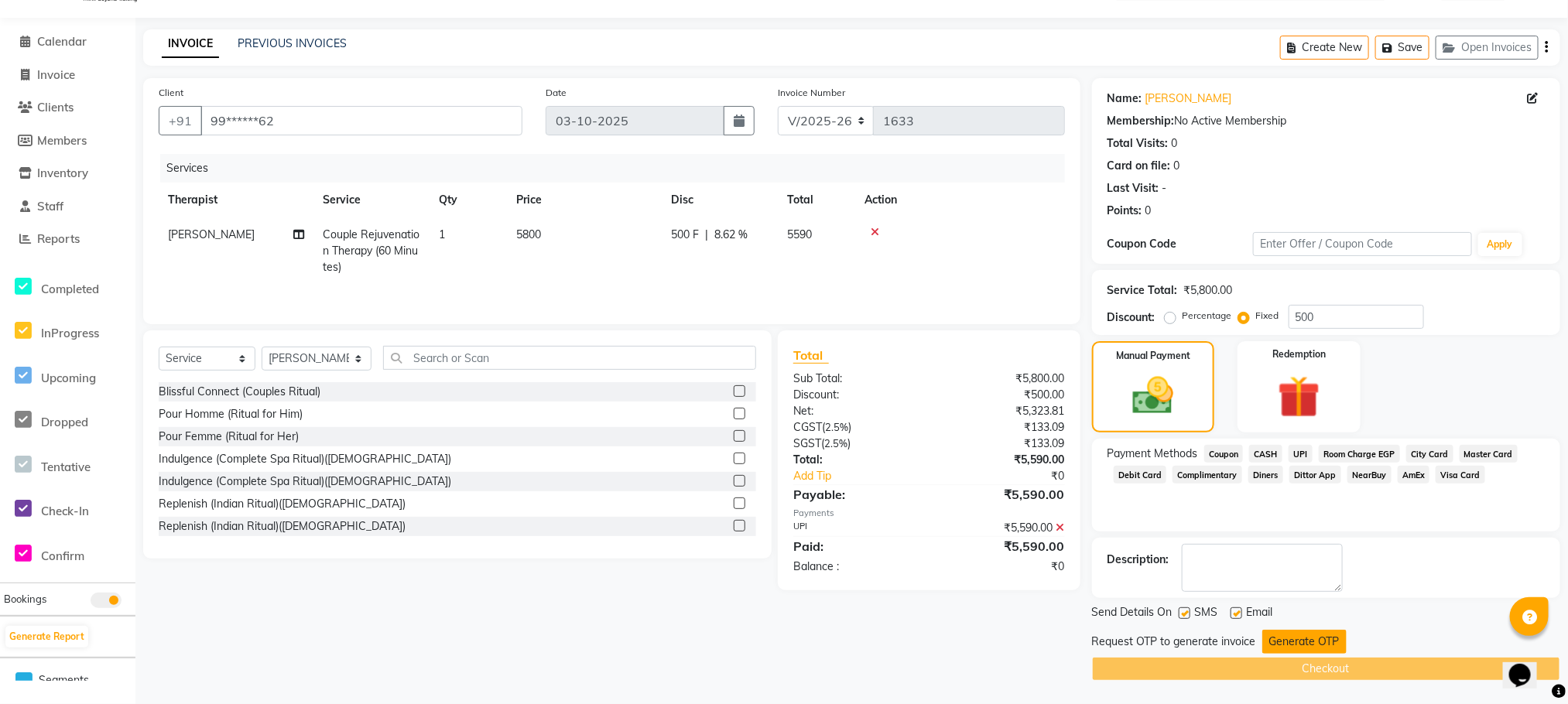
click at [1317, 644] on button "Generate OTP" at bounding box center [1304, 642] width 85 height 24
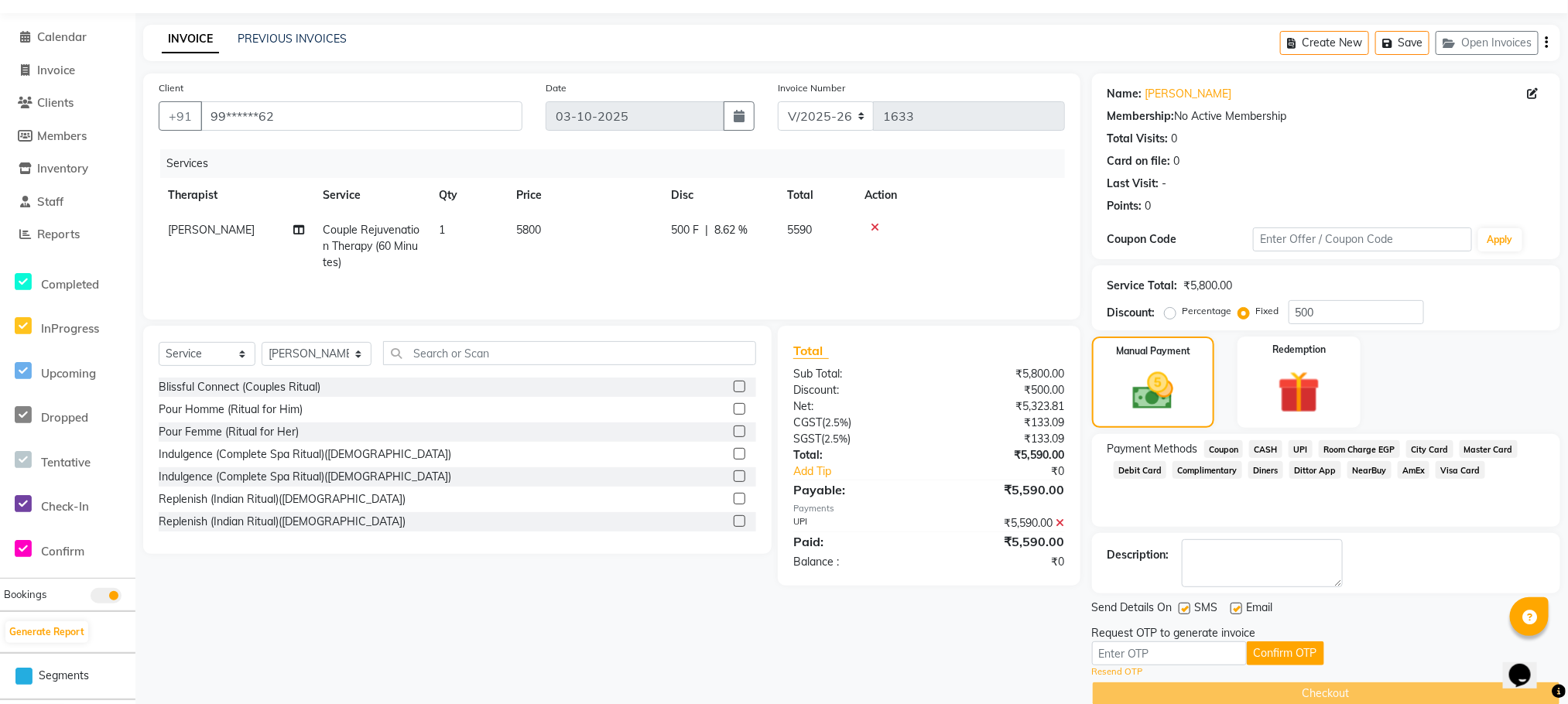
scroll to position [70, 0]
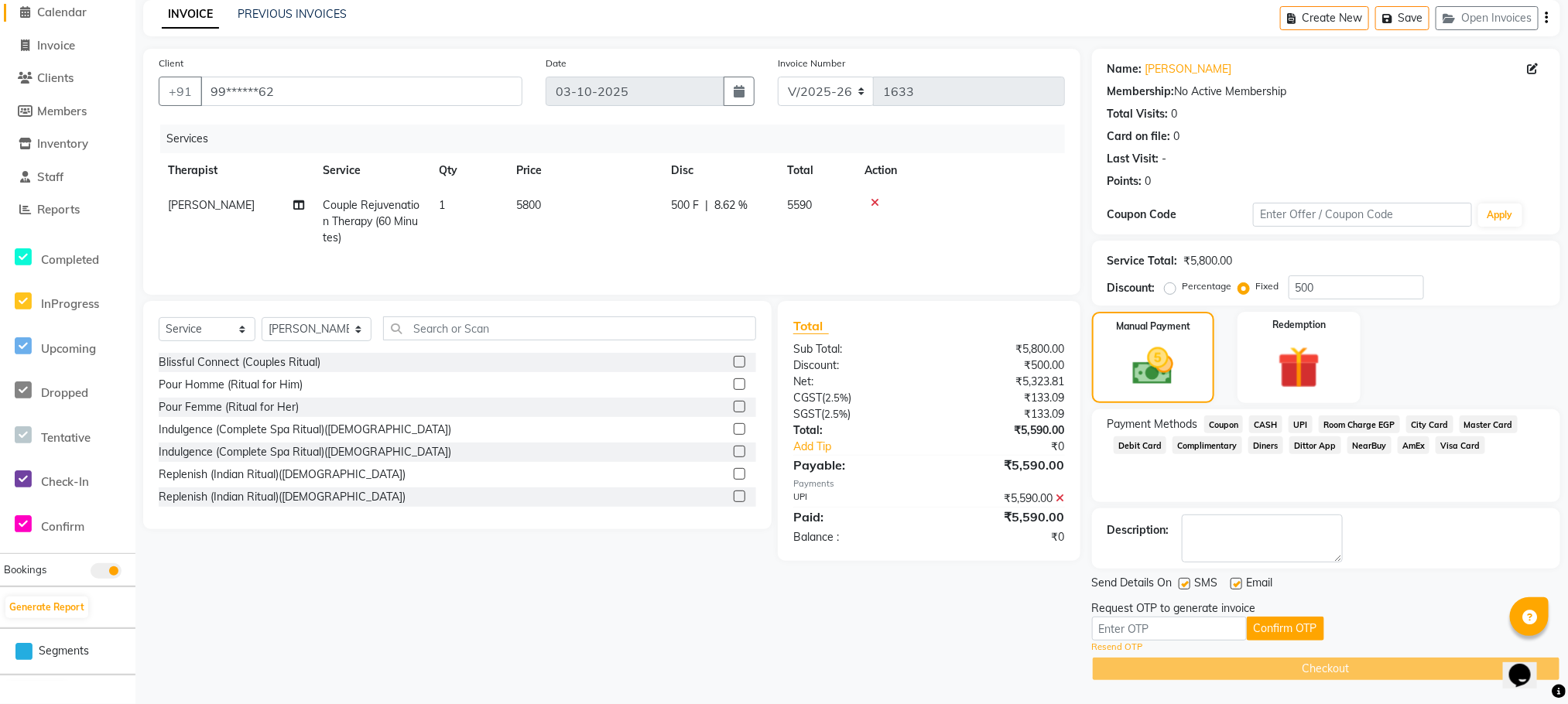
click at [86, 7] on span "Calendar" at bounding box center [61, 13] width 49 height 15
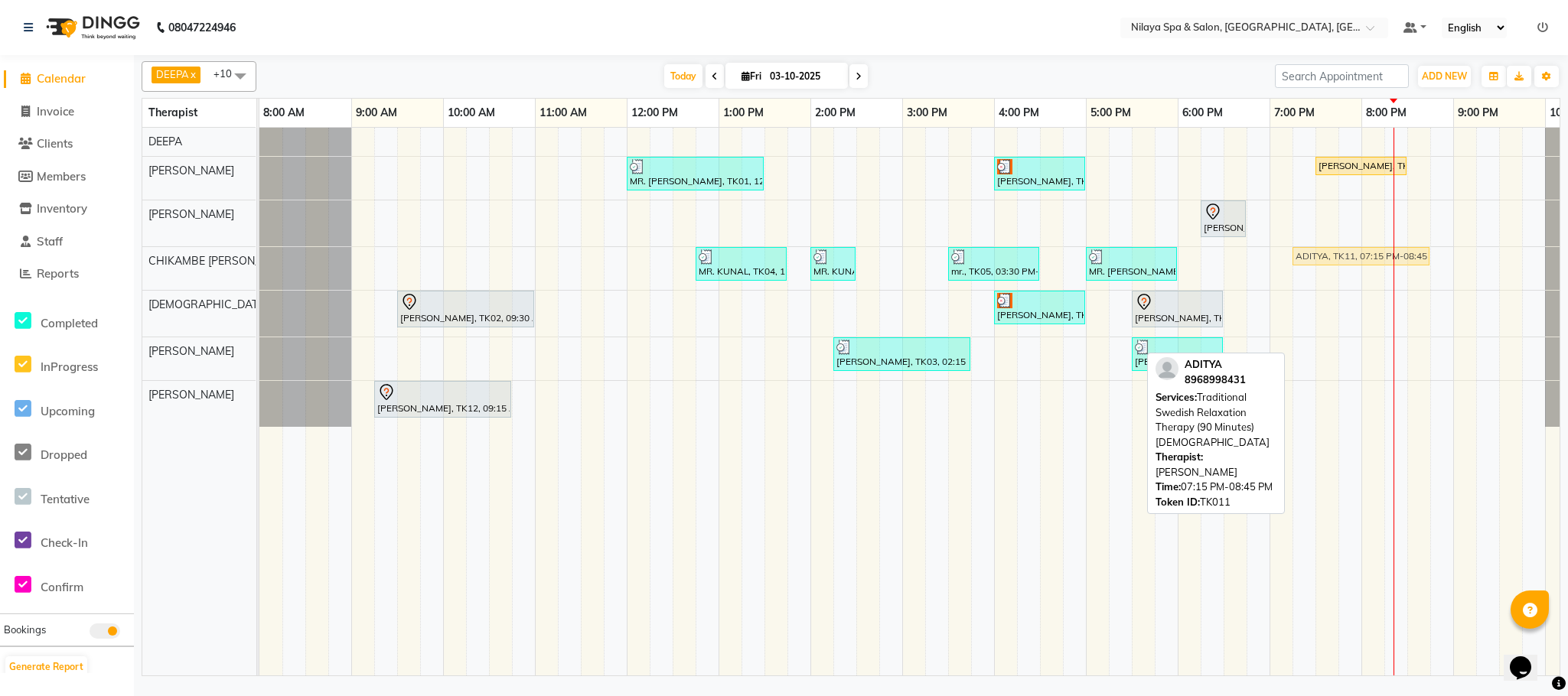
drag, startPoint x: 1348, startPoint y: 354, endPoint x: 1348, endPoint y: 281, distance: 73.0
click at [1348, 281] on div "MR. [PERSON_NAME], TK01, 12:00 PM-01:30 PM, Deep Tissue Repair Therapy (90 Minu…" at bounding box center [948, 401] width 1377 height 548
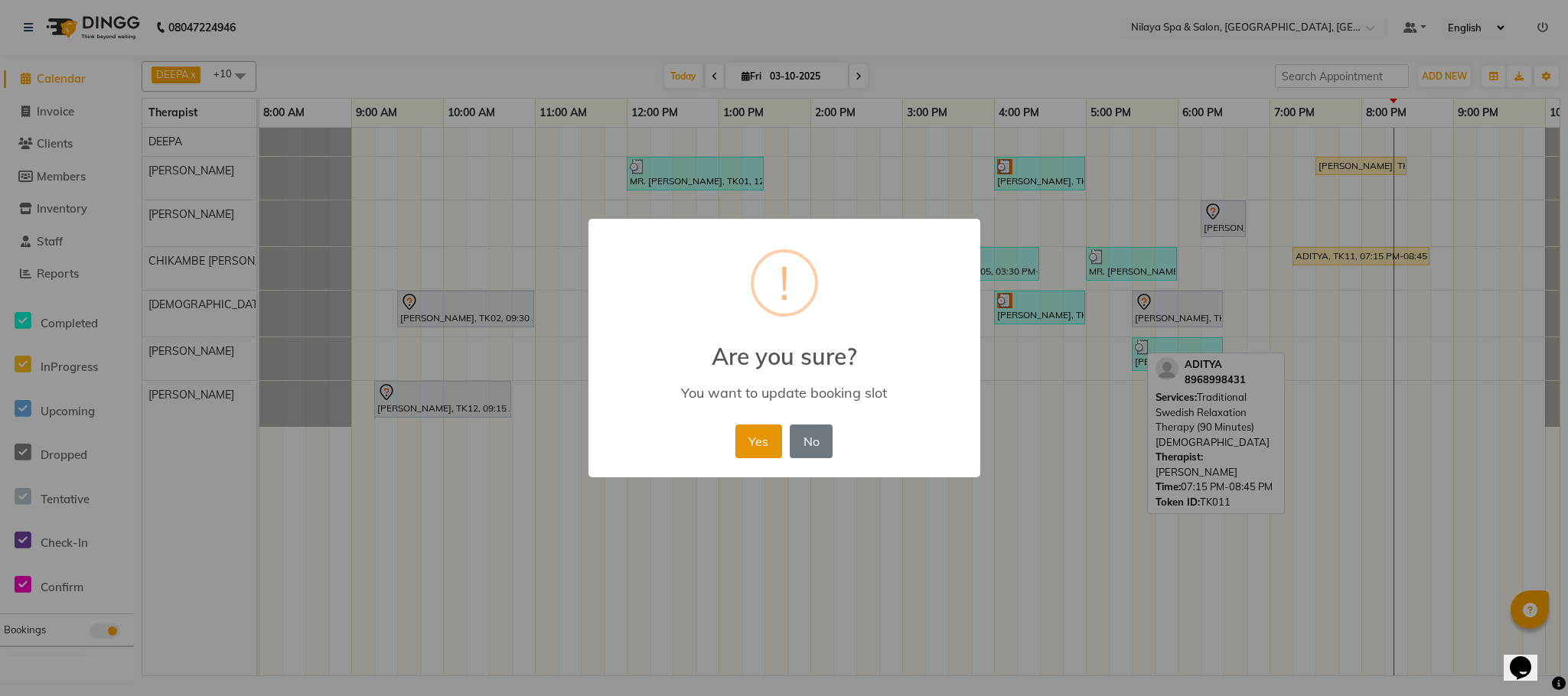
click at [767, 432] on button "Yes" at bounding box center [758, 441] width 46 height 34
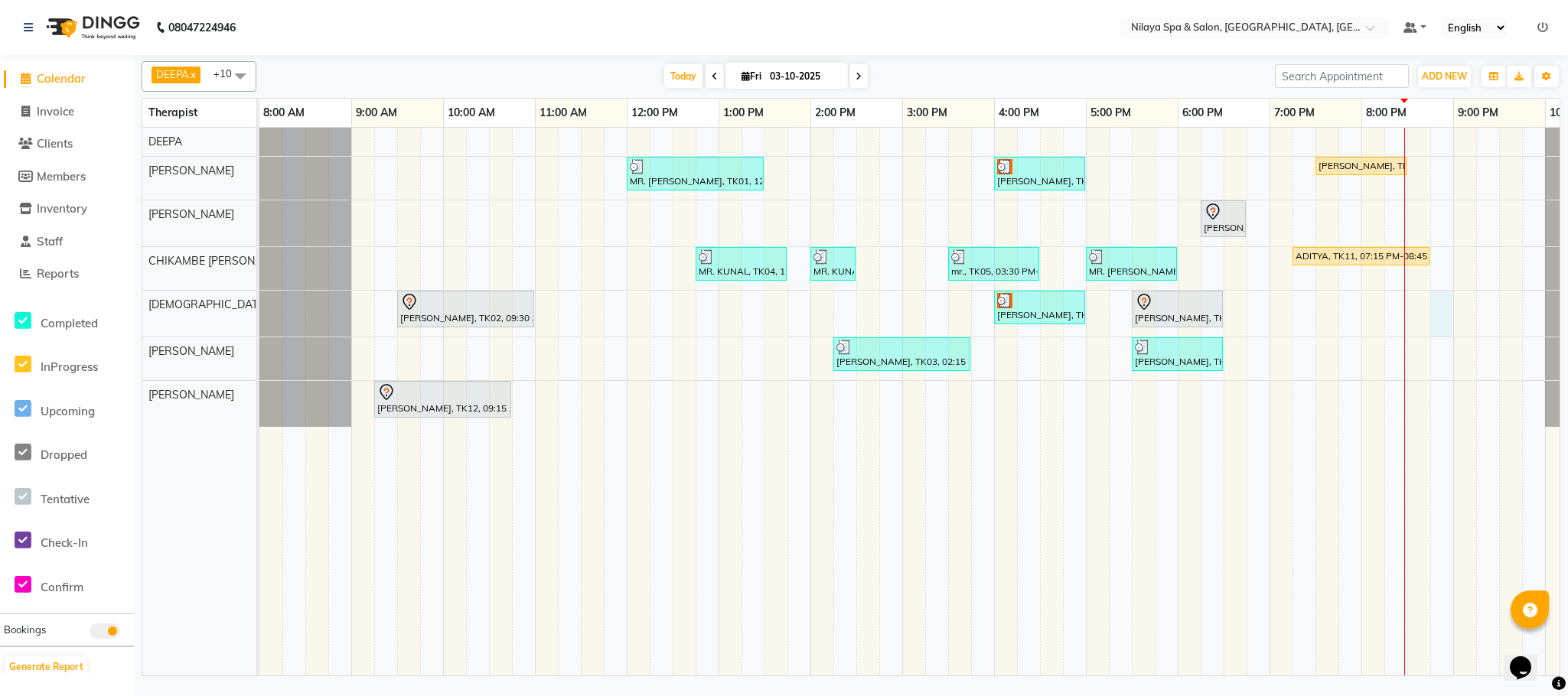
click at [1442, 305] on div "MR. [PERSON_NAME], TK01, 12:00 PM-01:30 PM, Deep Tissue Repair Therapy (90 Minu…" at bounding box center [948, 401] width 1377 height 548
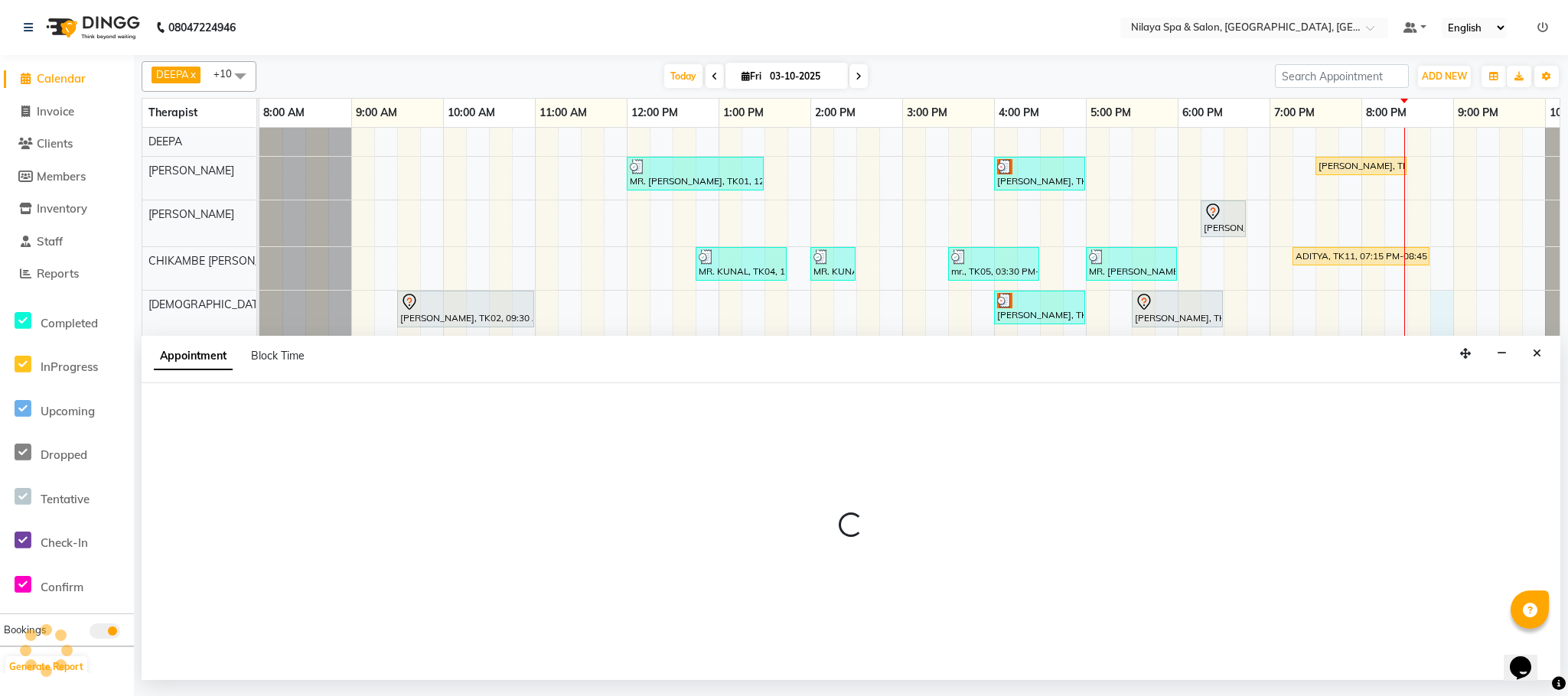
select select "85437"
select select "tentative"
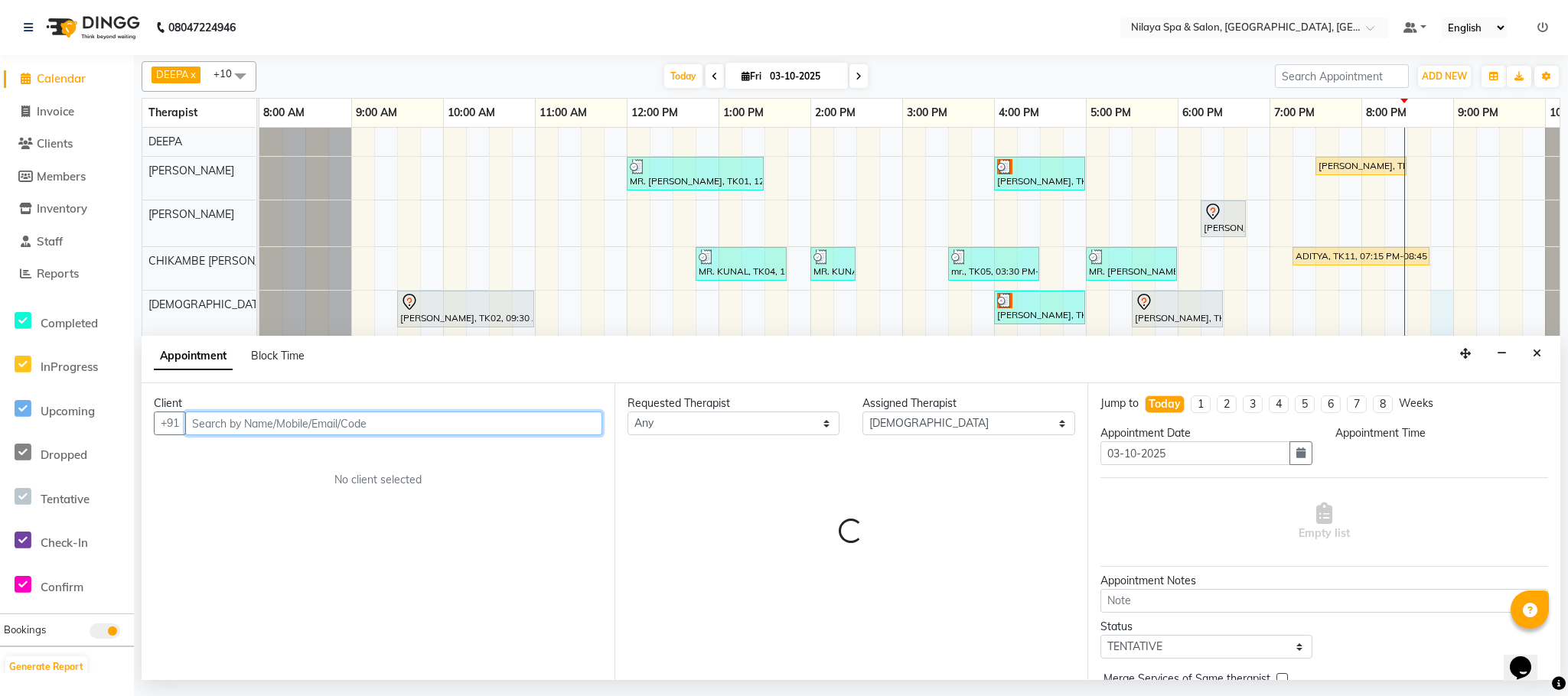
select select "1245"
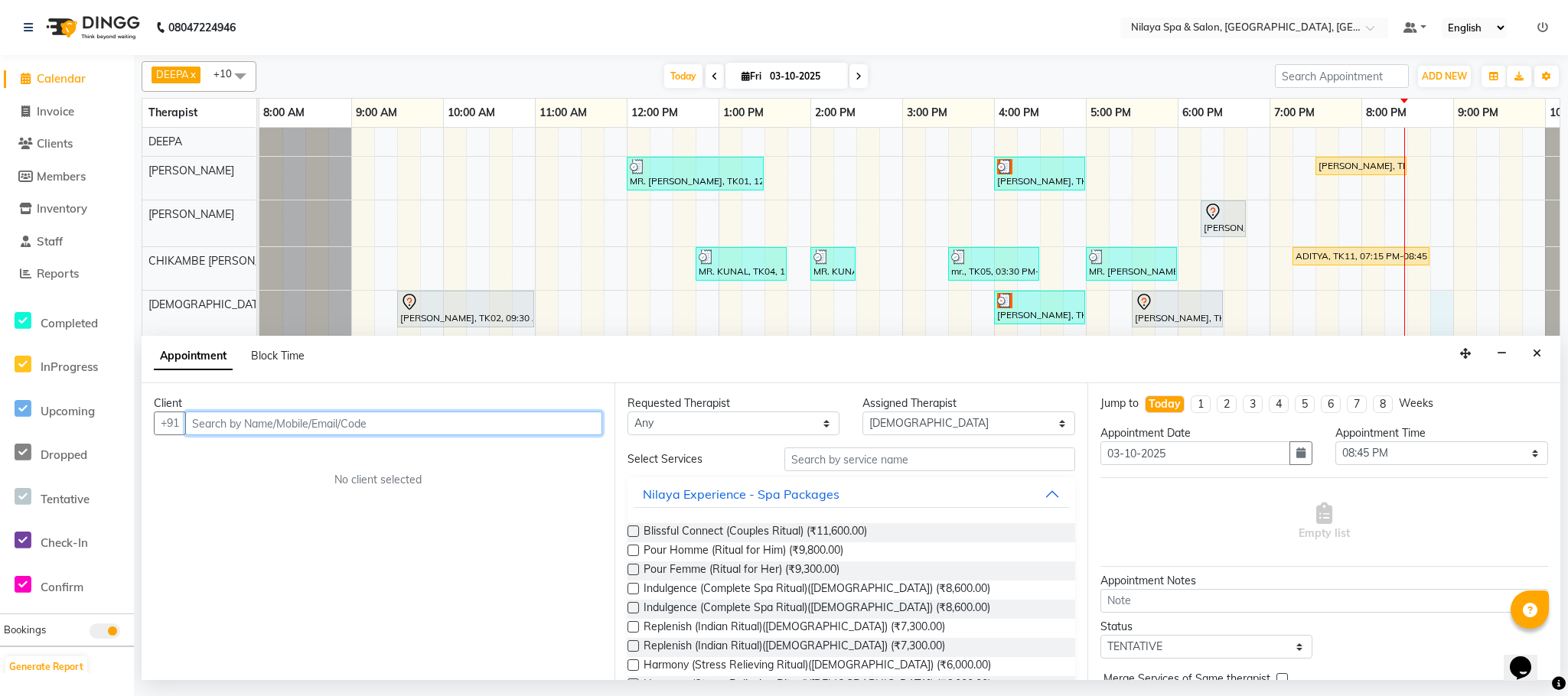
click at [332, 427] on input "text" at bounding box center [393, 423] width 417 height 24
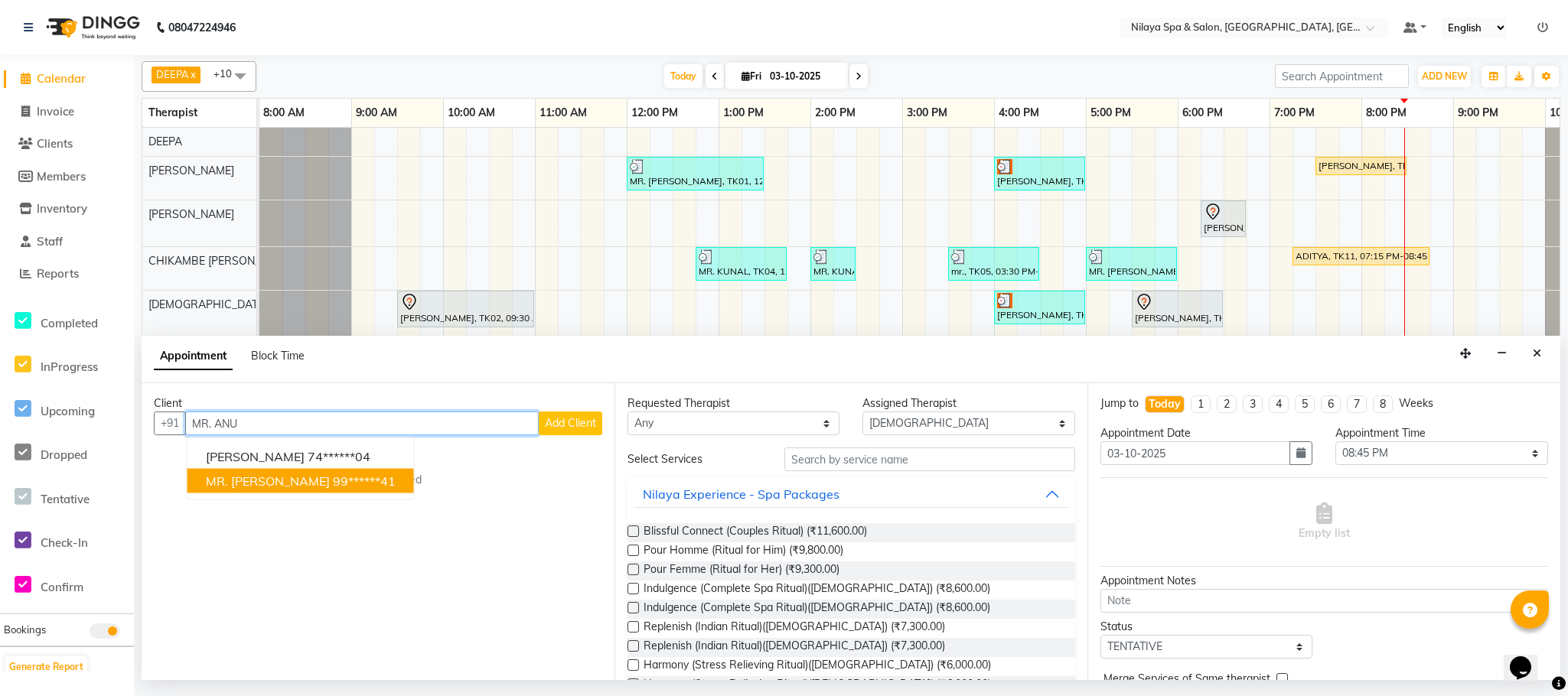
click at [333, 482] on ngb-highlight "99******41" at bounding box center [365, 481] width 63 height 15
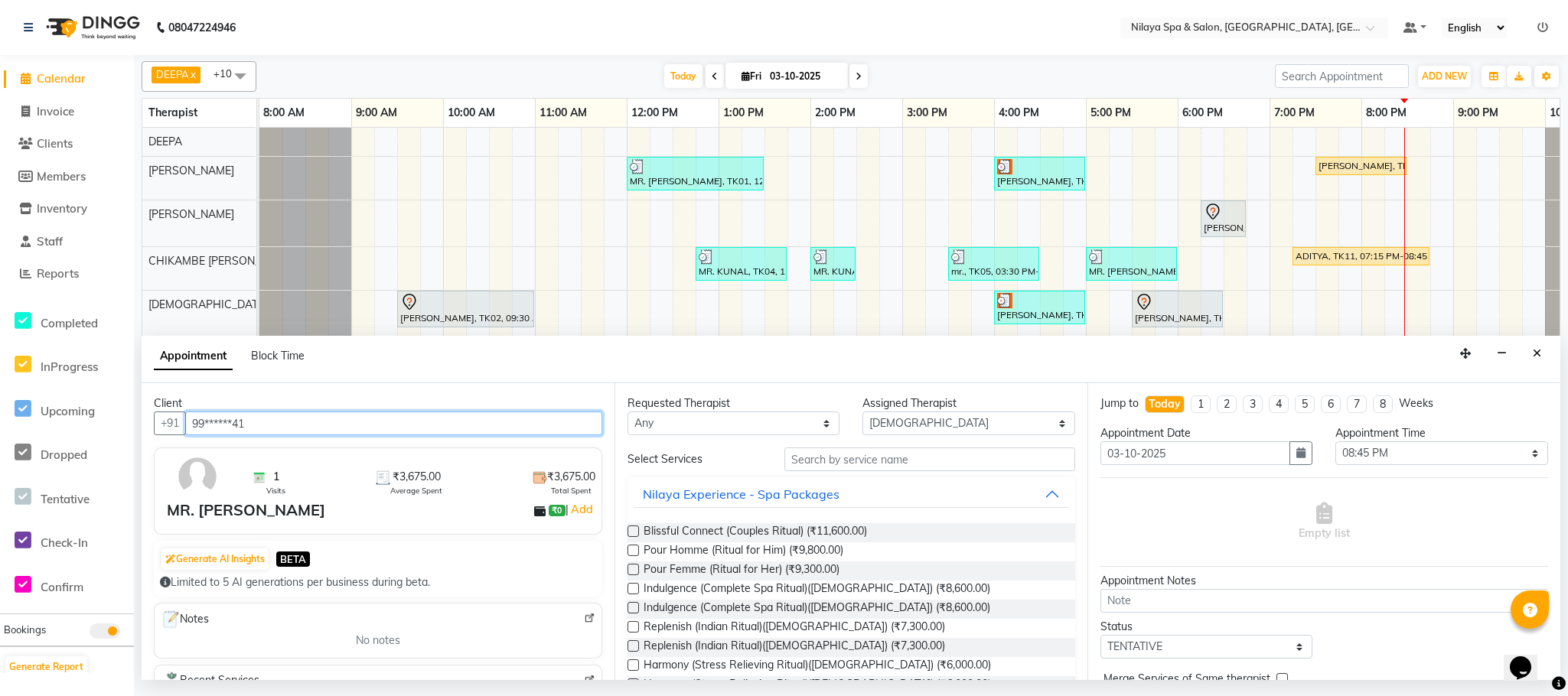
type input "99******41"
click at [811, 464] on input "text" at bounding box center [929, 459] width 291 height 24
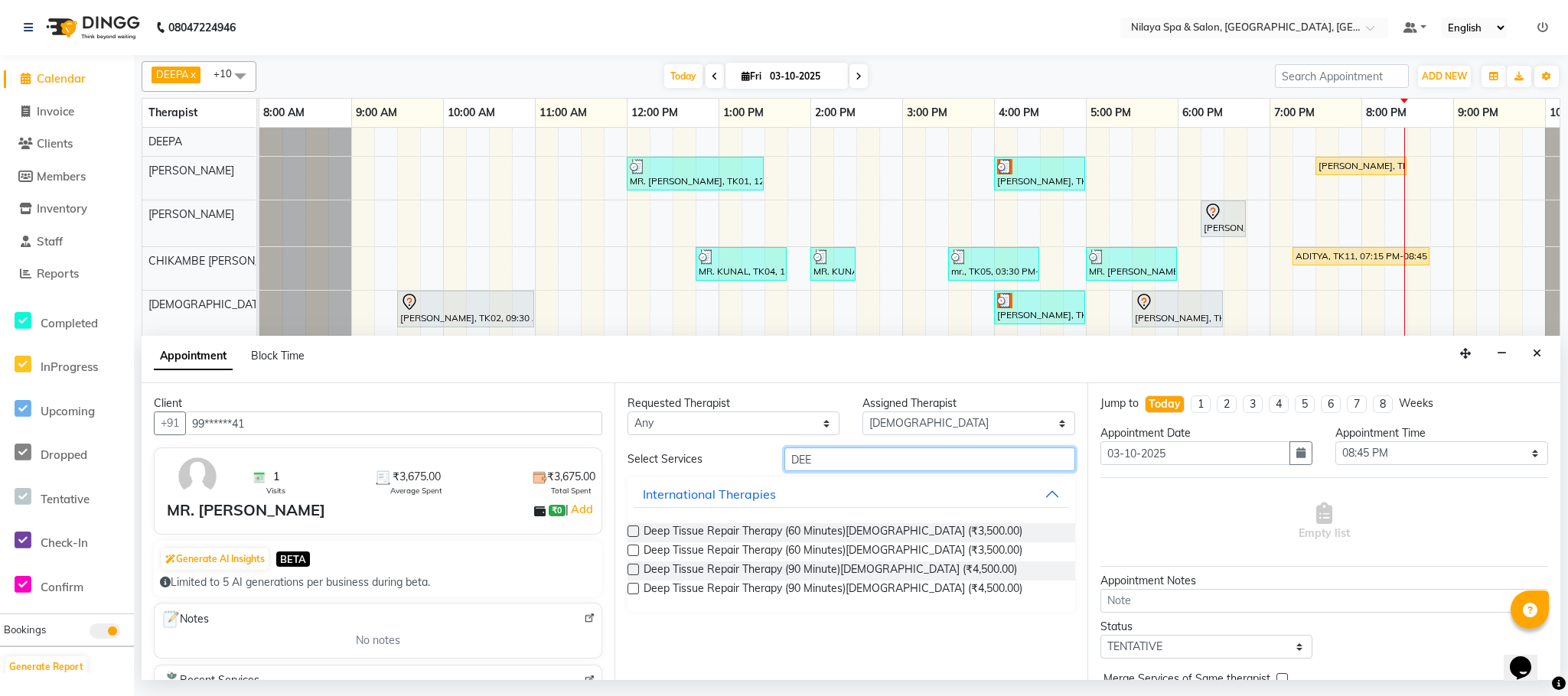
type input "DEE"
click at [634, 535] on label at bounding box center [633, 531] width 12 height 12
click at [634, 535] on input "checkbox" at bounding box center [632, 533] width 10 height 10
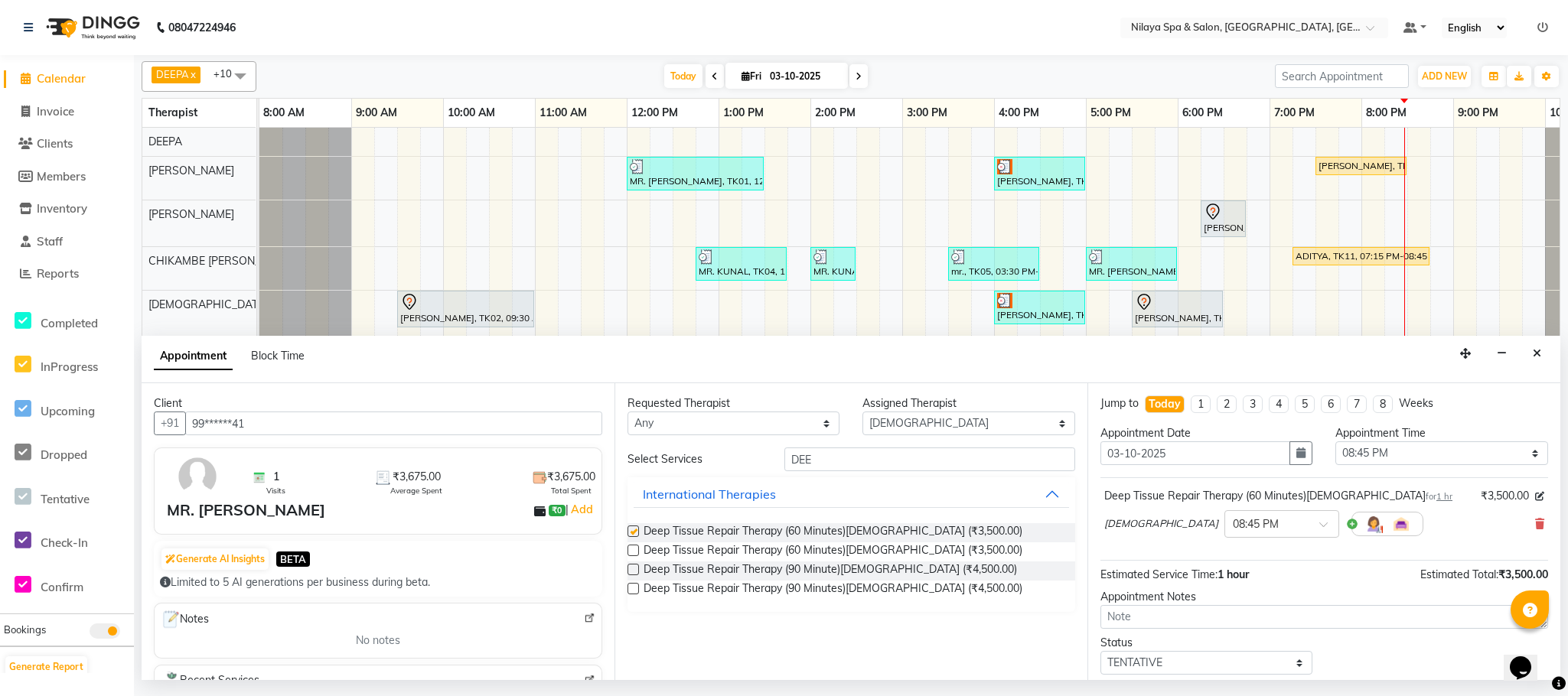
checkbox input "false"
click at [1050, 425] on select "Select ACHUI [PERSON_NAME] [PERSON_NAME] [PERSON_NAME] [PERSON_NAME] [PERSON_NA…" at bounding box center [969, 423] width 212 height 24
select select "88833"
click at [863, 413] on select "Select ACHUI [PERSON_NAME] [PERSON_NAME] [PERSON_NAME] [PERSON_NAME] [PERSON_NA…" at bounding box center [969, 423] width 212 height 24
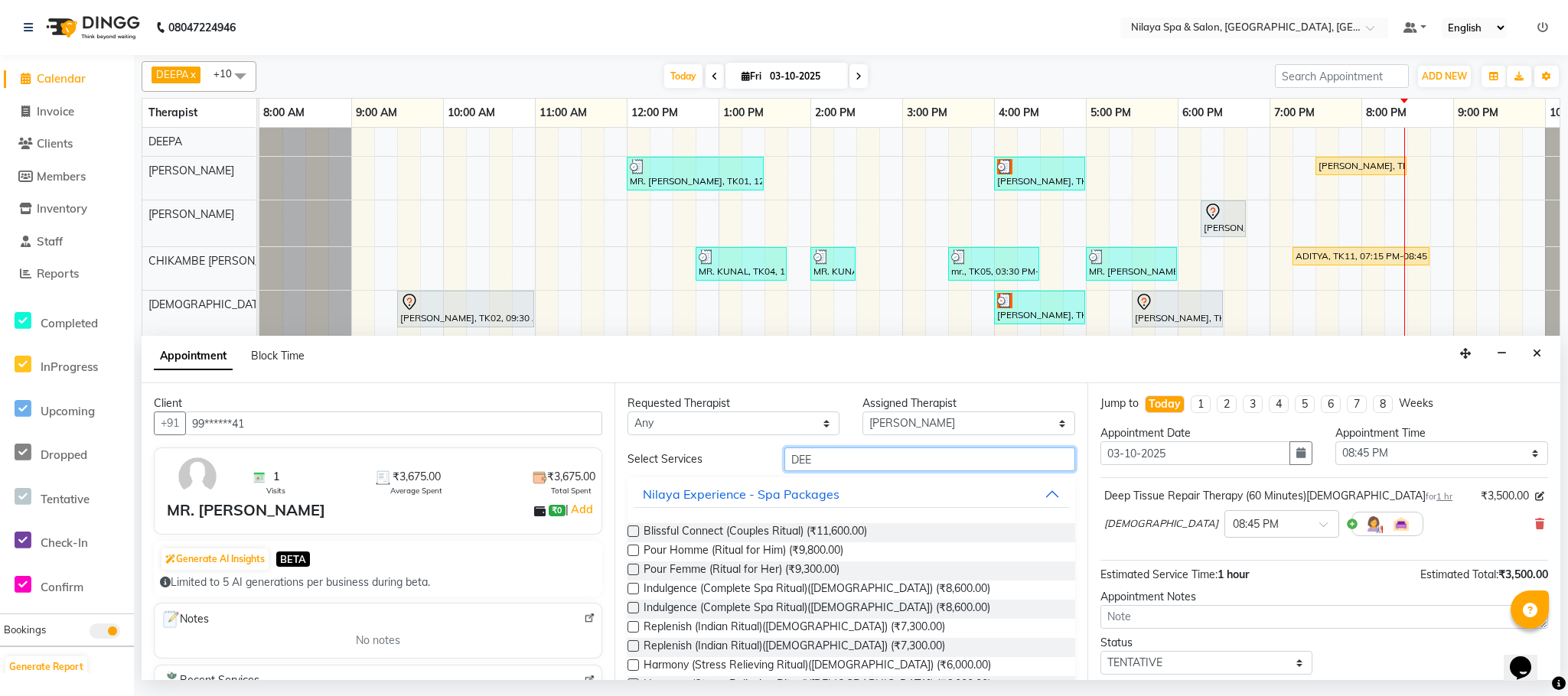
click at [829, 464] on input "DEE" at bounding box center [929, 459] width 291 height 24
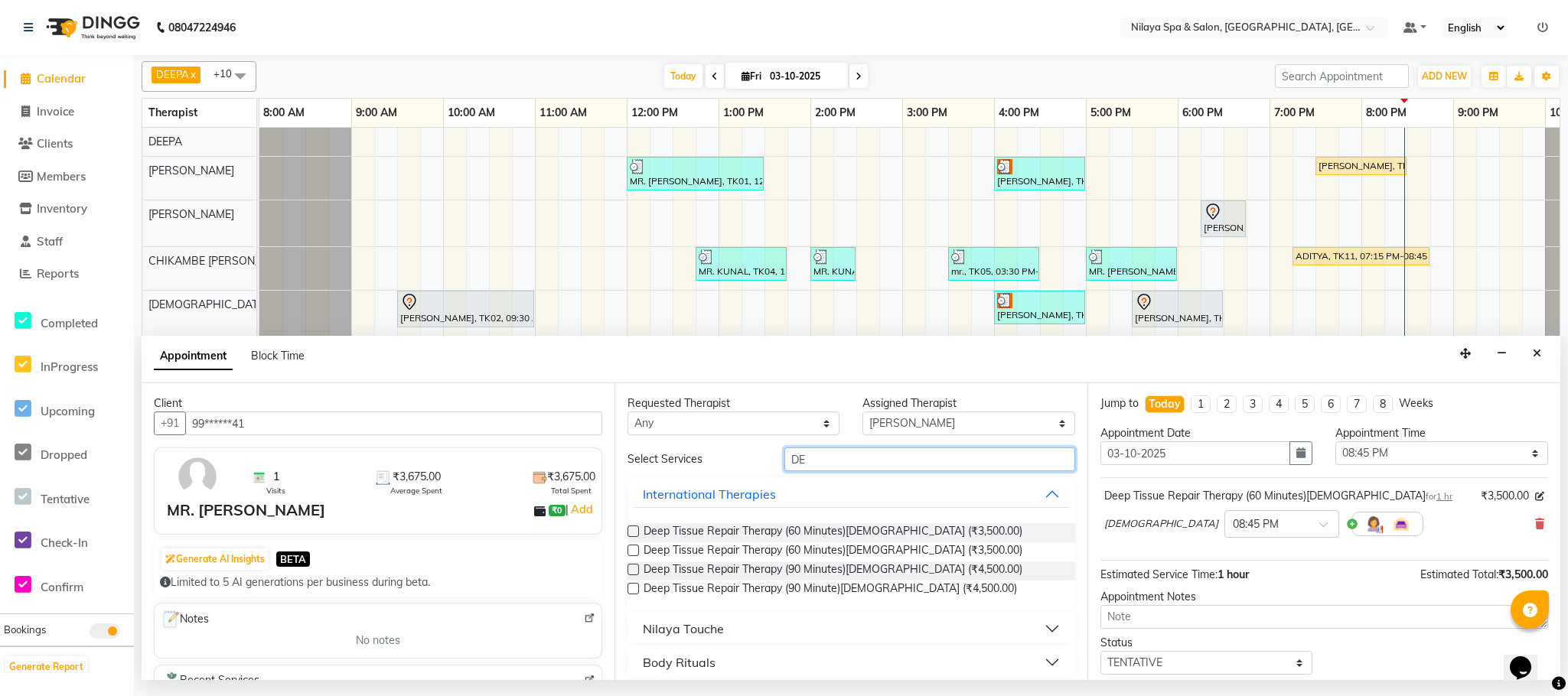
type input "D"
type input "DEE"
click at [627, 529] on div "Requested Therapist Any ACHUI [PERSON_NAME] CHIKAMBE [PERSON_NAME] [PERSON_NAME…" at bounding box center [850, 532] width 473 height 297
click at [636, 533] on label at bounding box center [633, 531] width 12 height 12
click at [636, 533] on input "checkbox" at bounding box center [632, 533] width 10 height 10
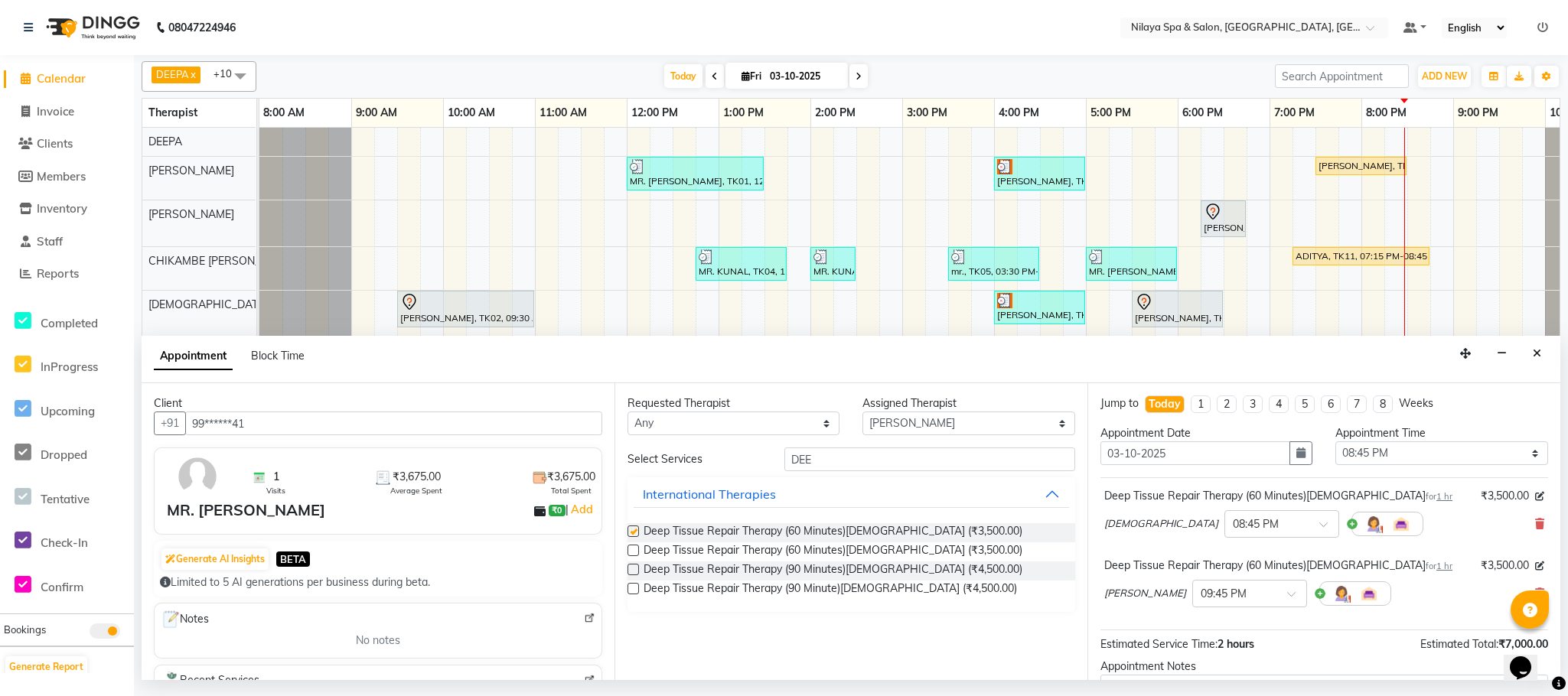
checkbox input "false"
click at [1219, 595] on div at bounding box center [1249, 592] width 114 height 16
click at [1193, 627] on div "08:45 PM" at bounding box center [1249, 634] width 114 height 28
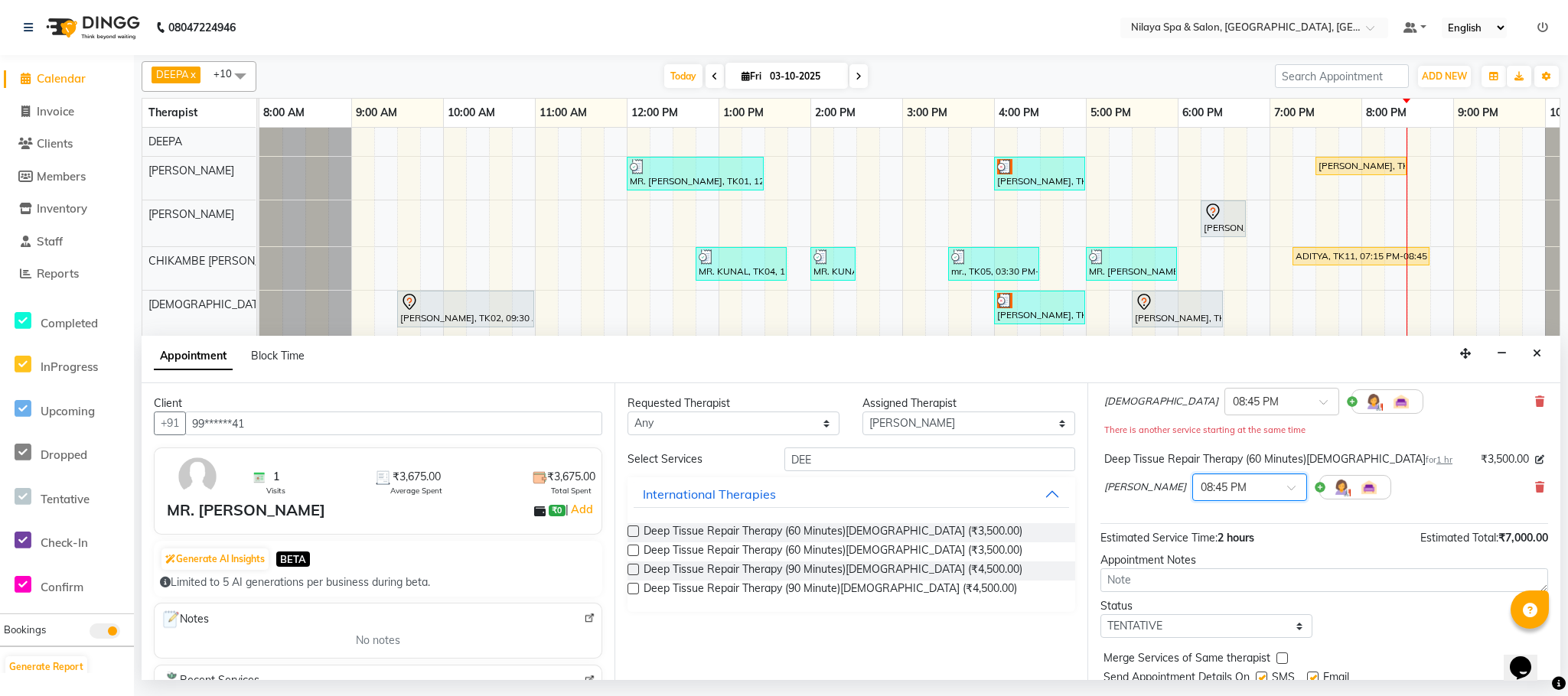
scroll to position [180, 0]
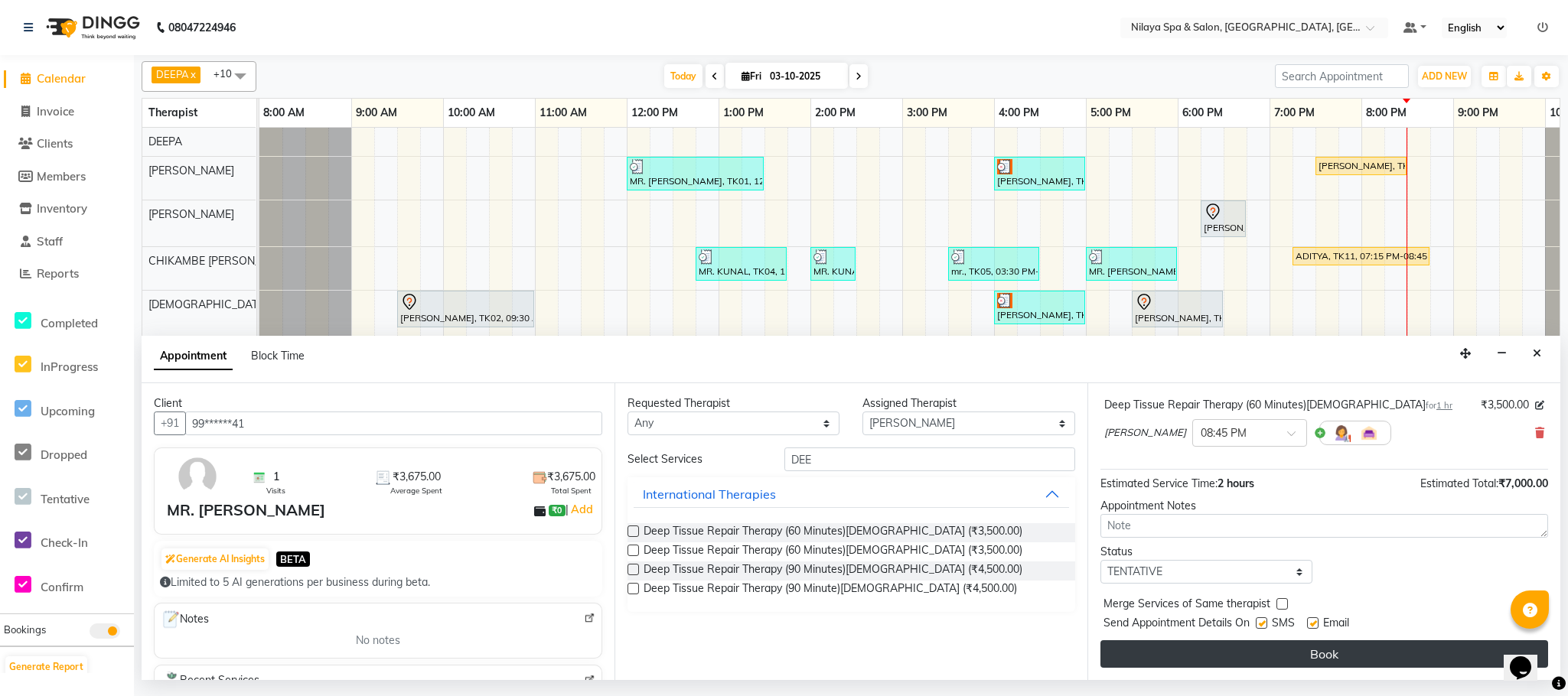
click at [1302, 650] on button "Book" at bounding box center [1324, 654] width 448 height 27
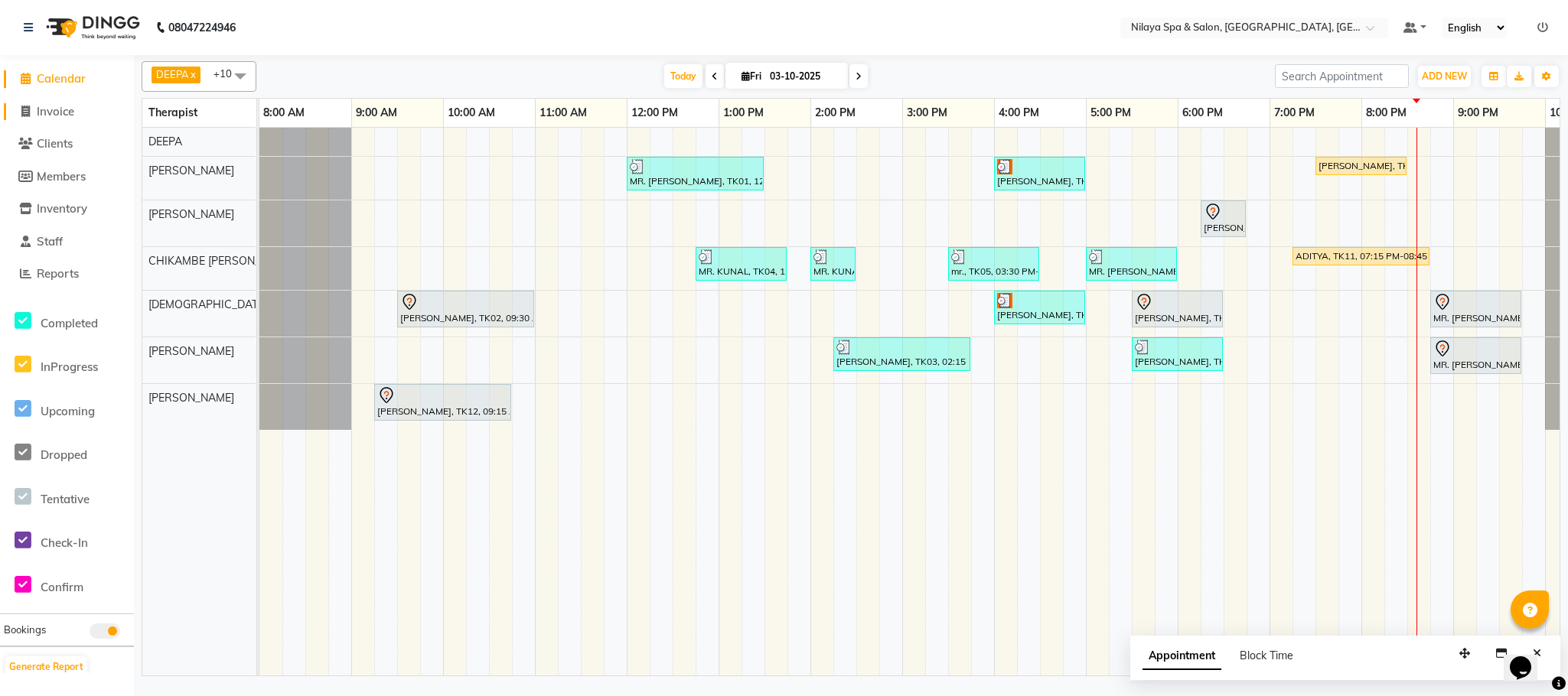
click at [54, 113] on span "Invoice" at bounding box center [55, 112] width 37 height 15
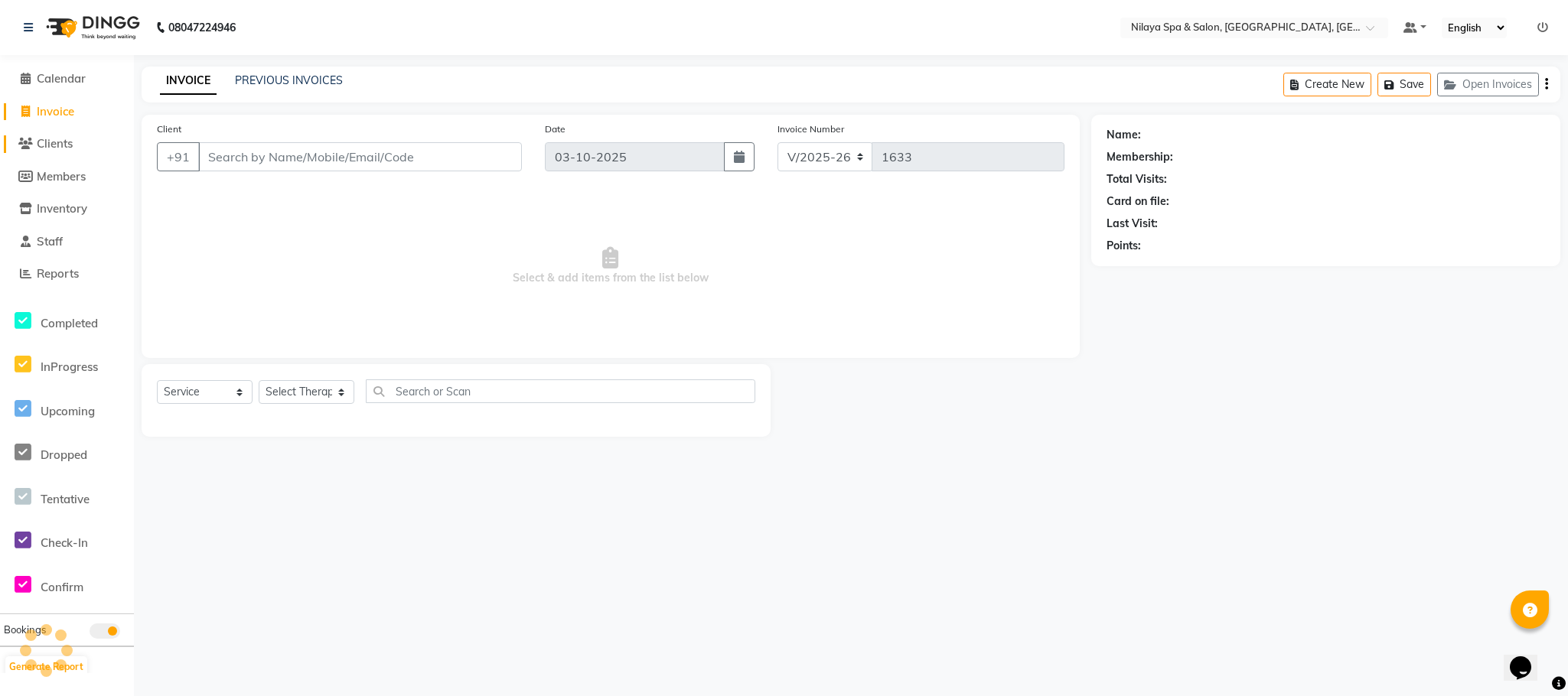
click at [45, 147] on span "Clients" at bounding box center [54, 143] width 36 height 15
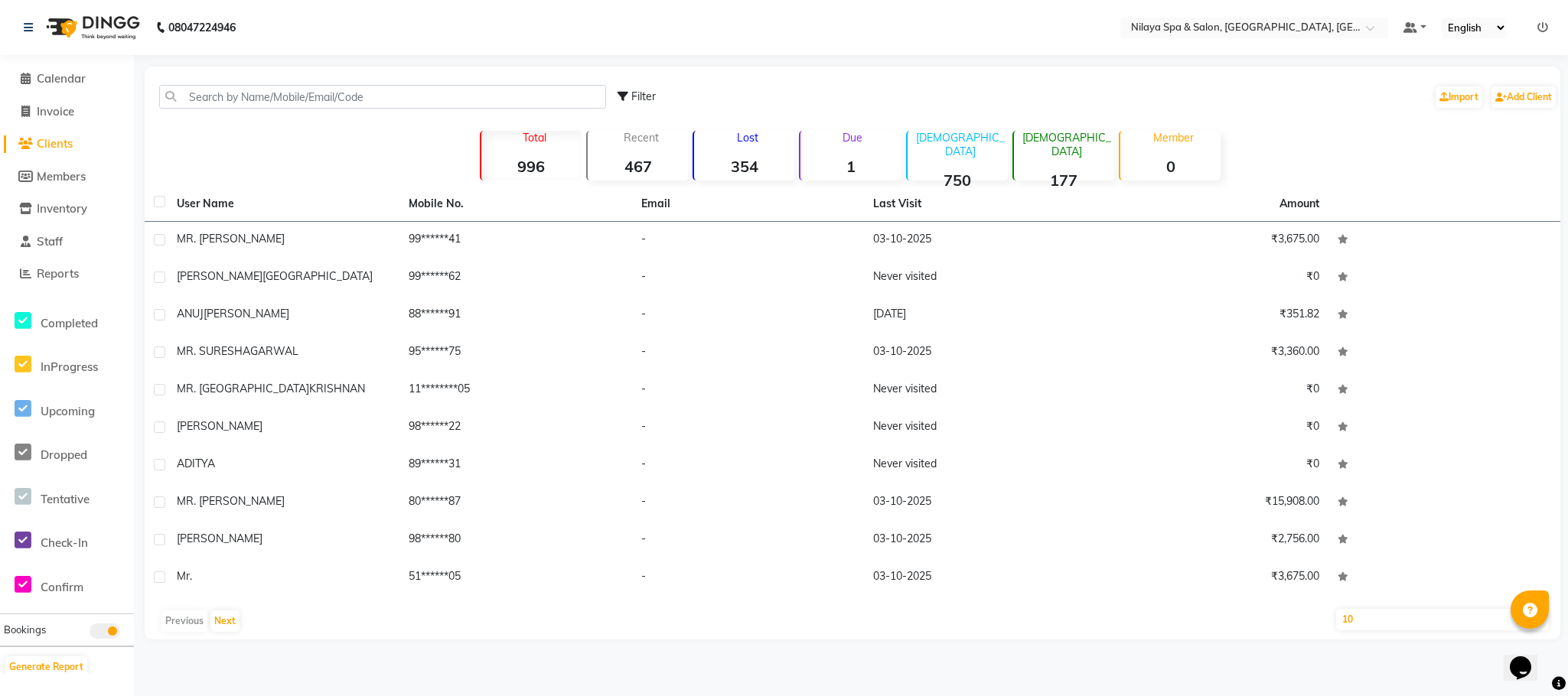
click at [60, 141] on span "Clients" at bounding box center [54, 143] width 36 height 15
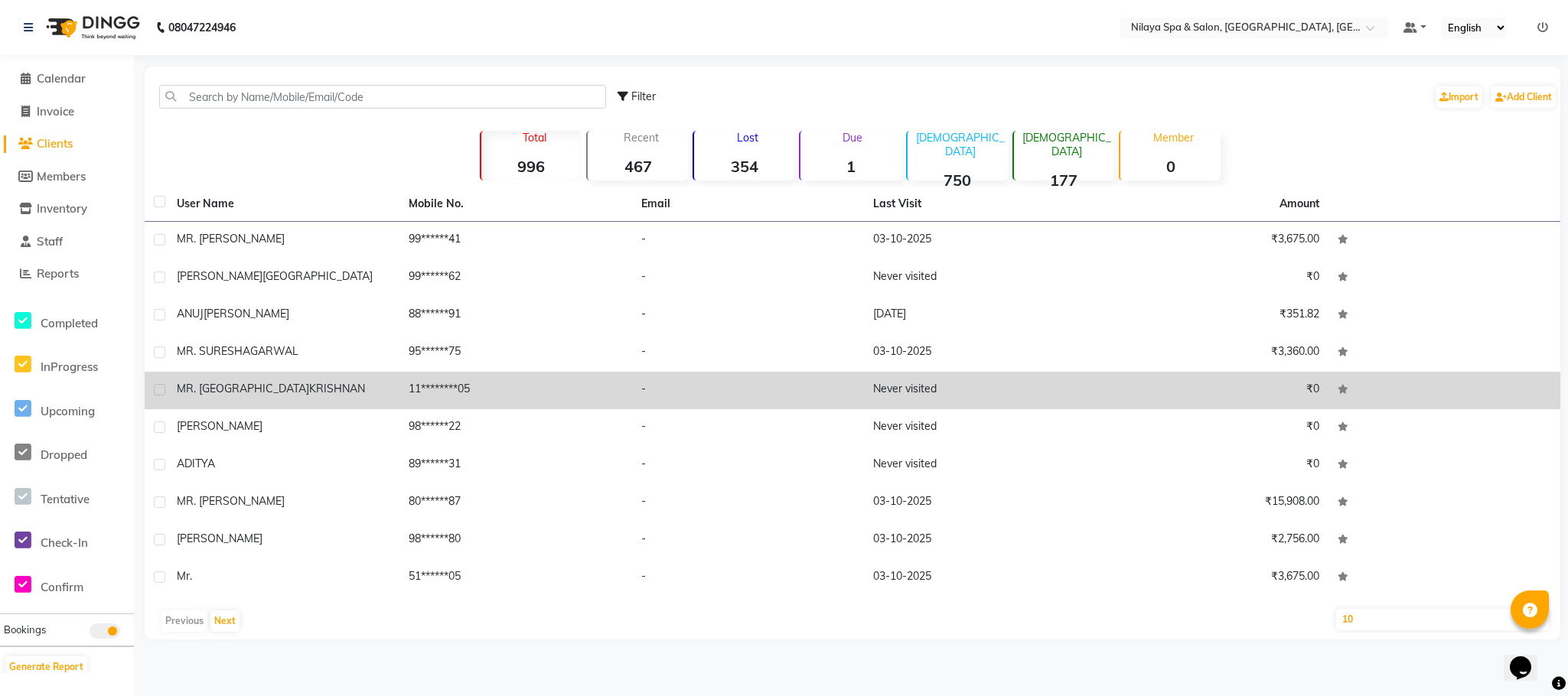
click at [309, 385] on span "KRISHNAN" at bounding box center [336, 389] width 56 height 14
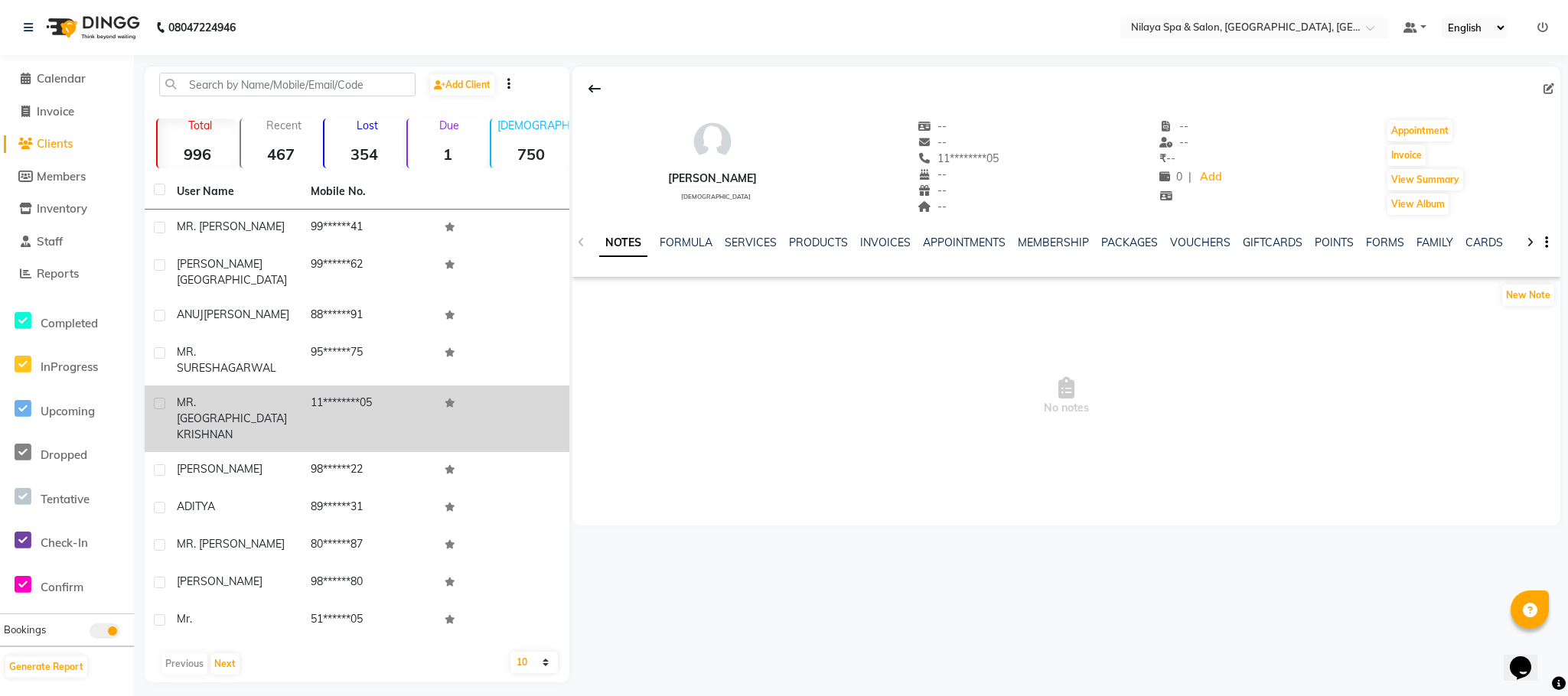
click at [273, 394] on div "[PERSON_NAME]" at bounding box center [234, 418] width 115 height 48
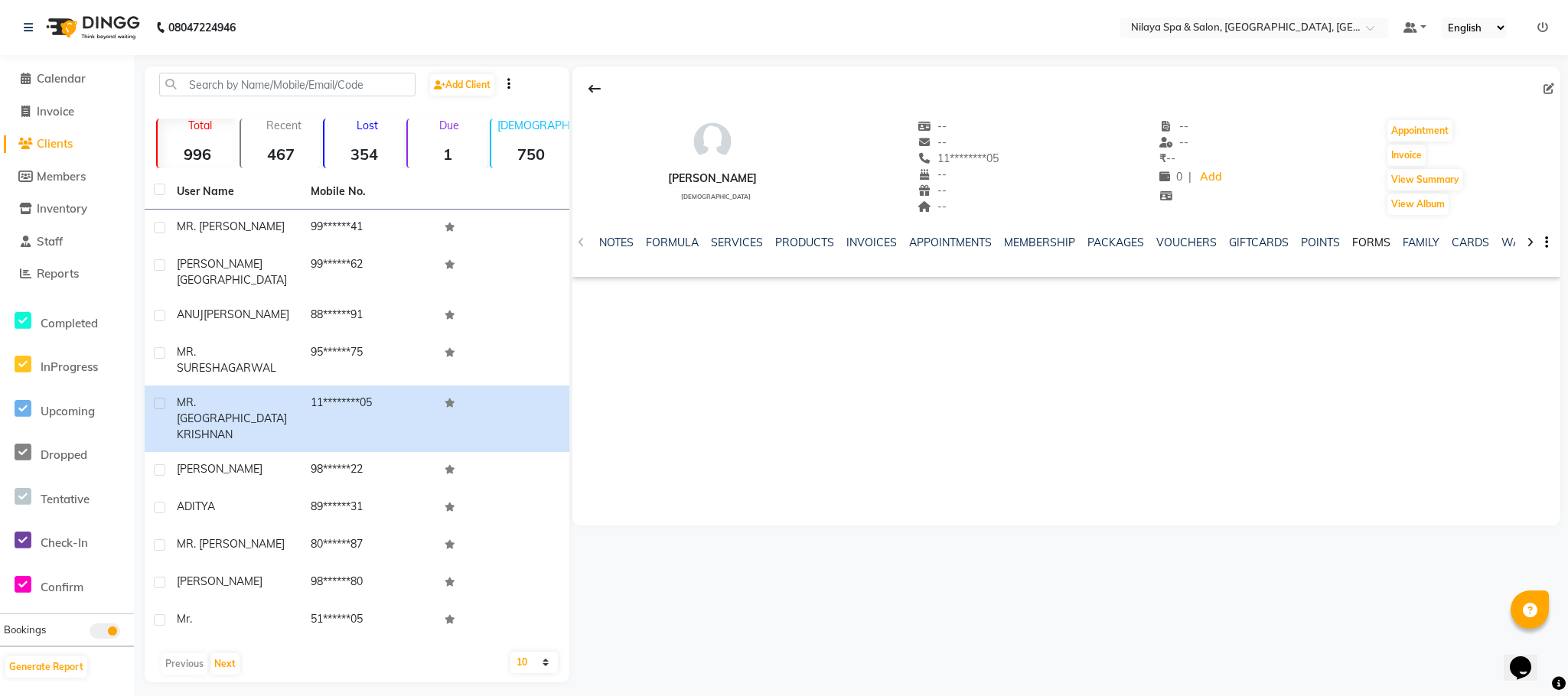
click at [1362, 244] on link "FORMS" at bounding box center [1372, 242] width 38 height 14
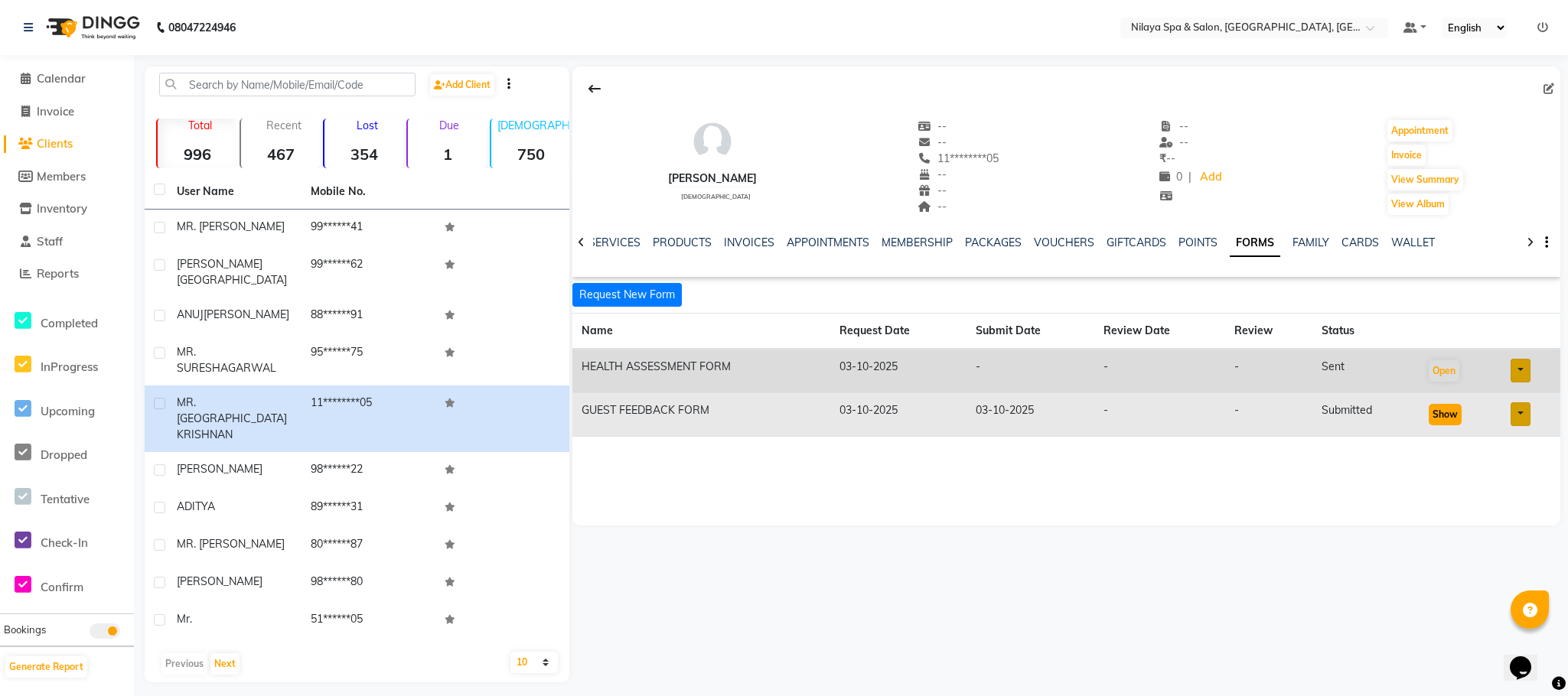
click at [1444, 415] on button "Show" at bounding box center [1445, 415] width 33 height 22
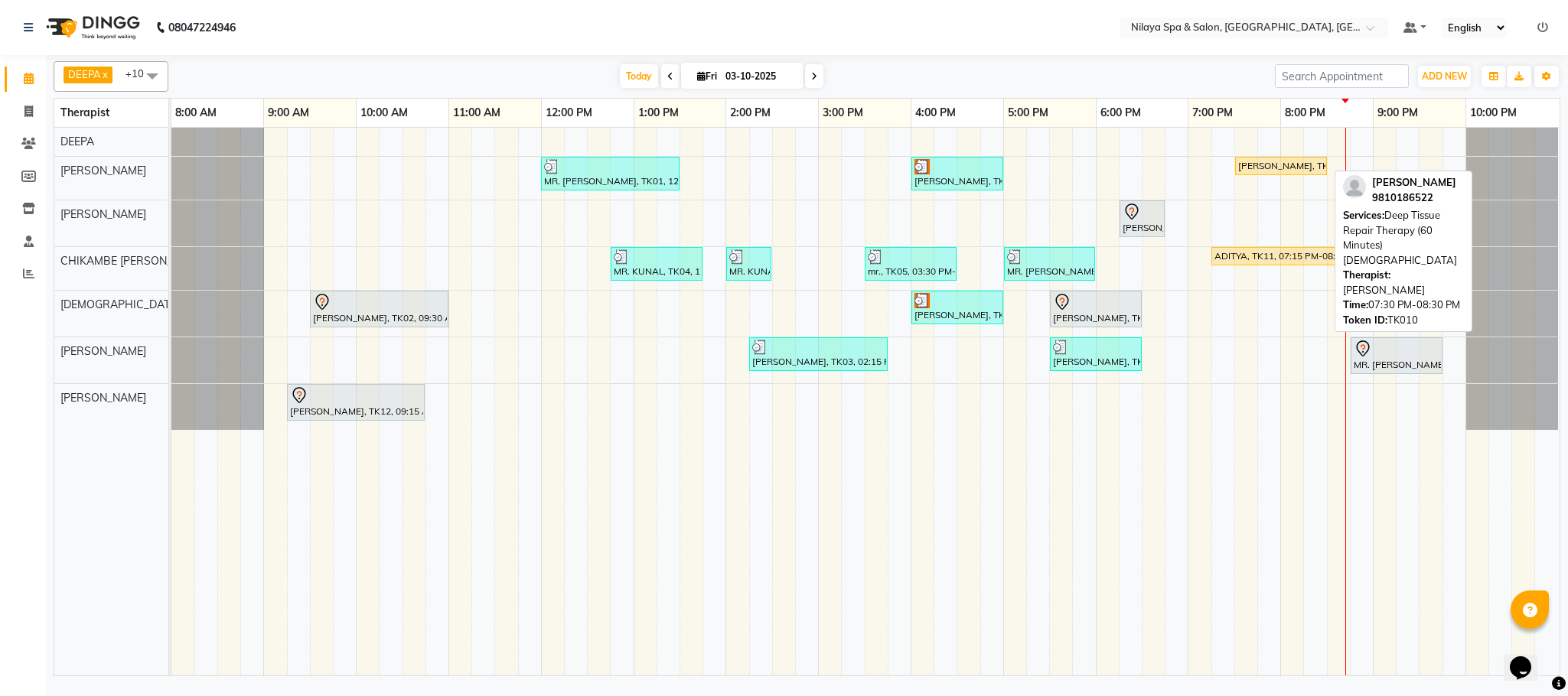
click at [1270, 167] on div "[PERSON_NAME], TK10, 07:30 PM-08:30 PM, Deep Tissue Repair Therapy (60 Minutes)…" at bounding box center [1280, 166] width 89 height 14
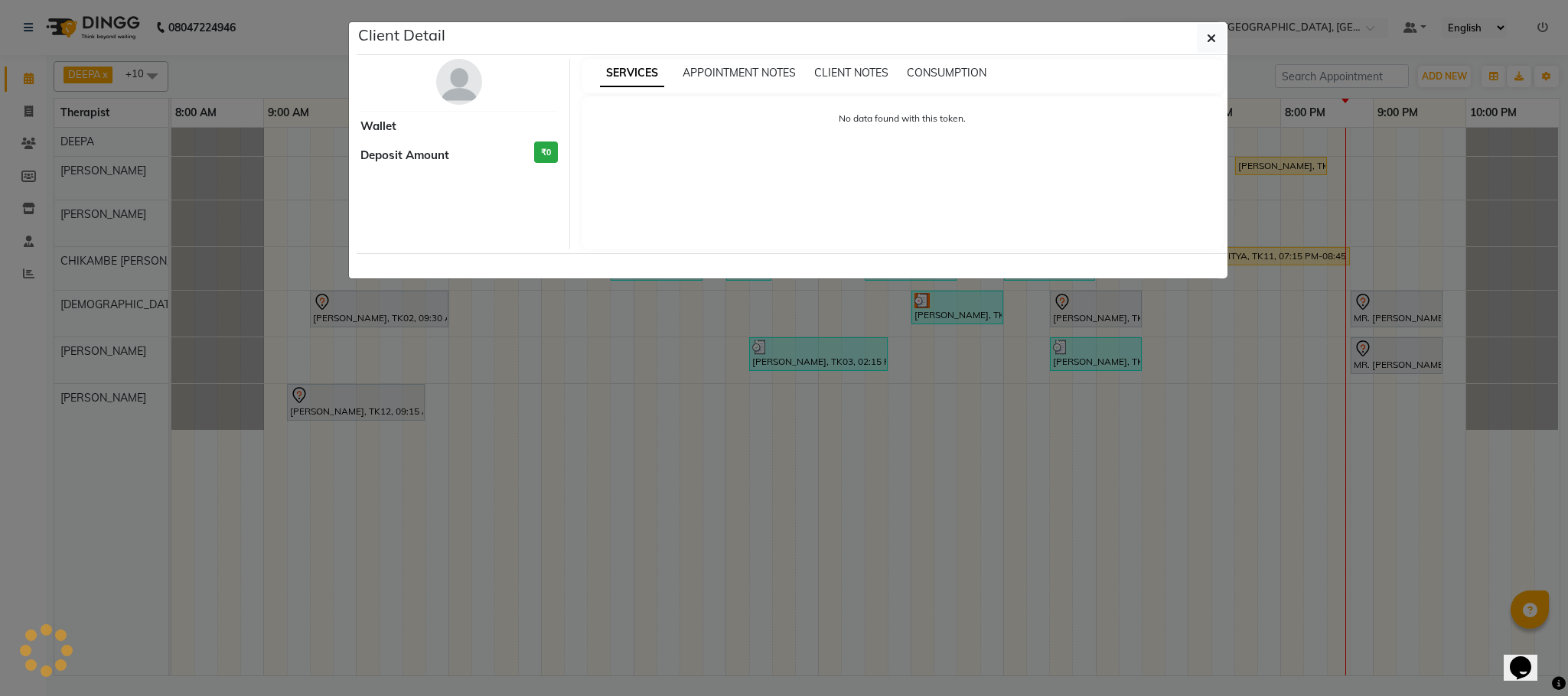
select select "1"
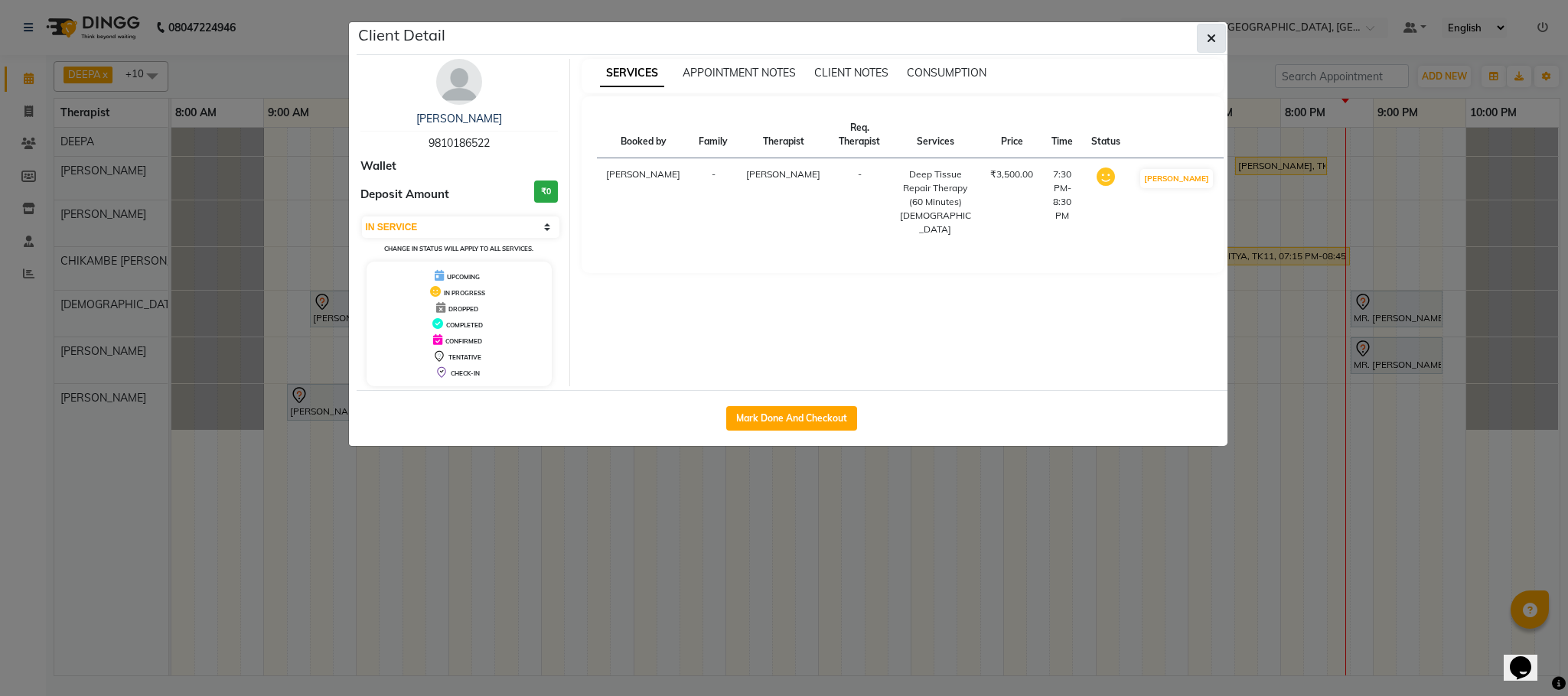
click at [1217, 33] on button "button" at bounding box center [1211, 38] width 29 height 29
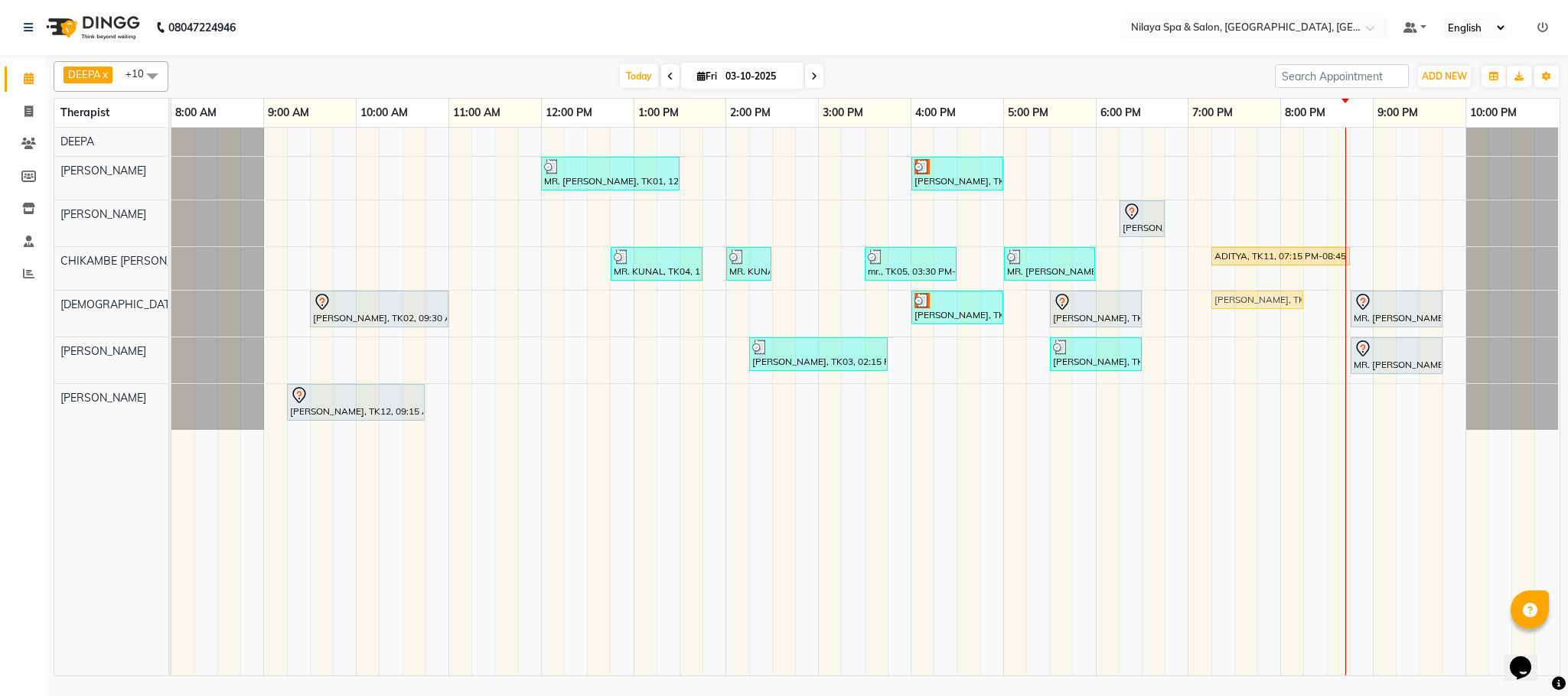
drag, startPoint x: 1279, startPoint y: 175, endPoint x: 1250, endPoint y: 335, distance: 162.6
click at [1250, 335] on div "MR. AMIT KUMAR, TK01, 12:00 PM-01:30 PM, Deep Tissue Repair Therapy (90 Minutes…" at bounding box center [865, 401] width 1388 height 548
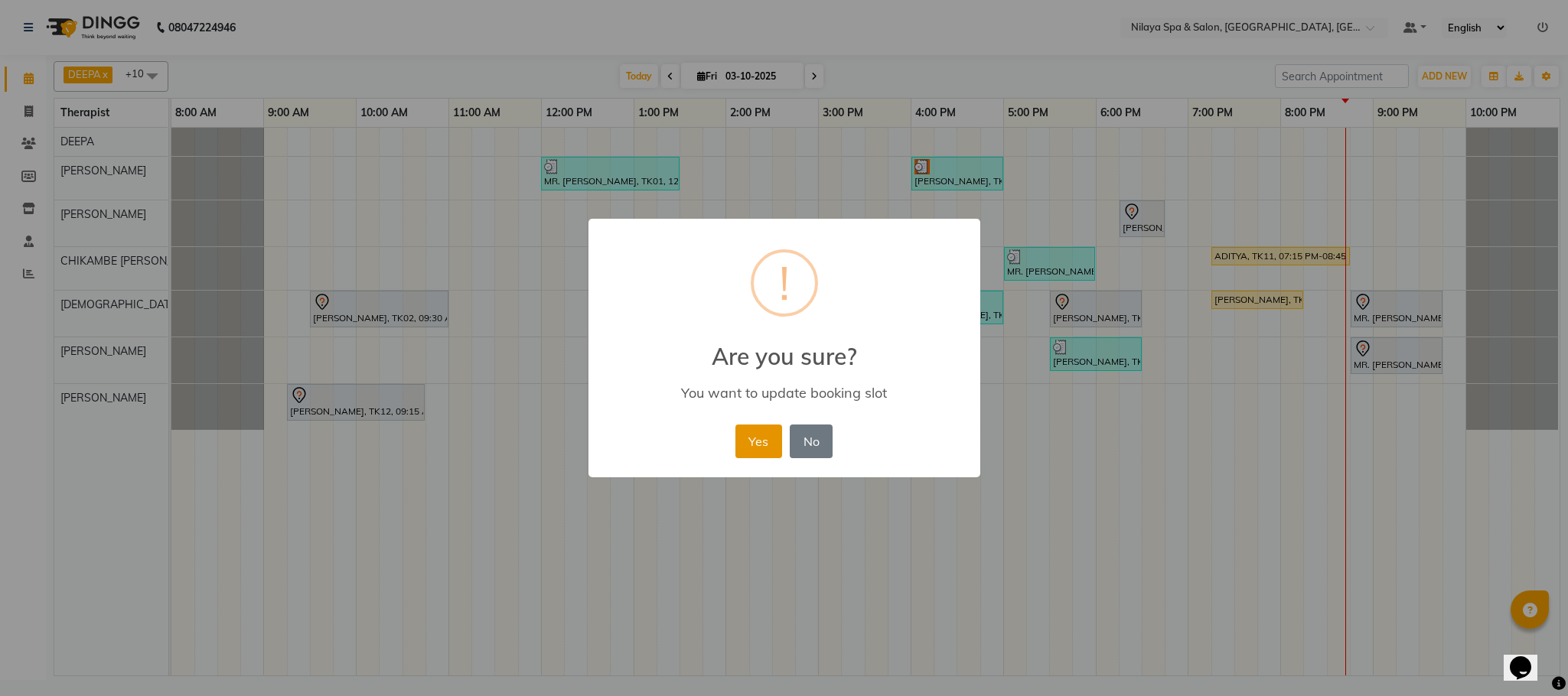
click at [753, 434] on button "Yes" at bounding box center [758, 441] width 46 height 34
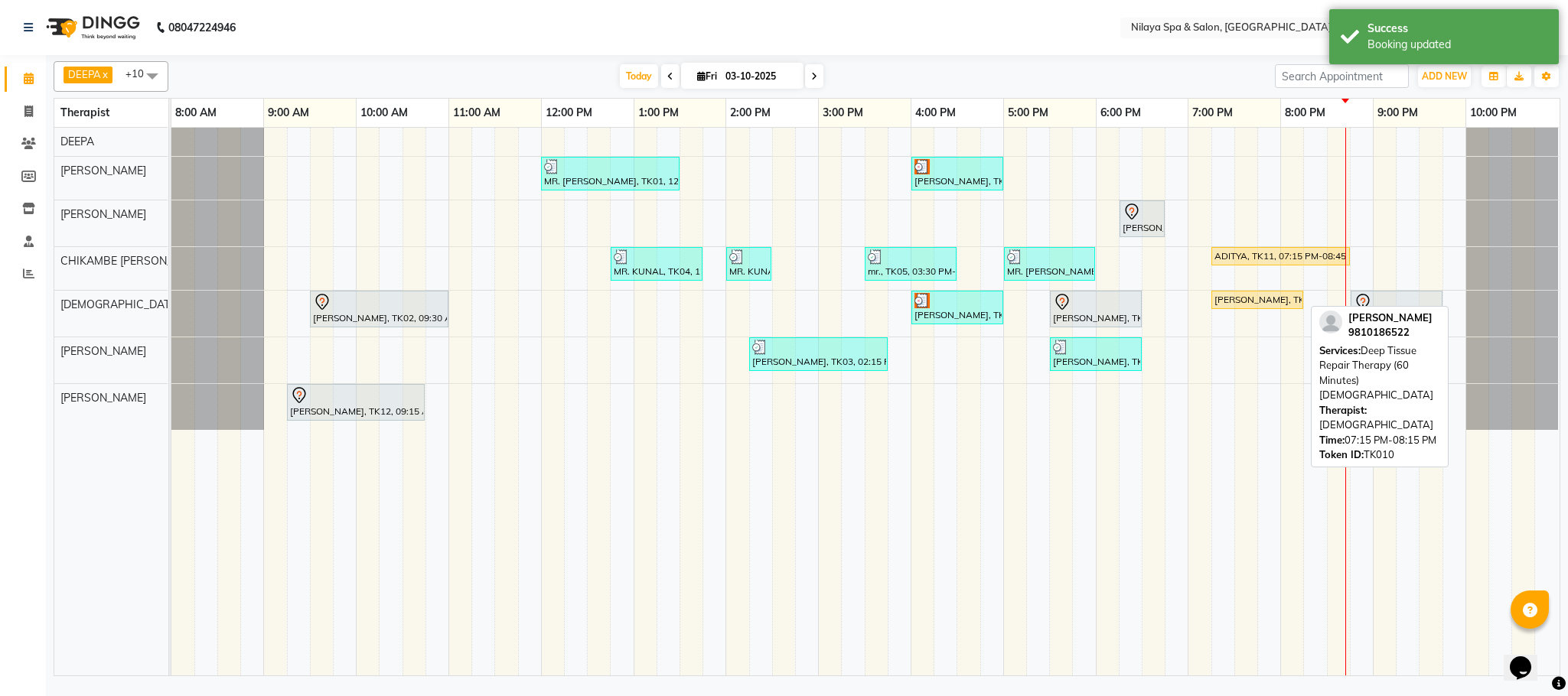
click at [1244, 306] on div "JITENDER, TK10, 07:15 PM-08:15 PM, Deep Tissue Repair Therapy (60 Minutes)Male" at bounding box center [1256, 300] width 89 height 14
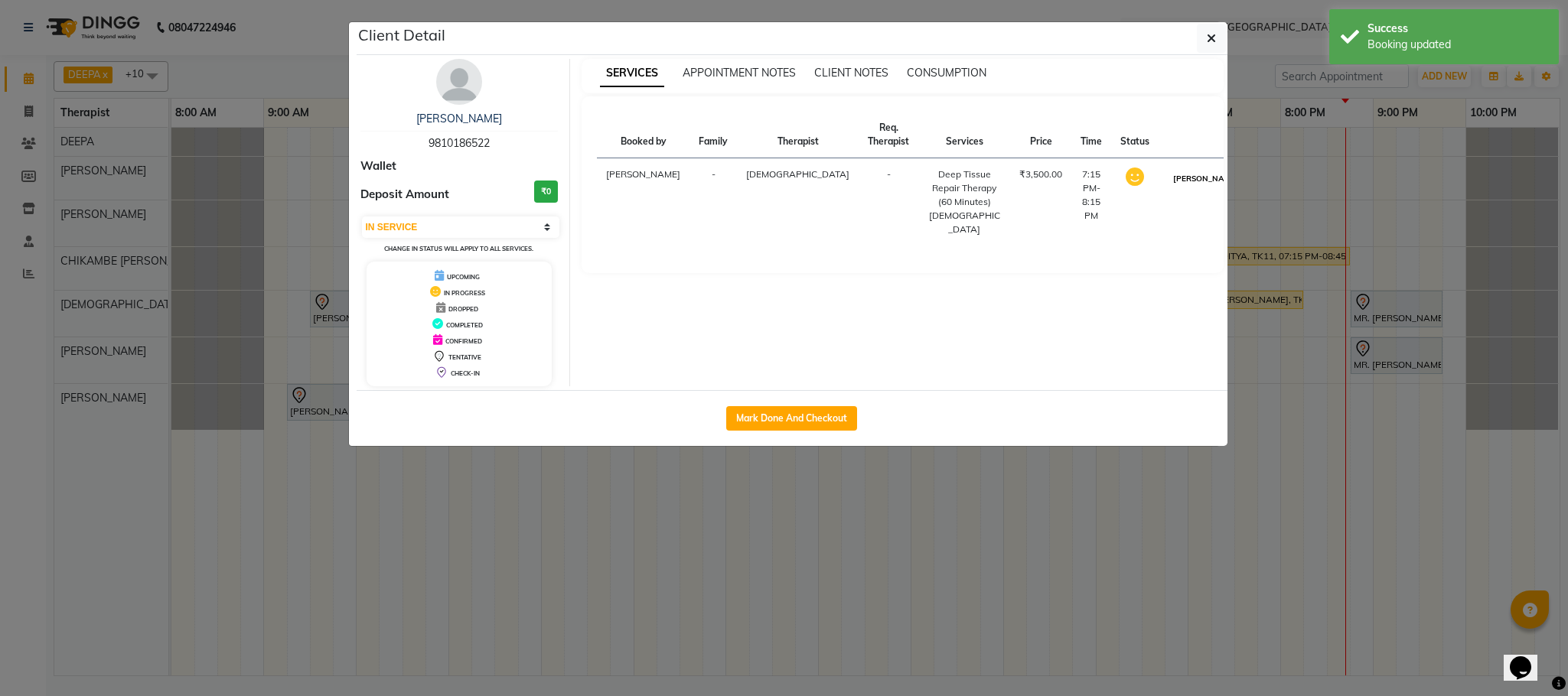
click at [1169, 175] on button "[PERSON_NAME]" at bounding box center [1206, 178] width 73 height 19
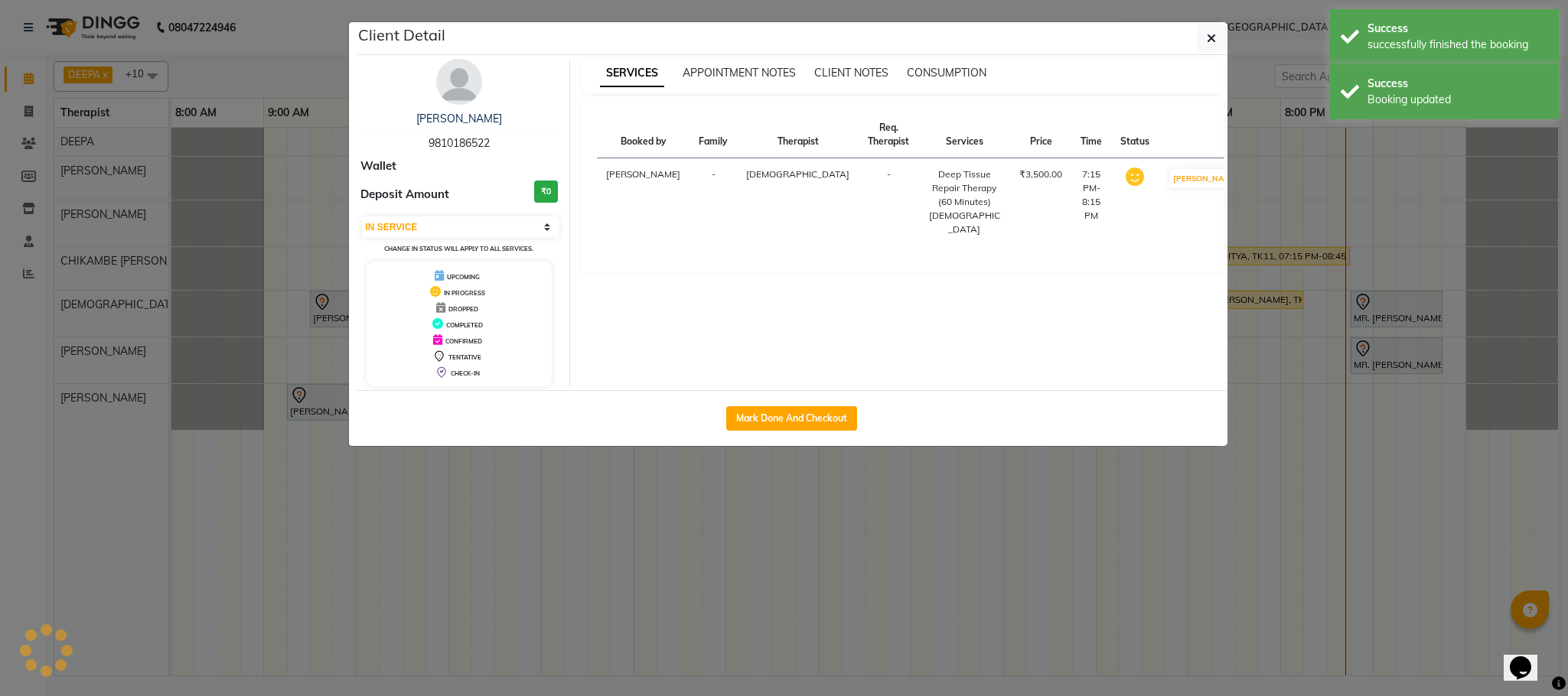
select select "3"
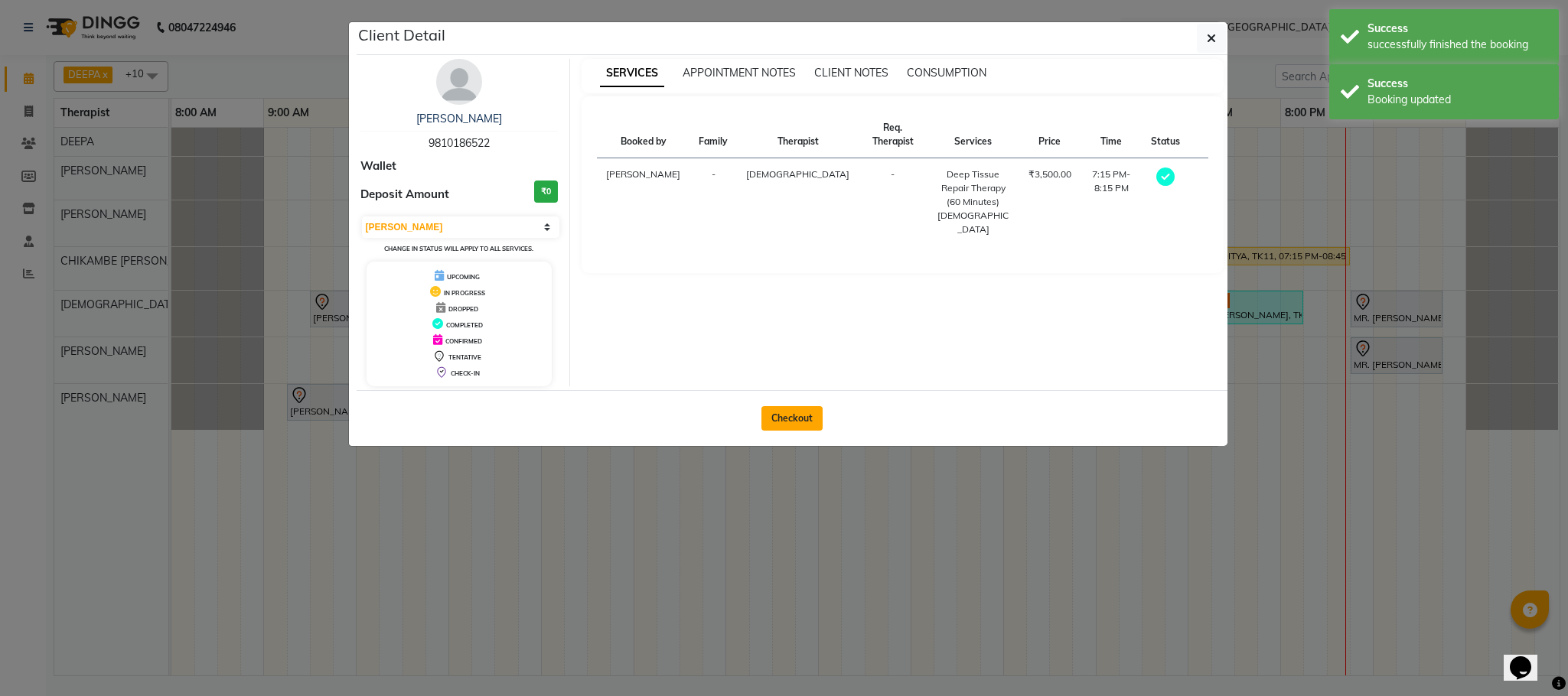
drag, startPoint x: 791, startPoint y: 418, endPoint x: 804, endPoint y: 425, distance: 14.8
click at [791, 418] on button "Checkout" at bounding box center [792, 418] width 61 height 25
select select "service"
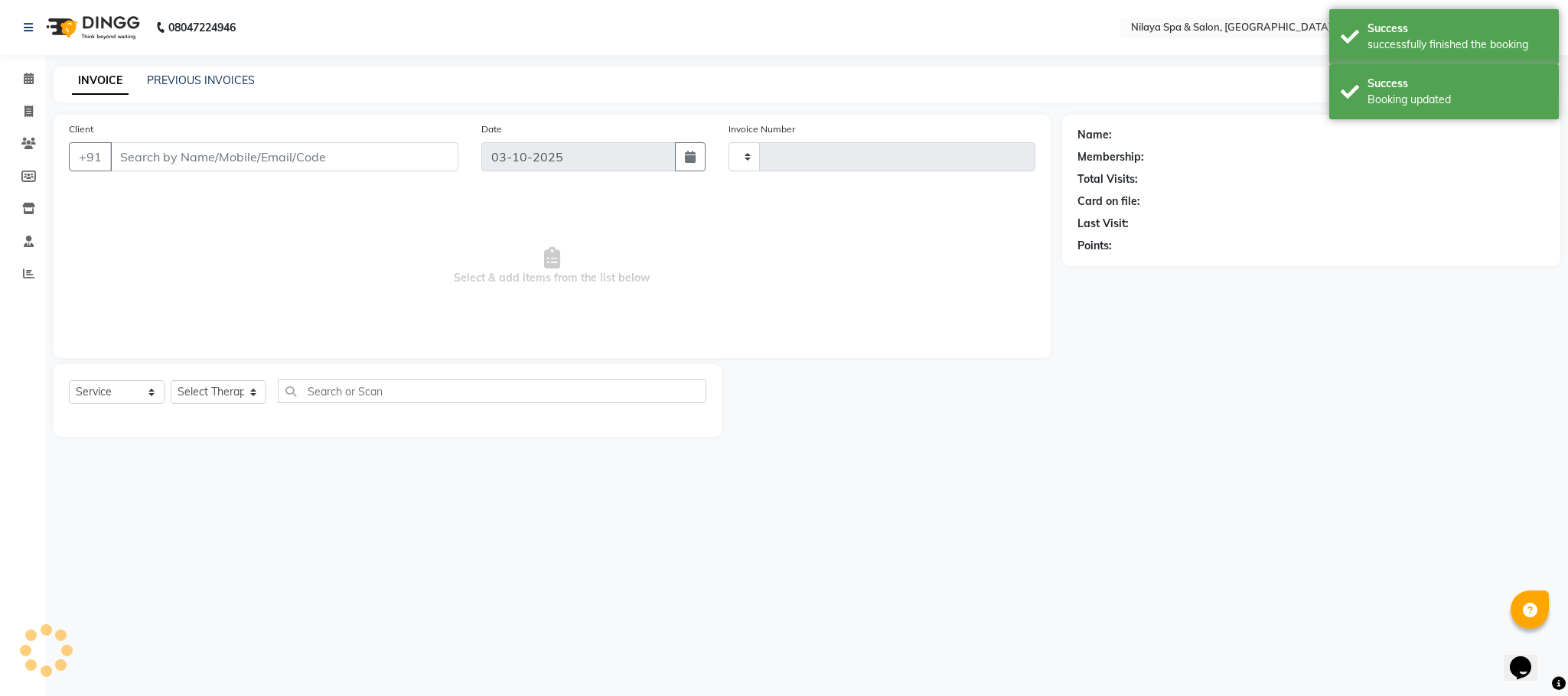
type input "1633"
select select "7983"
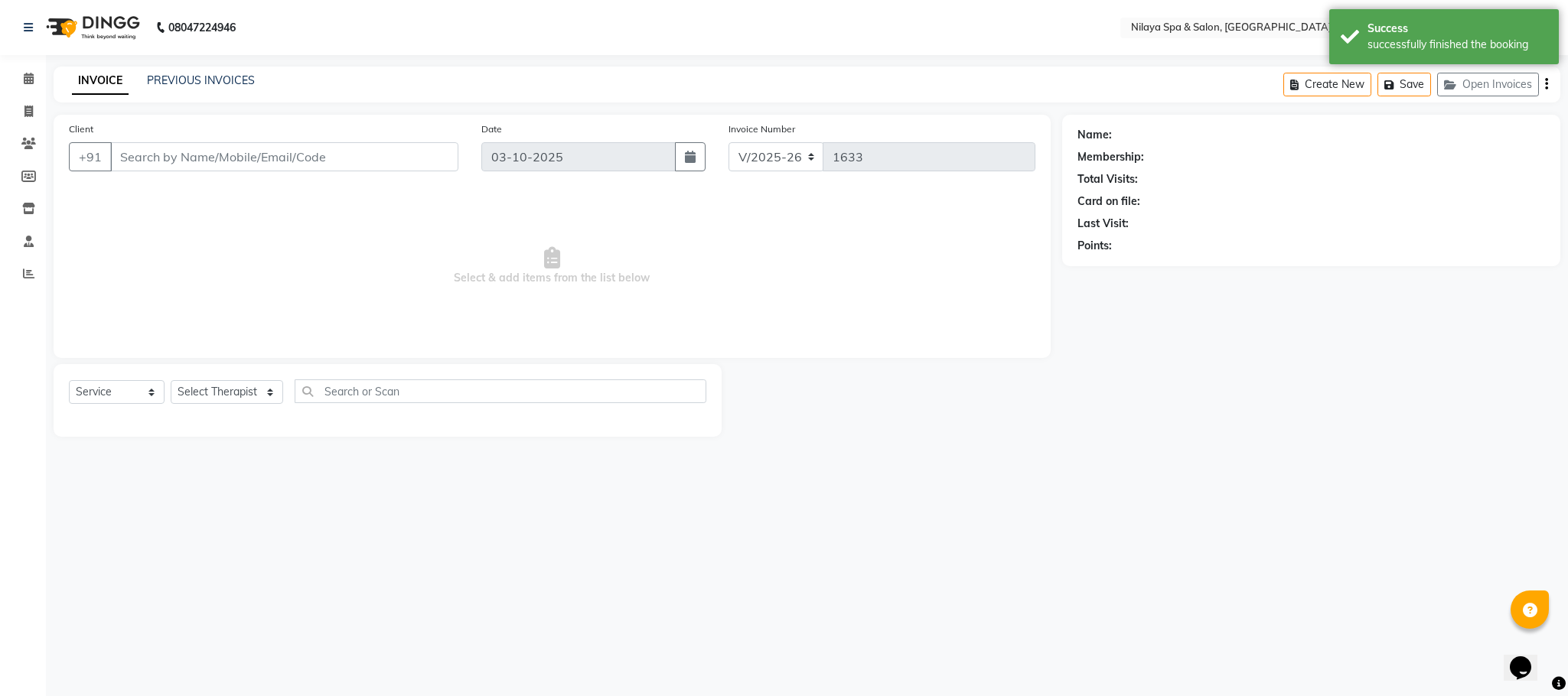
type input "98******22"
select select "85437"
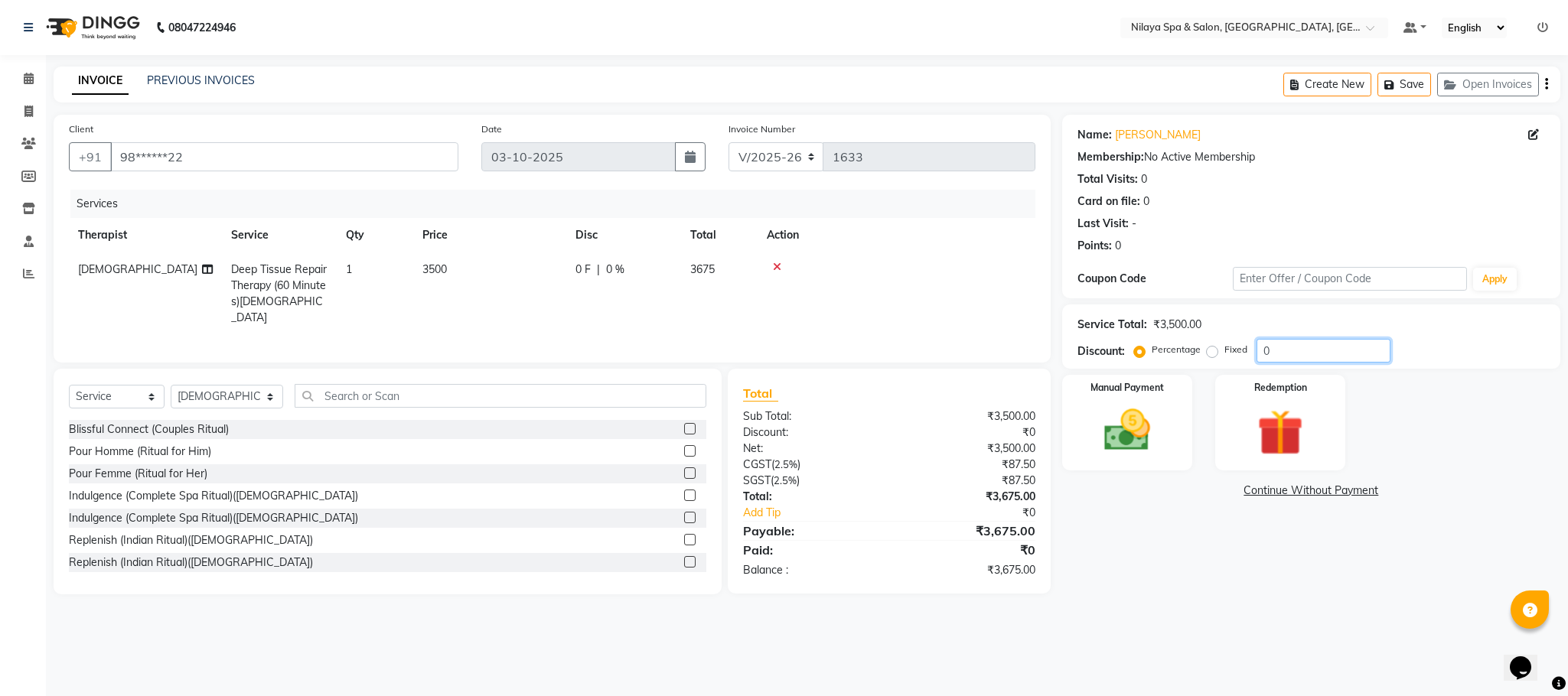
drag, startPoint x: 1261, startPoint y: 349, endPoint x: 1364, endPoint y: 384, distance: 108.8
click at [1262, 347] on input "0" at bounding box center [1324, 350] width 134 height 24
type input "10"
click at [1130, 436] on img at bounding box center [1127, 431] width 78 height 55
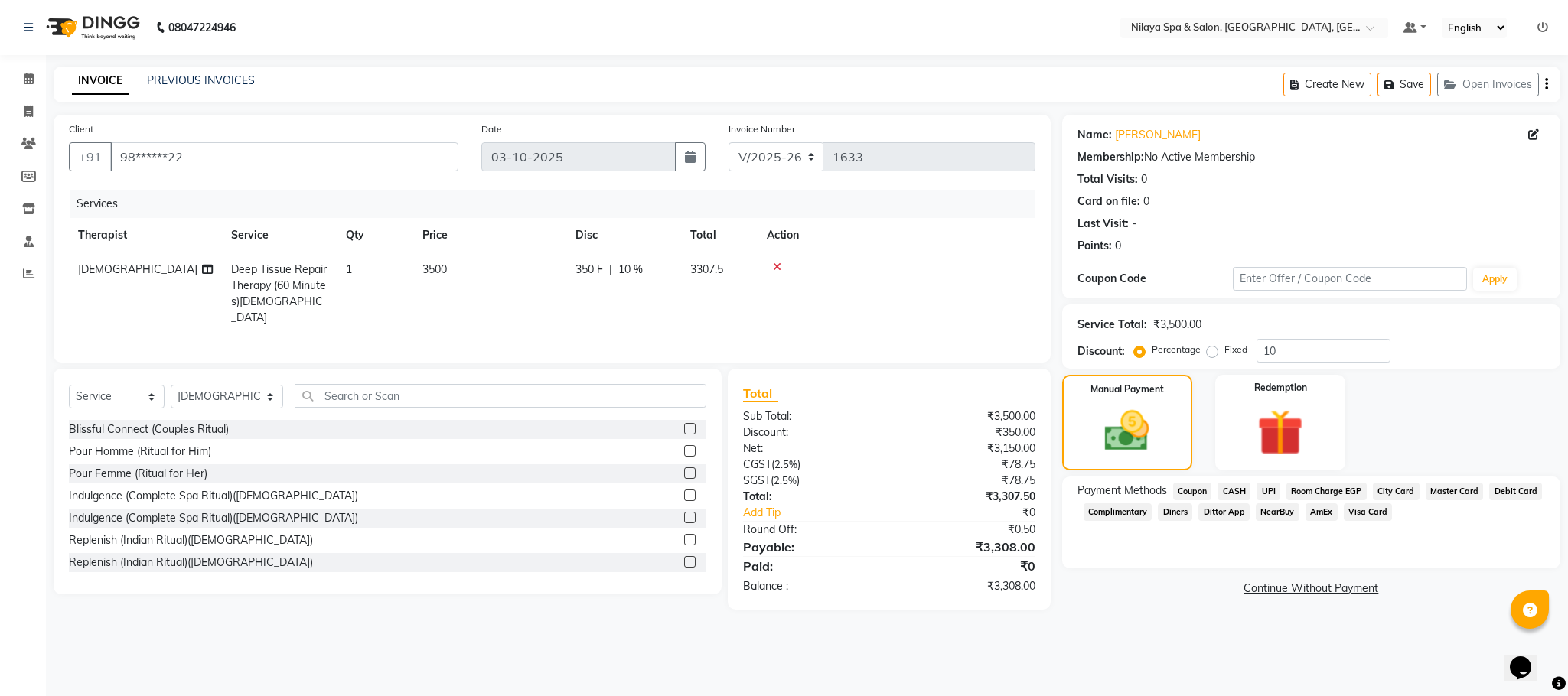
click at [1231, 485] on span "CASH" at bounding box center [1234, 491] width 33 height 17
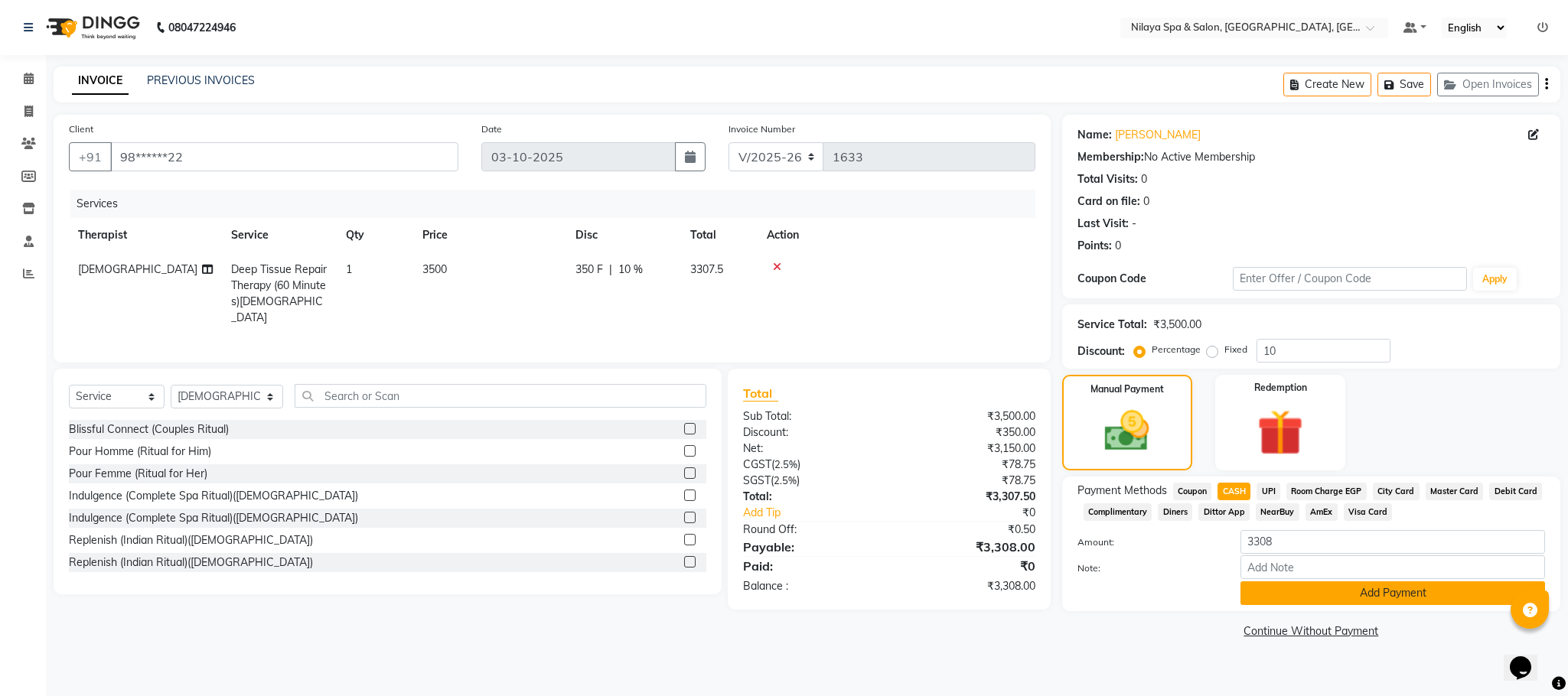
click at [1324, 592] on button "Add Payment" at bounding box center [1392, 593] width 304 height 24
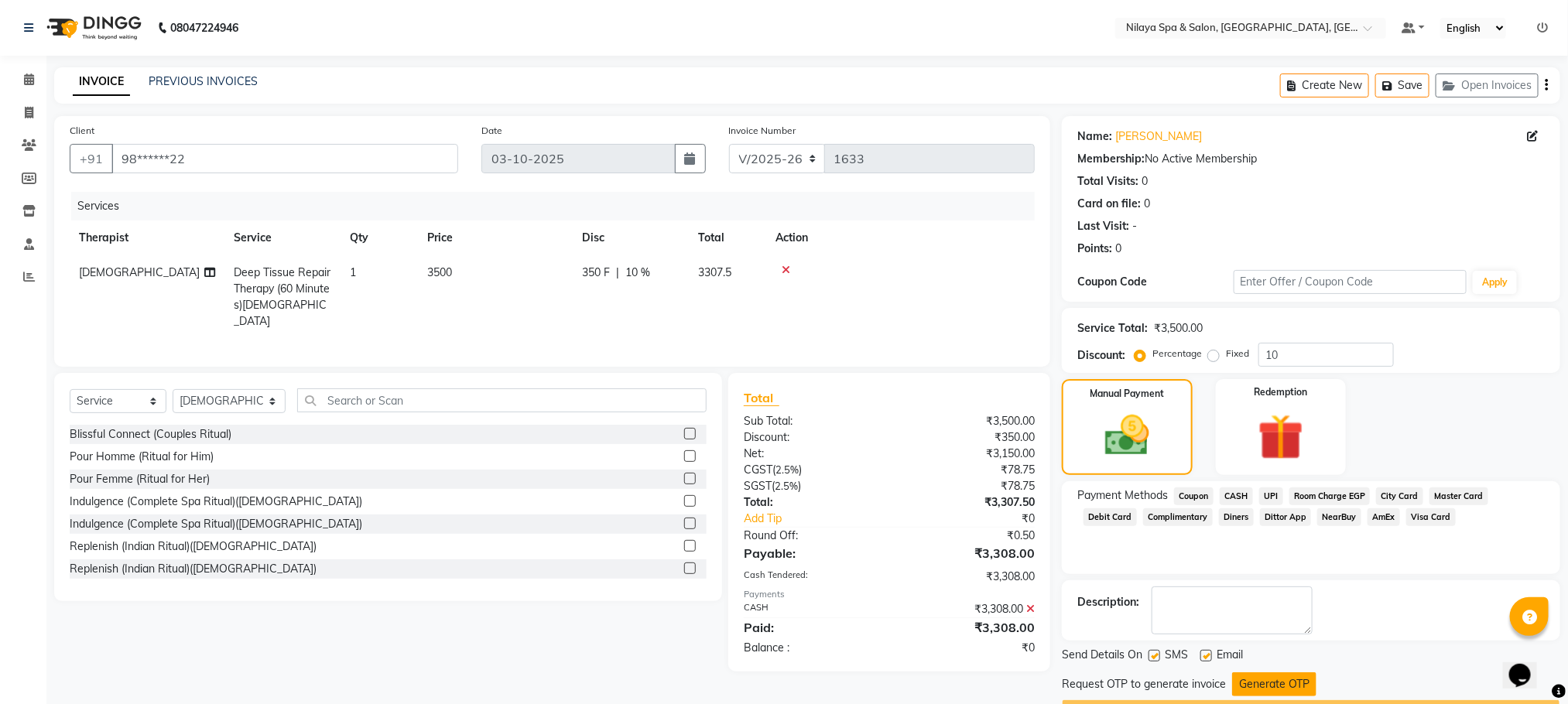
click at [1256, 687] on button "Generate OTP" at bounding box center [1274, 684] width 85 height 24
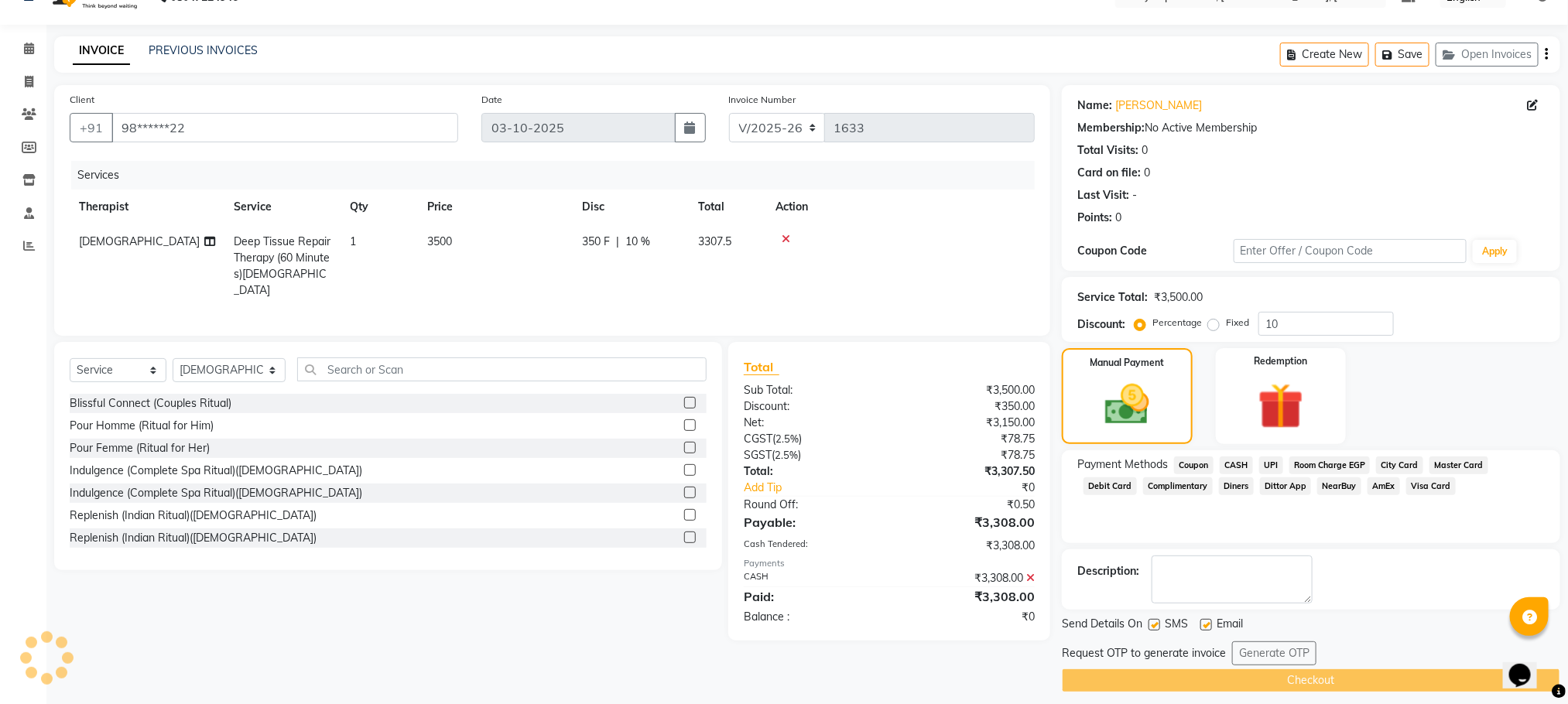
scroll to position [44, 0]
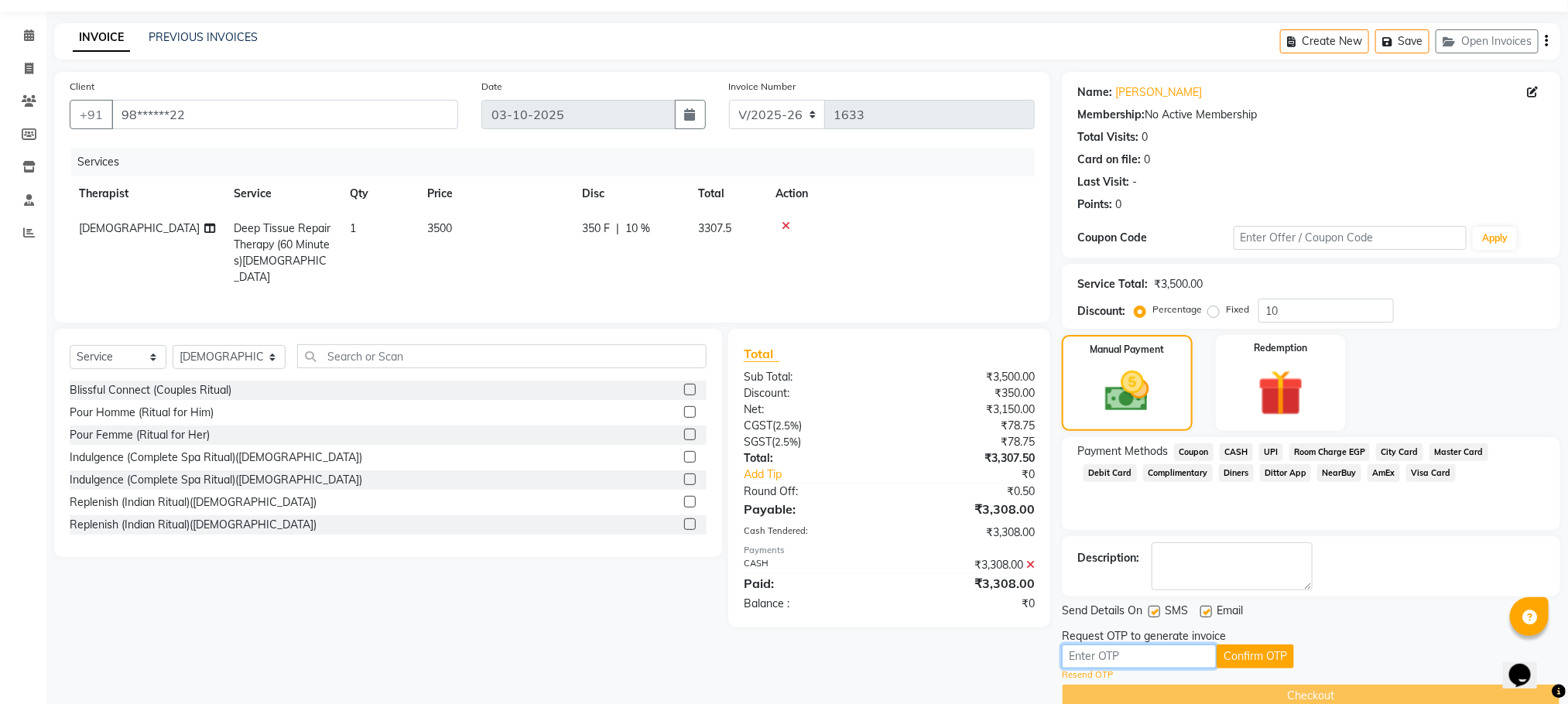
click at [1110, 661] on input "text" at bounding box center [1139, 656] width 155 height 24
type input "8538"
click at [1245, 660] on button "Confirm OTP" at bounding box center [1255, 656] width 77 height 24
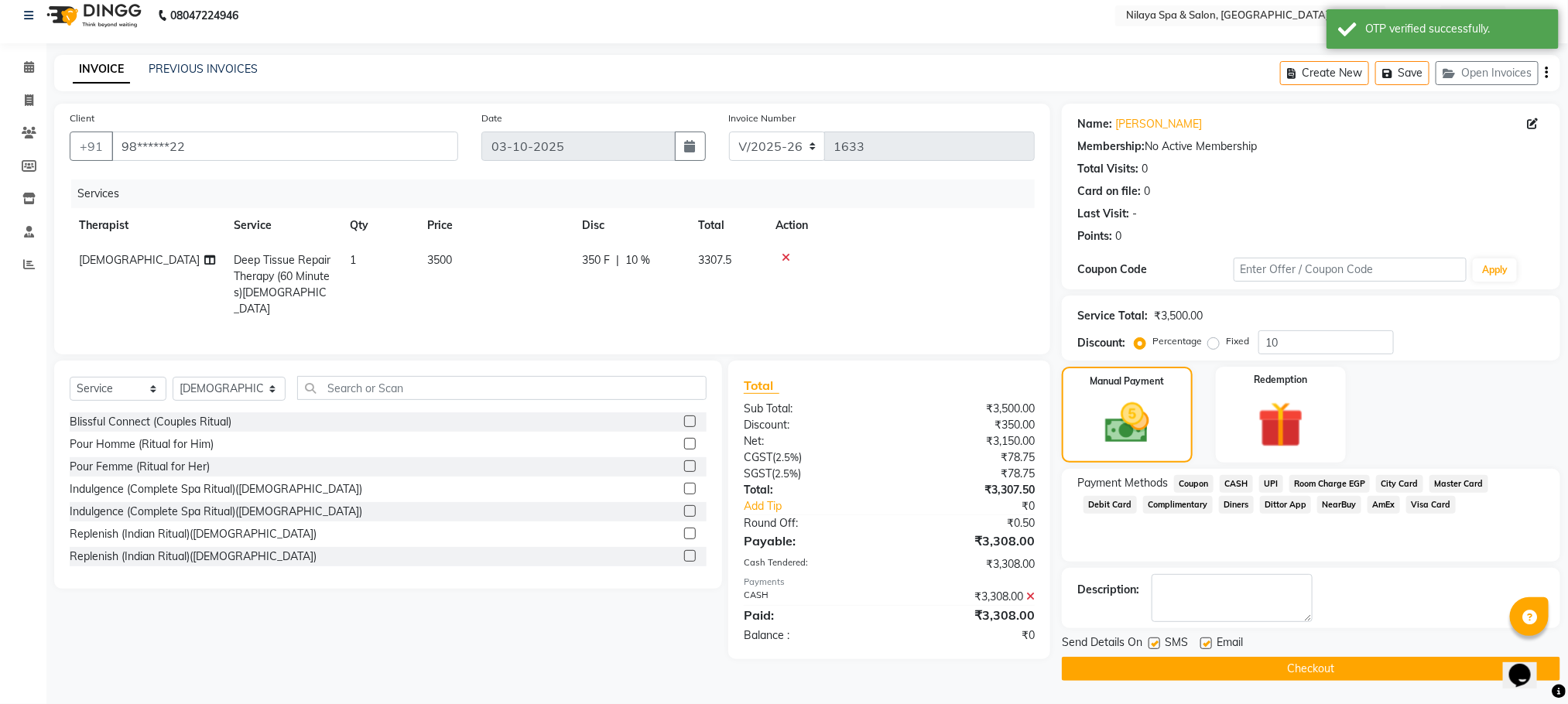
click at [1245, 660] on button "Checkout" at bounding box center [1311, 669] width 499 height 24
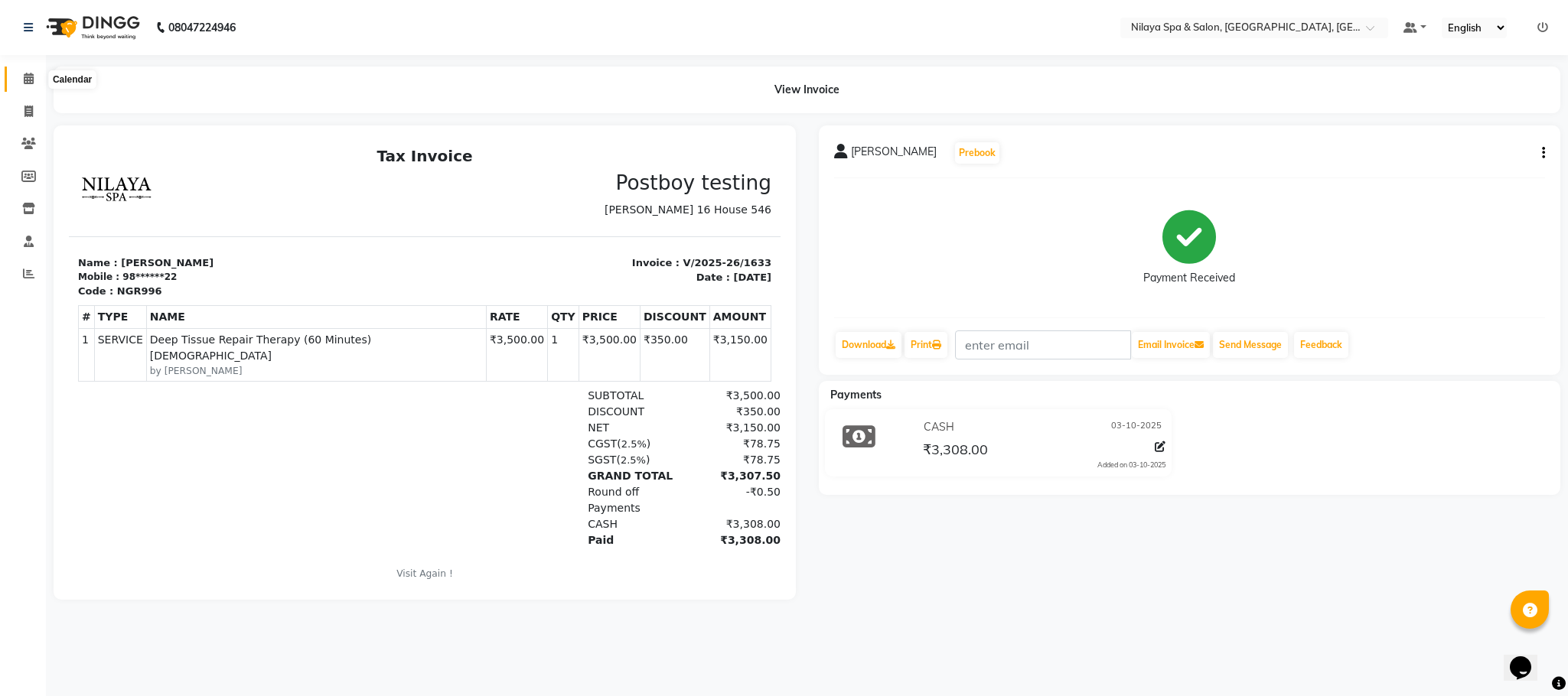
click at [15, 75] on span at bounding box center [28, 79] width 27 height 17
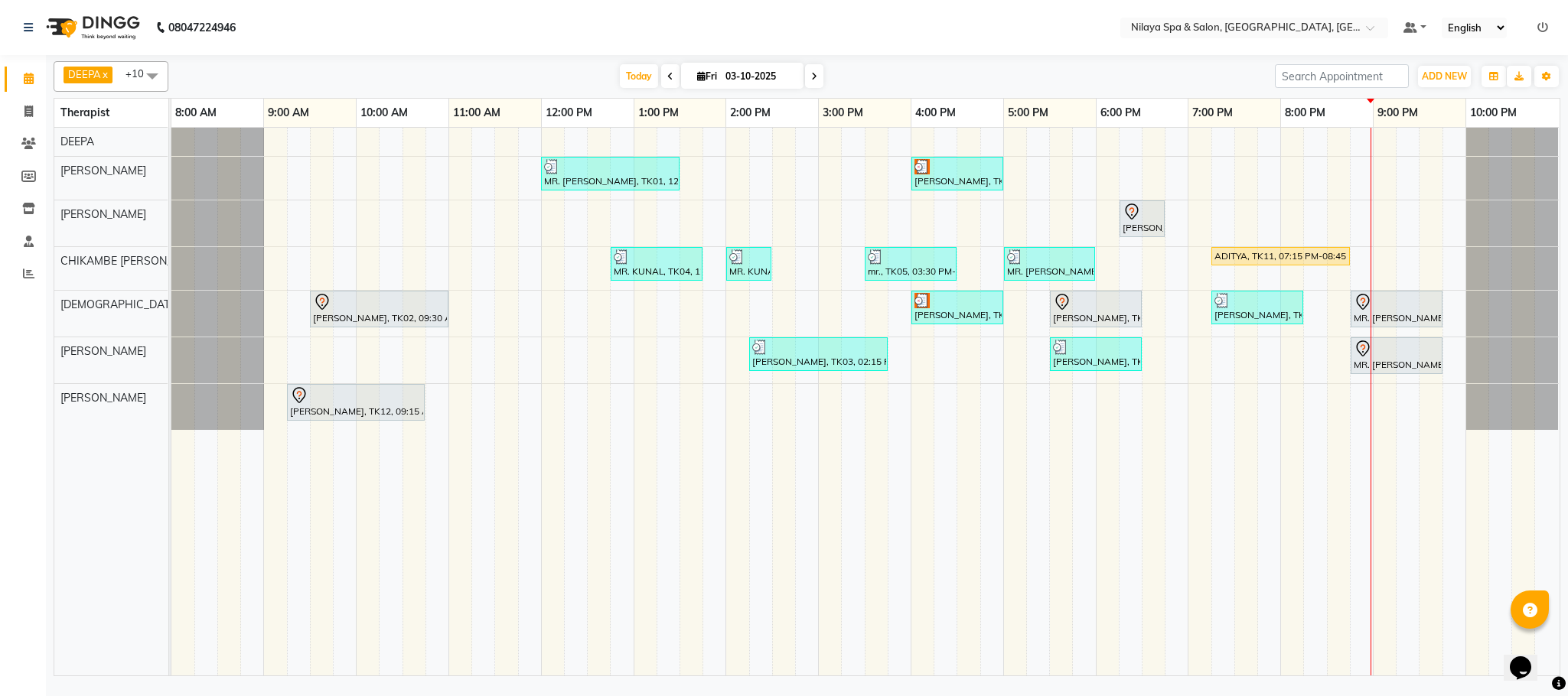
click at [1290, 250] on div "MR. AMIT KUMAR, TK01, 12:00 PM-01:30 PM, Deep Tissue Repair Therapy (90 Minutes…" at bounding box center [865, 401] width 1388 height 548
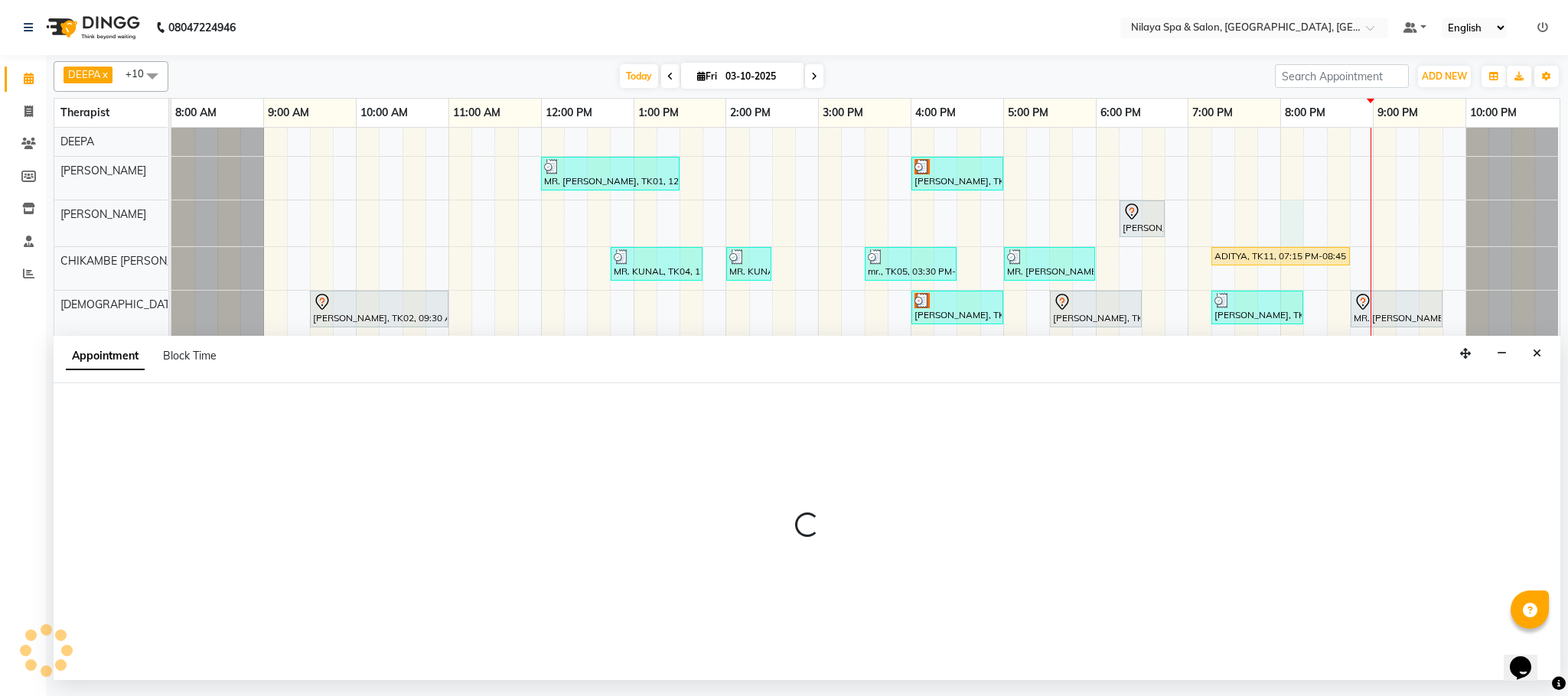
select select "72264"
select select "1200"
select select "tentative"
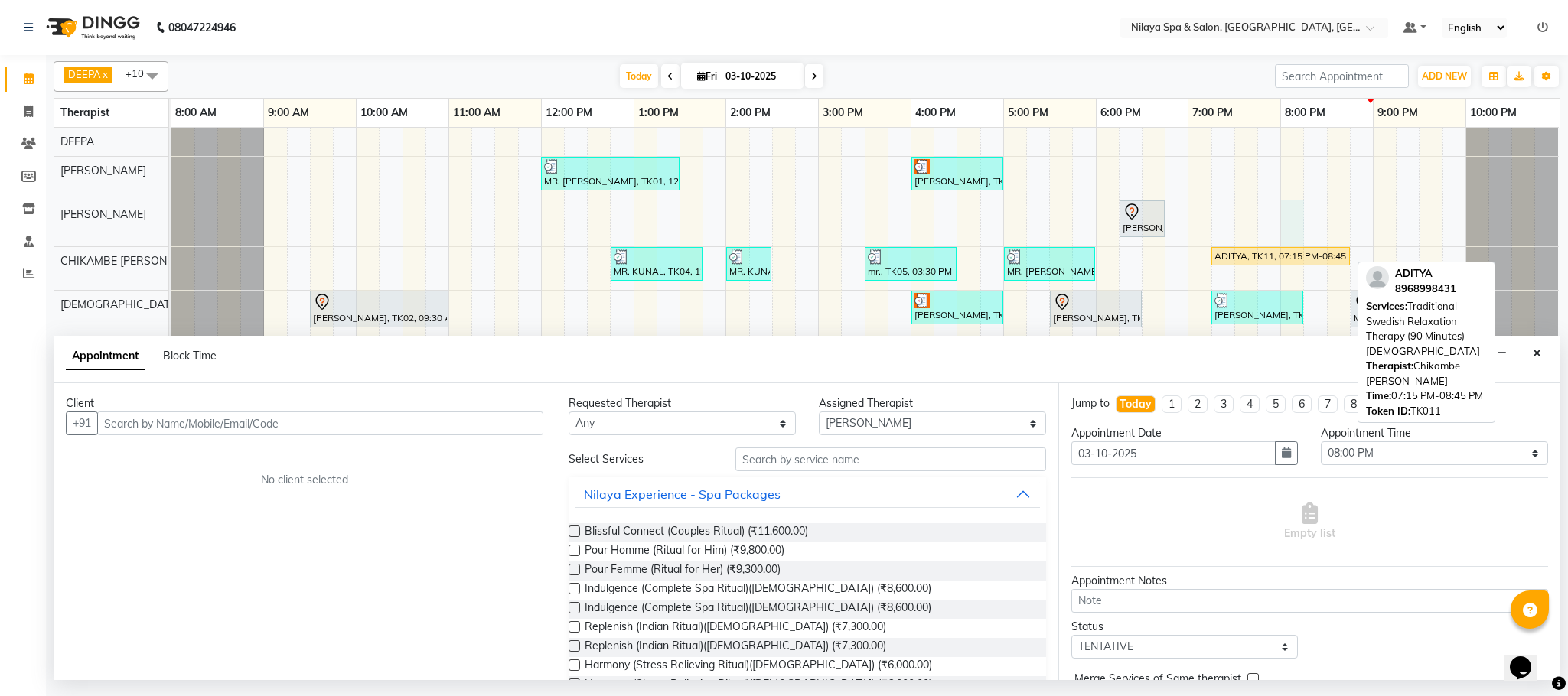
click at [1283, 253] on div "ADITYA, TK11, 07:15 PM-08:45 PM, Traditional Swedish Relaxation Therapy (90 Min…" at bounding box center [1280, 256] width 135 height 14
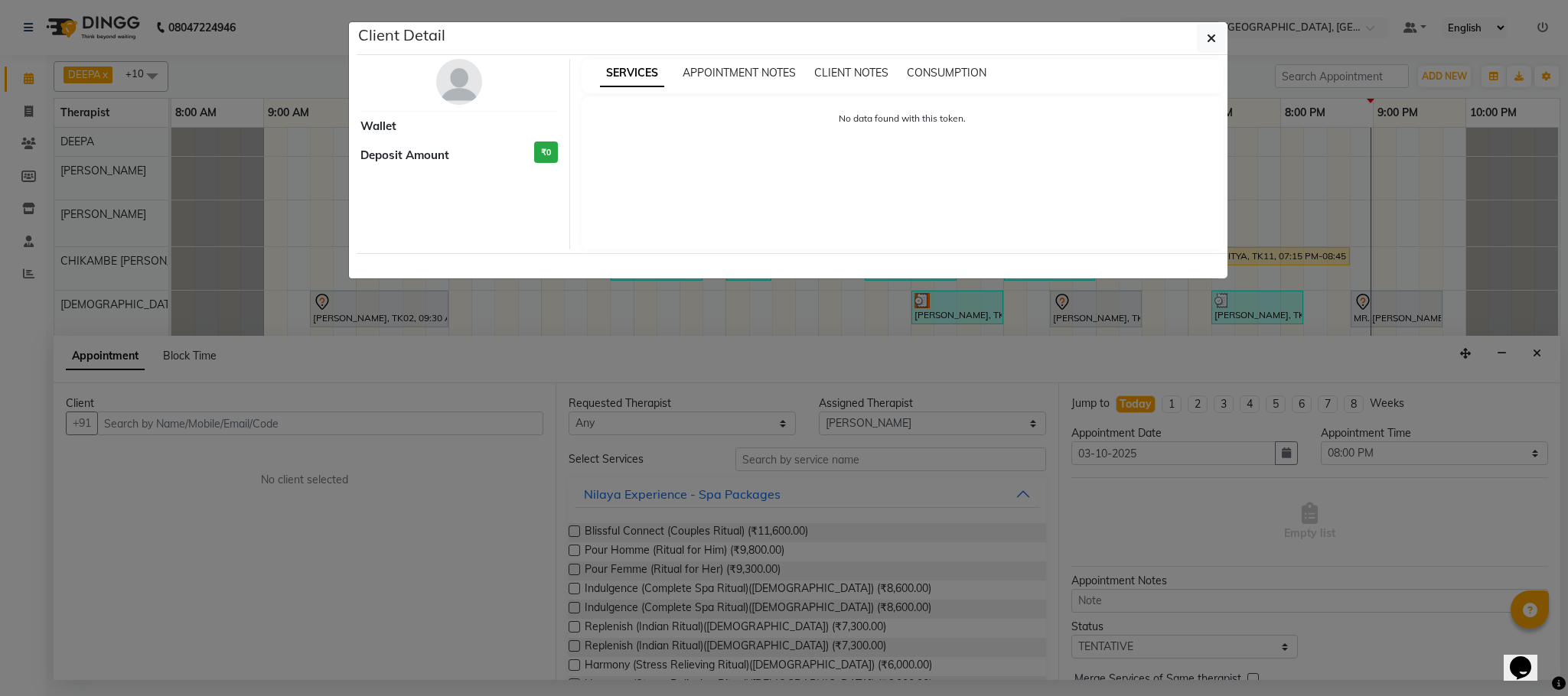
select select "1"
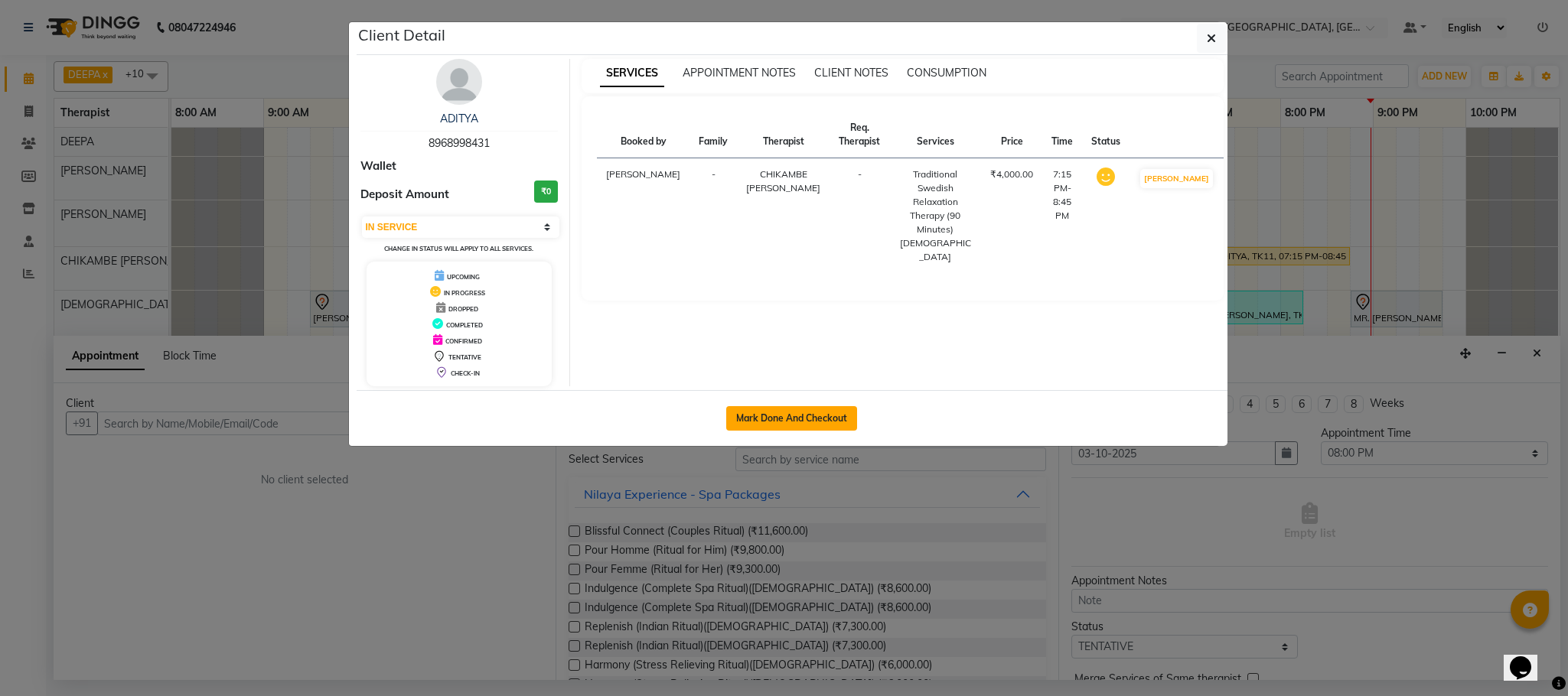
click at [811, 411] on button "Mark Done And Checkout" at bounding box center [791, 418] width 131 height 25
select select "7983"
select select "service"
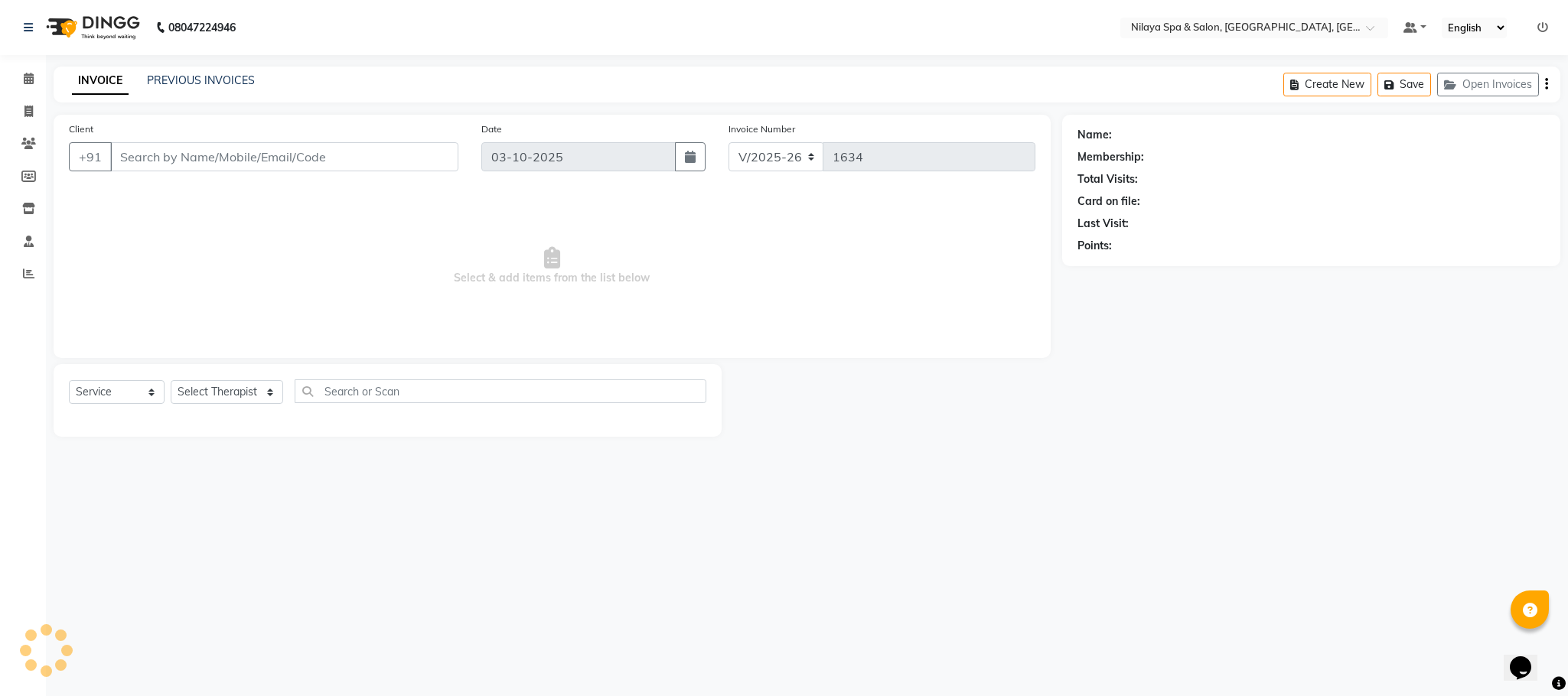
type input "89******31"
select select "82530"
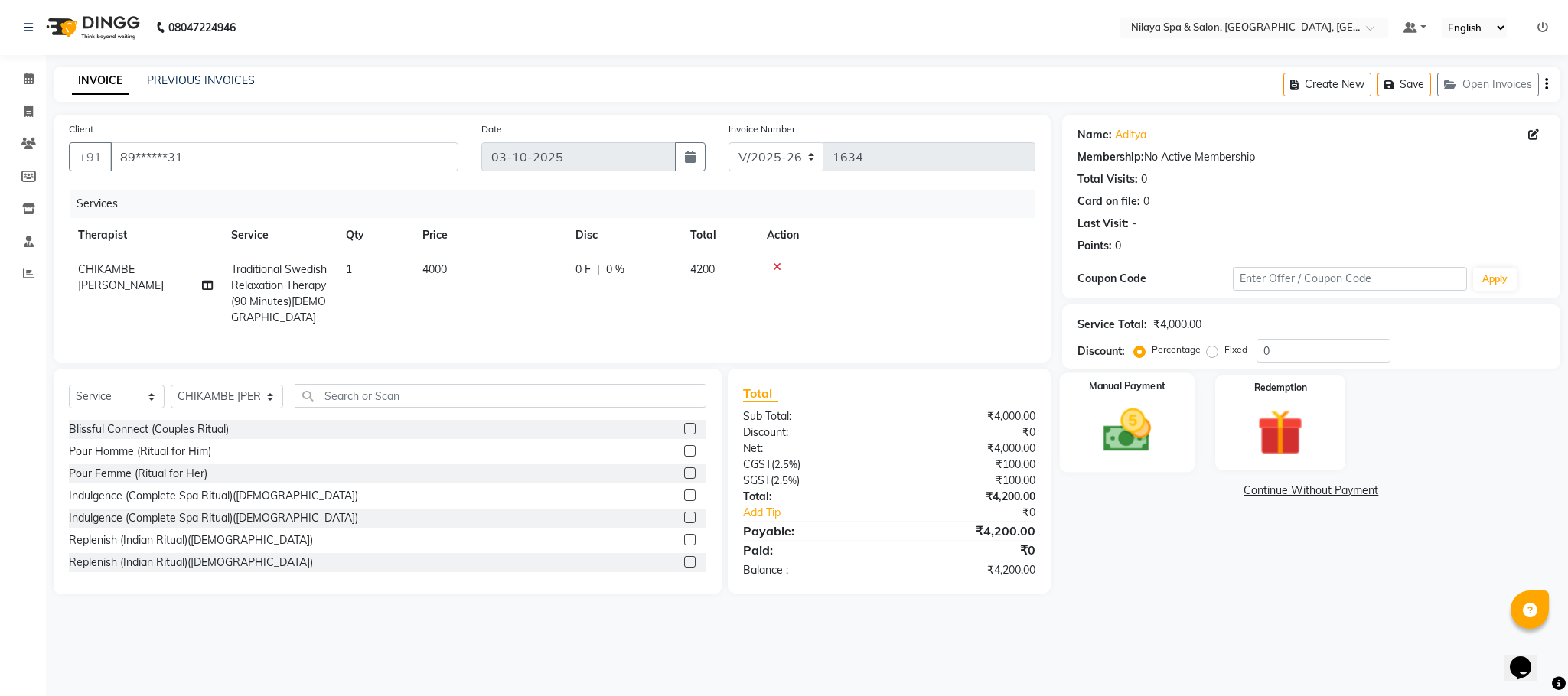
click at [1130, 425] on img at bounding box center [1127, 431] width 78 height 55
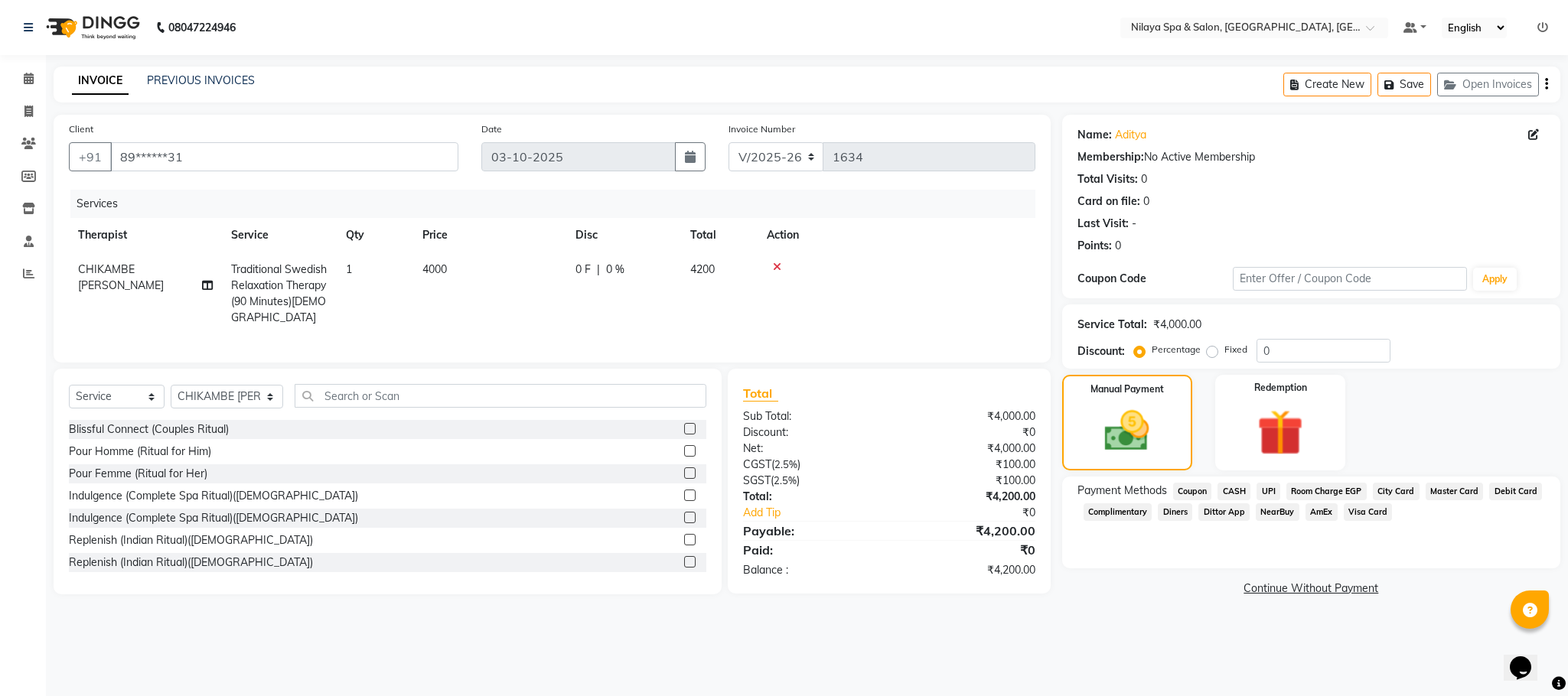
click at [1371, 517] on span "Visa Card" at bounding box center [1367, 512] width 49 height 17
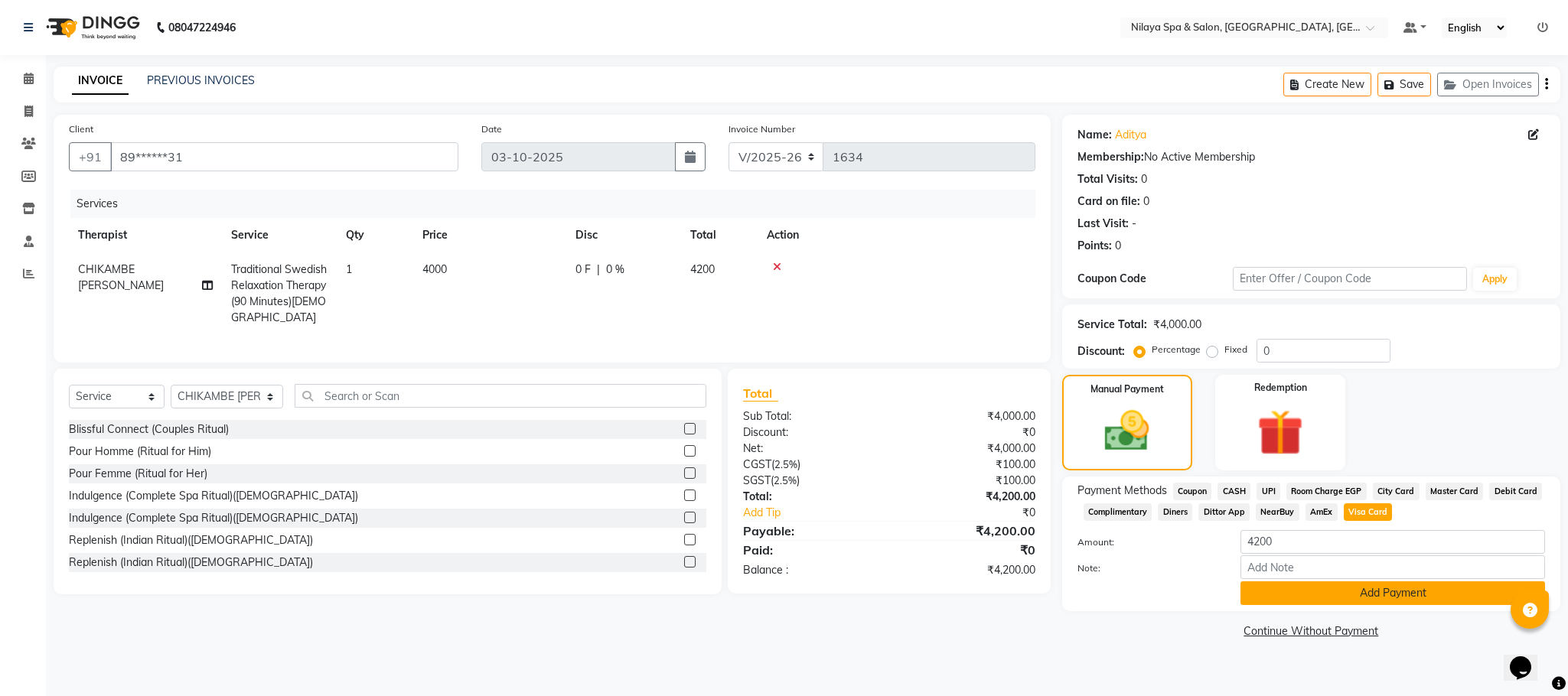
click at [1329, 593] on button "Add Payment" at bounding box center [1392, 593] width 304 height 24
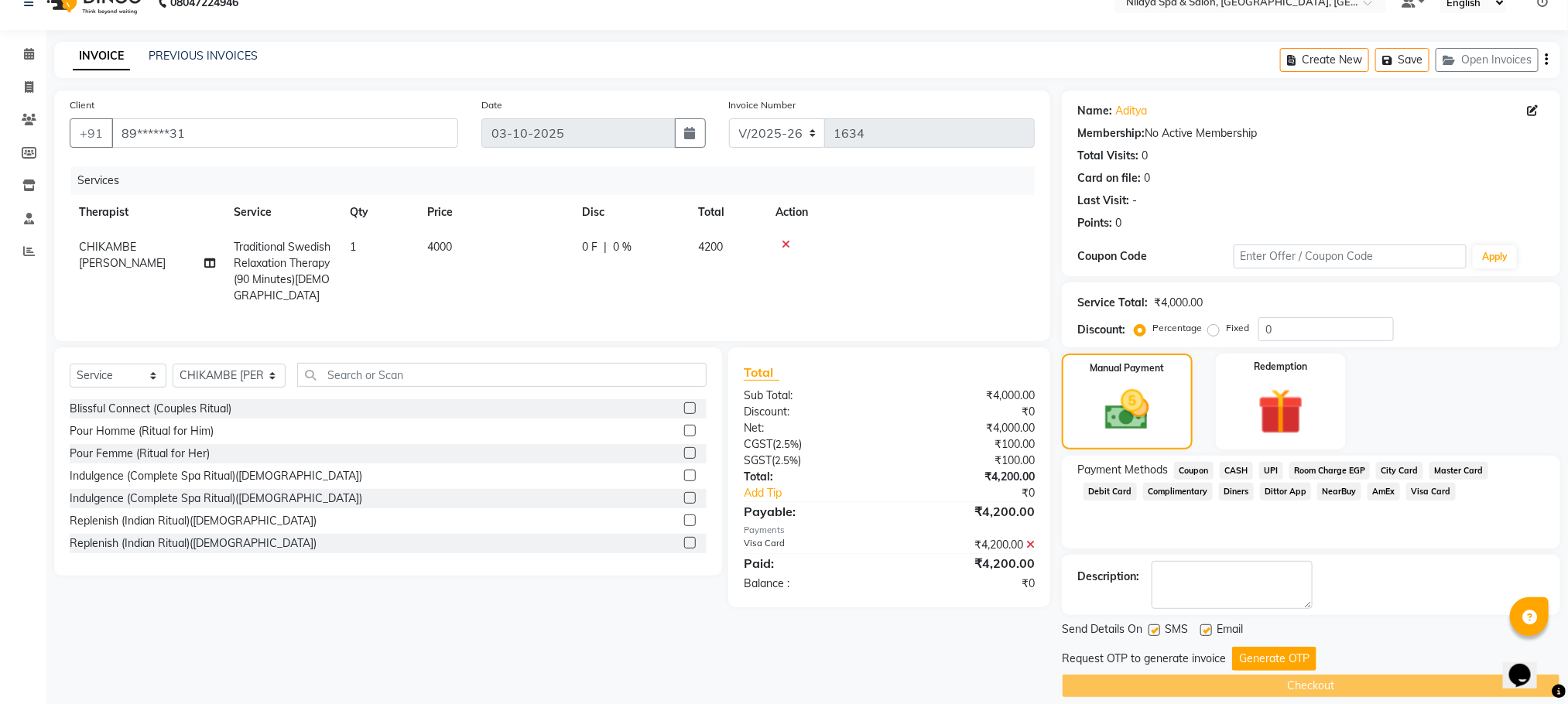
scroll to position [44, 0]
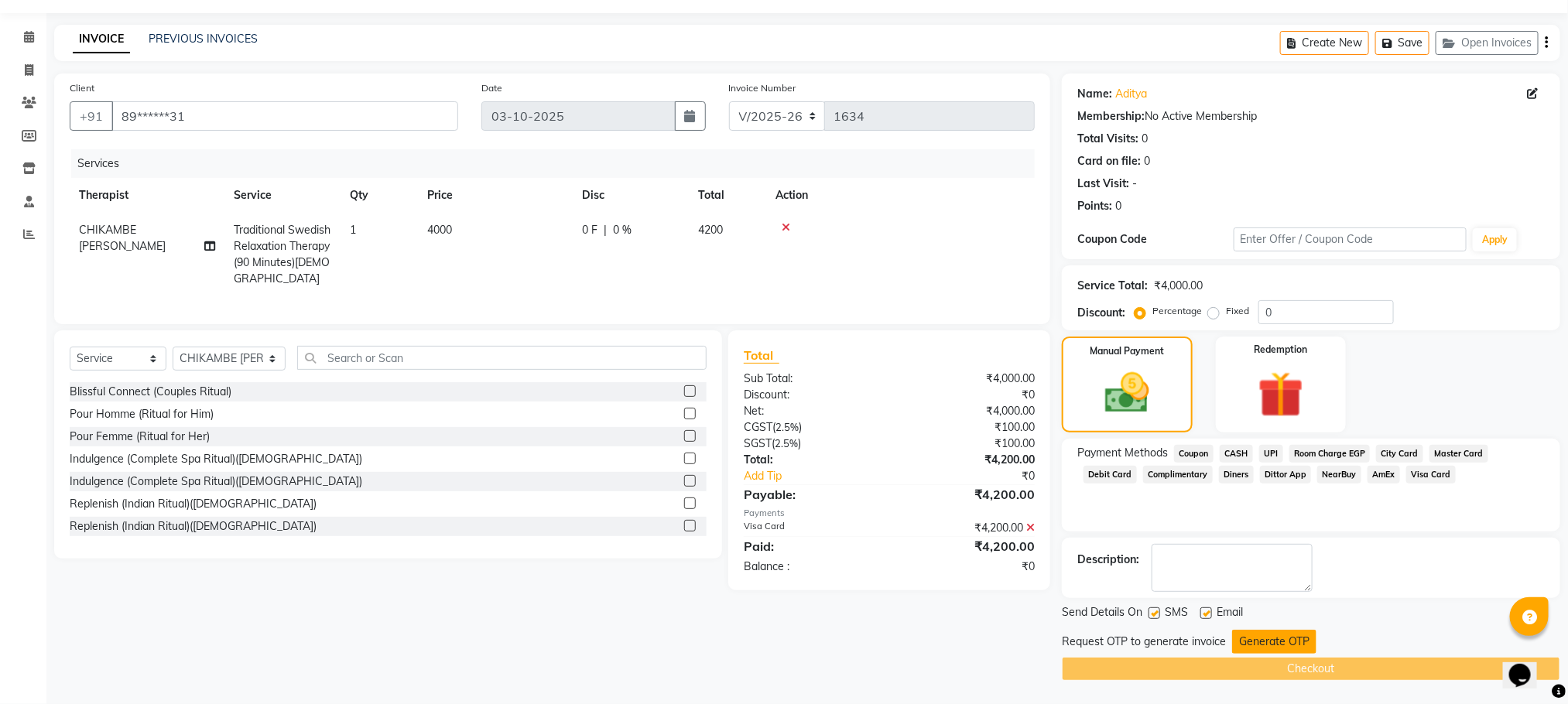
drag, startPoint x: 1267, startPoint y: 634, endPoint x: 1212, endPoint y: 641, distance: 55.4
click at [1266, 634] on button "Generate OTP" at bounding box center [1274, 642] width 85 height 24
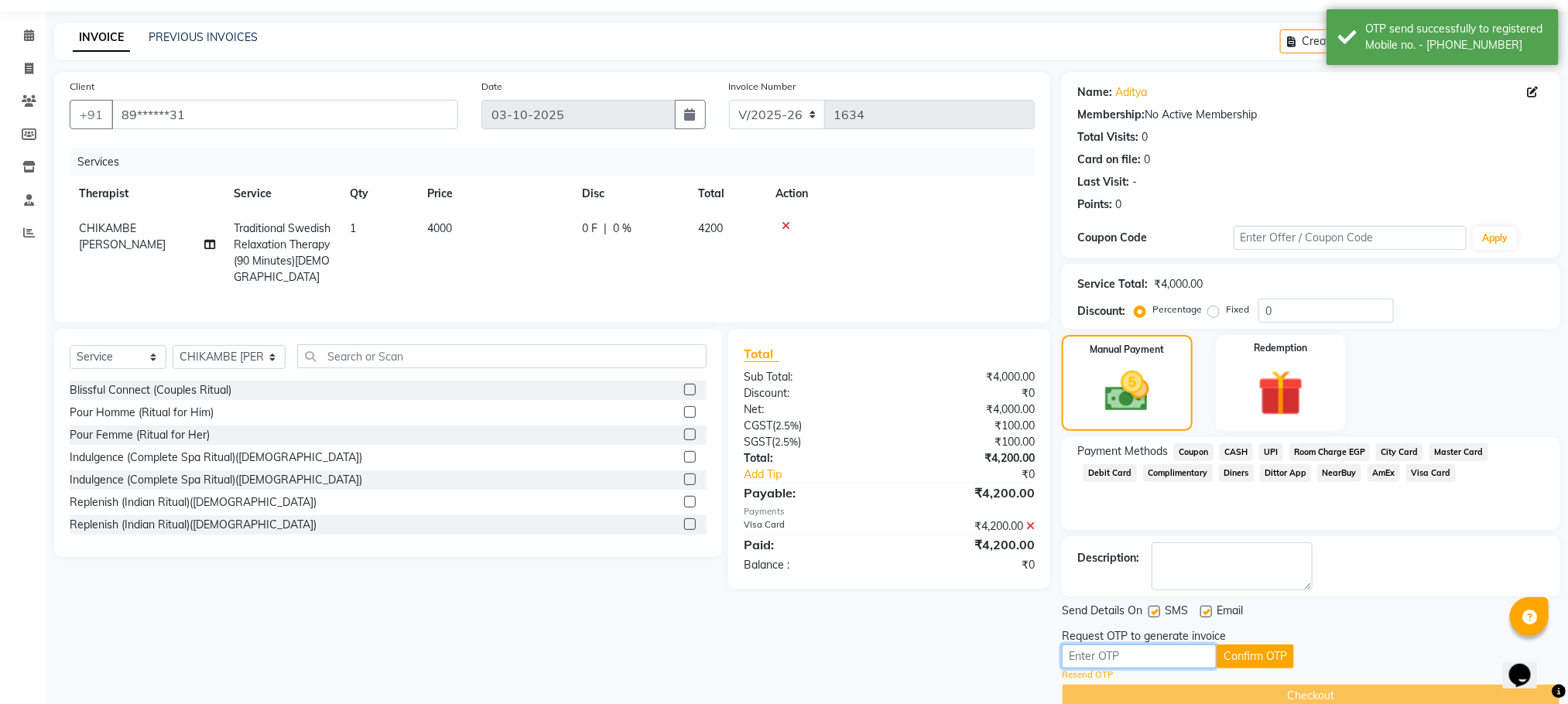
click at [1117, 655] on input "text" at bounding box center [1139, 656] width 155 height 24
type input "9"
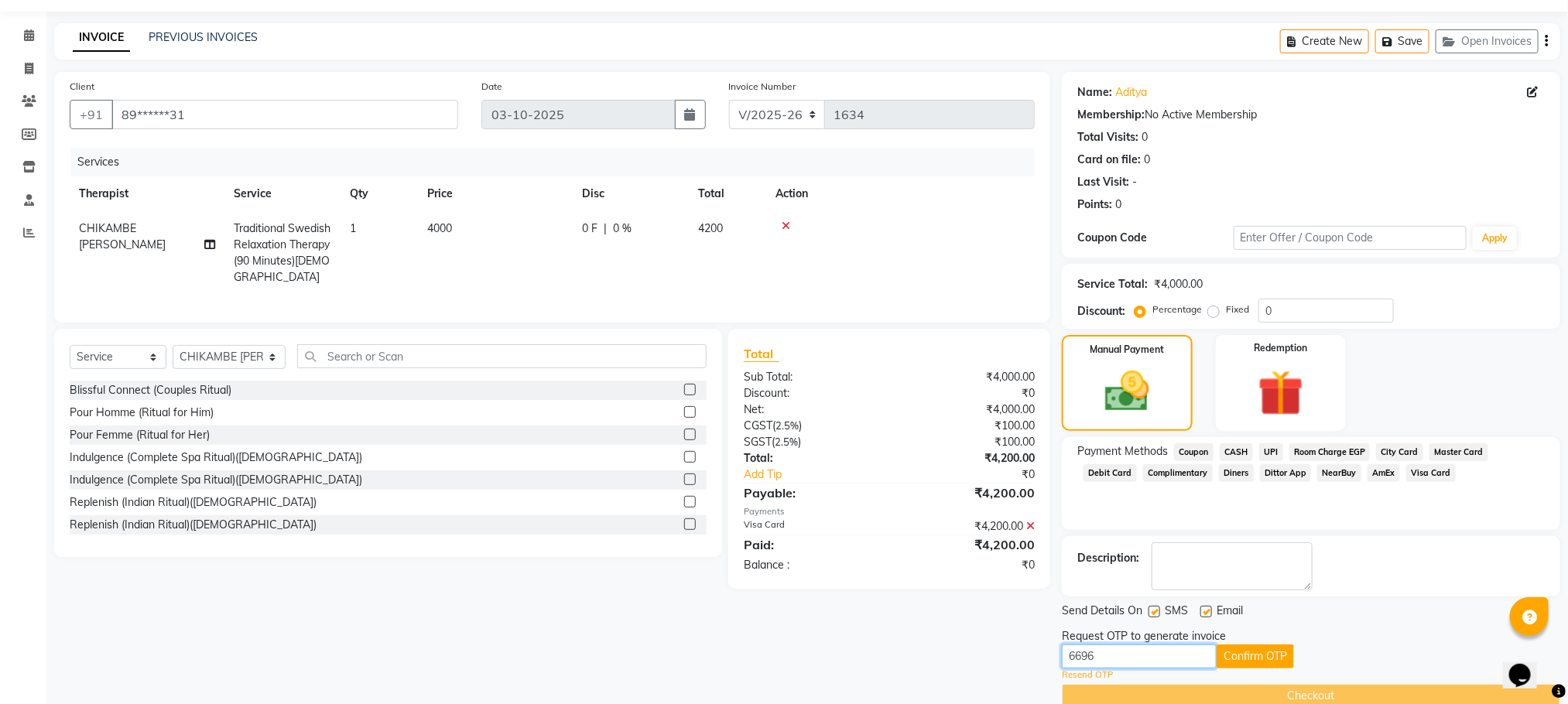
click at [1098, 661] on input "6696" at bounding box center [1139, 656] width 155 height 24
type input "6"
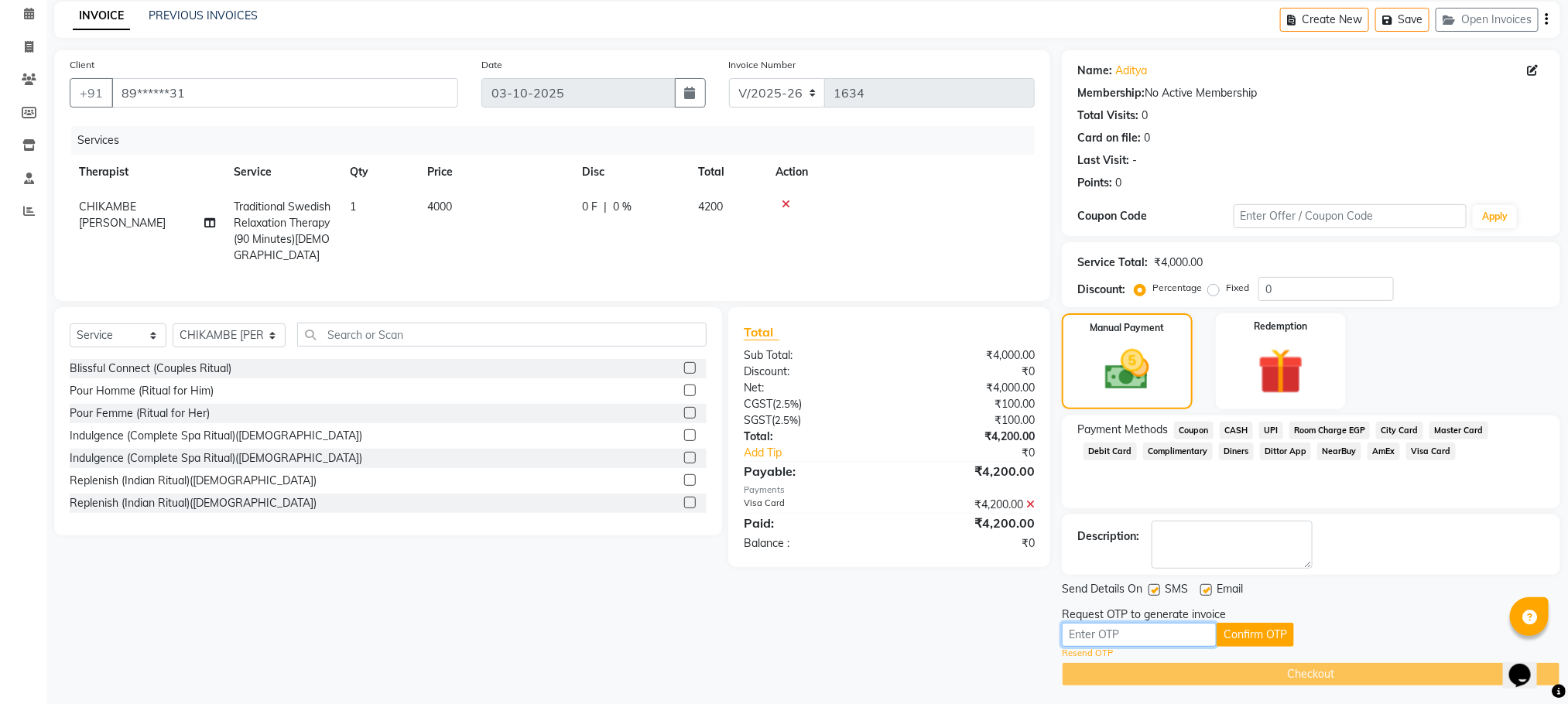
scroll to position [73, 0]
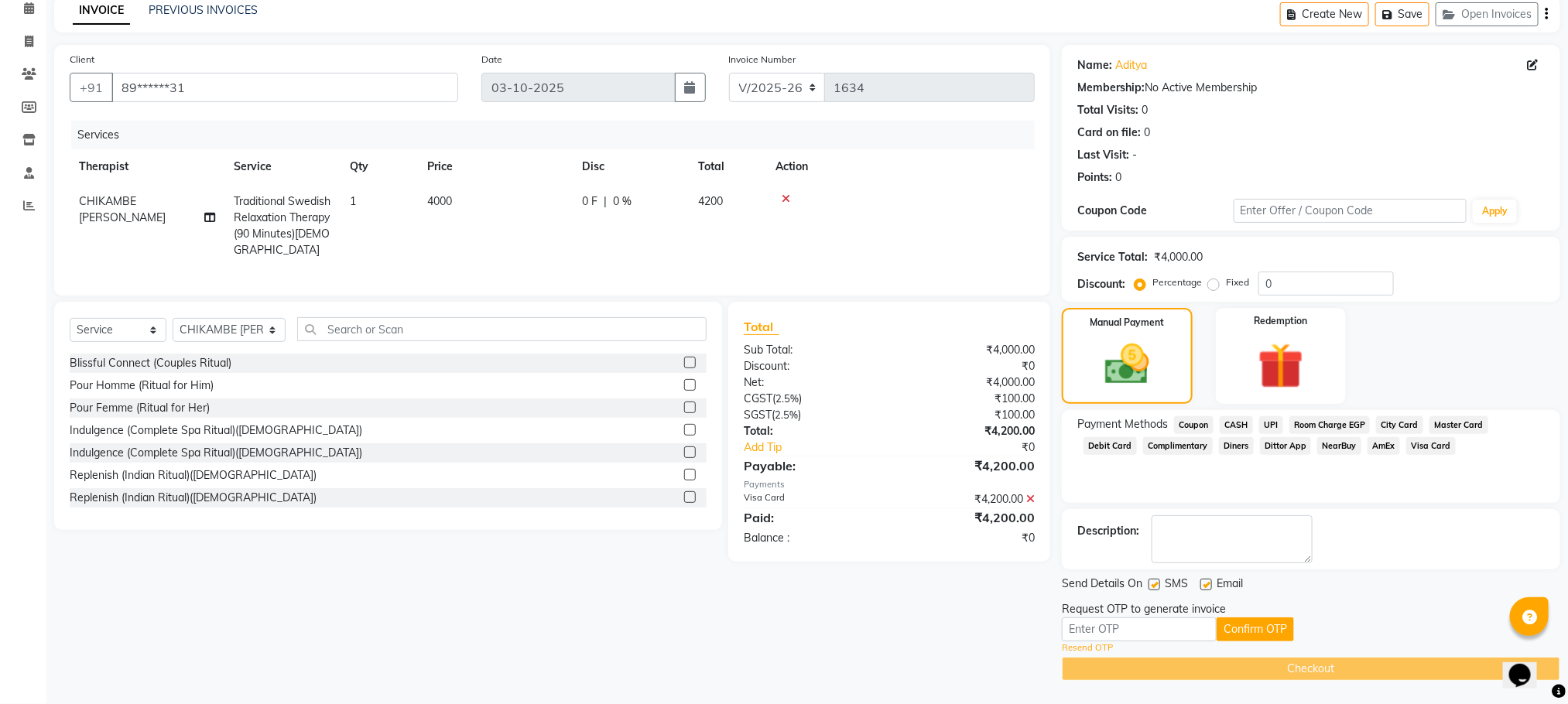
click at [1095, 646] on link "Resend OTP" at bounding box center [1087, 648] width 51 height 13
click at [35, 9] on span at bounding box center [28, 8] width 27 height 18
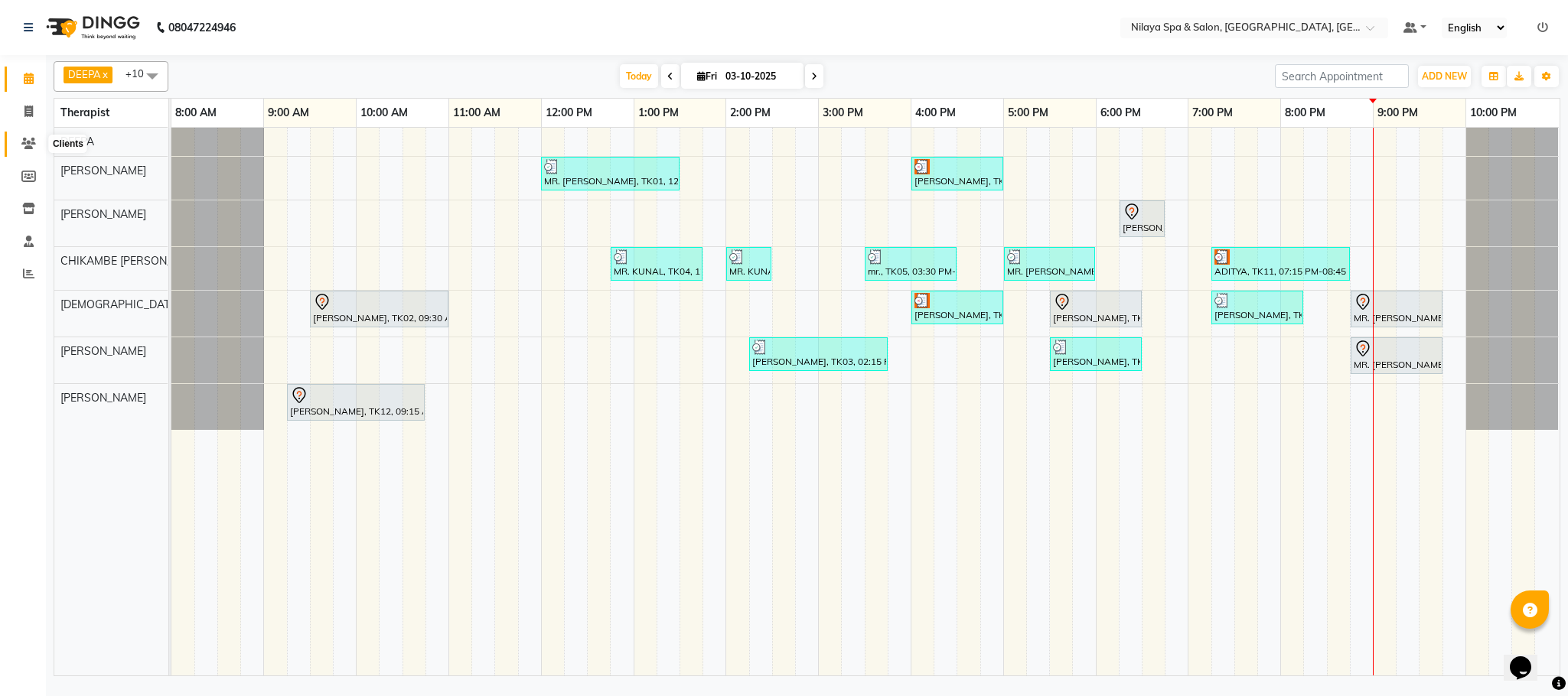
click at [22, 147] on icon at bounding box center [29, 143] width 15 height 12
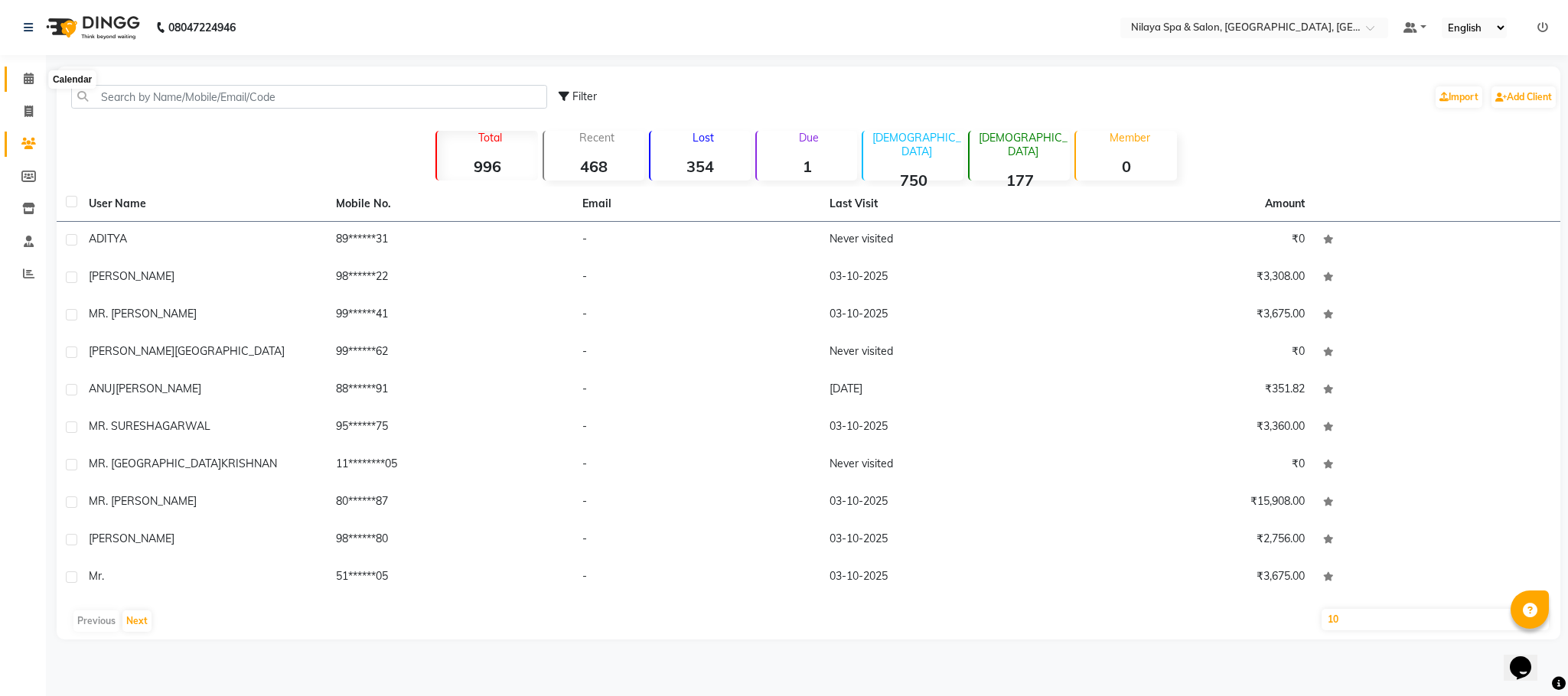
drag, startPoint x: 24, startPoint y: 87, endPoint x: 42, endPoint y: 97, distance: 20.6
click at [24, 85] on span at bounding box center [28, 79] width 27 height 17
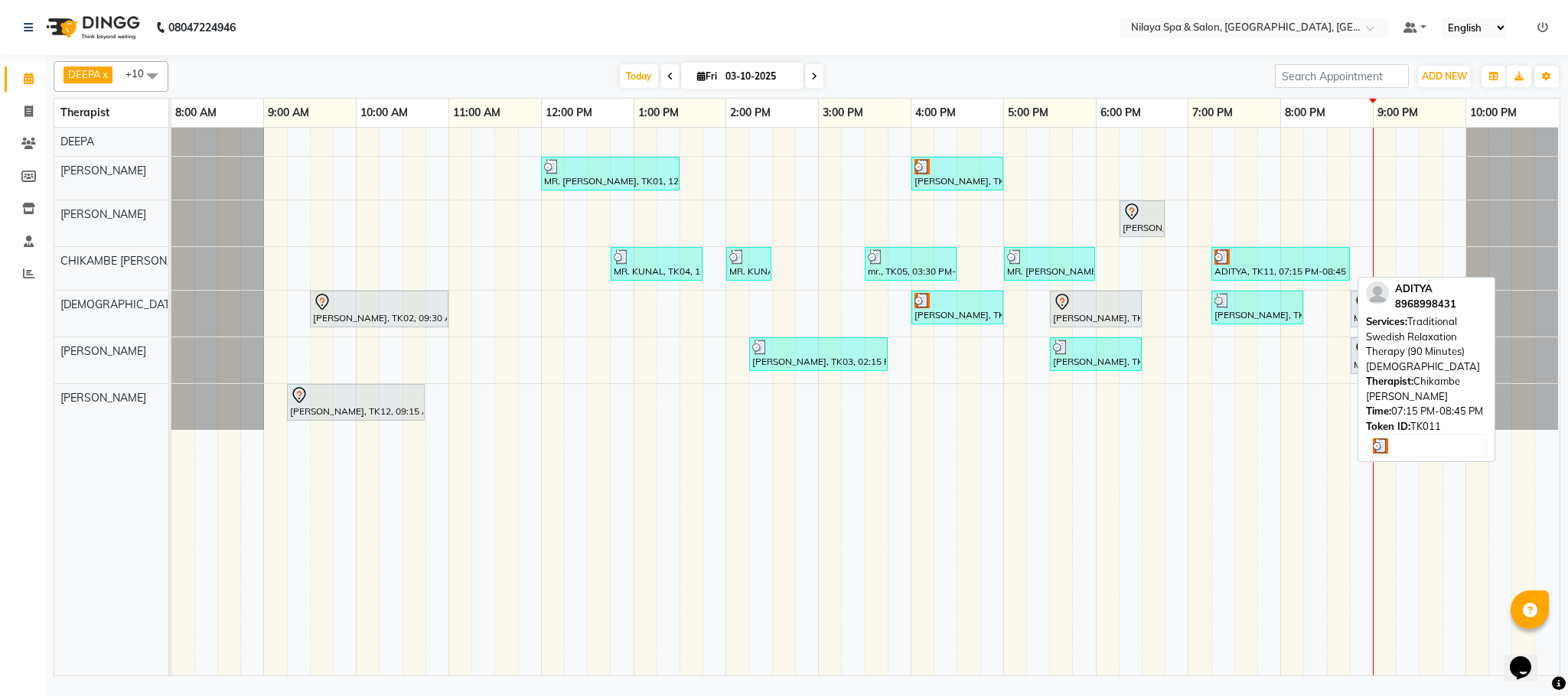
click at [1302, 273] on div "ADITYA, TK11, 07:15 PM-08:45 PM, Traditional Swedish Relaxation Therapy (90 Min…" at bounding box center [1280, 263] width 135 height 29
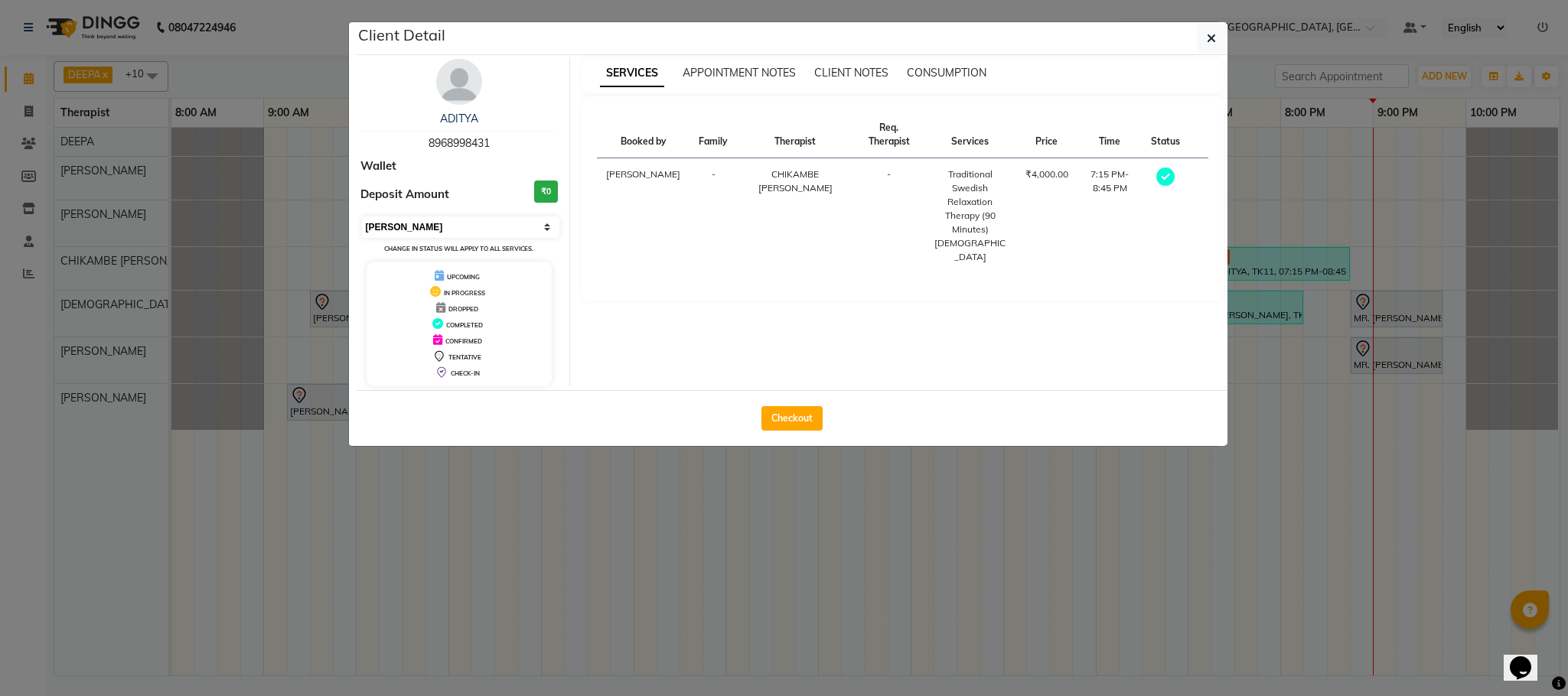
click at [544, 223] on select "Select MARK DONE UPCOMING" at bounding box center [461, 227] width 198 height 22
select select "5"
click at [362, 217] on select "Select MARK DONE UPCOMING" at bounding box center [461, 227] width 198 height 22
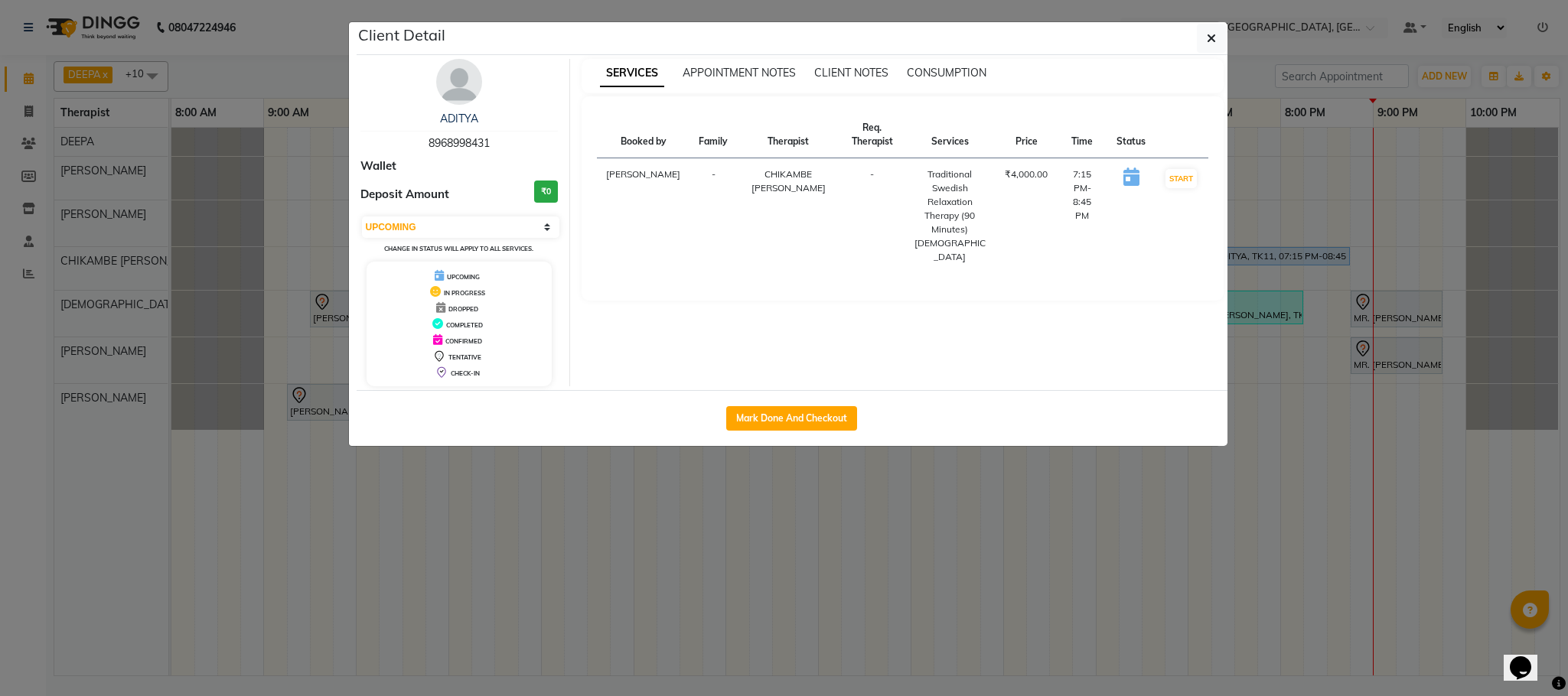
click at [33, 83] on ngb-modal-window "Client Detail ADITYA 8968998431 Wallet Deposit Amount ₹0 Select IN SERVICE CONF…" at bounding box center [784, 348] width 1568 height 696
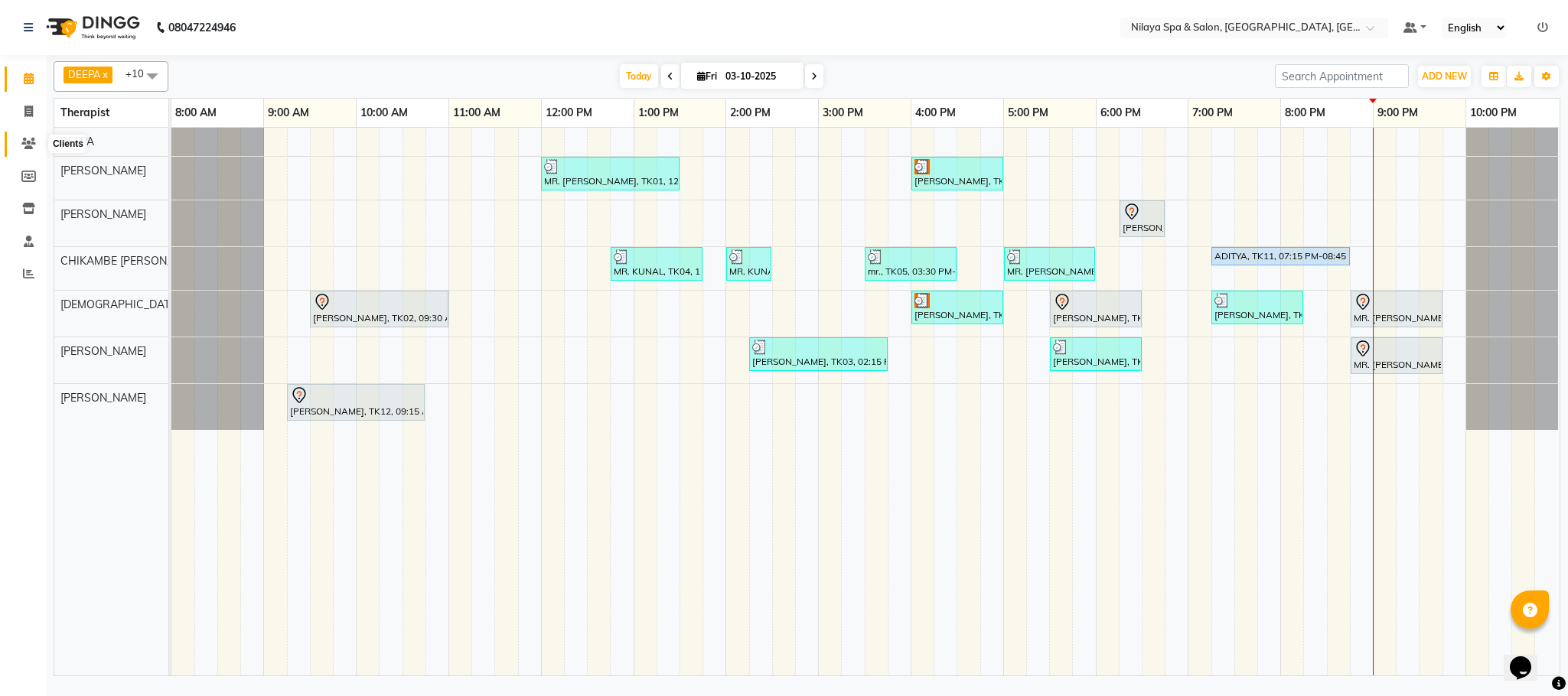
click at [35, 147] on icon at bounding box center [29, 143] width 15 height 12
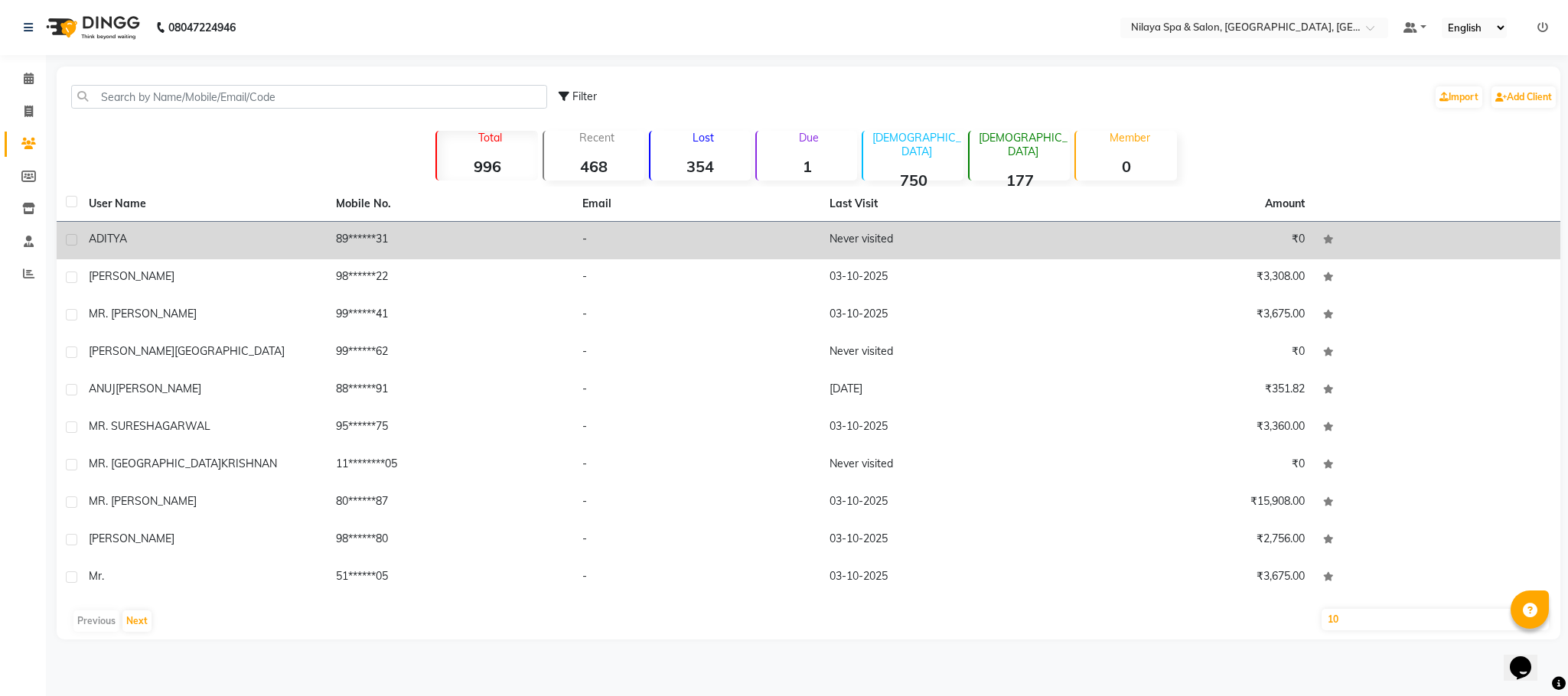
click at [152, 246] on div "ADITYA" at bounding box center [203, 239] width 229 height 16
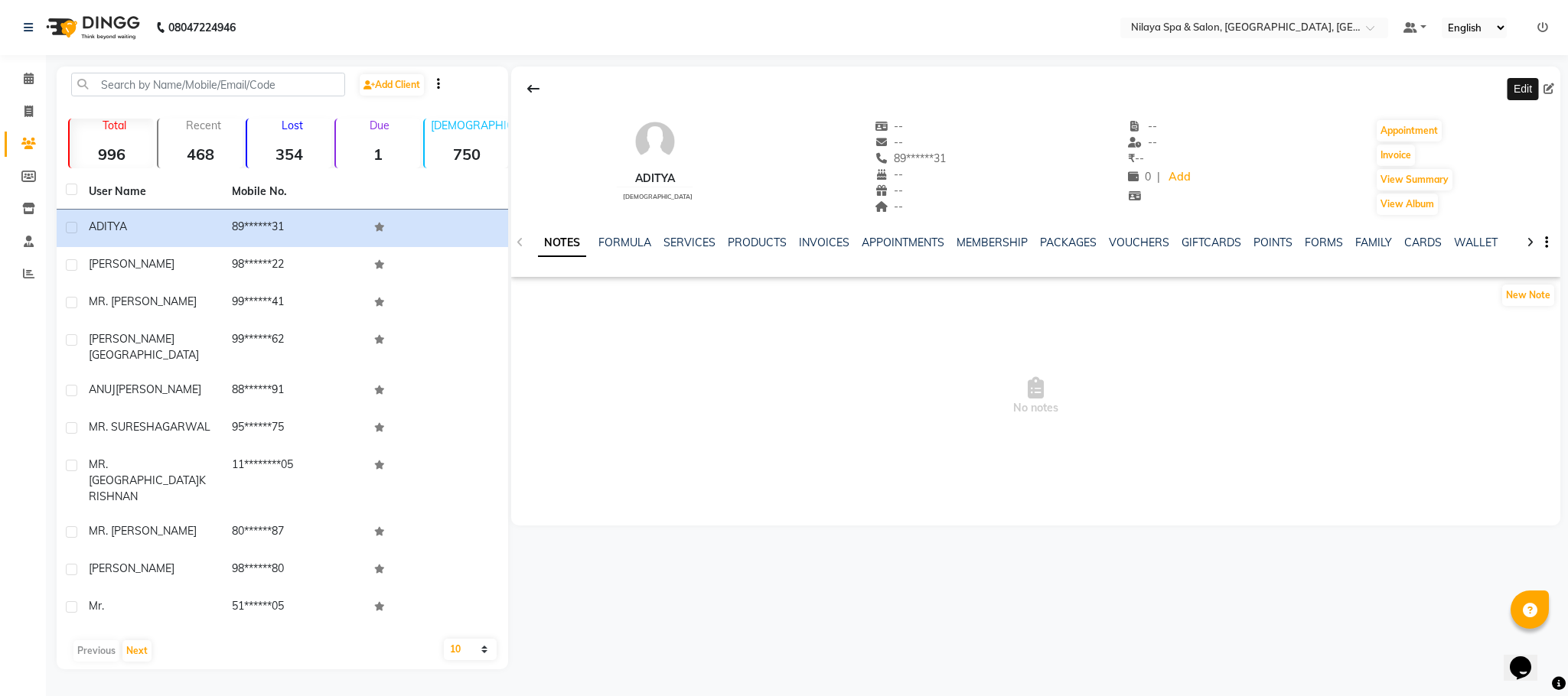
click at [1546, 88] on icon at bounding box center [1548, 89] width 11 height 11
select select "[DEMOGRAPHIC_DATA]"
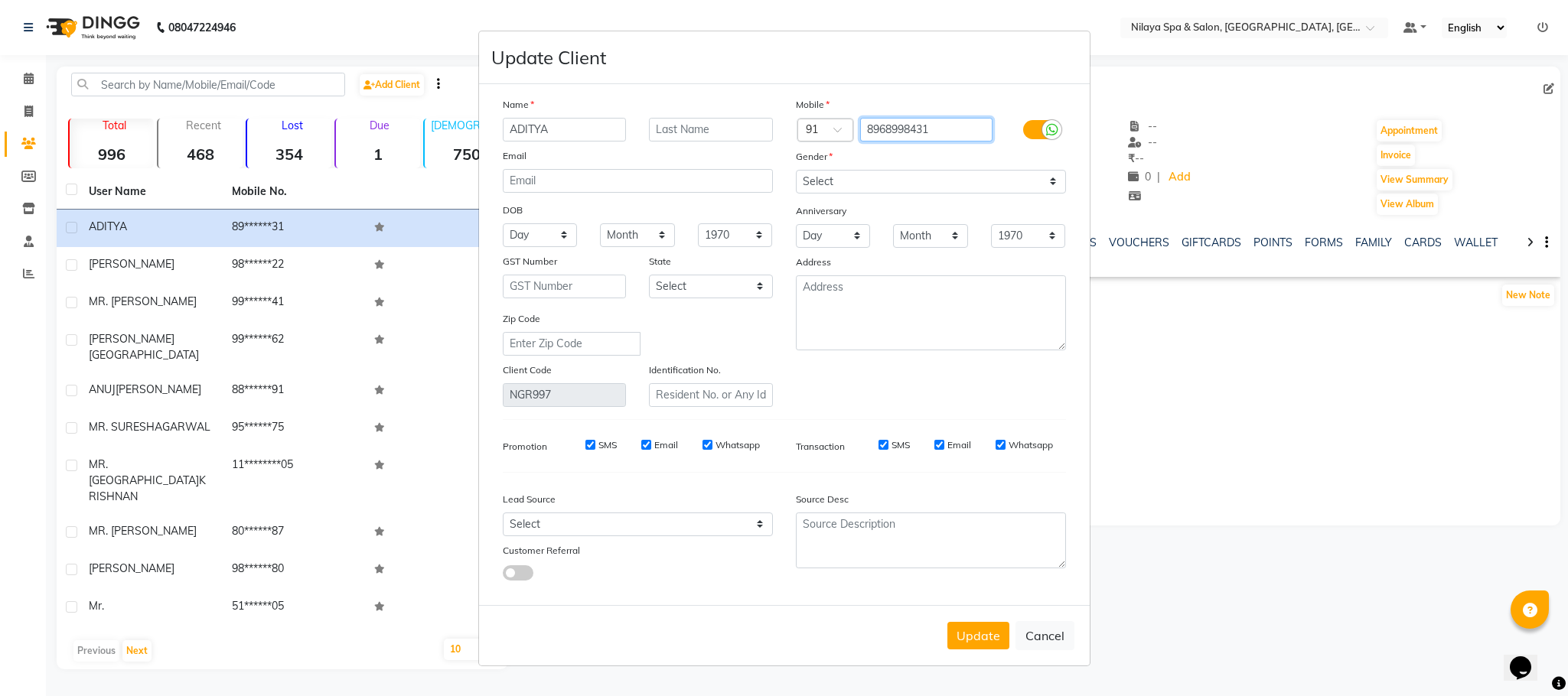
click at [933, 129] on input "8968998431" at bounding box center [927, 129] width 133 height 24
type input "8968998436"
click at [981, 636] on button "Update" at bounding box center [978, 636] width 62 height 27
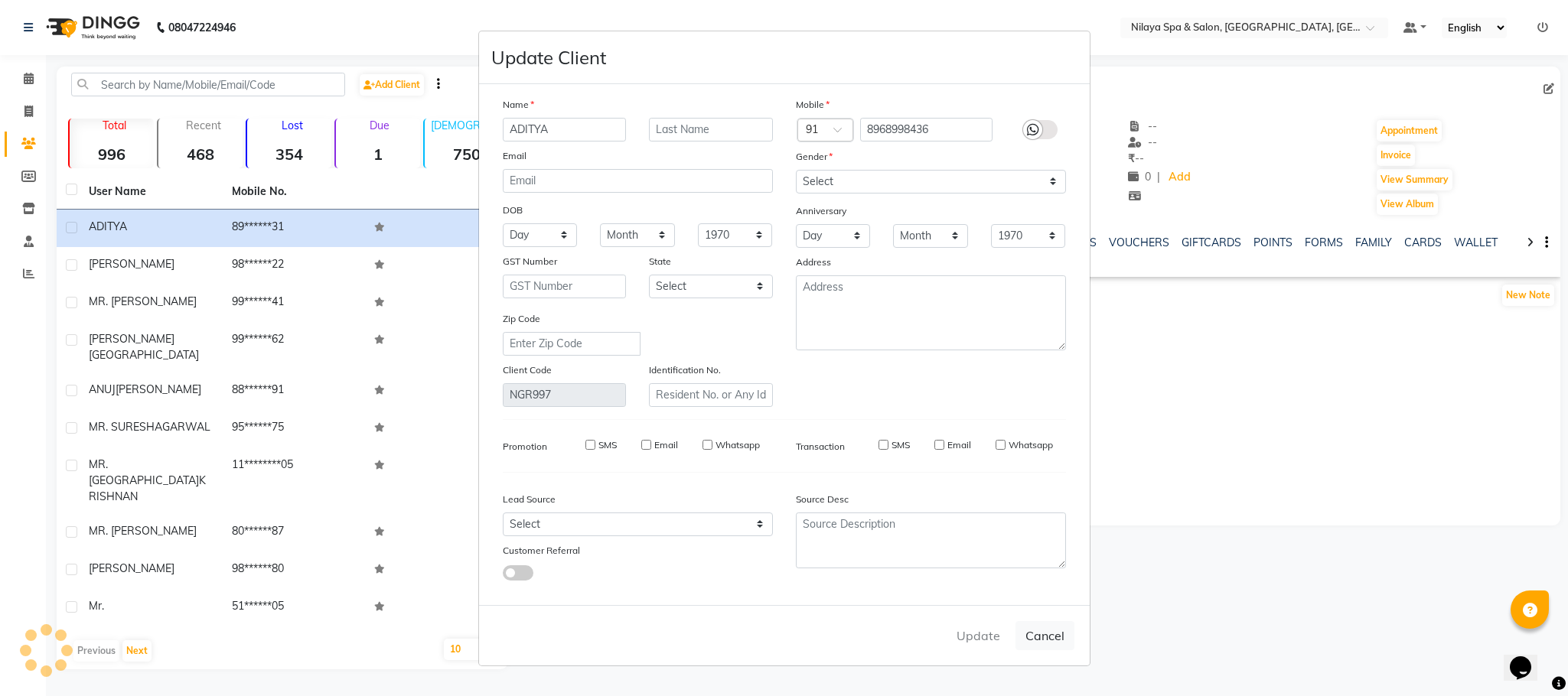
select select
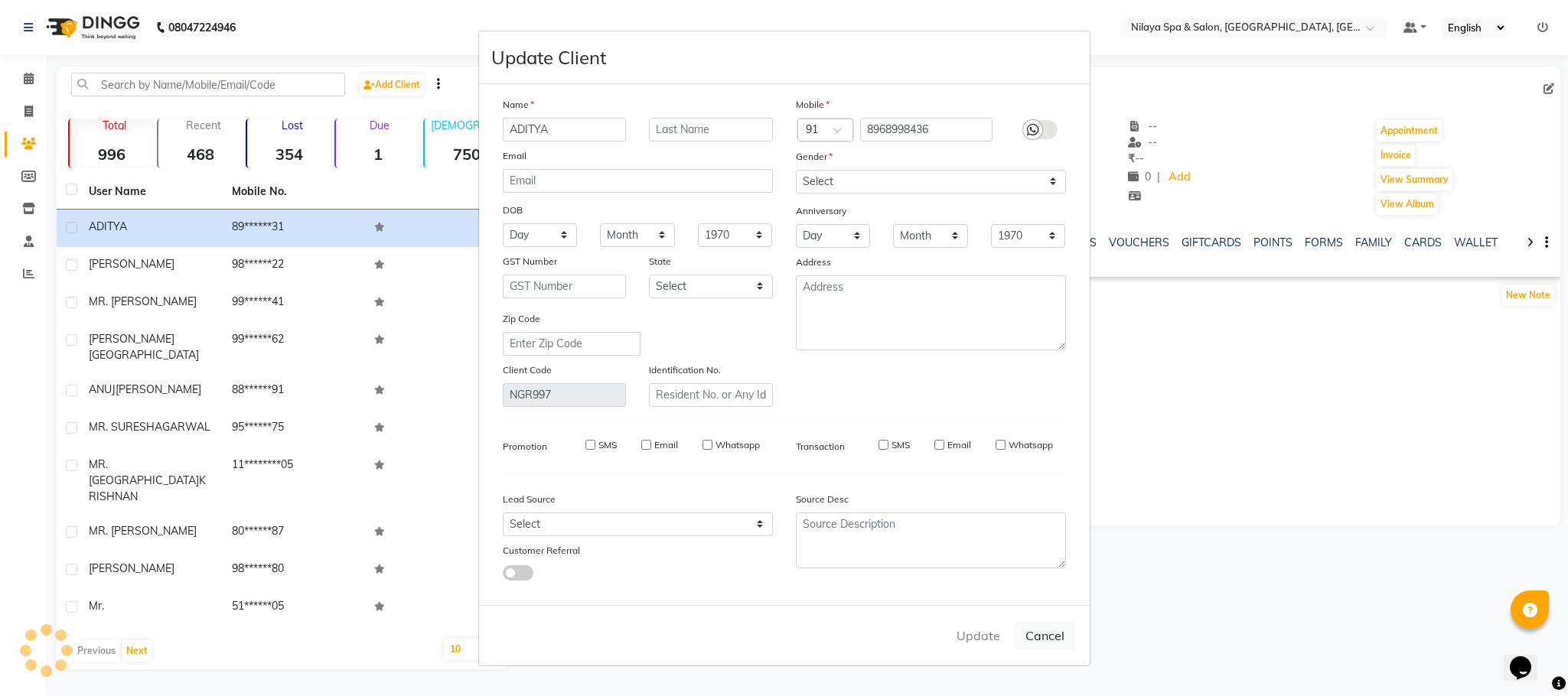
select select
checkbox input "false"
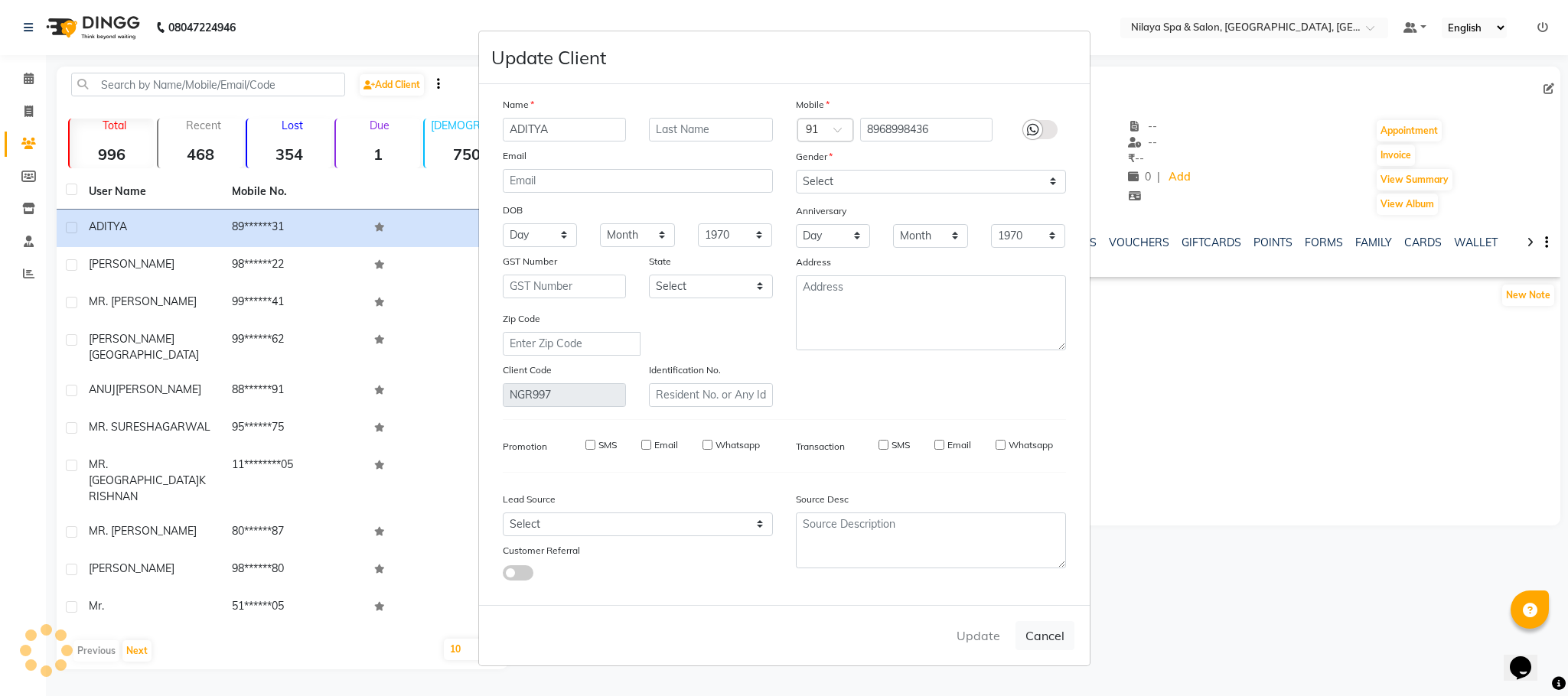
checkbox input "false"
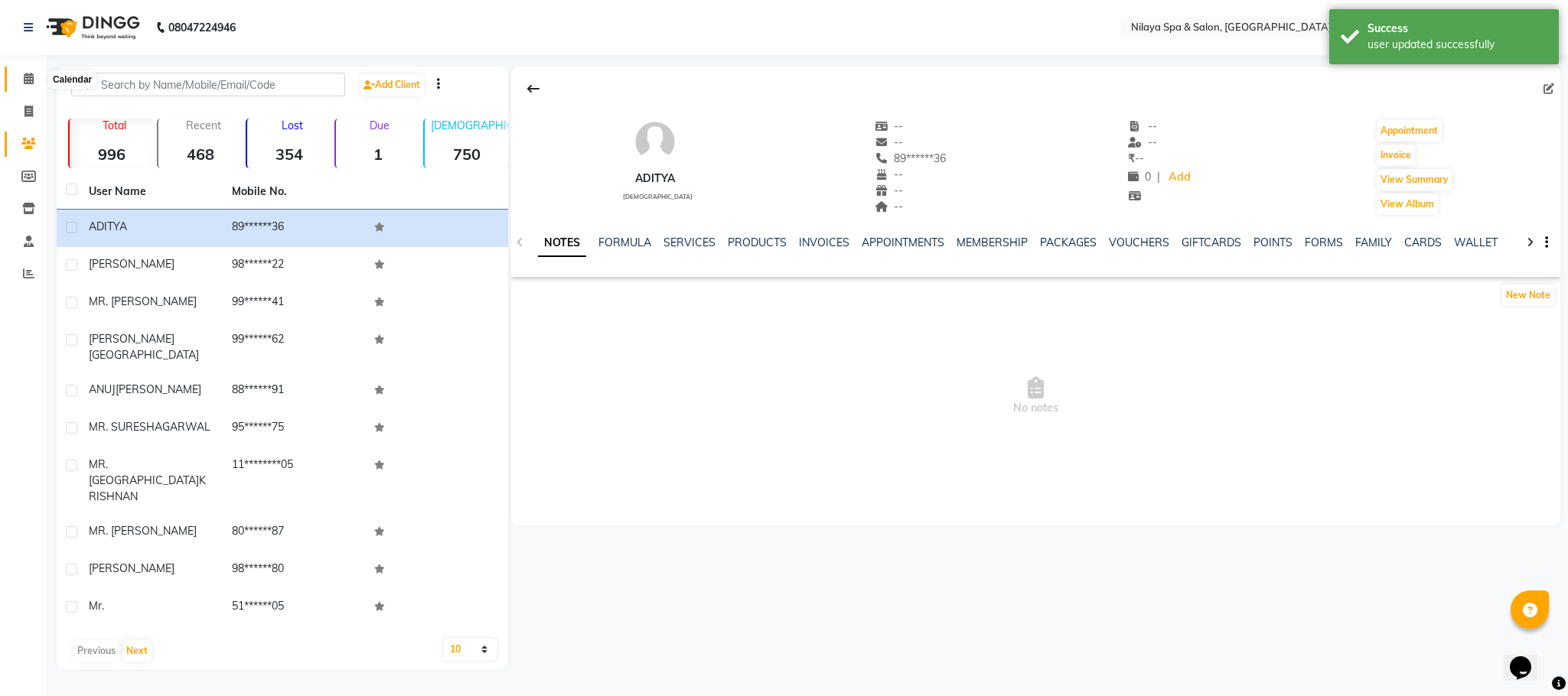
click at [19, 80] on span at bounding box center [28, 79] width 27 height 17
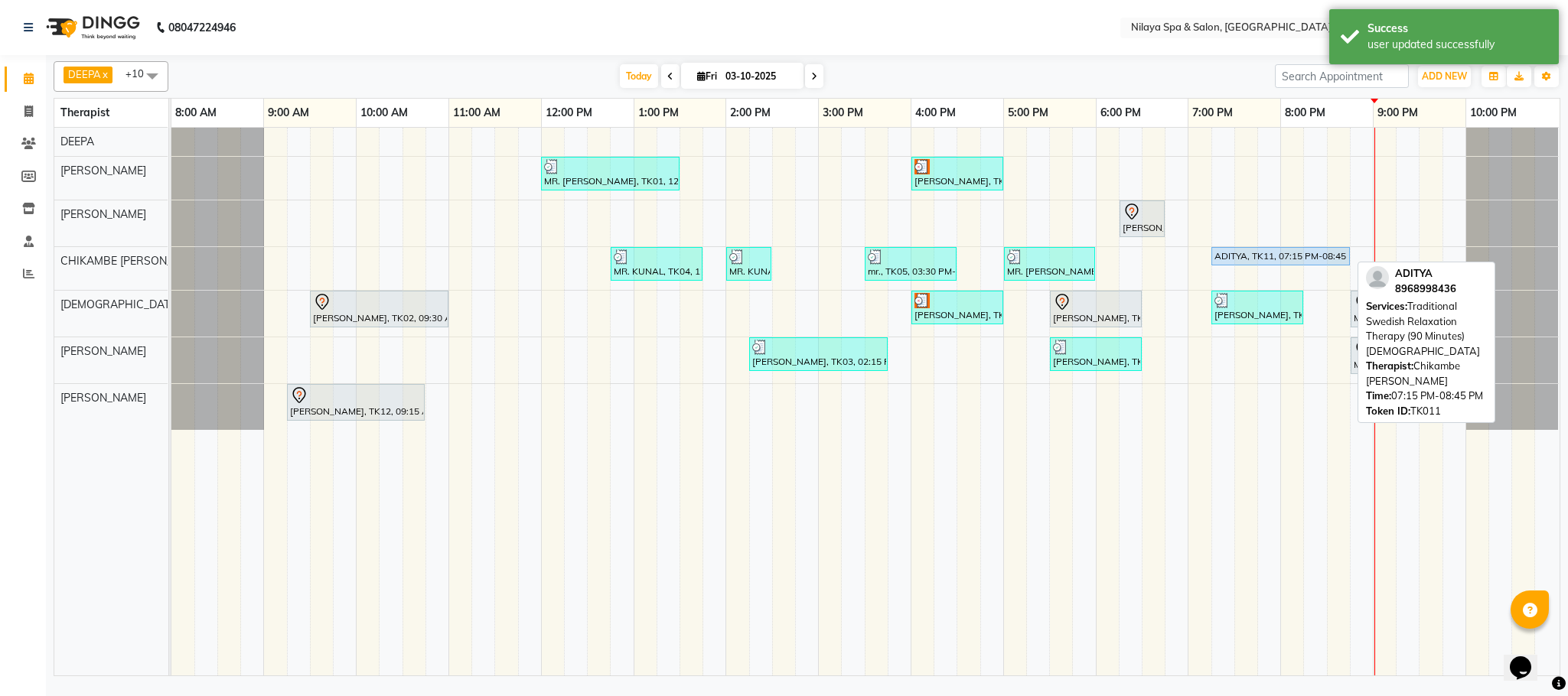
click at [1284, 255] on div "ADITYA, TK11, 07:15 PM-08:45 PM, Traditional Swedish Relaxation Therapy (90 Min…" at bounding box center [1280, 256] width 135 height 14
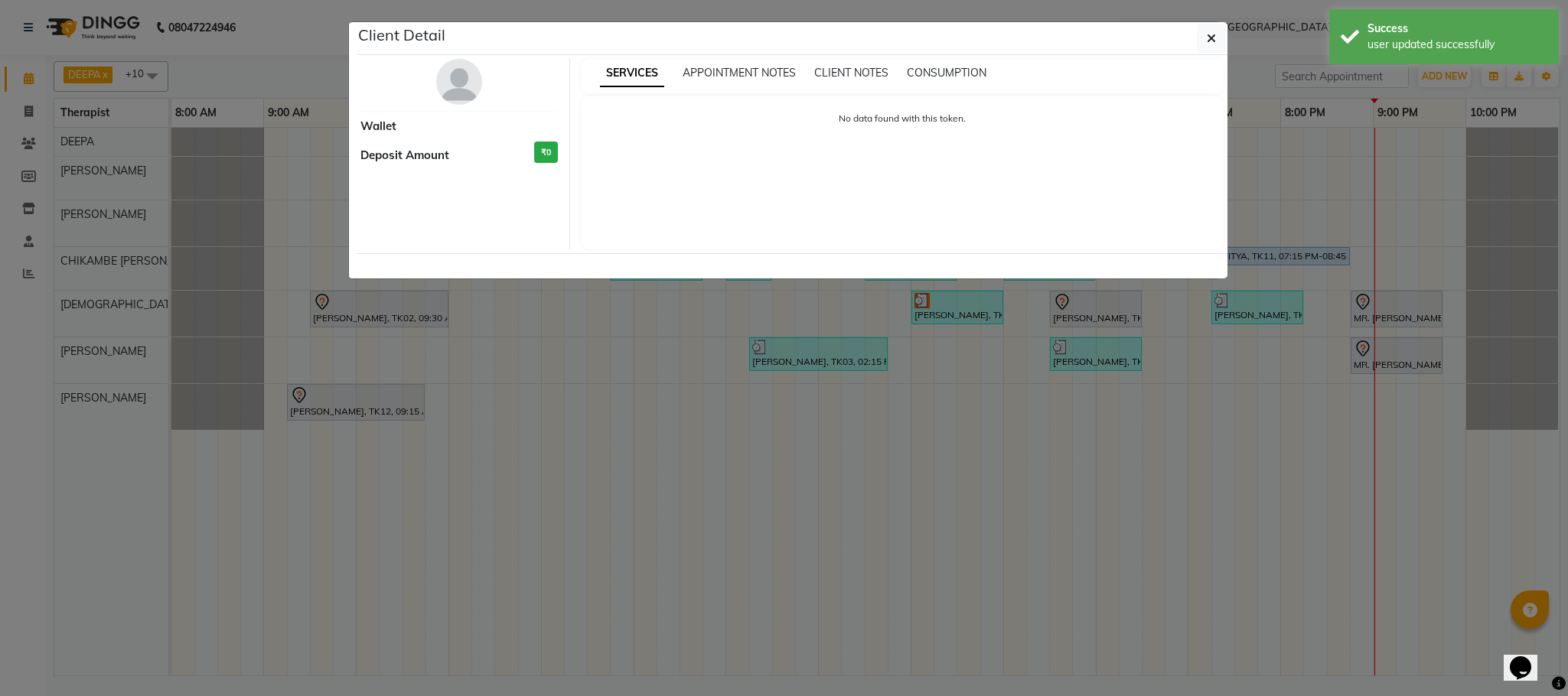
select select "5"
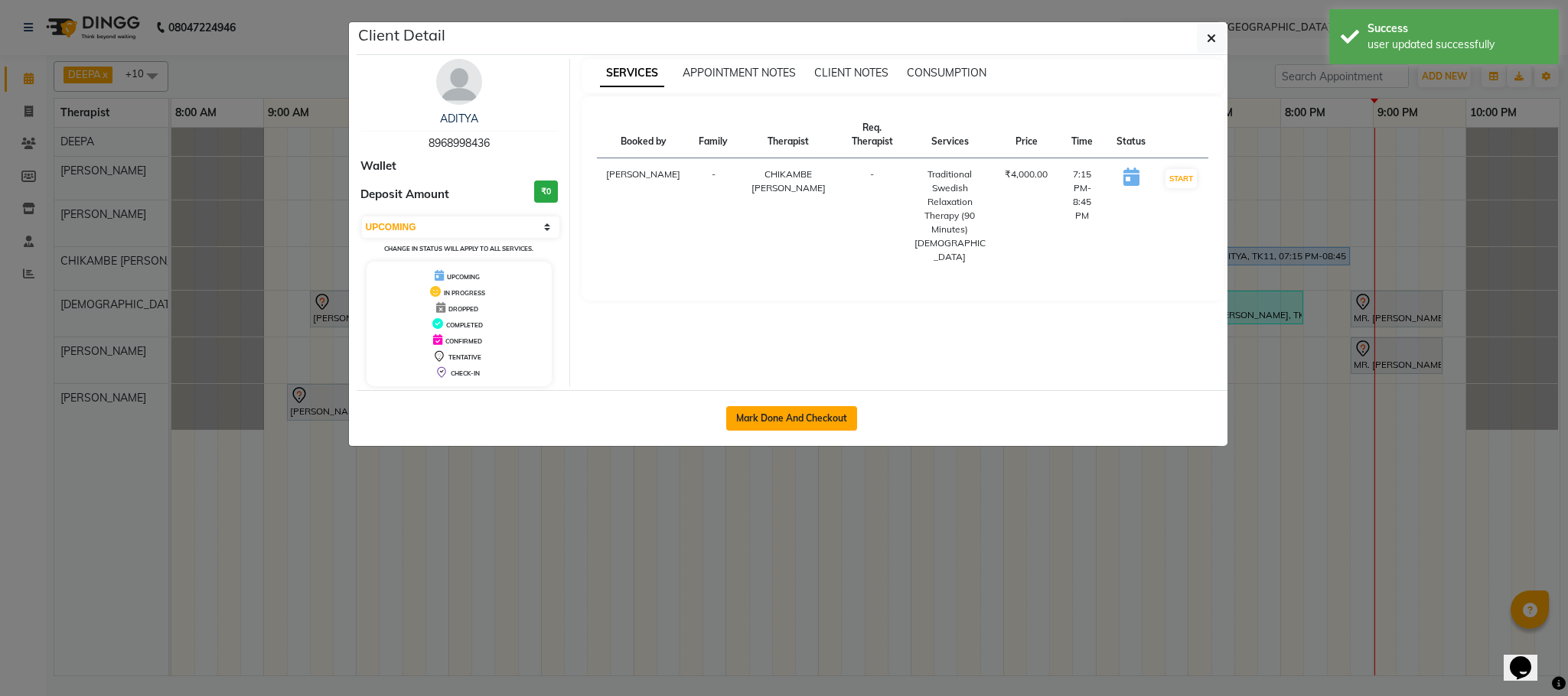
click at [806, 418] on button "Mark Done And Checkout" at bounding box center [791, 418] width 131 height 25
select select "7983"
select select "service"
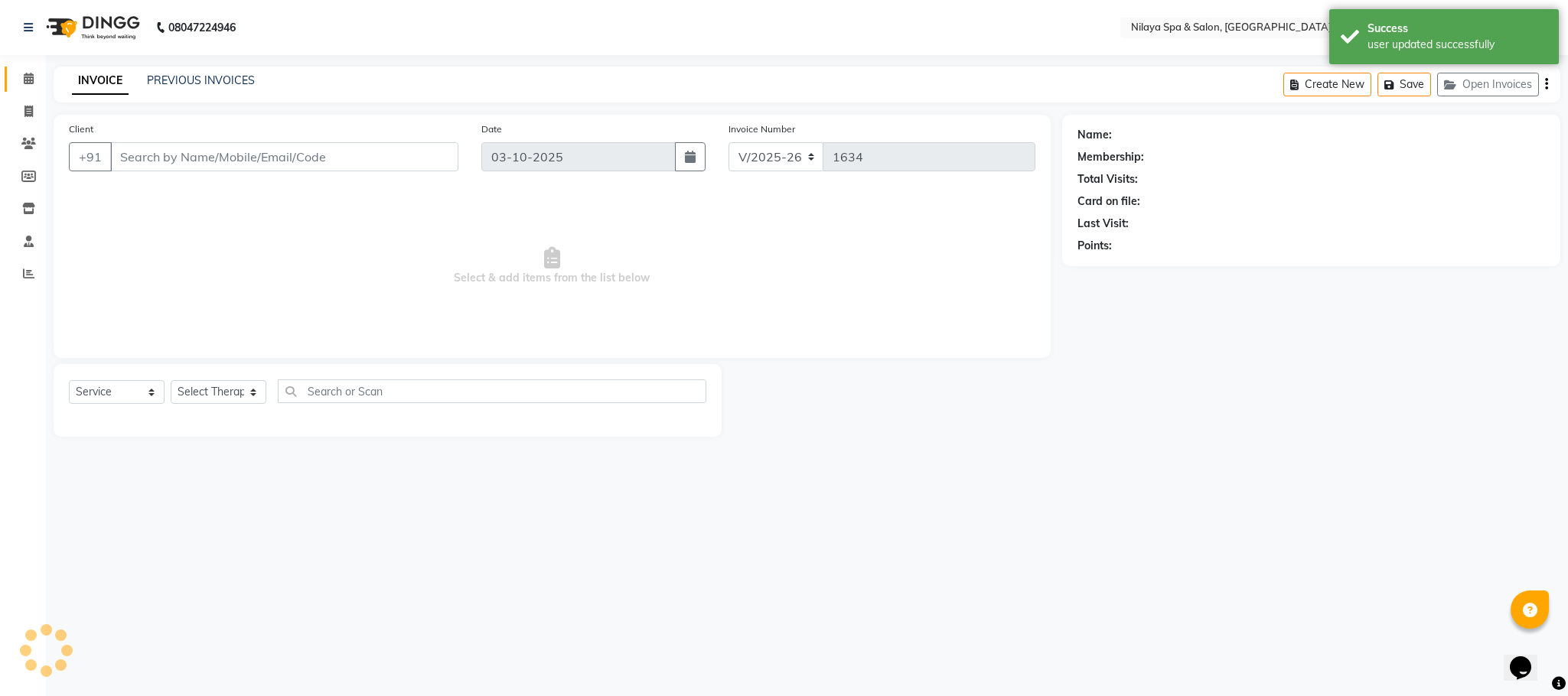
type input "89******36"
select select "82530"
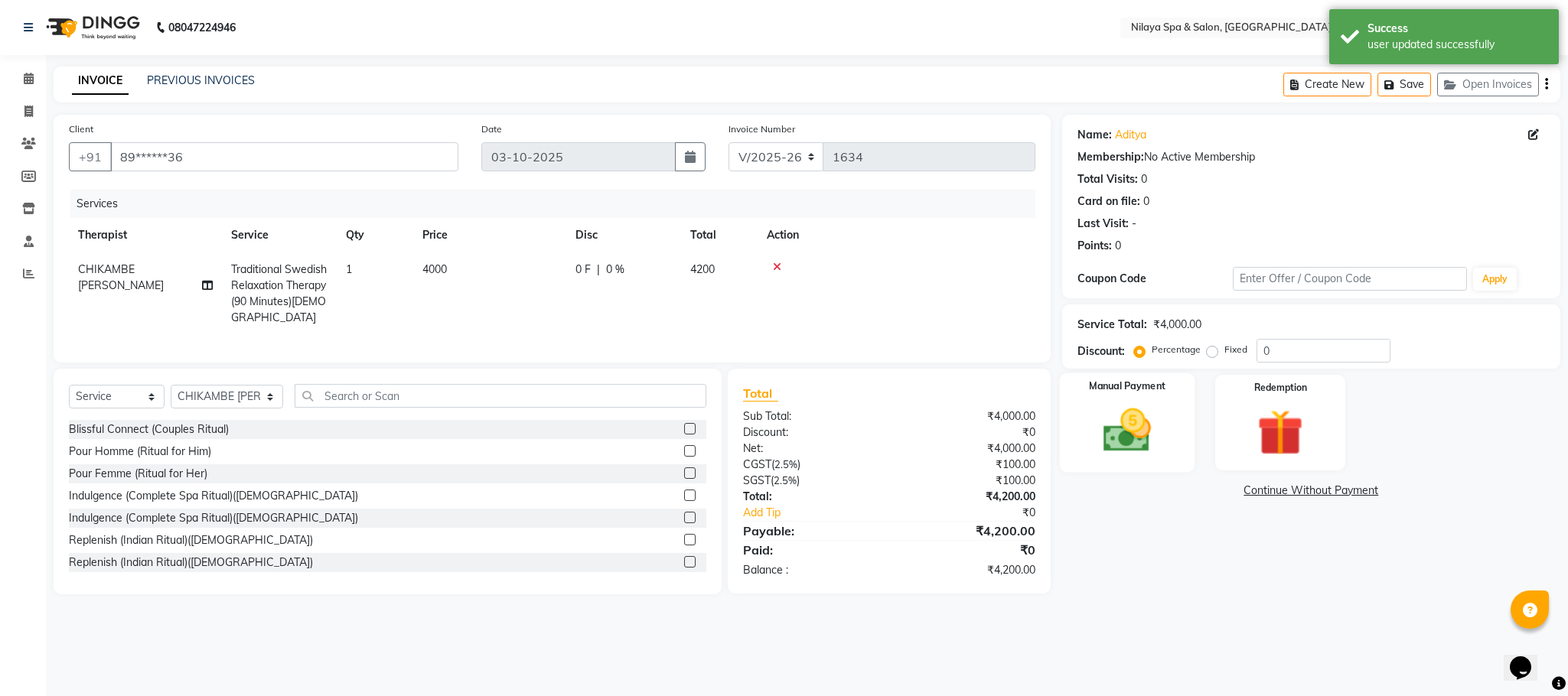
click at [1133, 429] on img at bounding box center [1127, 431] width 78 height 55
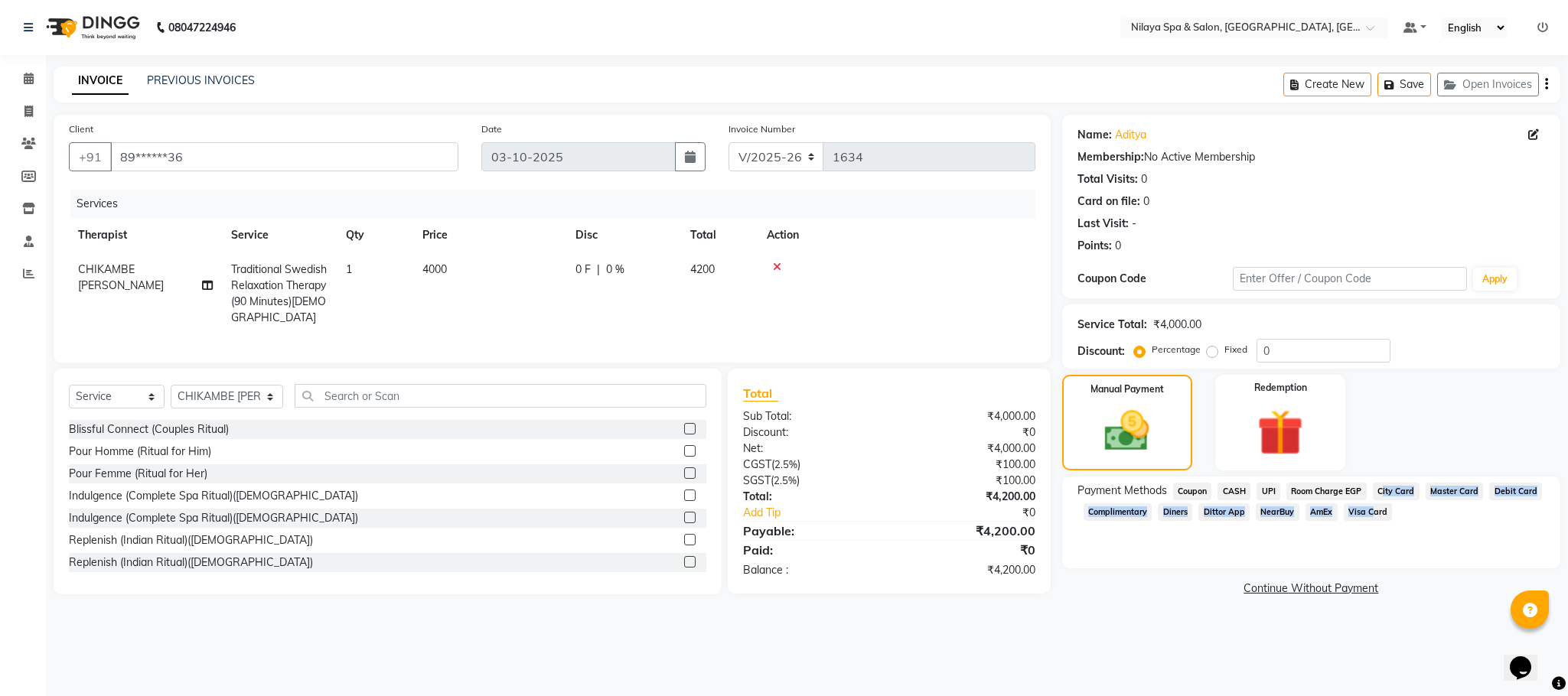
click at [1368, 501] on div "Payment Methods Coupon CASH UPI Room Charge EGP City Card Master Card Debit Car…" at bounding box center [1311, 504] width 467 height 41
click at [1364, 484] on span "Room Charge EGP" at bounding box center [1326, 491] width 80 height 17
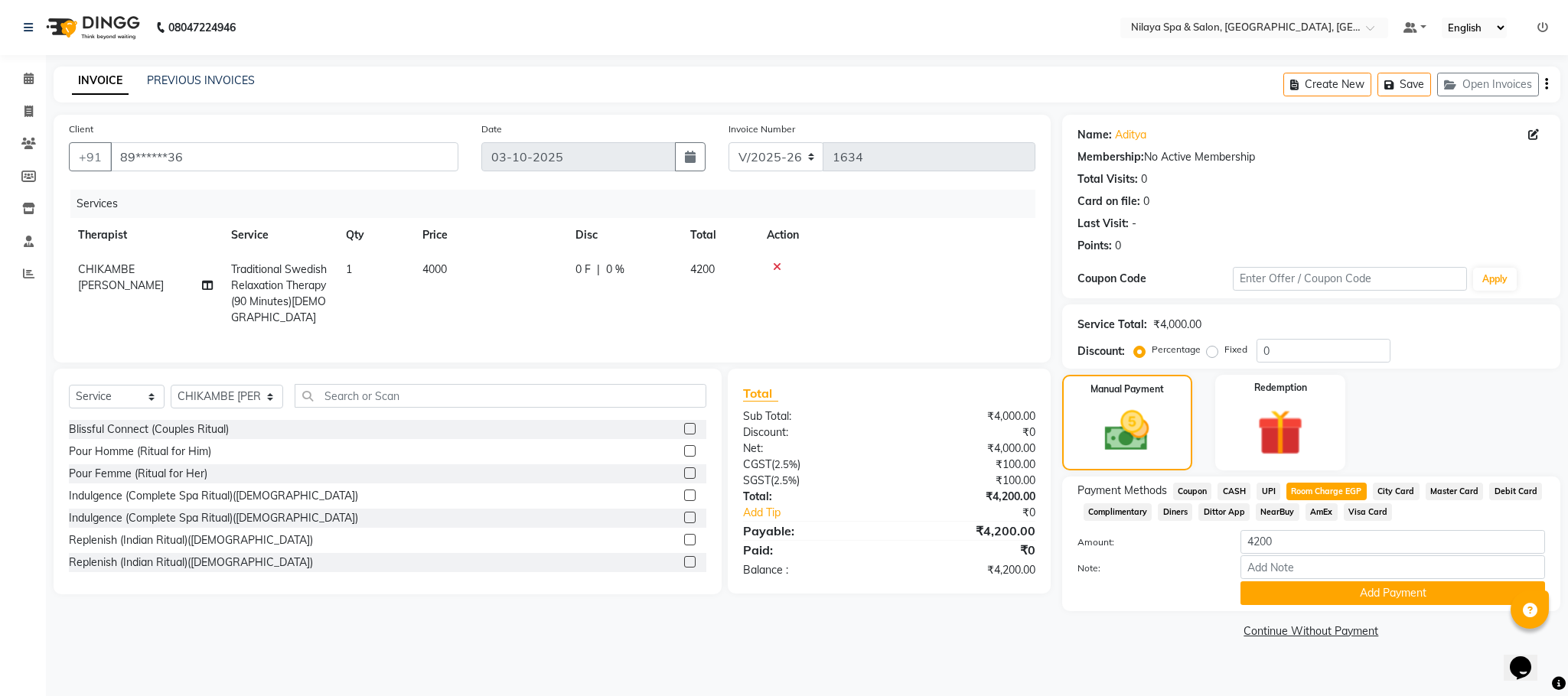
click at [1362, 510] on span "Visa Card" at bounding box center [1367, 512] width 49 height 17
click at [1346, 587] on button "Add Payment" at bounding box center [1392, 593] width 304 height 24
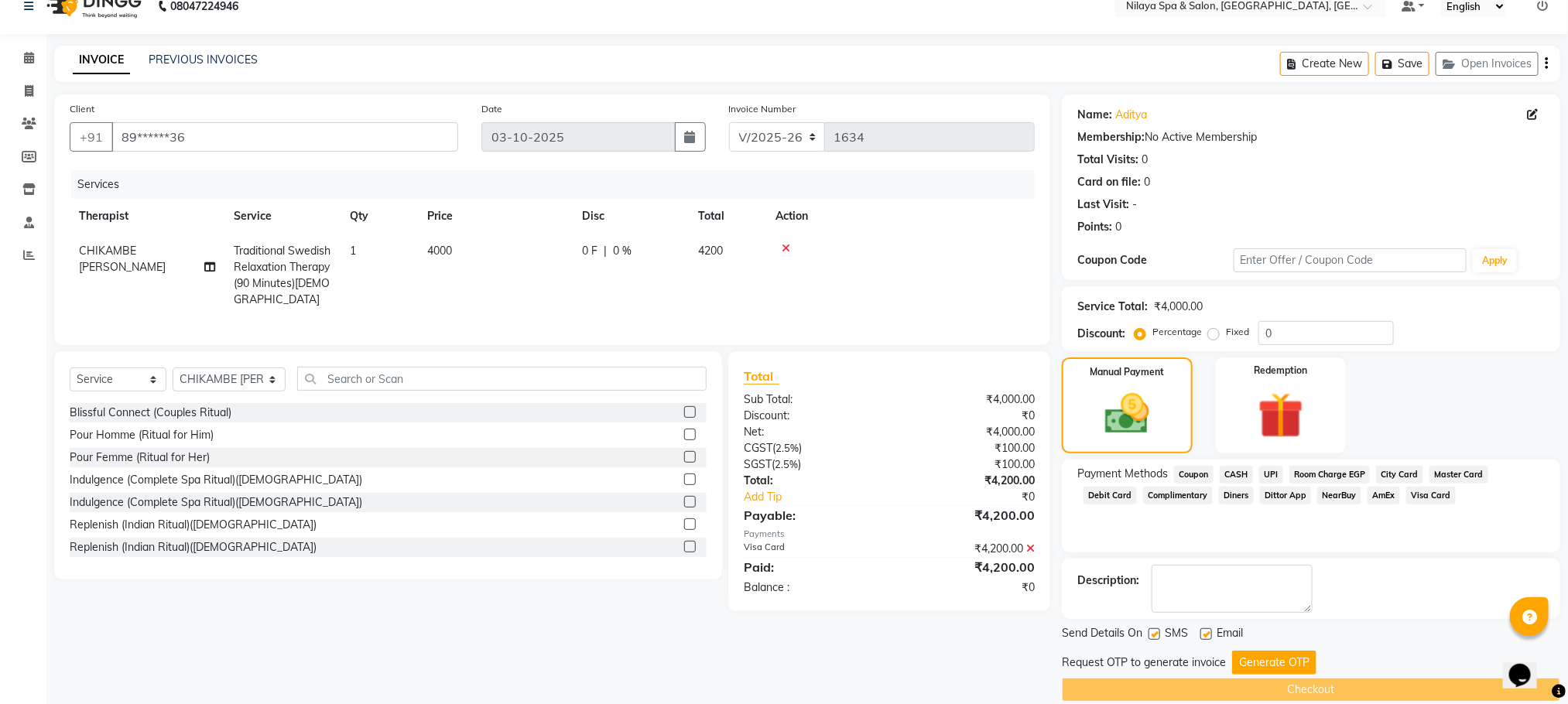
scroll to position [44, 0]
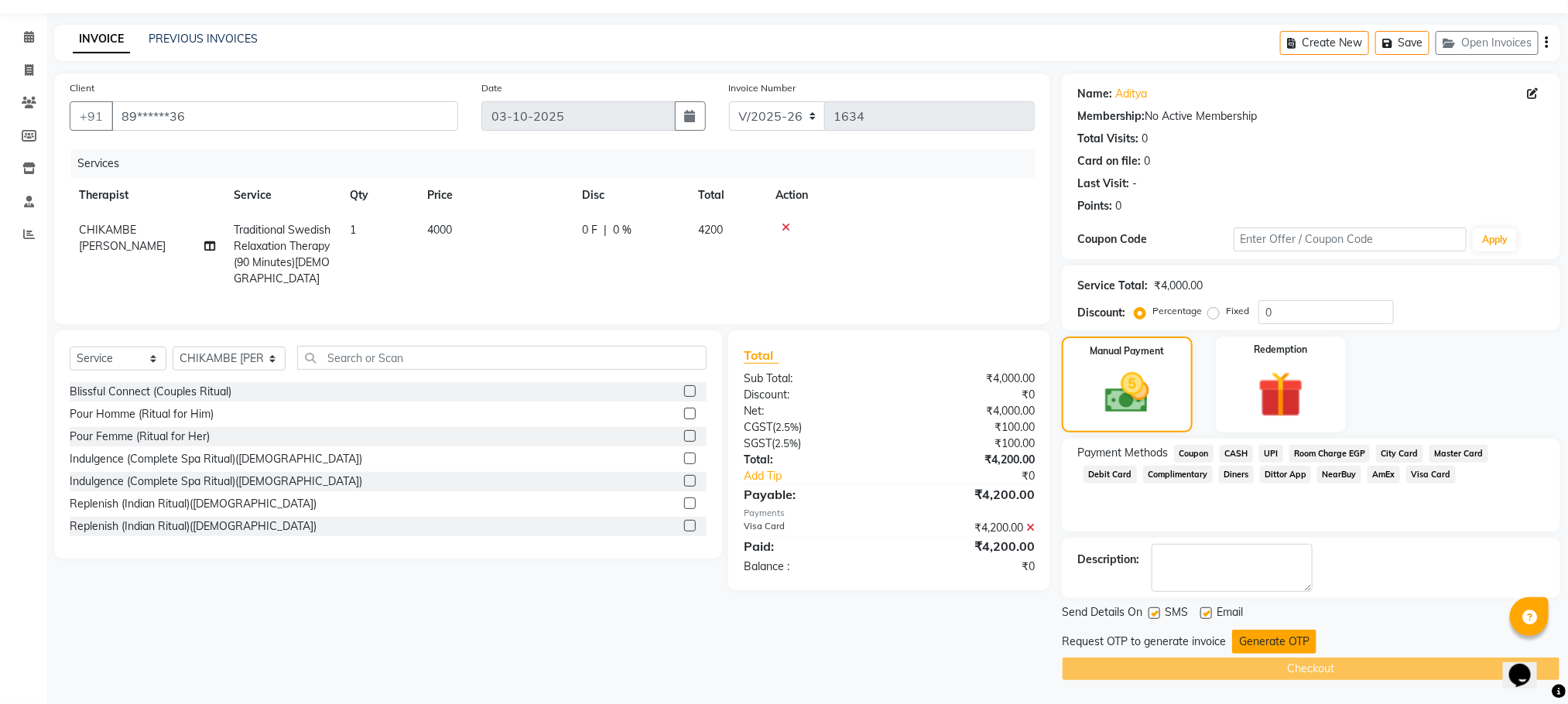
click at [1261, 631] on button "Generate OTP" at bounding box center [1274, 642] width 85 height 24
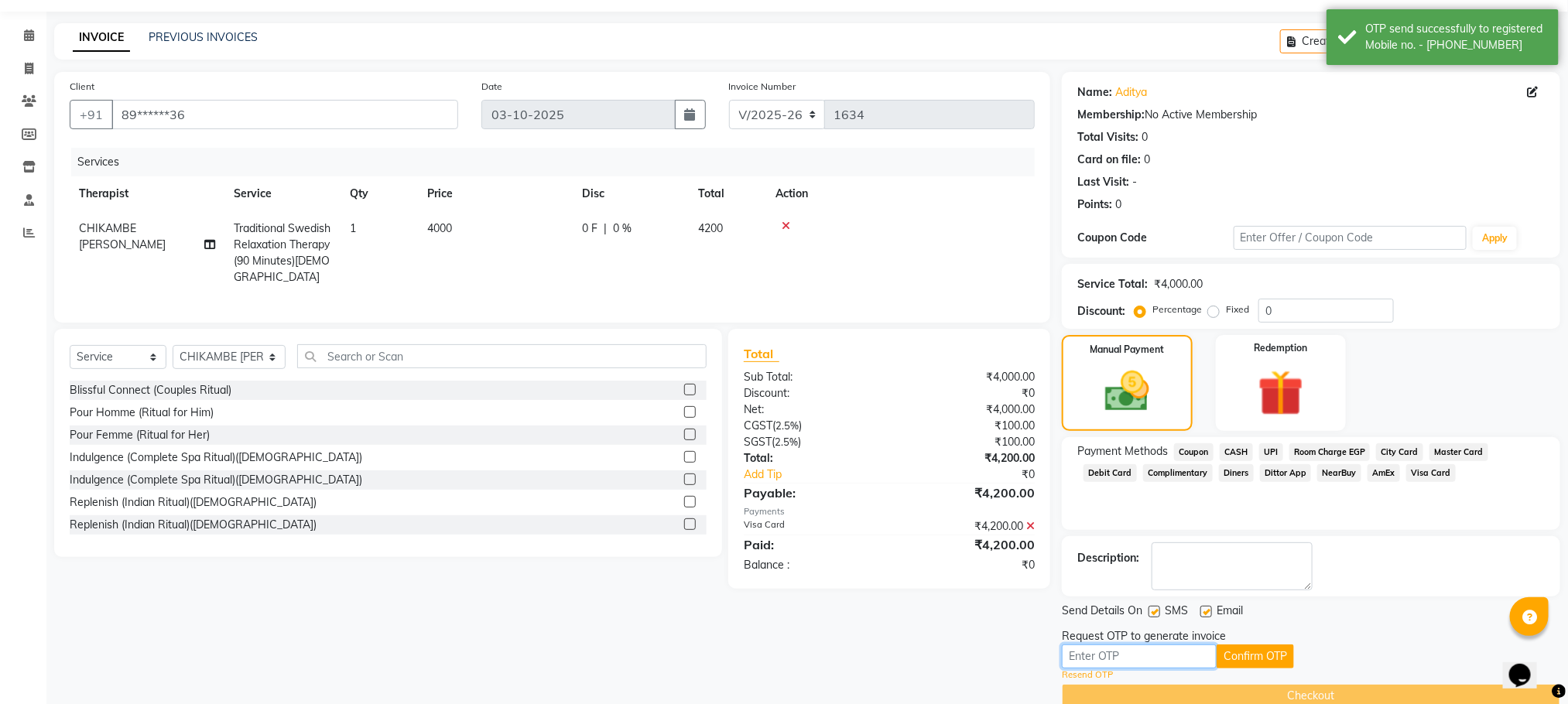
click at [1105, 641] on div "Request OTP to generate invoice Confirm OTP Resend OTP" at bounding box center [1311, 655] width 499 height 54
click at [368, 628] on div "Client +91 89******36 Date 03-10-2025 Invoice Number V/2025 V/2025-26 1634 Serv…" at bounding box center [552, 390] width 1019 height 636
click at [384, 613] on div "Client +91 89******36 Date 03-10-2025 Invoice Number V/2025 V/2025-26 1634 Serv…" at bounding box center [552, 390] width 1019 height 636
click at [1116, 661] on input "text" at bounding box center [1139, 656] width 155 height 24
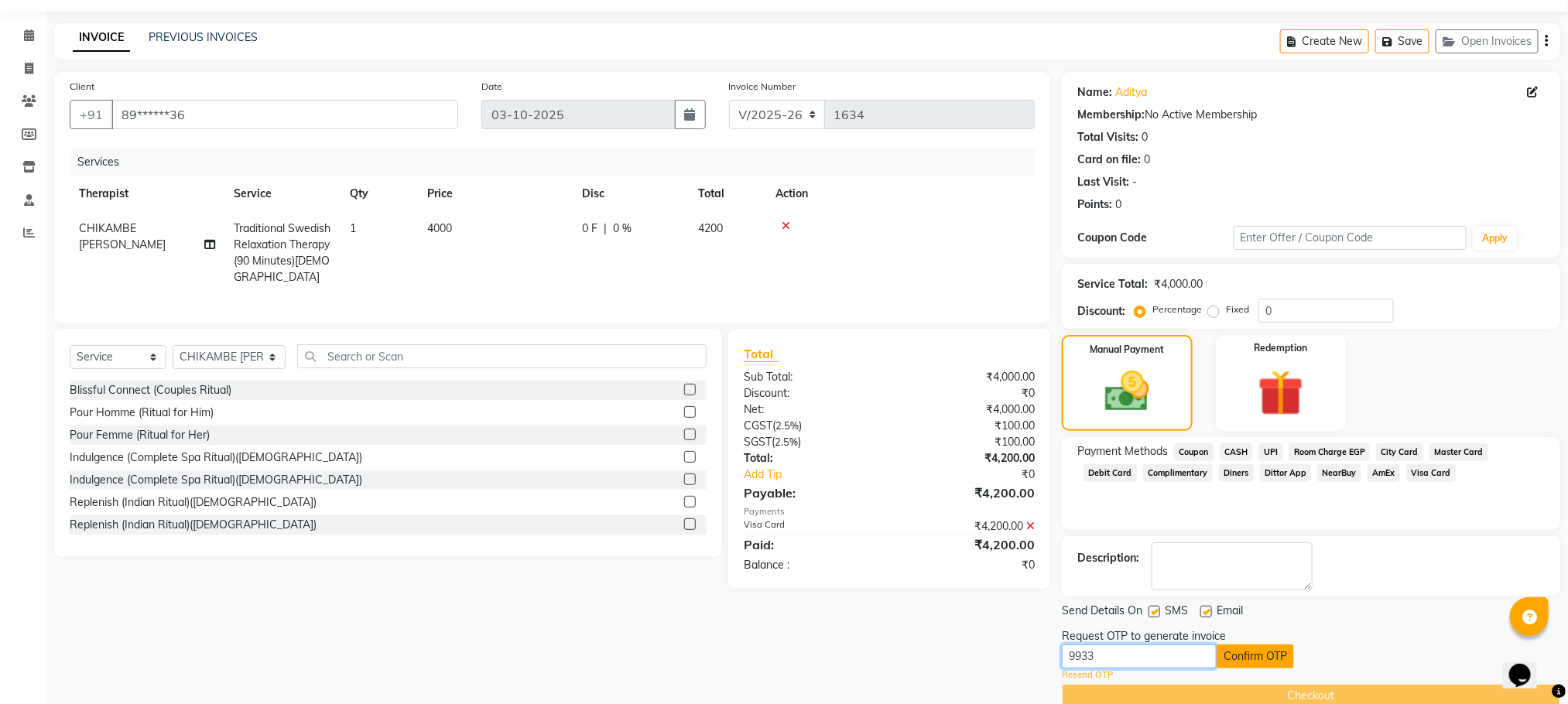
type input "9933"
click at [1256, 652] on button "Confirm OTP" at bounding box center [1255, 656] width 77 height 24
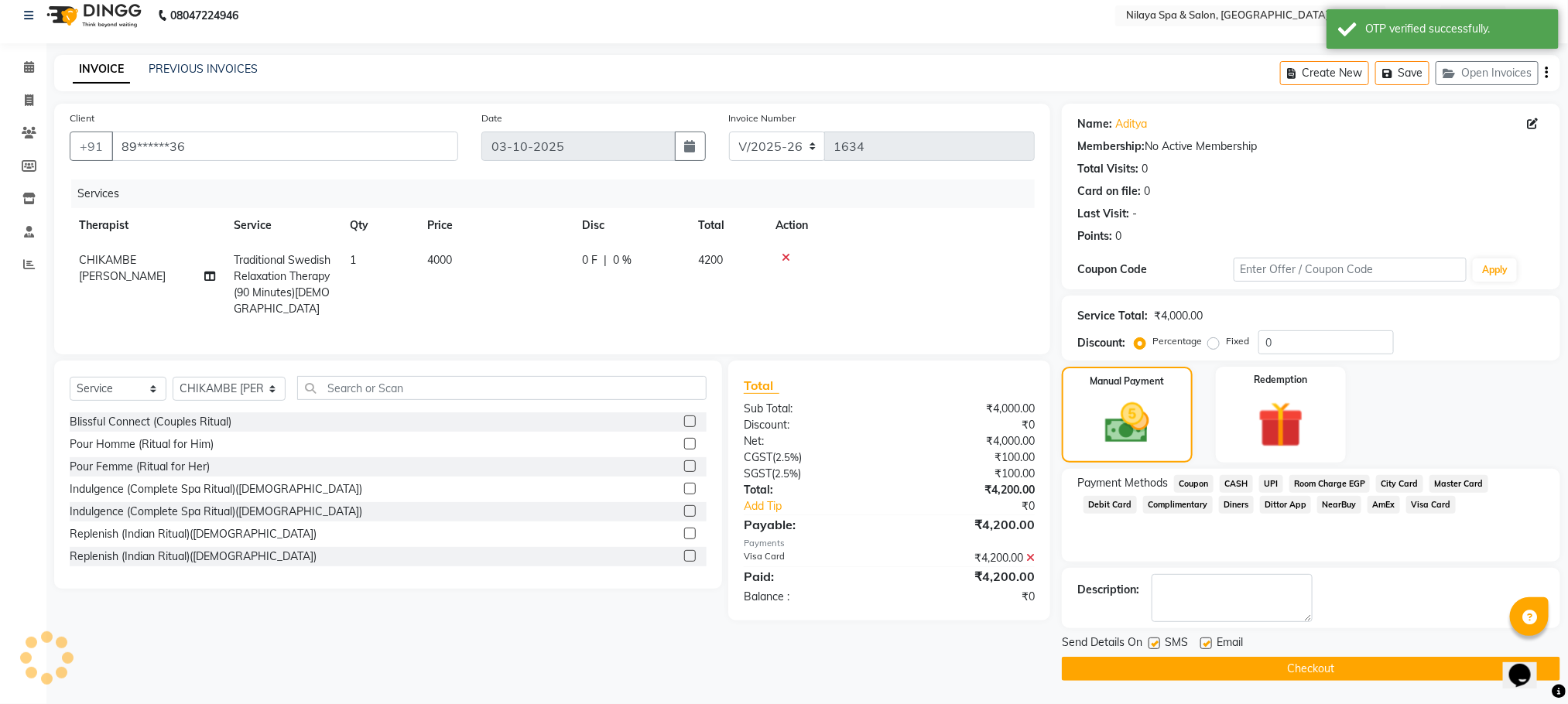
scroll to position [14, 0]
click at [1270, 676] on button "Checkout" at bounding box center [1311, 669] width 499 height 24
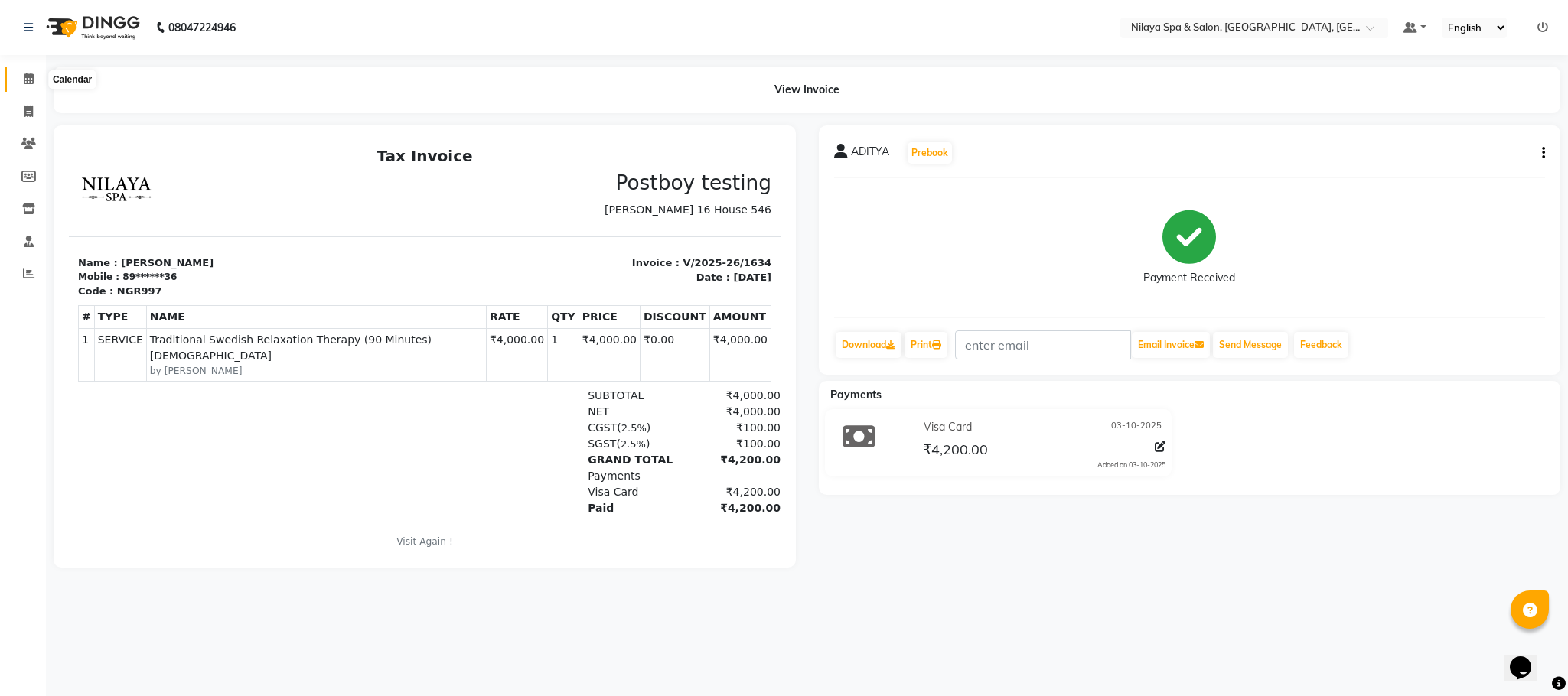
click at [28, 79] on icon at bounding box center [29, 79] width 10 height 12
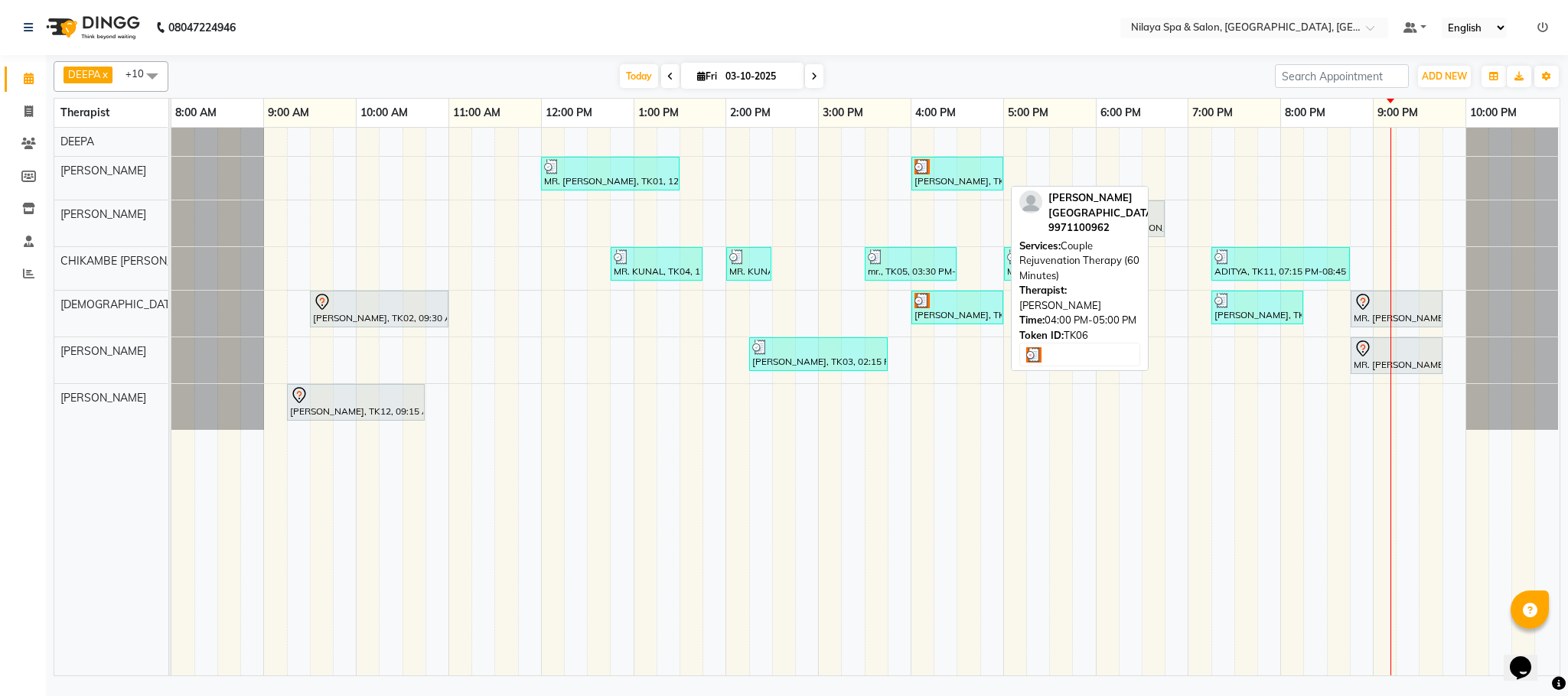
click at [962, 188] on div "[PERSON_NAME], TK06, 04:00 PM-05:00 PM, Couple Rejuvenation Therapy (60 Minutes)" at bounding box center [957, 173] width 89 height 29
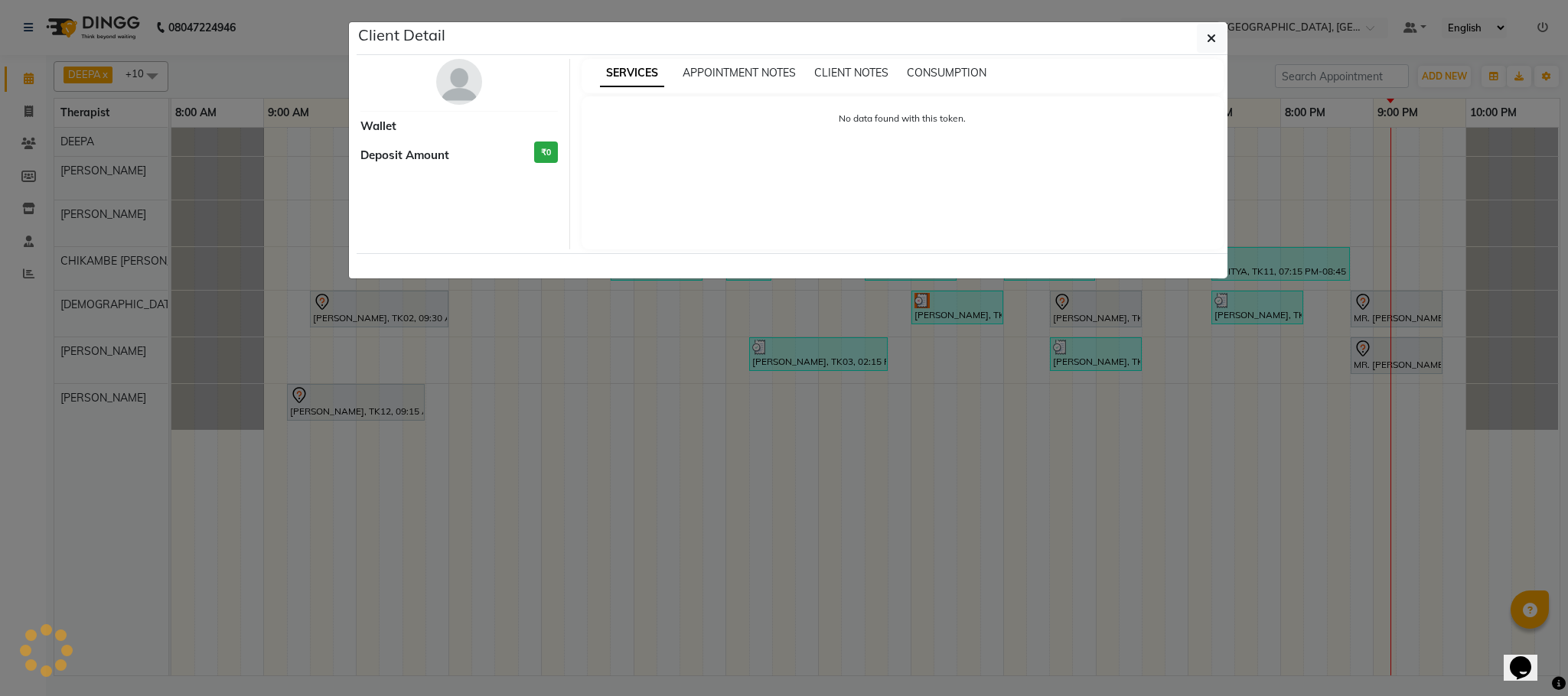
select select "3"
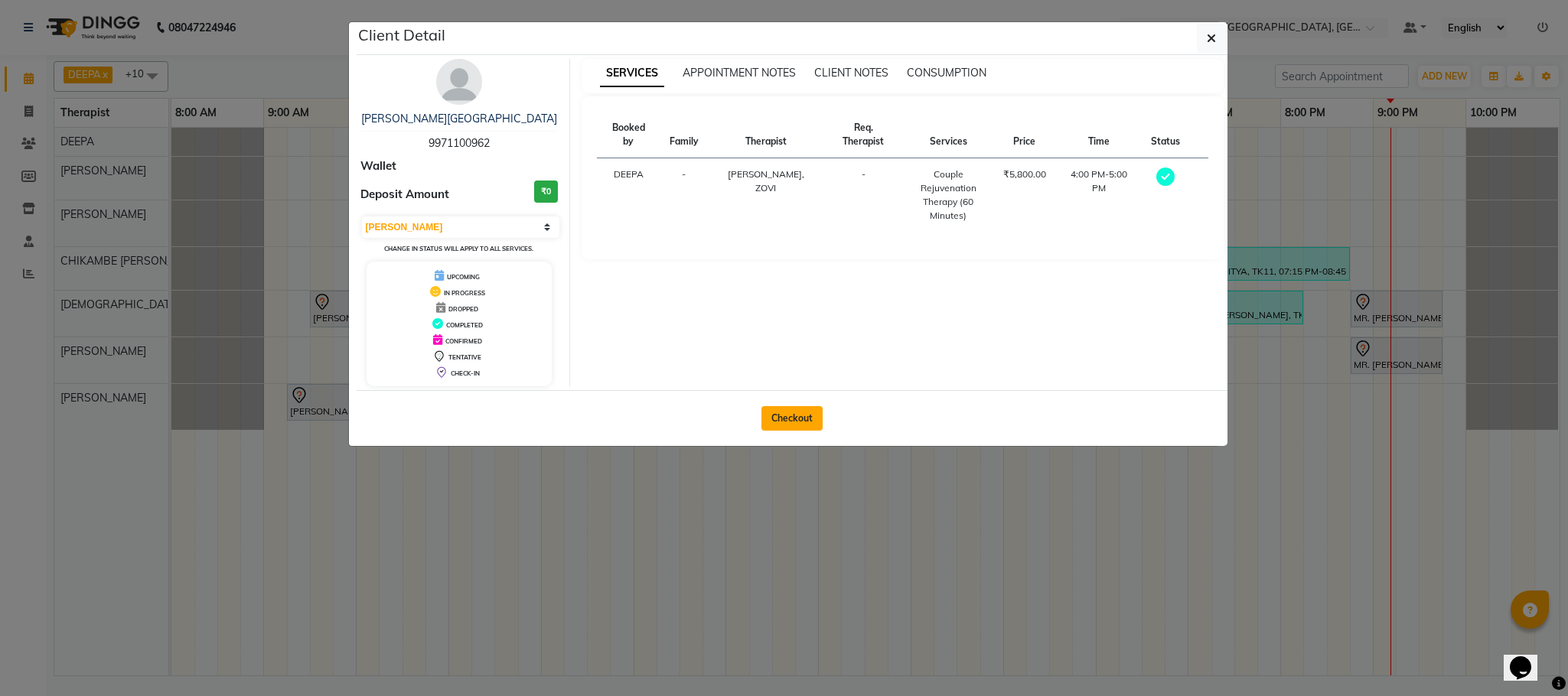
click at [769, 413] on button "Checkout" at bounding box center [792, 418] width 61 height 25
select select "service"
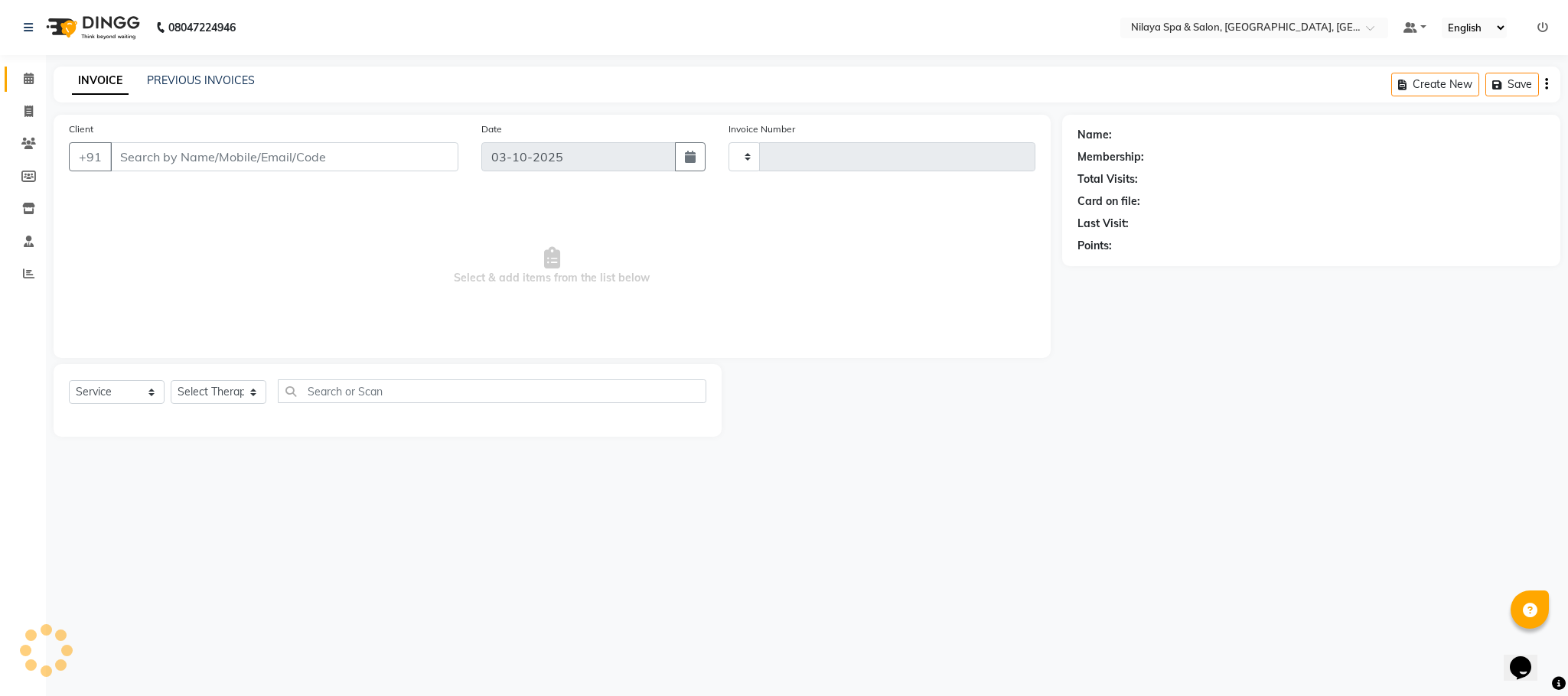
type input "1635"
select select "7983"
type input "99******62"
select select "72261"
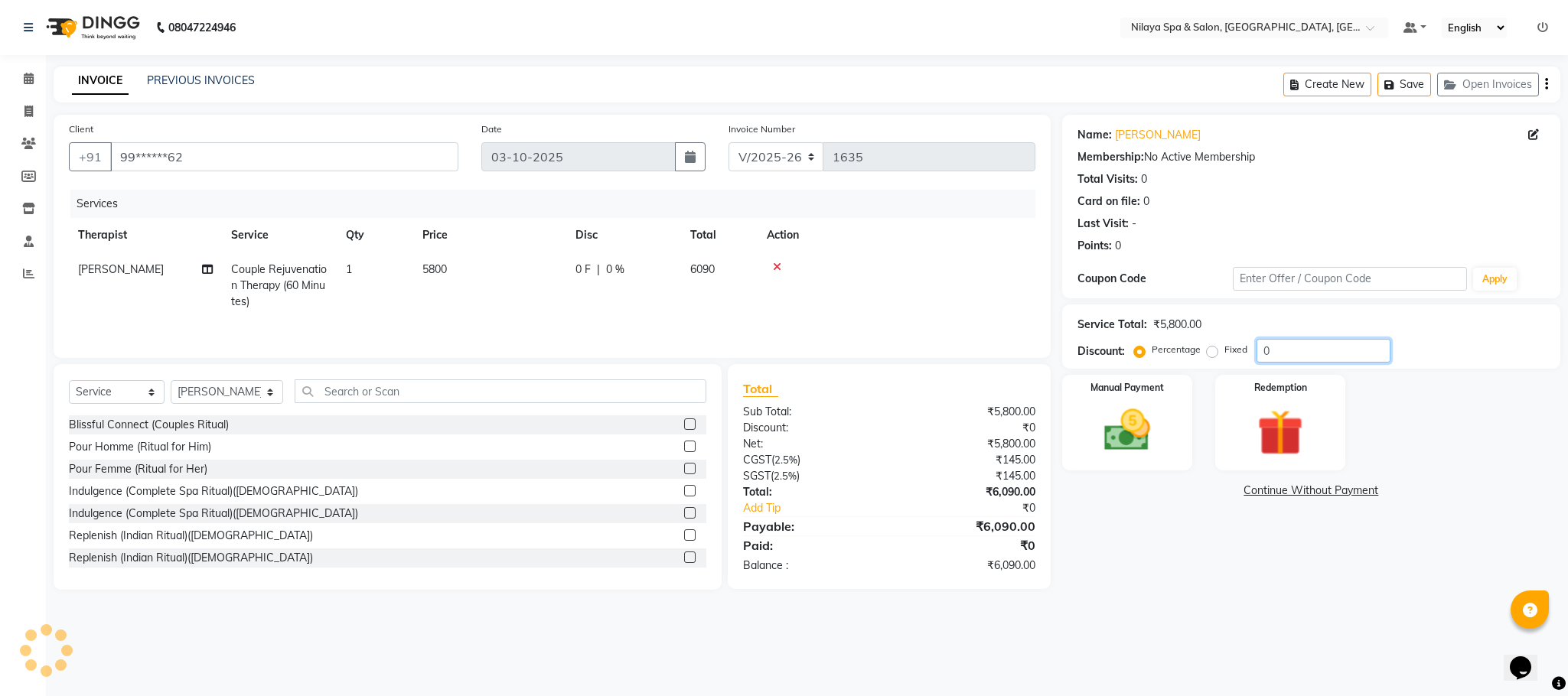
click at [1265, 363] on input "0" at bounding box center [1324, 350] width 134 height 24
click at [1224, 356] on label "Fixed" at bounding box center [1236, 350] width 23 height 14
click at [1210, 355] on input "Fixed" at bounding box center [1215, 349] width 11 height 11
radio input "true"
drag, startPoint x: 1245, startPoint y: 351, endPoint x: 1261, endPoint y: 354, distance: 16.3
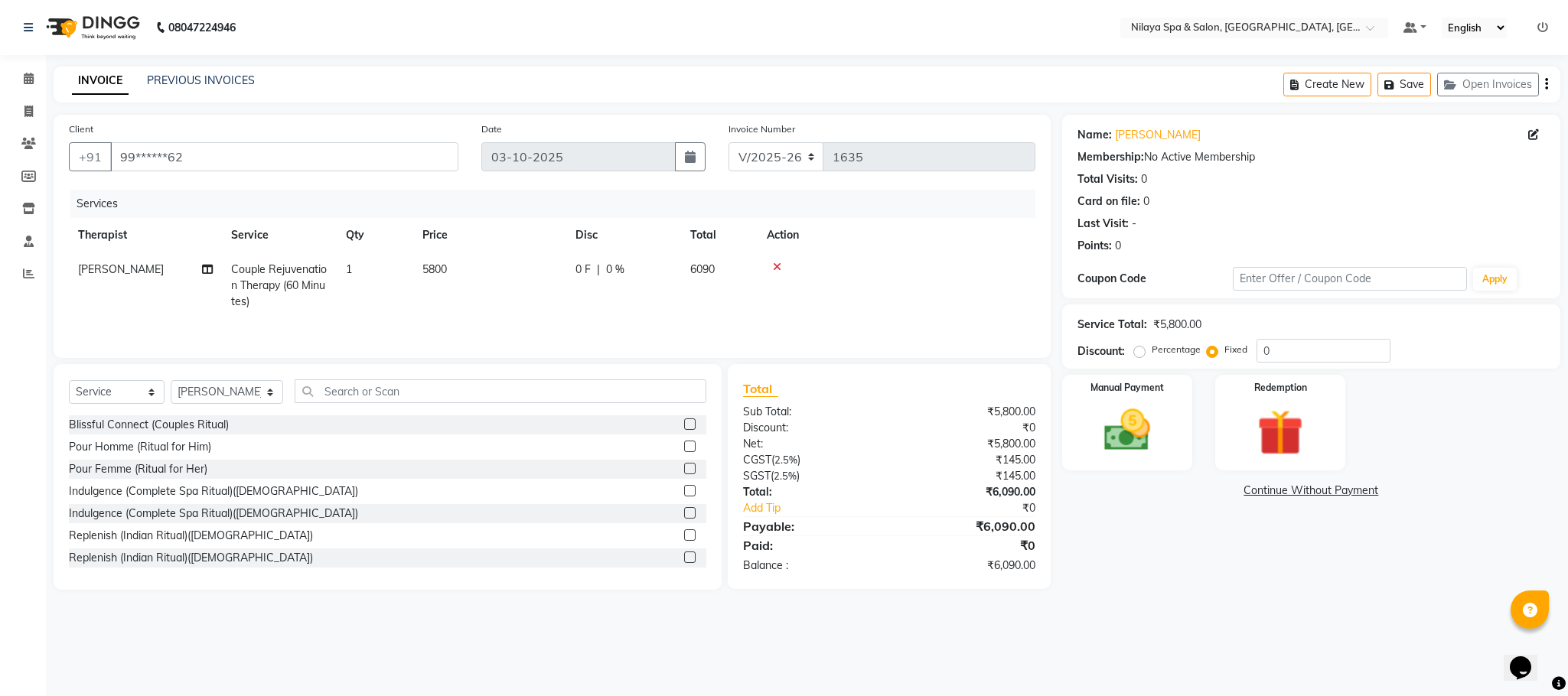
click at [1251, 354] on div "Percentage Fixed" at bounding box center [1197, 350] width 119 height 20
drag, startPoint x: 1267, startPoint y: 351, endPoint x: 1375, endPoint y: 364, distance: 108.8
click at [1281, 351] on input "0" at bounding box center [1324, 350] width 134 height 24
type input "5"
click at [770, 266] on div at bounding box center [896, 267] width 259 height 11
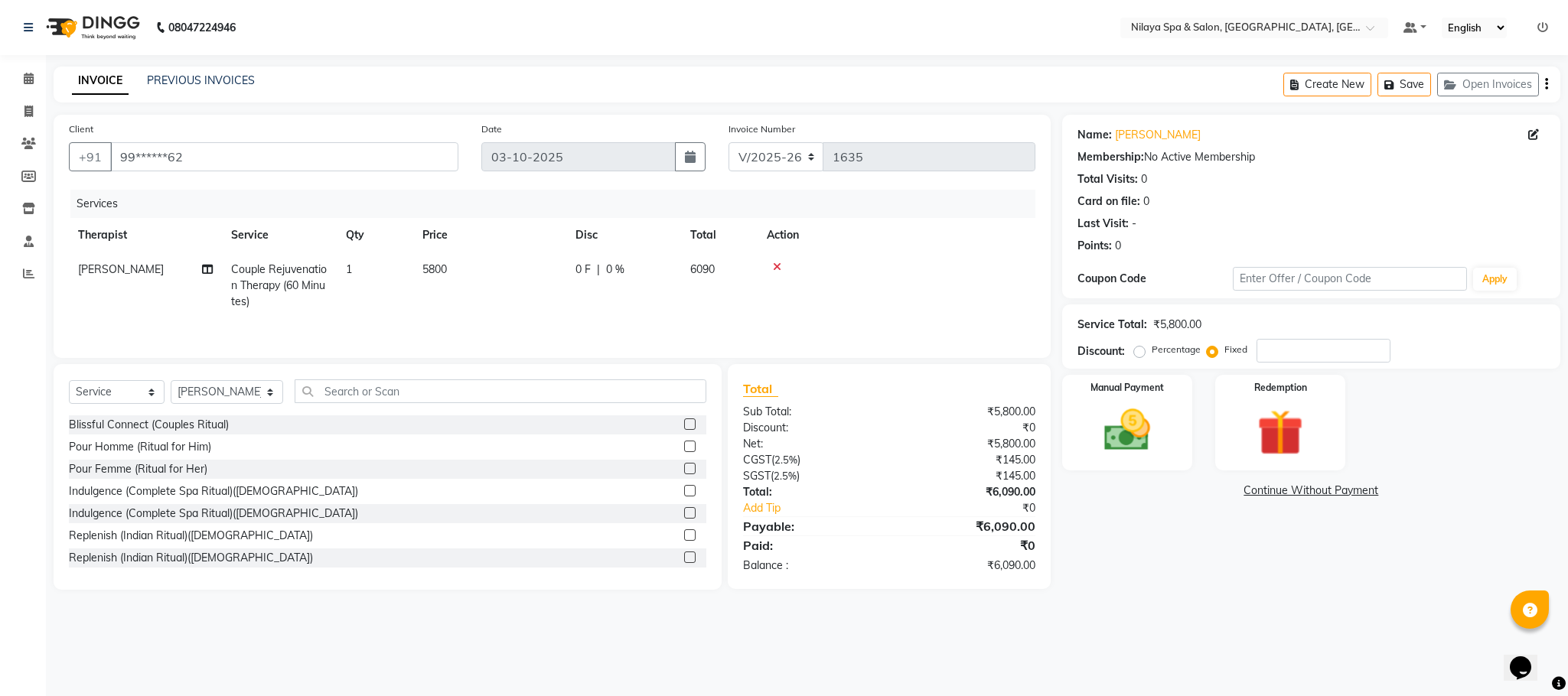
click at [774, 264] on icon at bounding box center [777, 267] width 8 height 11
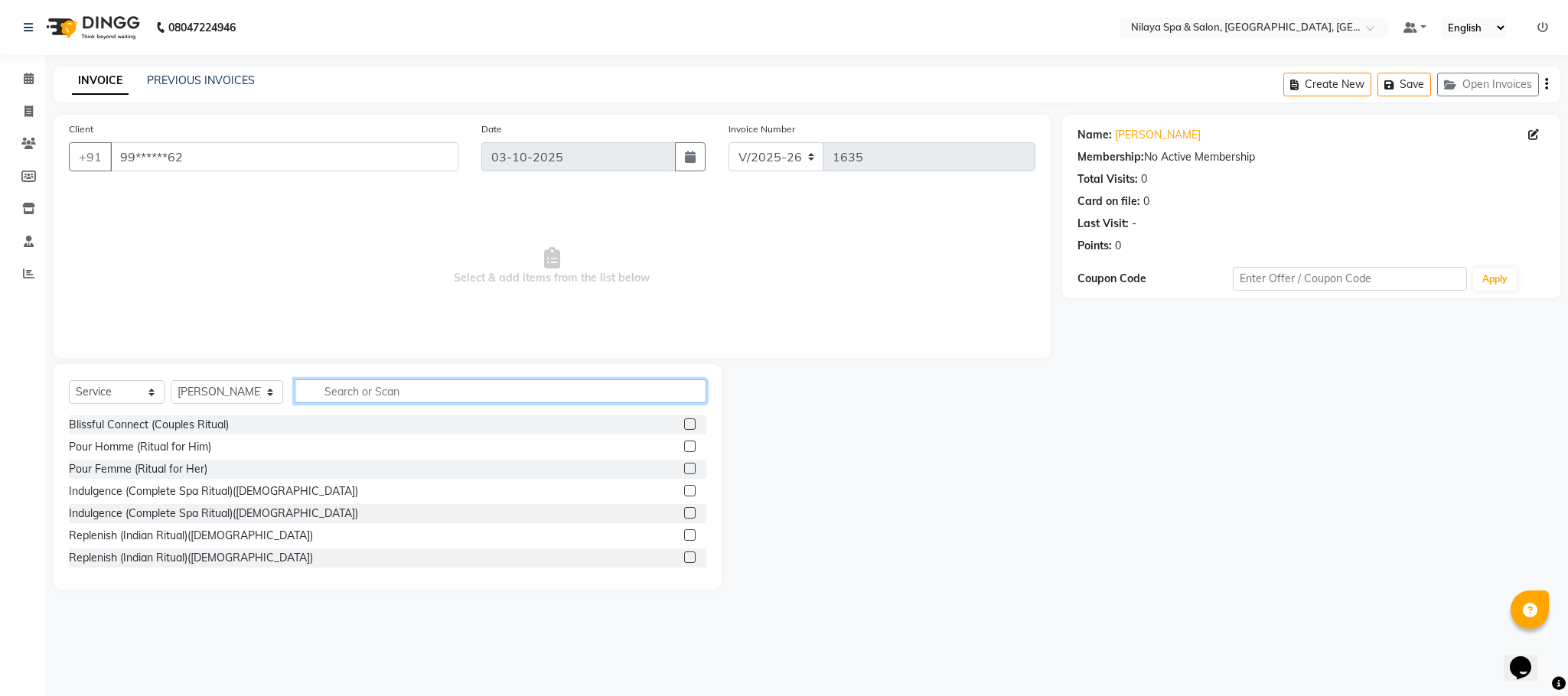
click at [395, 386] on input "text" at bounding box center [500, 391] width 412 height 24
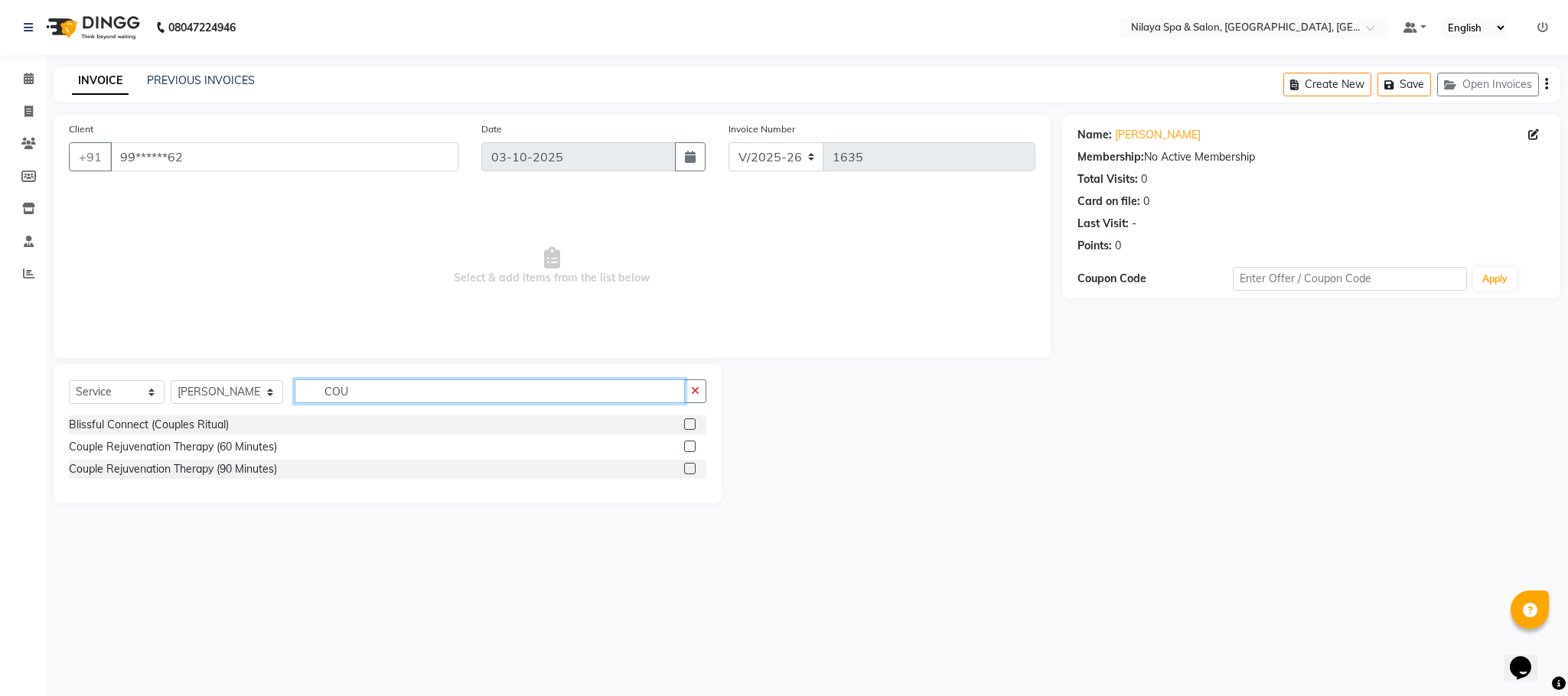
type input "COU"
click at [689, 469] on label at bounding box center [690, 469] width 12 height 12
click at [689, 469] on input "checkbox" at bounding box center [689, 469] width 10 height 10
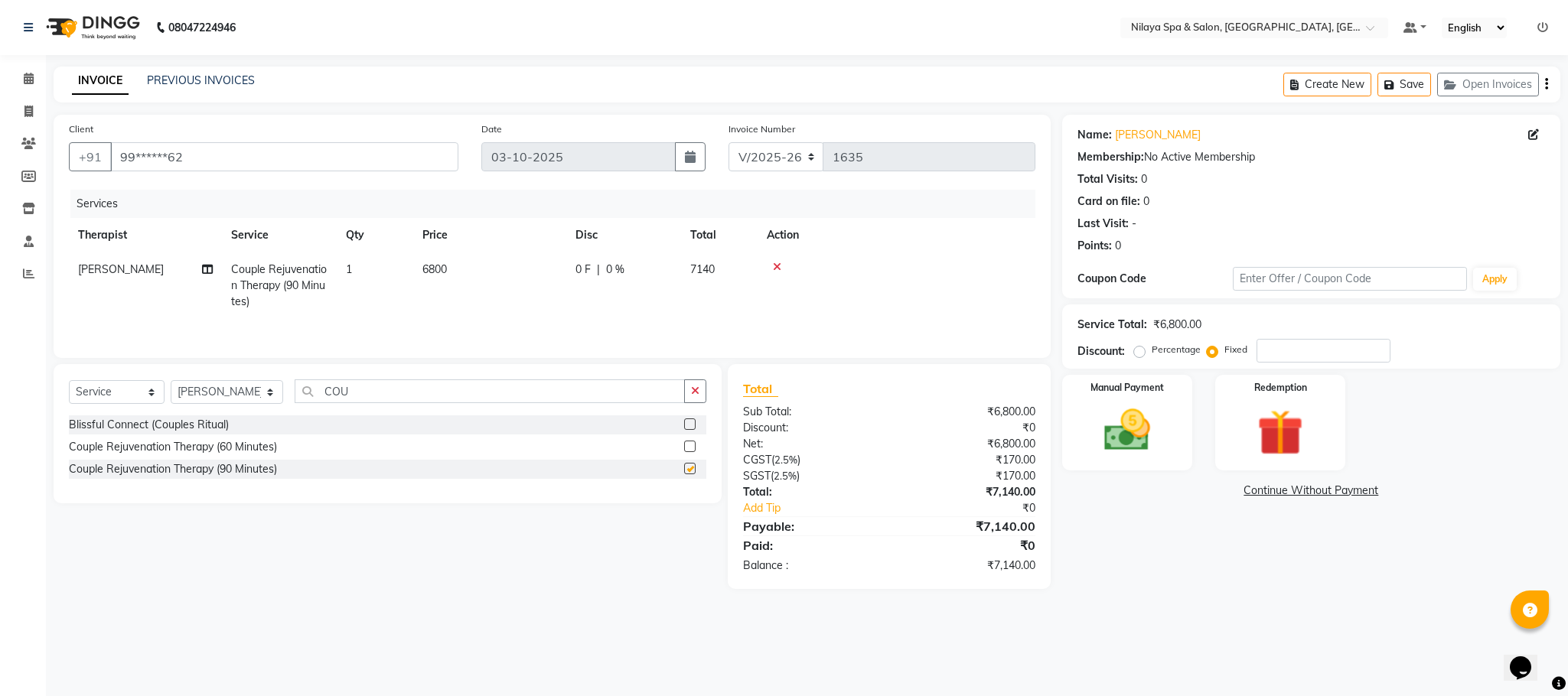
checkbox input "false"
click at [206, 266] on icon at bounding box center [207, 269] width 11 height 11
select select "72261"
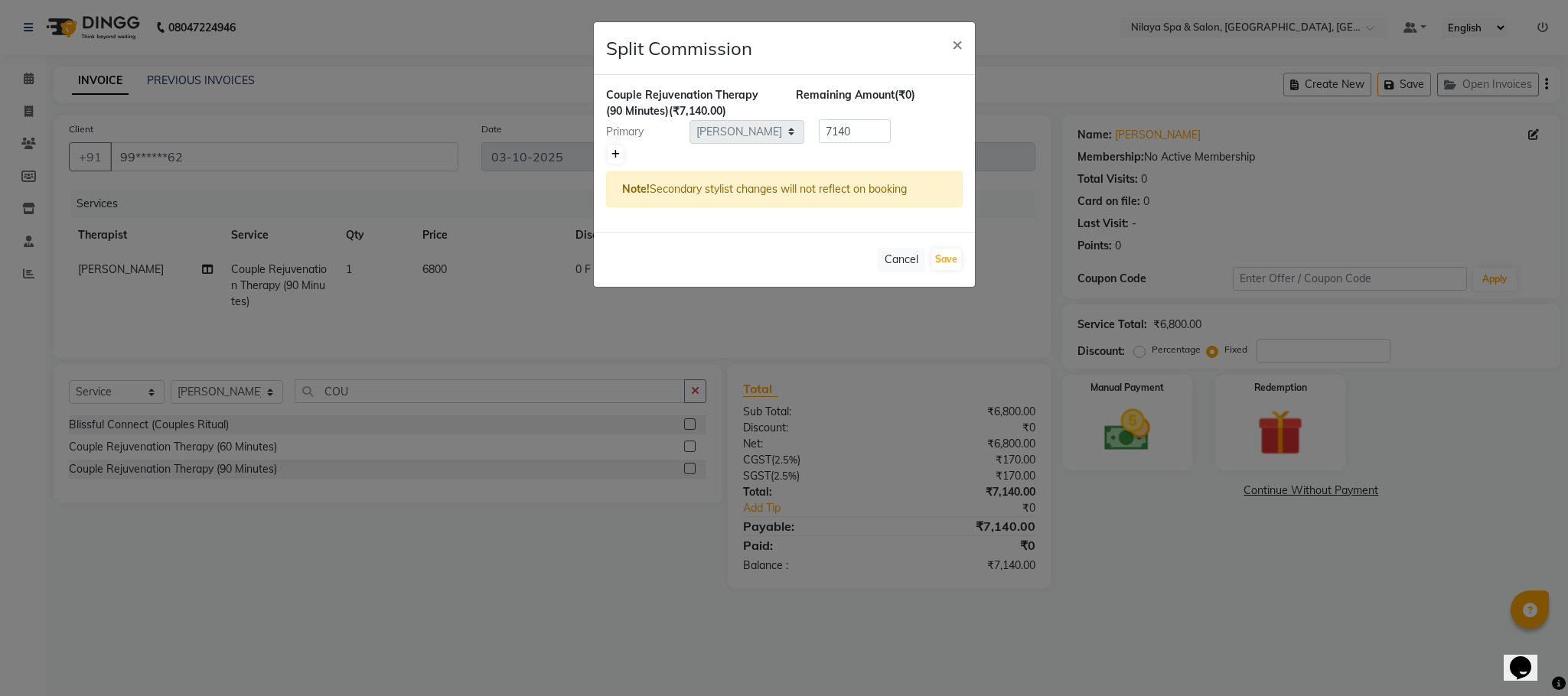
click at [616, 155] on icon at bounding box center [616, 154] width 8 height 9
type input "3570"
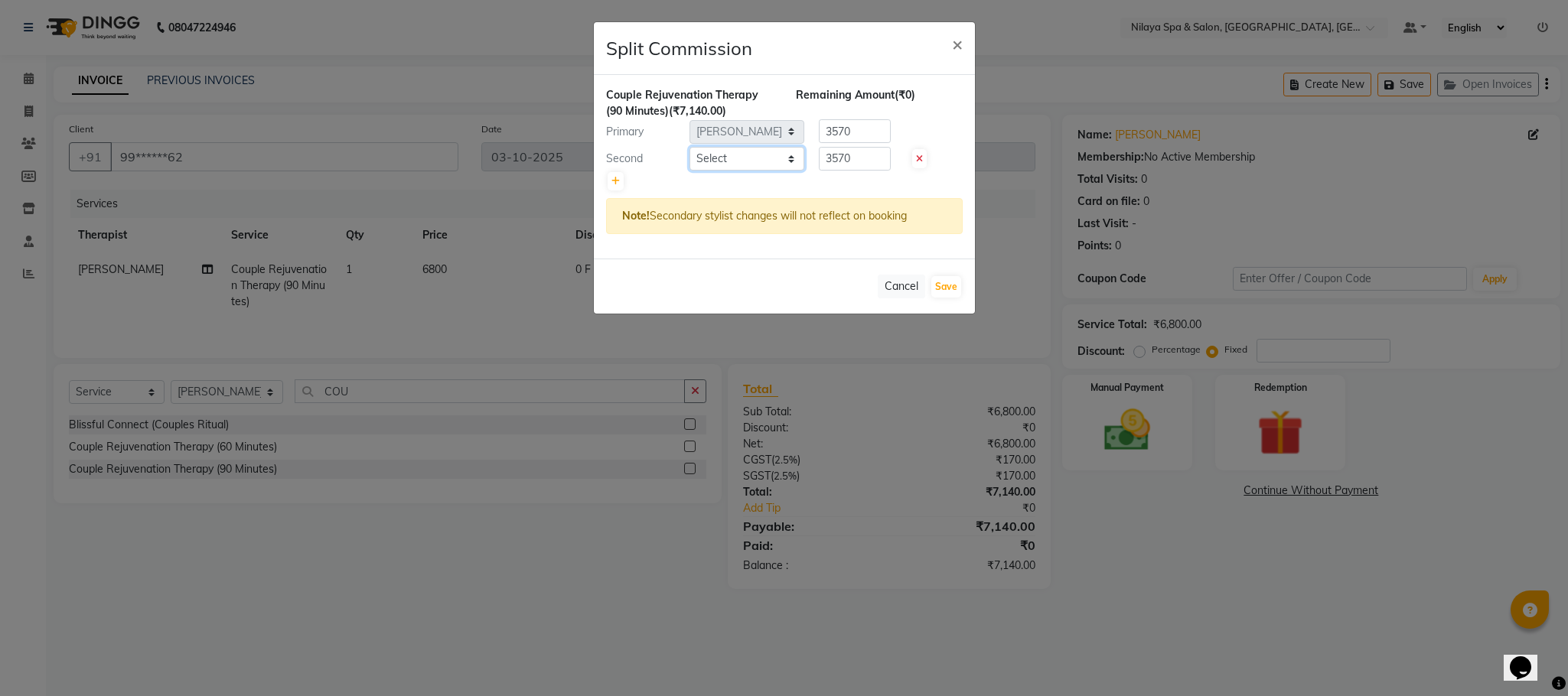
click at [716, 156] on select "Select ACHUI AMRITA RAI CHIKAMBE SANGMA DEEPA FATIMA Geeta JENNIFER Kim Neelam …" at bounding box center [747, 158] width 114 height 24
select select "85437"
click at [690, 147] on select "Select ACHUI AMRITA RAI CHIKAMBE SANGMA DEEPA FATIMA Geeta JENNIFER Kim Neelam …" at bounding box center [747, 158] width 114 height 24
click at [933, 289] on button "Save" at bounding box center [946, 287] width 30 height 22
select select "Select"
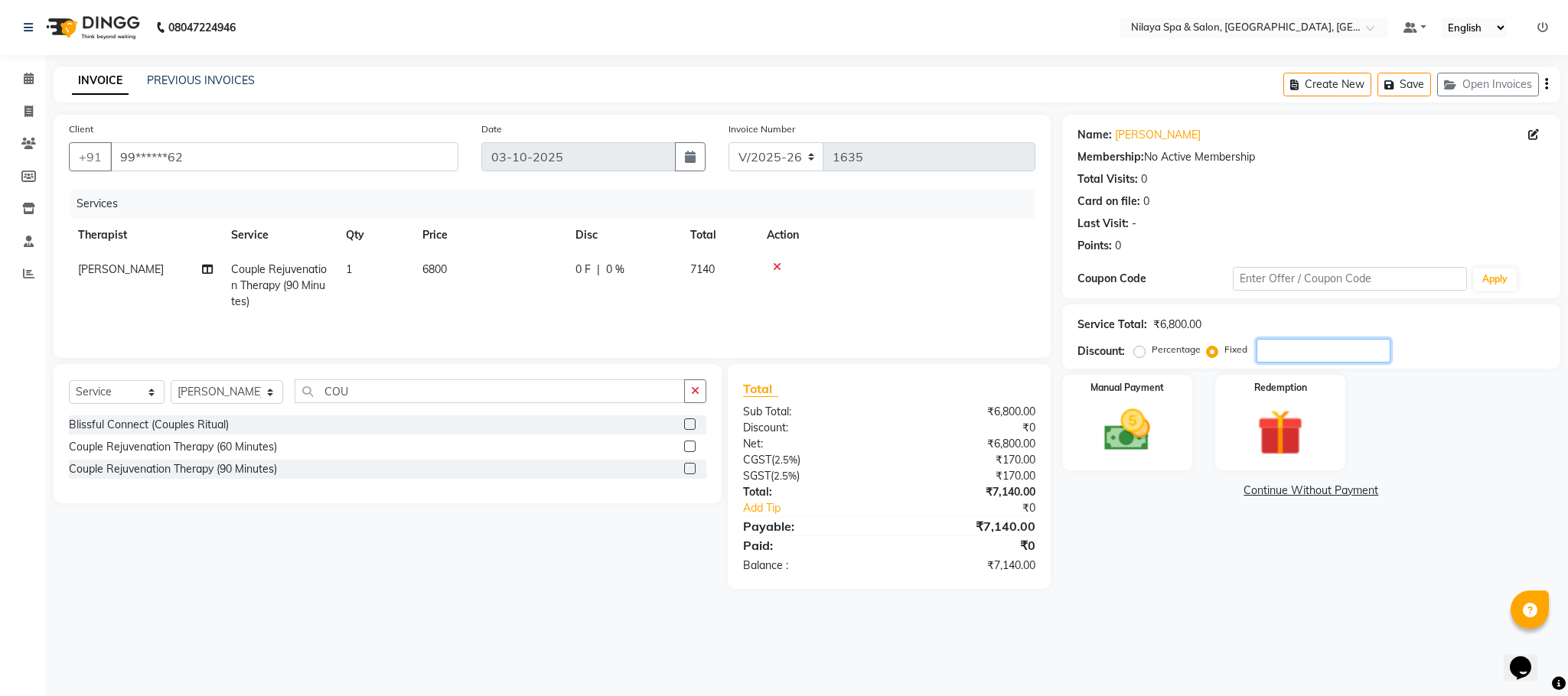
click at [1263, 346] on input "number" at bounding box center [1324, 350] width 134 height 24
type input "500"
click at [1118, 434] on img at bounding box center [1127, 431] width 78 height 55
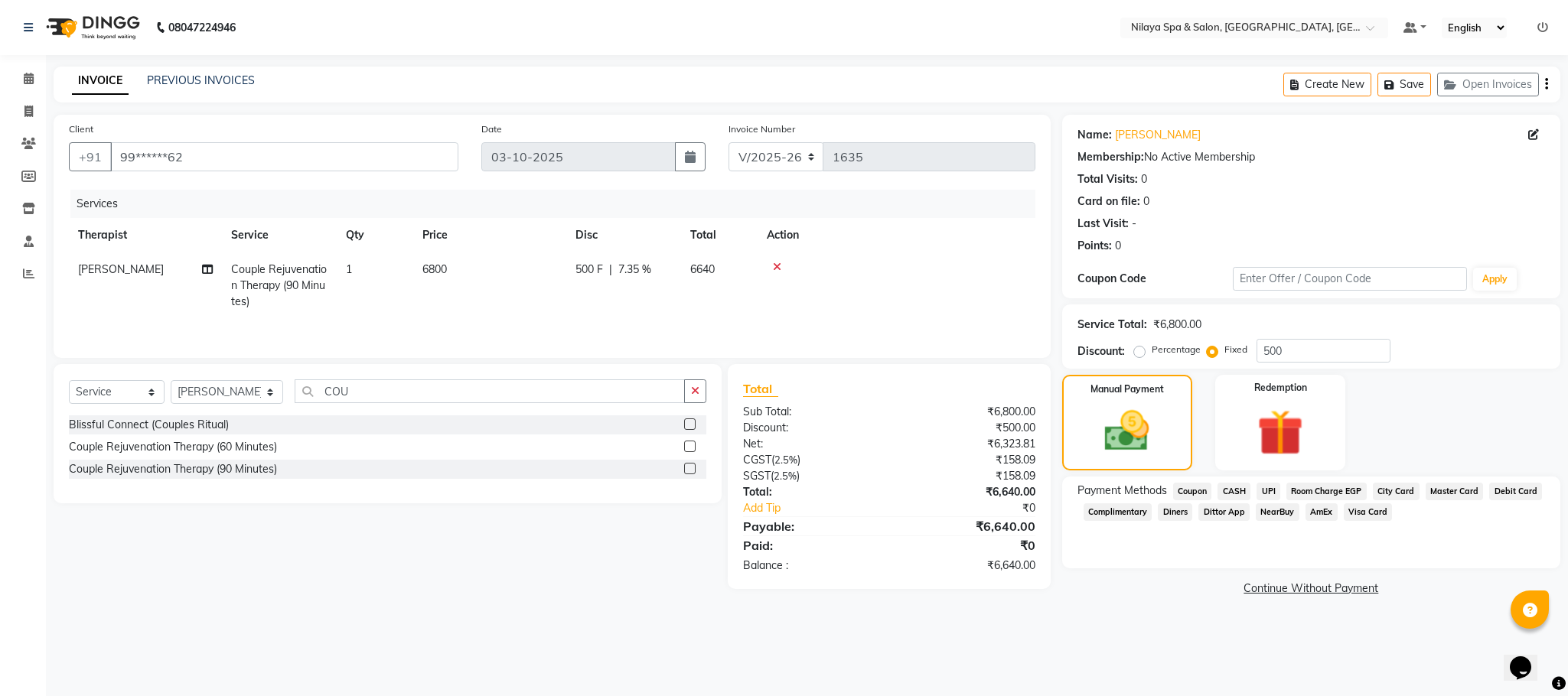
click at [1265, 487] on span "UPI" at bounding box center [1268, 491] width 24 height 17
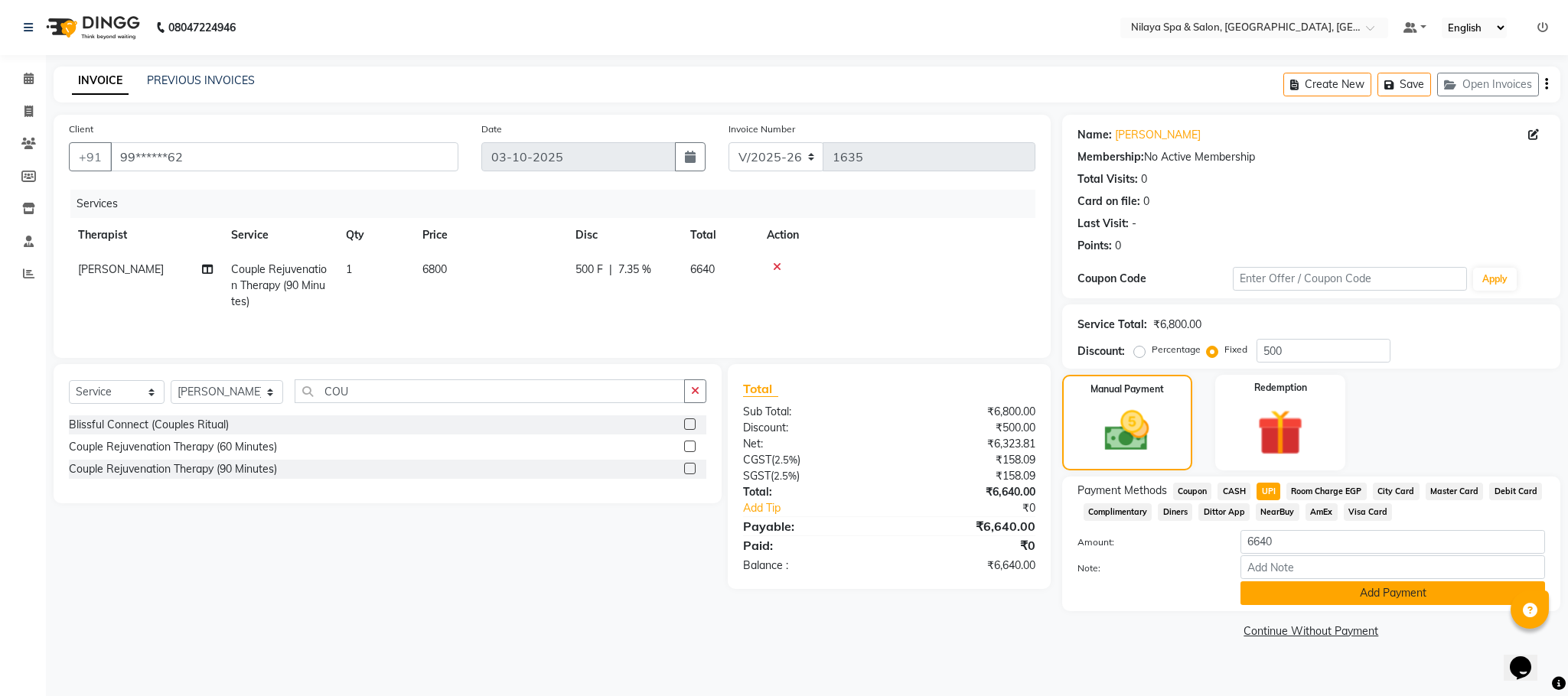
click at [1343, 593] on button "Add Payment" at bounding box center [1392, 593] width 304 height 24
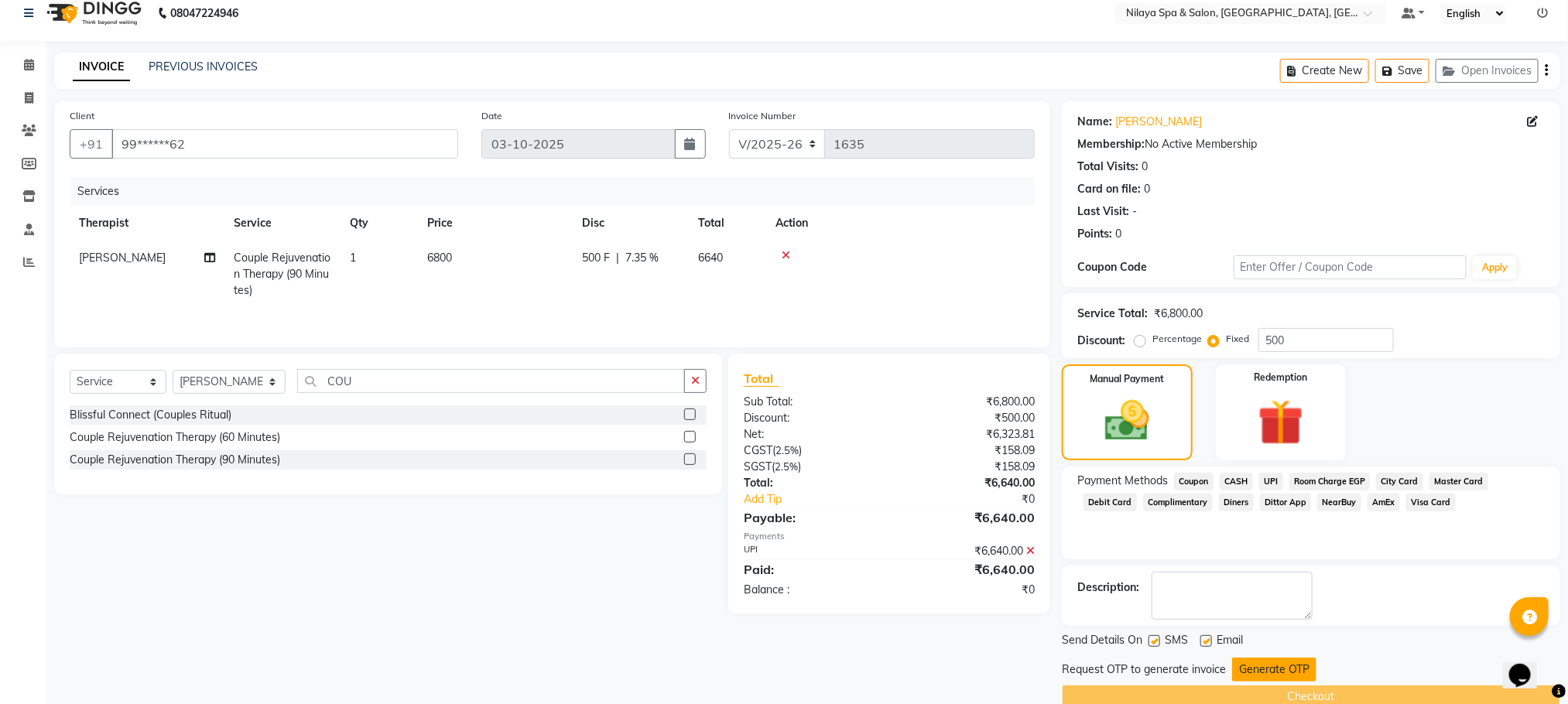
scroll to position [44, 0]
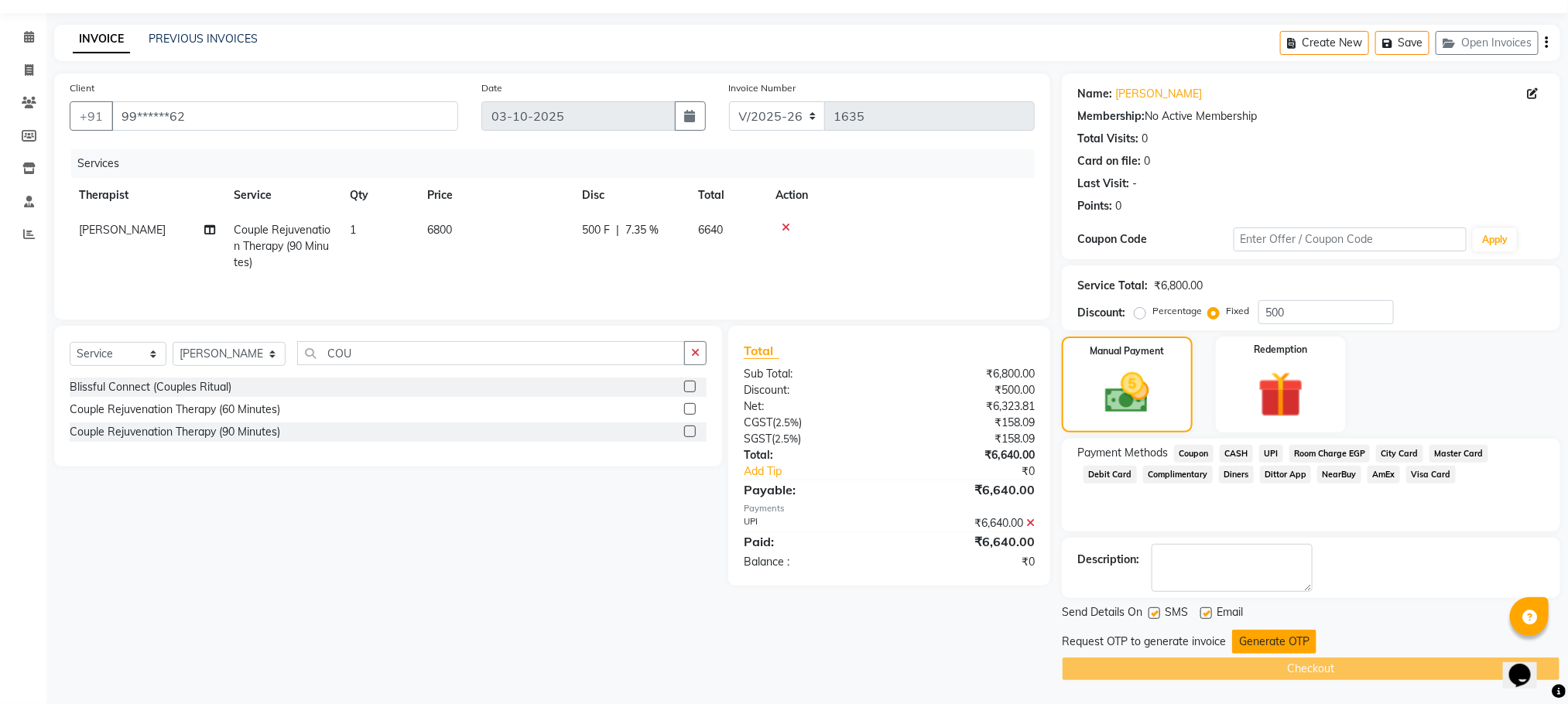
click at [1260, 644] on button "Generate OTP" at bounding box center [1274, 642] width 85 height 24
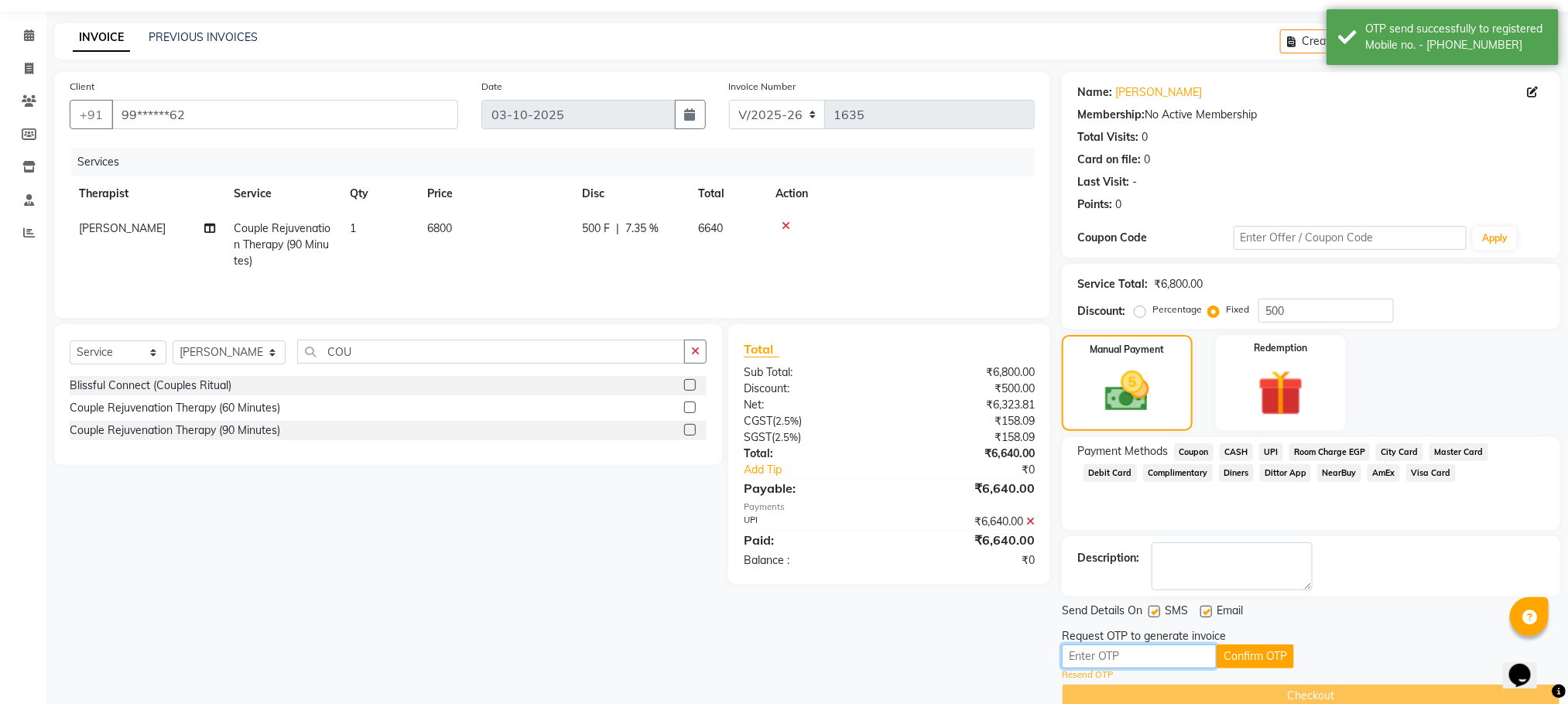
click at [1117, 660] on input "text" at bounding box center [1139, 656] width 155 height 24
type input "7144"
click at [1270, 650] on button "Confirm OTP" at bounding box center [1255, 656] width 77 height 24
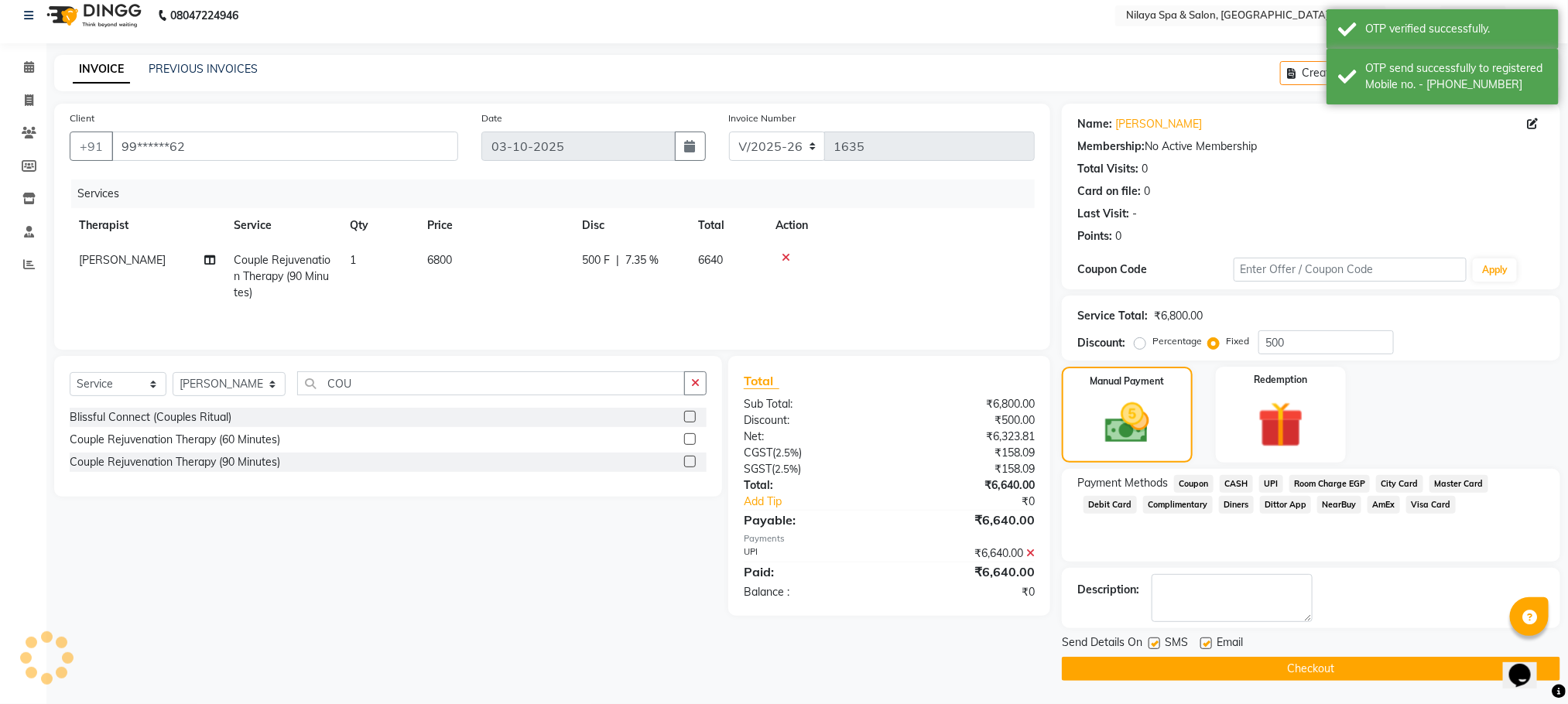
scroll to position [14, 0]
click at [1251, 665] on button "Checkout" at bounding box center [1311, 669] width 499 height 24
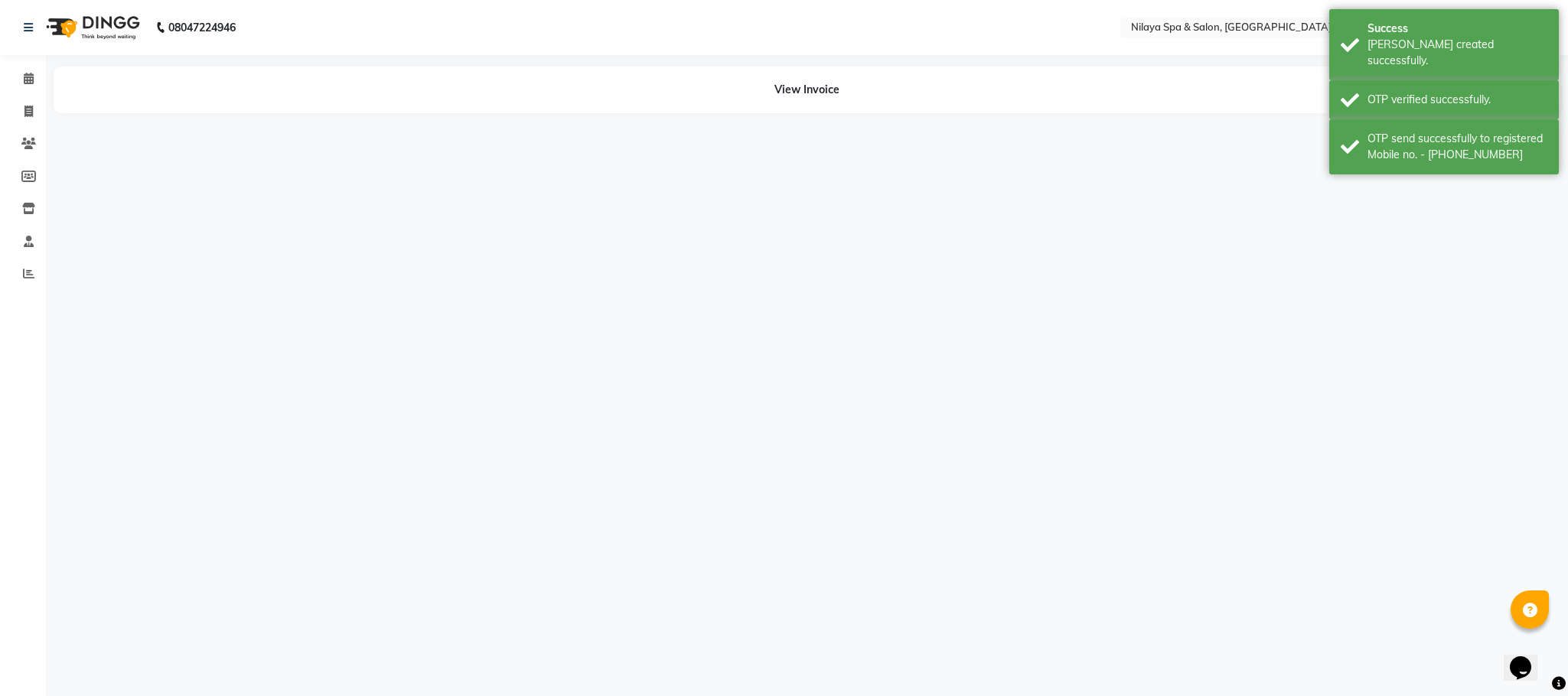
select select "72261"
select select "85437"
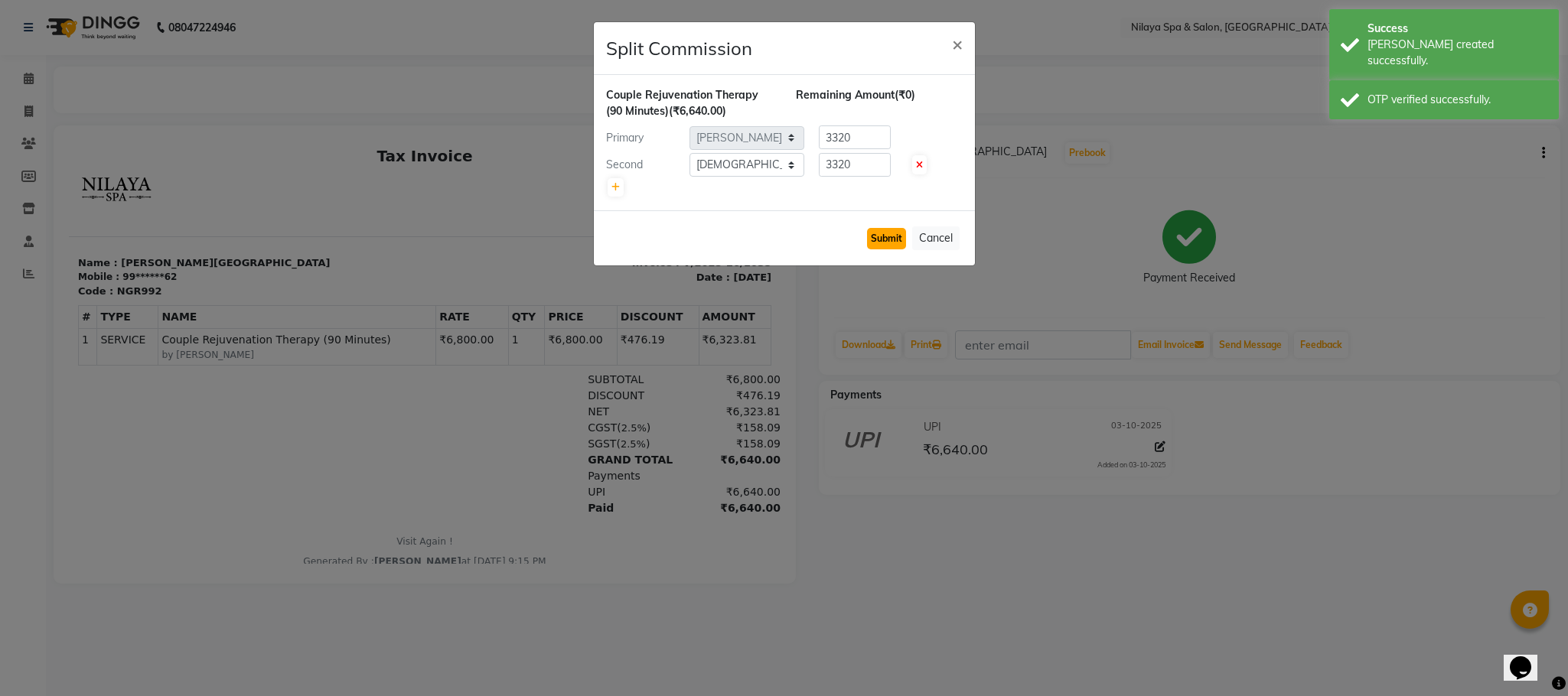
click at [888, 234] on button "Submit" at bounding box center [886, 239] width 39 height 22
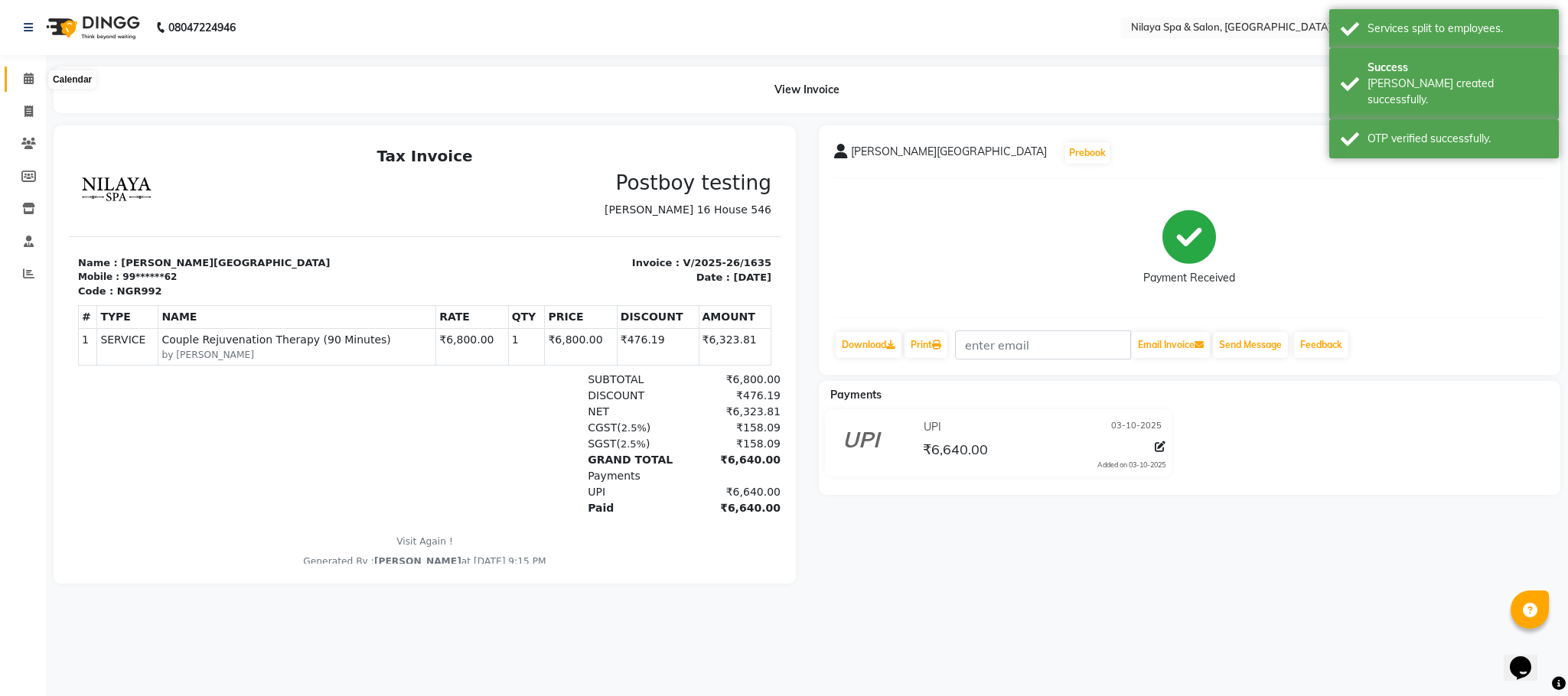
drag, startPoint x: 26, startPoint y: 78, endPoint x: 40, endPoint y: 96, distance: 22.8
click at [26, 78] on icon at bounding box center [29, 79] width 10 height 12
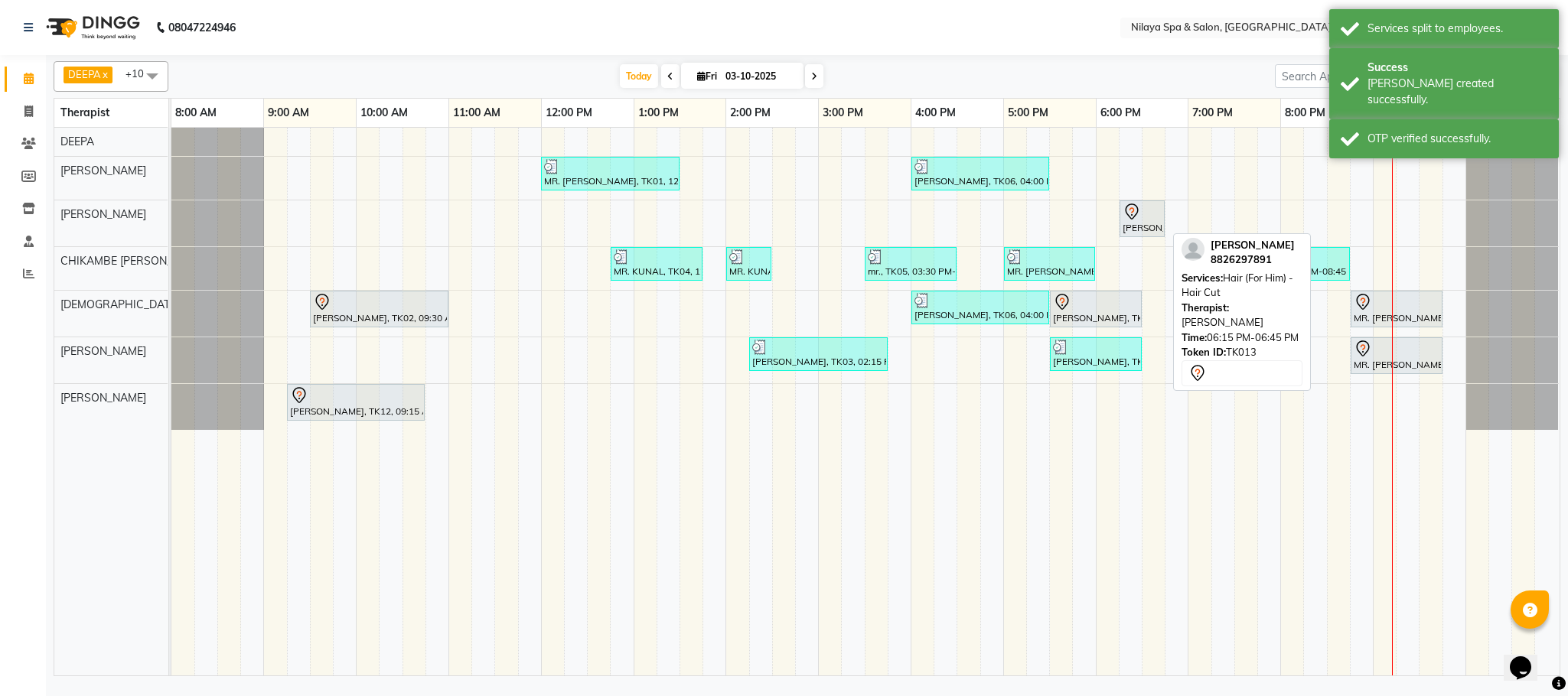
click at [1132, 234] on div "[PERSON_NAME], TK13, 06:15 PM-06:45 PM, Hair (For Him) - Hair Cut" at bounding box center [1142, 219] width 42 height 32
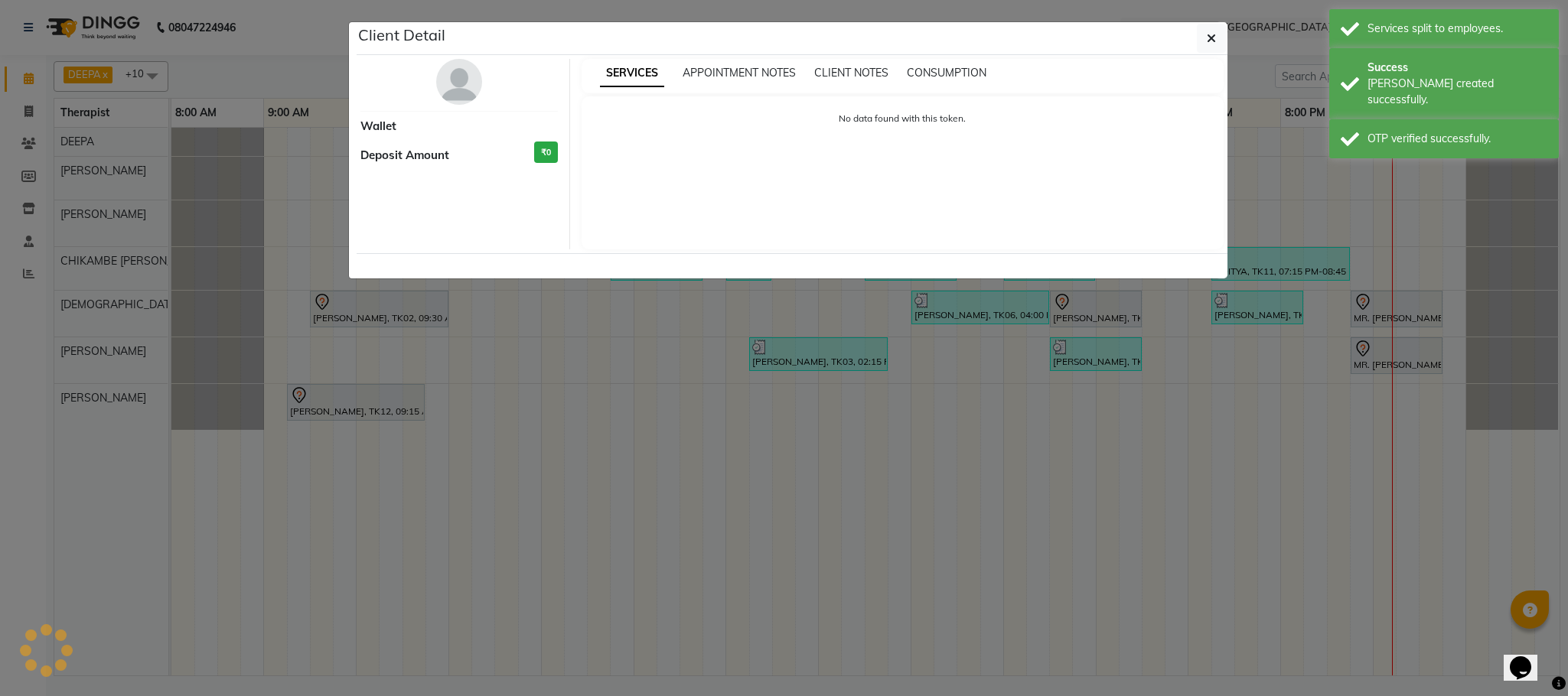
select select "7"
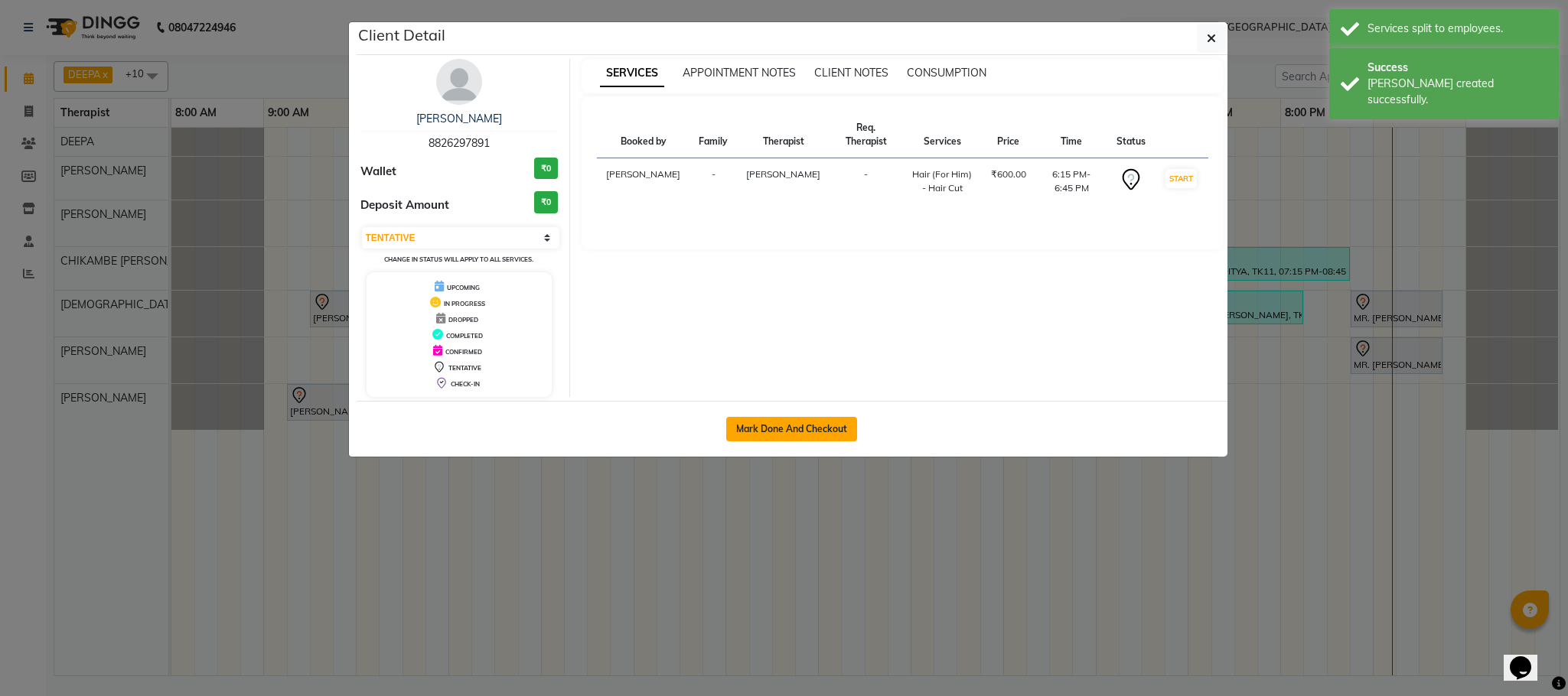
click at [792, 432] on button "Mark Done And Checkout" at bounding box center [791, 429] width 131 height 25
select select "service"
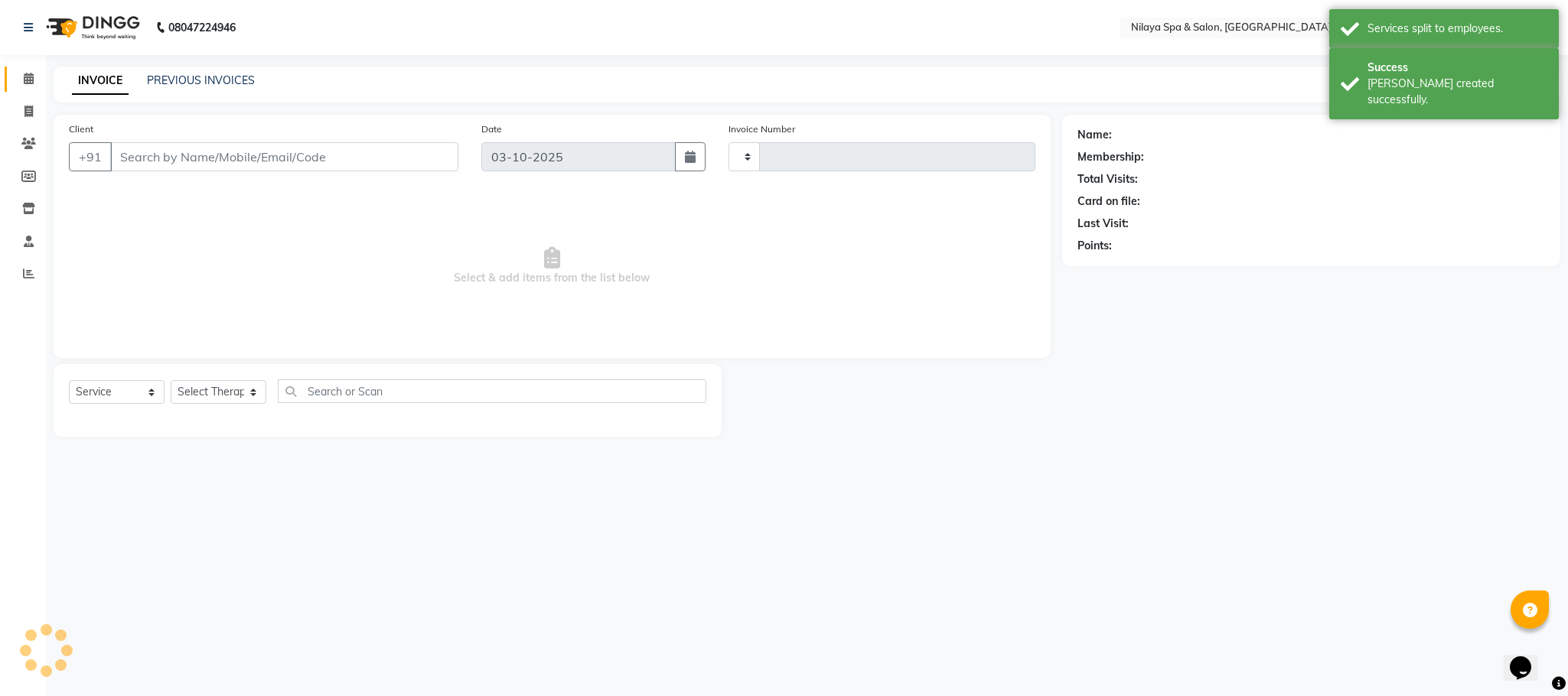
type input "1636"
select select "7983"
type input "88******91"
select select "72264"
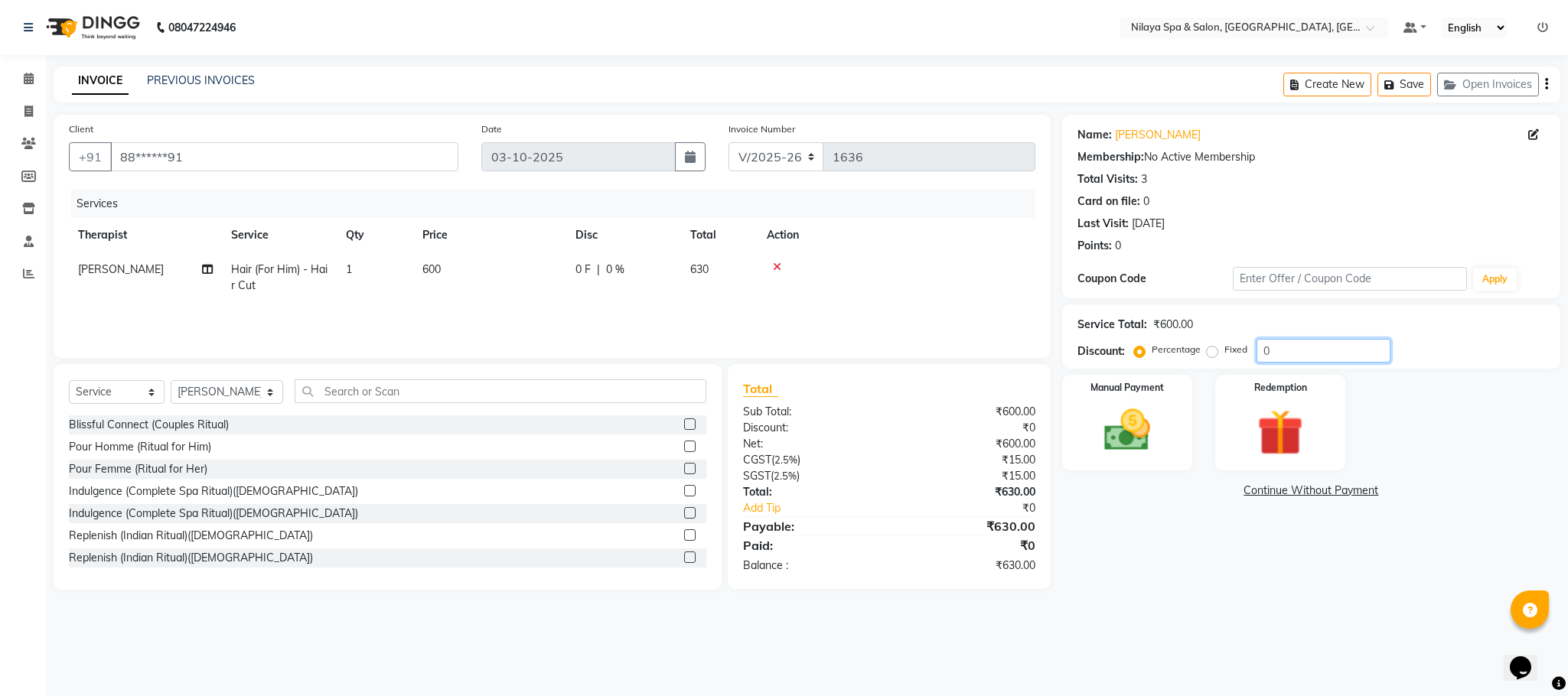
click at [1295, 361] on input "0" at bounding box center [1324, 350] width 134 height 24
type input "1"
type input "100"
click at [1203, 352] on div "Percentage Fixed" at bounding box center [1197, 350] width 119 height 20
click at [1224, 347] on label "Fixed" at bounding box center [1236, 350] width 23 height 14
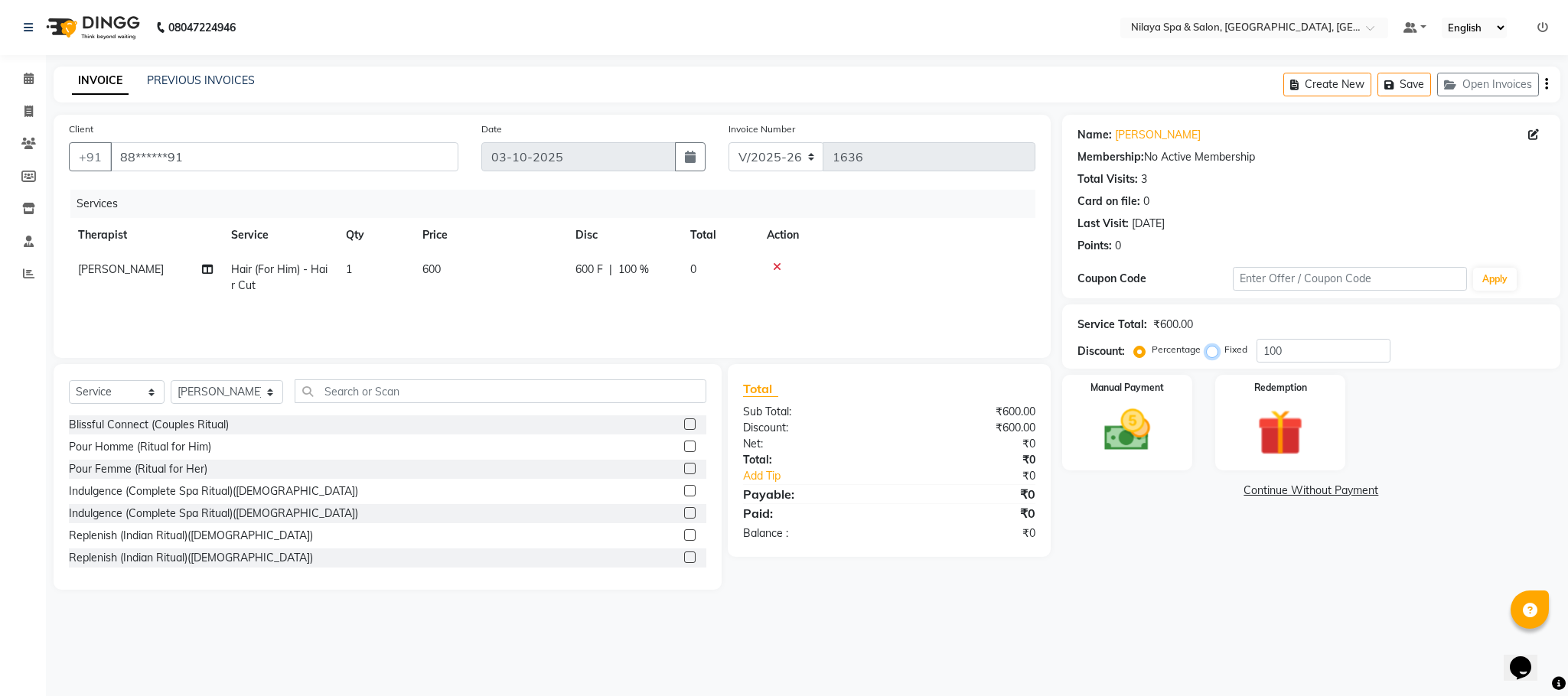
click at [1210, 347] on input "Fixed" at bounding box center [1215, 349] width 11 height 11
radio input "true"
click at [1293, 349] on input "100" at bounding box center [1324, 350] width 134 height 24
type input "1"
type input "525"
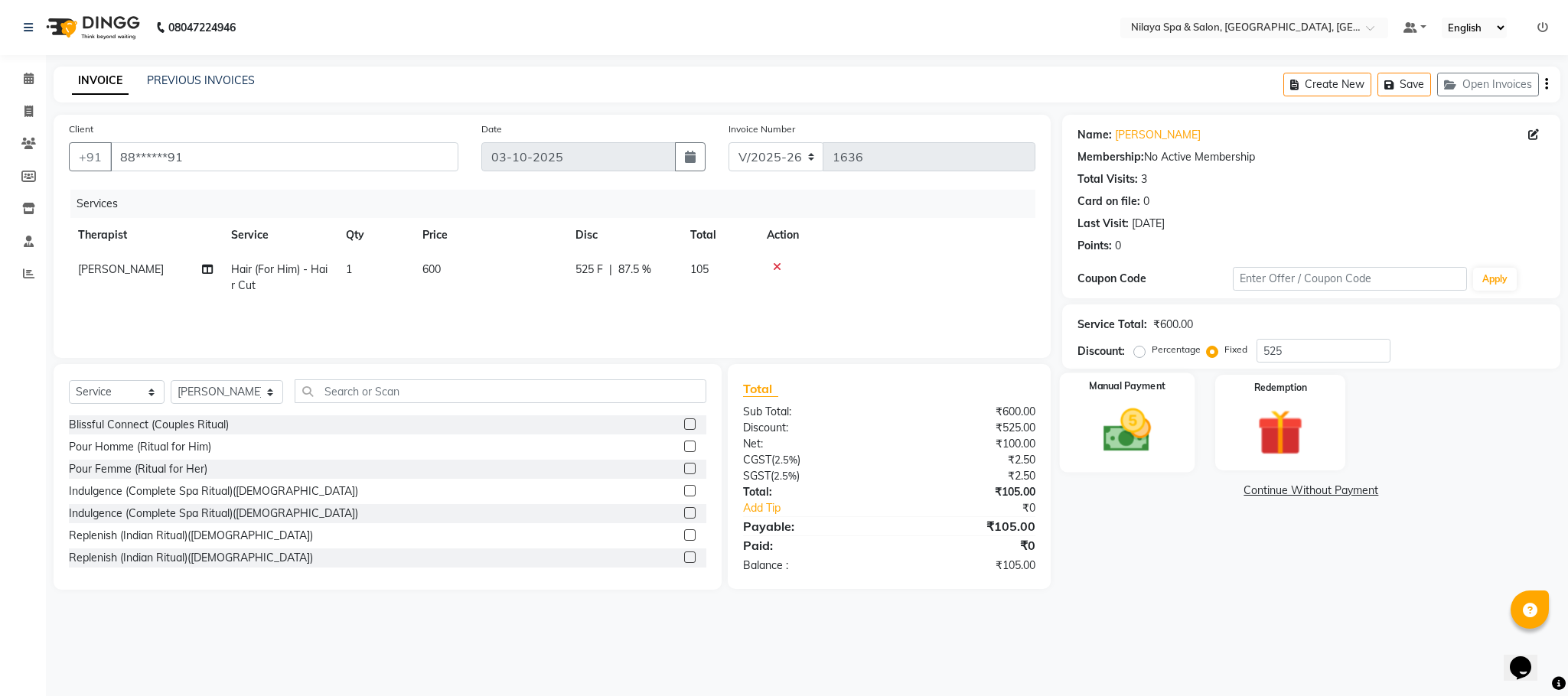
click at [1125, 427] on img at bounding box center [1127, 431] width 78 height 55
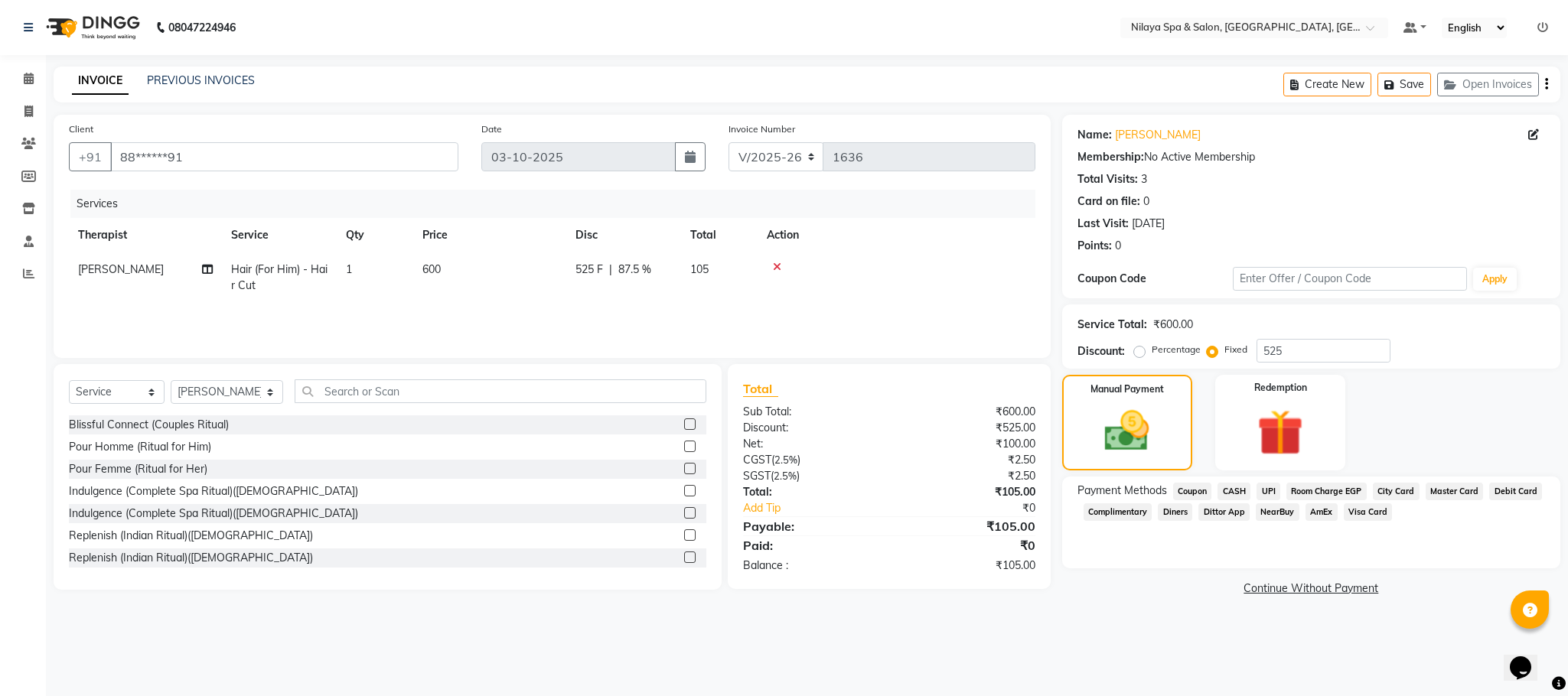
click at [1272, 489] on span "UPI" at bounding box center [1268, 491] width 24 height 17
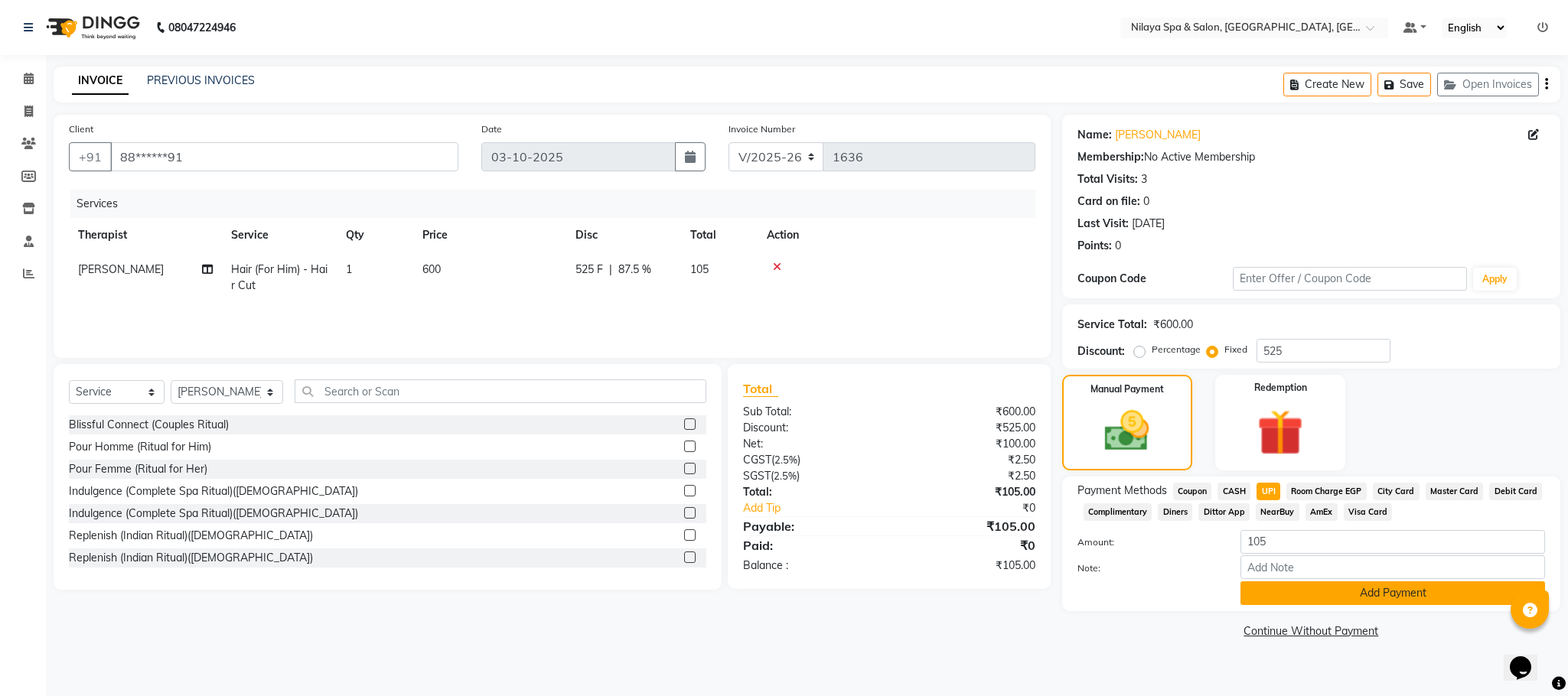
click at [1307, 592] on button "Add Payment" at bounding box center [1392, 593] width 304 height 24
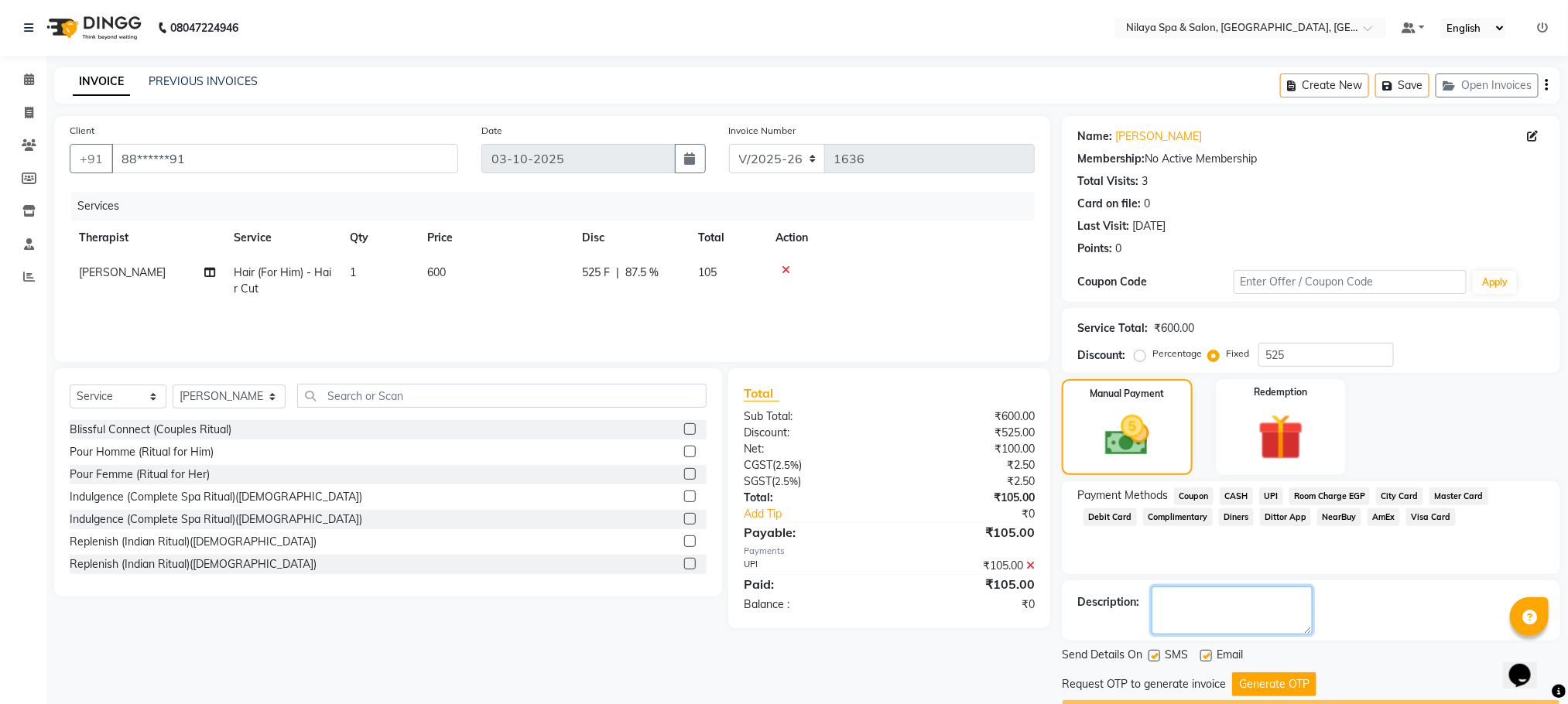
click at [1207, 613] on textarea at bounding box center [1232, 610] width 161 height 48
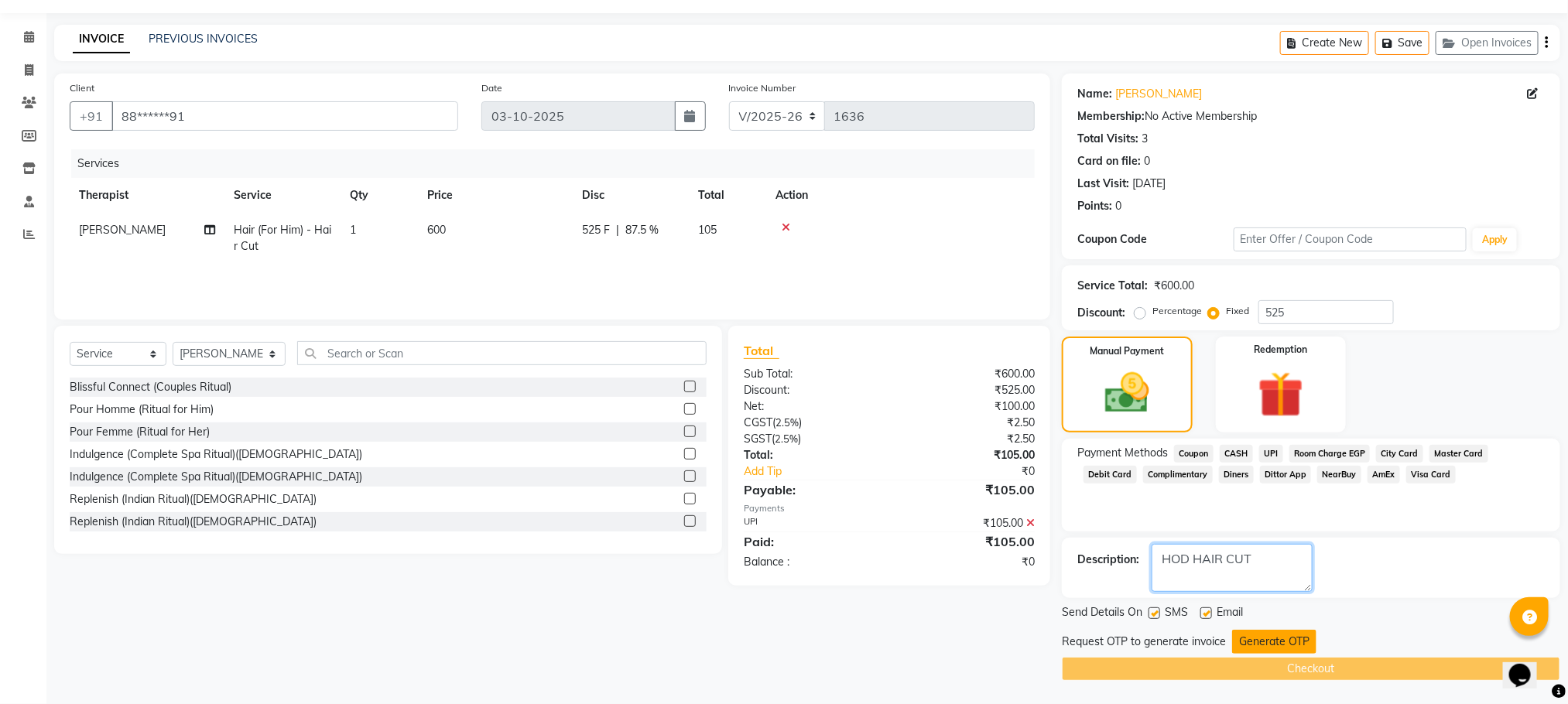
type textarea "HOD HAIR CUT"
click at [1250, 650] on button "Generate OTP" at bounding box center [1274, 642] width 85 height 24
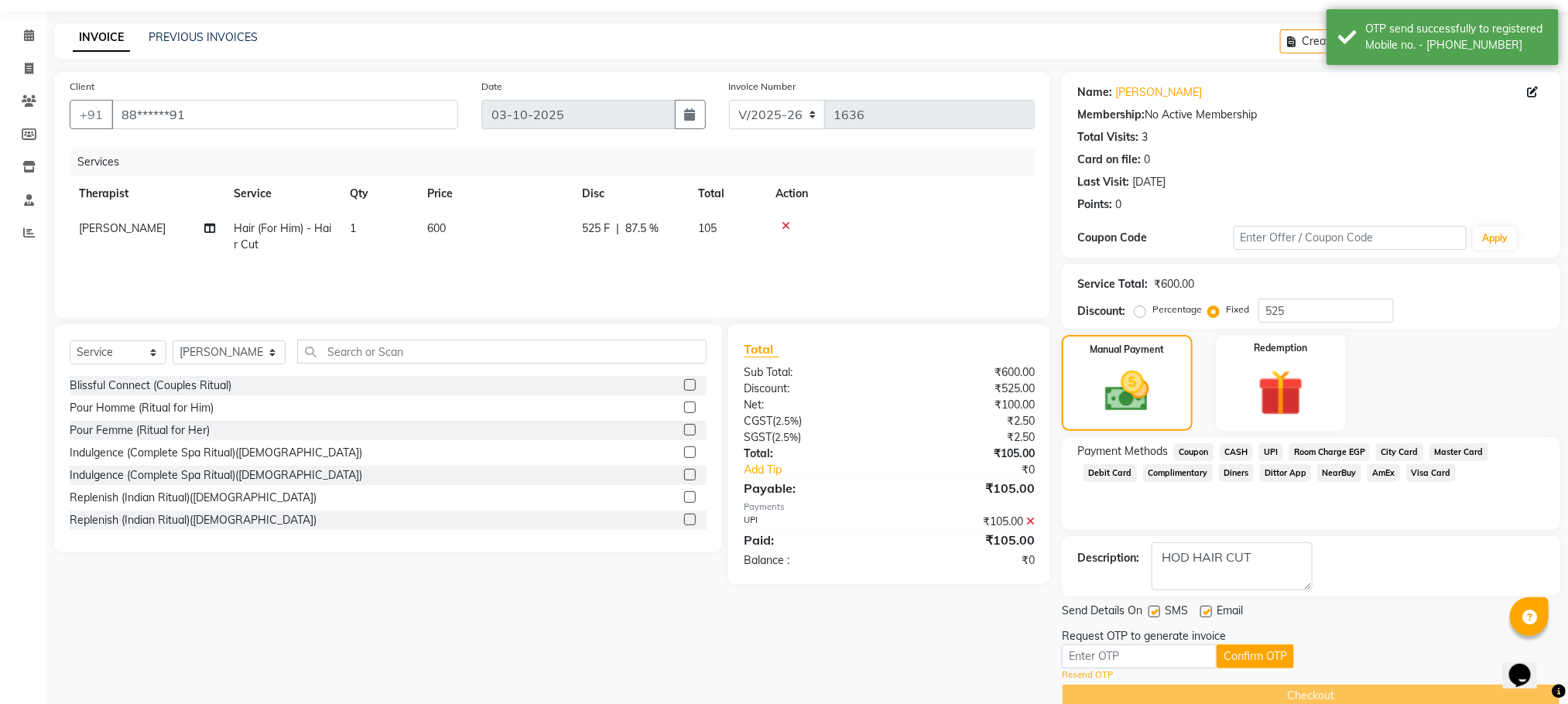
click at [1276, 639] on div "Request OTP to generate invoice" at bounding box center [1311, 636] width 499 height 16
click at [1126, 660] on input "text" at bounding box center [1139, 656] width 155 height 24
type input "7144"
click at [1259, 657] on button "Confirm OTP" at bounding box center [1255, 656] width 77 height 24
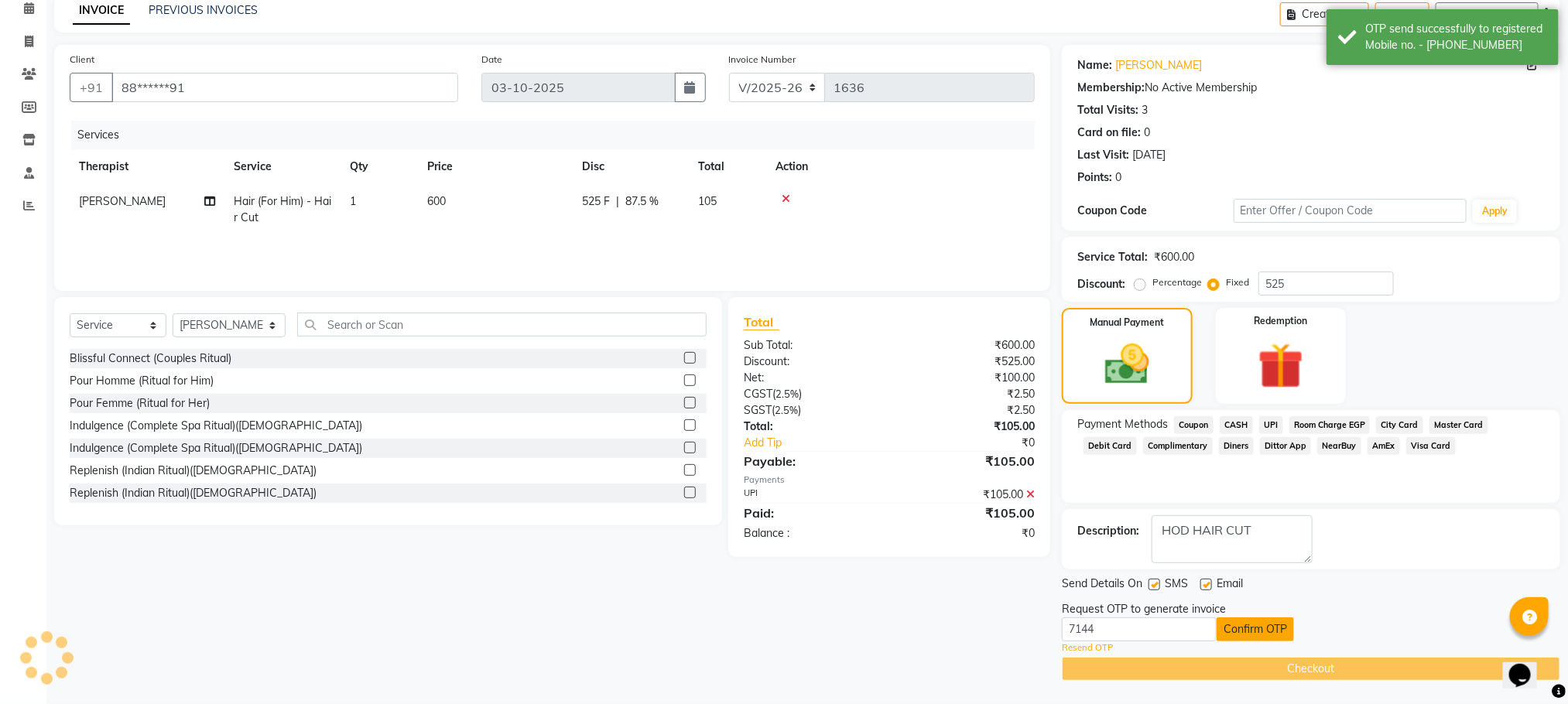
scroll to position [14, 0]
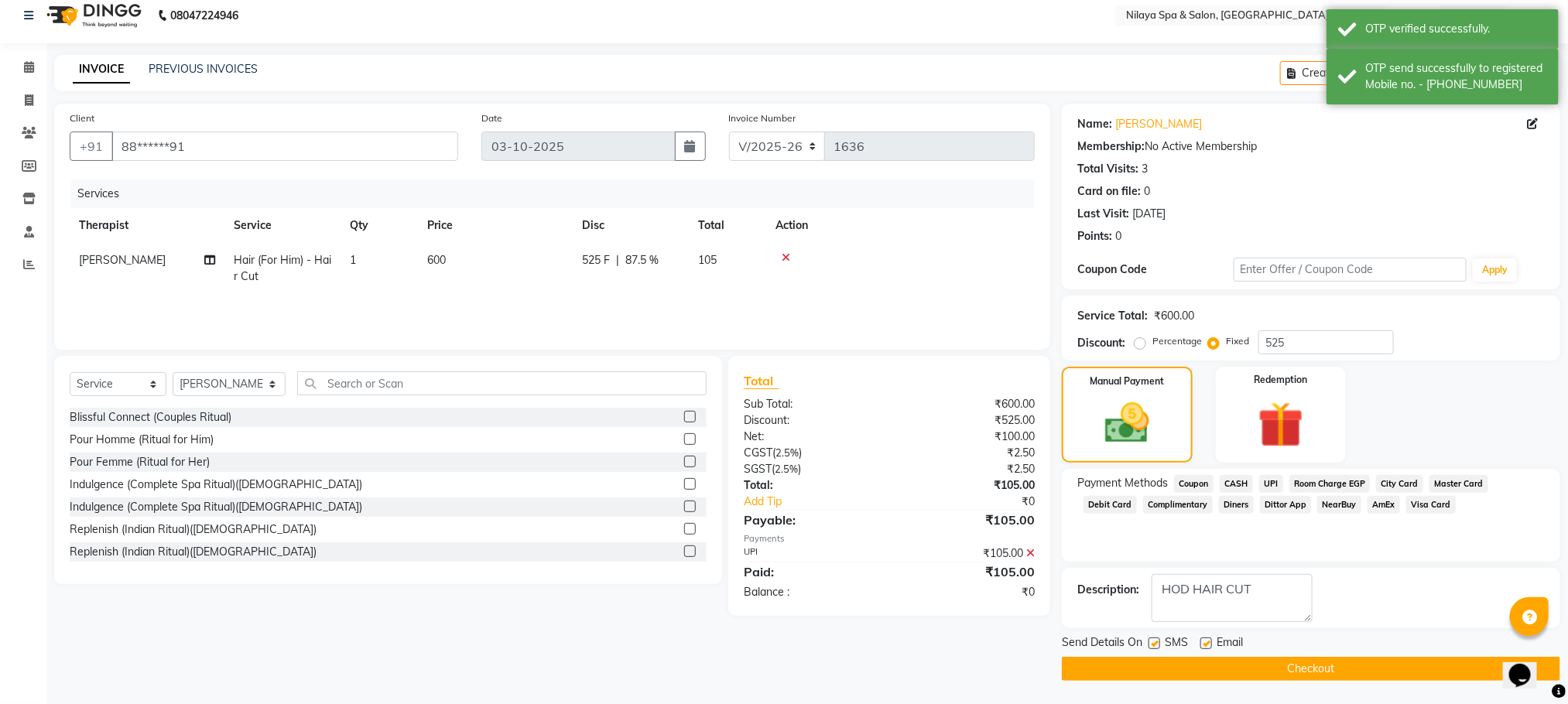
click at [1249, 666] on button "Checkout" at bounding box center [1311, 669] width 499 height 24
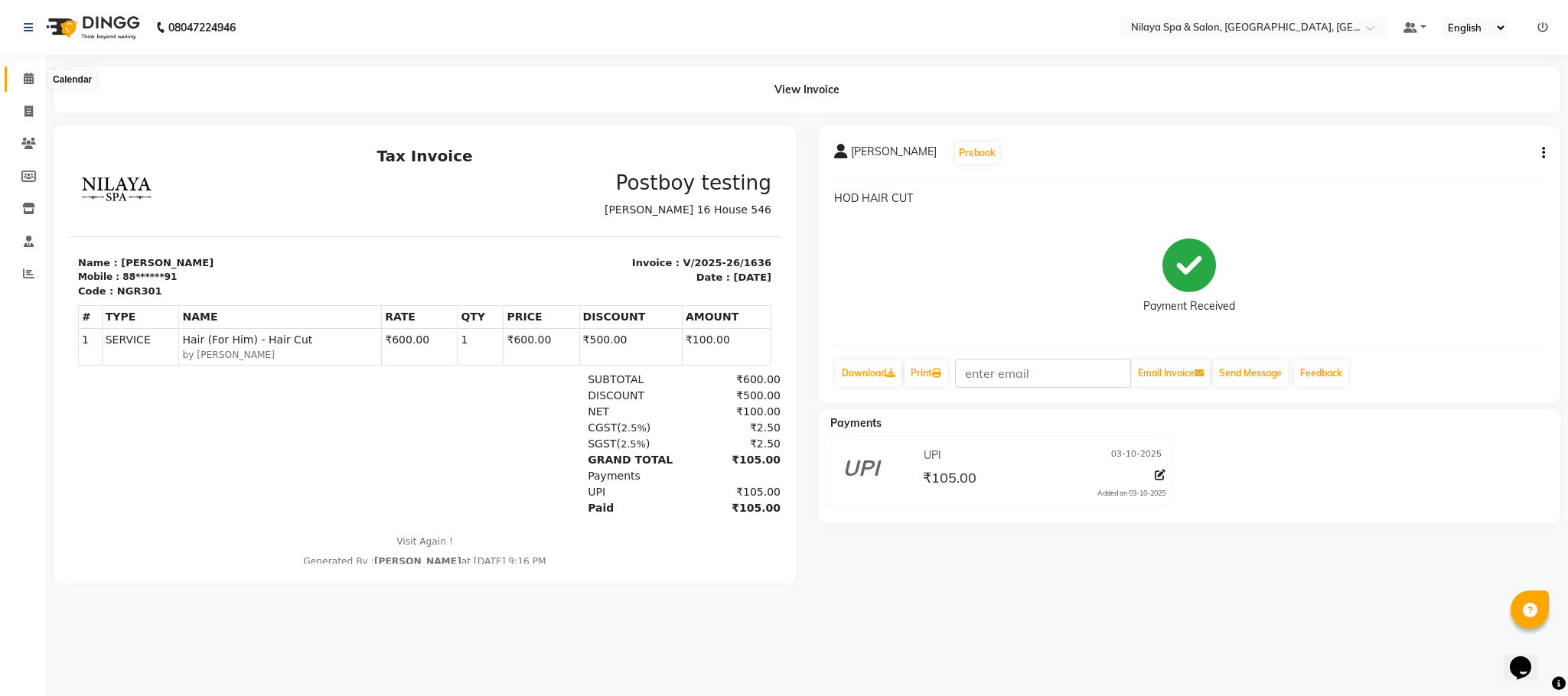
click at [35, 74] on span at bounding box center [28, 79] width 27 height 17
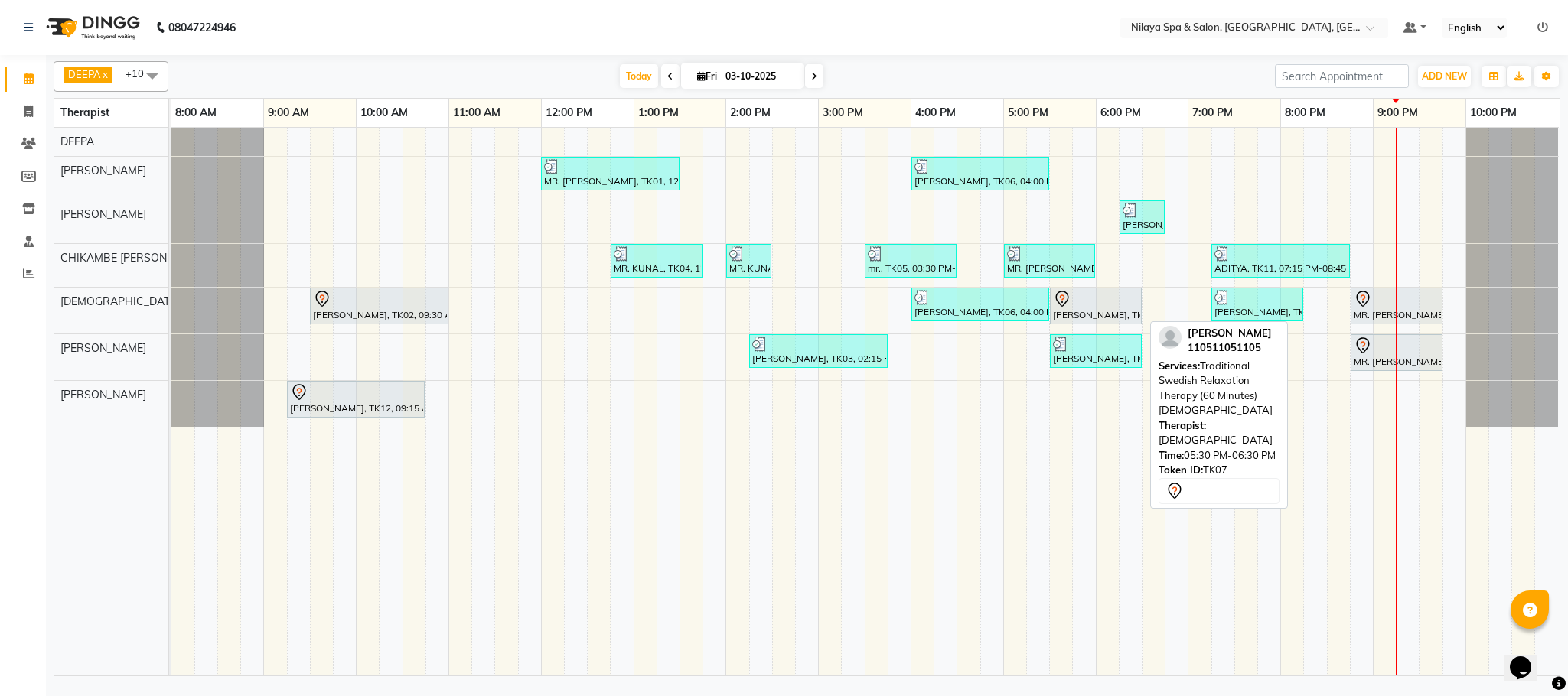
click at [1091, 308] on div at bounding box center [1095, 299] width 85 height 18
select select "7"
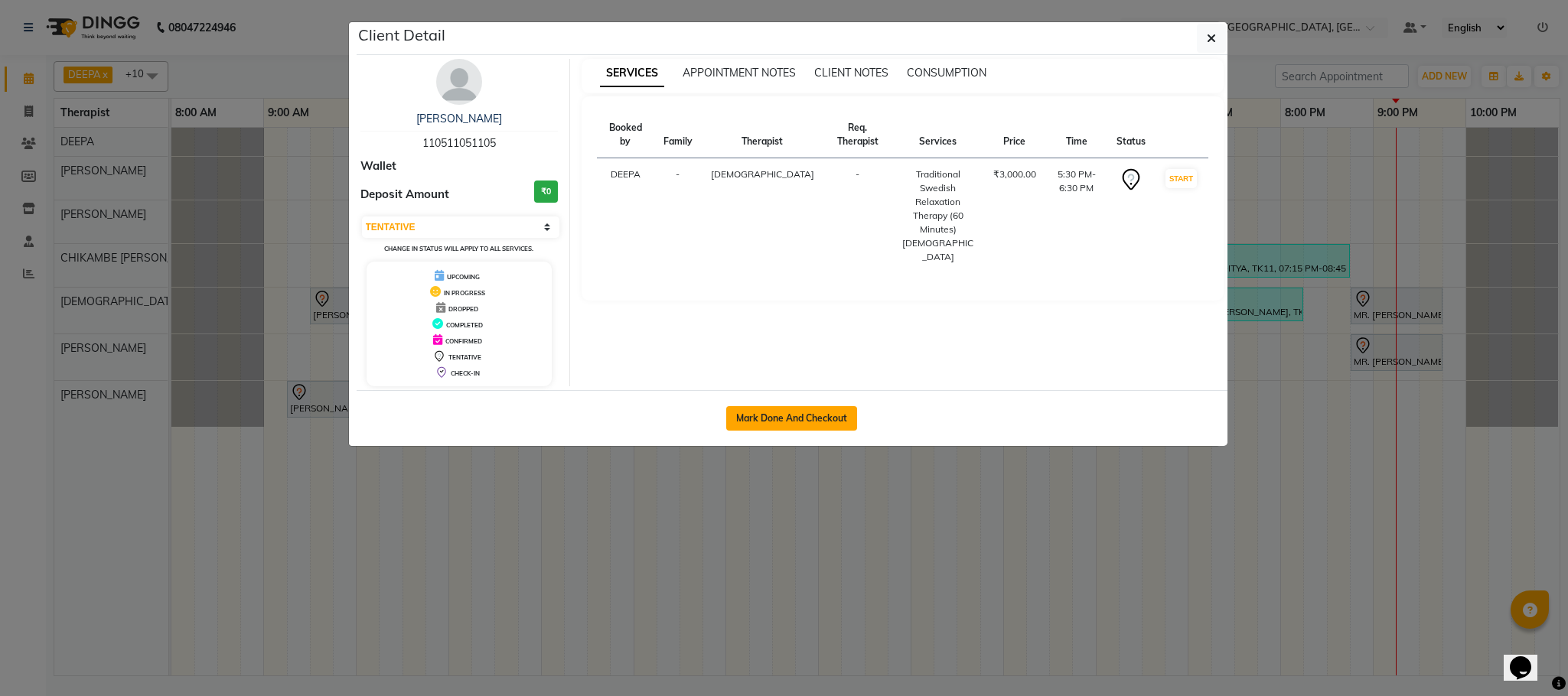
click at [769, 413] on button "Mark Done And Checkout" at bounding box center [791, 418] width 131 height 25
select select "service"
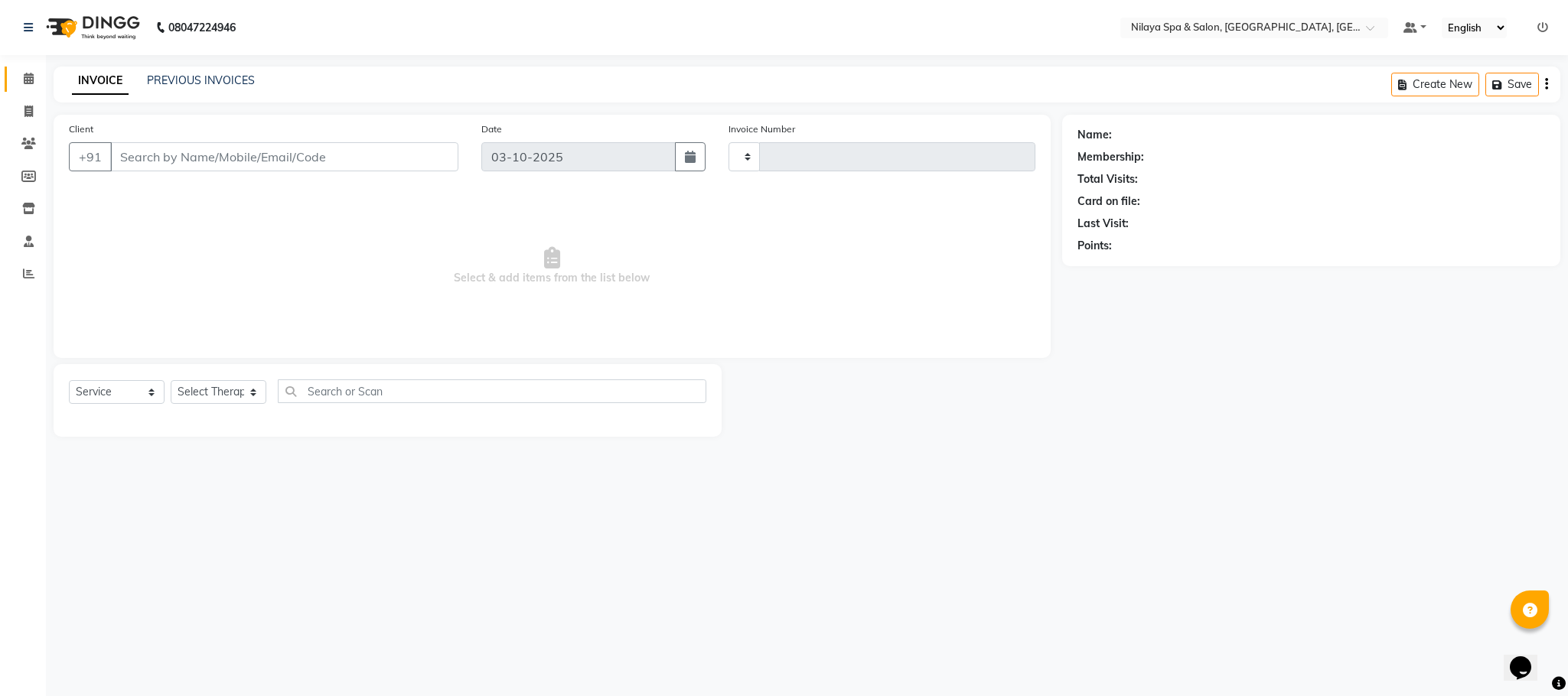
type input "1637"
select select "3"
select select "7983"
type input "11********05"
select select "85437"
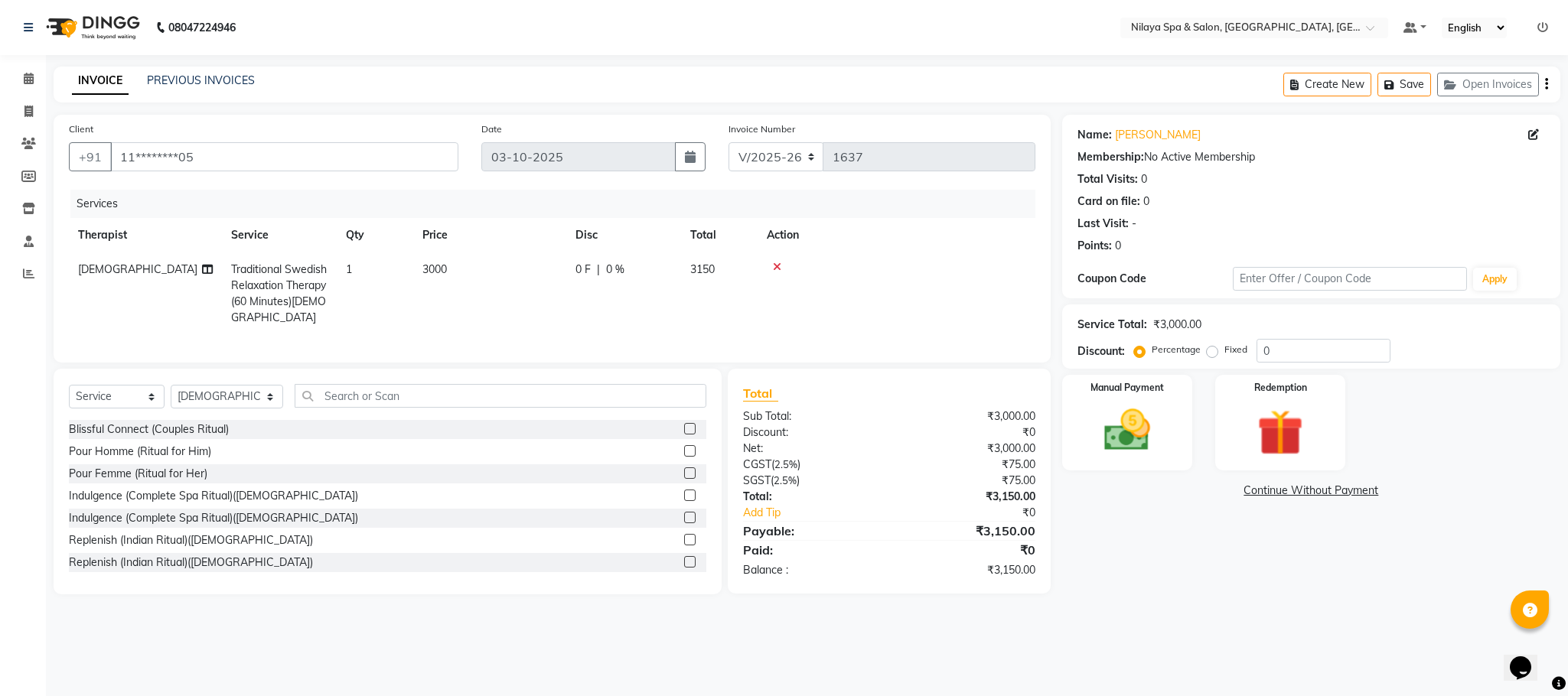
click at [779, 264] on icon at bounding box center [777, 267] width 8 height 11
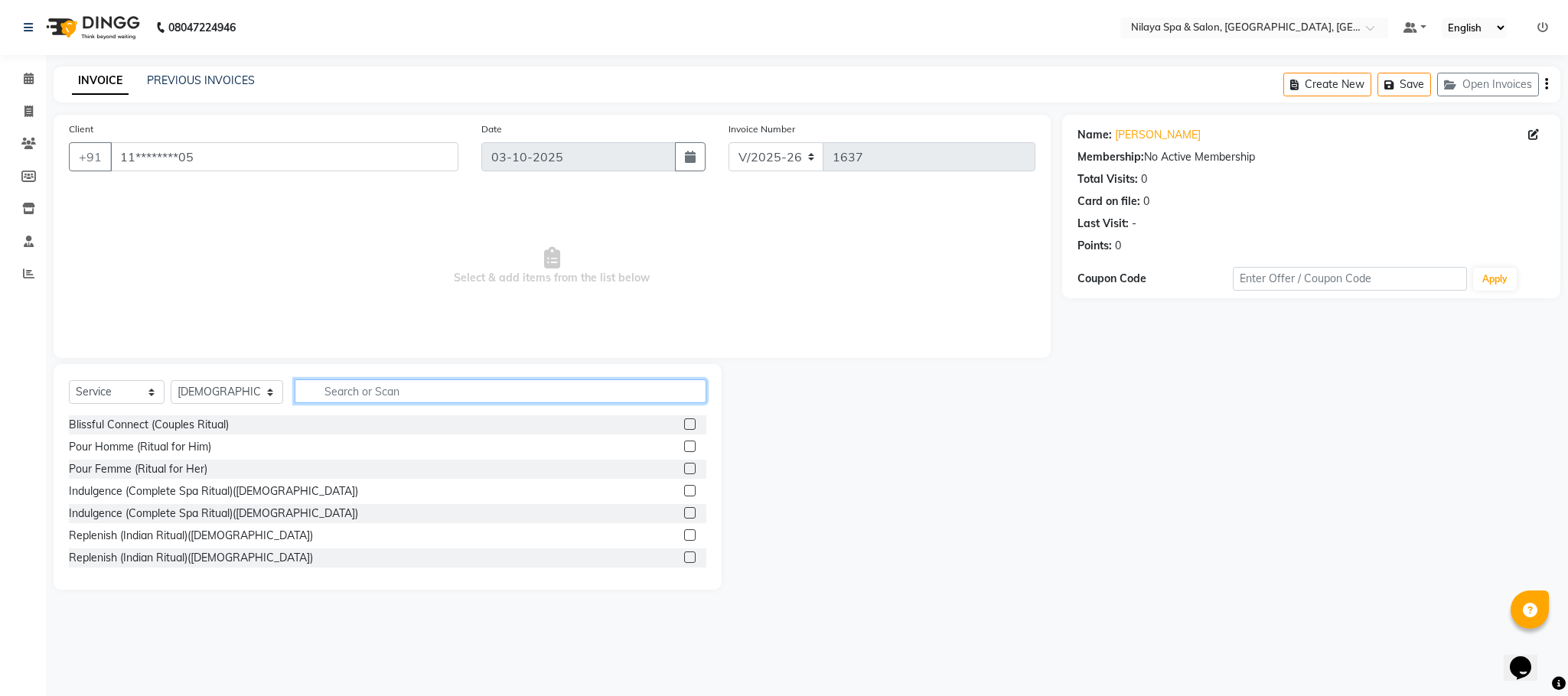
drag, startPoint x: 377, startPoint y: 391, endPoint x: 404, endPoint y: 398, distance: 27.9
click at [375, 391] on input "text" at bounding box center [500, 391] width 412 height 24
type input "LEG"
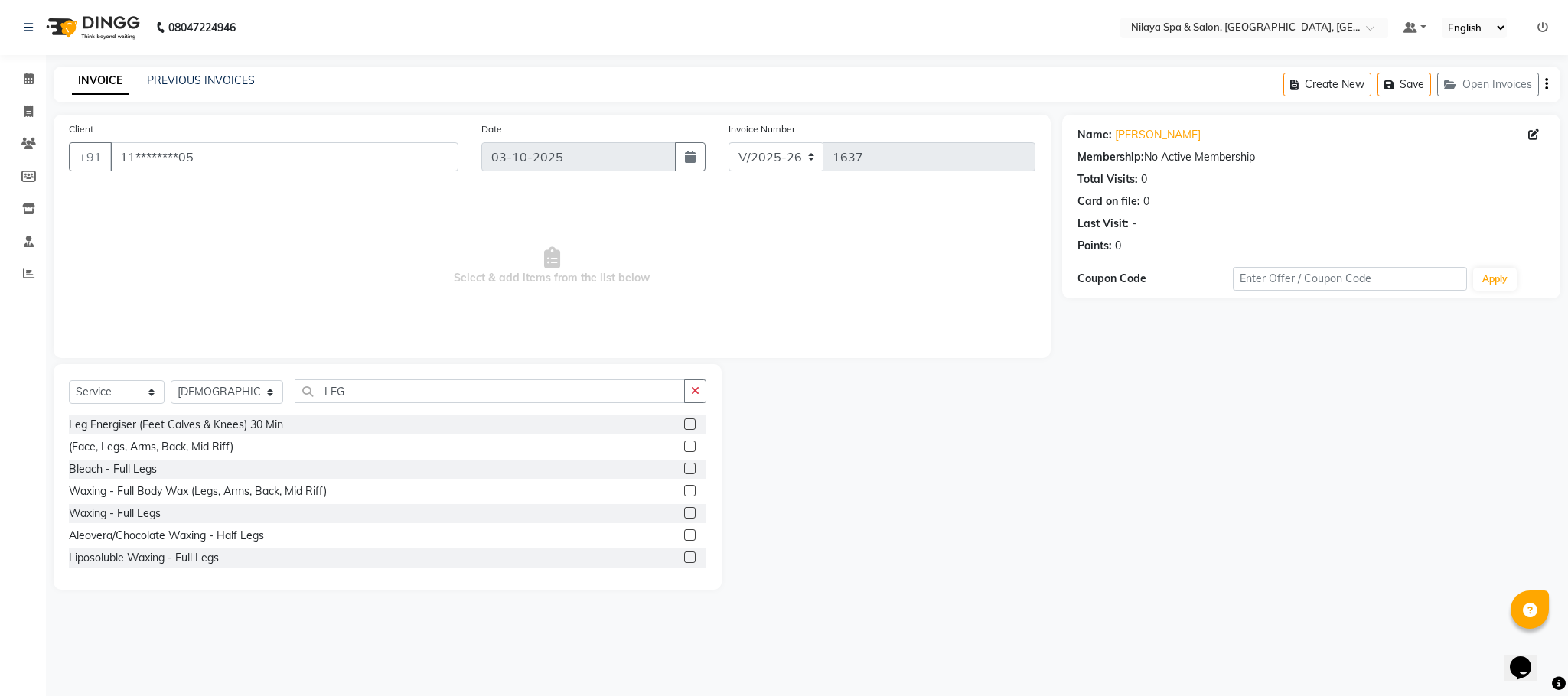
click at [684, 418] on label at bounding box center [690, 424] width 12 height 12
click at [684, 420] on input "checkbox" at bounding box center [689, 425] width 10 height 10
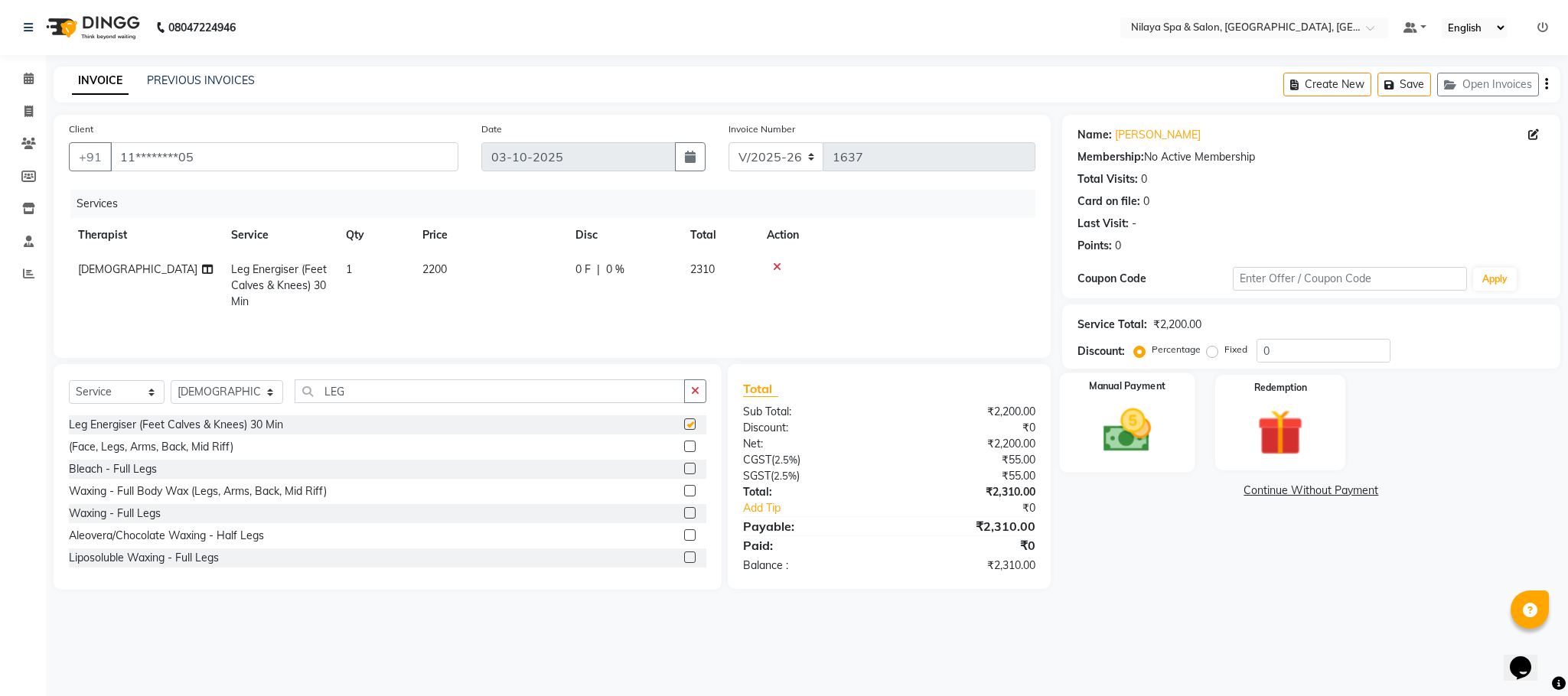
checkbox input "false"
click at [1272, 352] on input "0" at bounding box center [1324, 350] width 134 height 24
type input "25"
click at [1125, 421] on img at bounding box center [1127, 431] width 78 height 55
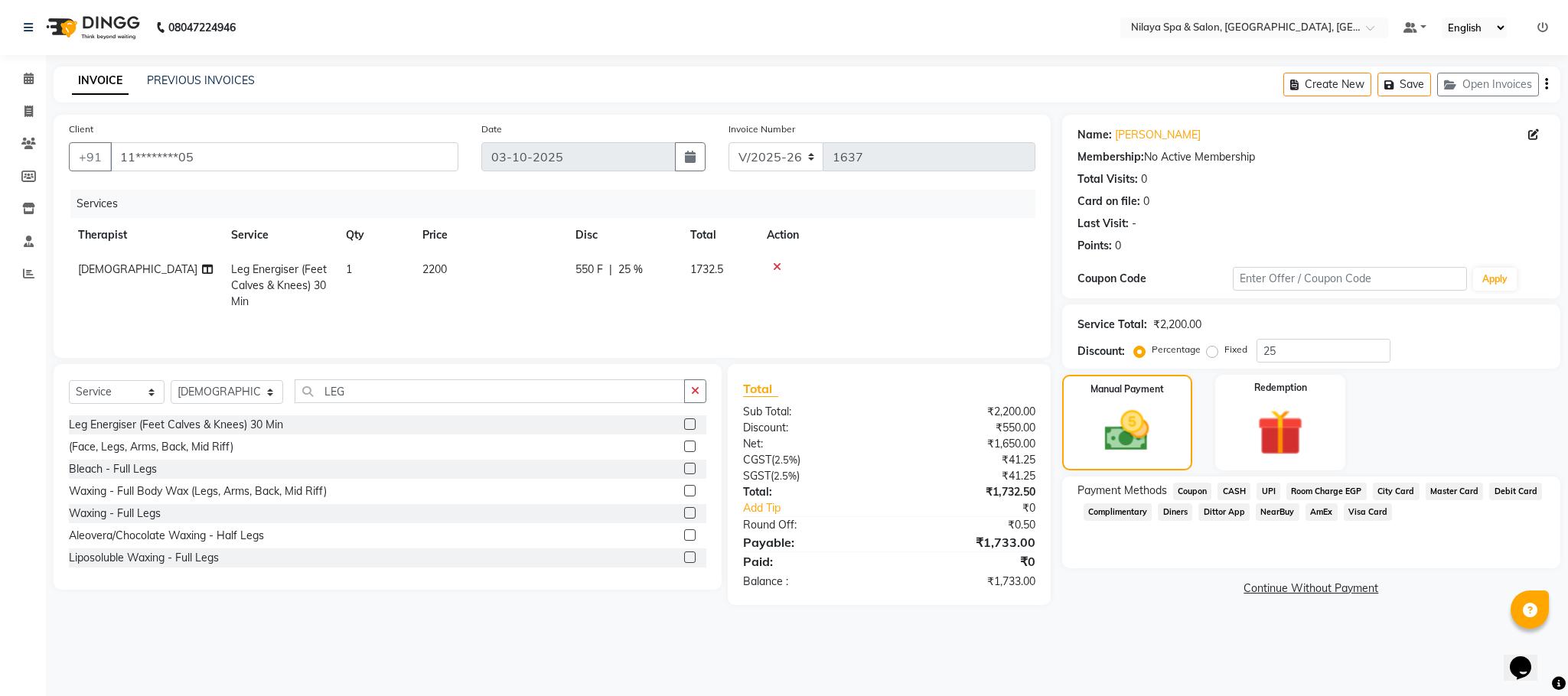
click at [1274, 491] on span "UPI" at bounding box center [1268, 491] width 24 height 17
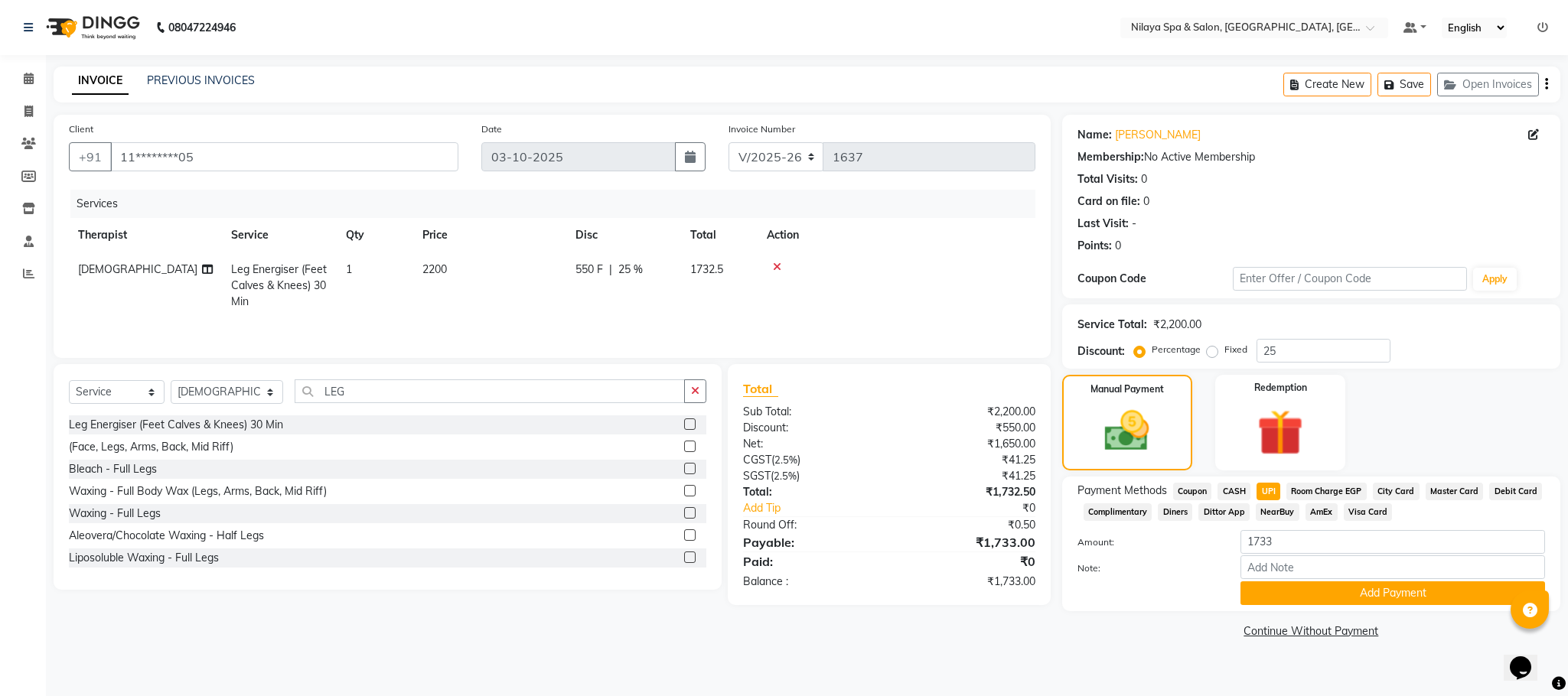
click at [1332, 484] on span "Room Charge EGP" at bounding box center [1326, 491] width 80 height 17
click at [1312, 597] on button "Add Payment" at bounding box center [1392, 593] width 304 height 24
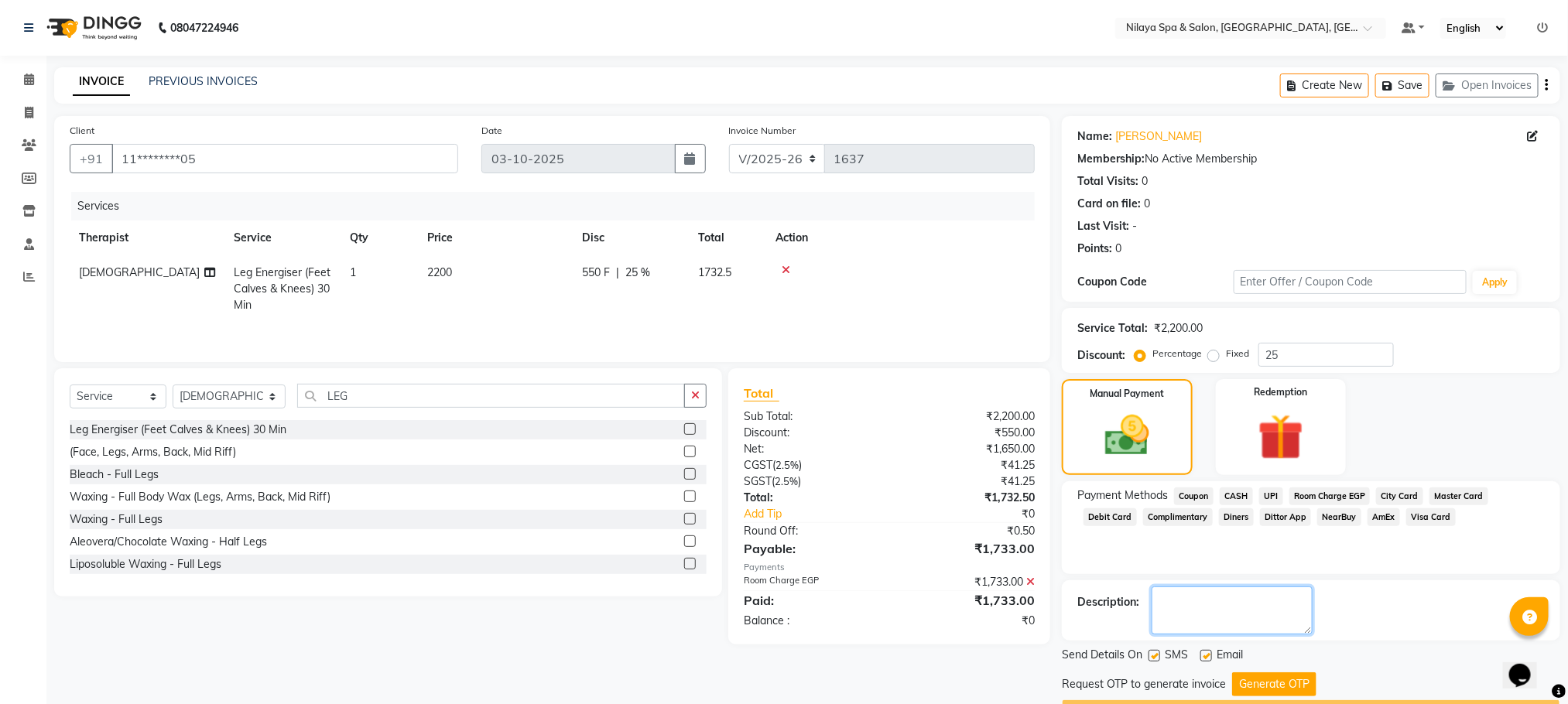
click at [1193, 619] on textarea at bounding box center [1232, 610] width 161 height 48
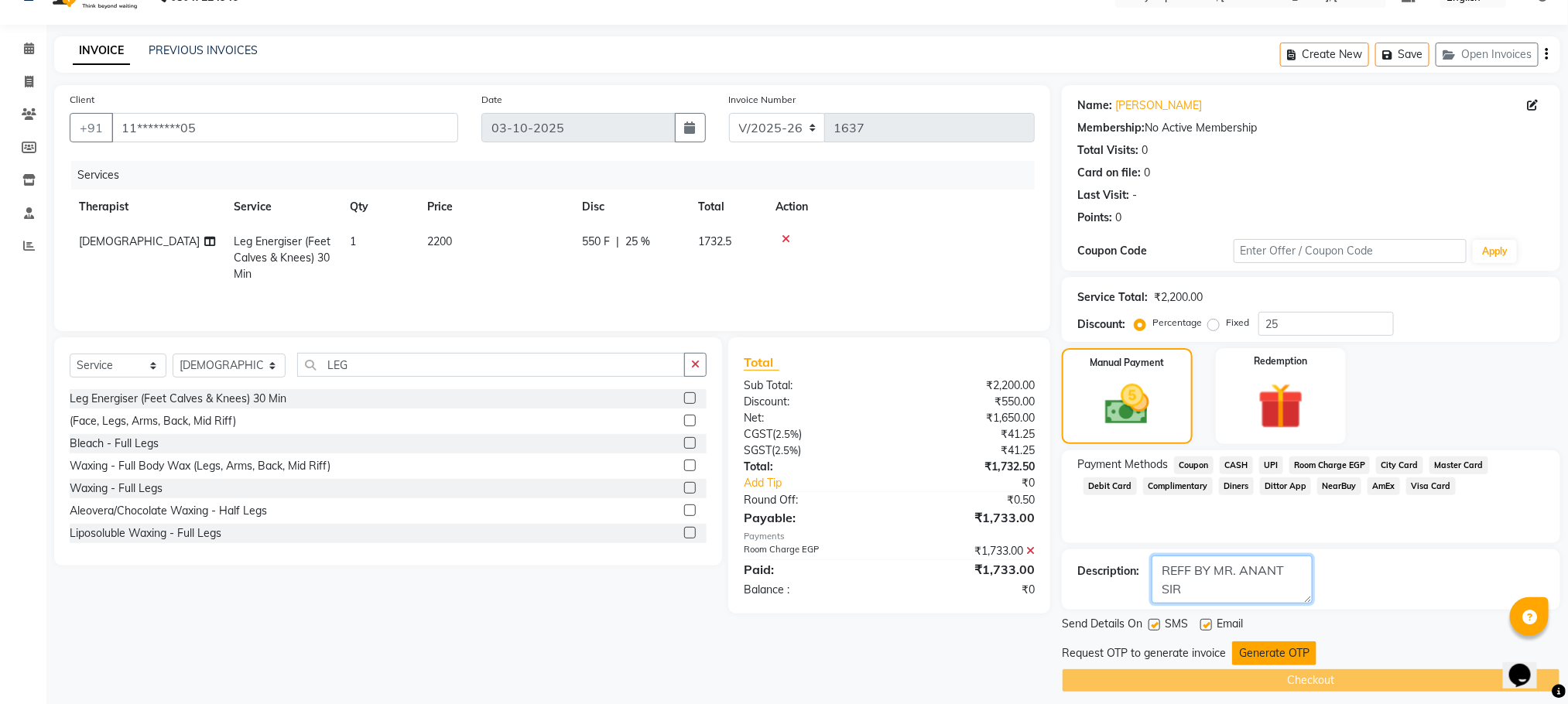
scroll to position [44, 0]
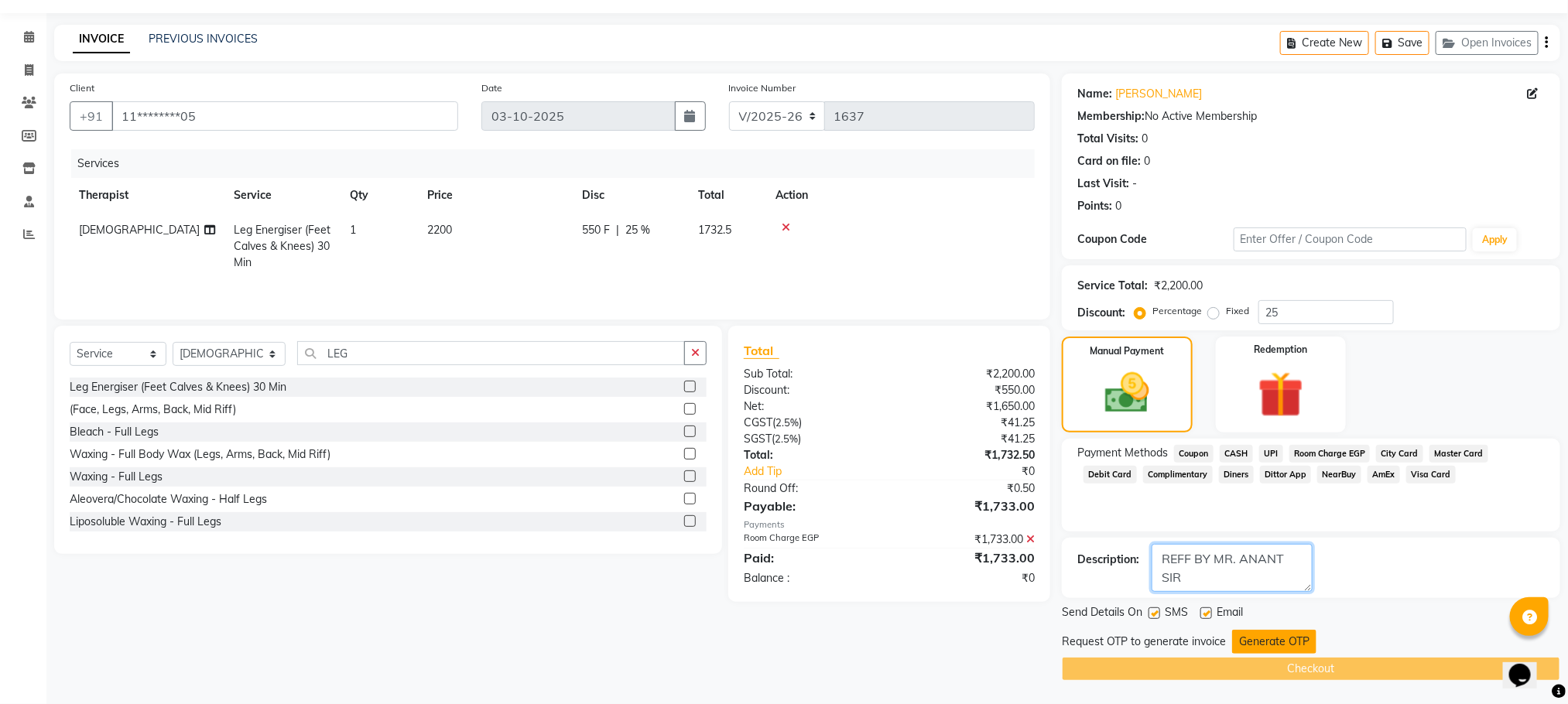
type textarea "REFF BY MR. ANANT SIR"
click at [1272, 637] on button "Generate OTP" at bounding box center [1274, 642] width 85 height 24
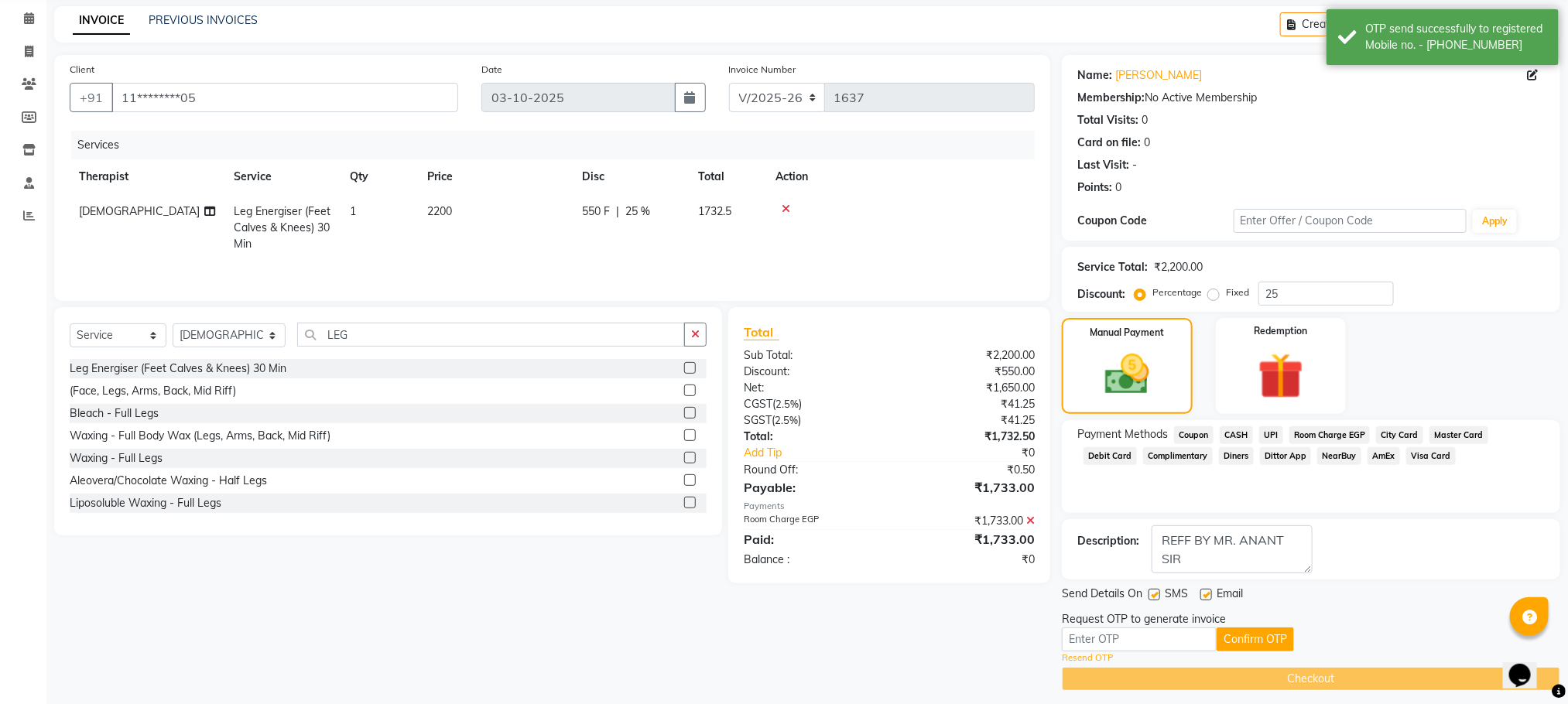
scroll to position [73, 0]
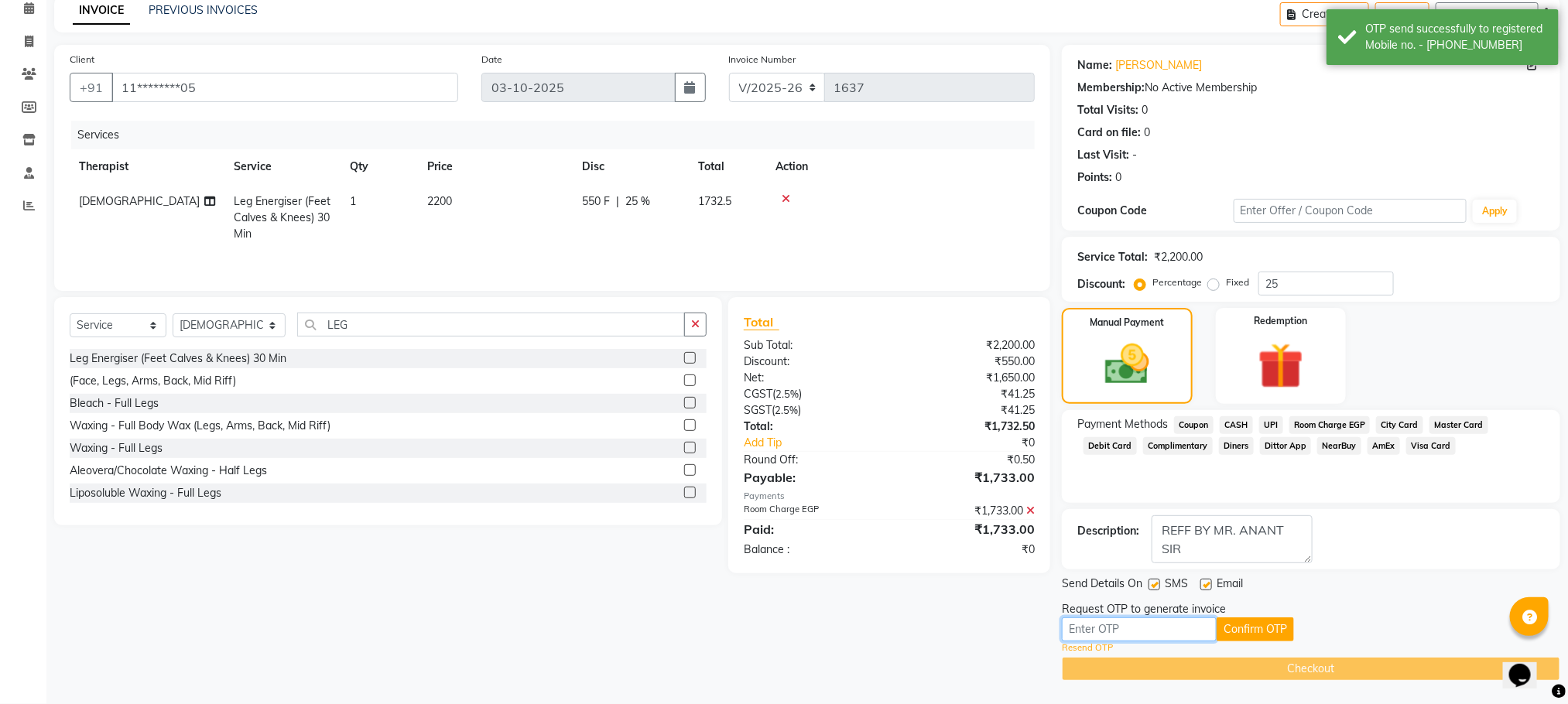
click at [1141, 631] on input "text" at bounding box center [1139, 629] width 155 height 24
type input "7144"
click at [1256, 637] on button "Confirm OTP" at bounding box center [1255, 629] width 77 height 24
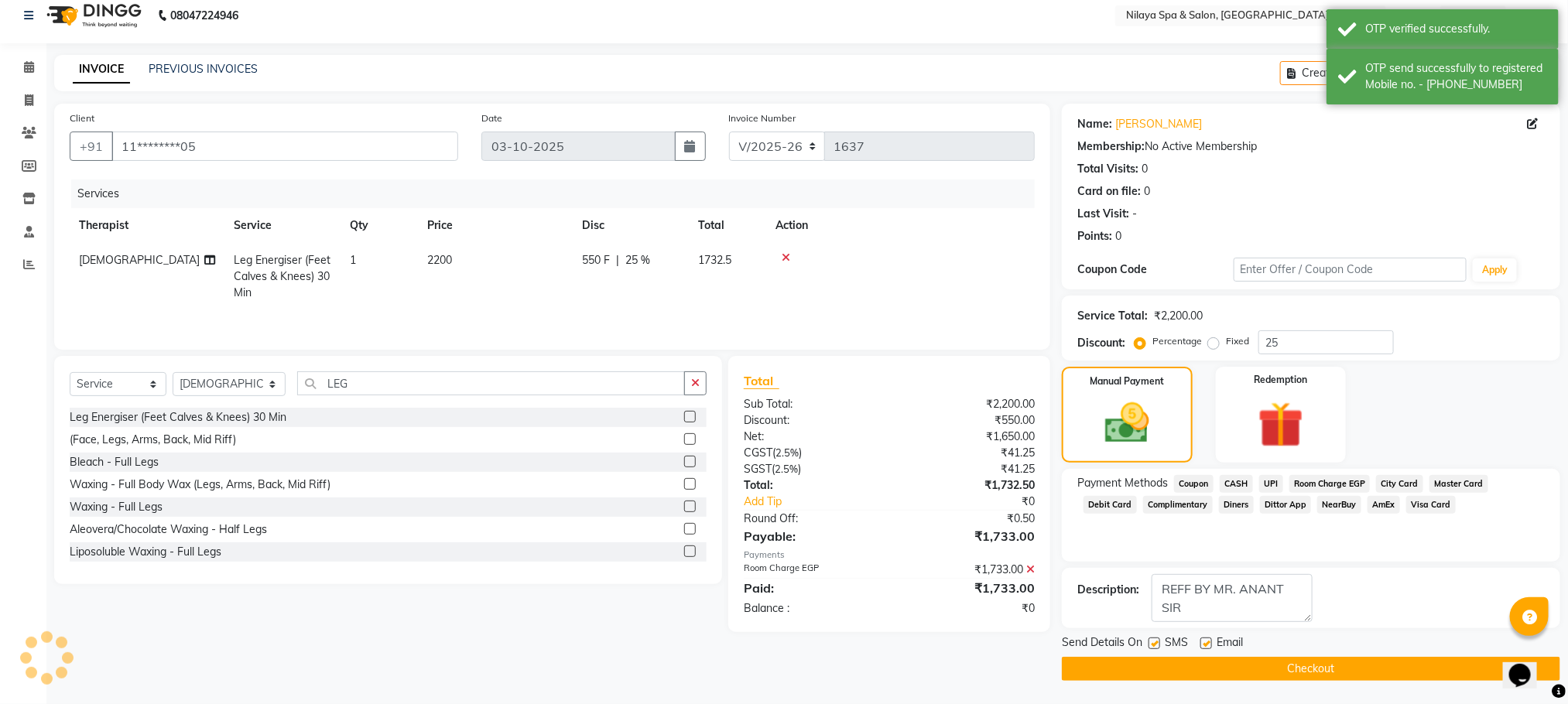
scroll to position [14, 0]
click at [1252, 661] on button "Checkout" at bounding box center [1311, 669] width 499 height 24
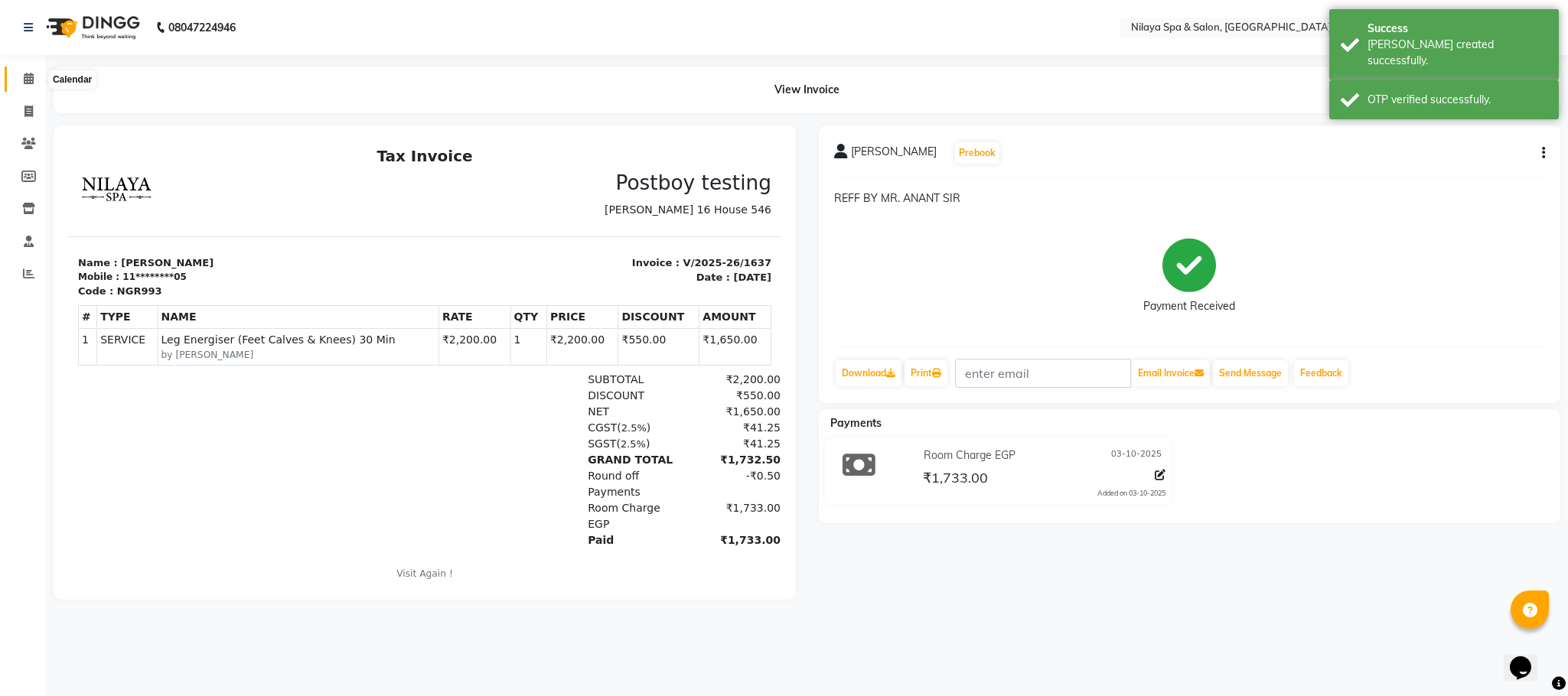
click at [28, 79] on icon at bounding box center [29, 79] width 10 height 12
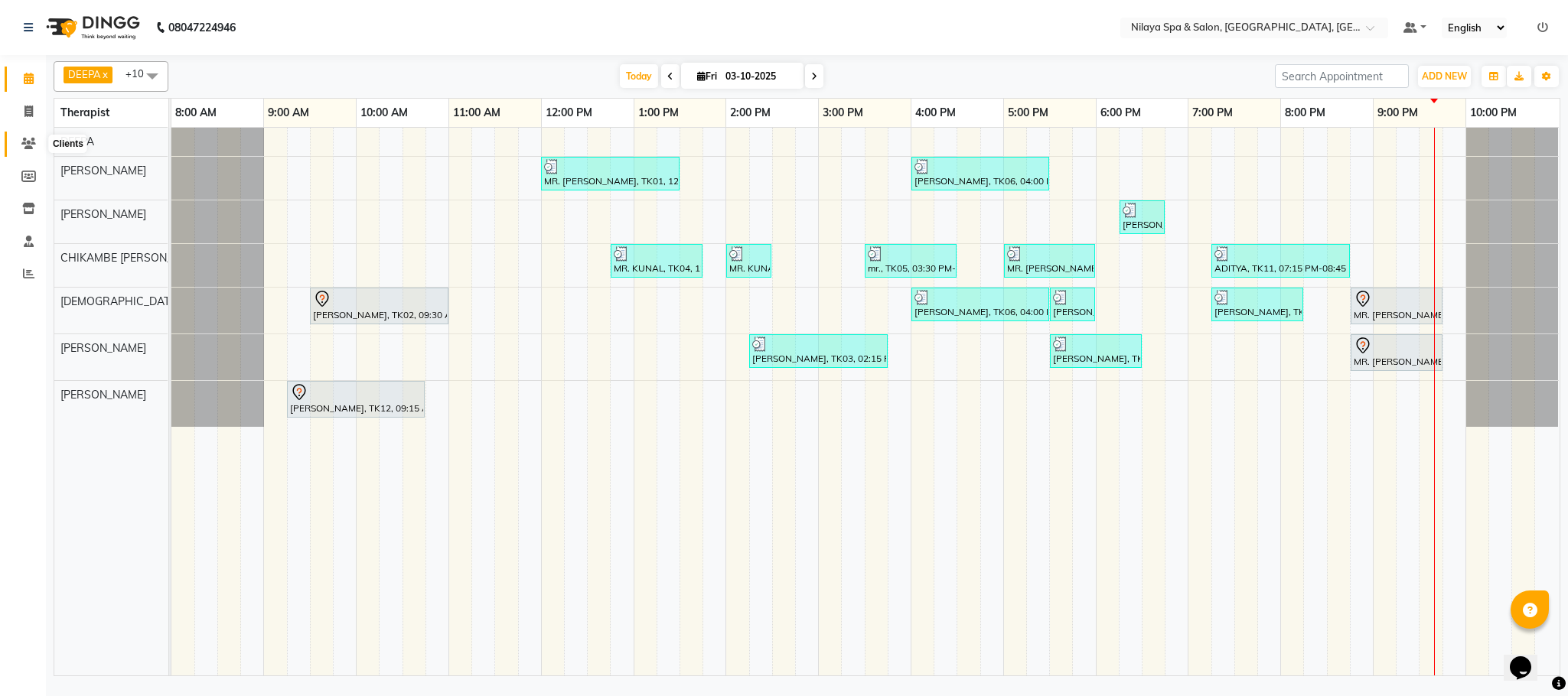
click at [26, 147] on icon at bounding box center [29, 143] width 15 height 12
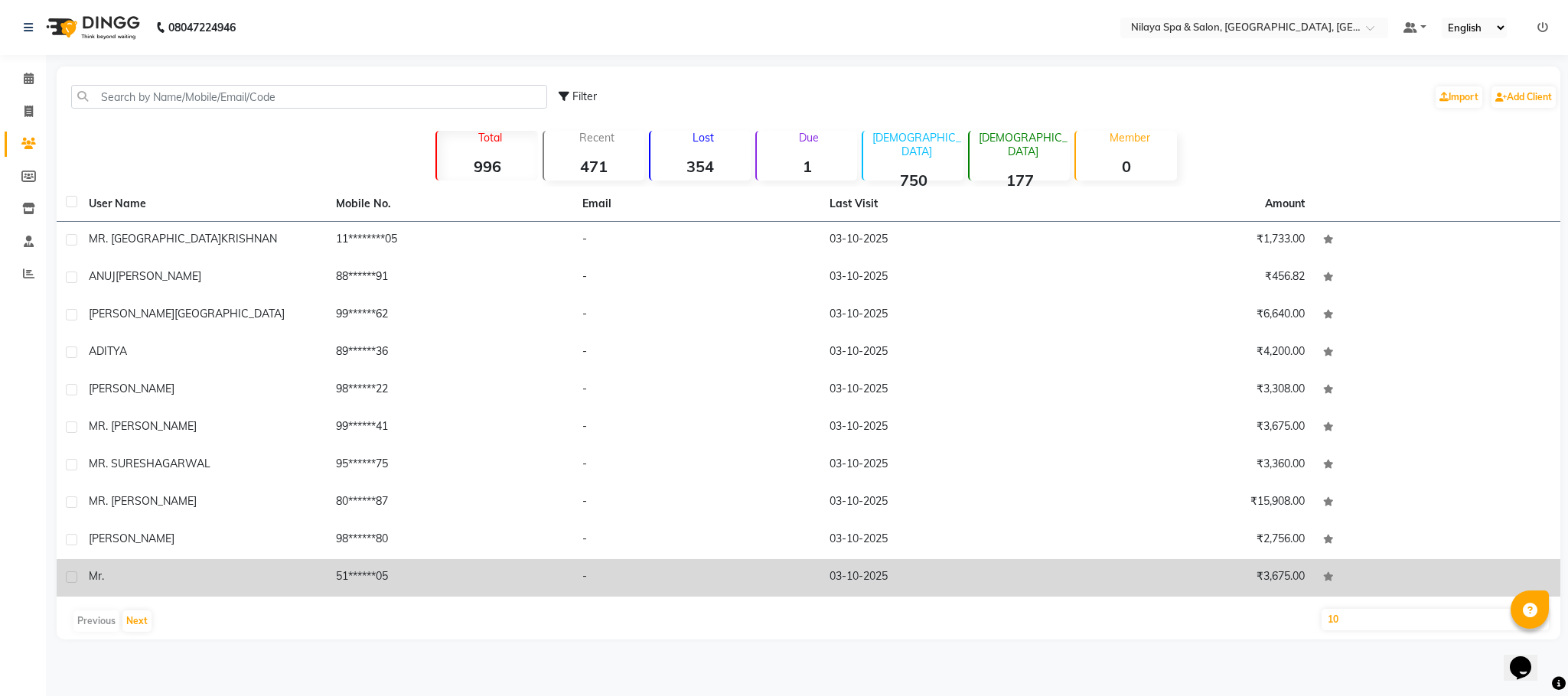
click at [189, 570] on div "mr." at bounding box center [203, 576] width 229 height 16
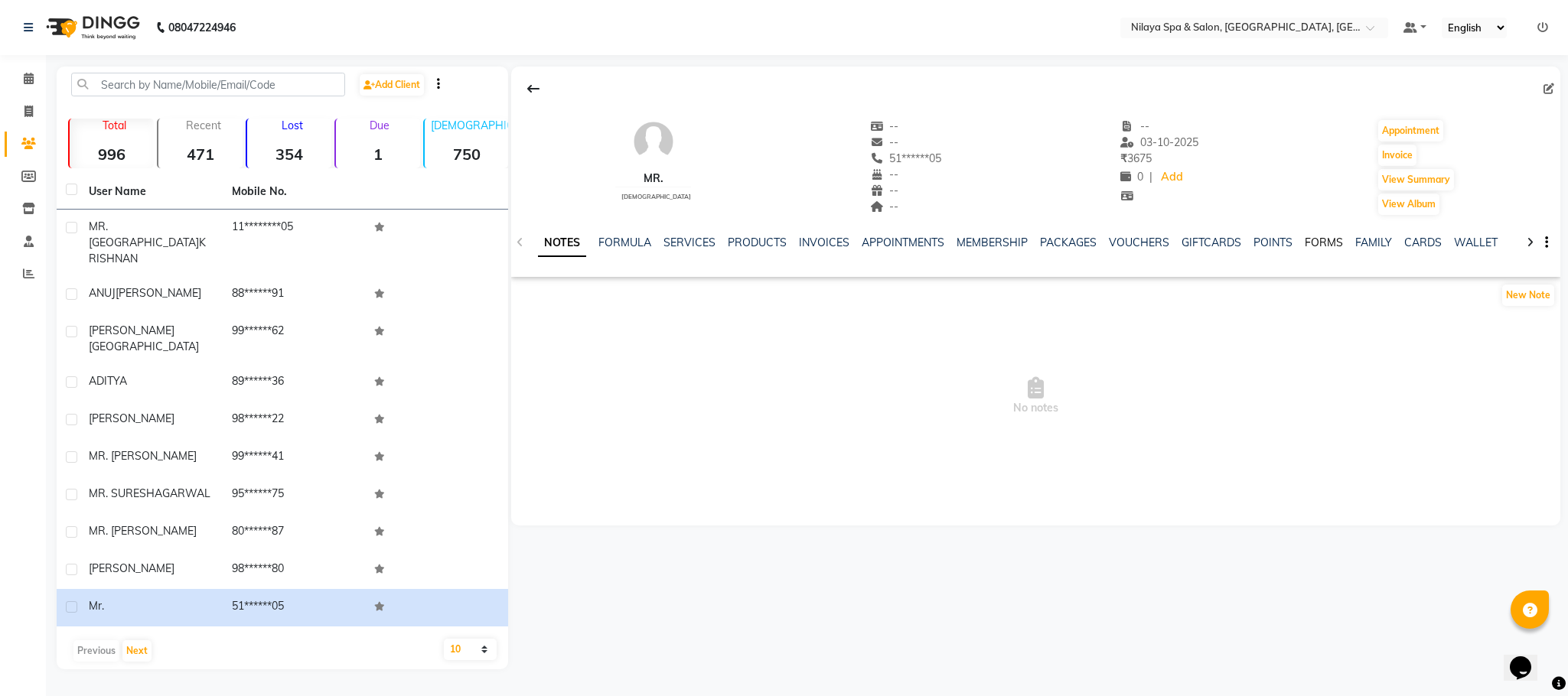
click at [1323, 244] on link "FORMS" at bounding box center [1324, 242] width 38 height 14
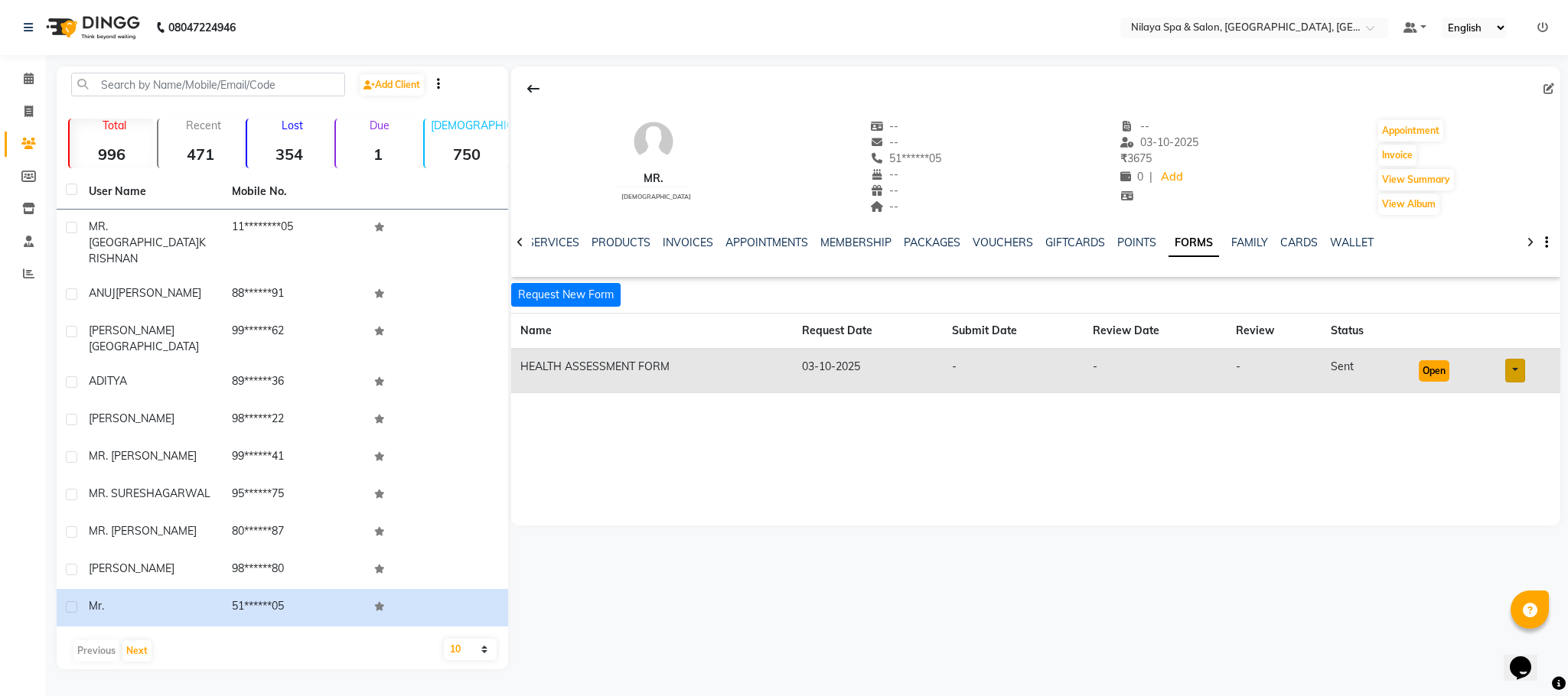
click at [1428, 372] on button "Open" at bounding box center [1434, 371] width 31 height 22
click at [26, 81] on icon at bounding box center [29, 79] width 10 height 12
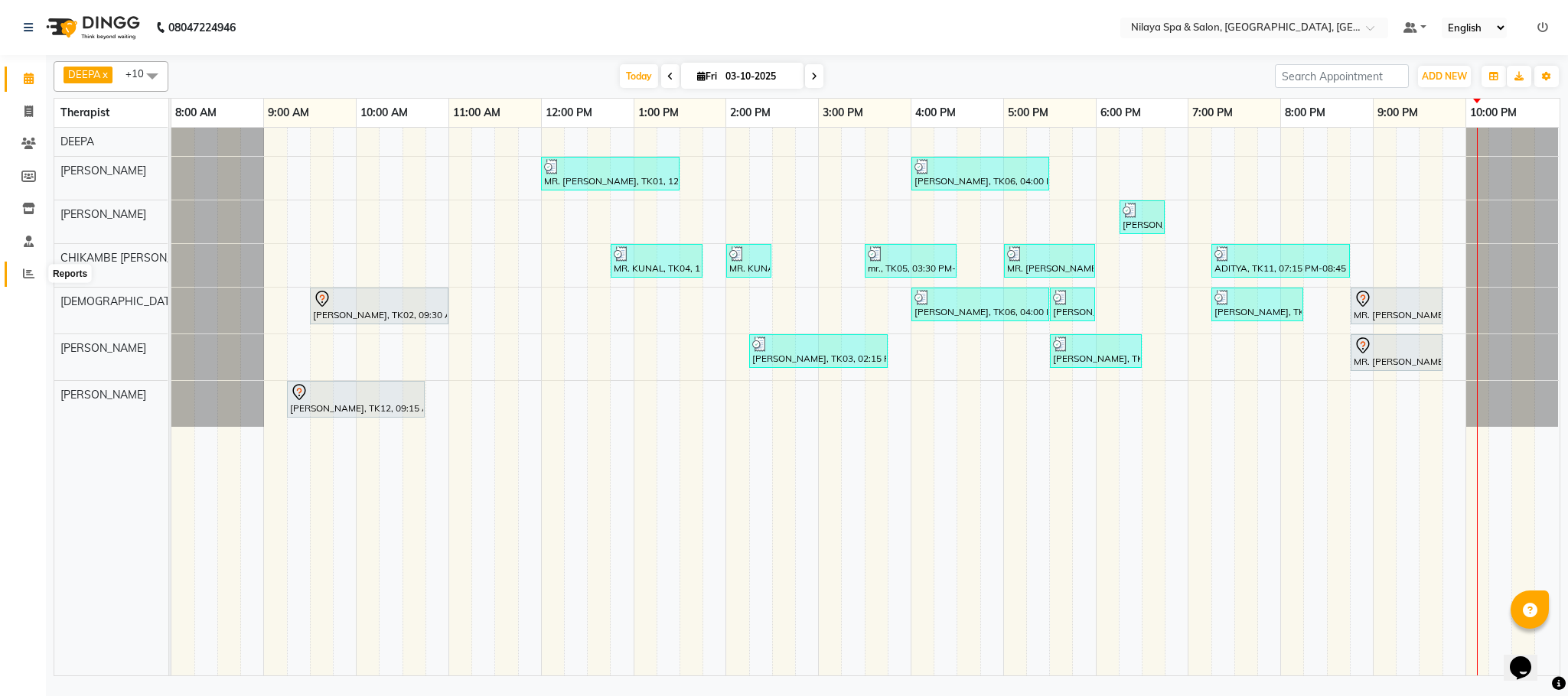
click at [17, 267] on span at bounding box center [28, 273] width 27 height 17
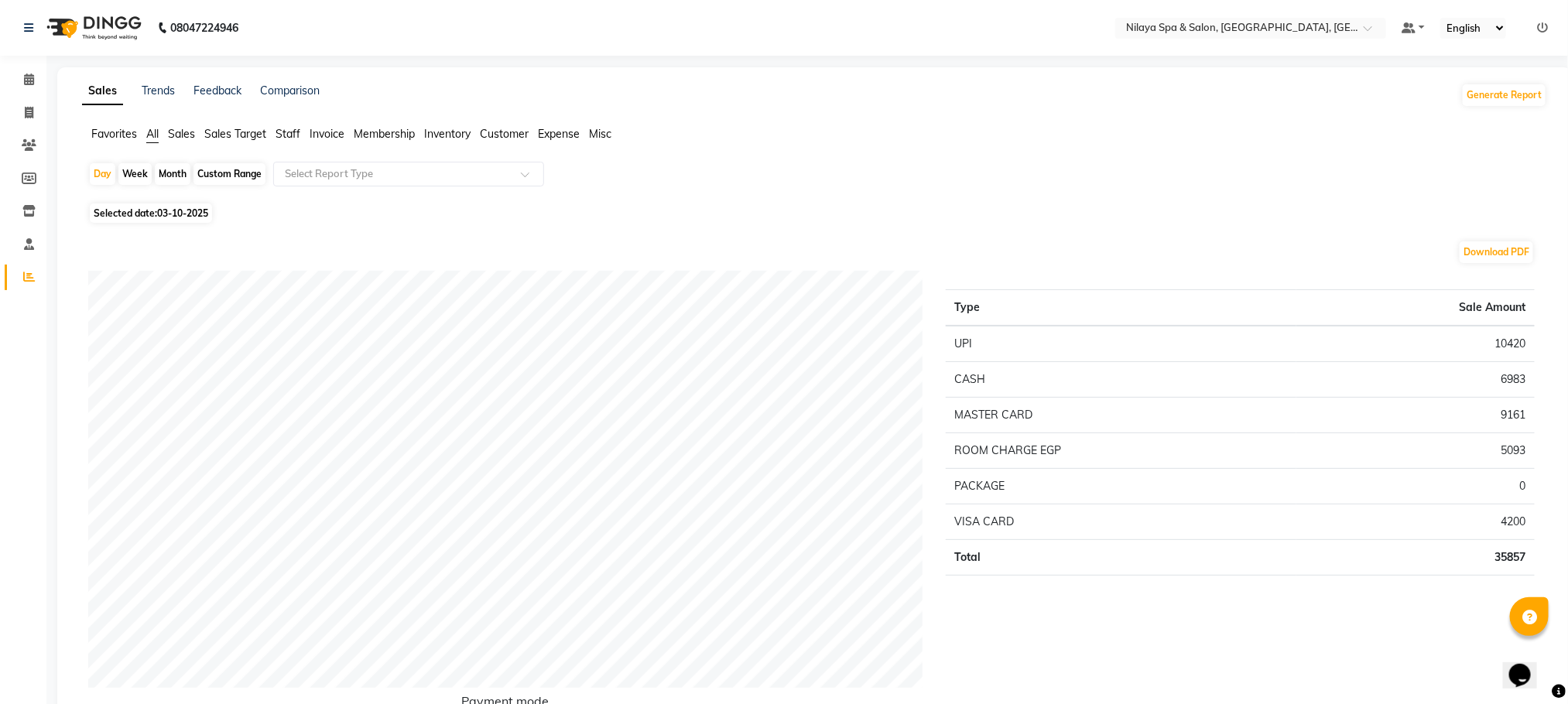
click at [1491, 379] on td "6983" at bounding box center [1415, 380] width 238 height 35
click at [34, 115] on span at bounding box center [28, 113] width 27 height 18
select select "7983"
select select "service"
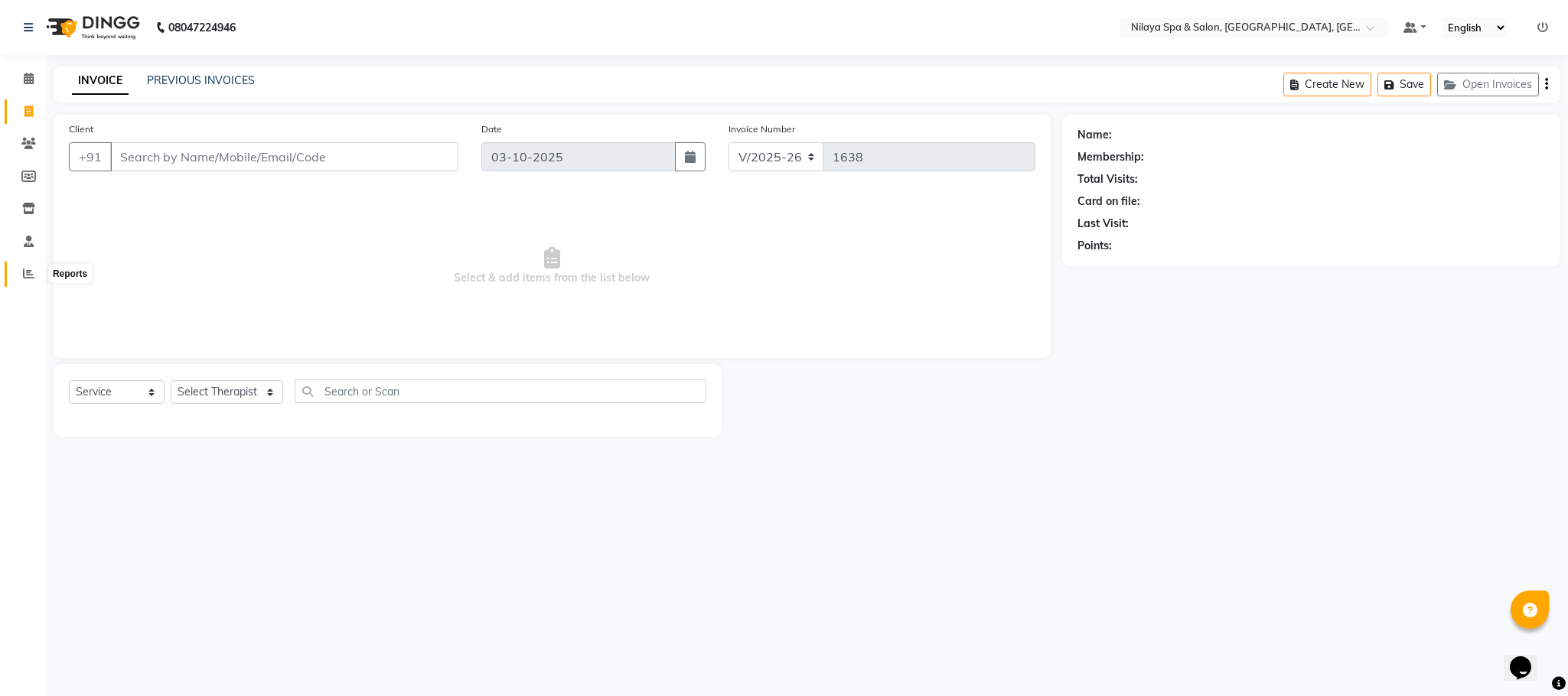
click at [15, 268] on span at bounding box center [28, 273] width 27 height 17
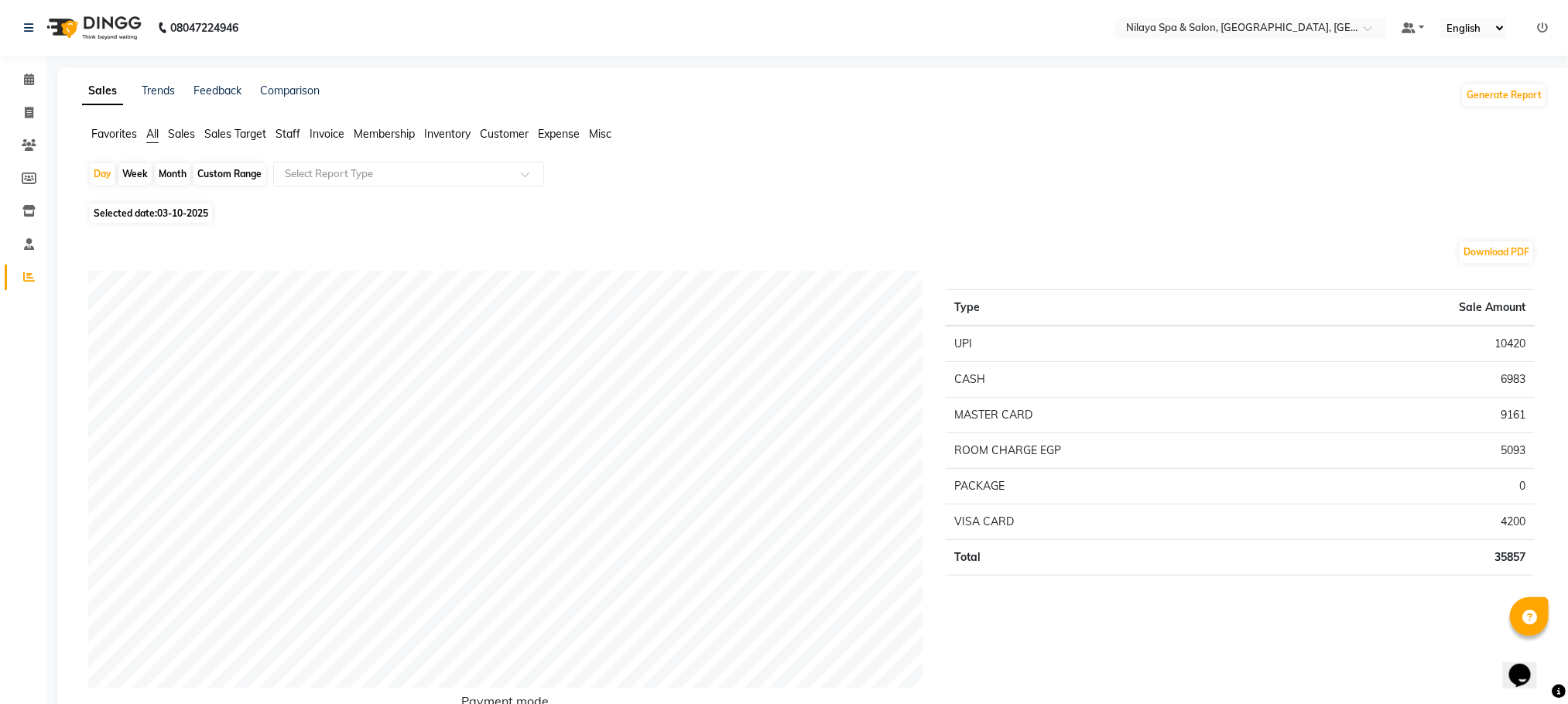
click at [1511, 383] on td "6983" at bounding box center [1415, 380] width 238 height 35
click at [1525, 384] on td "6983" at bounding box center [1415, 380] width 238 height 35
click at [28, 76] on icon at bounding box center [29, 80] width 10 height 12
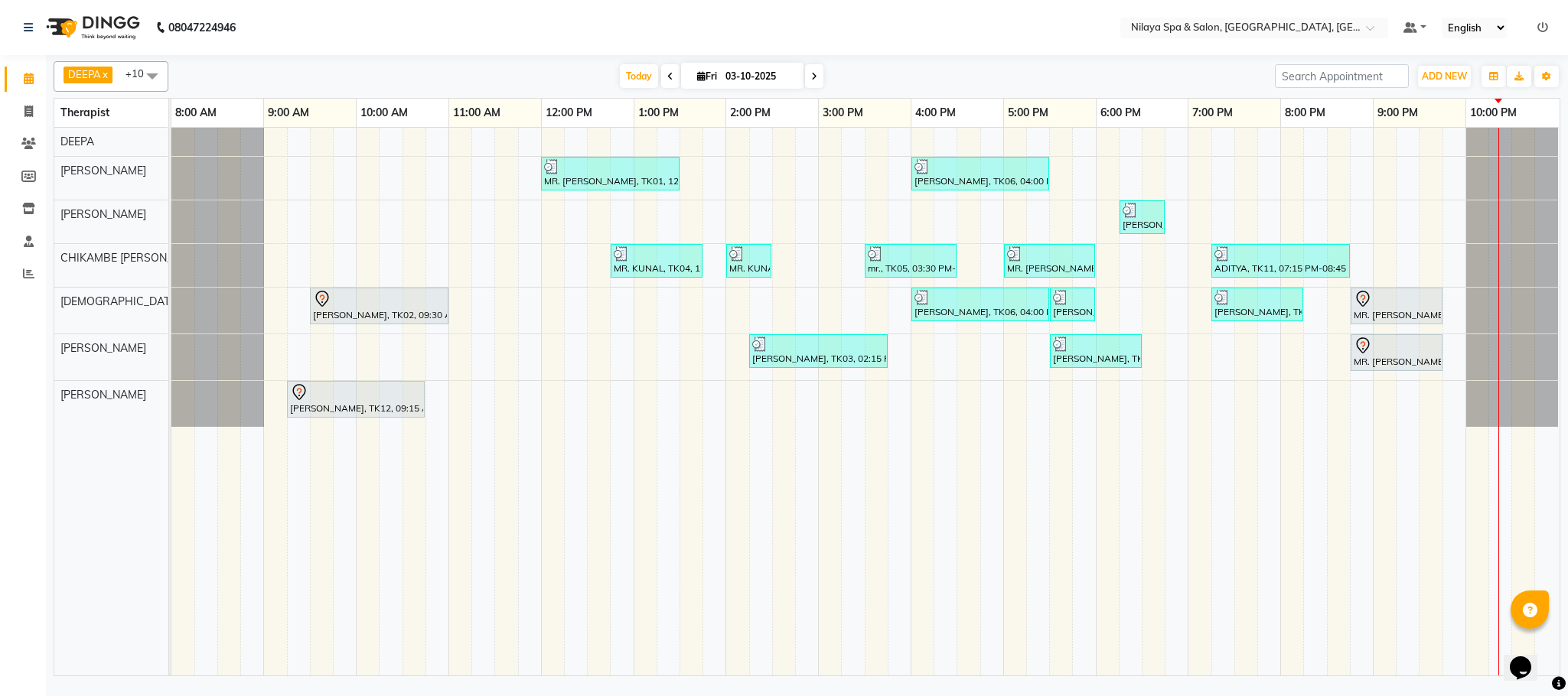
click at [799, 76] on span "Fri 03-10-2025" at bounding box center [743, 75] width 123 height 26
click at [815, 79] on span at bounding box center [814, 76] width 18 height 24
type input "04-10-2025"
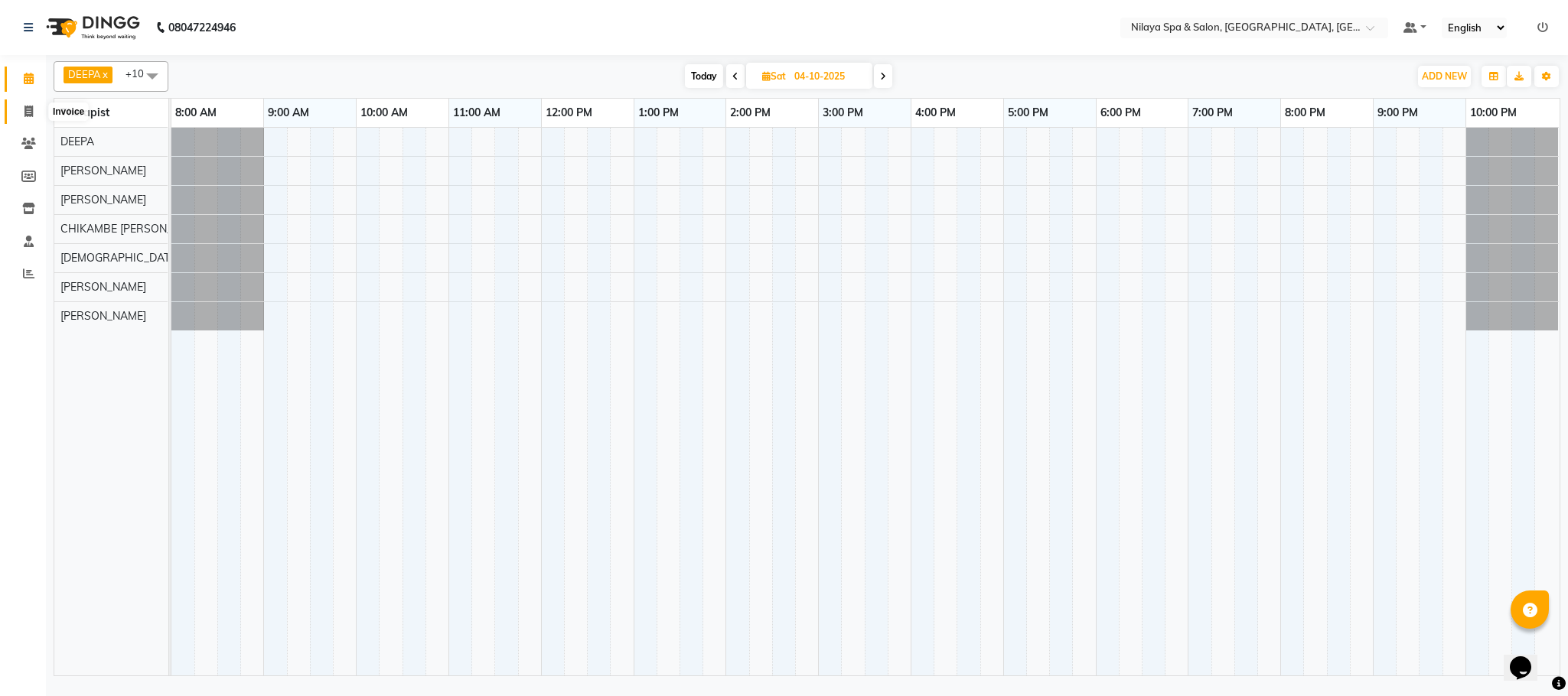
click at [35, 118] on span at bounding box center [28, 112] width 27 height 17
select select "service"
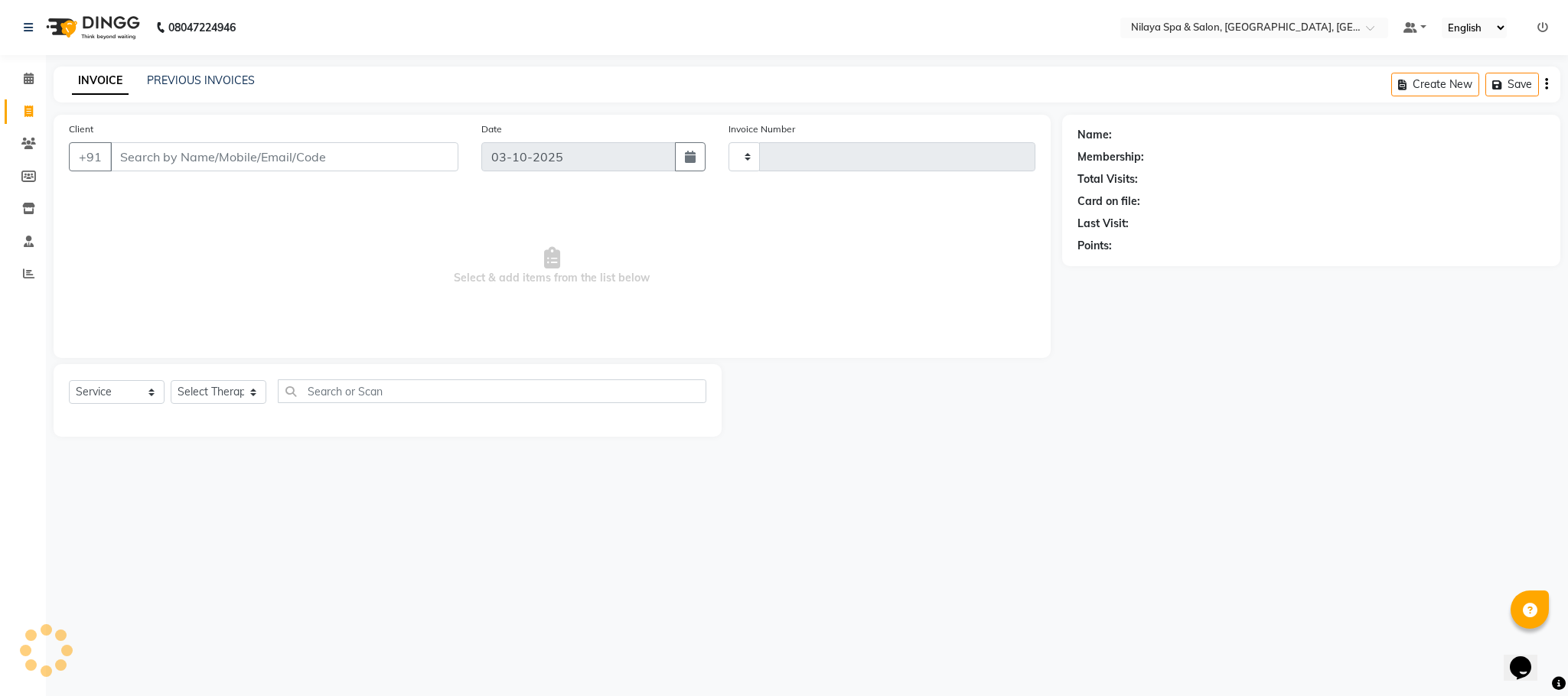
type input "1638"
select select "7983"
click at [30, 109] on icon at bounding box center [29, 111] width 8 height 12
select select "service"
type input "1638"
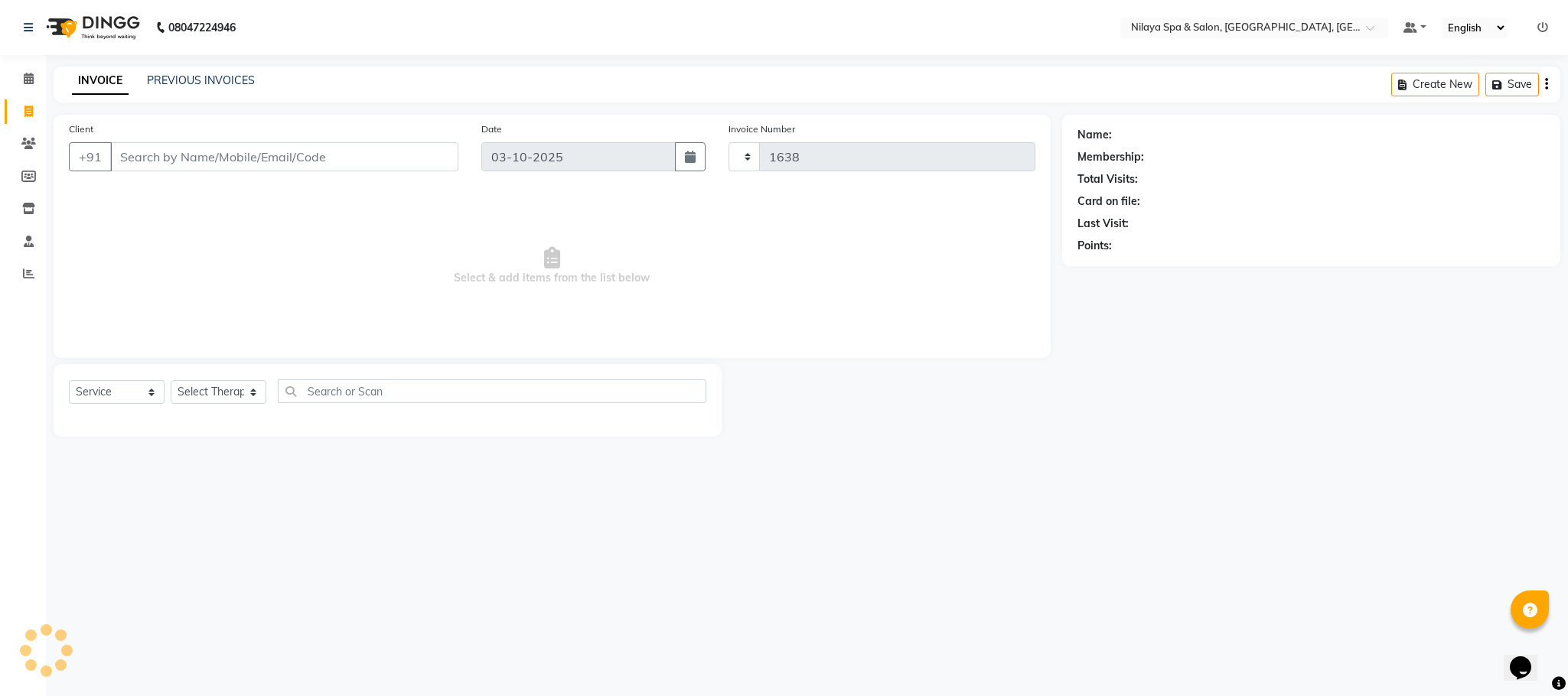
select select "7983"
click at [32, 143] on icon at bounding box center [29, 143] width 15 height 12
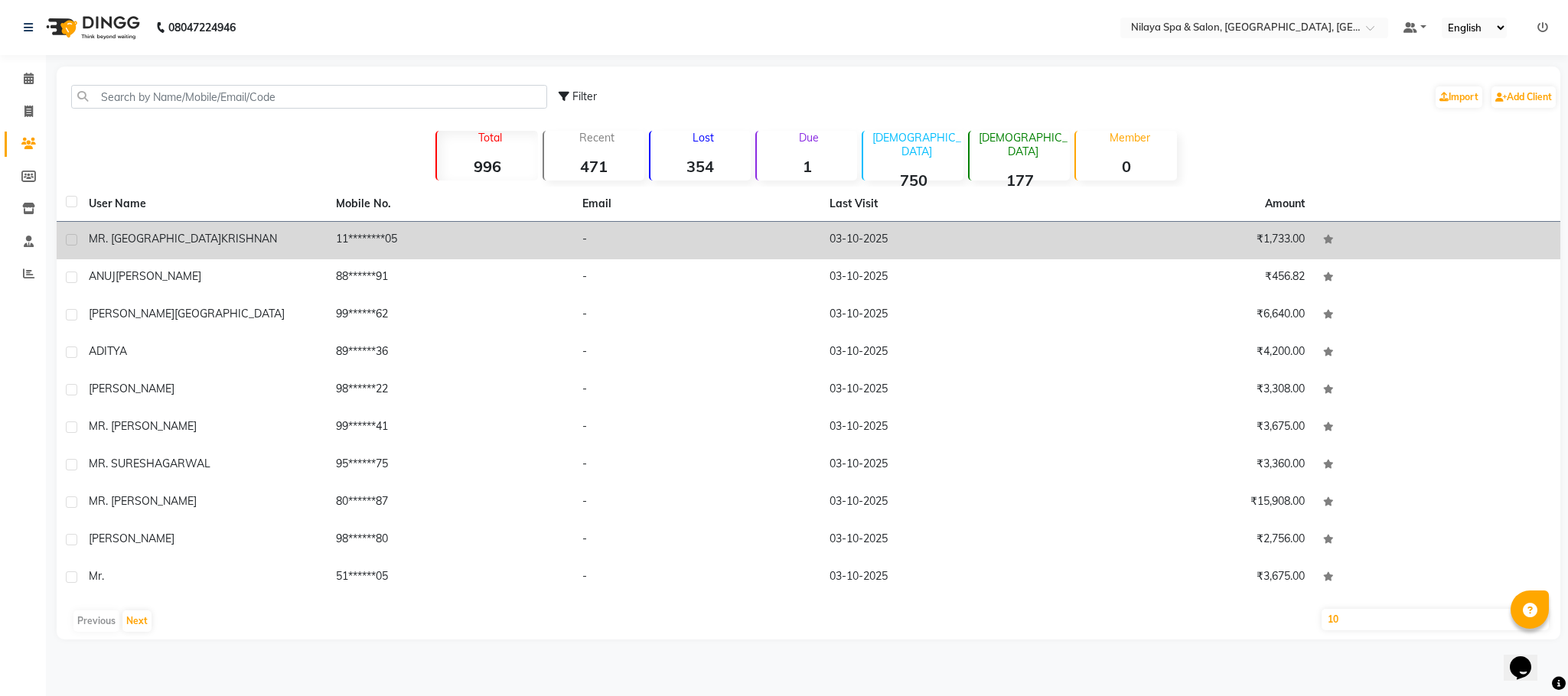
click at [215, 233] on div "[PERSON_NAME]" at bounding box center [203, 239] width 229 height 16
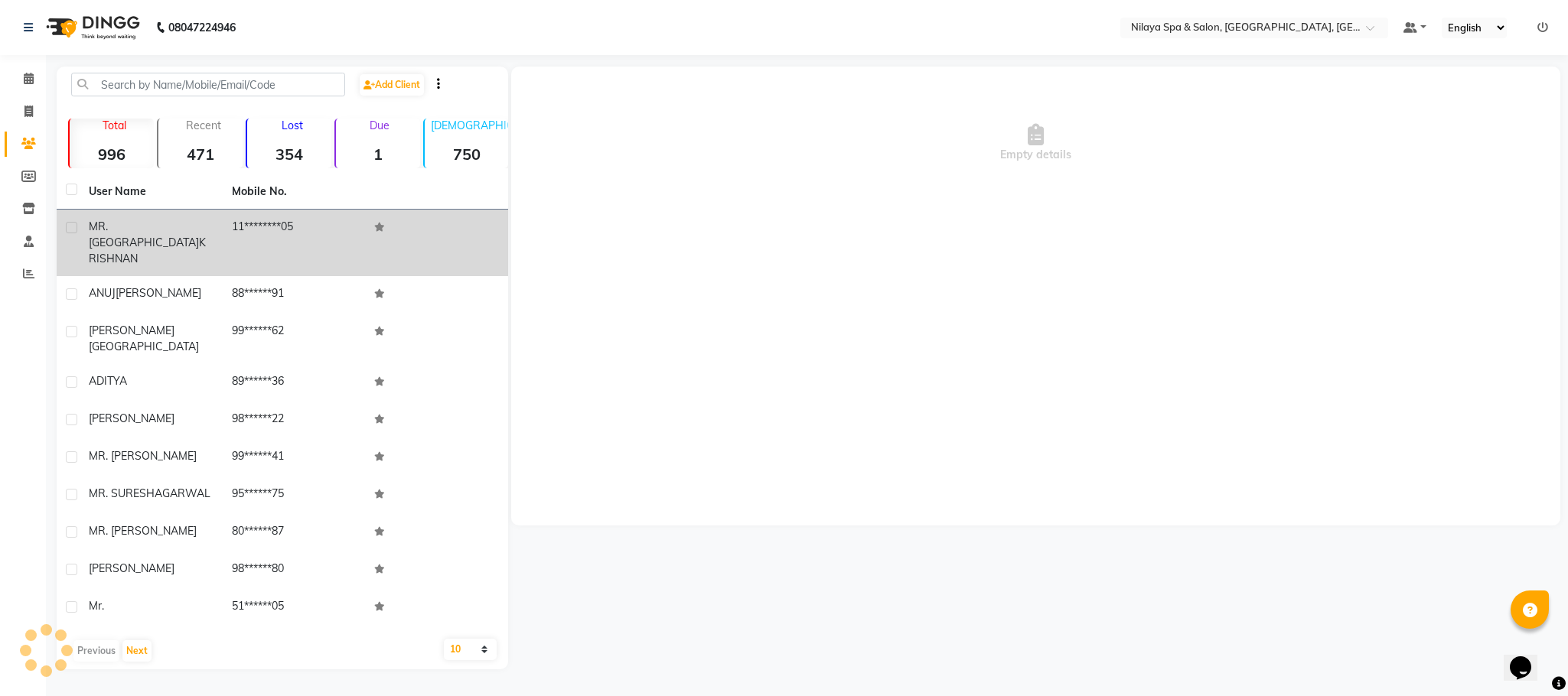
click at [215, 233] on td "[PERSON_NAME]" at bounding box center [151, 243] width 143 height 66
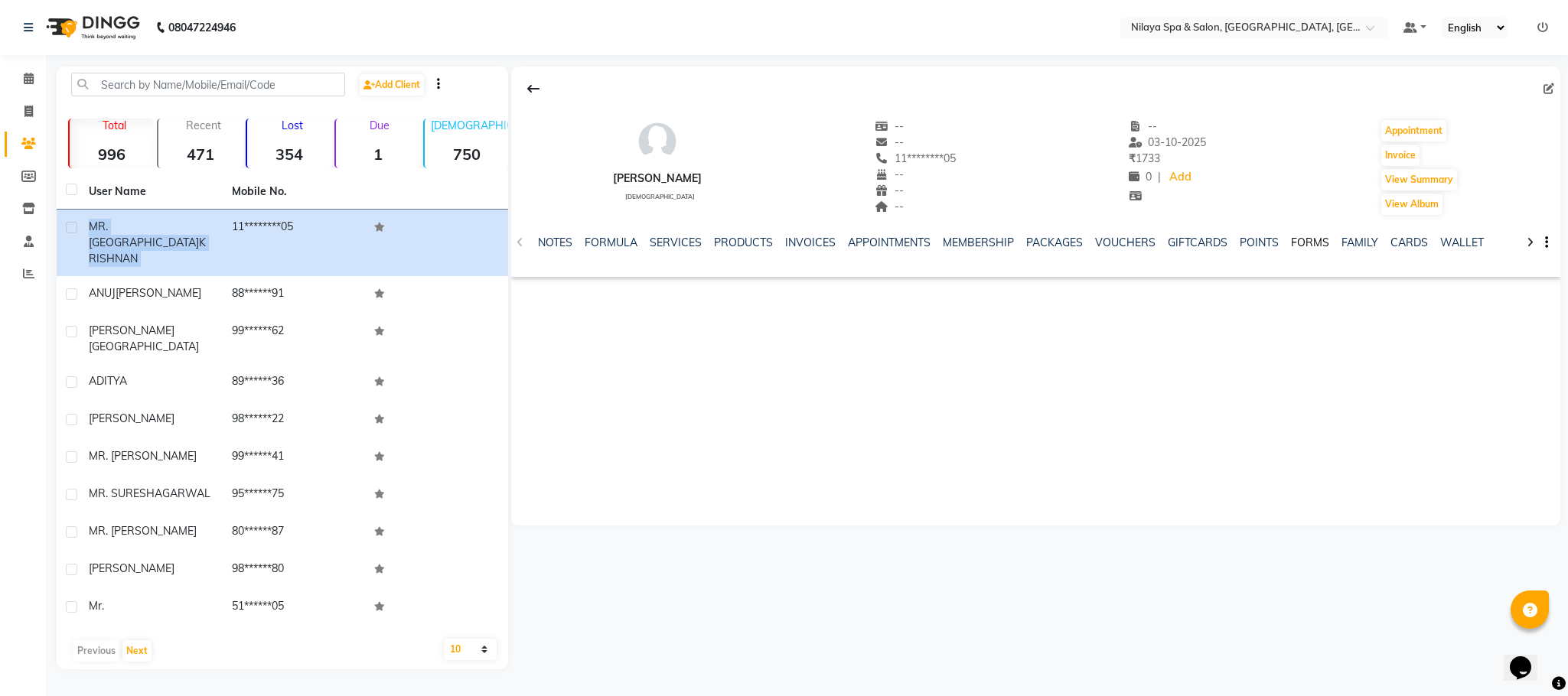
click at [1295, 244] on link "FORMS" at bounding box center [1310, 242] width 38 height 14
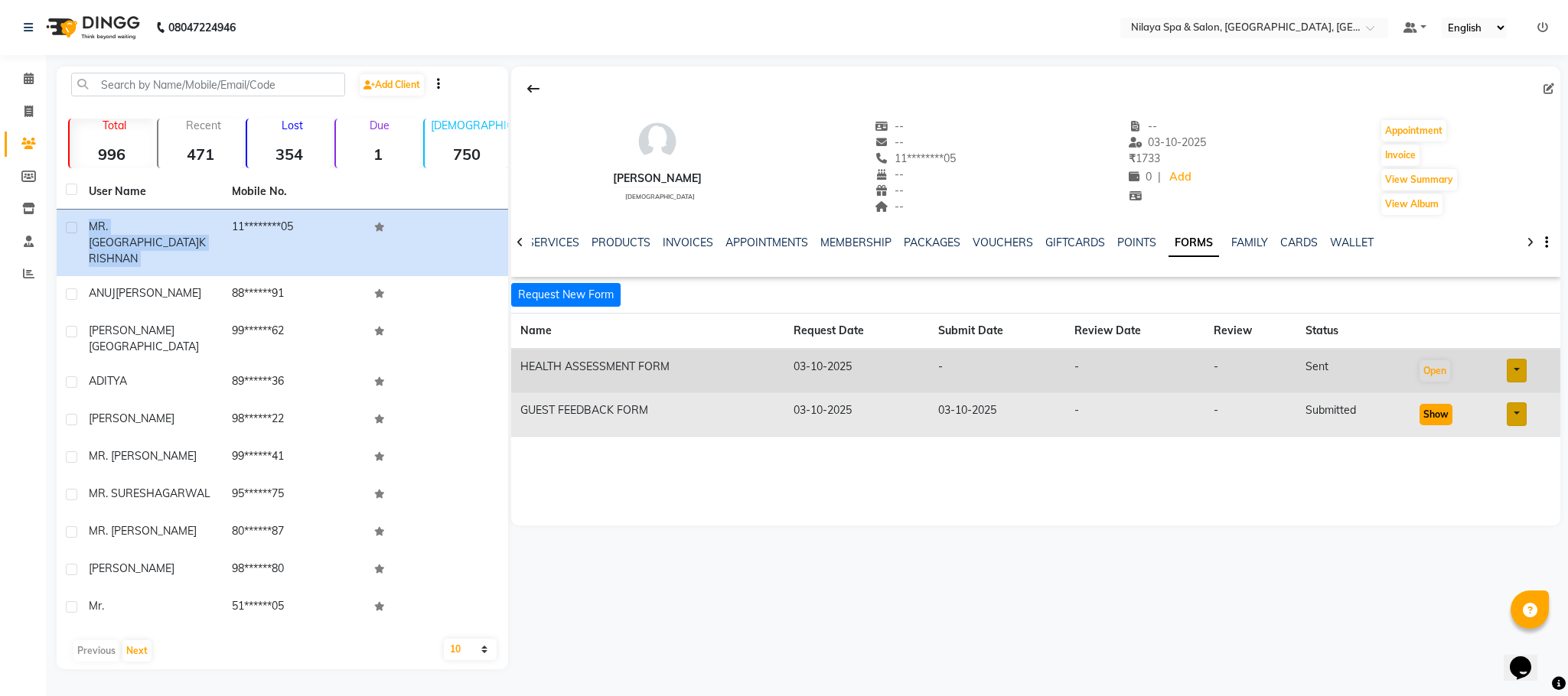
click at [1431, 415] on button "Show" at bounding box center [1436, 415] width 33 height 22
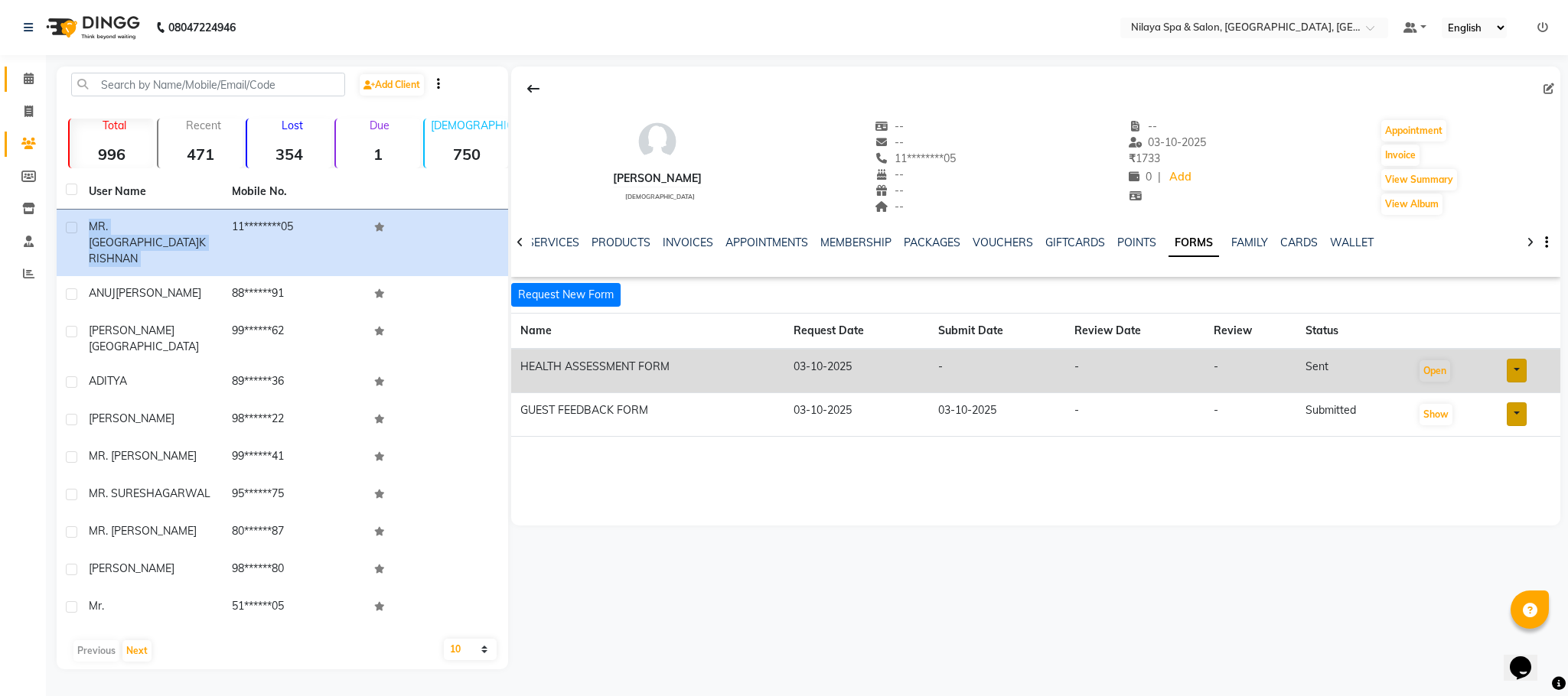
click at [25, 88] on link "Calendar" at bounding box center [23, 79] width 36 height 25
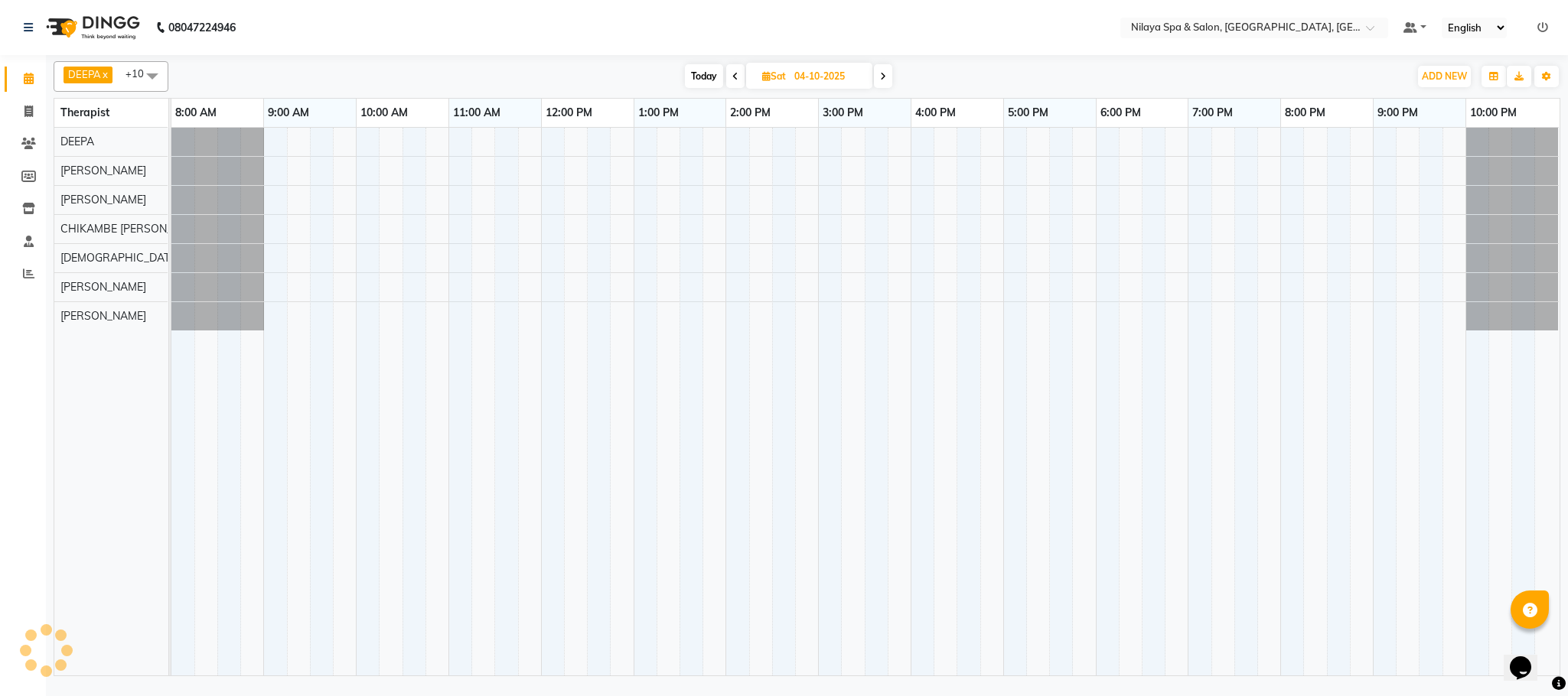
click at [726, 78] on span at bounding box center [735, 76] width 18 height 24
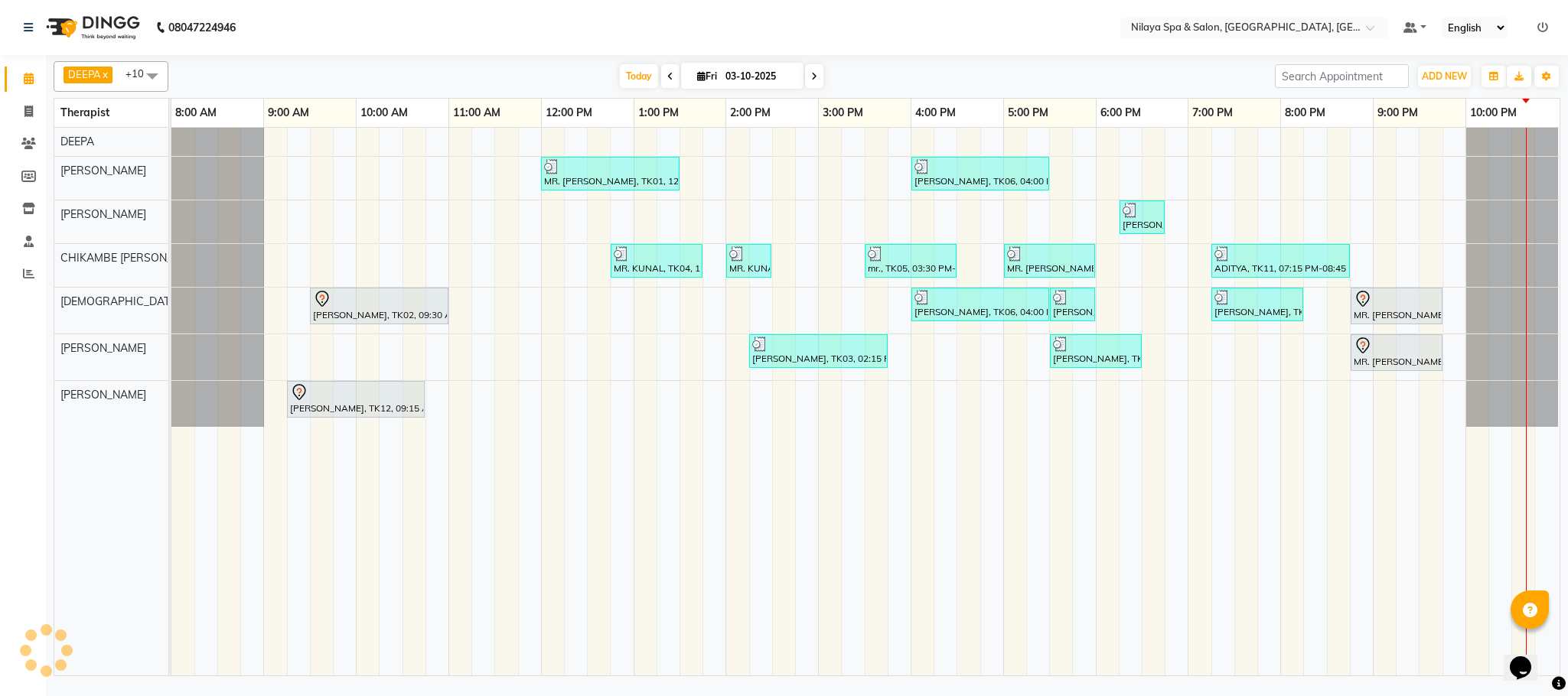
click at [665, 71] on span at bounding box center [670, 76] width 18 height 24
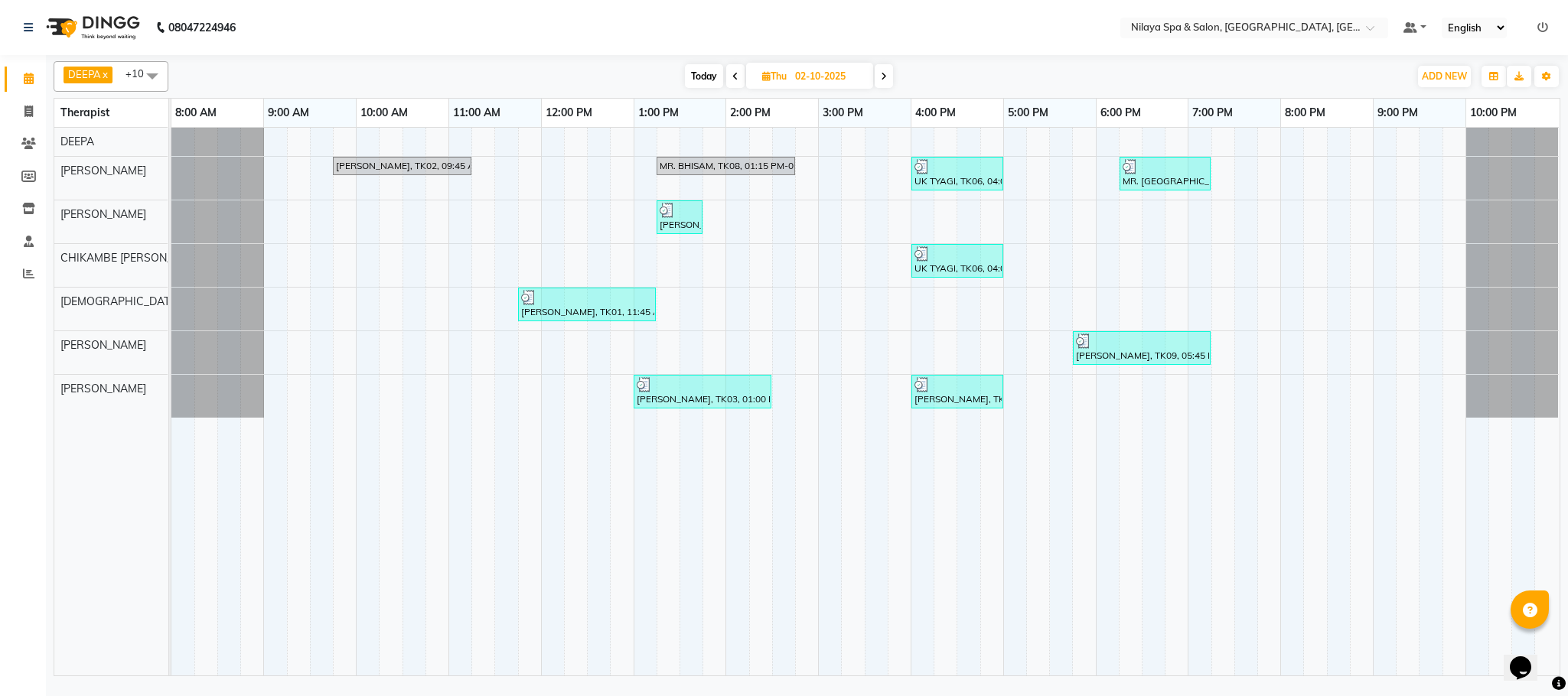
click at [883, 75] on icon at bounding box center [883, 76] width 6 height 9
type input "03-10-2025"
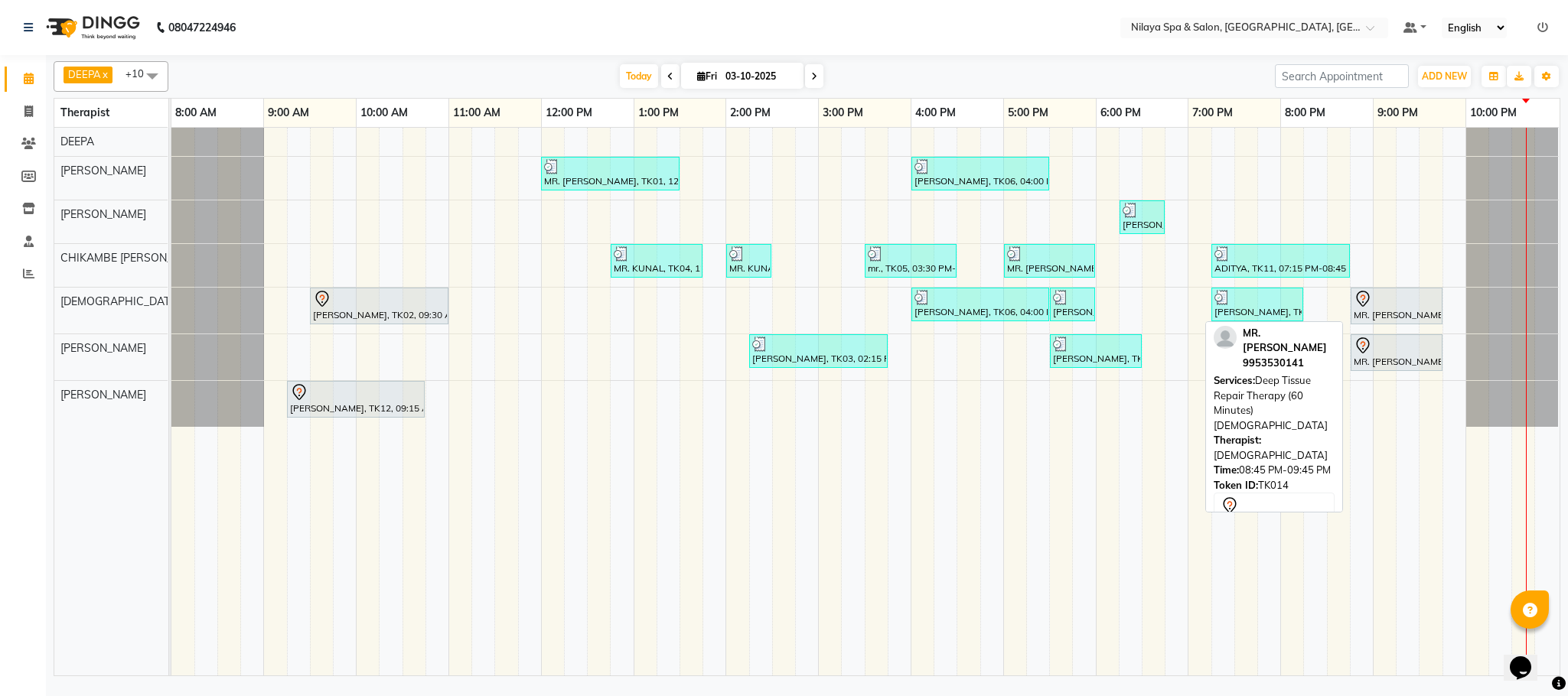
click at [1398, 306] on div at bounding box center [1396, 299] width 85 height 18
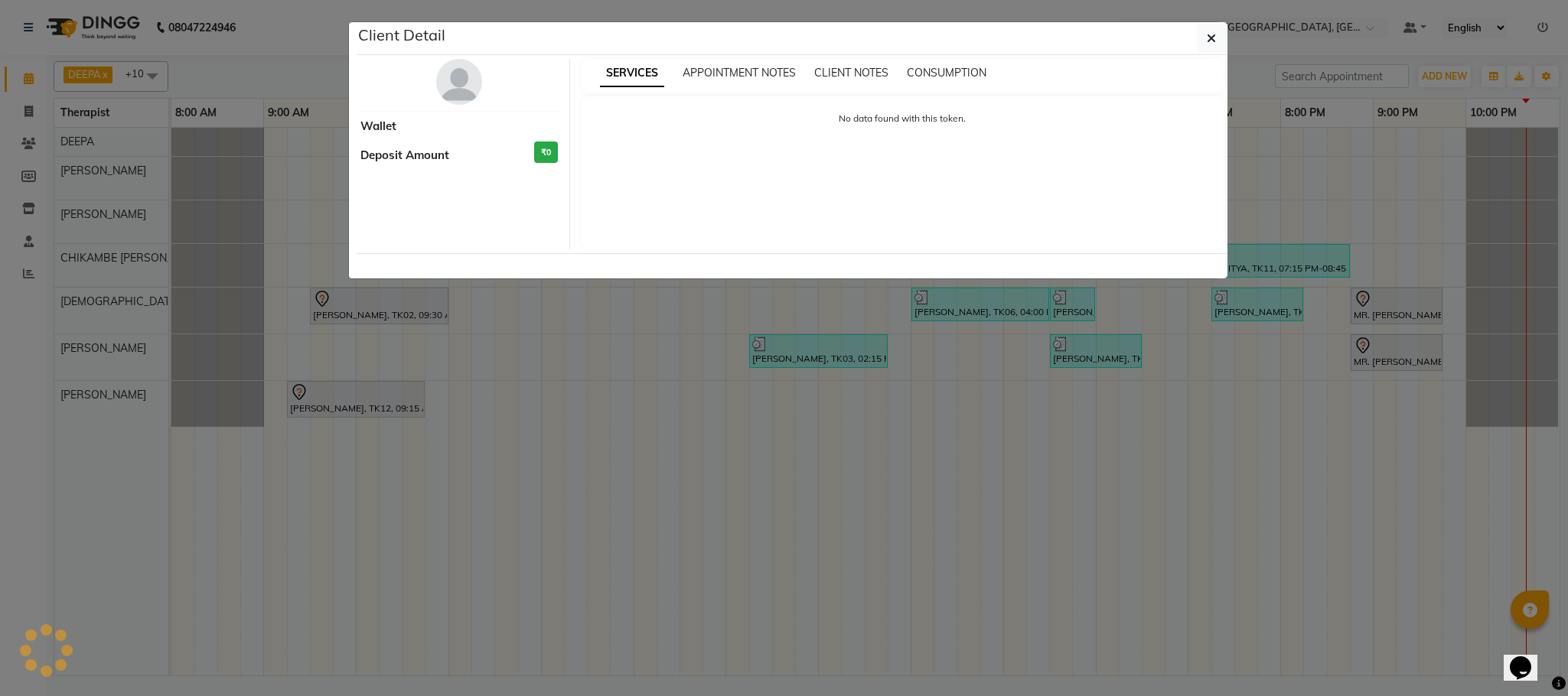
select select "7"
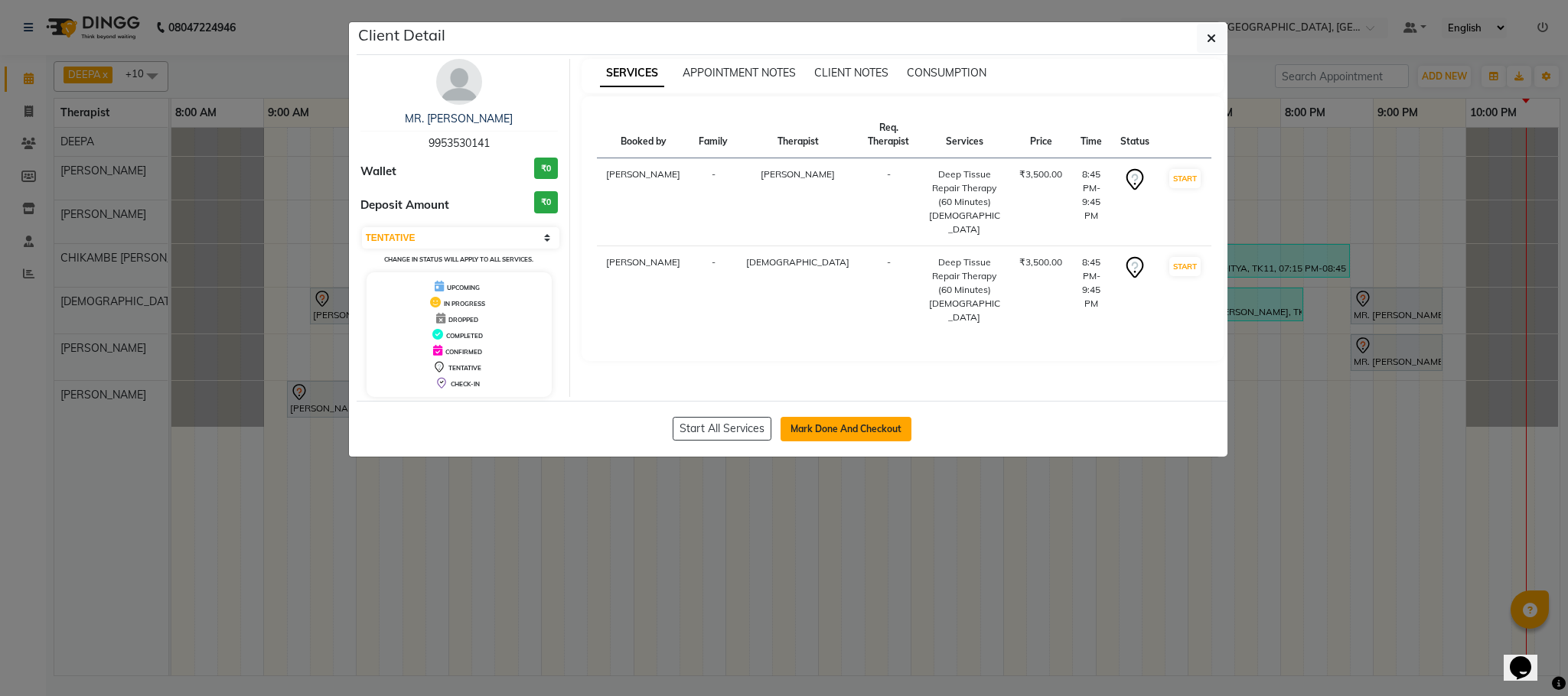
click at [864, 429] on button "Mark Done And Checkout" at bounding box center [846, 429] width 131 height 25
select select "service"
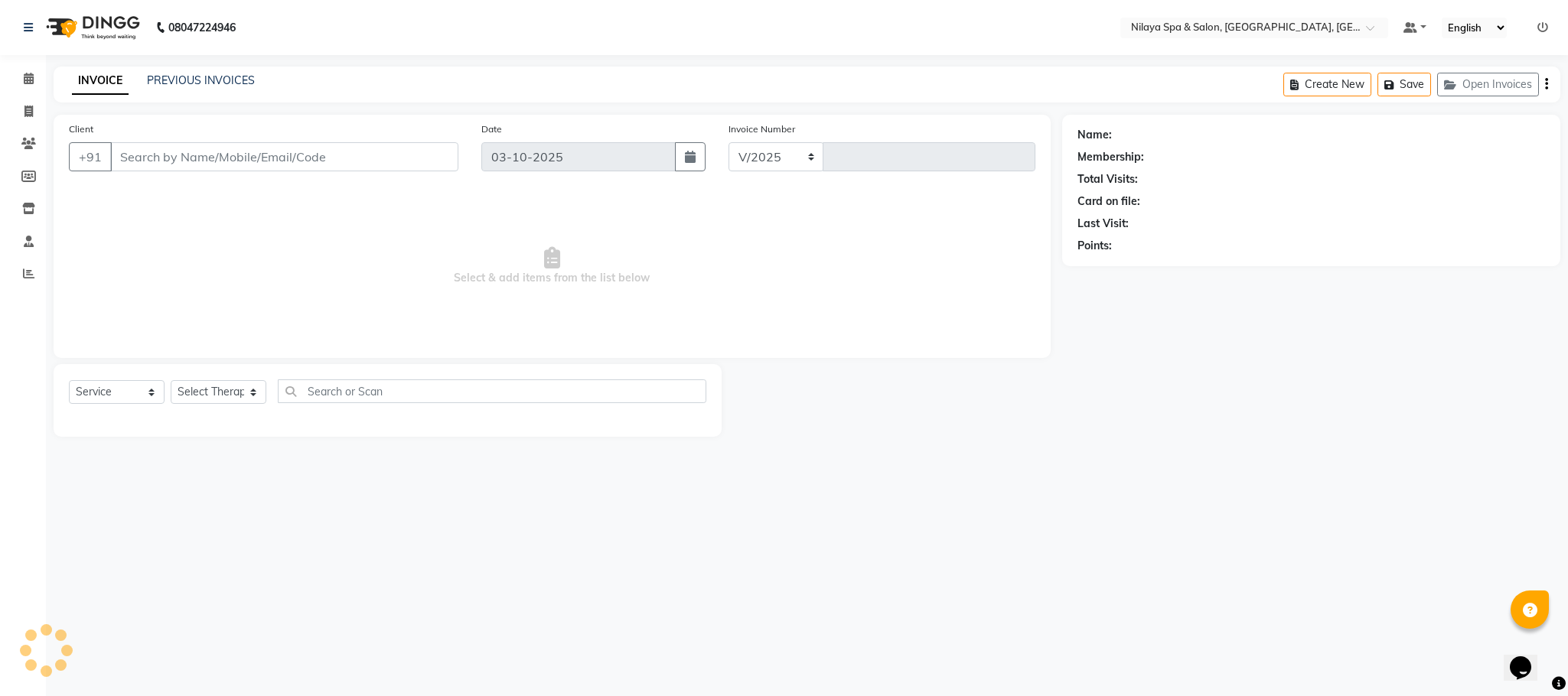
select select "7983"
type input "1638"
type input "99******41"
select select "88833"
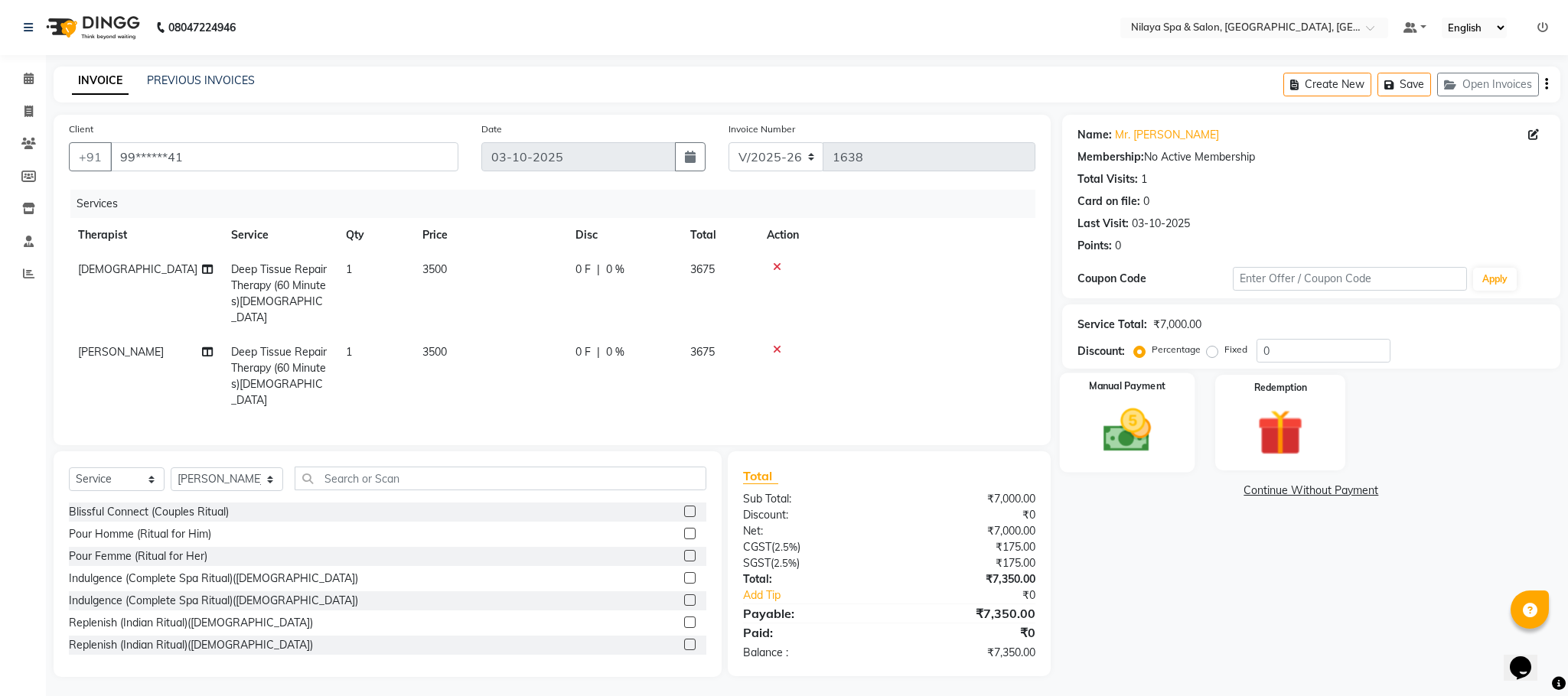
click at [1125, 428] on img at bounding box center [1127, 431] width 78 height 55
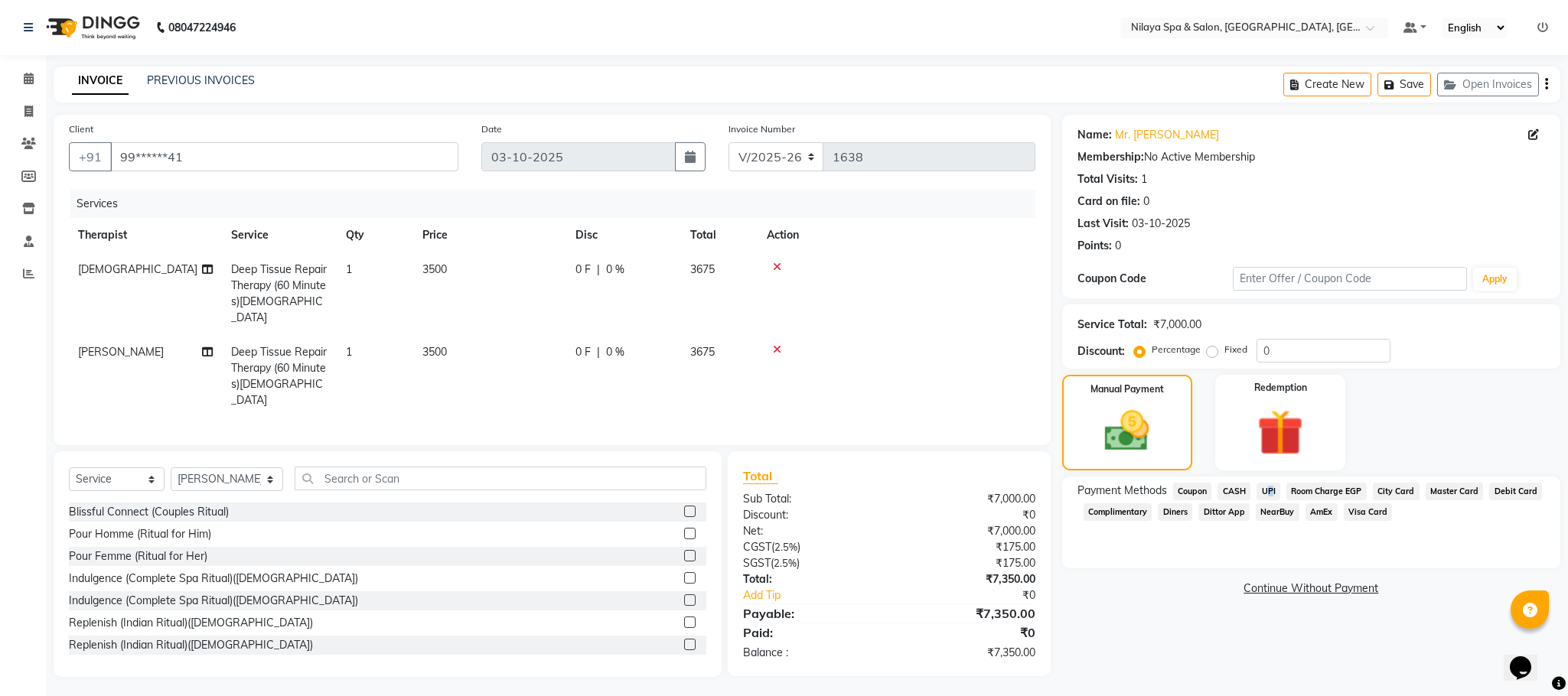
click at [1263, 490] on span "UPI" at bounding box center [1268, 491] width 24 height 17
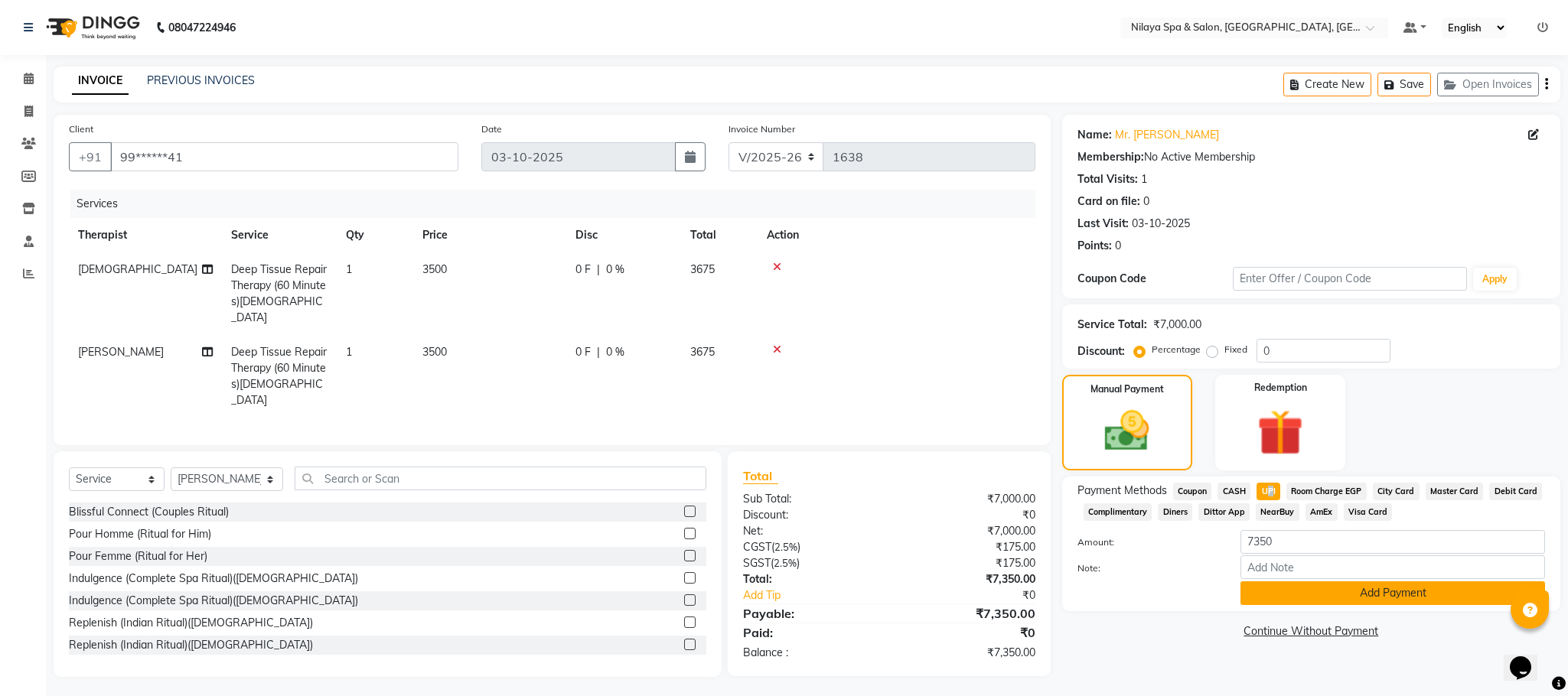
click at [1309, 597] on button "Add Payment" at bounding box center [1392, 593] width 304 height 24
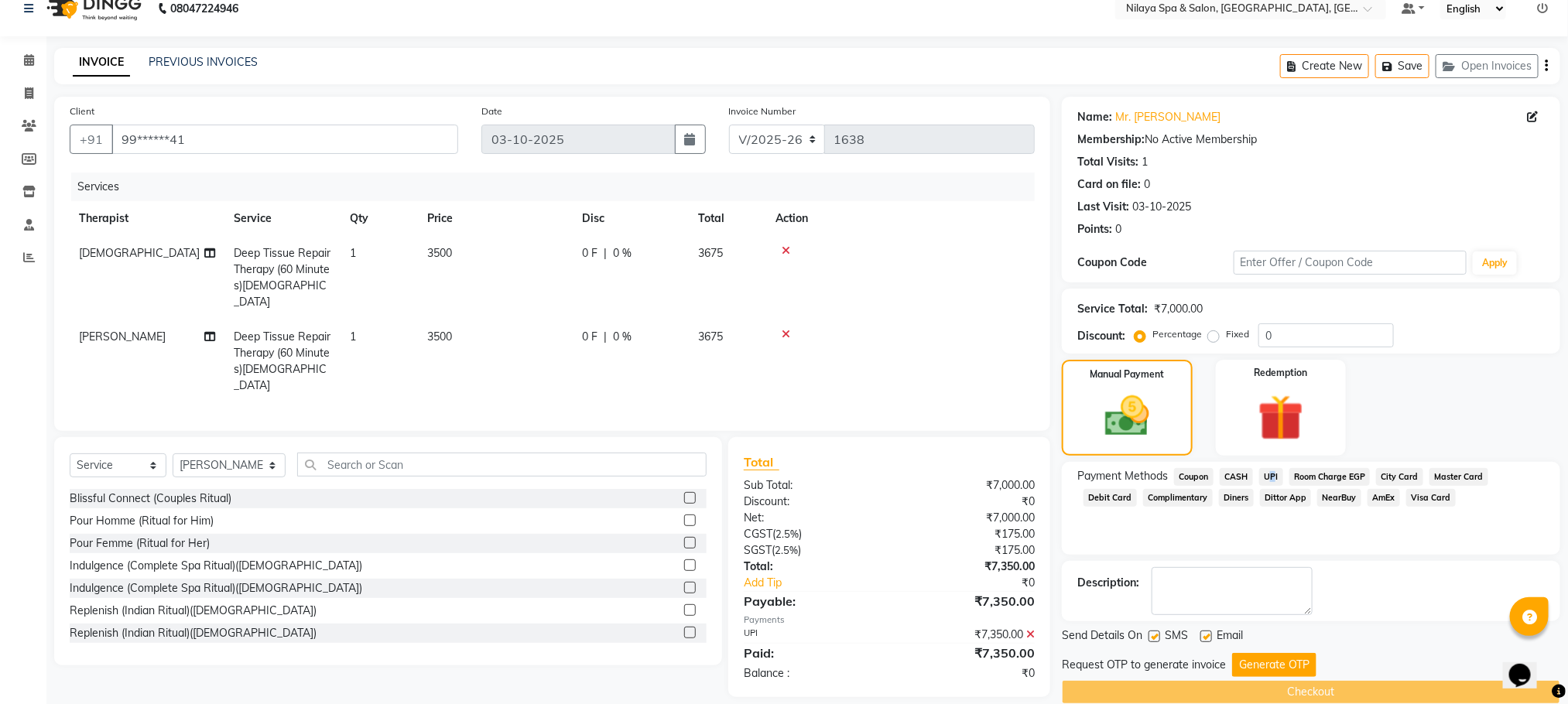
scroll to position [44, 0]
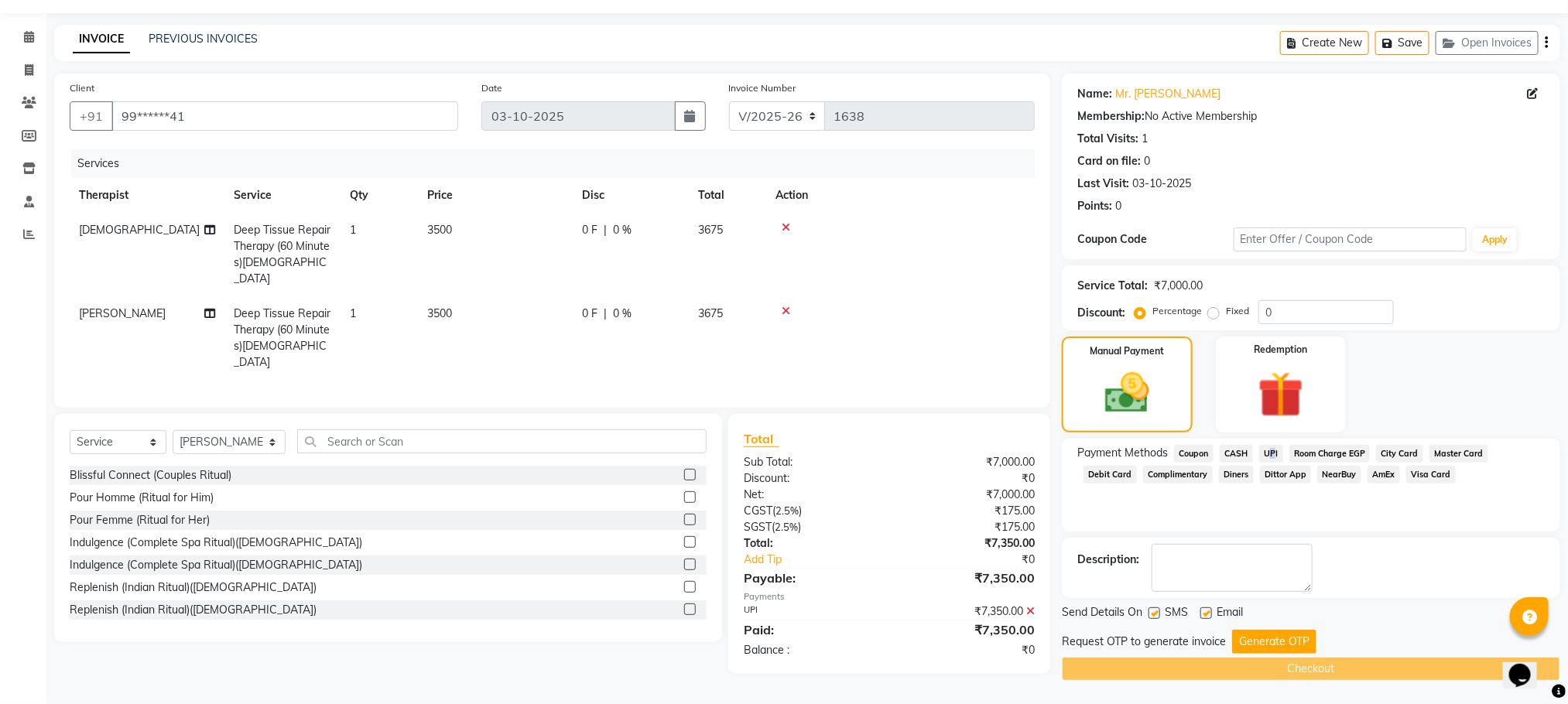
click at [1260, 641] on button "Generate OTP" at bounding box center [1274, 642] width 85 height 24
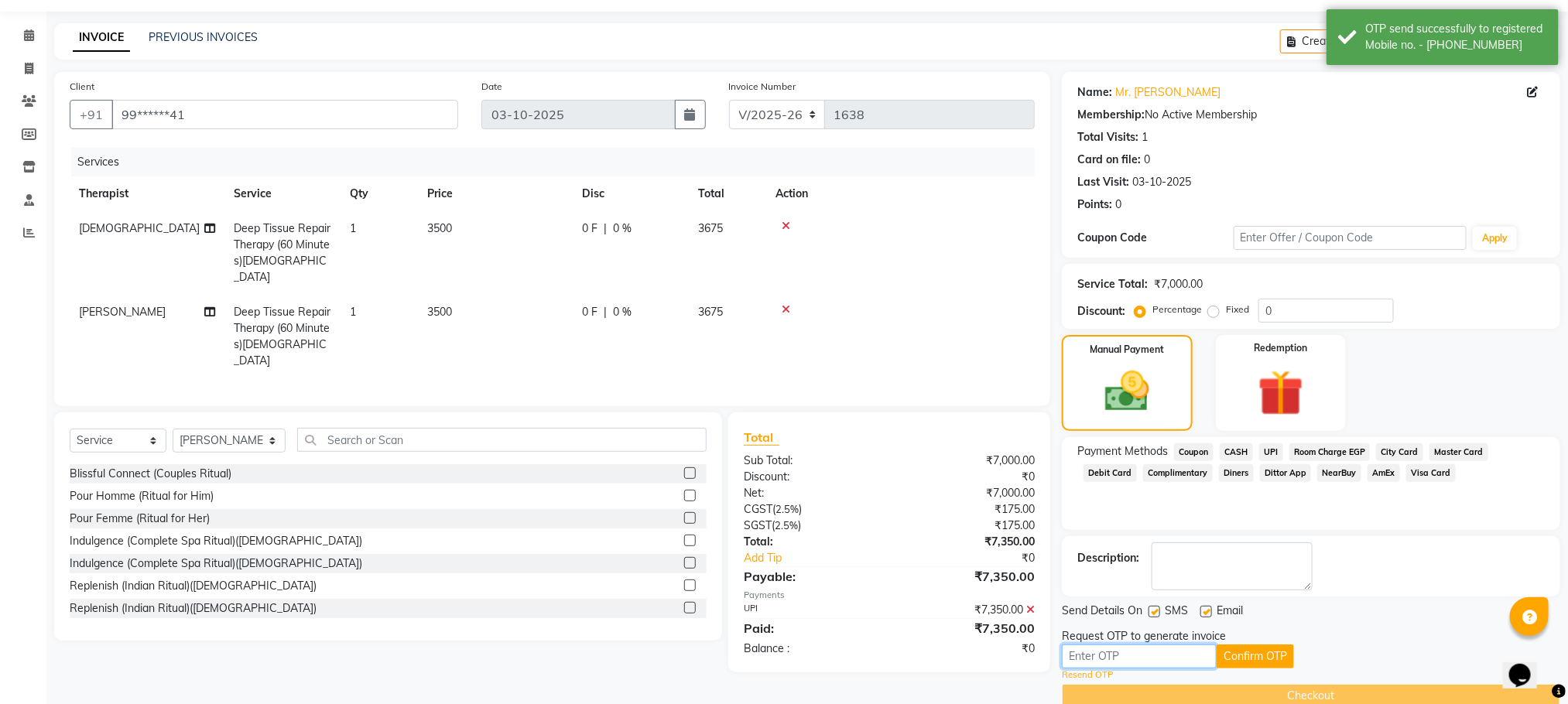
click at [1101, 660] on input "text" at bounding box center [1139, 656] width 155 height 24
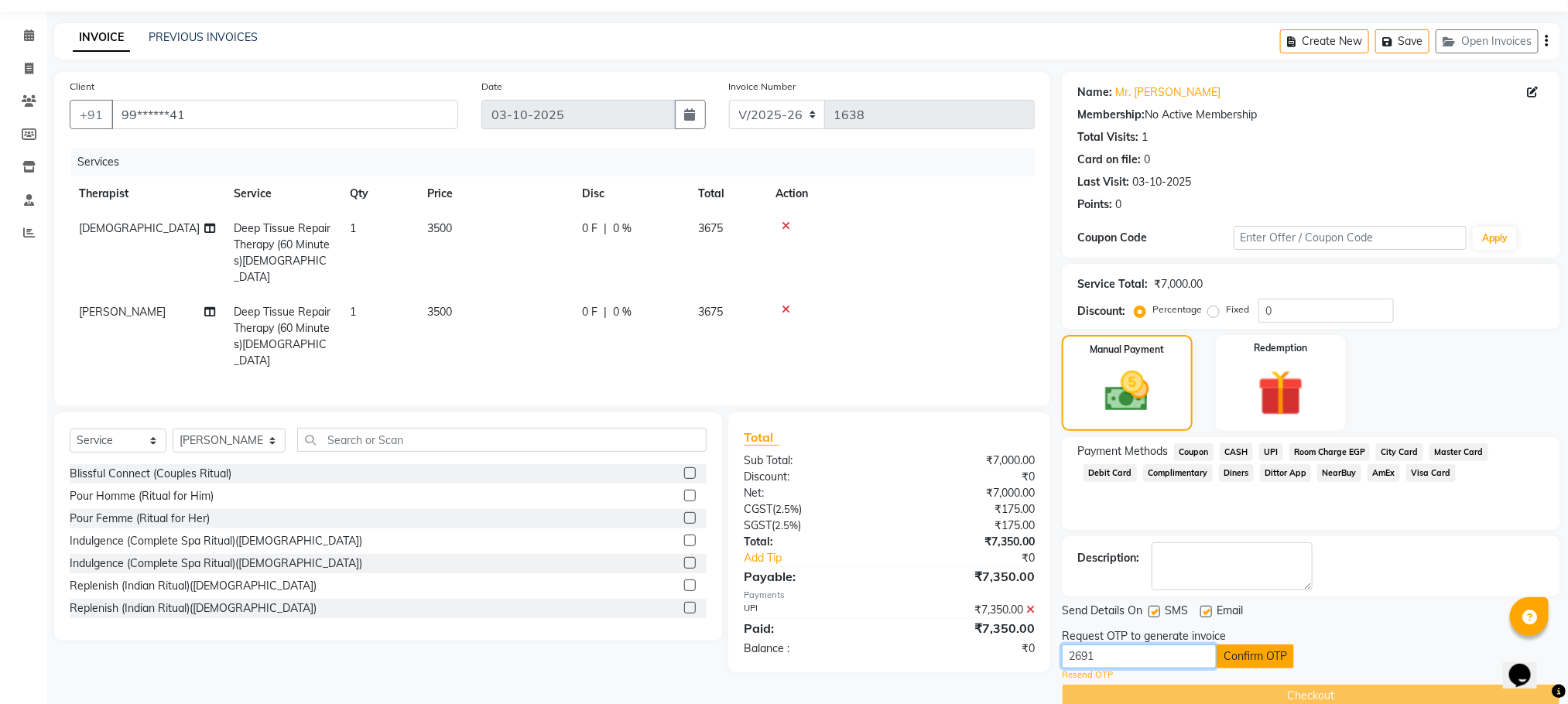
type input "2691"
click at [1247, 655] on button "Confirm OTP" at bounding box center [1255, 656] width 77 height 24
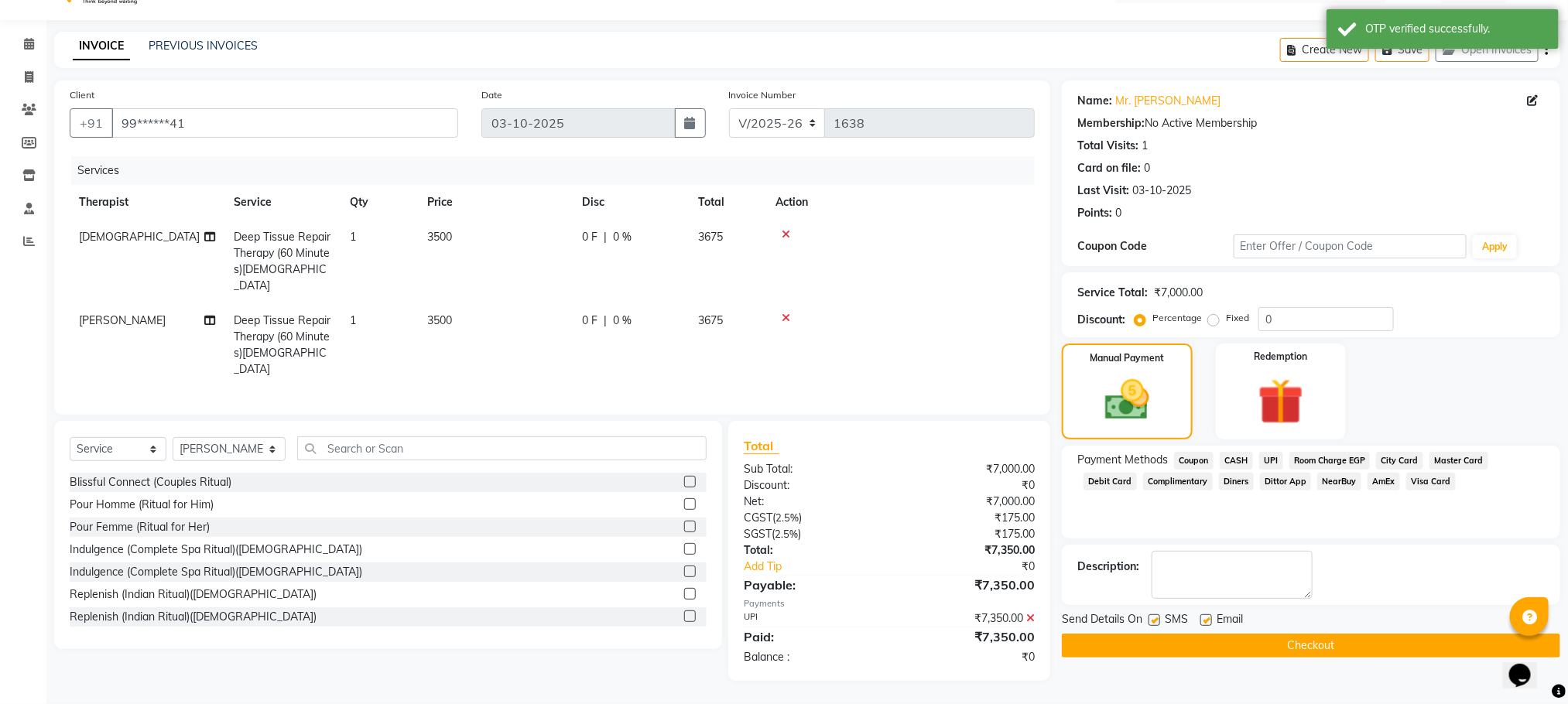
scroll to position [21, 0]
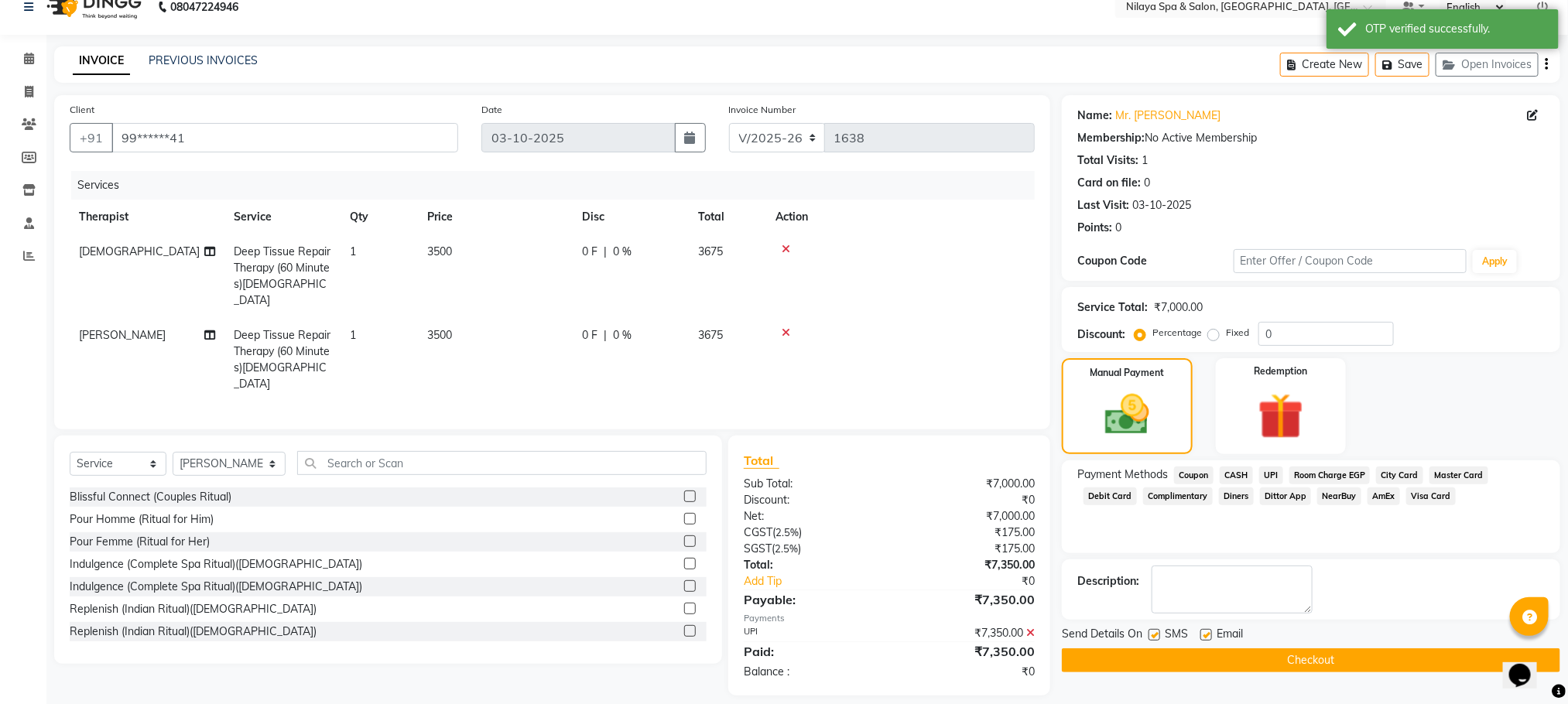
click at [1315, 665] on button "Checkout" at bounding box center [1311, 660] width 499 height 24
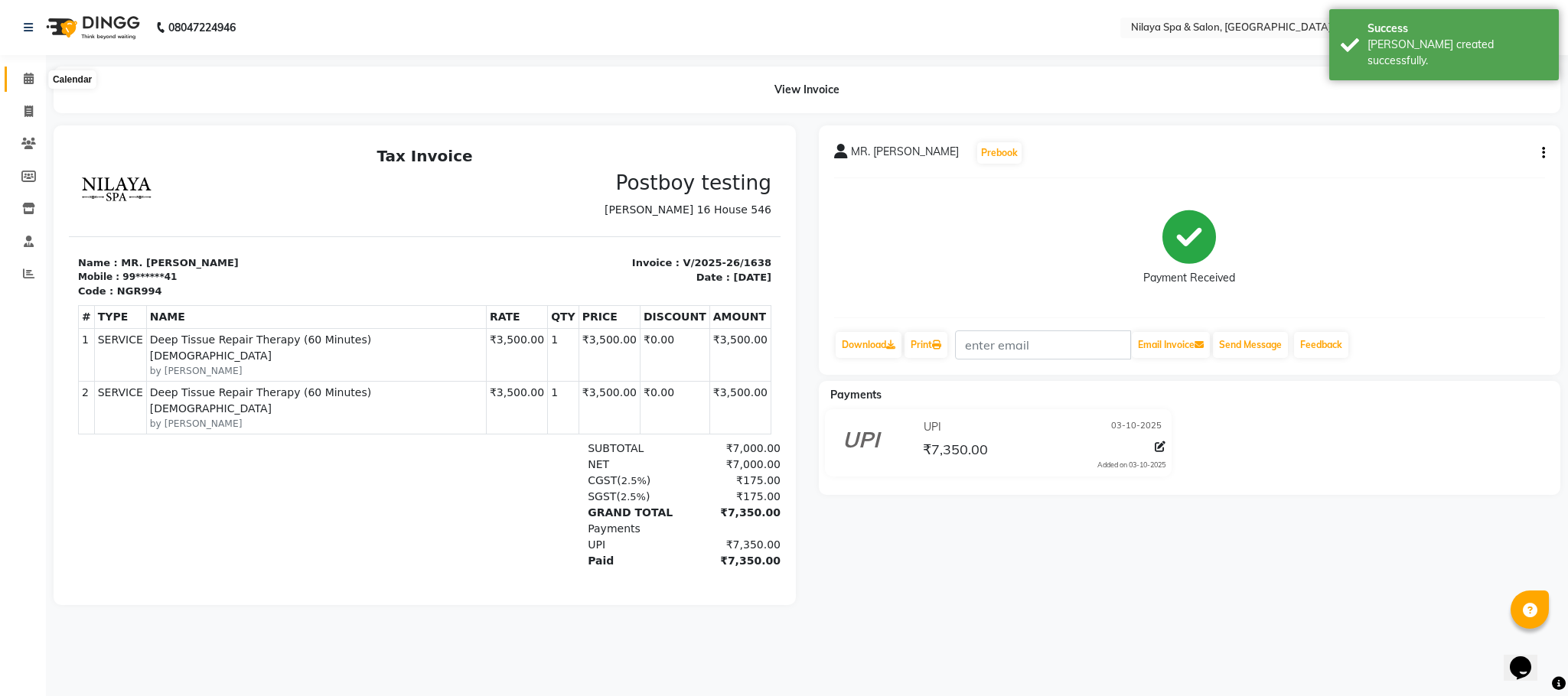
click at [32, 83] on icon at bounding box center [29, 79] width 10 height 12
